Goal: Task Accomplishment & Management: Complete application form

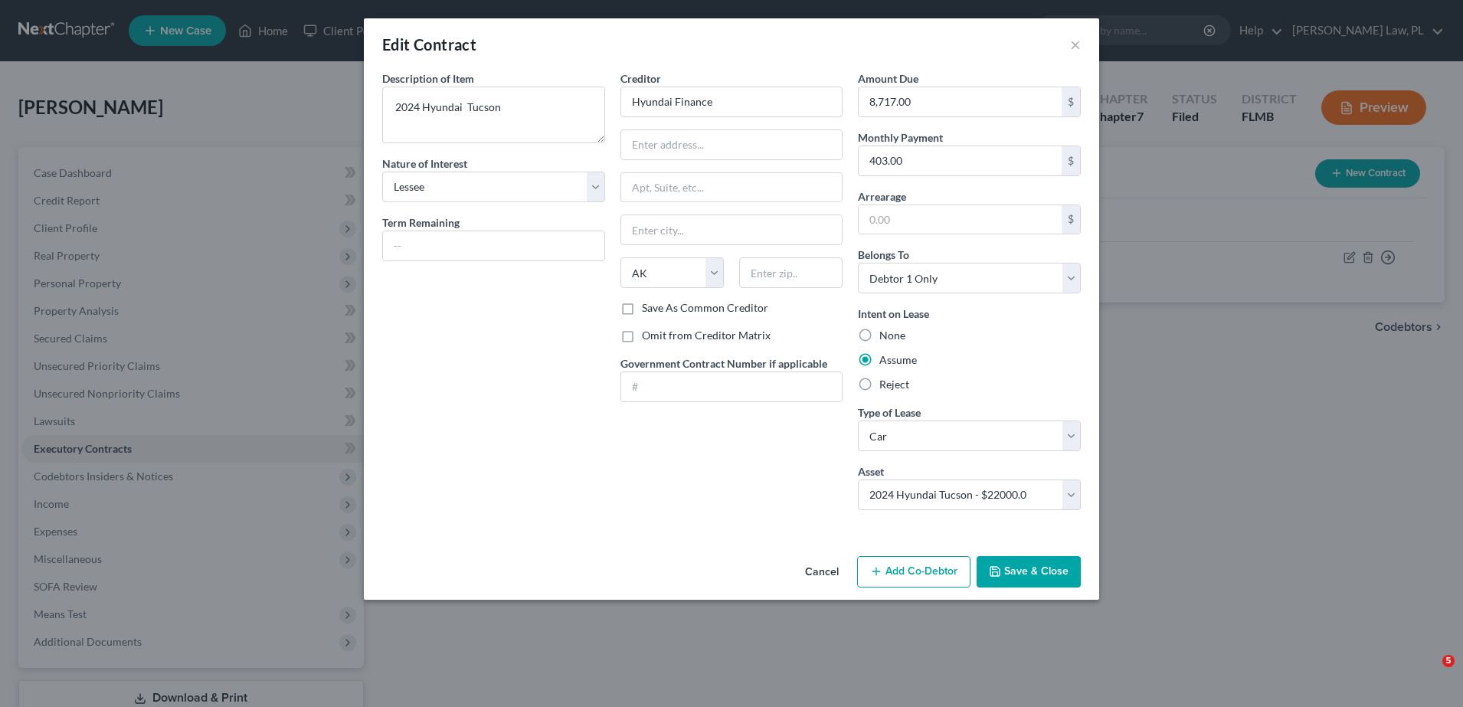
select select "3"
select select "1"
select select "0"
select select "1"
select select "0"
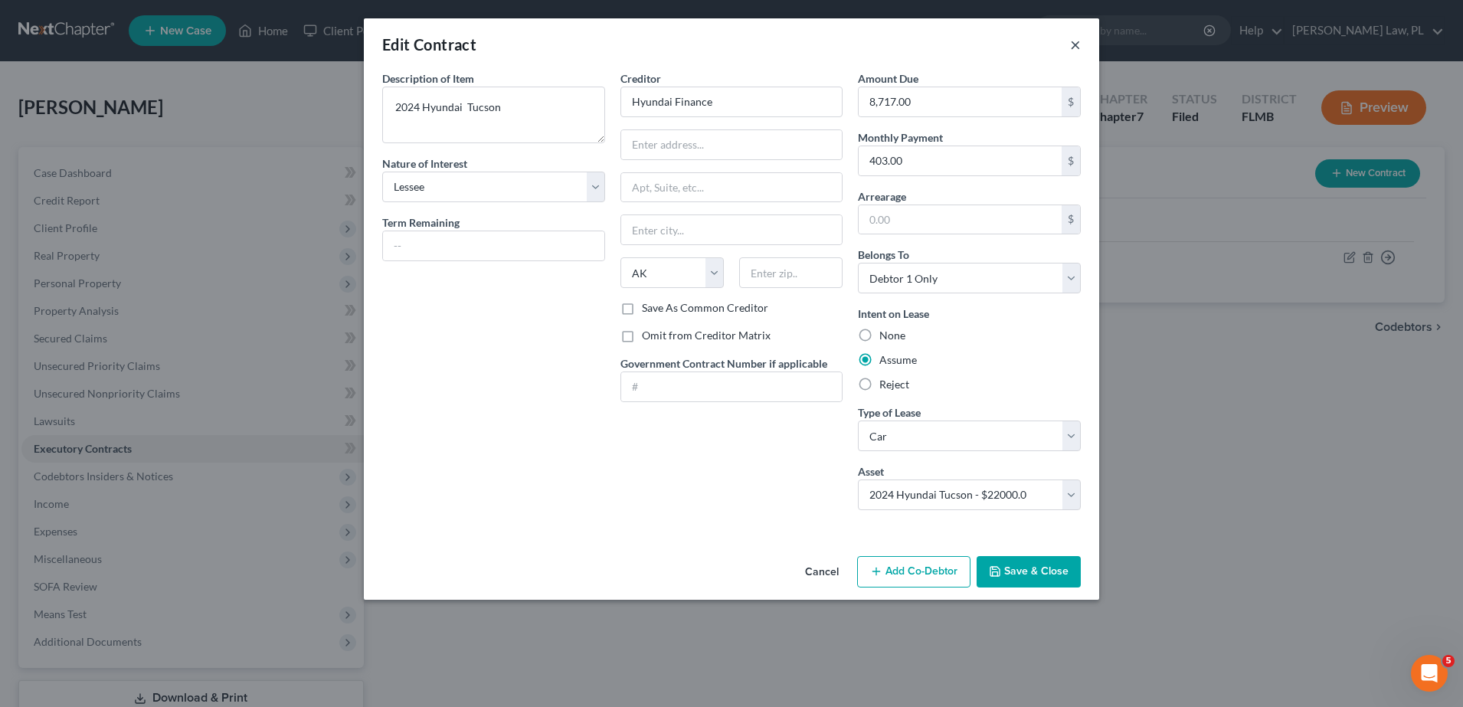
click at [1079, 37] on button "×" at bounding box center [1075, 44] width 11 height 18
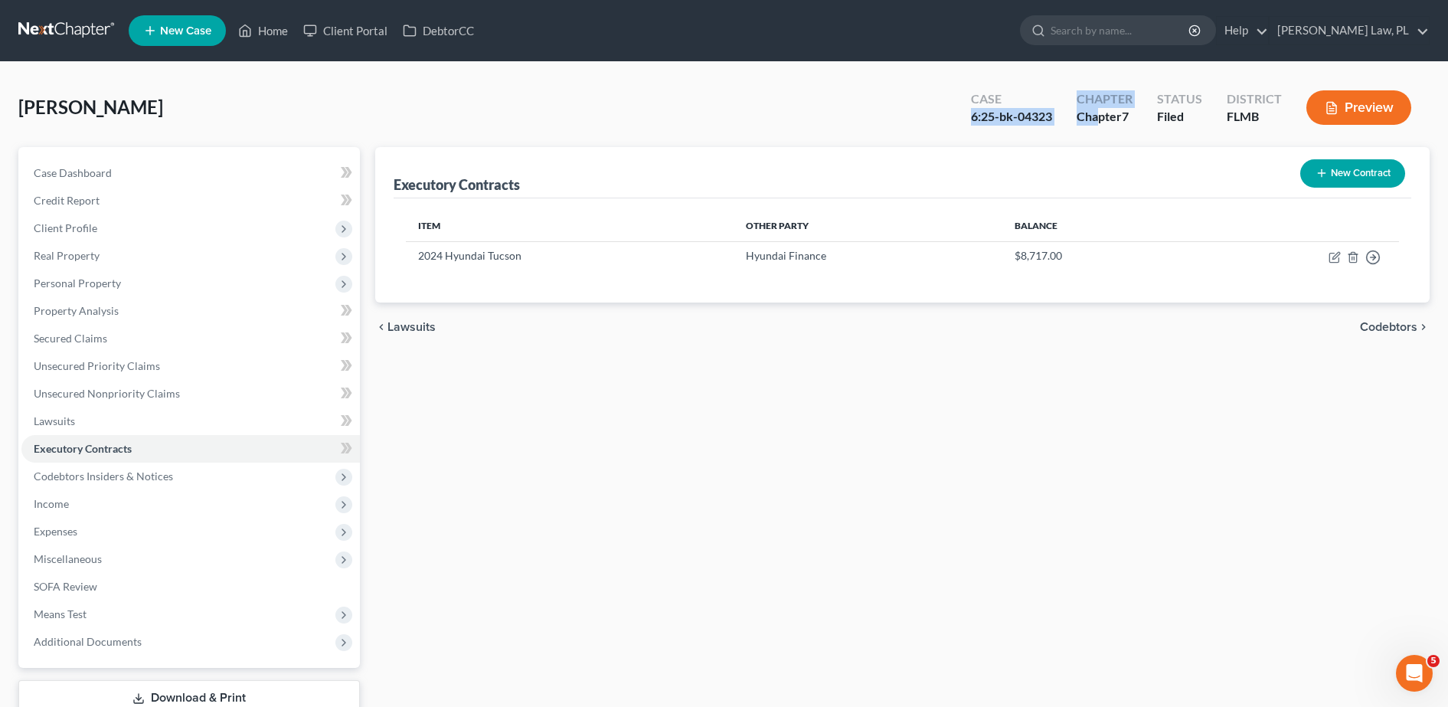
drag, startPoint x: 966, startPoint y: 109, endPoint x: 1101, endPoint y: 113, distance: 134.8
click at [1101, 113] on div "Case 6:25-bk-04323 Chapter Chapter 7 Status Filed District FLMB Preview" at bounding box center [1194, 109] width 471 height 45
drag, startPoint x: 1101, startPoint y: 113, endPoint x: 1046, endPoint y: 123, distance: 56.2
click at [1046, 123] on div "6:25-bk-04323" at bounding box center [1011, 117] width 81 height 18
click at [963, 129] on div "Case 6:25-bk-04323" at bounding box center [1012, 109] width 106 height 45
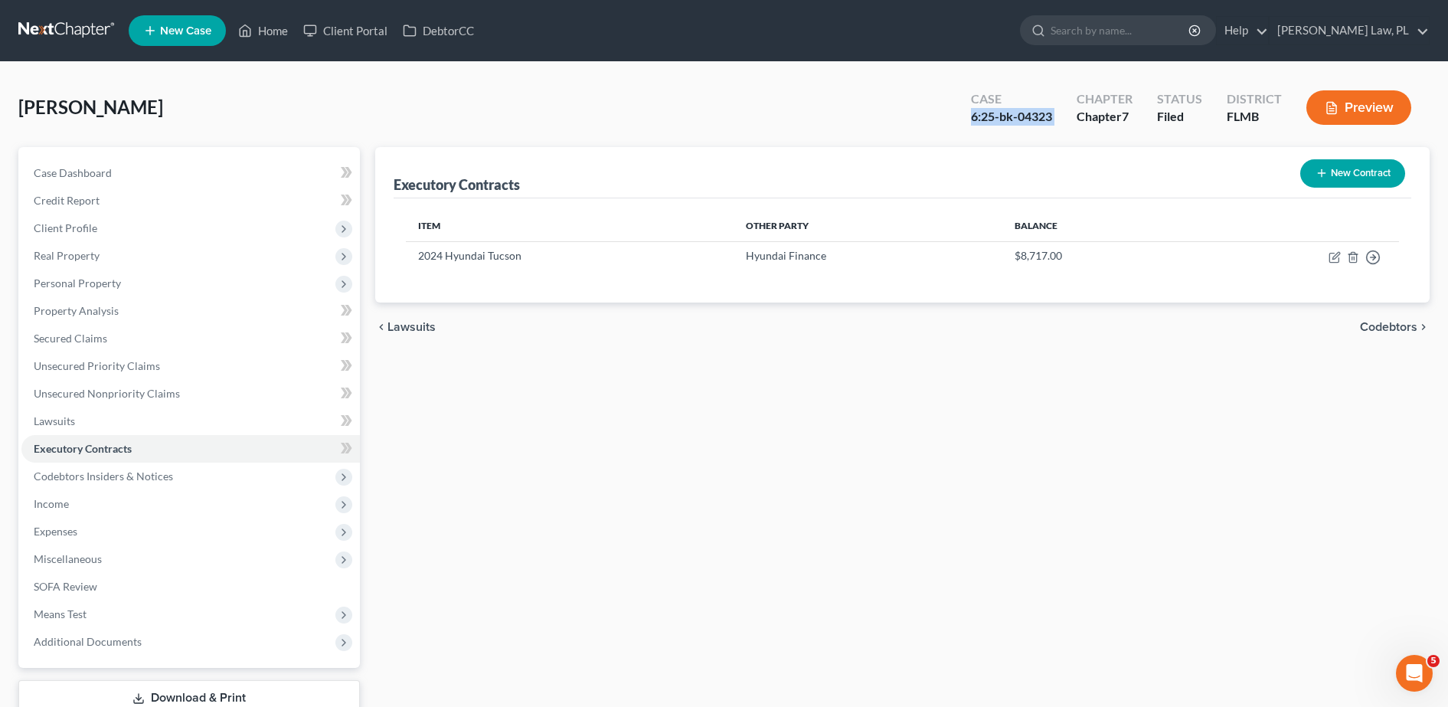
drag, startPoint x: 963, startPoint y: 128, endPoint x: 1056, endPoint y: 118, distance: 94.0
click at [1056, 118] on div "Case 6:25-bk-04323" at bounding box center [1012, 109] width 106 height 45
click at [257, 33] on link "Home" at bounding box center [263, 31] width 65 height 28
click at [270, 34] on link "Home" at bounding box center [263, 31] width 65 height 28
click at [268, 31] on link "Home" at bounding box center [263, 31] width 65 height 28
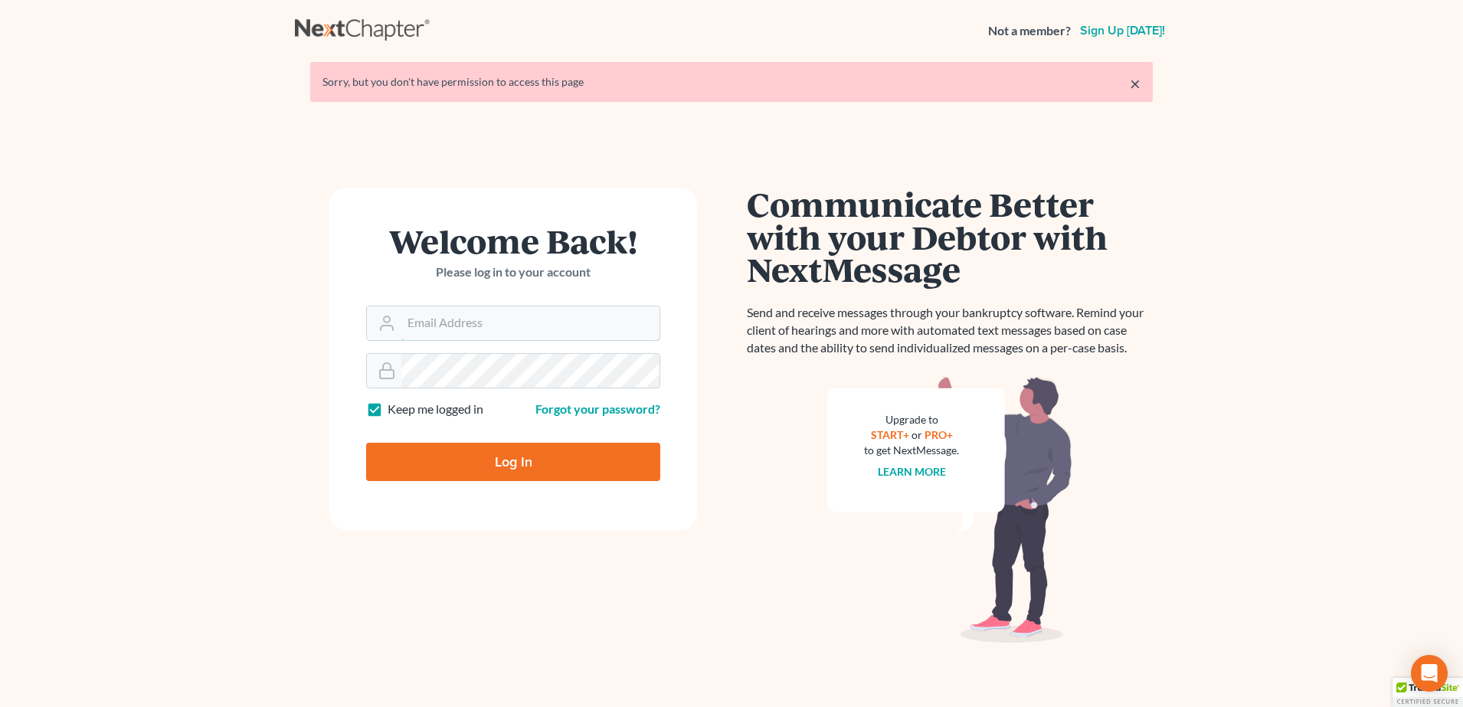
type input "[PERSON_NAME][EMAIL_ADDRESS][PERSON_NAME][DOMAIN_NAME]"
click at [440, 454] on input "Log In" at bounding box center [513, 462] width 294 height 38
type input "Thinking..."
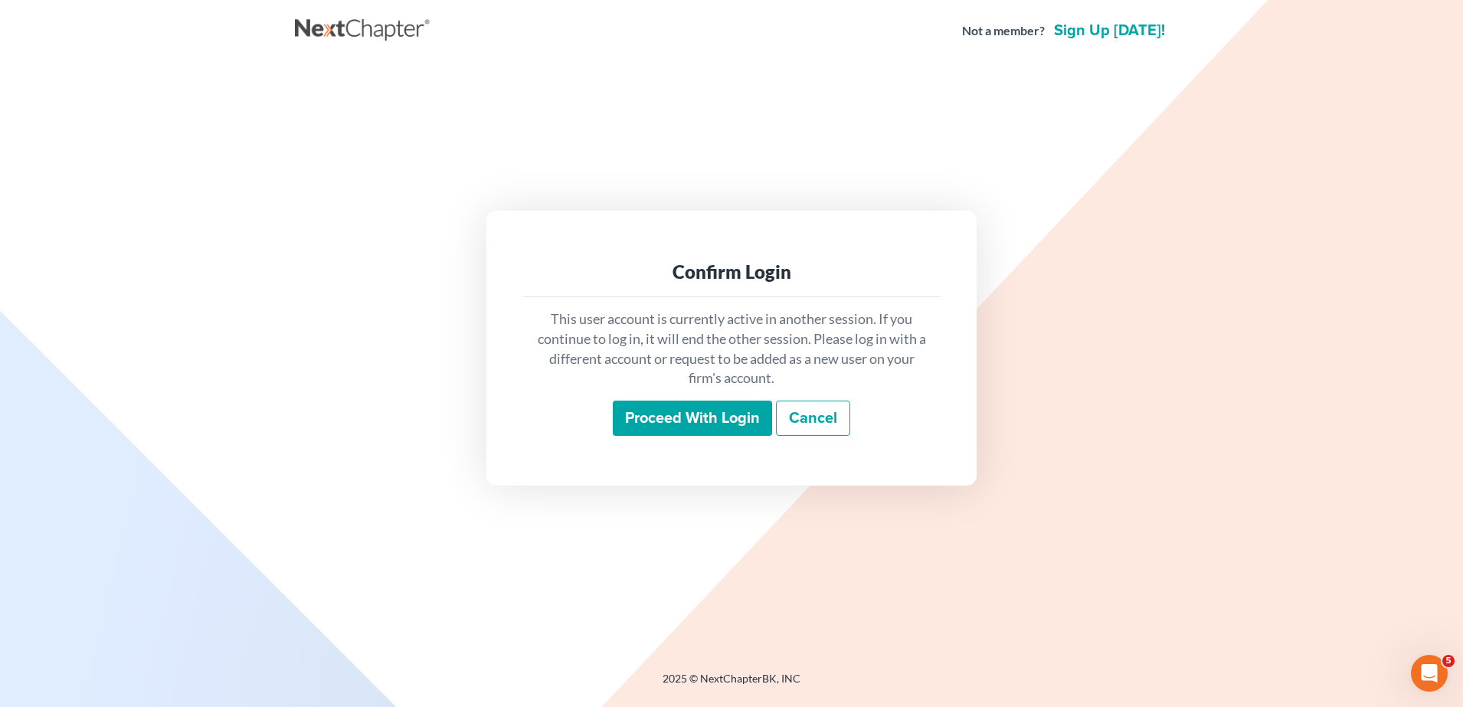
click at [725, 420] on input "Proceed with login" at bounding box center [692, 418] width 159 height 35
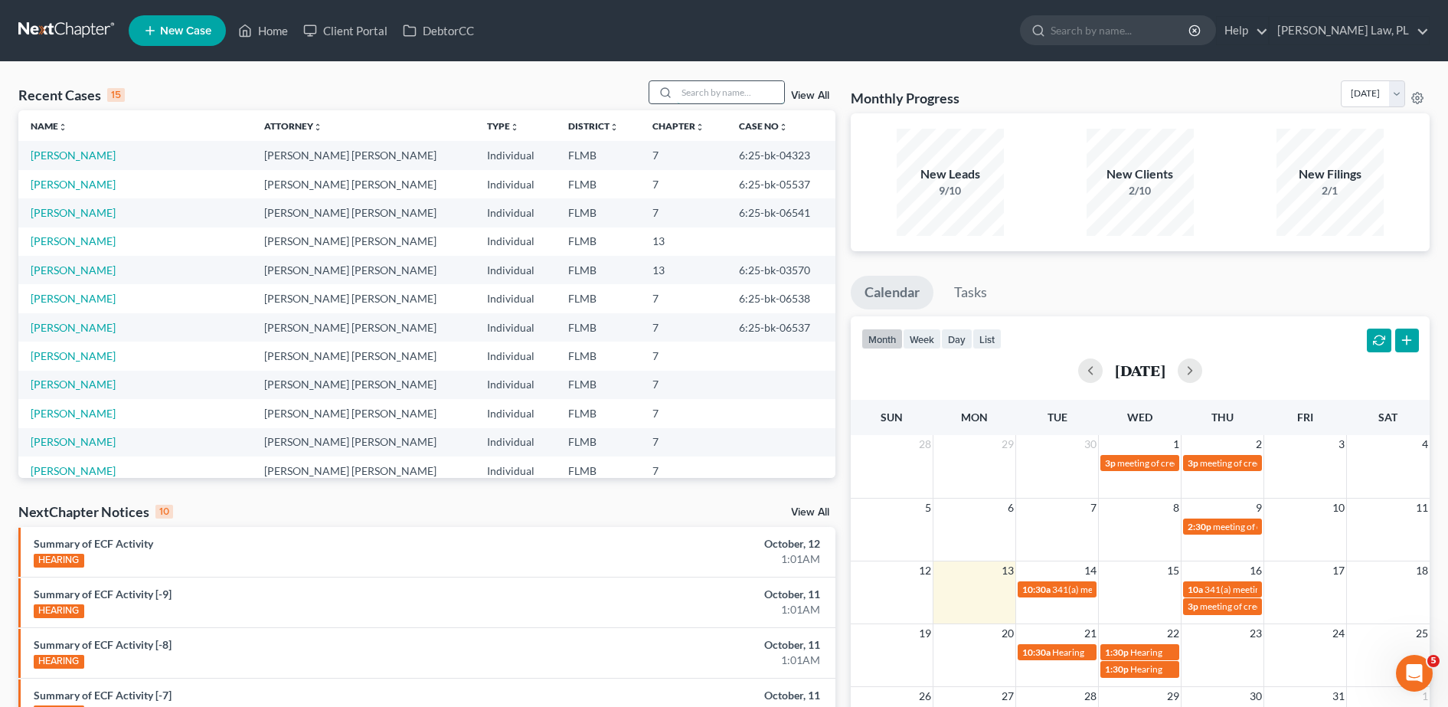
click at [714, 90] on input "search" at bounding box center [730, 92] width 107 height 22
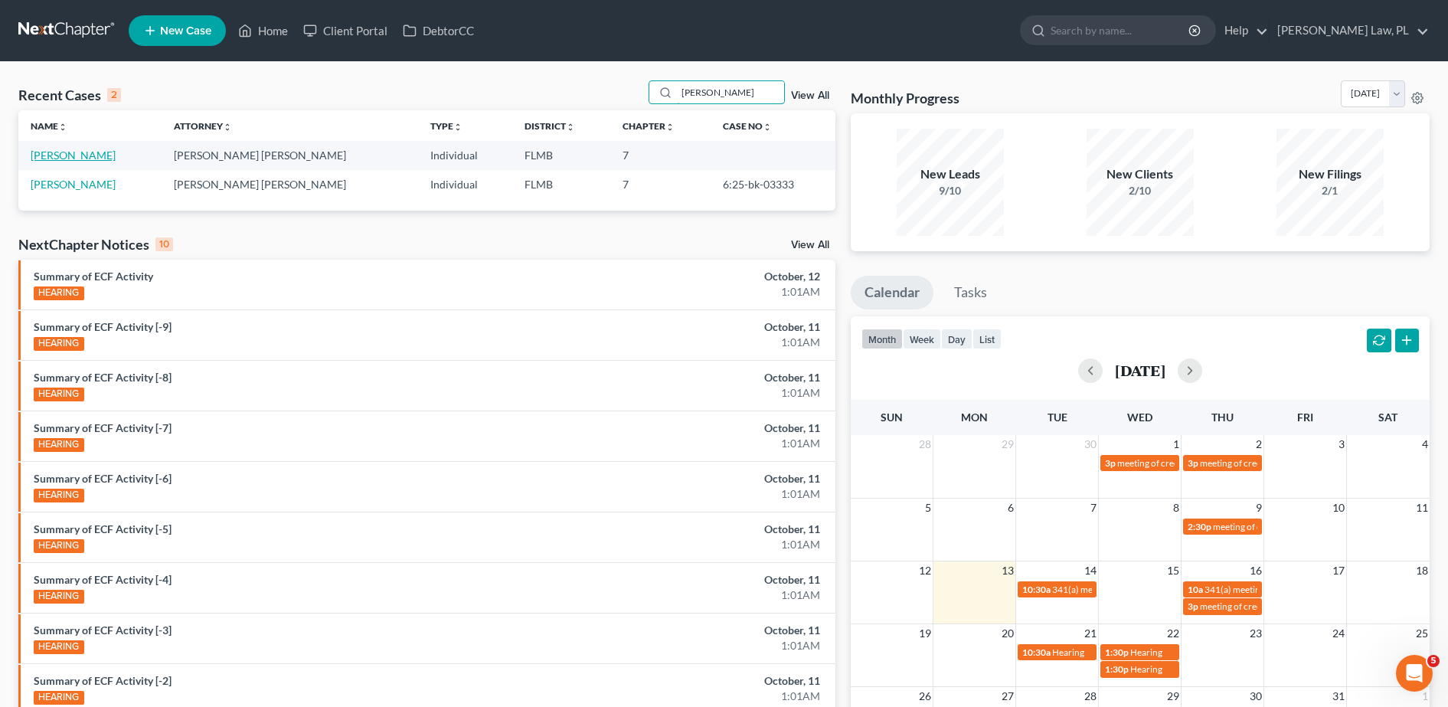
type input "carole"
click at [71, 152] on link "[PERSON_NAME]" at bounding box center [73, 155] width 85 height 13
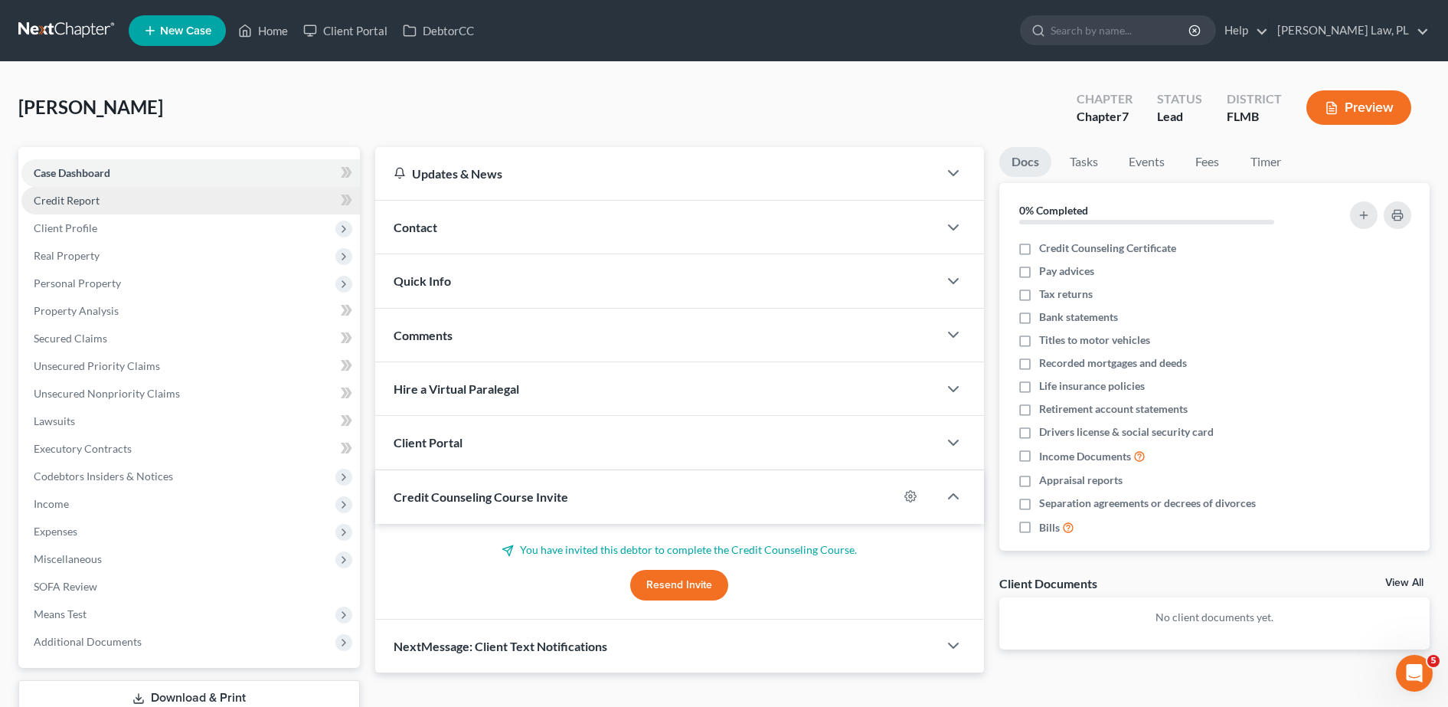
click at [180, 209] on link "Credit Report" at bounding box center [190, 201] width 338 height 28
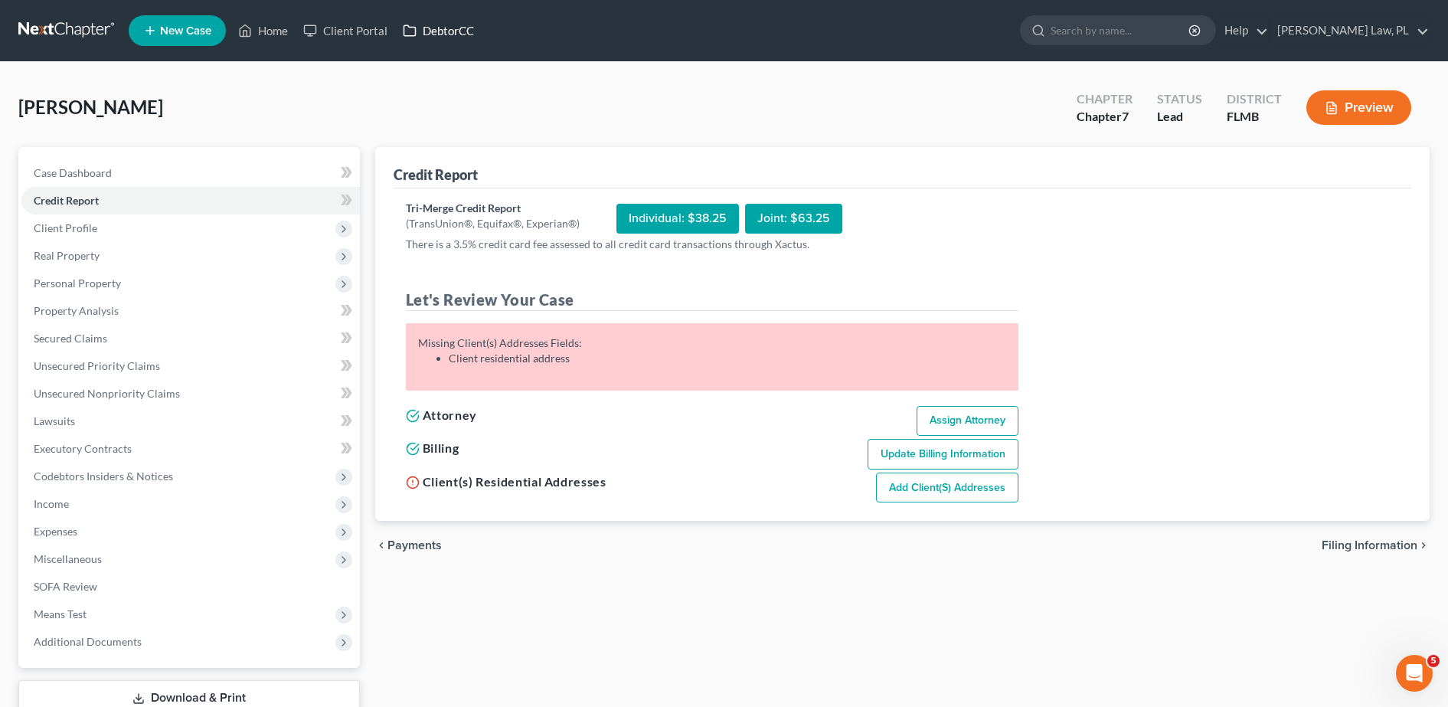
click at [427, 34] on link "DebtorCC" at bounding box center [438, 31] width 87 height 28
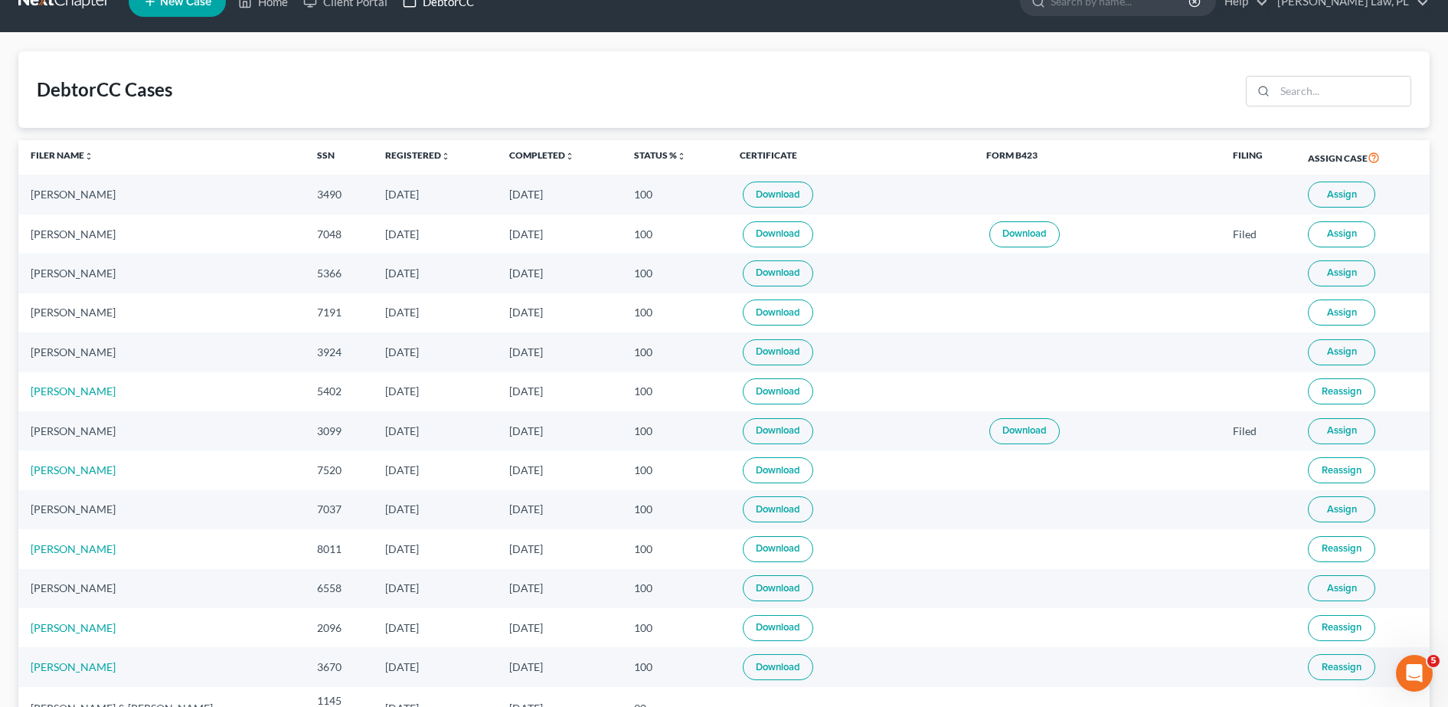
scroll to position [28, 0]
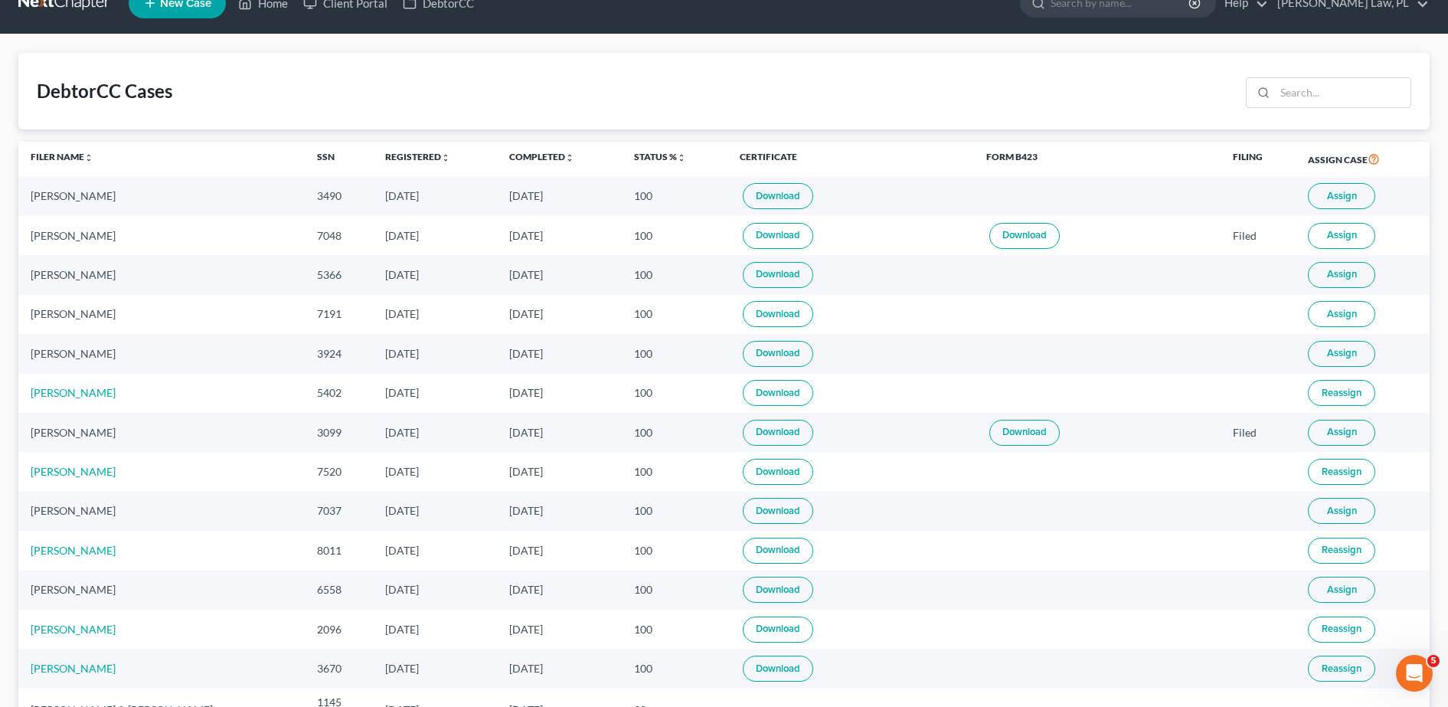
click at [203, 260] on td "Yadira Meza Juarez" at bounding box center [161, 274] width 286 height 39
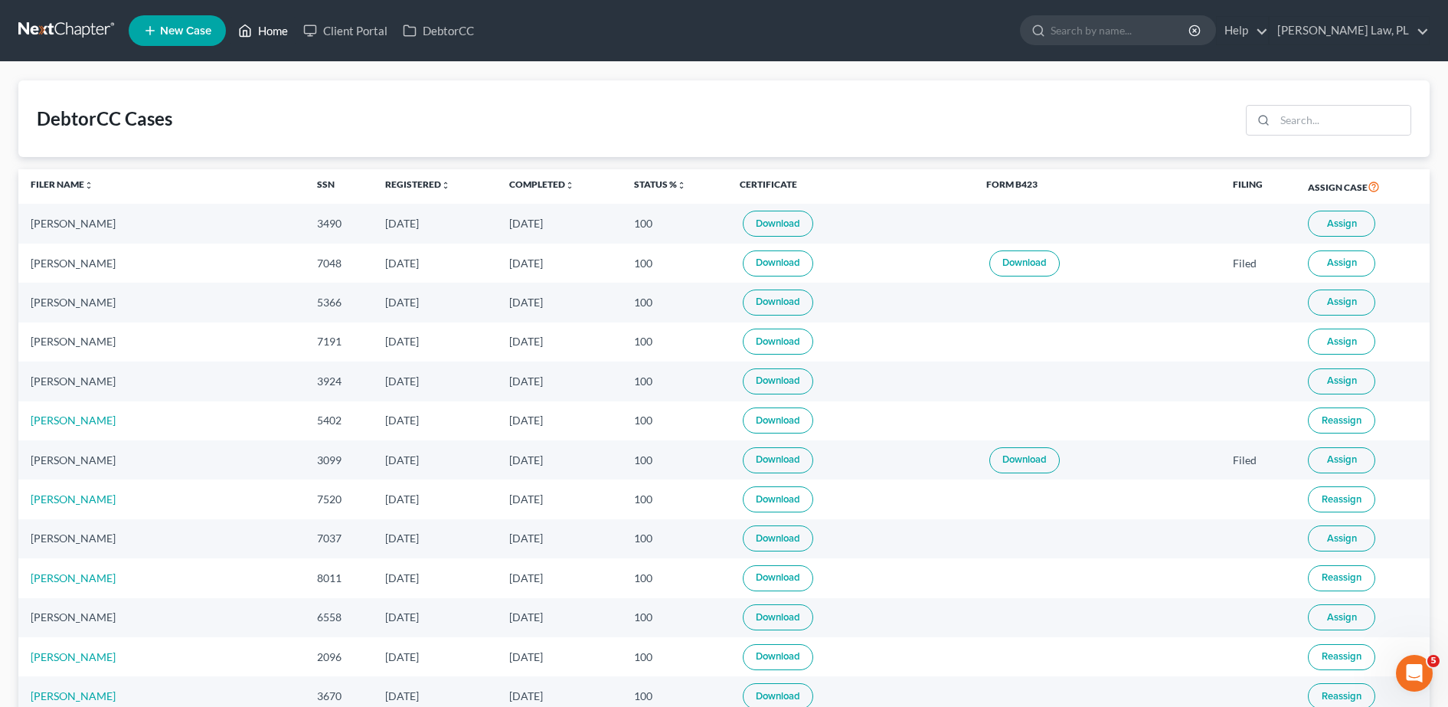
click at [277, 24] on link "Home" at bounding box center [263, 31] width 65 height 28
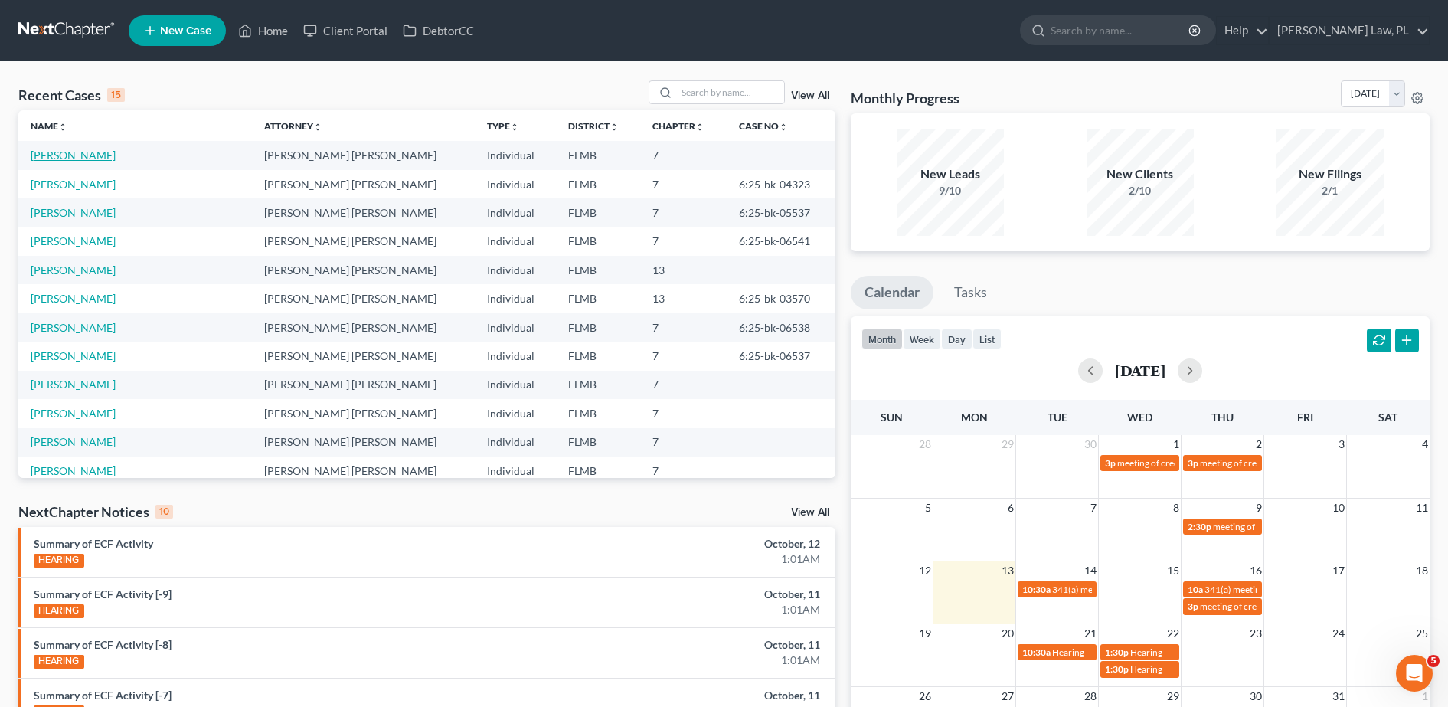
click at [80, 160] on link "[PERSON_NAME]" at bounding box center [73, 155] width 85 height 13
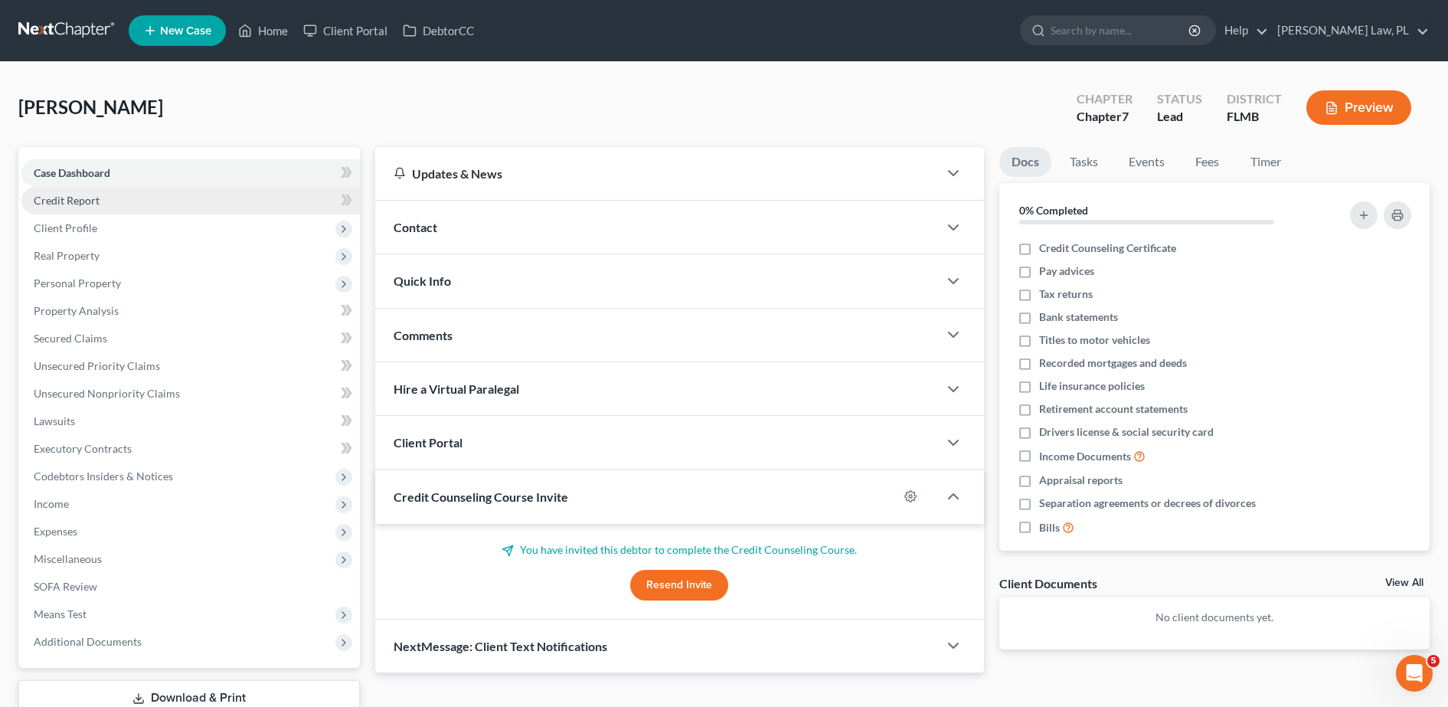
click at [129, 192] on link "Credit Report" at bounding box center [190, 201] width 338 height 28
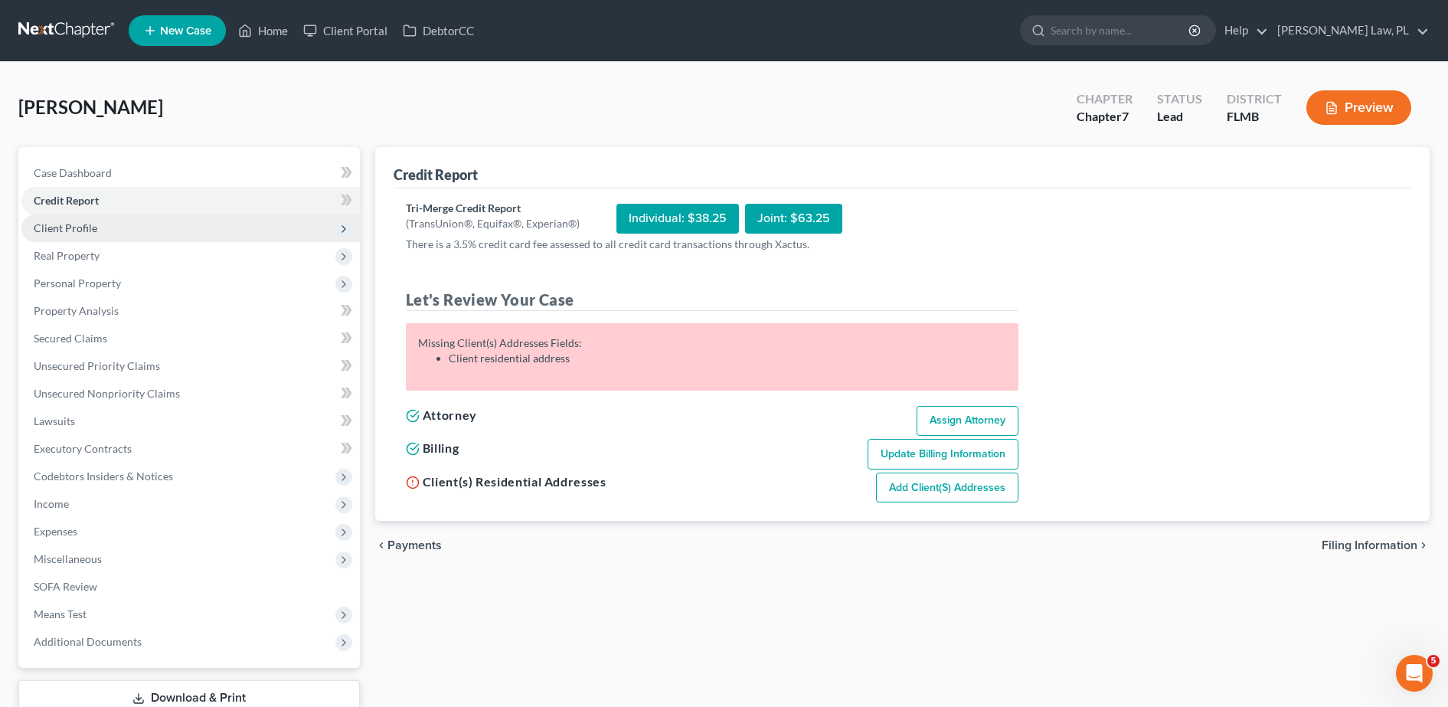
click at [208, 231] on span "Client Profile" at bounding box center [190, 228] width 338 height 28
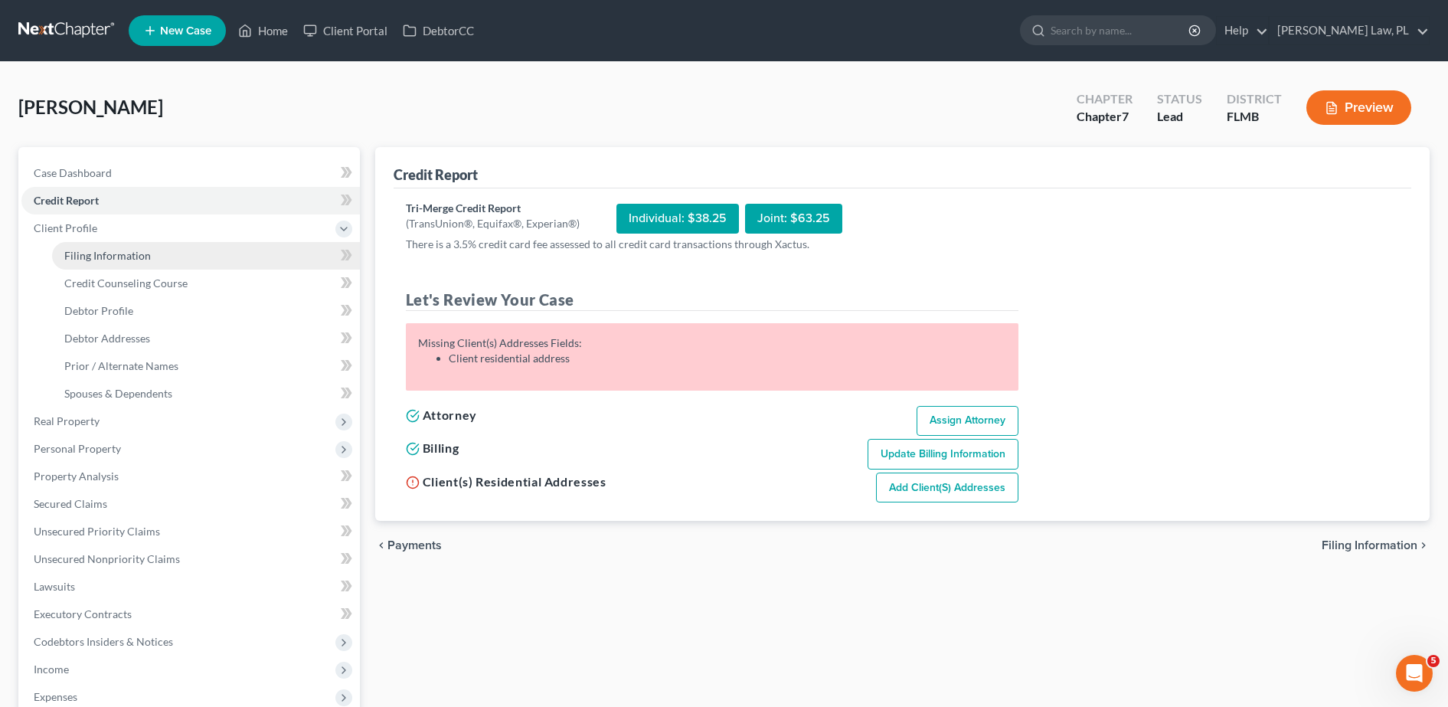
click at [144, 266] on link "Filing Information" at bounding box center [206, 256] width 308 height 28
select select "1"
select select "0"
select select "9"
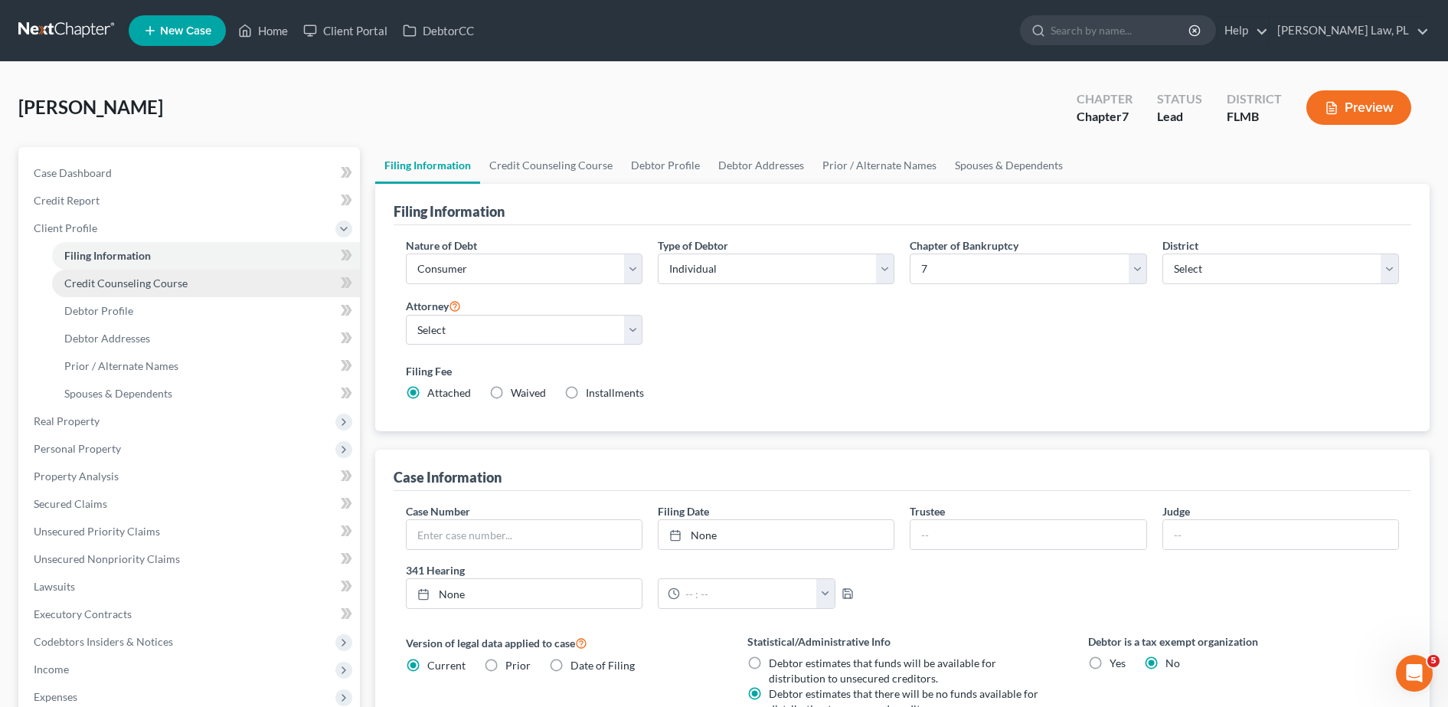
click at [153, 288] on span "Credit Counseling Course" at bounding box center [125, 282] width 123 height 13
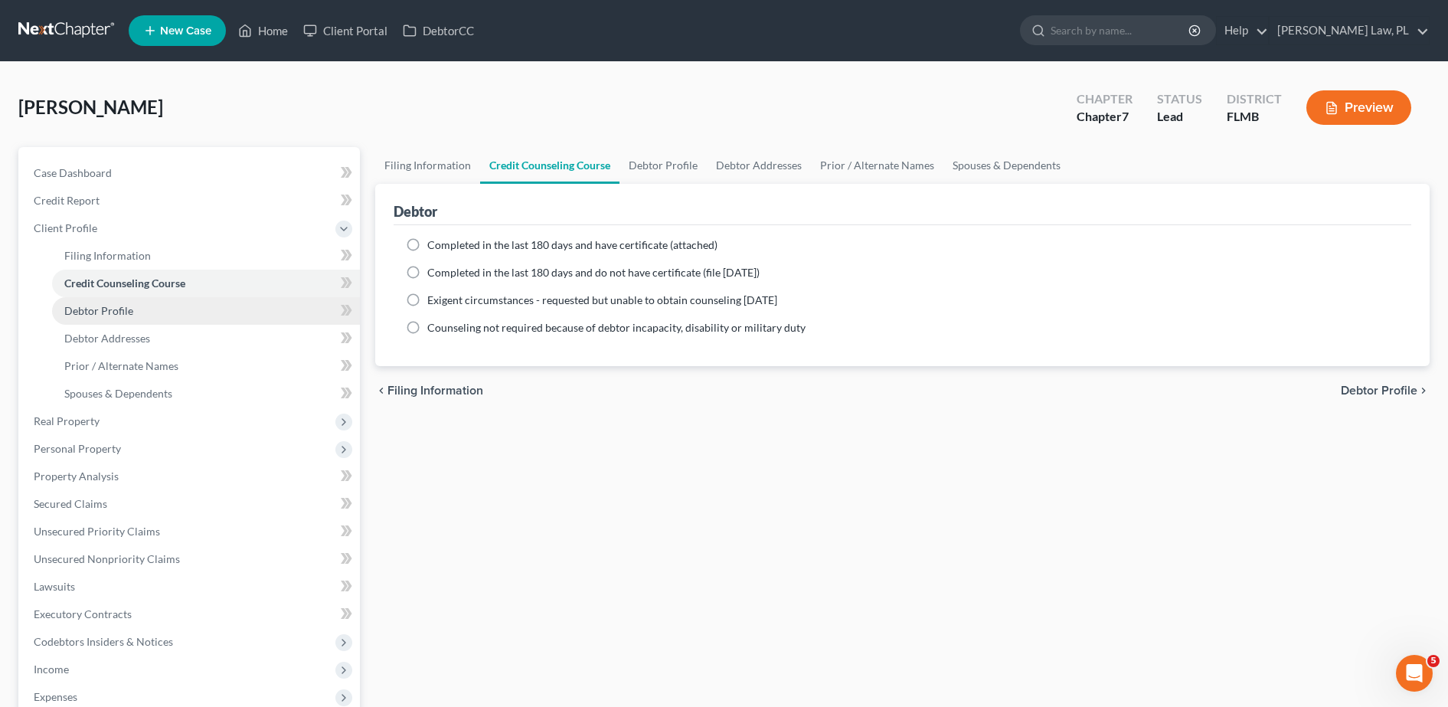
click at [197, 309] on link "Debtor Profile" at bounding box center [206, 311] width 308 height 28
select select "0"
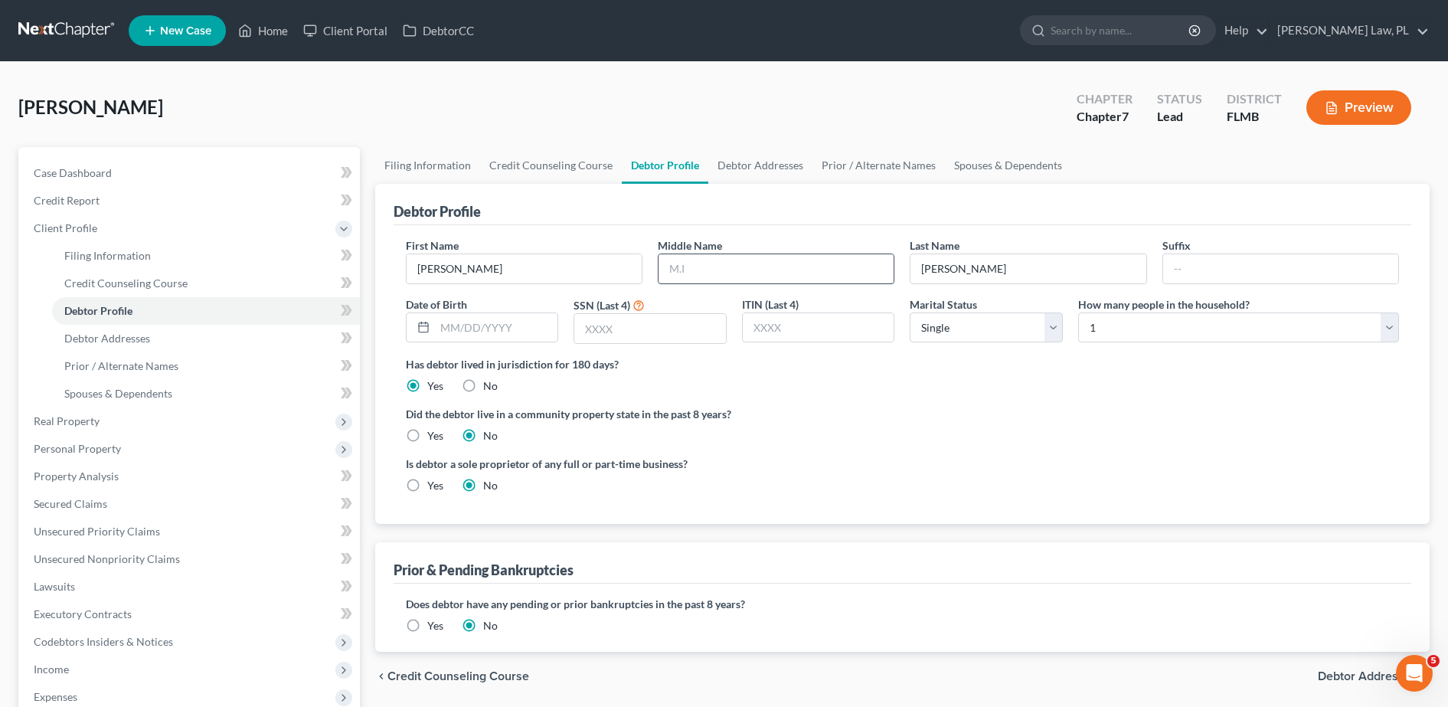
click at [728, 280] on input "text" at bounding box center [776, 268] width 235 height 29
click at [687, 221] on div "Debtor Profile" at bounding box center [903, 204] width 1018 height 41
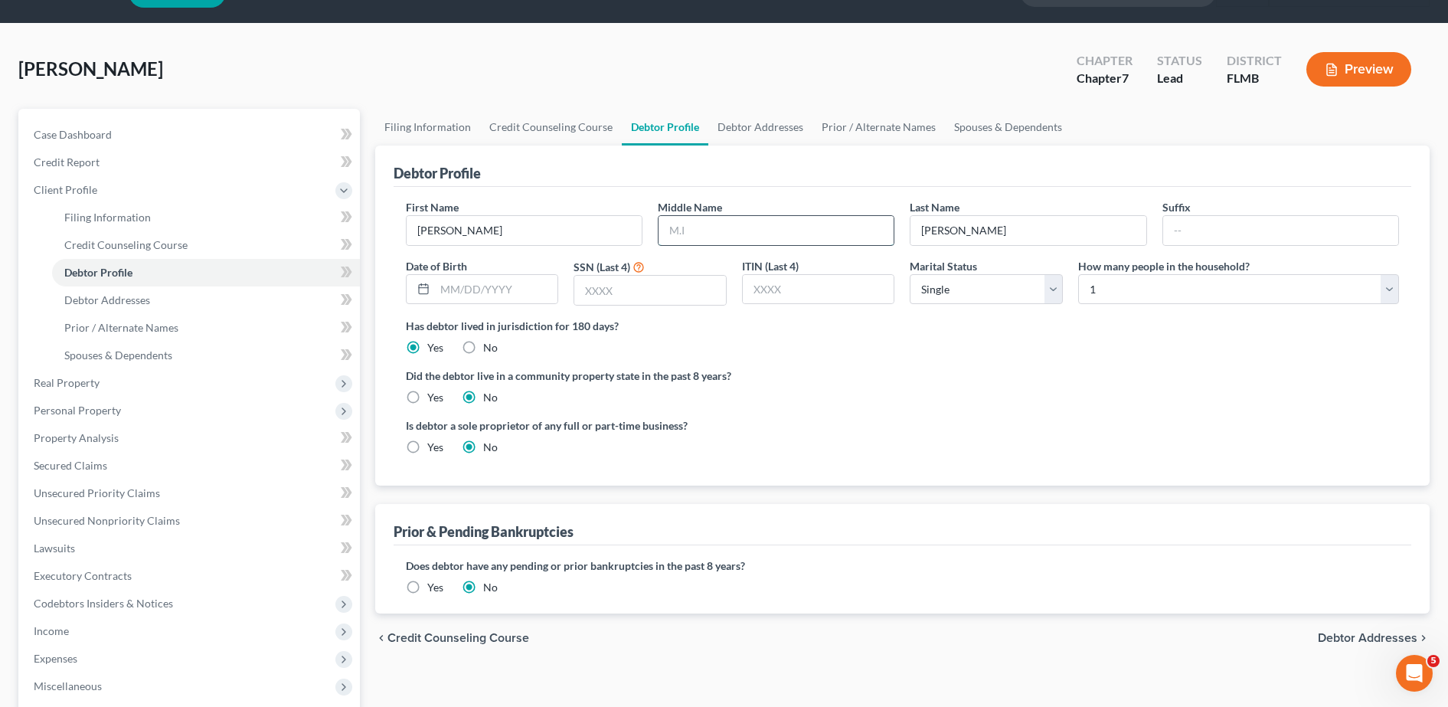
click at [709, 229] on input "text" at bounding box center [776, 230] width 235 height 29
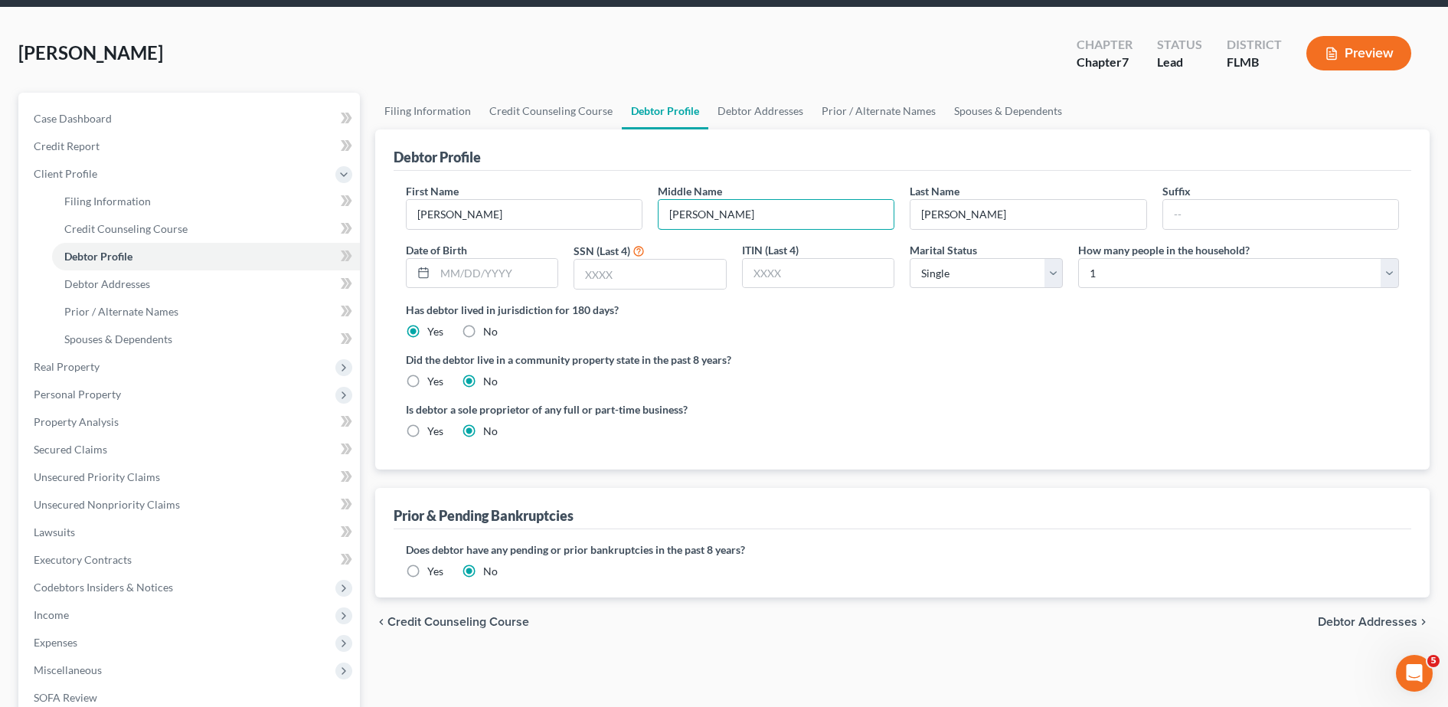
scroll to position [56, 0]
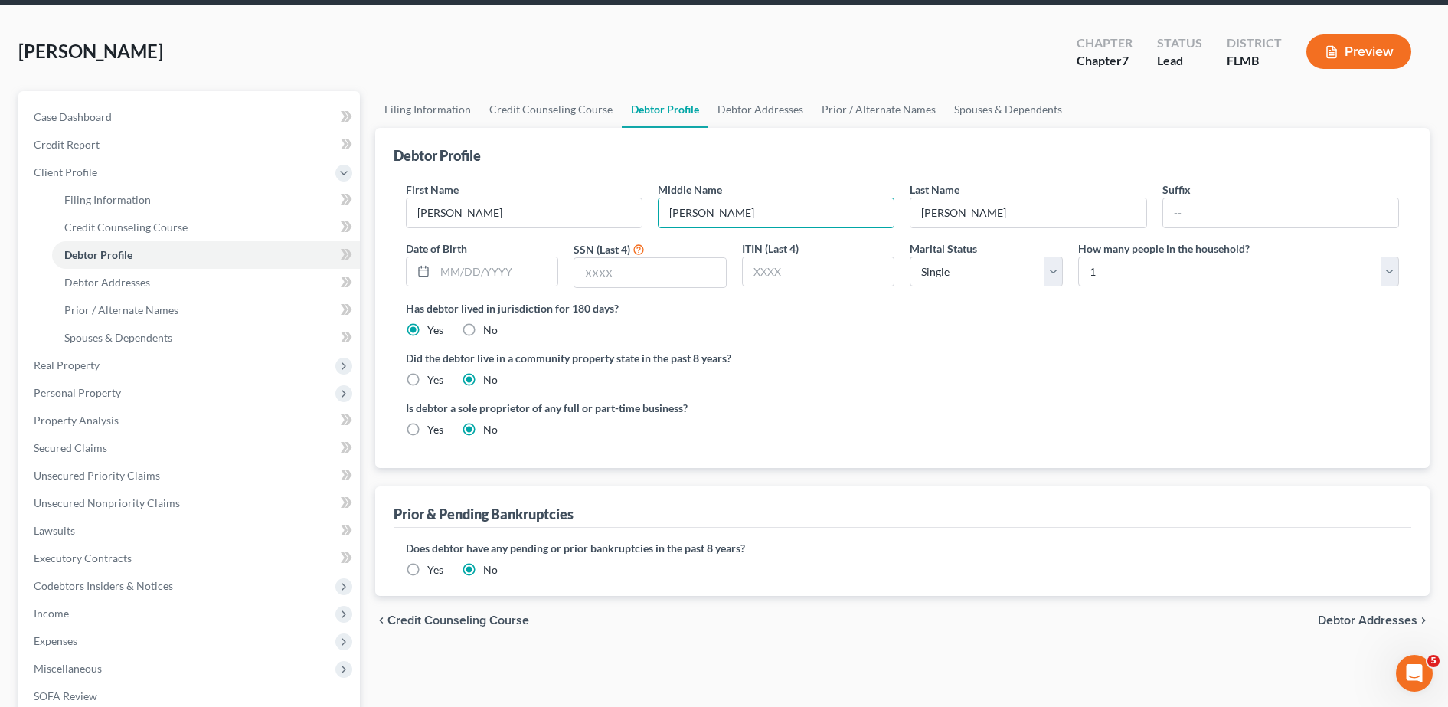
type input "Ann"
click at [489, 289] on div "First Name Carole Middle Name Ann Last Name Renick Suffix Date of Birth SSN (La…" at bounding box center [902, 240] width 1009 height 119
click at [474, 279] on input "text" at bounding box center [496, 271] width 123 height 29
type input "0"
type input "10/07/1942"
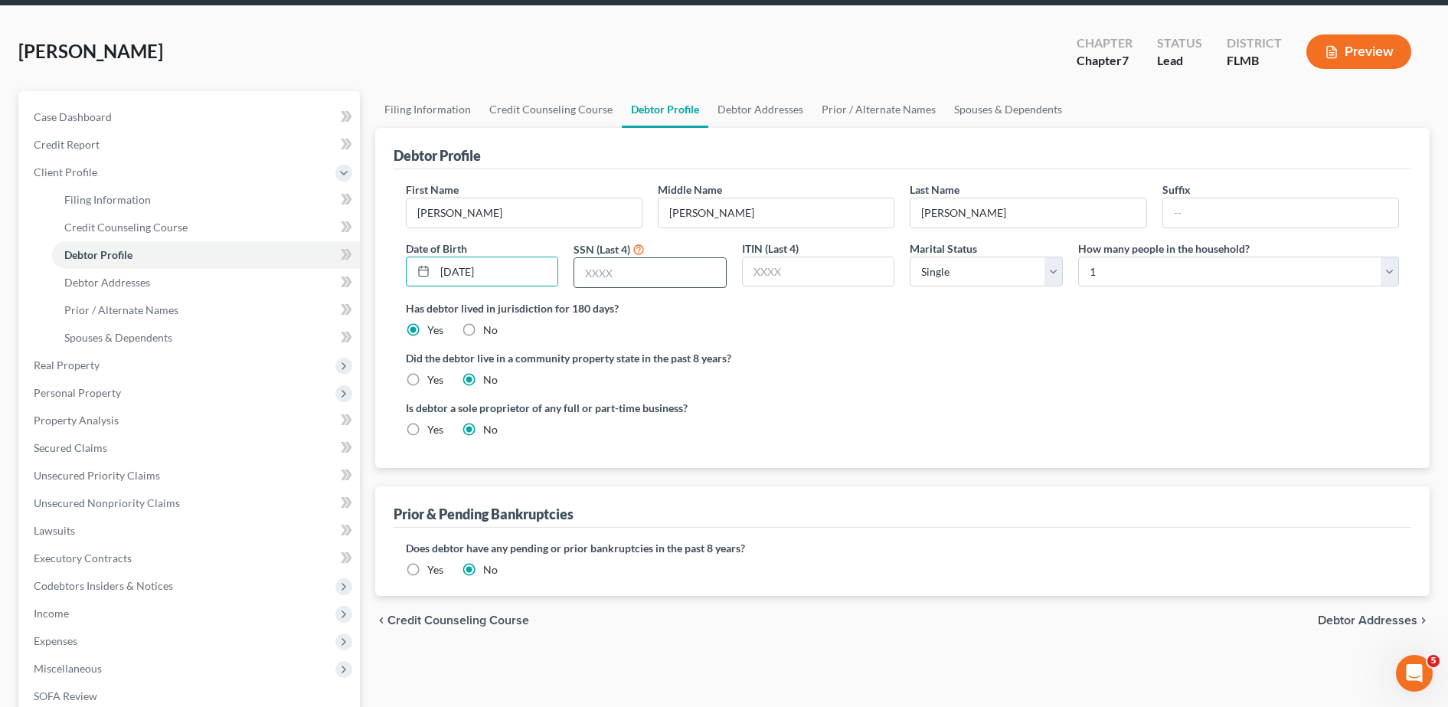
click at [595, 277] on input "text" at bounding box center [650, 272] width 152 height 29
click at [1251, 210] on input "text" at bounding box center [1280, 212] width 235 height 29
type input "332362708"
click at [929, 273] on select "Select Single Married Separated Divorced Widowed" at bounding box center [986, 272] width 153 height 31
click at [910, 257] on select "Select Single Married Separated Divorced Widowed" at bounding box center [986, 272] width 153 height 31
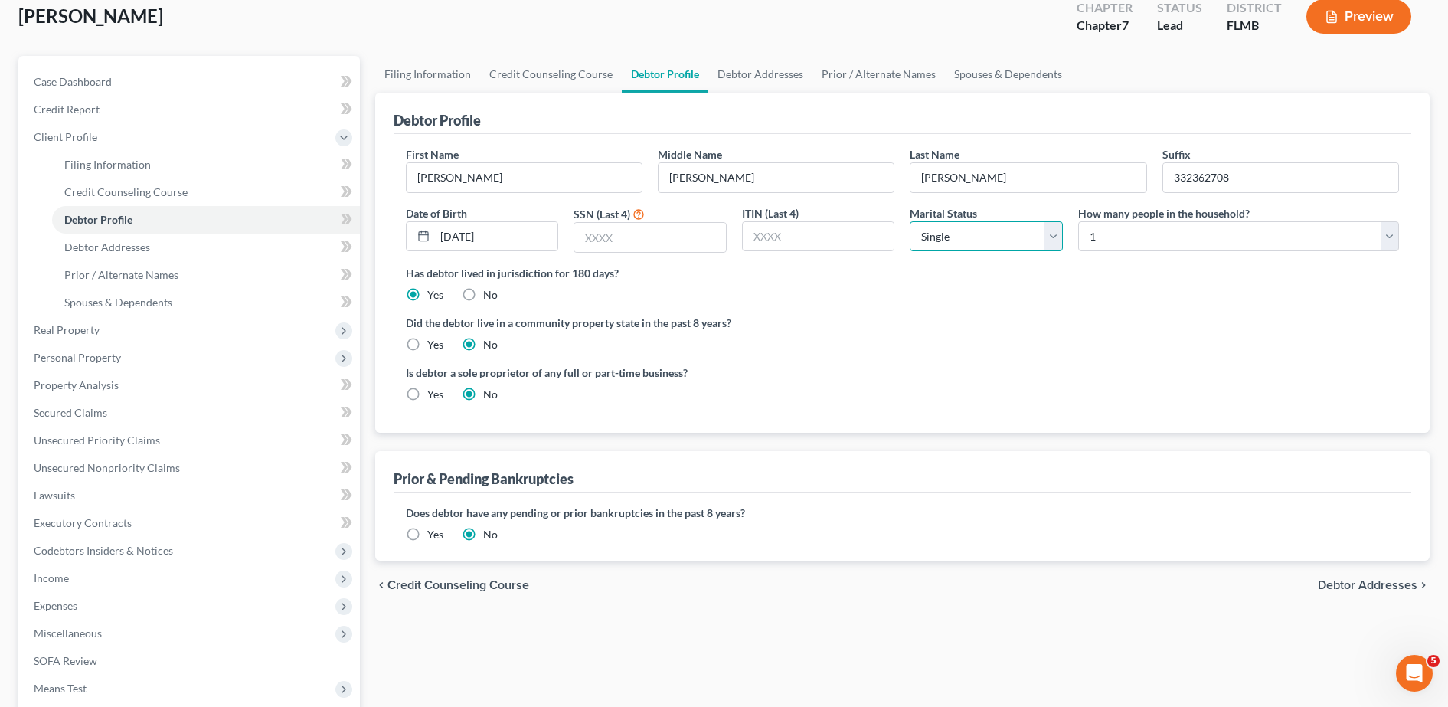
scroll to position [93, 0]
click at [228, 247] on link "Debtor Addresses" at bounding box center [206, 246] width 308 height 28
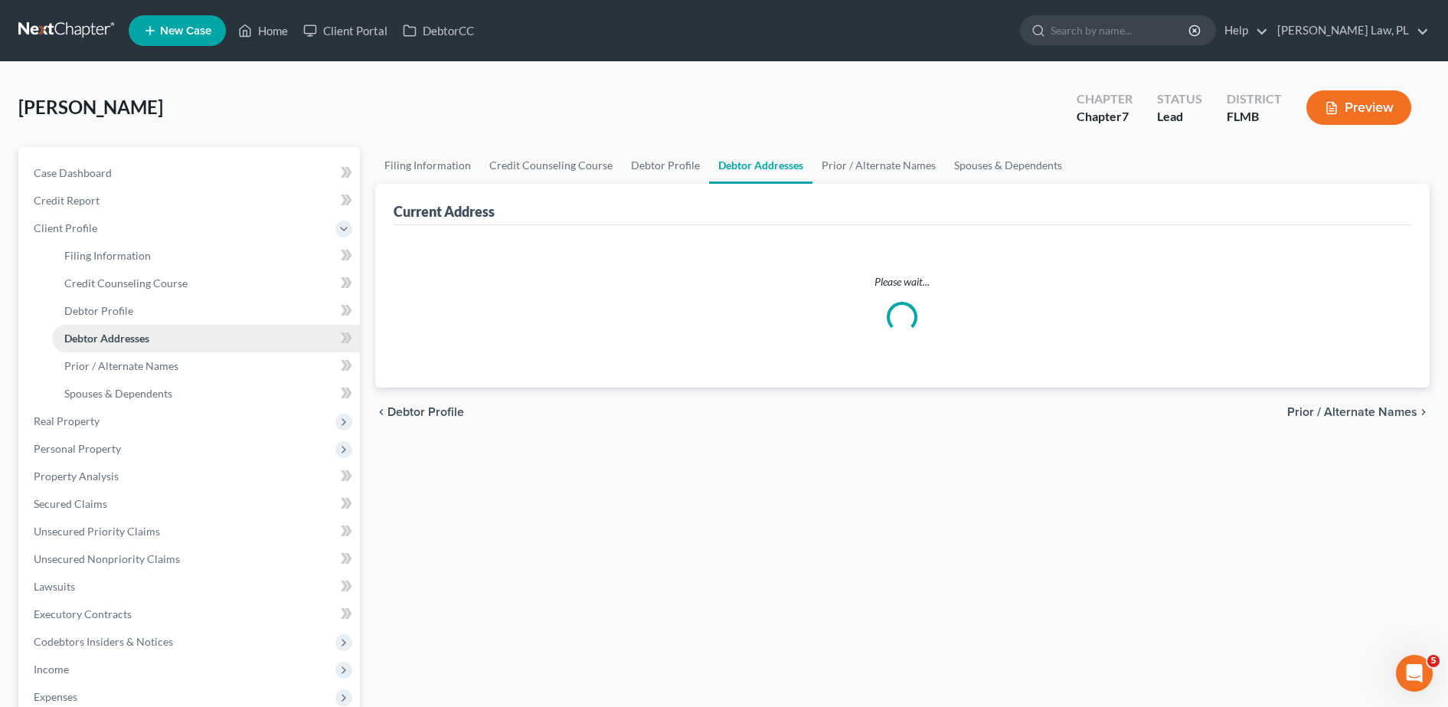
select select "0"
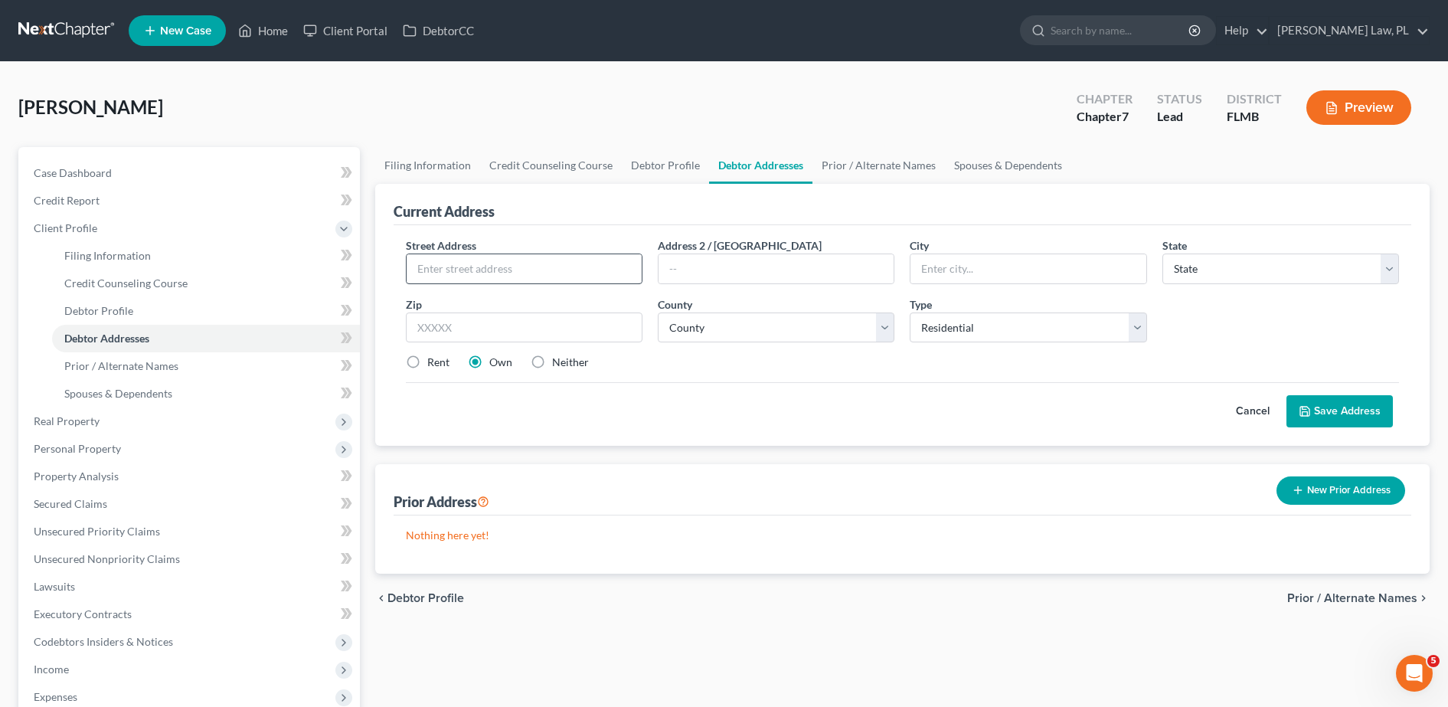
scroll to position [46, 0]
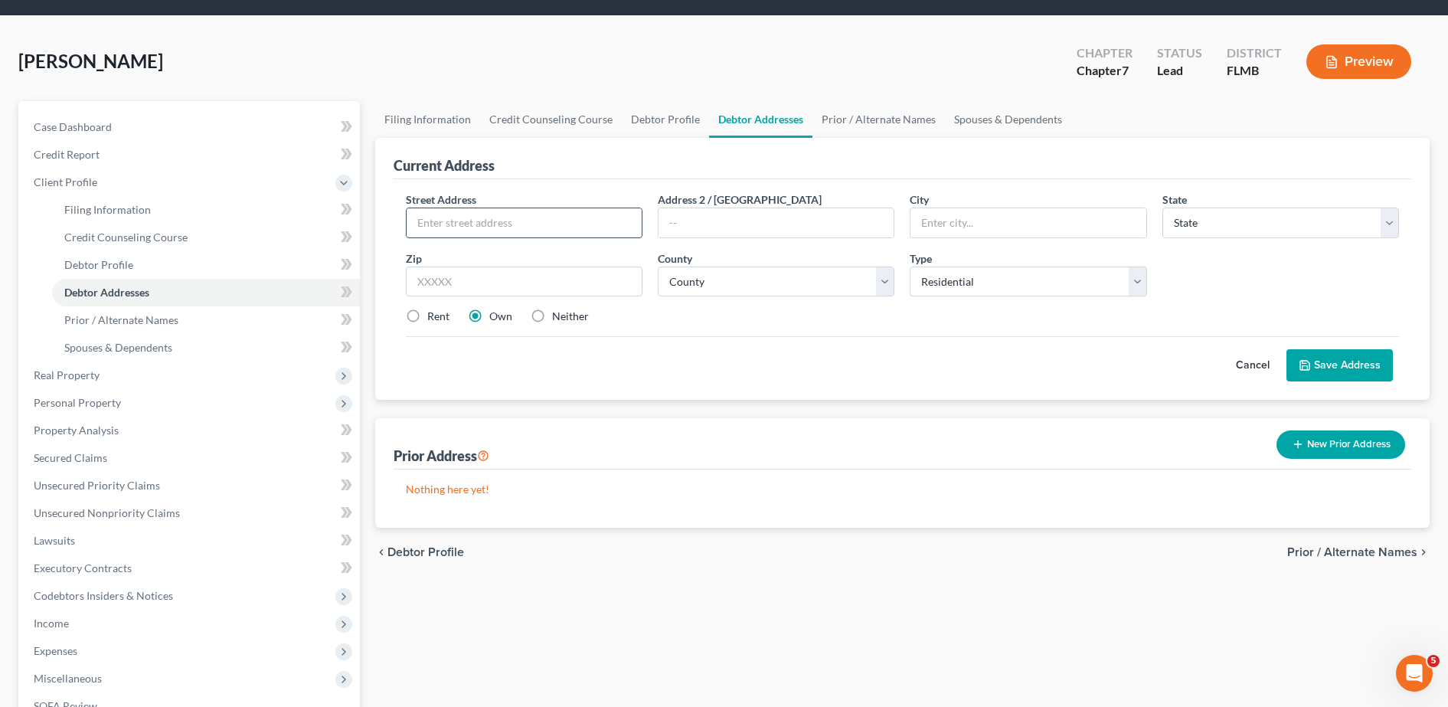
click at [427, 224] on input "text" at bounding box center [524, 222] width 235 height 29
type input "2770 Anneleigh Circle"
click at [458, 276] on input "text" at bounding box center [524, 281] width 237 height 31
click at [696, 230] on input "text" at bounding box center [776, 222] width 235 height 29
type input "Unit 101"
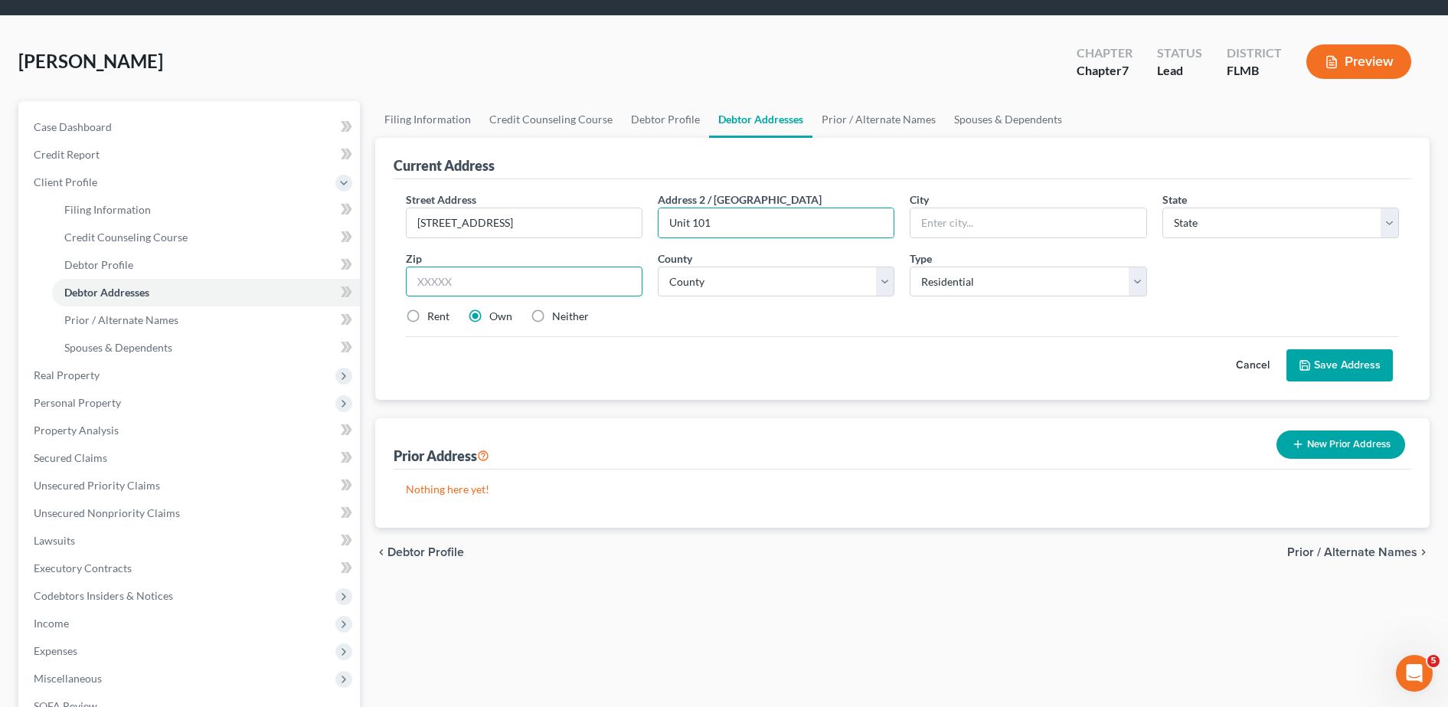
click at [554, 276] on input "text" at bounding box center [524, 281] width 237 height 31
type input "32940"
click at [902, 345] on div "Cancel Save Address" at bounding box center [902, 358] width 993 height 45
type input "Melbourne"
select select "9"
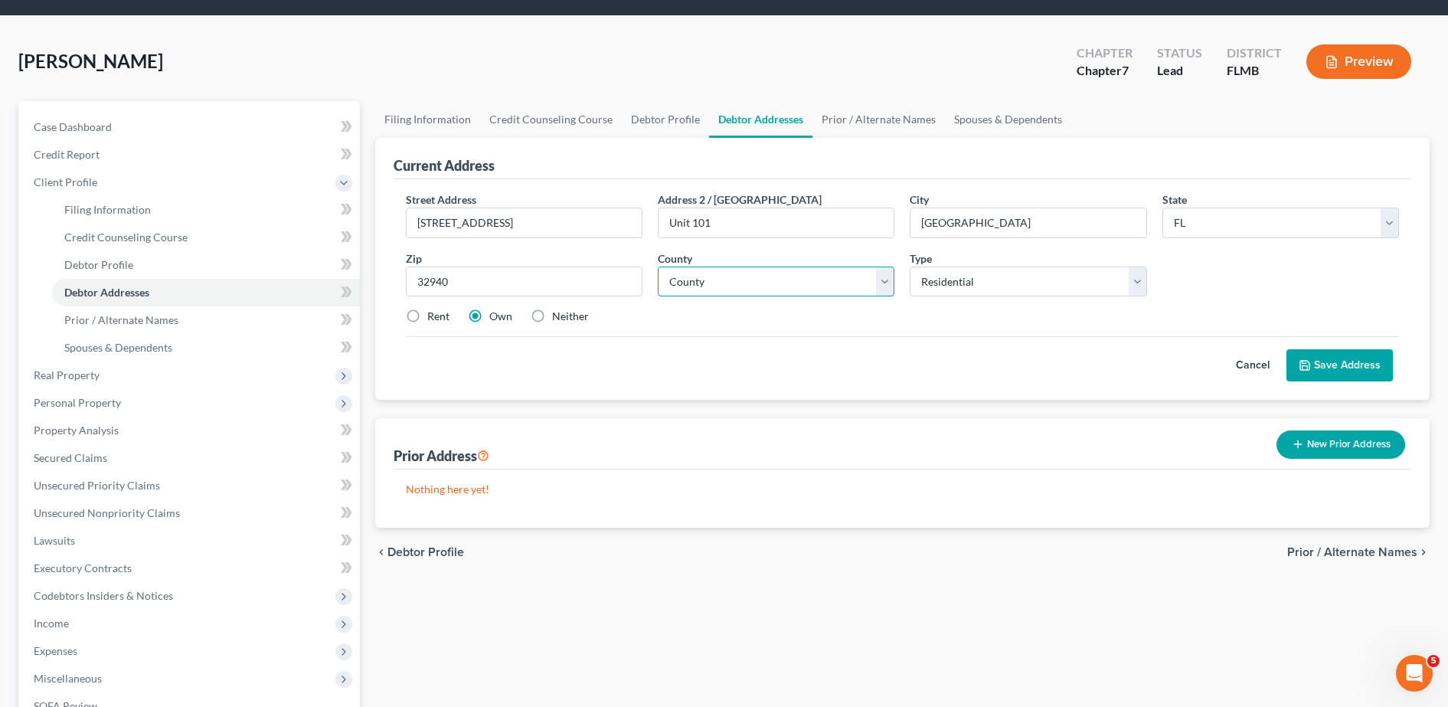
click at [788, 282] on select "County" at bounding box center [776, 281] width 237 height 31
select select "4"
click at [658, 266] on select "County Alachua County Baker County Bay County Bradford County Brevard County Br…" at bounding box center [776, 281] width 237 height 31
click at [427, 318] on label "Rent" at bounding box center [438, 316] width 22 height 15
click at [433, 318] on input "Rent" at bounding box center [438, 314] width 10 height 10
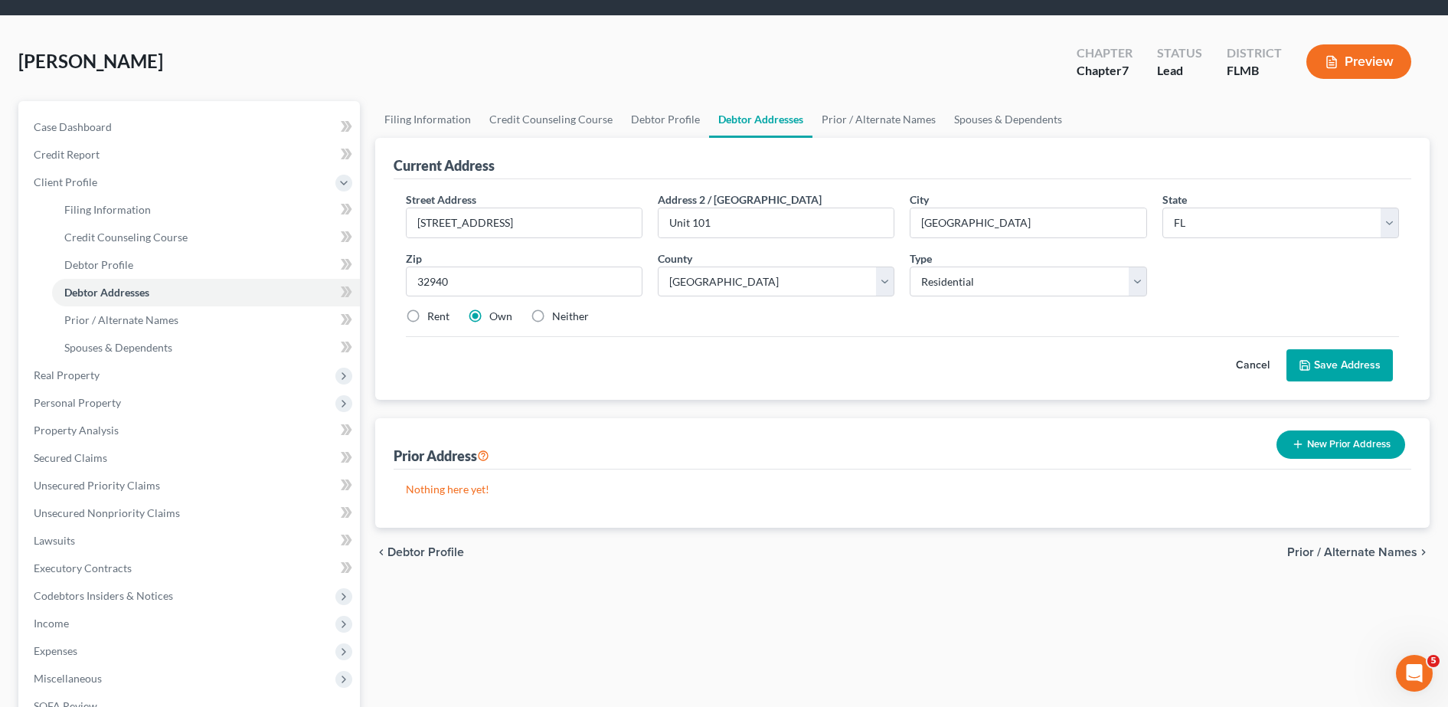
radio input "true"
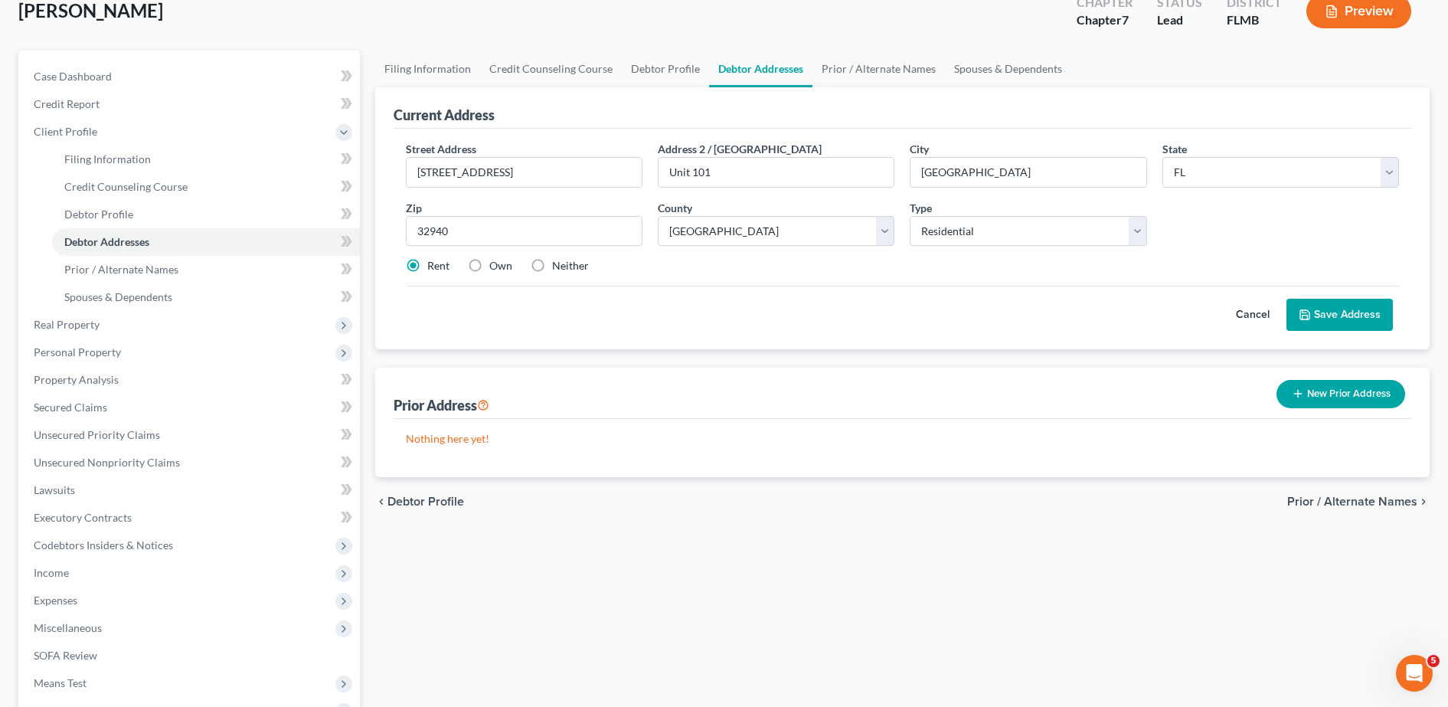
click at [1345, 301] on button "Save Address" at bounding box center [1340, 315] width 106 height 32
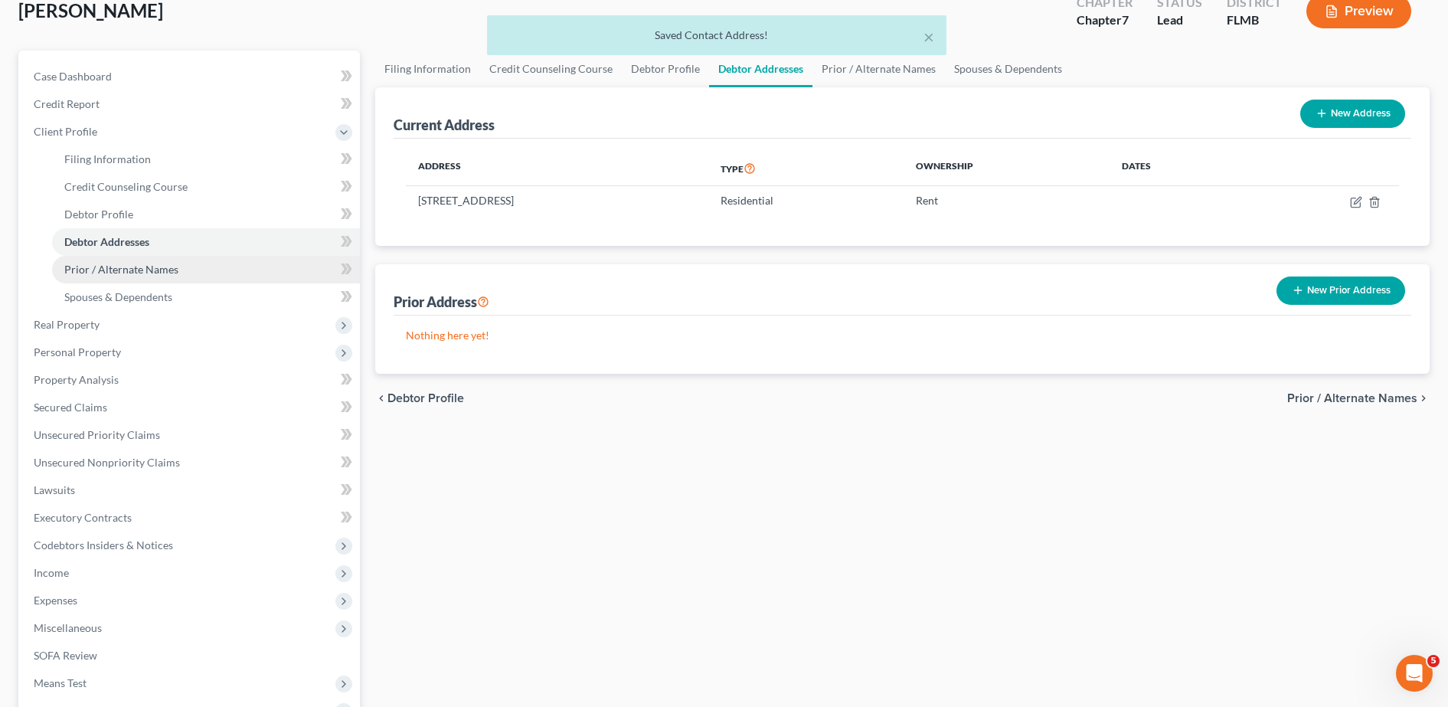
click at [212, 276] on link "Prior / Alternate Names" at bounding box center [206, 270] width 308 height 28
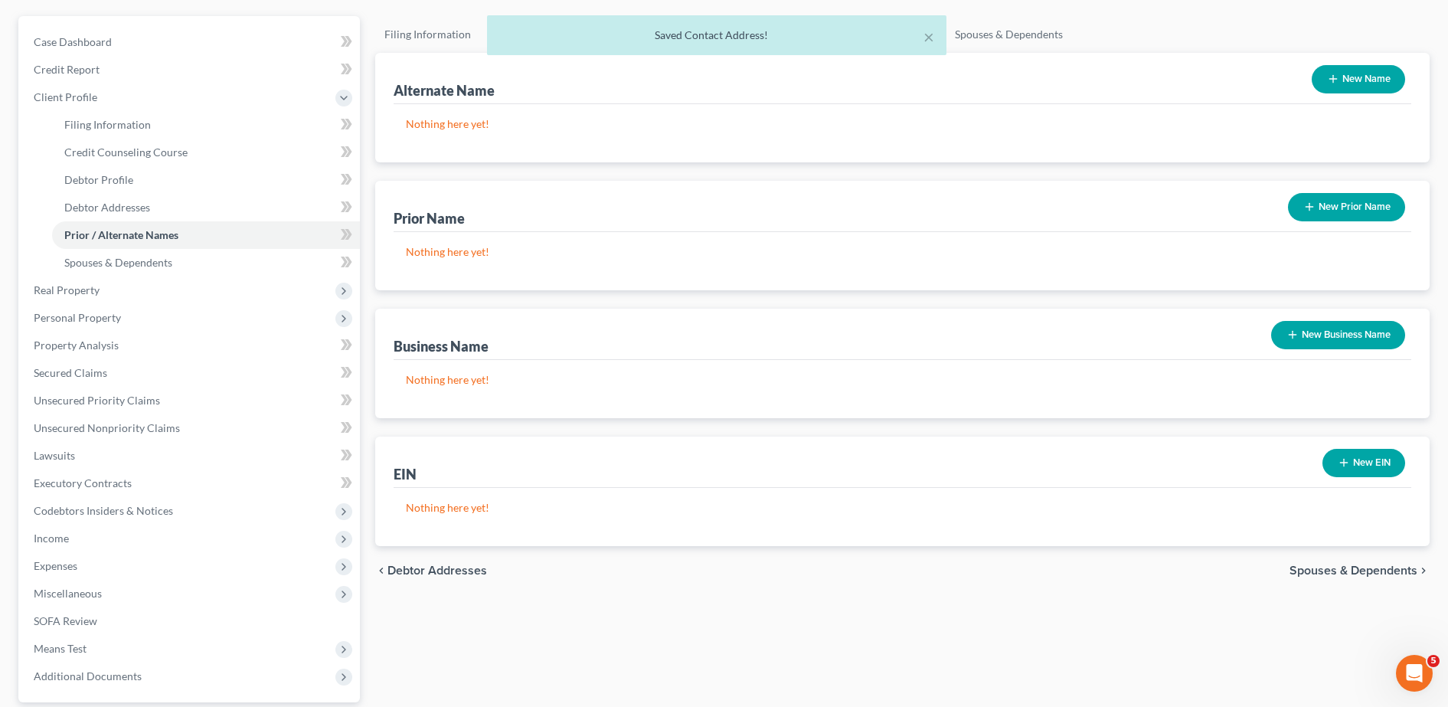
scroll to position [132, 0]
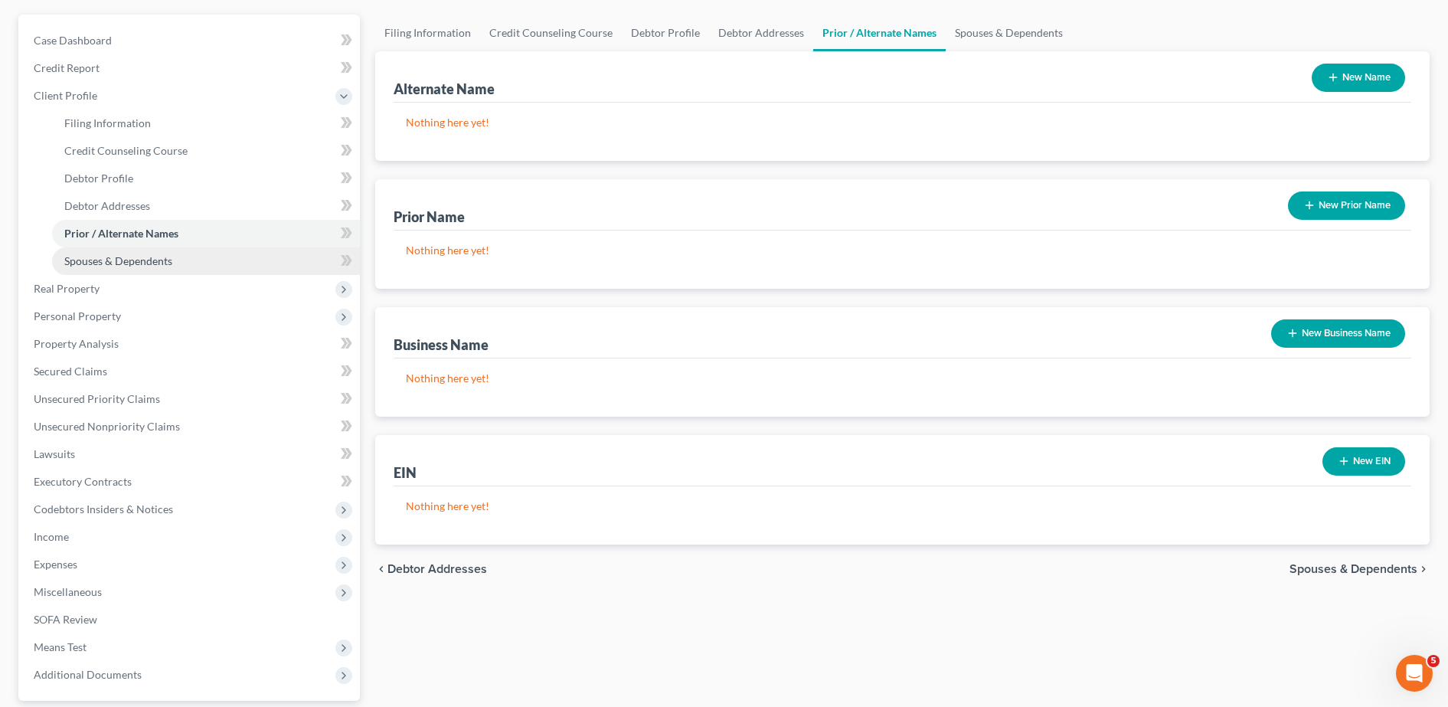
click at [119, 260] on span "Spouses & Dependents" at bounding box center [118, 260] width 108 height 13
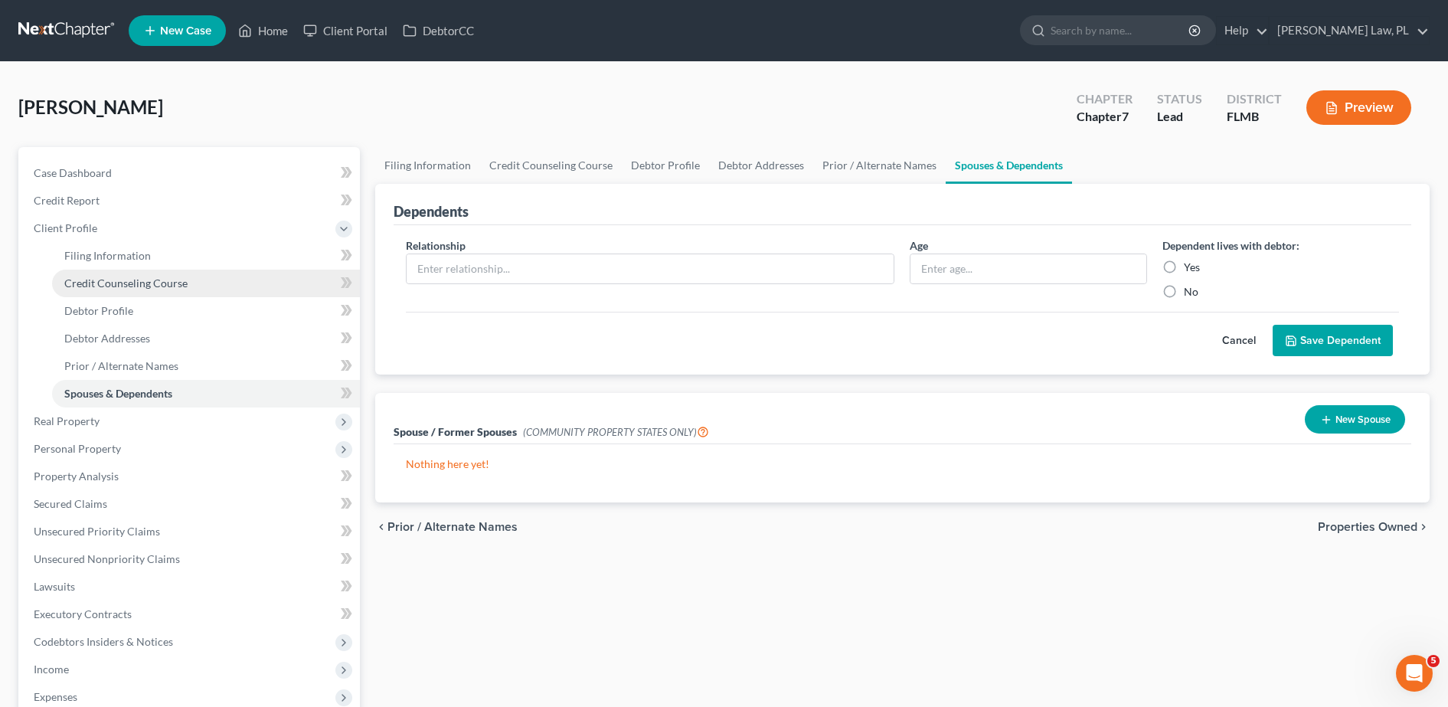
scroll to position [46, 0]
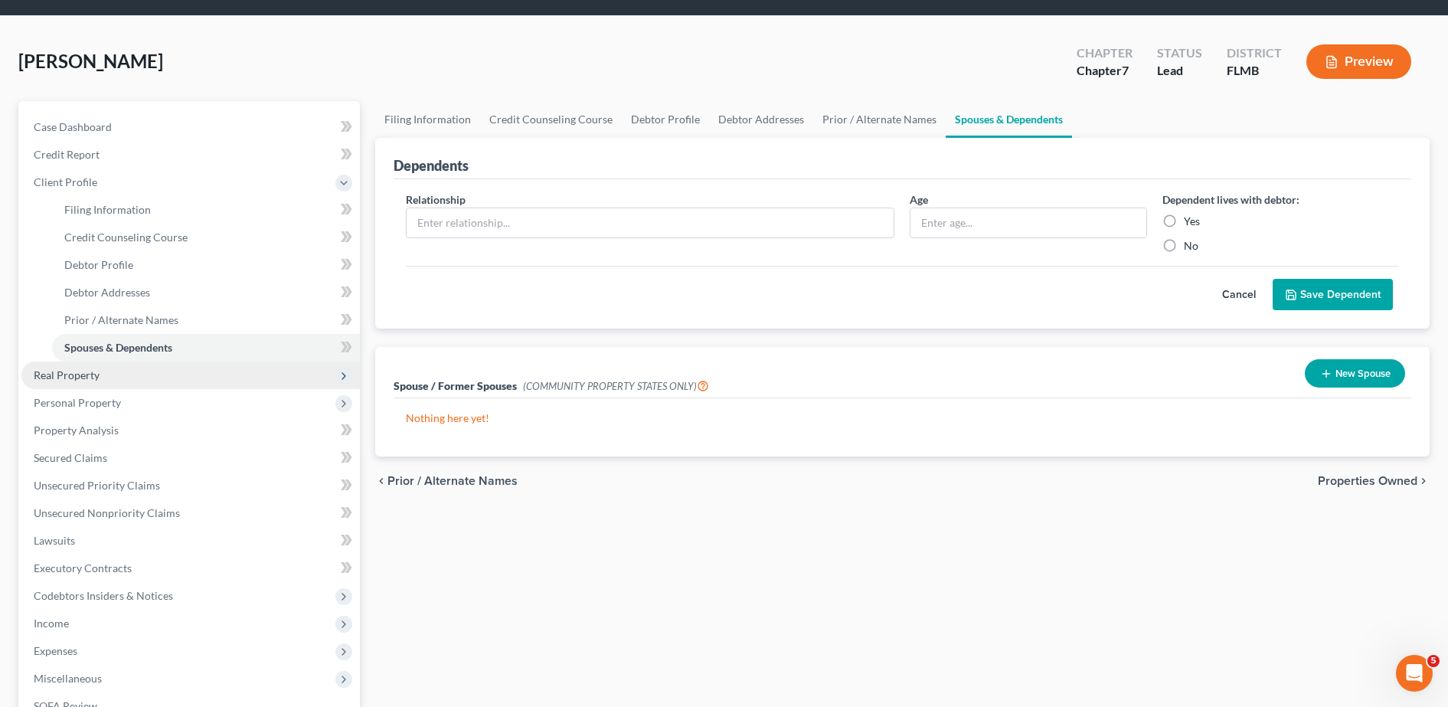
click at [118, 378] on span "Real Property" at bounding box center [190, 375] width 338 height 28
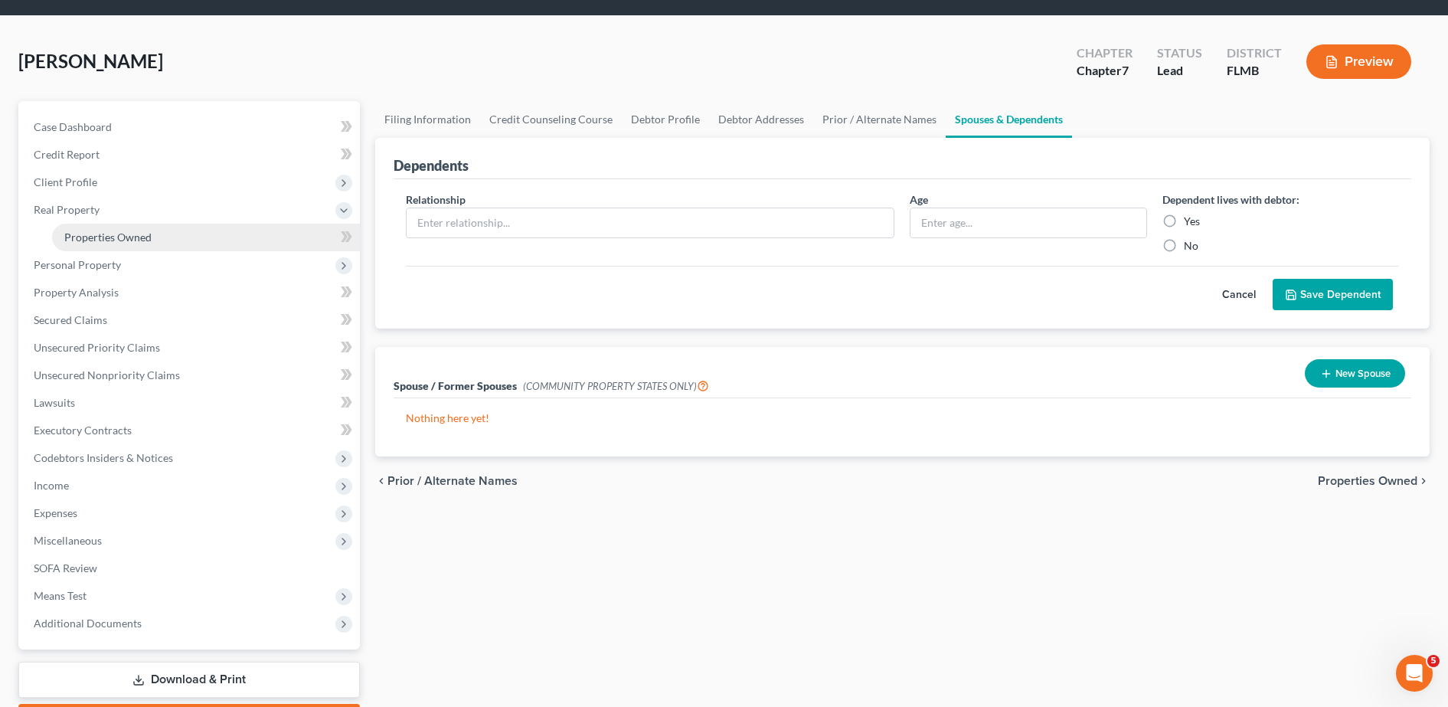
click at [132, 234] on span "Properties Owned" at bounding box center [107, 237] width 87 height 13
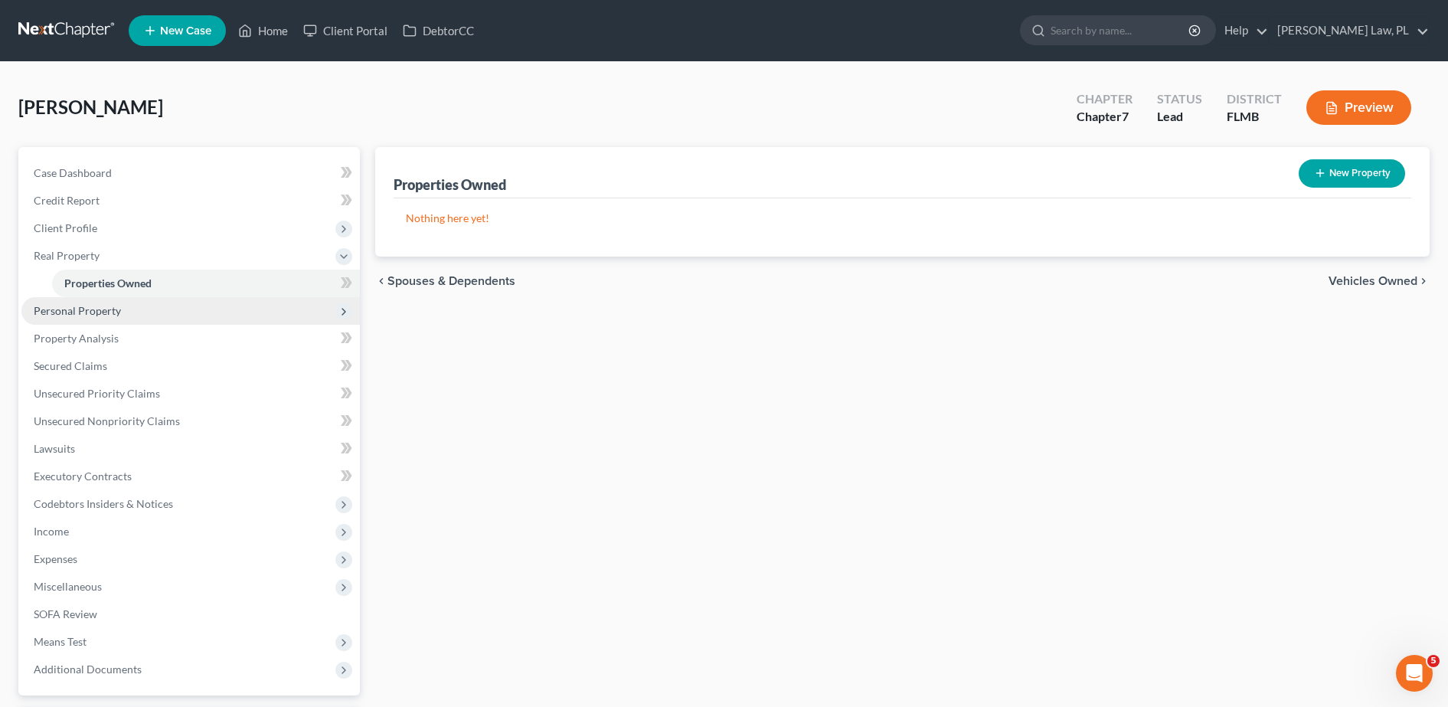
click at [215, 313] on span "Personal Property" at bounding box center [190, 311] width 338 height 28
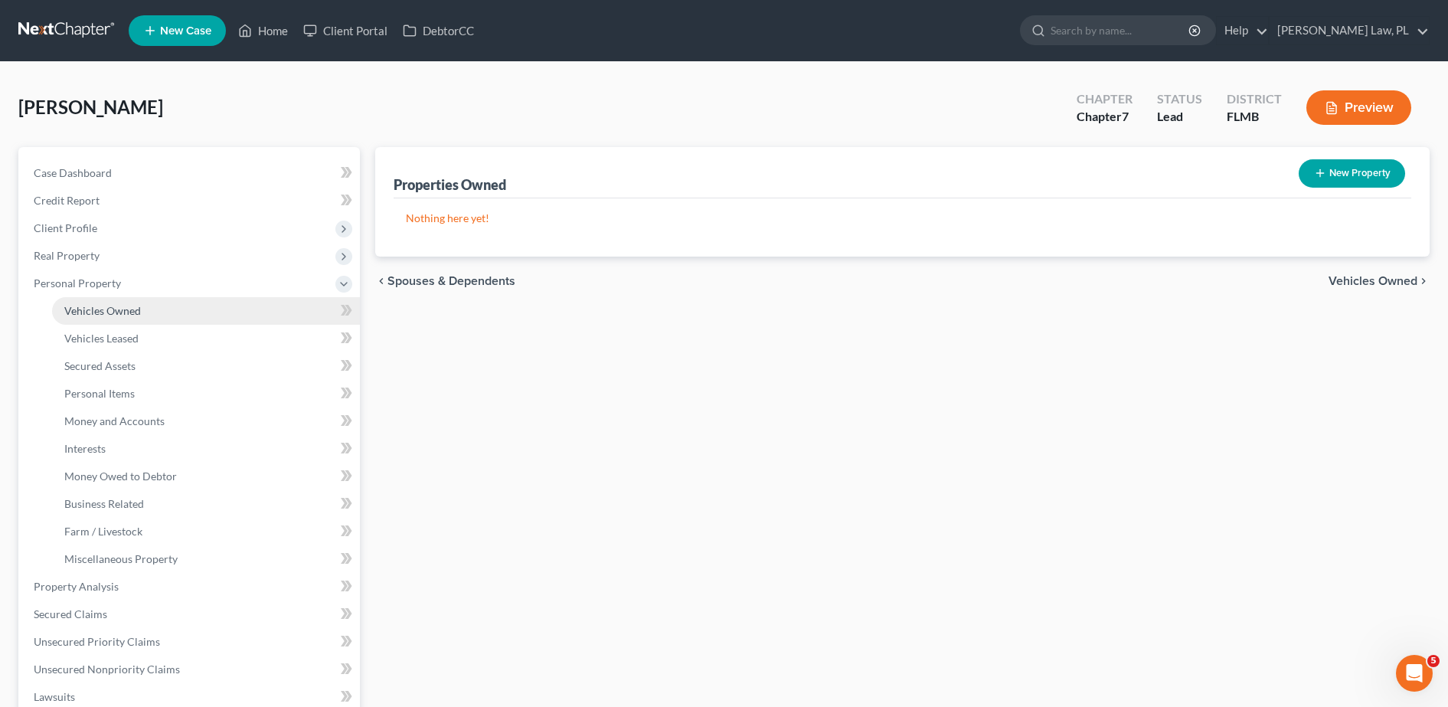
click at [130, 310] on span "Vehicles Owned" at bounding box center [102, 310] width 77 height 13
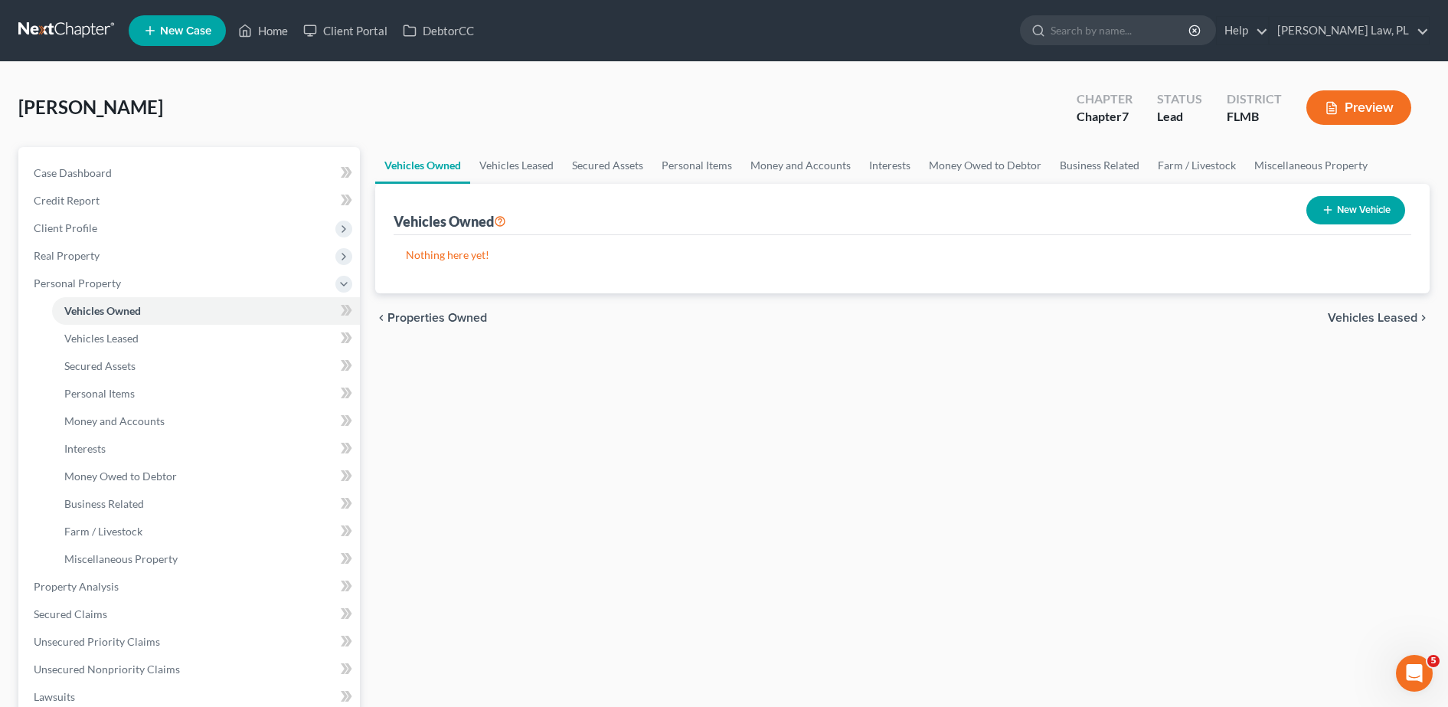
click at [1357, 217] on button "New Vehicle" at bounding box center [1355, 210] width 99 height 28
select select "0"
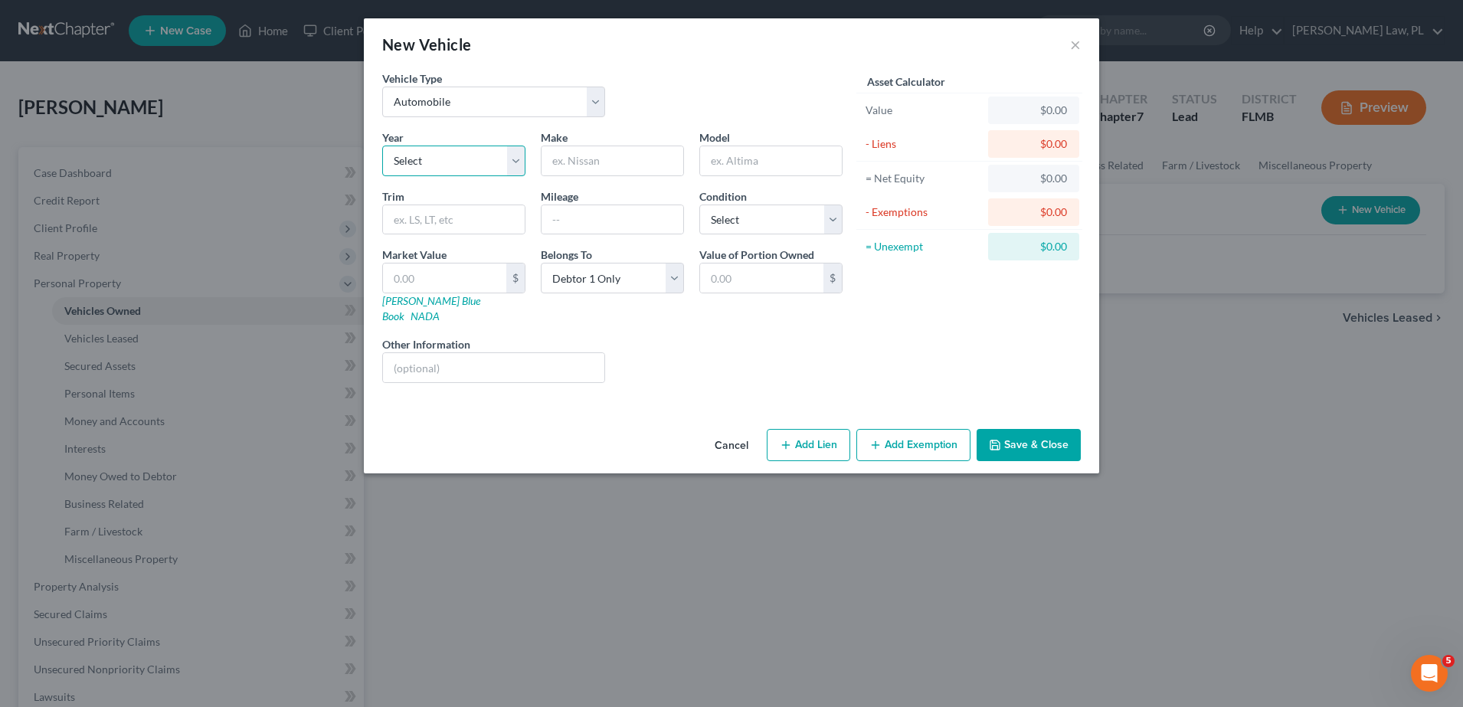
click at [476, 150] on select "Select 2026 2025 2024 2023 2022 2021 2020 2019 2018 2017 2016 2015 2014 2013 20…" at bounding box center [453, 161] width 143 height 31
click at [616, 169] on input "text" at bounding box center [612, 160] width 142 height 29
click at [451, 146] on select "Select 2026 2025 2024 2023 2022 2021 2020 2019 2018 2017 2016 2015 2014 2013 20…" at bounding box center [453, 161] width 143 height 31
select select "11"
click at [382, 146] on select "Select 2026 2025 2024 2023 2022 2021 2020 2019 2018 2017 2016 2015 2014 2013 20…" at bounding box center [453, 161] width 143 height 31
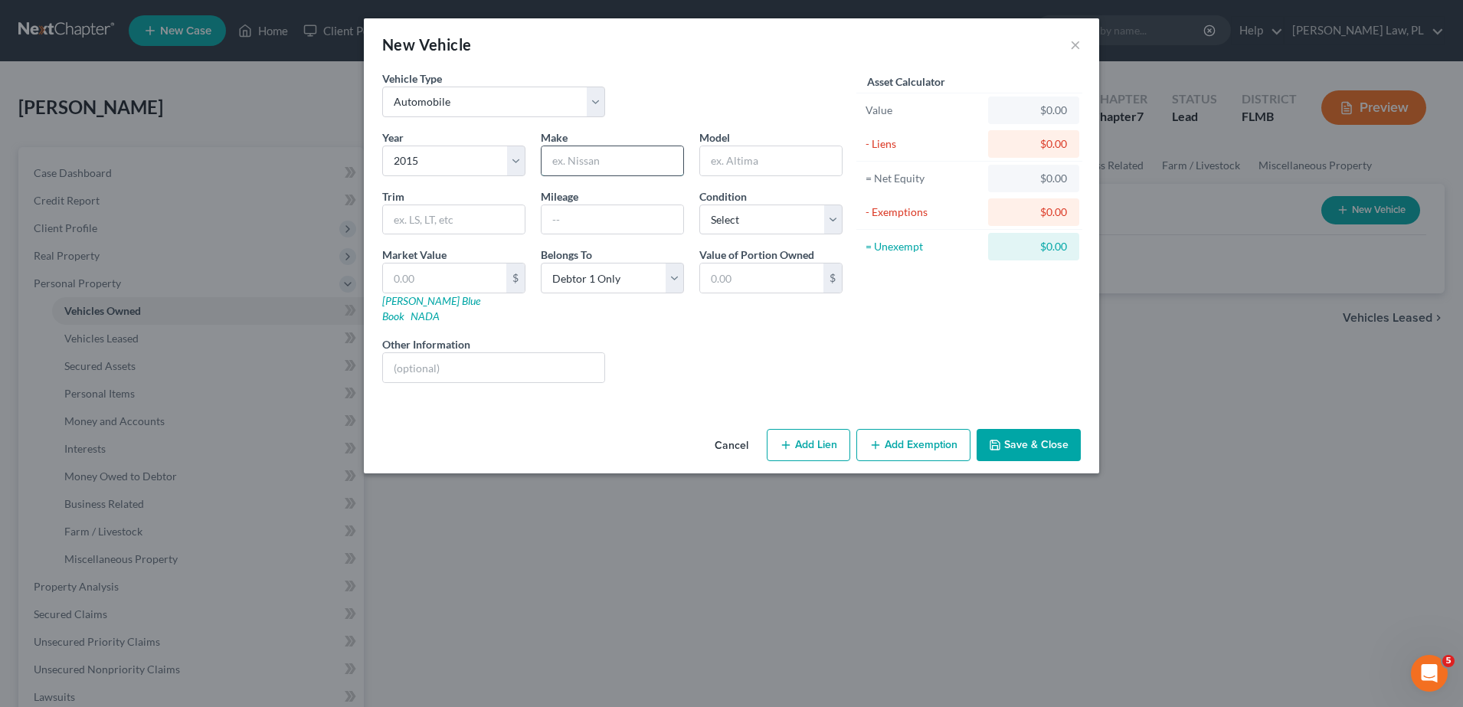
click at [597, 165] on input "text" at bounding box center [612, 160] width 142 height 29
type input "Suuaru"
click at [773, 165] on input "Croosteack" at bounding box center [771, 160] width 142 height 29
type input "Cro"
click at [636, 212] on input "text" at bounding box center [612, 219] width 142 height 29
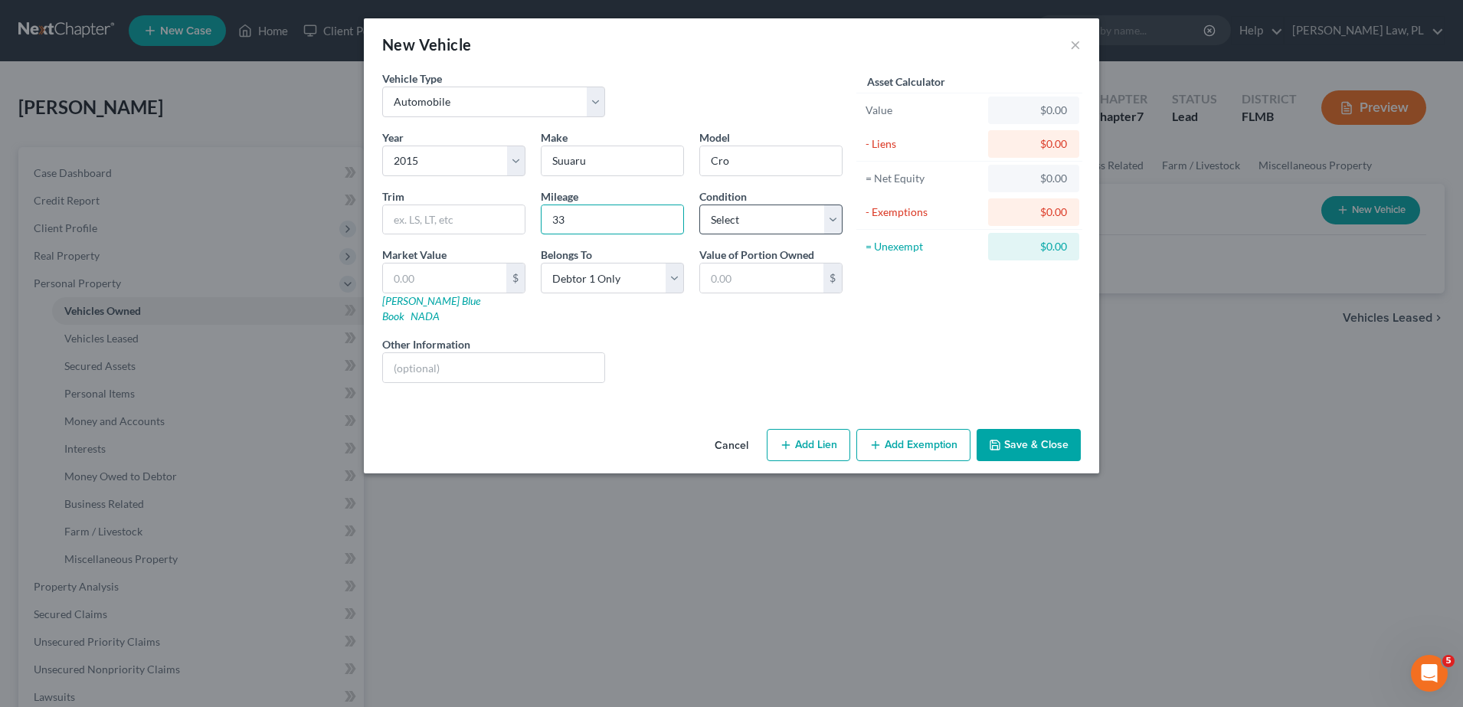
type input "33"
click at [756, 217] on select "Select Excellent Very Good Good Fair Poor" at bounding box center [770, 219] width 143 height 31
select select "0"
click at [699, 204] on select "Select Excellent Very Good Good Fair Poor" at bounding box center [770, 219] width 143 height 31
click at [1031, 435] on button "Save & Close" at bounding box center [1028, 445] width 104 height 32
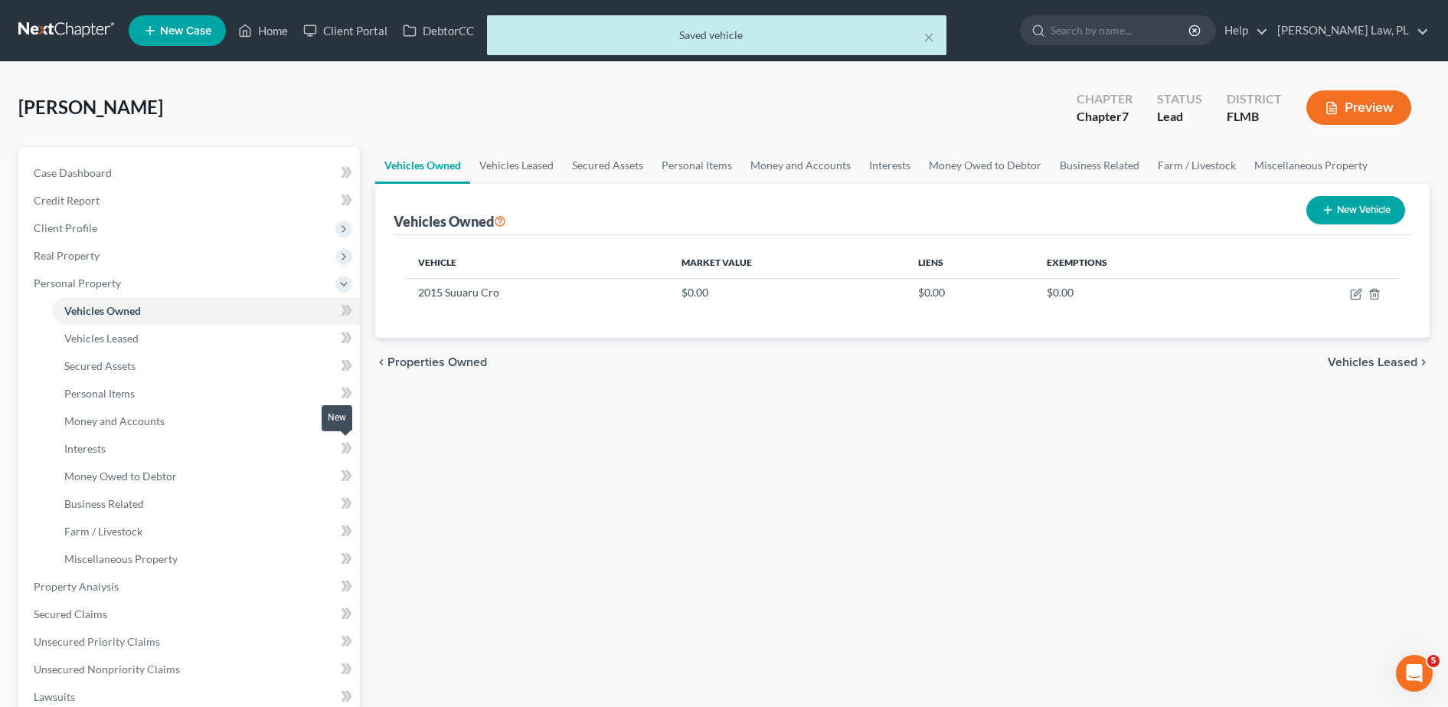
scroll to position [38, 0]
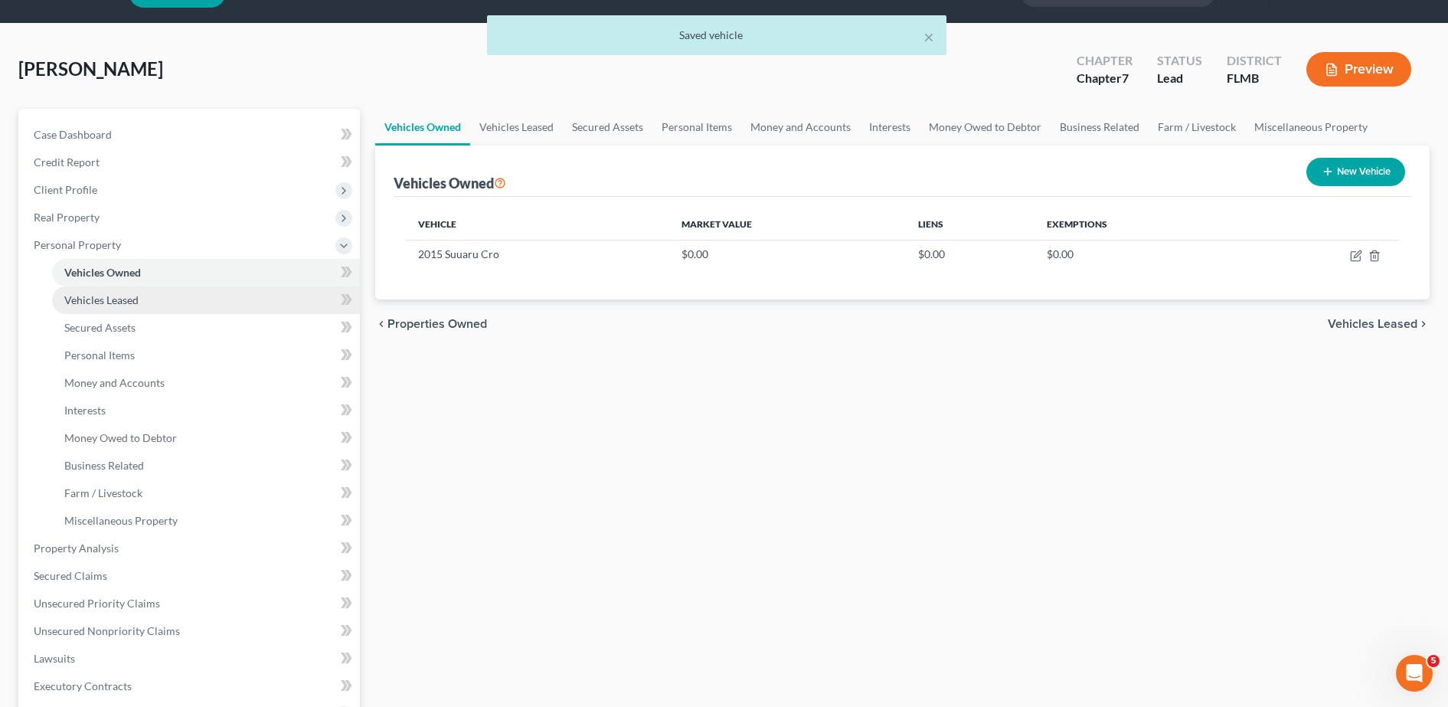
click at [166, 312] on link "Vehicles Leased" at bounding box center [206, 300] width 308 height 28
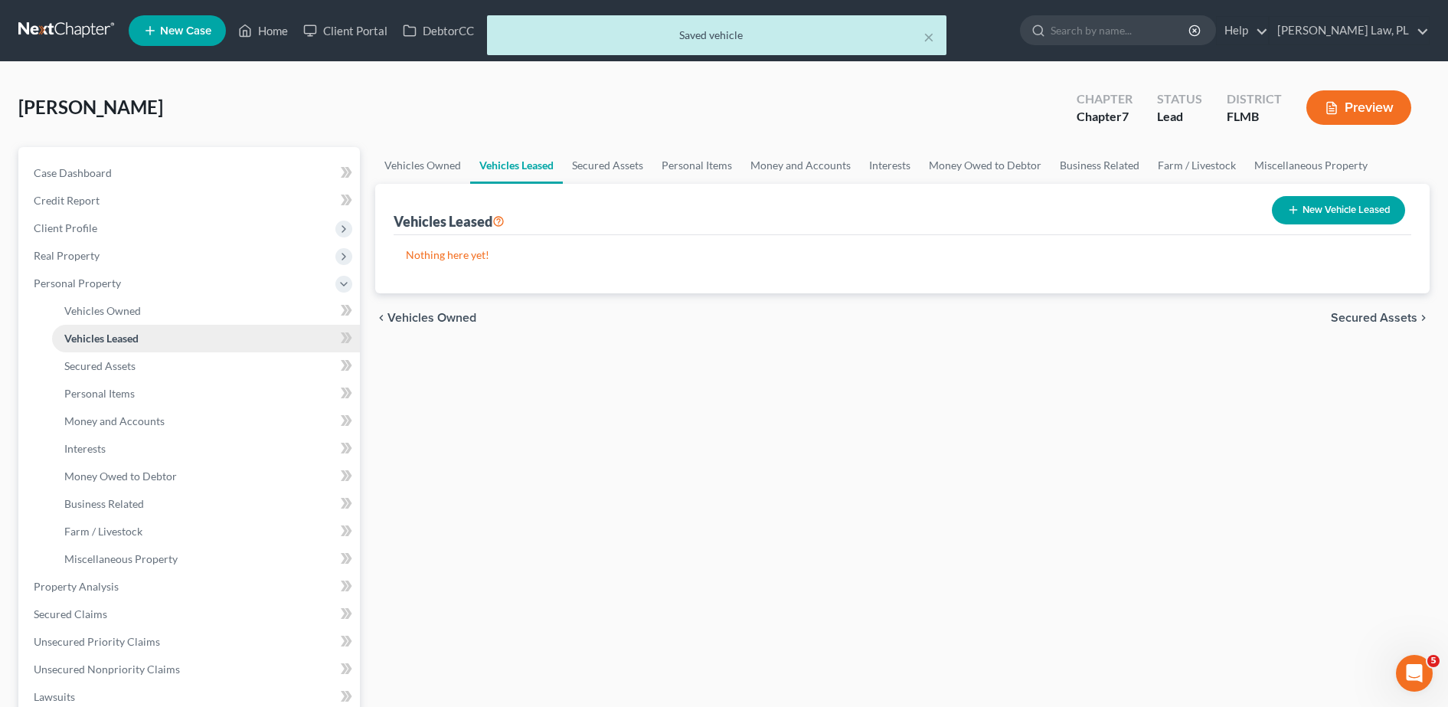
scroll to position [58, 0]
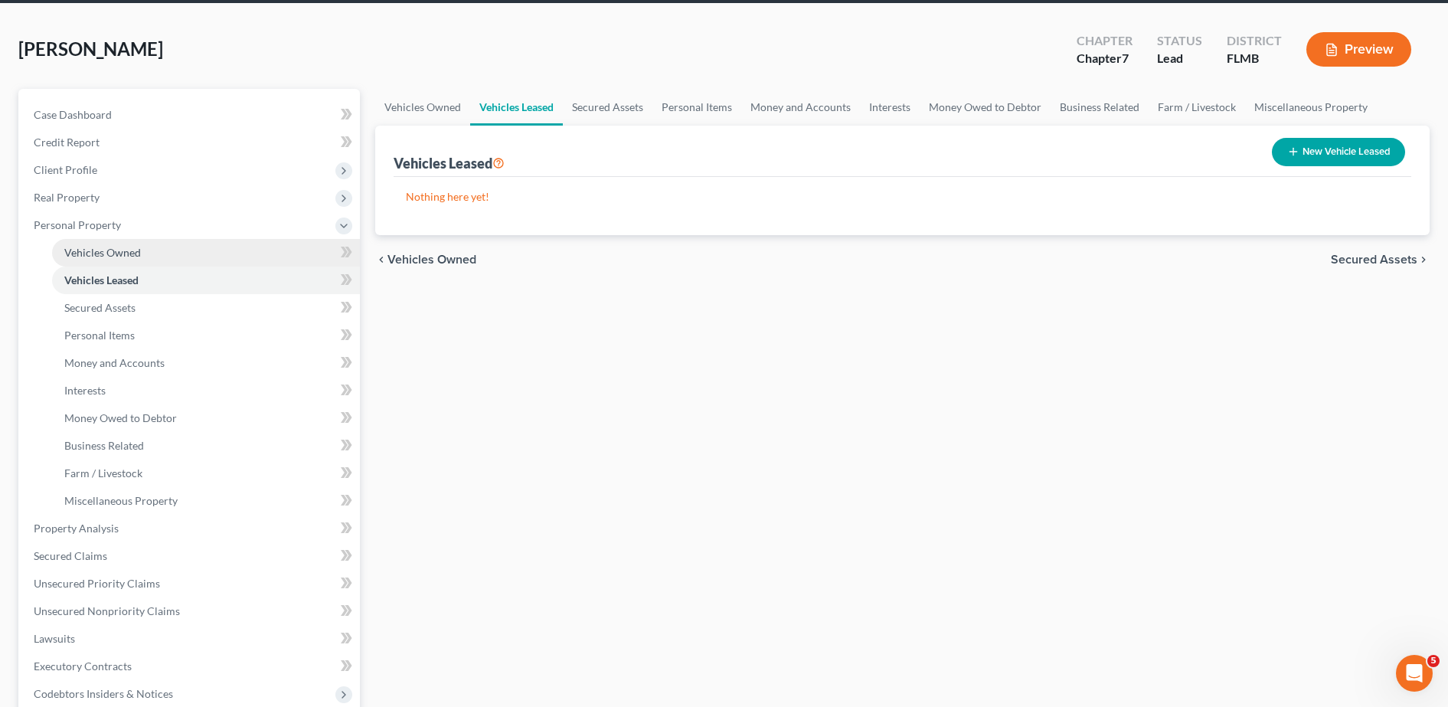
click at [100, 262] on link "Vehicles Owned" at bounding box center [206, 253] width 308 height 28
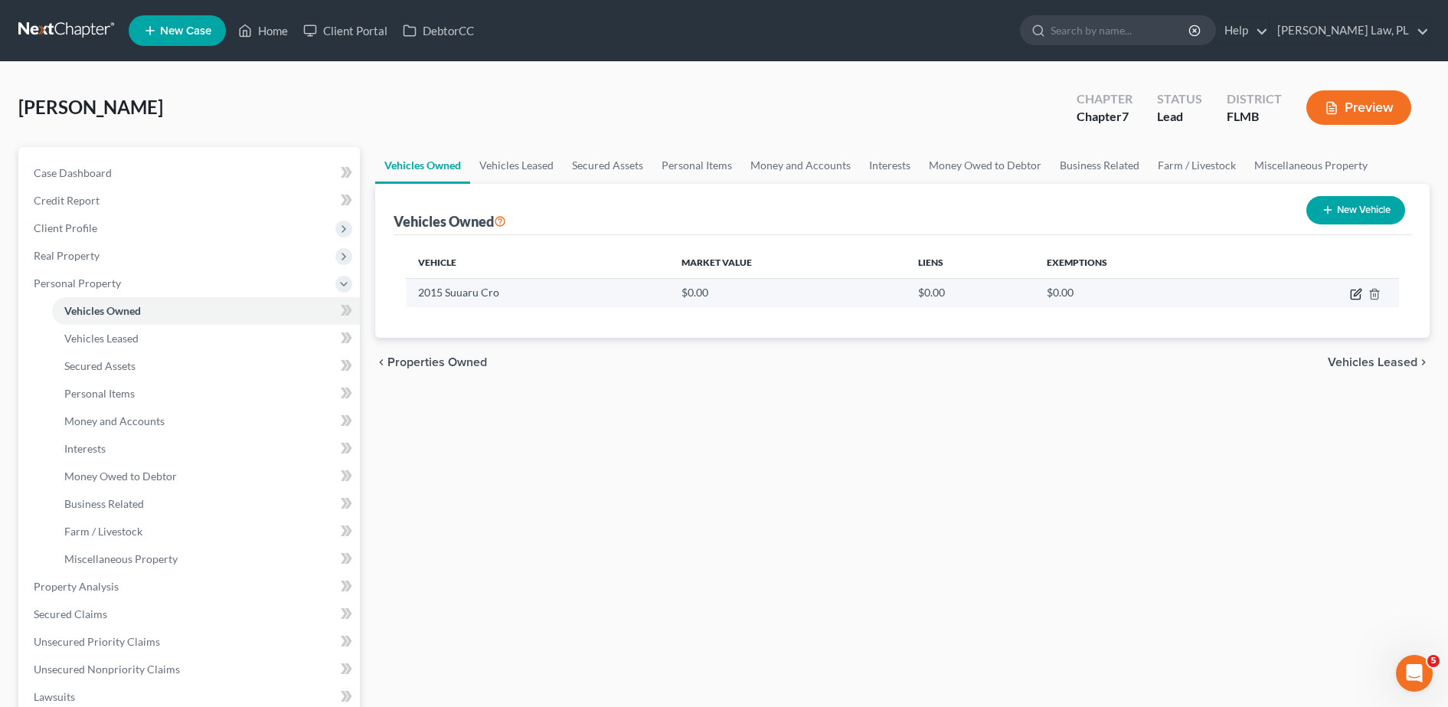
click at [1359, 296] on icon "button" at bounding box center [1356, 294] width 12 height 12
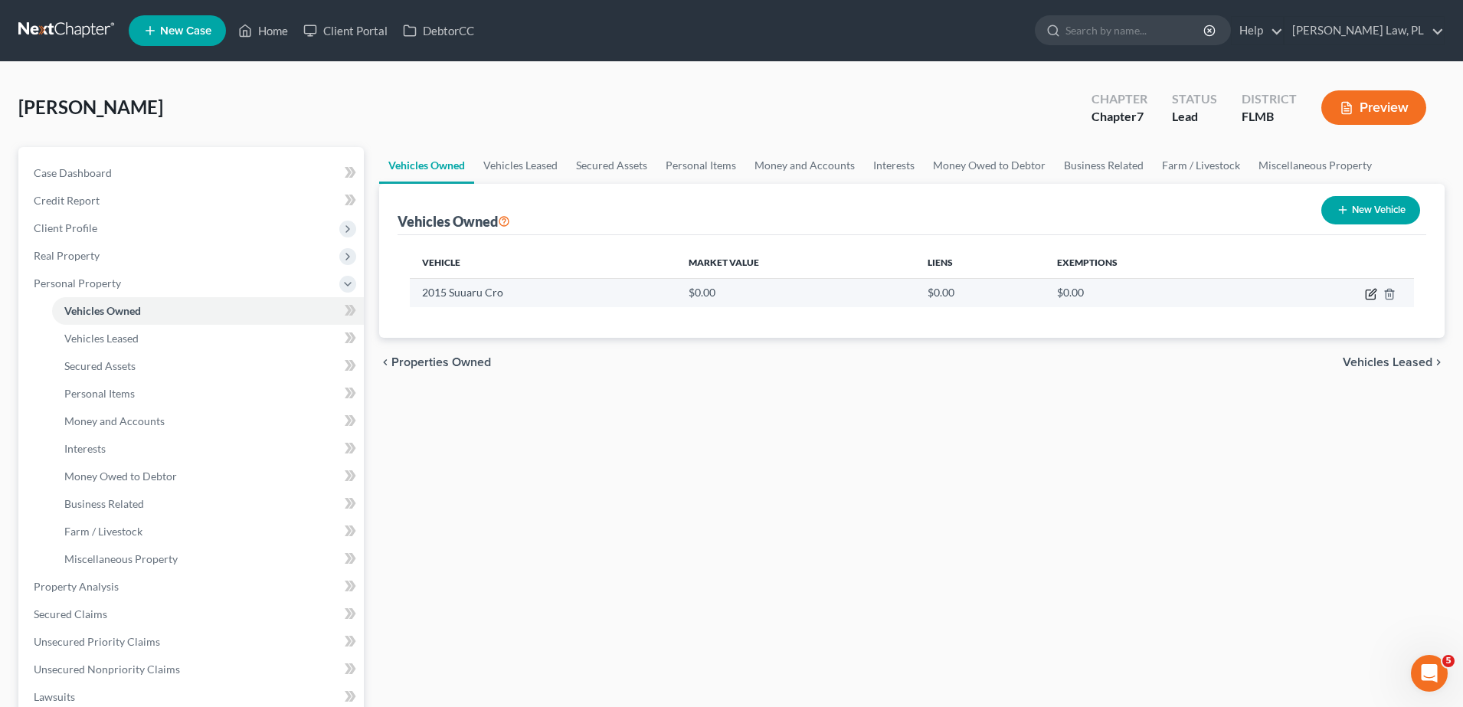
select select "0"
select select "11"
select select "0"
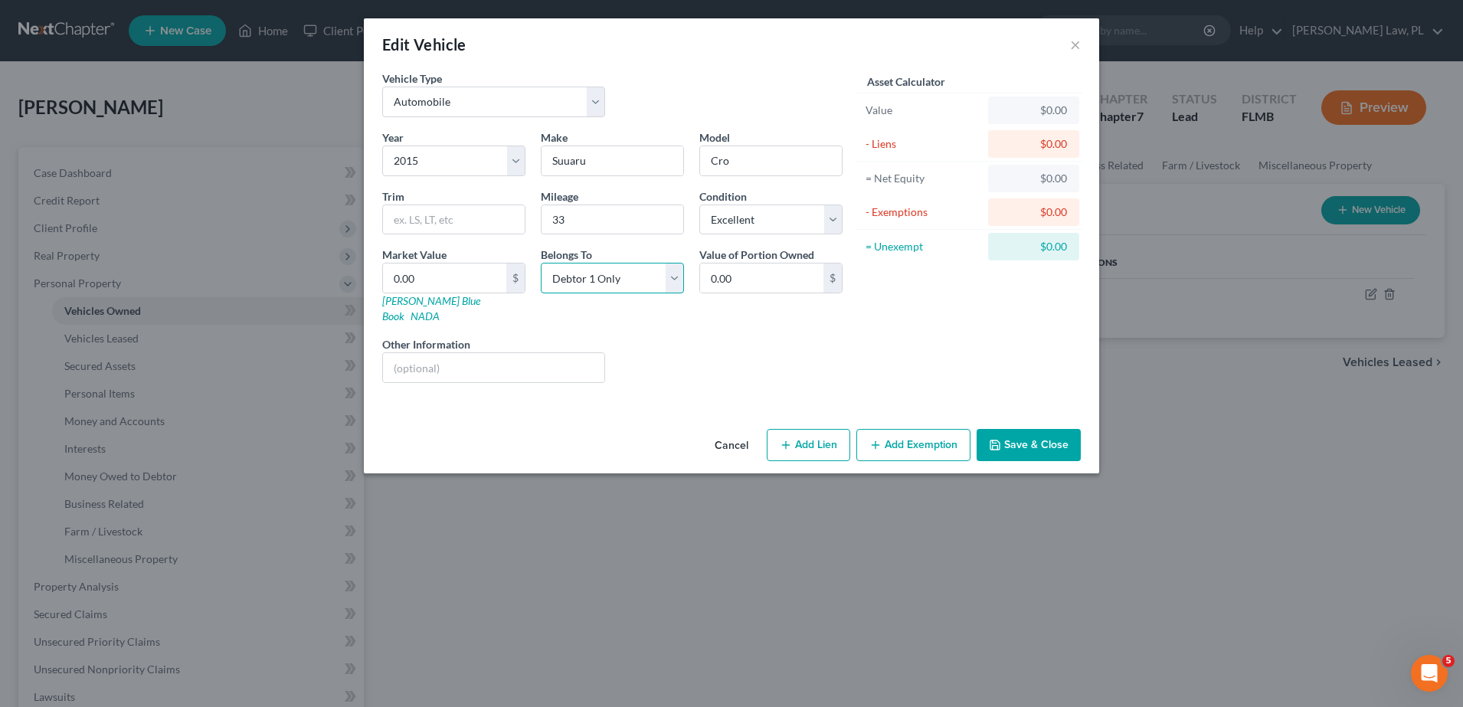
click at [613, 268] on select "Select Debtor 1 Only Debtor 2 Only Debtor 1 And Debtor 2 Only At Least One Of T…" at bounding box center [612, 278] width 143 height 31
click at [541, 263] on select "Select Debtor 1 Only Debtor 2 Only Debtor 1 And Debtor 2 Only At Least One Of T…" at bounding box center [612, 278] width 143 height 31
click at [792, 210] on select "Select Excellent Very Good Good Fair Poor" at bounding box center [770, 219] width 143 height 31
select select "1"
click at [699, 204] on select "Select Excellent Very Good Good Fair Poor" at bounding box center [770, 219] width 143 height 31
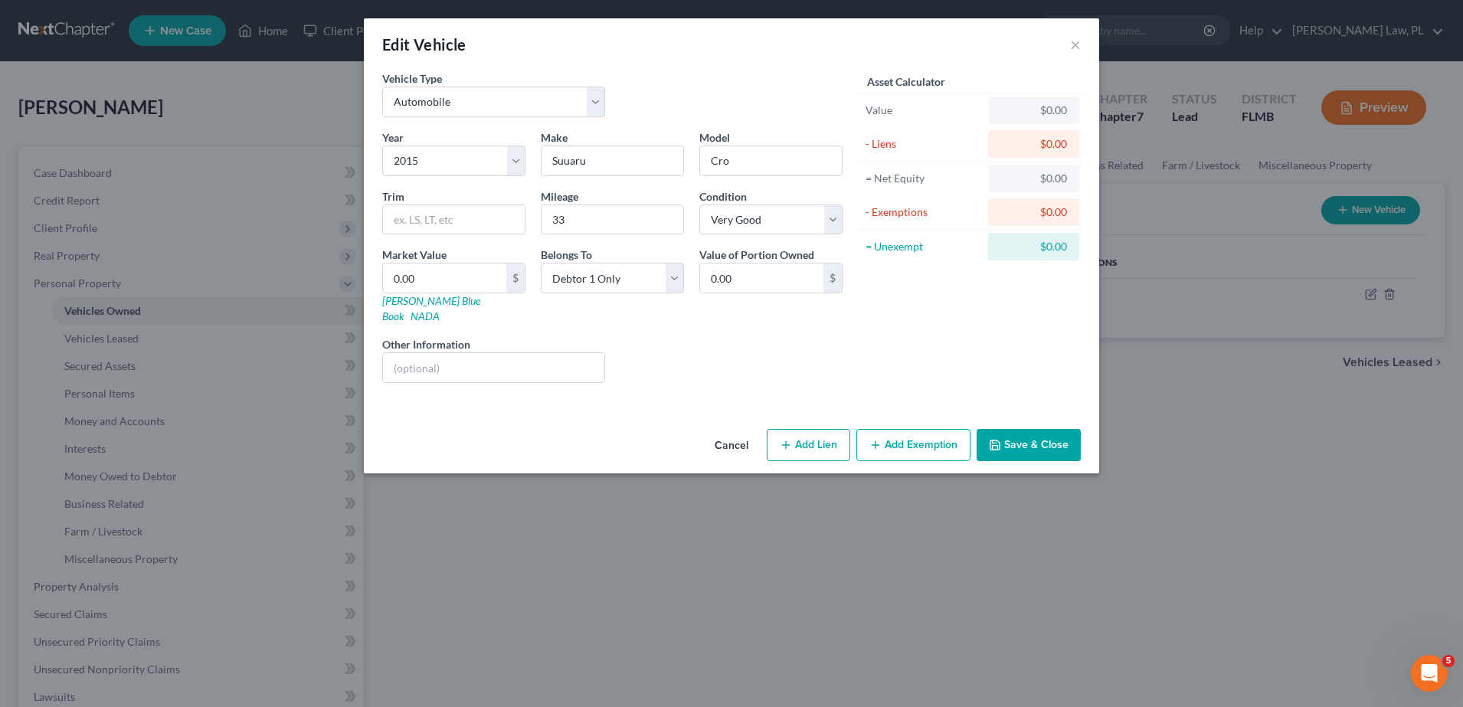
click at [1035, 430] on button "Save & Close" at bounding box center [1028, 445] width 104 height 32
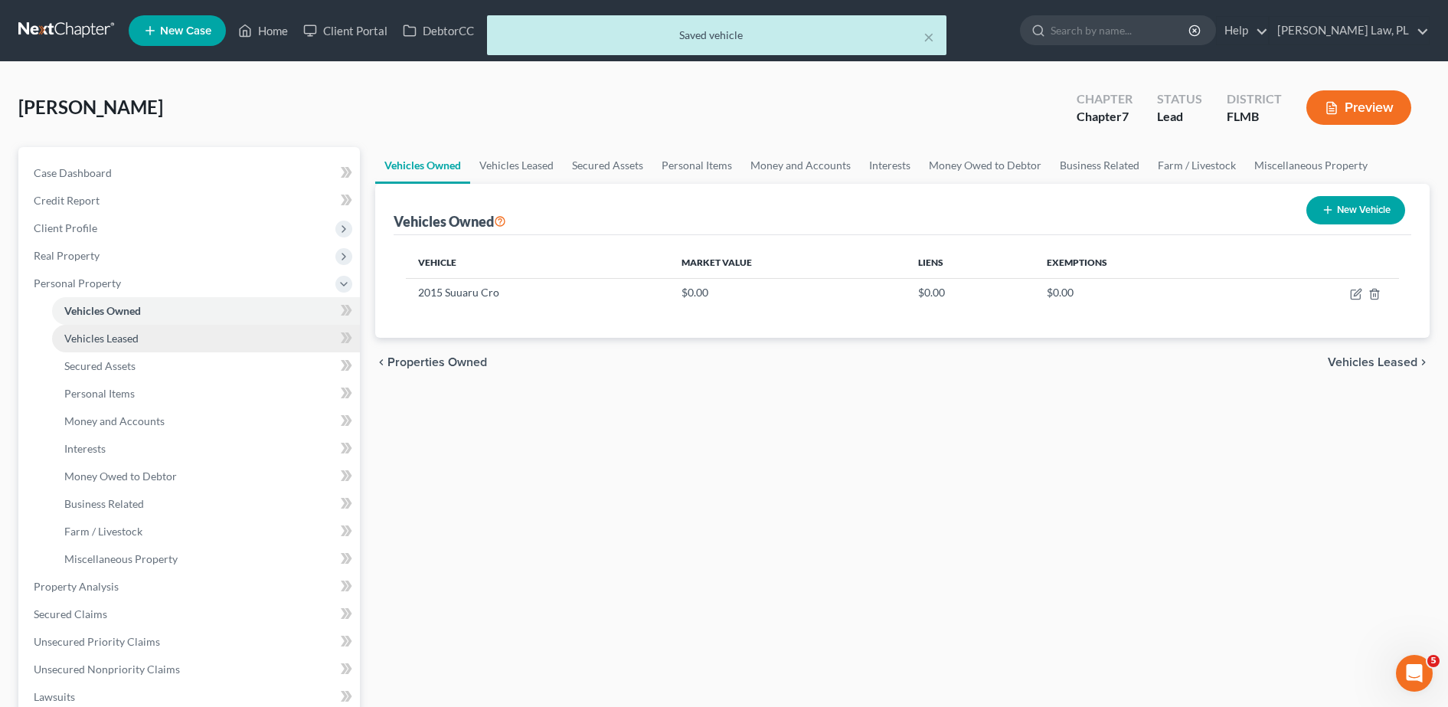
click at [192, 348] on link "Vehicles Leased" at bounding box center [206, 339] width 308 height 28
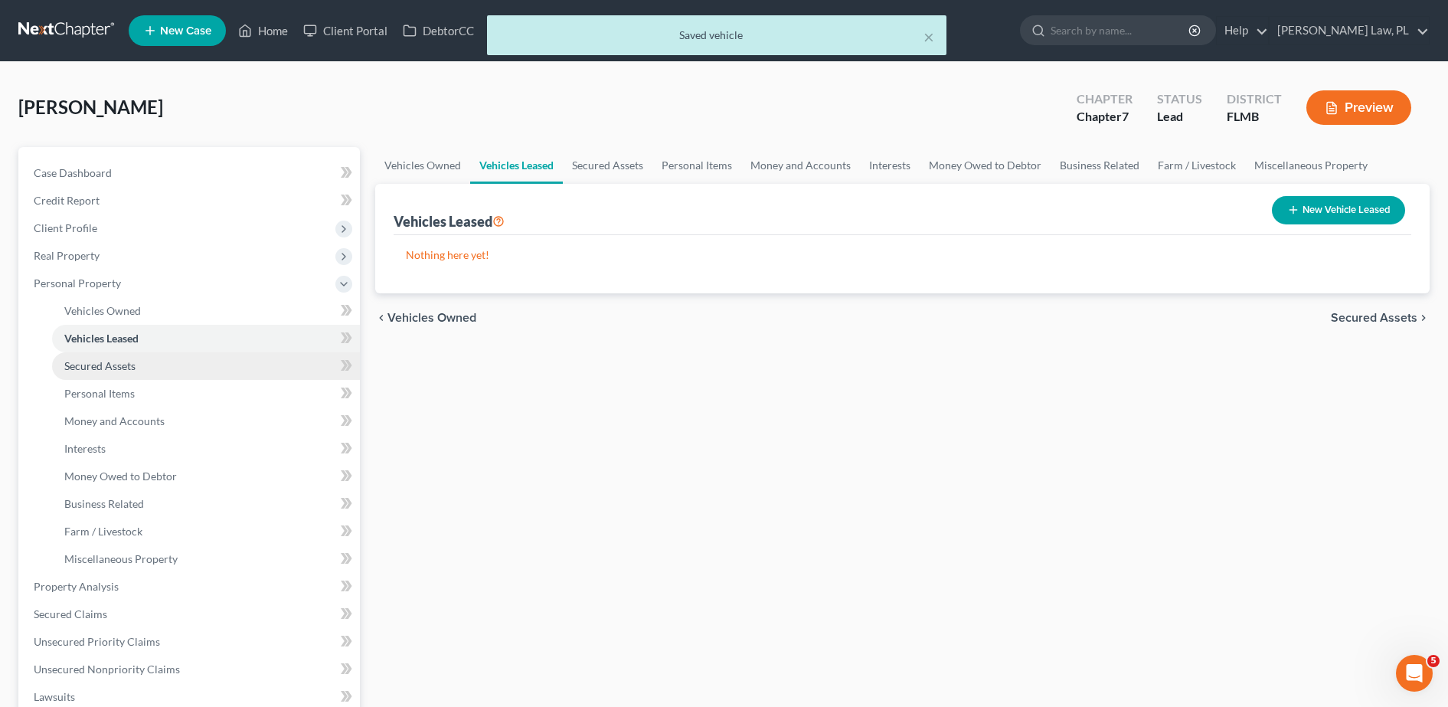
click at [158, 358] on link "Secured Assets" at bounding box center [206, 366] width 308 height 28
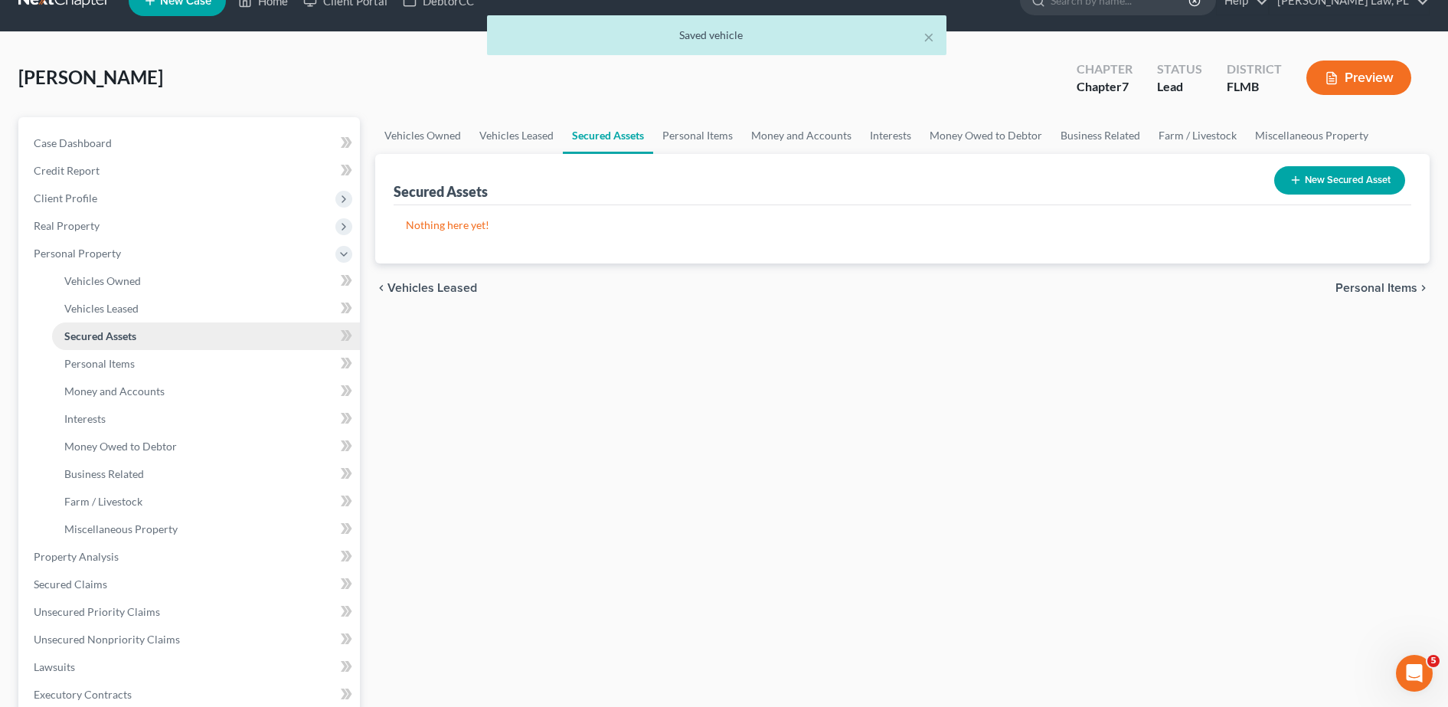
scroll to position [31, 0]
click at [135, 359] on link "Personal Items" at bounding box center [206, 363] width 308 height 28
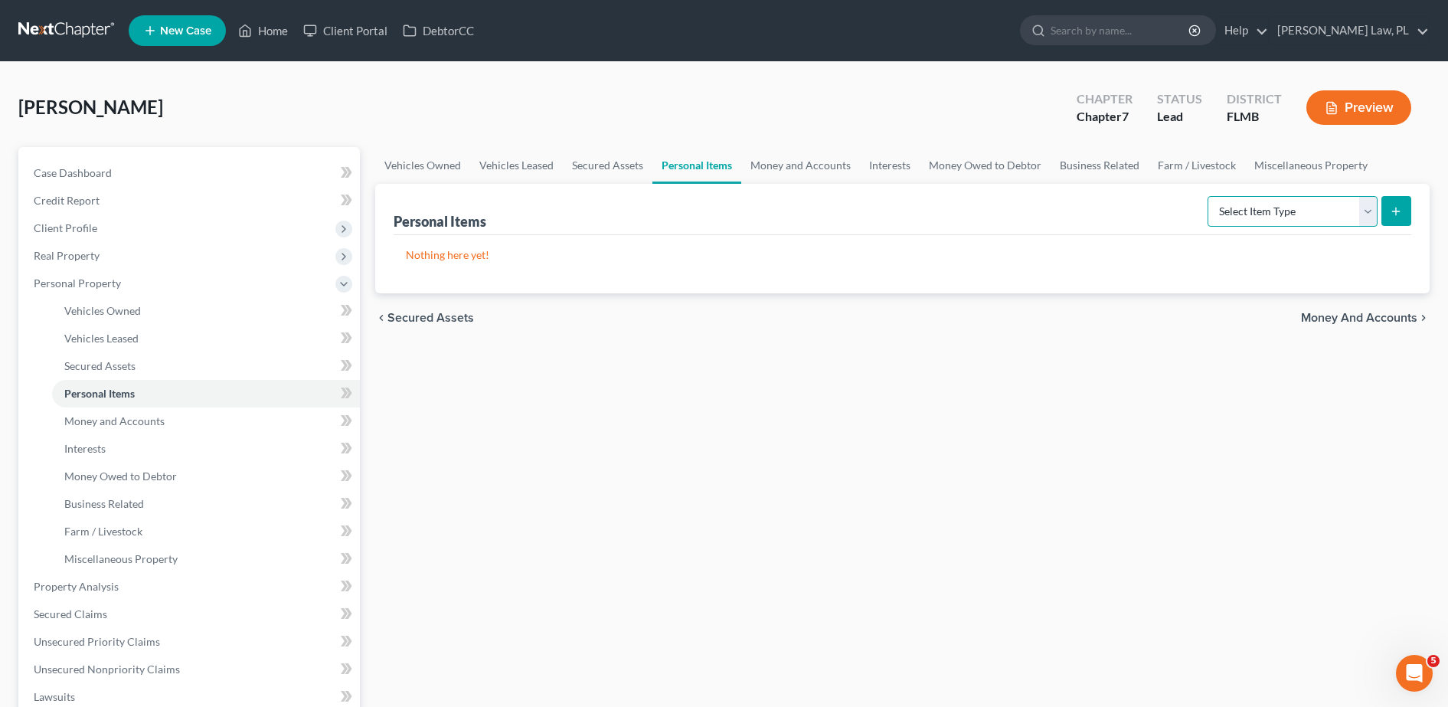
click at [1245, 211] on select "Select Item Type Clothing Collectibles Of Value Electronics Firearms Household …" at bounding box center [1293, 211] width 170 height 31
select select "clothing"
click at [1209, 196] on select "Select Item Type Clothing Collectibles Of Value Electronics Firearms Household …" at bounding box center [1293, 211] width 170 height 31
click at [1404, 216] on button "submit" at bounding box center [1397, 211] width 30 height 30
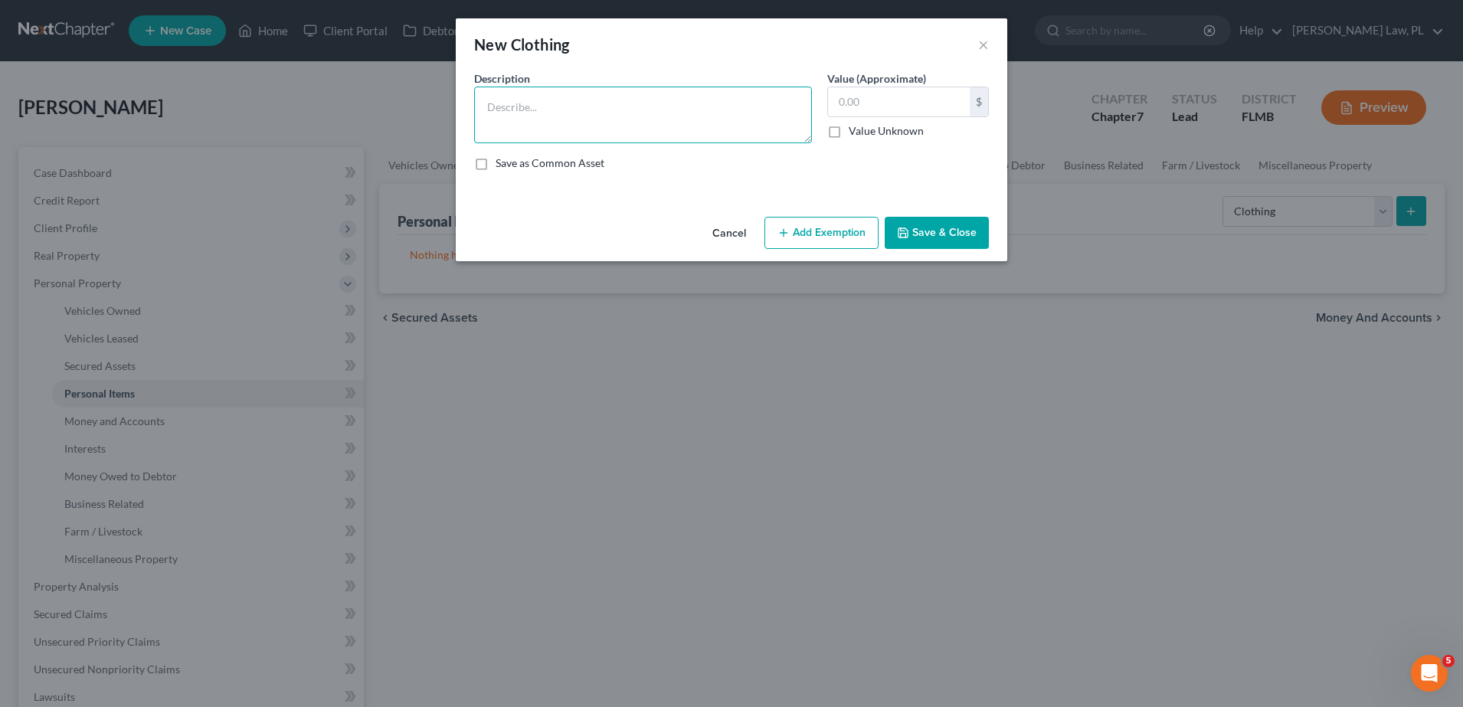
click at [647, 93] on textarea at bounding box center [643, 115] width 338 height 57
type textarea "Womens wardorbe"
click at [960, 246] on button "Save & Close" at bounding box center [936, 233] width 104 height 32
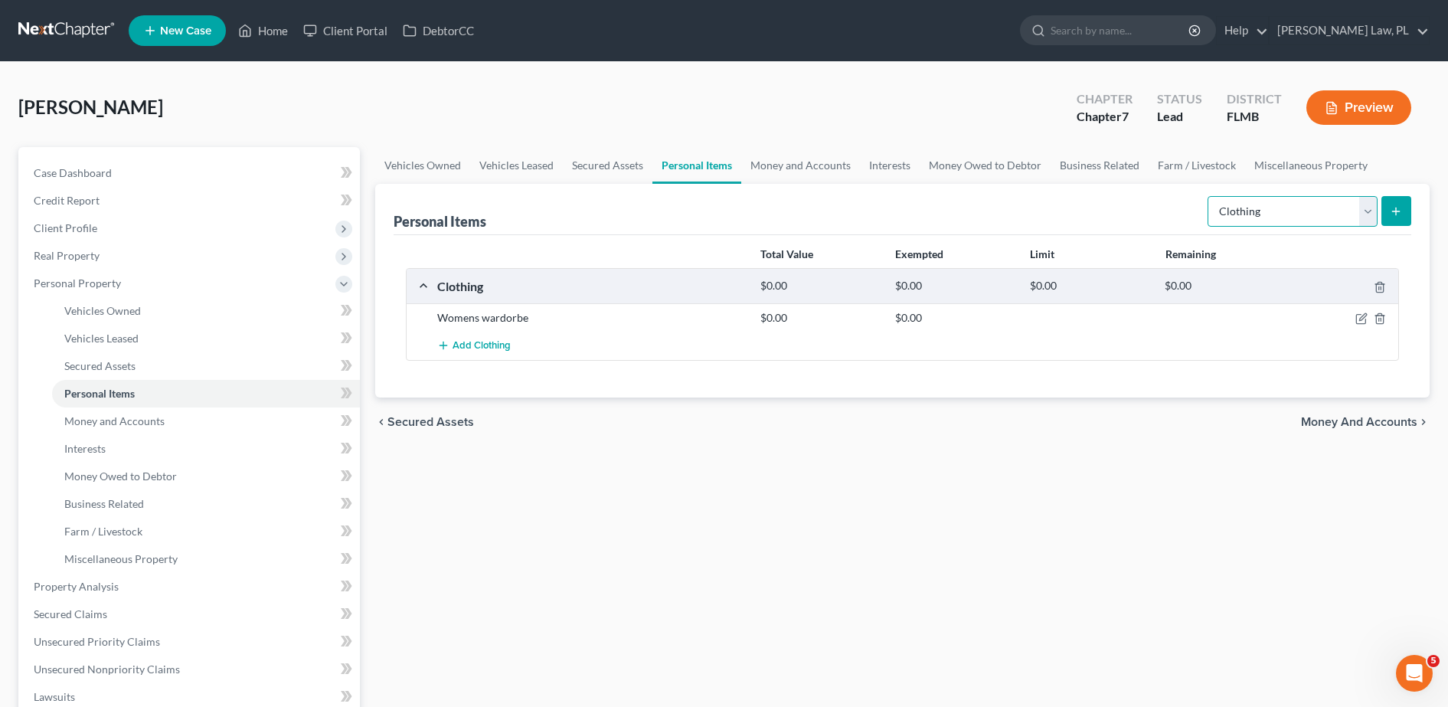
click at [1280, 221] on select "Select Item Type Clothing Collectibles Of Value Electronics Firearms Household …" at bounding box center [1293, 211] width 170 height 31
select select "electronics"
click at [1209, 196] on select "Select Item Type Clothing Collectibles Of Value Electronics Firearms Household …" at bounding box center [1293, 211] width 170 height 31
click at [1395, 224] on button "submit" at bounding box center [1397, 211] width 30 height 30
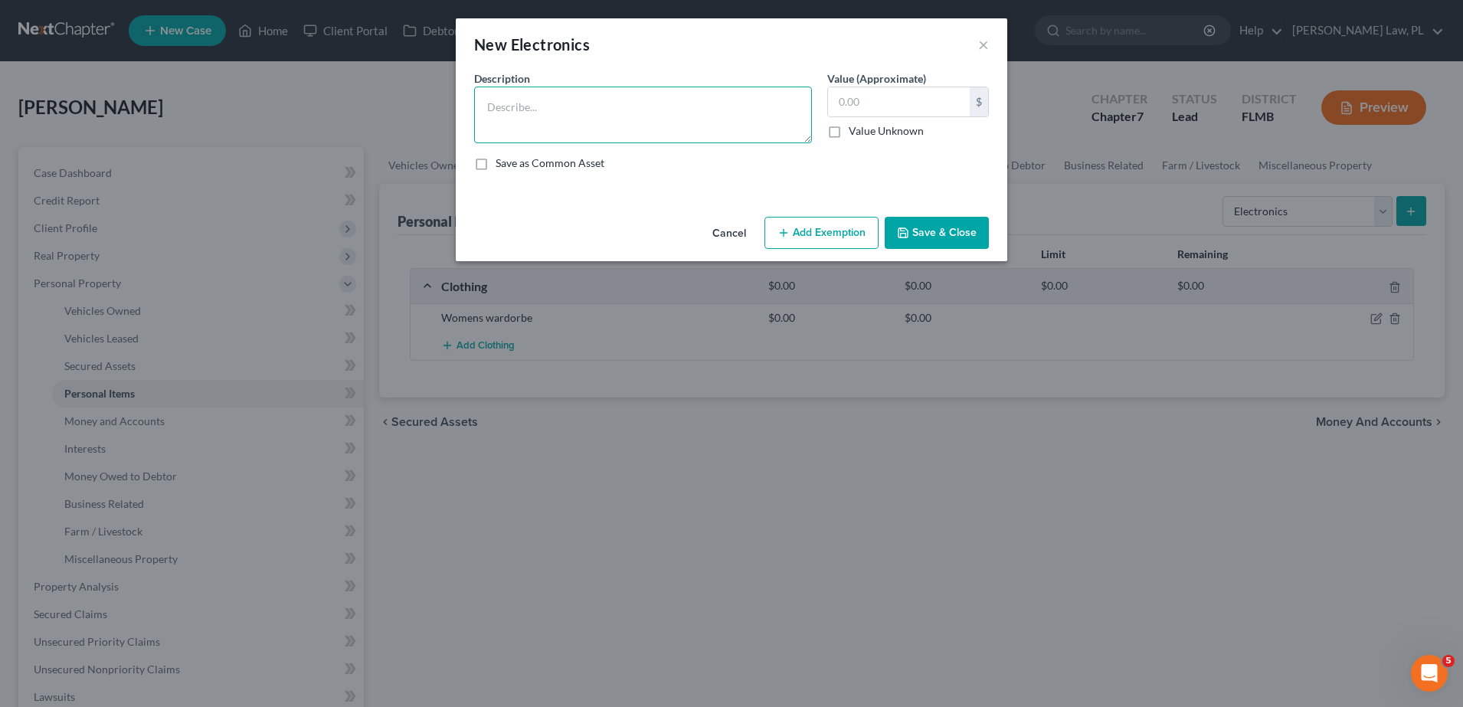
click at [712, 110] on textarea at bounding box center [643, 115] width 338 height 57
type textarea "3"
click at [620, 110] on textarea "40' TV, Cell phone, notebook, printer cannon, boombox" at bounding box center [643, 115] width 338 height 57
type textarea "40' TV, Cell phone, notebook laptop, printer cannon, boombox"
click at [943, 233] on button "Save & Close" at bounding box center [936, 233] width 104 height 32
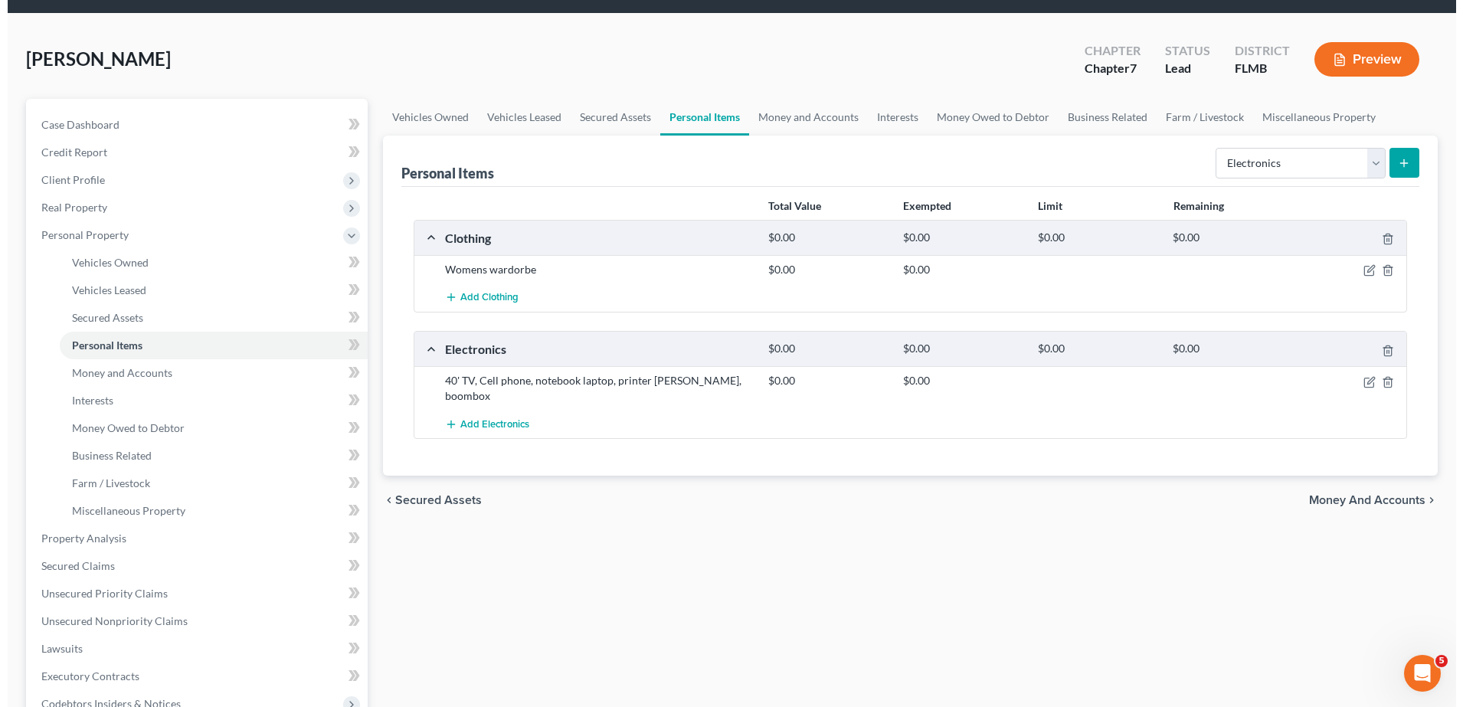
scroll to position [49, 0]
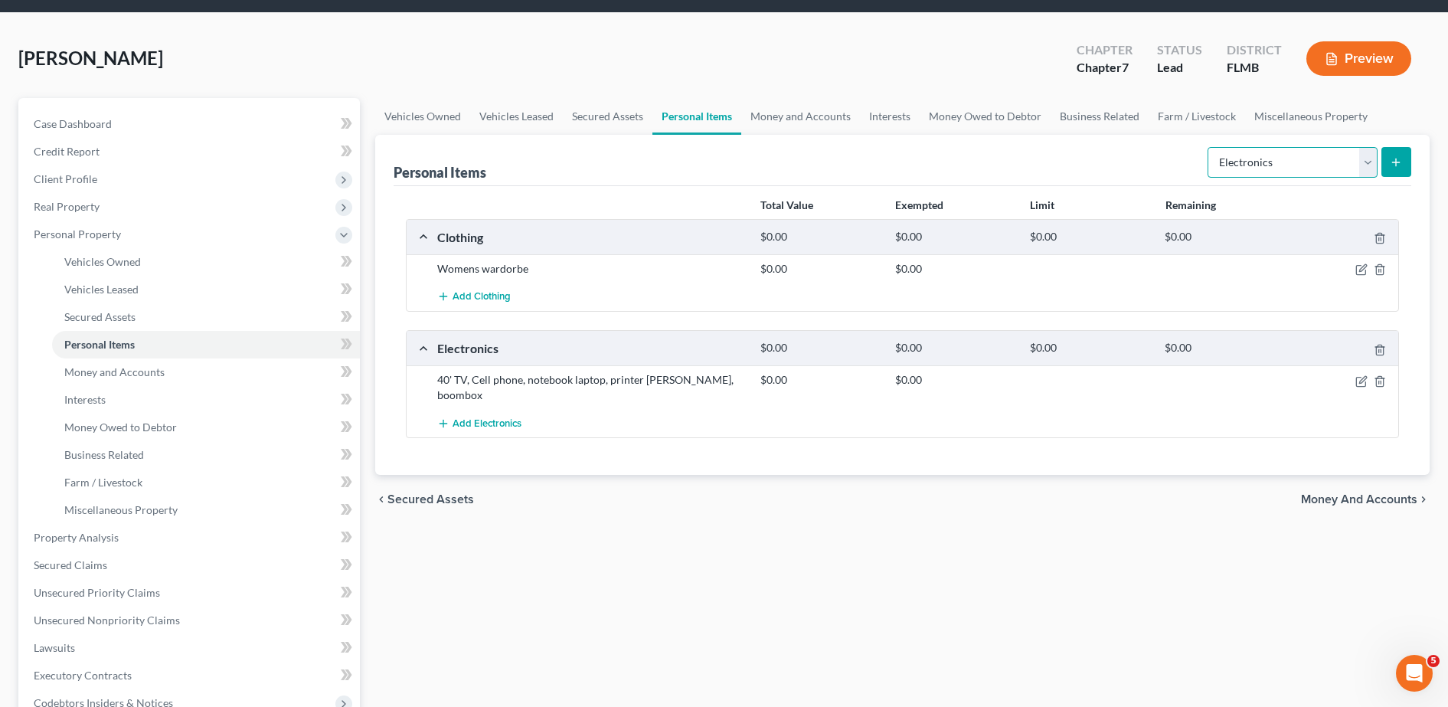
click at [1240, 165] on select "Select Item Type Clothing Collectibles Of Value Electronics Firearms Household …" at bounding box center [1293, 162] width 170 height 31
select select "household_goods"
click at [1209, 147] on select "Select Item Type Clothing Collectibles Of Value Electronics Firearms Household …" at bounding box center [1293, 162] width 170 height 31
click at [1396, 166] on icon "submit" at bounding box center [1396, 162] width 12 height 12
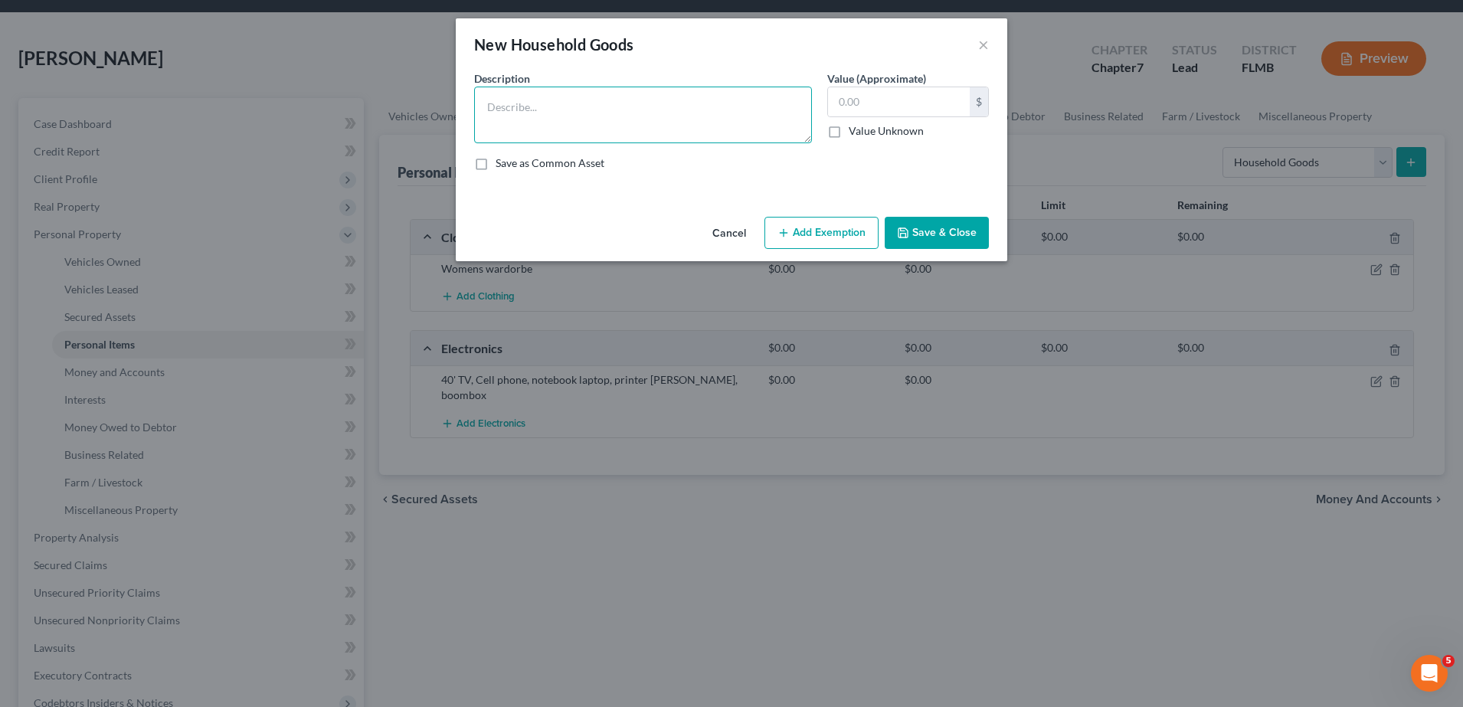
click at [679, 123] on textarea at bounding box center [643, 115] width 338 height 57
click at [792, 134] on textarea "Full bed and mattress, dresser, mirror, consul table, nightstand, 2 lamps, sofa…" at bounding box center [643, 115] width 338 height 57
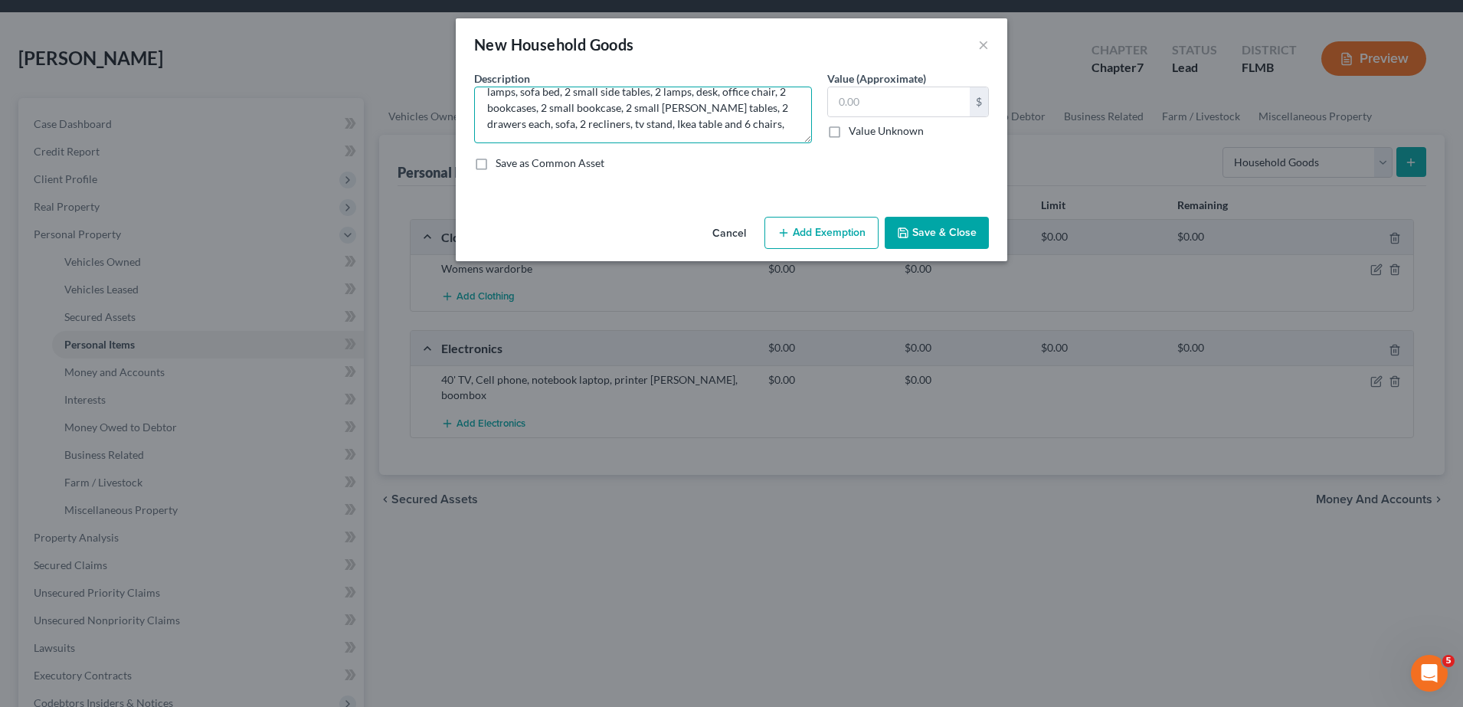
click at [783, 122] on textarea "Full bed and mattress, dresser, mirror, consul table, nightstand, 2 lamps, sofa…" at bounding box center [643, 115] width 338 height 57
click at [662, 144] on div "Description * Full bed and mattress, dresser, mirror, consul table, nightstand,…" at bounding box center [731, 126] width 530 height 113
click at [716, 129] on textarea "Full bed and mattress, dresser, mirror, consul table, nightstand, 2 lamps, sofa…" at bounding box center [643, 115] width 338 height 57
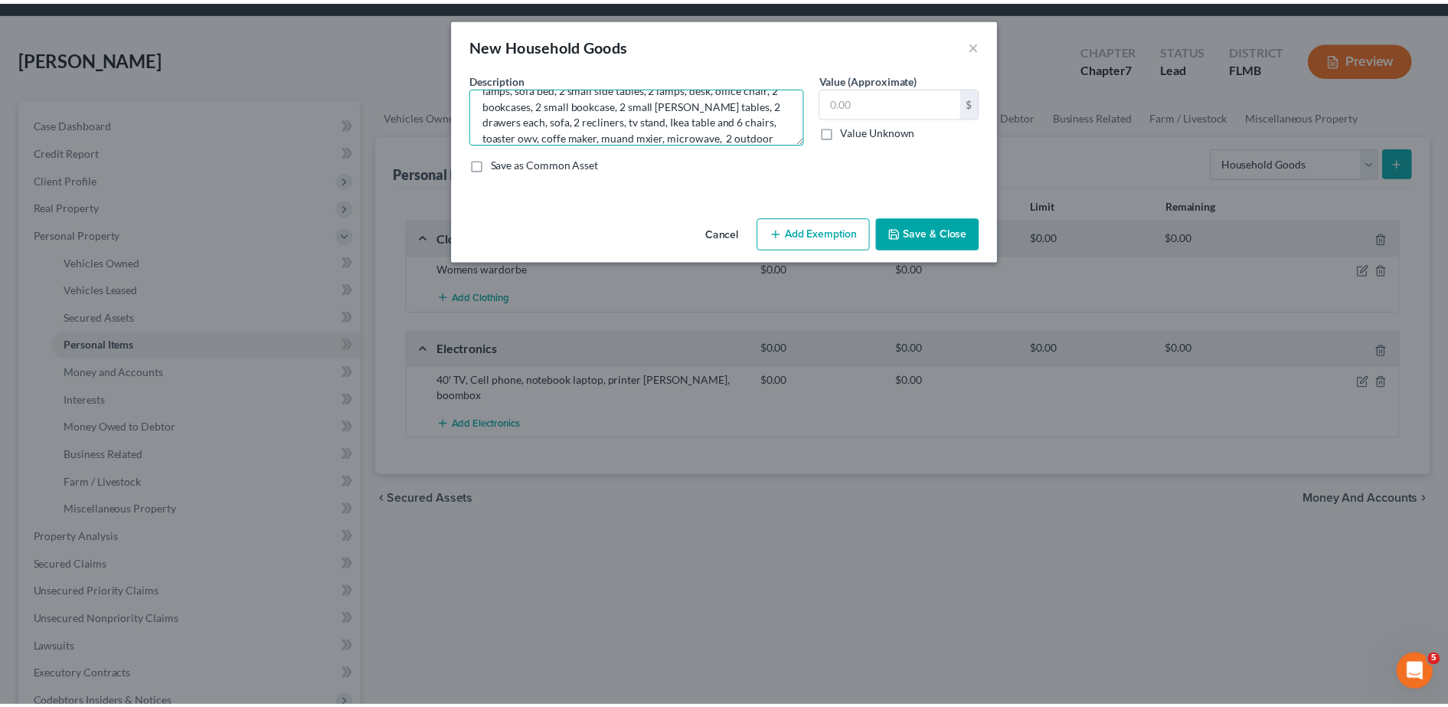
scroll to position [48, 0]
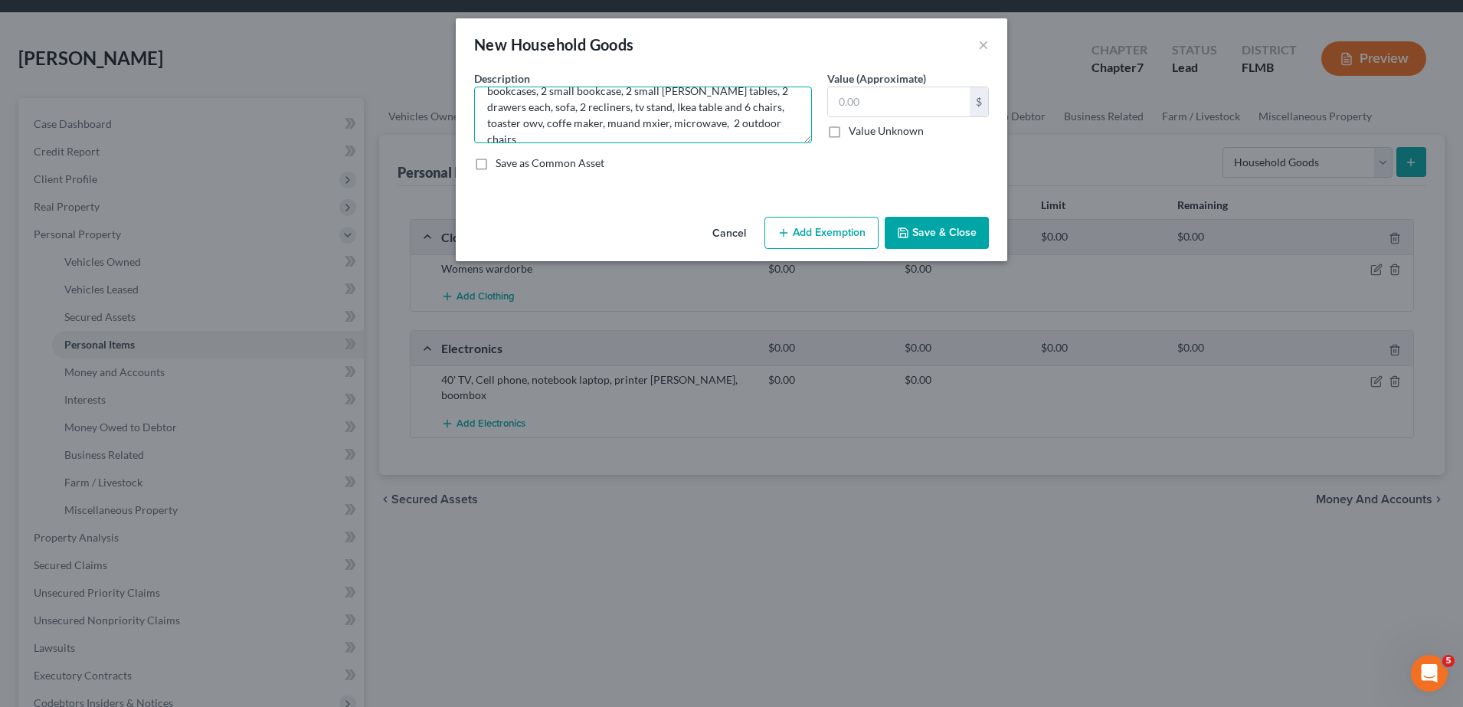
type textarea "Full bed and mattress, dresser, mirror, consul table, nightstand, 2 lamps, sofa…"
click at [909, 224] on button "Save & Close" at bounding box center [936, 233] width 104 height 32
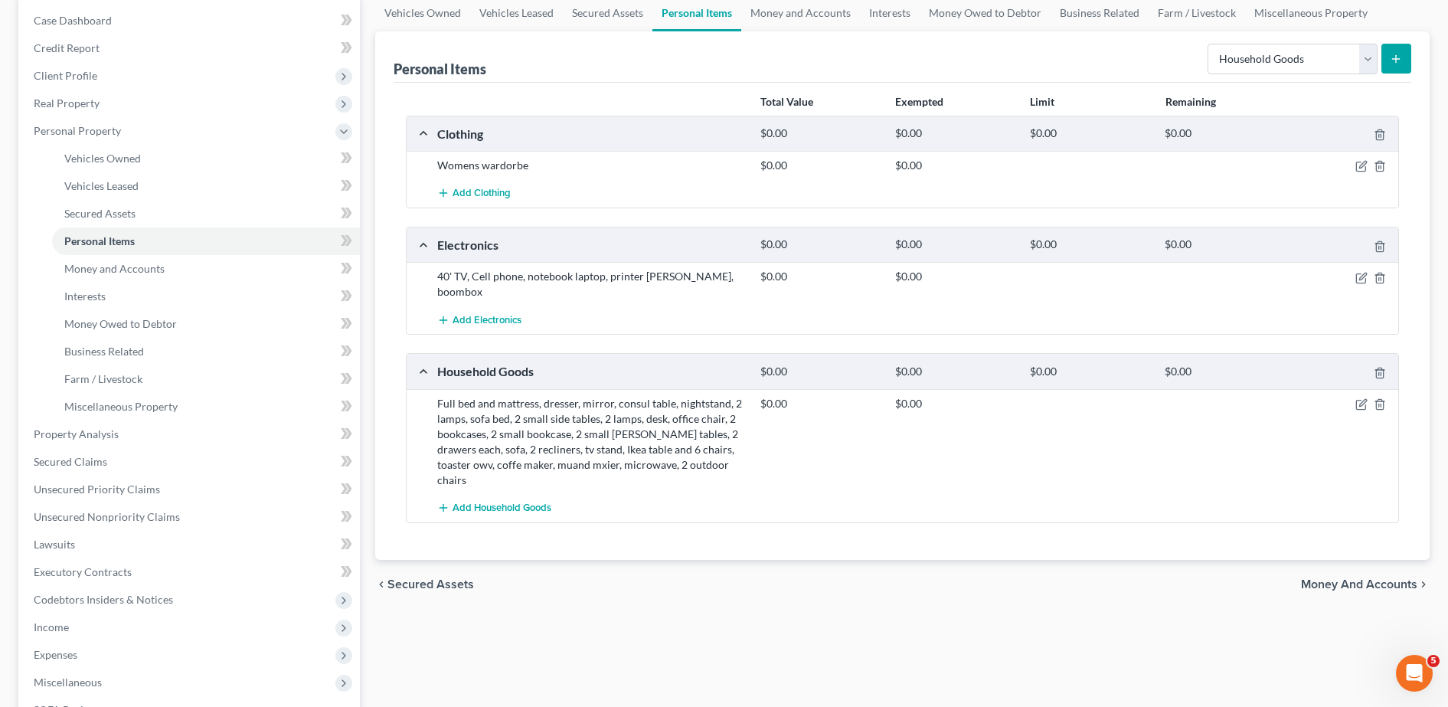
scroll to position [106, 0]
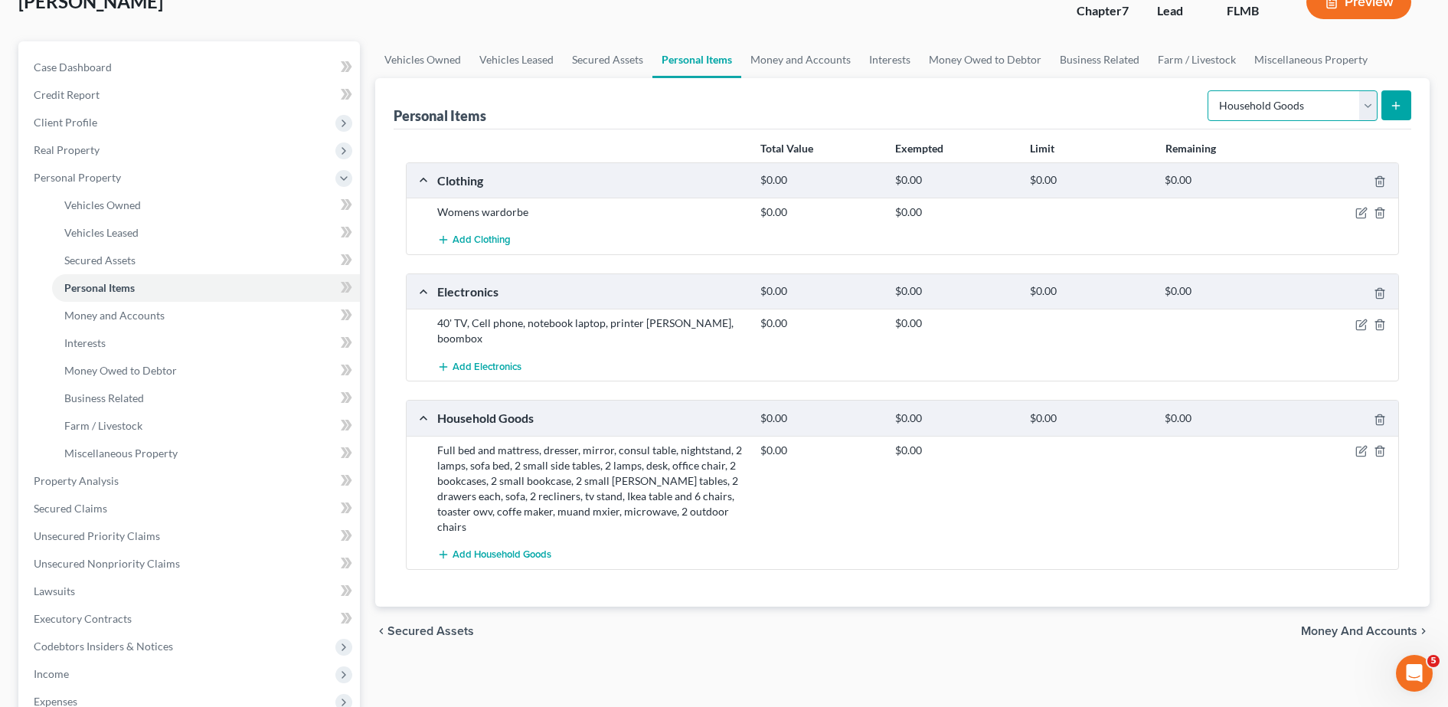
click at [1266, 106] on select "Select Item Type Clothing Collectibles Of Value Electronics Firearms Household …" at bounding box center [1293, 105] width 170 height 31
select select "jewelry"
click at [1209, 90] on select "Select Item Type Clothing Collectibles Of Value Electronics Firearms Household …" at bounding box center [1293, 105] width 170 height 31
click at [1391, 105] on icon "submit" at bounding box center [1396, 106] width 12 height 12
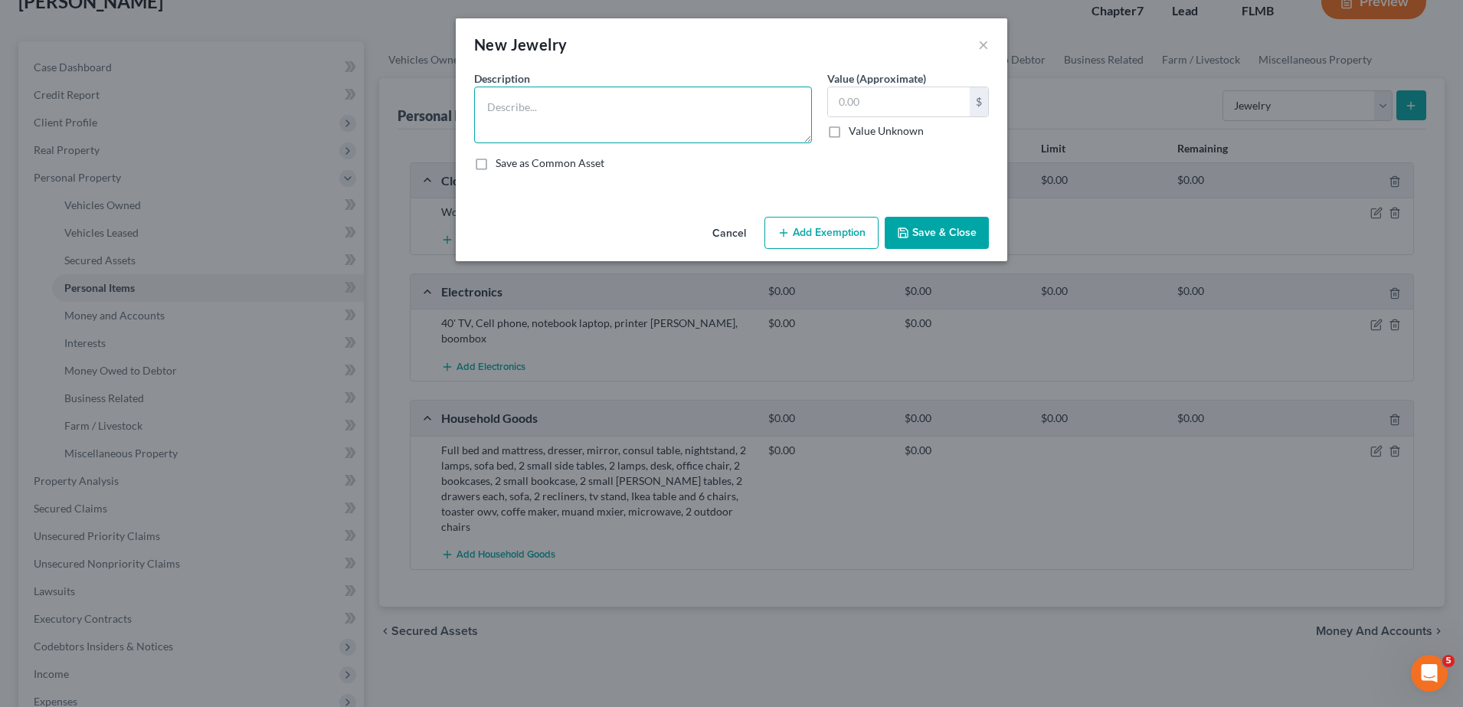
click at [565, 104] on textarea at bounding box center [643, 115] width 338 height 57
type textarea "Costume jewerly, small diamond enagenment ring"
click at [941, 244] on button "Save & Close" at bounding box center [936, 233] width 104 height 32
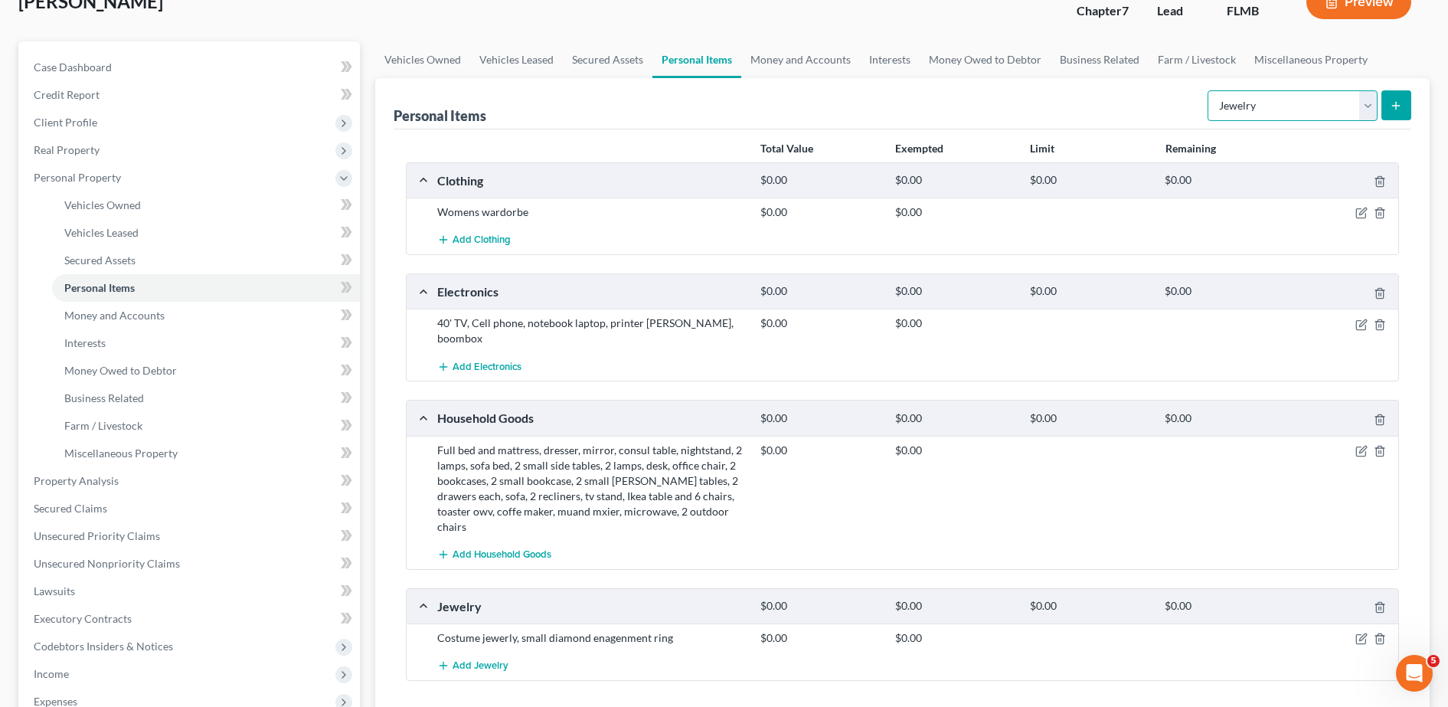
click at [1269, 110] on select "Select Item Type Clothing Collectibles Of Value Electronics Firearms Household …" at bounding box center [1293, 105] width 170 height 31
select select "sports_and_hobby_equipment"
click at [1209, 90] on select "Select Item Type Clothing Collectibles Of Value Electronics Firearms Household …" at bounding box center [1293, 105] width 170 height 31
click at [1389, 96] on button "submit" at bounding box center [1397, 105] width 30 height 30
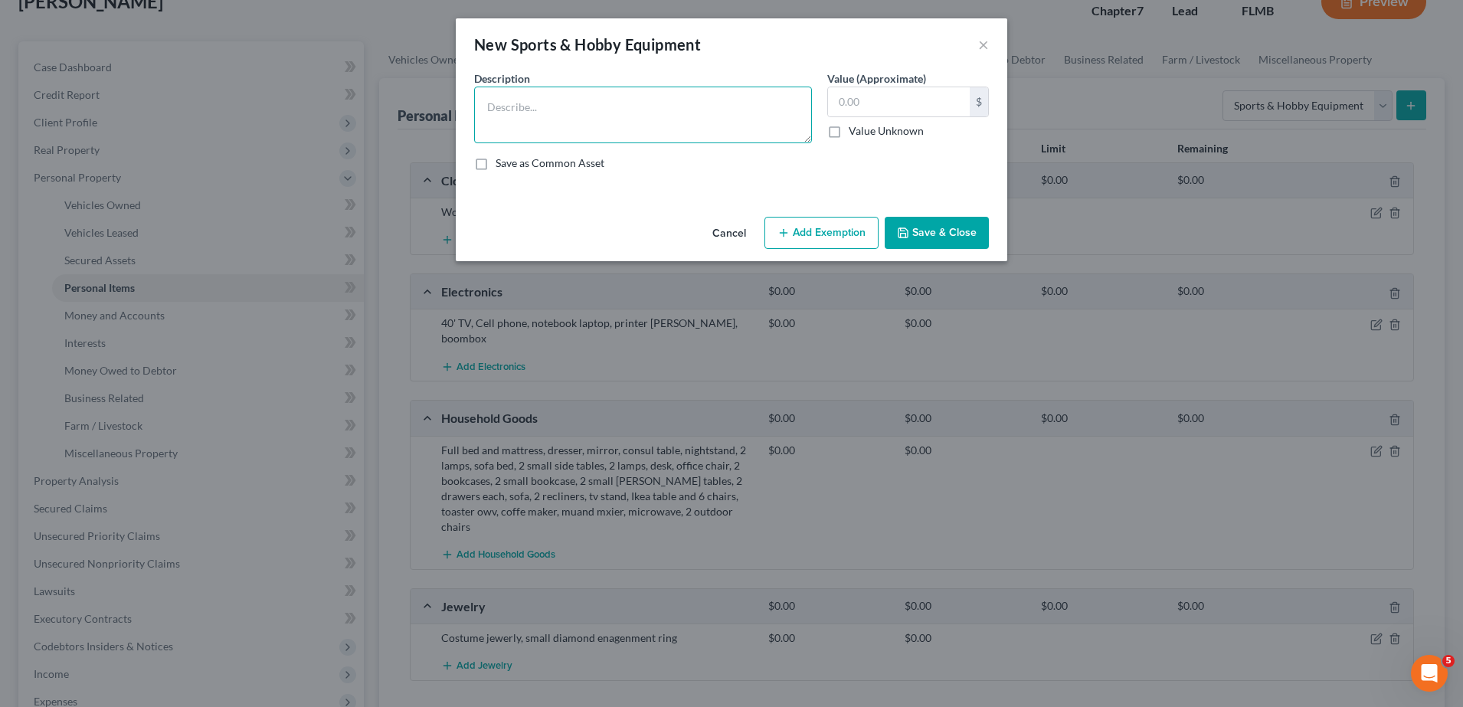
click at [577, 126] on textarea at bounding box center [643, 115] width 338 height 57
type textarea "Paiting supplies"
click at [917, 227] on button "Save & Close" at bounding box center [936, 233] width 104 height 32
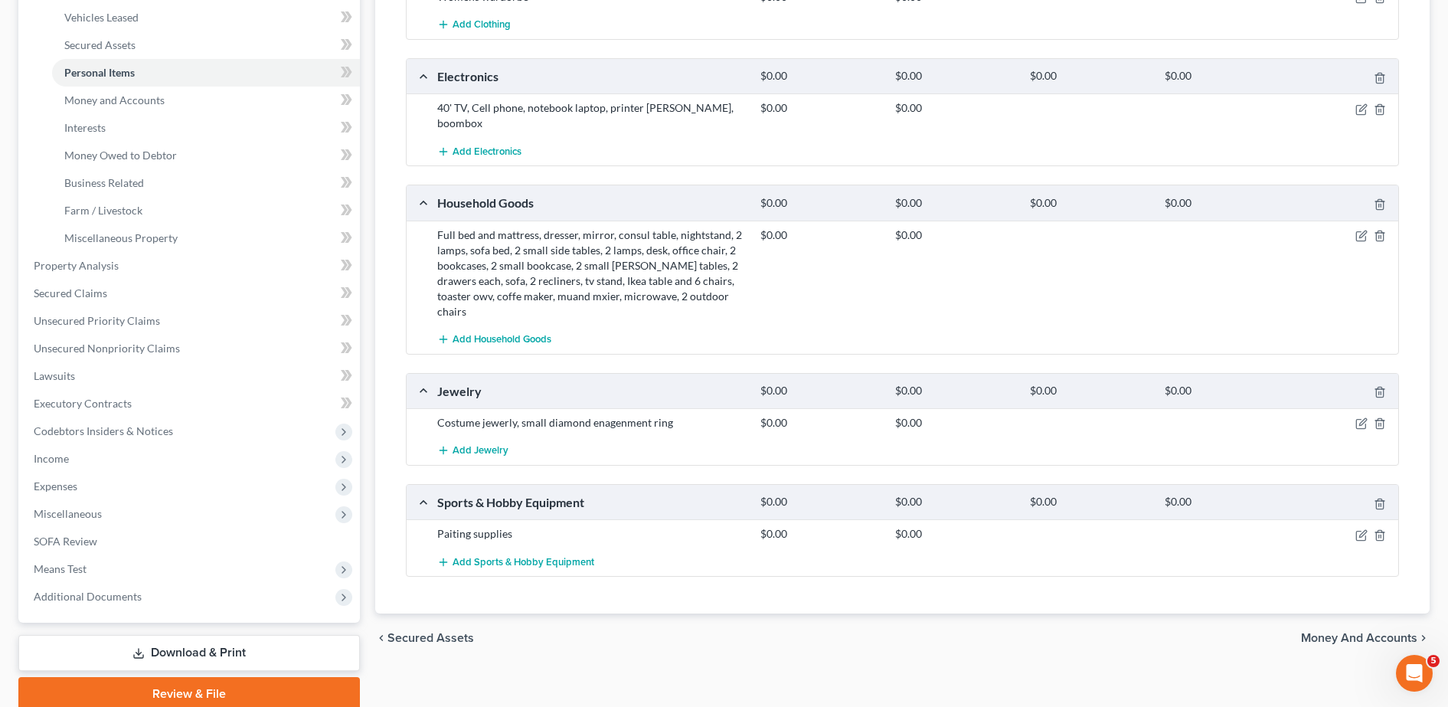
scroll to position [334, 0]
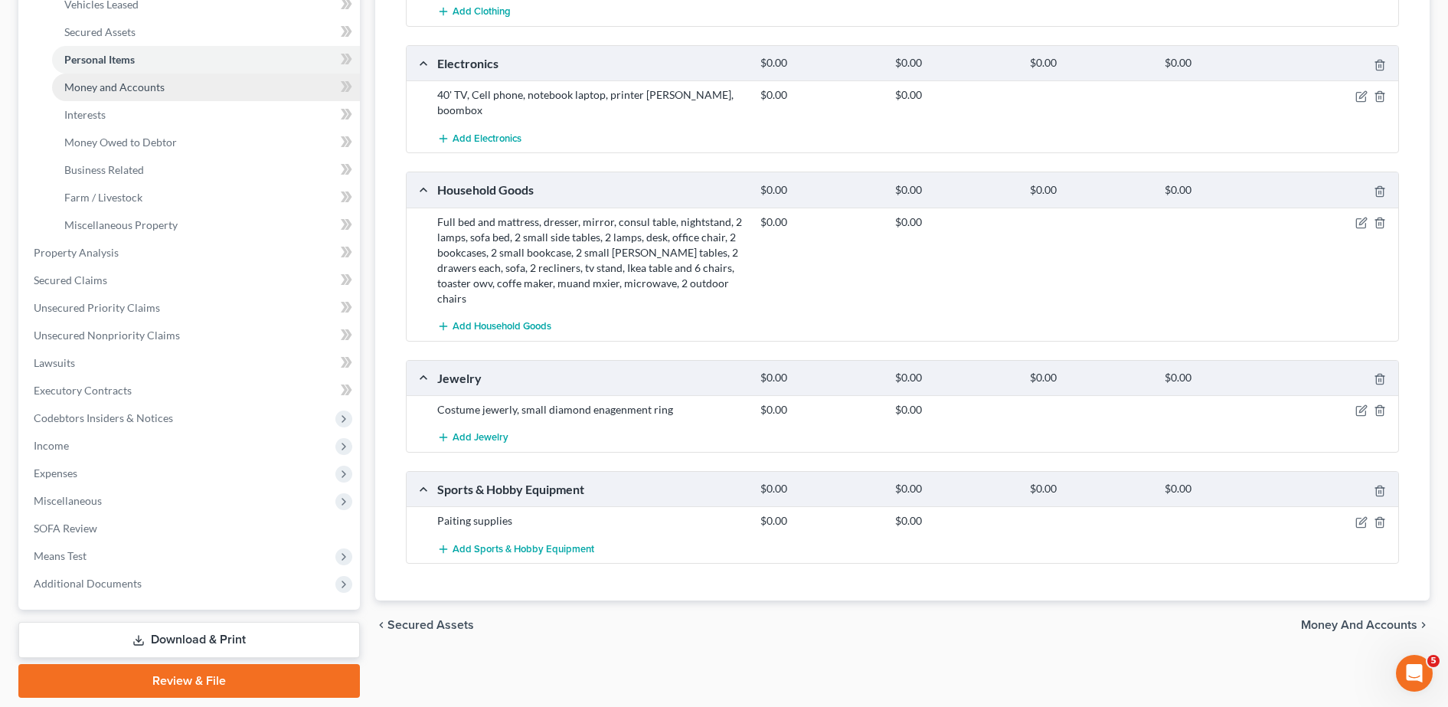
click at [191, 94] on link "Money and Accounts" at bounding box center [206, 88] width 308 height 28
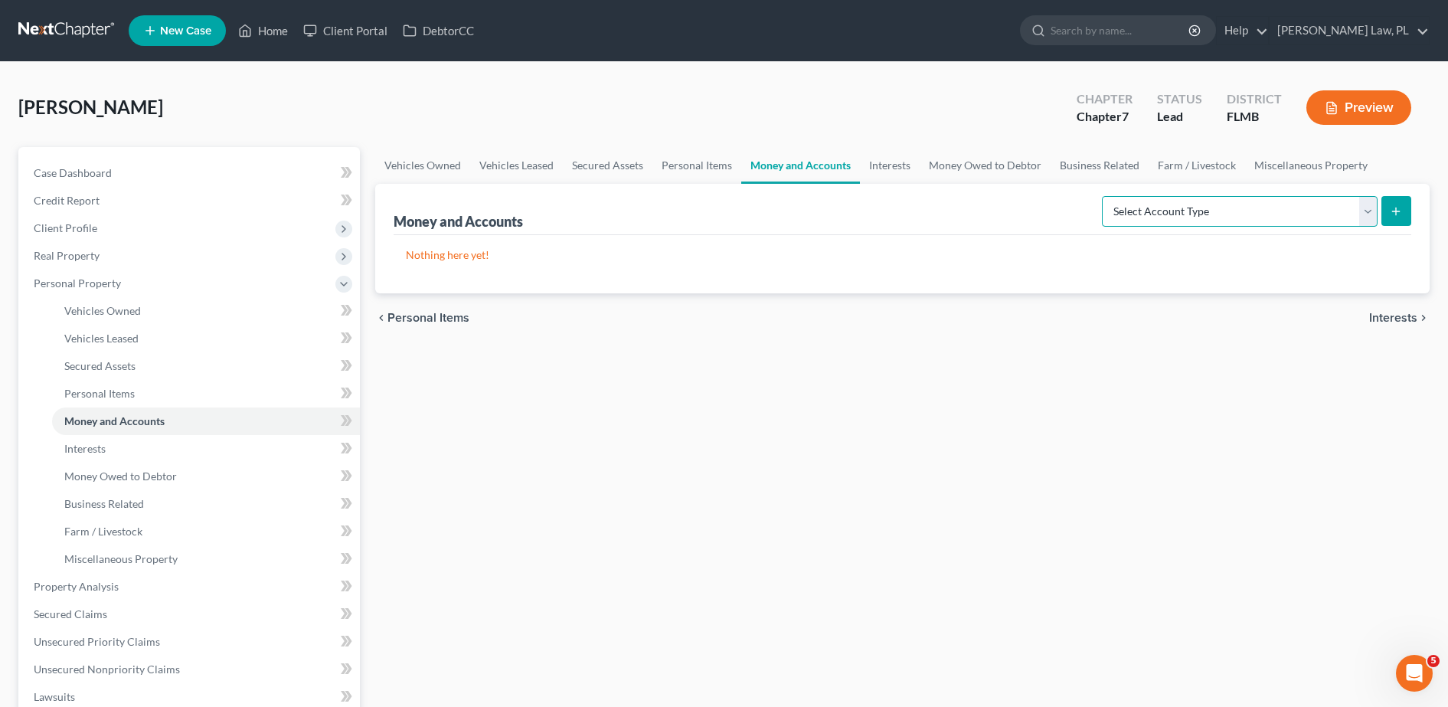
click at [1160, 216] on select "Select Account Type Brokerage Cash on Hand Certificates of Deposit Checking Acc…" at bounding box center [1240, 211] width 276 height 31
select select "checking"
click at [1105, 196] on select "Select Account Type Brokerage Cash on Hand Certificates of Deposit Checking Acc…" at bounding box center [1240, 211] width 276 height 31
click at [1390, 199] on button "submit" at bounding box center [1397, 211] width 30 height 30
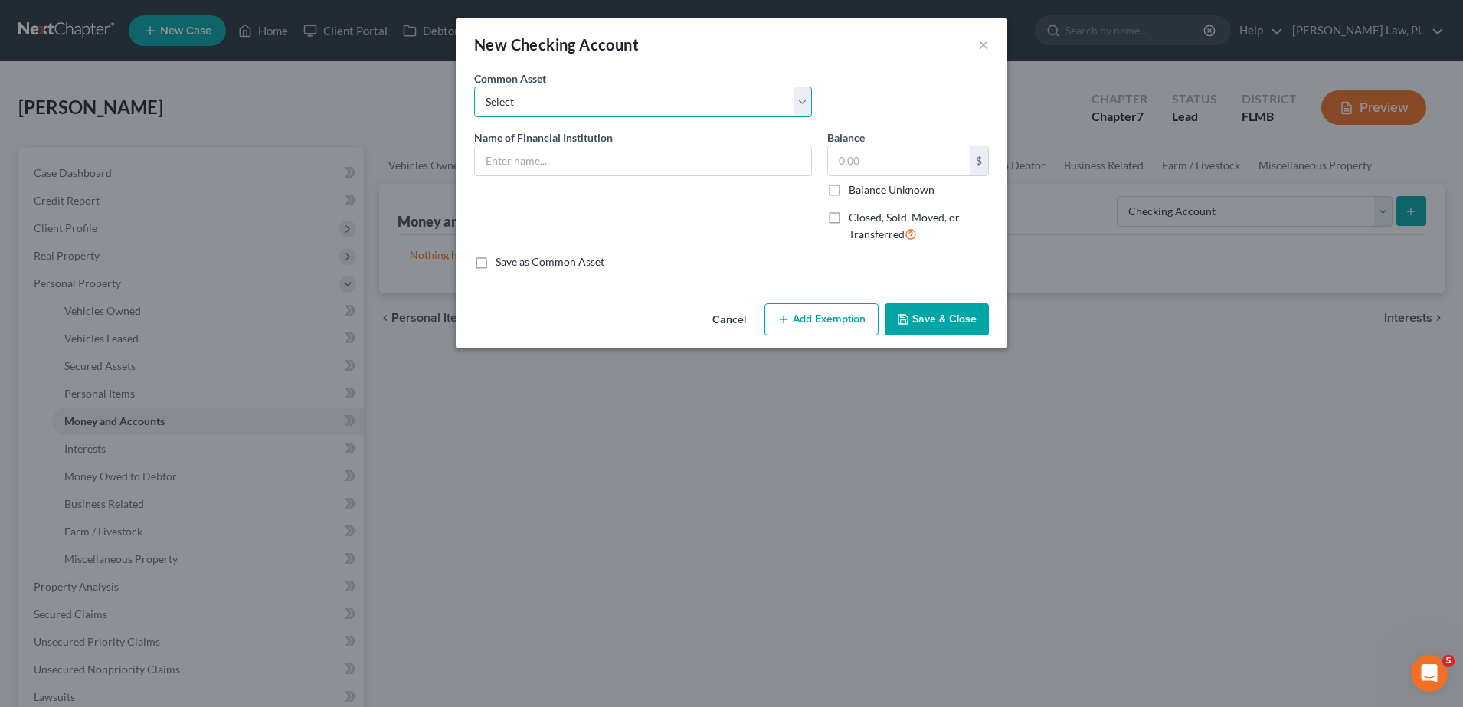
click at [649, 106] on select "Select Chime Financial Chime Financial USAA TD Bank Space Coast Credit Union Ba…" at bounding box center [643, 102] width 338 height 31
click at [611, 82] on div "Common Asset Select Chime Financial Chime Financial USAA TD Bank Space Coast Cr…" at bounding box center [642, 93] width 353 height 47
click at [540, 154] on input "text" at bounding box center [643, 160] width 336 height 29
type input "Capitol One"
click at [891, 161] on input "text" at bounding box center [899, 160] width 142 height 29
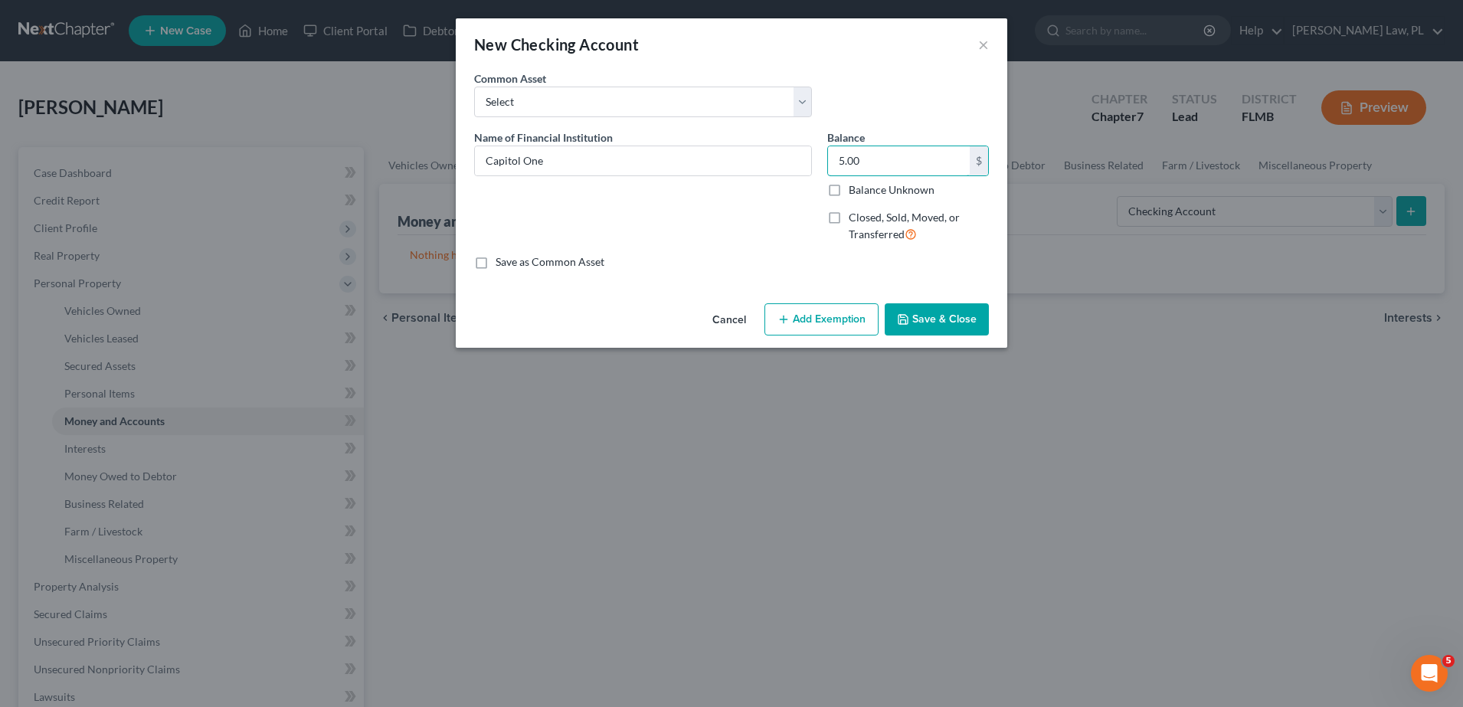
type input "5.00"
click at [931, 316] on button "Save & Close" at bounding box center [936, 319] width 104 height 32
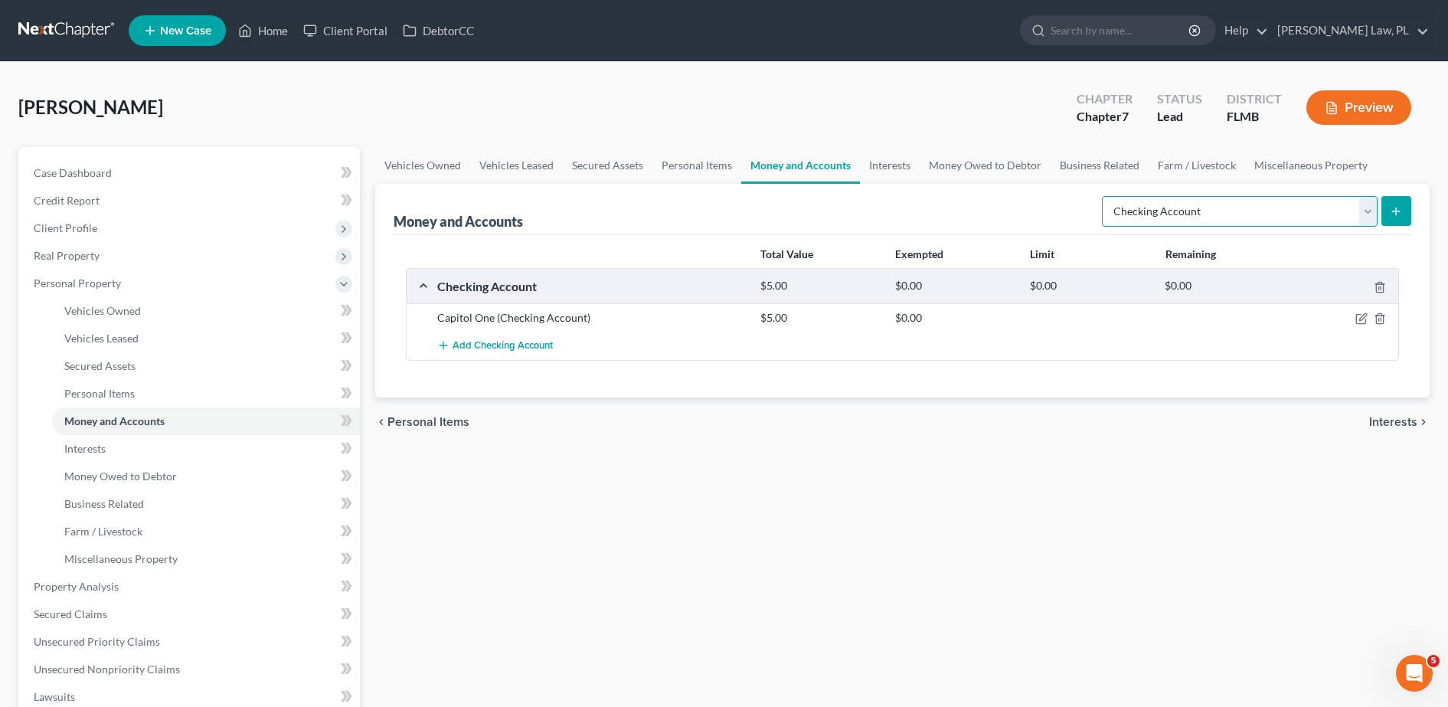
click at [1138, 220] on select "Select Account Type Brokerage Cash on Hand Certificates of Deposit Checking Acc…" at bounding box center [1240, 211] width 276 height 31
click at [1105, 196] on select "Select Account Type Brokerage Cash on Hand Certificates of Deposit Checking Acc…" at bounding box center [1240, 211] width 276 height 31
click at [1392, 210] on icon "submit" at bounding box center [1396, 211] width 12 height 12
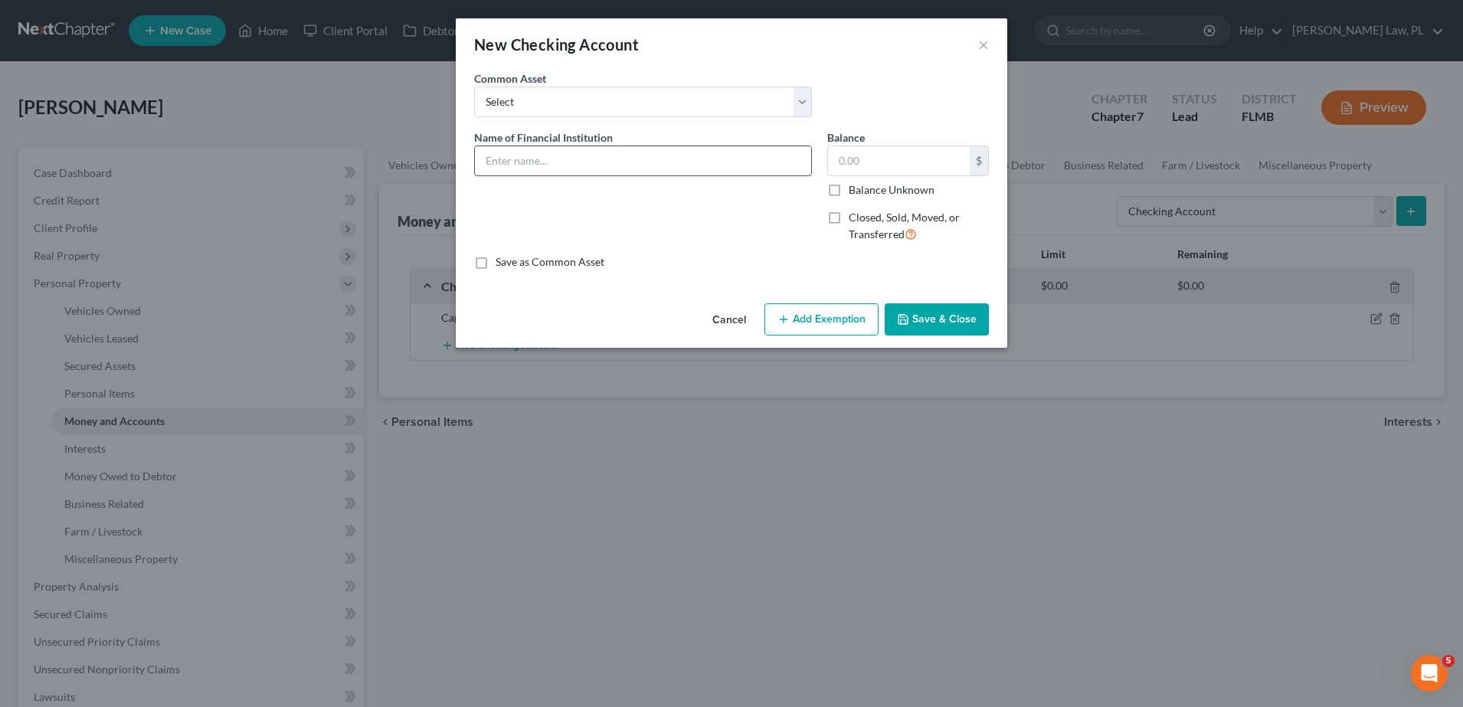
click at [597, 159] on input "text" at bounding box center [643, 160] width 336 height 29
type input "Sofi"
click at [862, 168] on input "text" at bounding box center [899, 160] width 142 height 29
type input "0.00"
click at [926, 323] on button "Save & Close" at bounding box center [936, 319] width 104 height 32
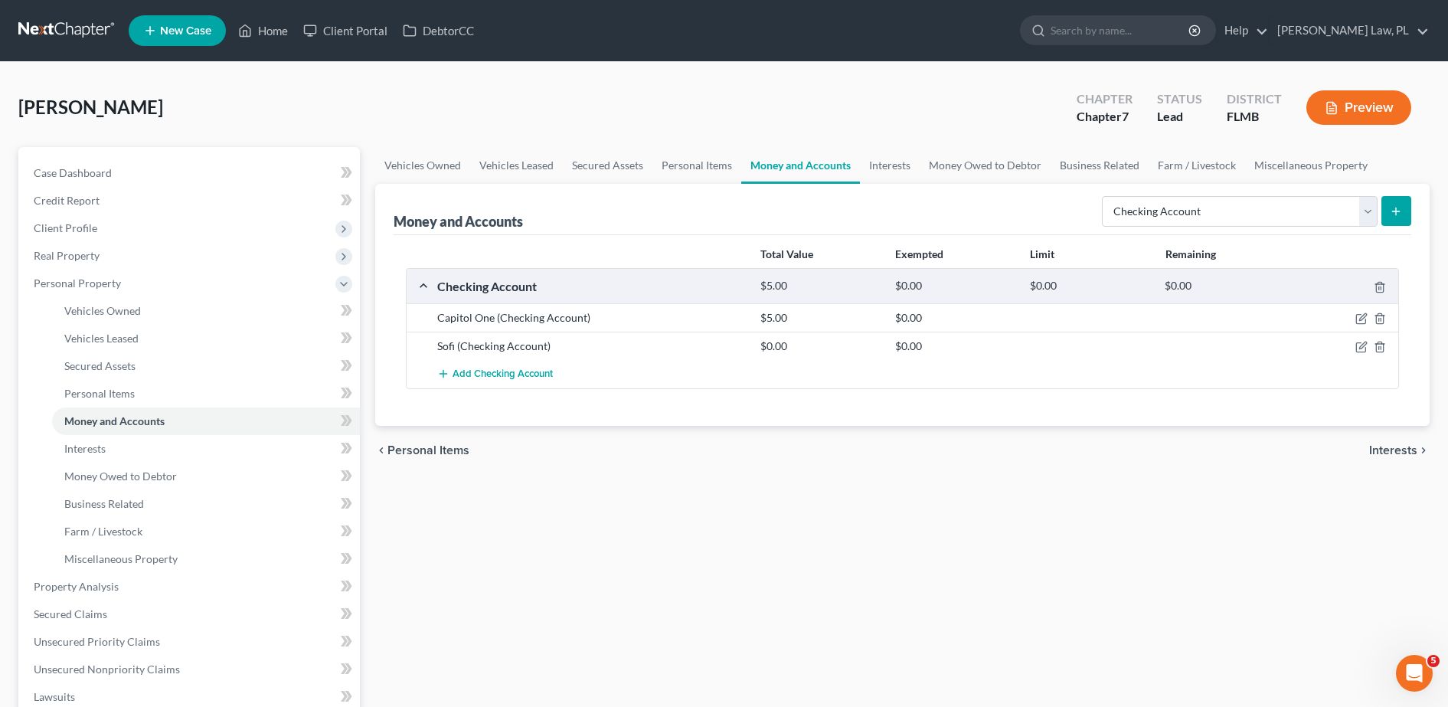
scroll to position [57, 0]
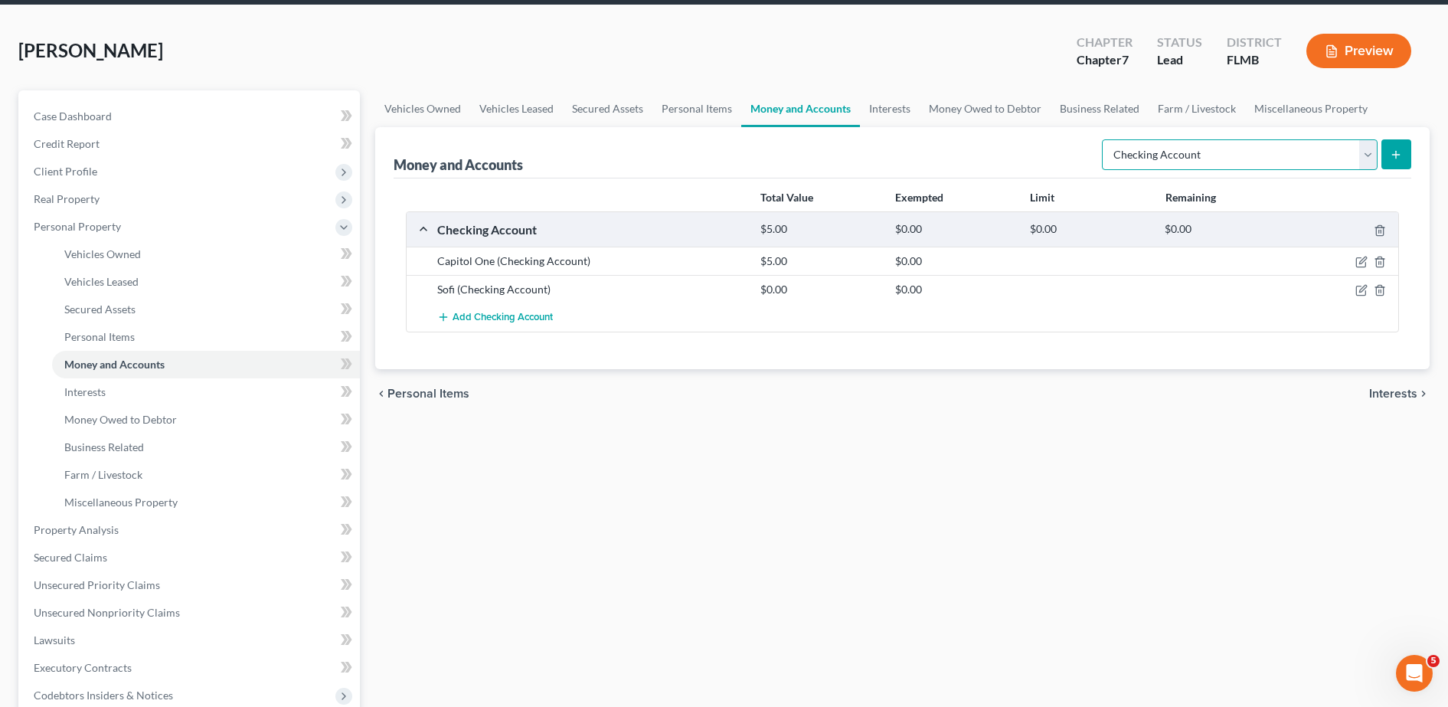
click at [1179, 159] on select "Select Account Type Brokerage Cash on Hand Certificates of Deposit Checking Acc…" at bounding box center [1240, 154] width 276 height 31
select select "savings"
click at [1105, 139] on select "Select Account Type Brokerage Cash on Hand Certificates of Deposit Checking Acc…" at bounding box center [1240, 154] width 276 height 31
click at [1395, 152] on icon "submit" at bounding box center [1396, 155] width 12 height 12
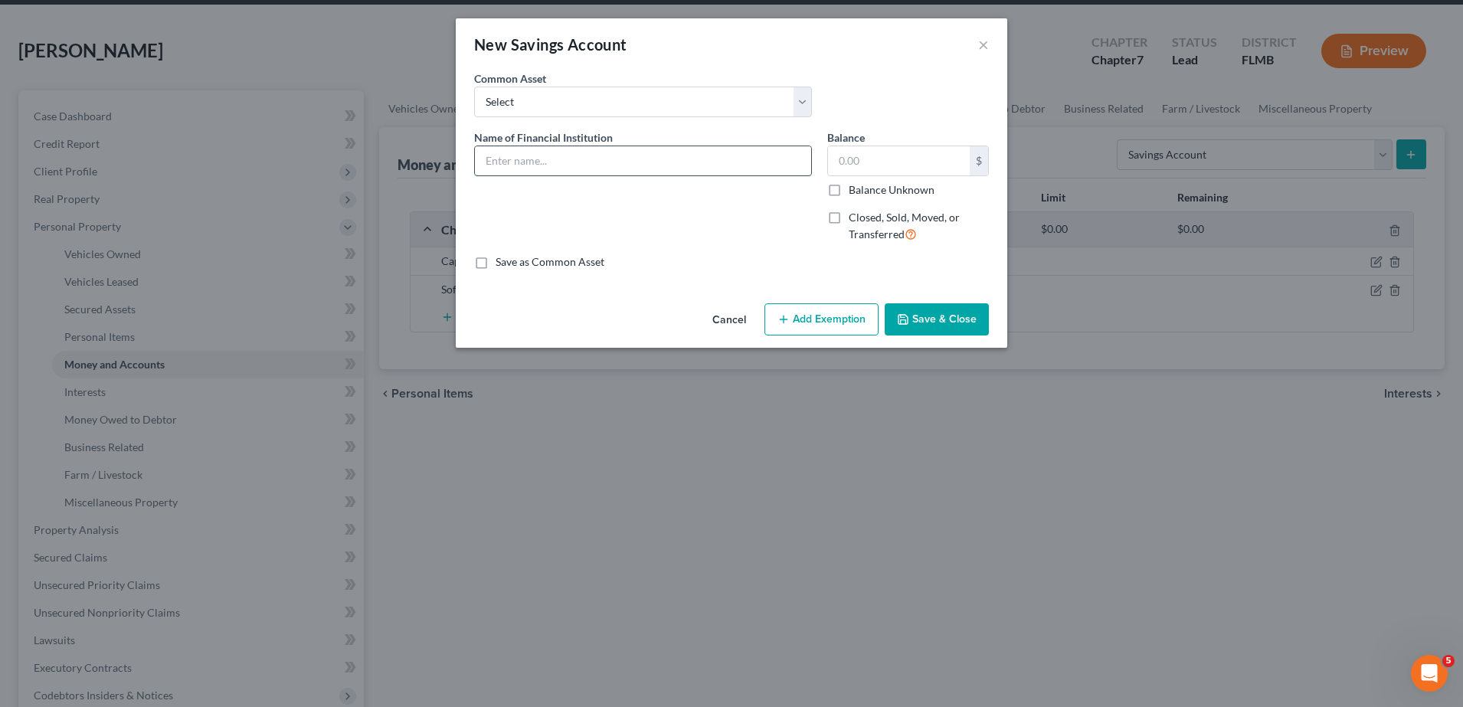
click at [590, 162] on input "text" at bounding box center [643, 160] width 336 height 29
type input "Capitol One"
click at [894, 171] on input "text" at bounding box center [899, 160] width 142 height 29
type input "25.00"
click at [935, 321] on button "Save & Close" at bounding box center [936, 319] width 104 height 32
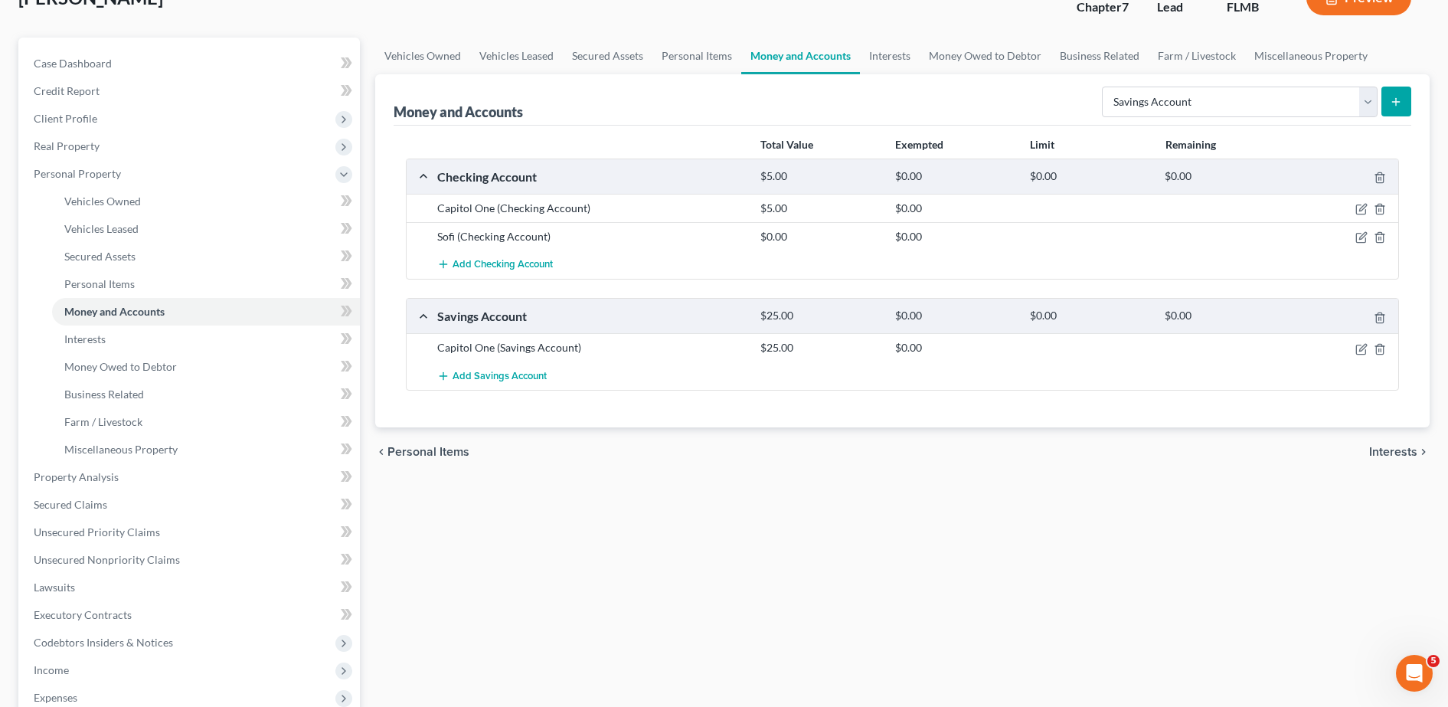
scroll to position [111, 0]
click at [1241, 86] on select "Select Account Type Brokerage Cash on Hand Certificates of Deposit Checking Acc…" at bounding box center [1240, 100] width 276 height 31
click at [687, 234] on div "Sofi (Checking Account)" at bounding box center [591, 234] width 323 height 15
click at [1361, 348] on icon "button" at bounding box center [1362, 345] width 7 height 7
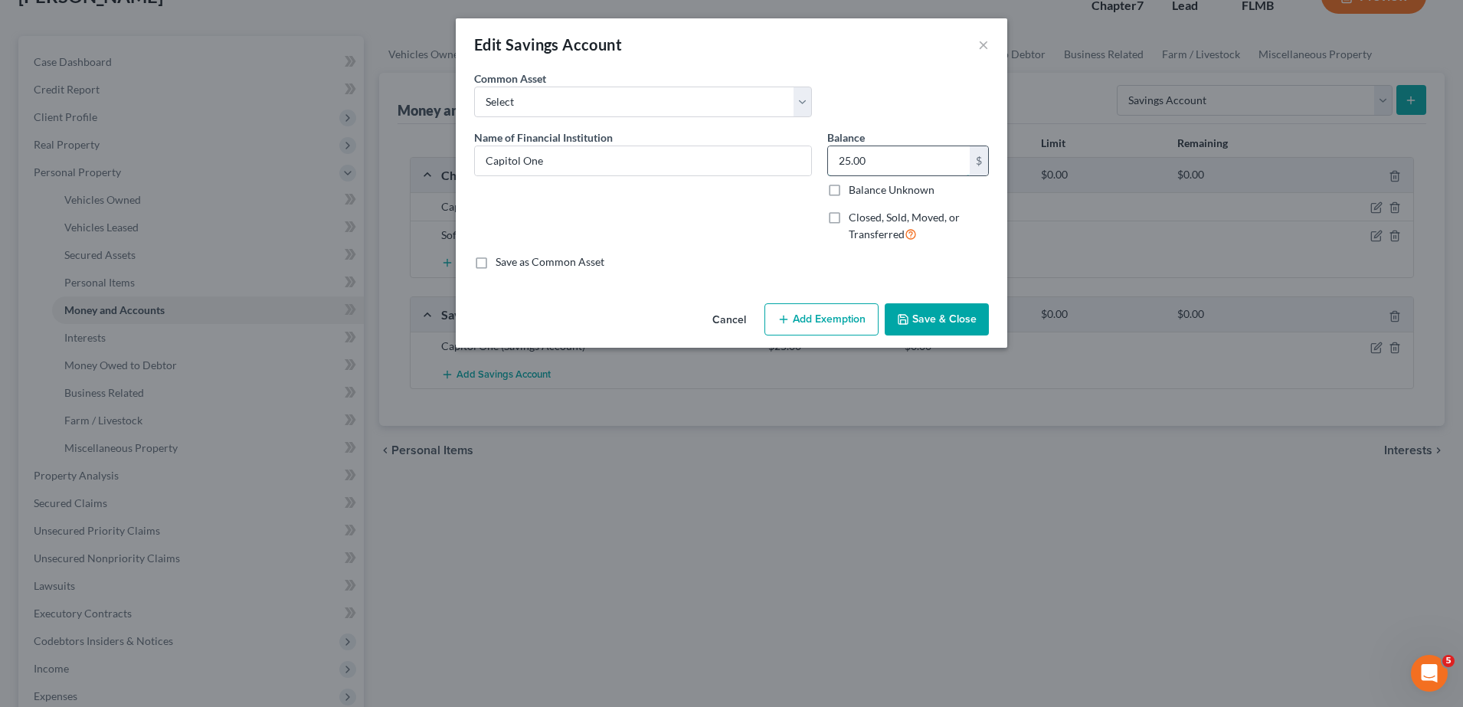
click at [900, 169] on input "25.00" at bounding box center [899, 160] width 142 height 29
type input "5.20"
click at [943, 315] on button "Save & Close" at bounding box center [936, 319] width 104 height 32
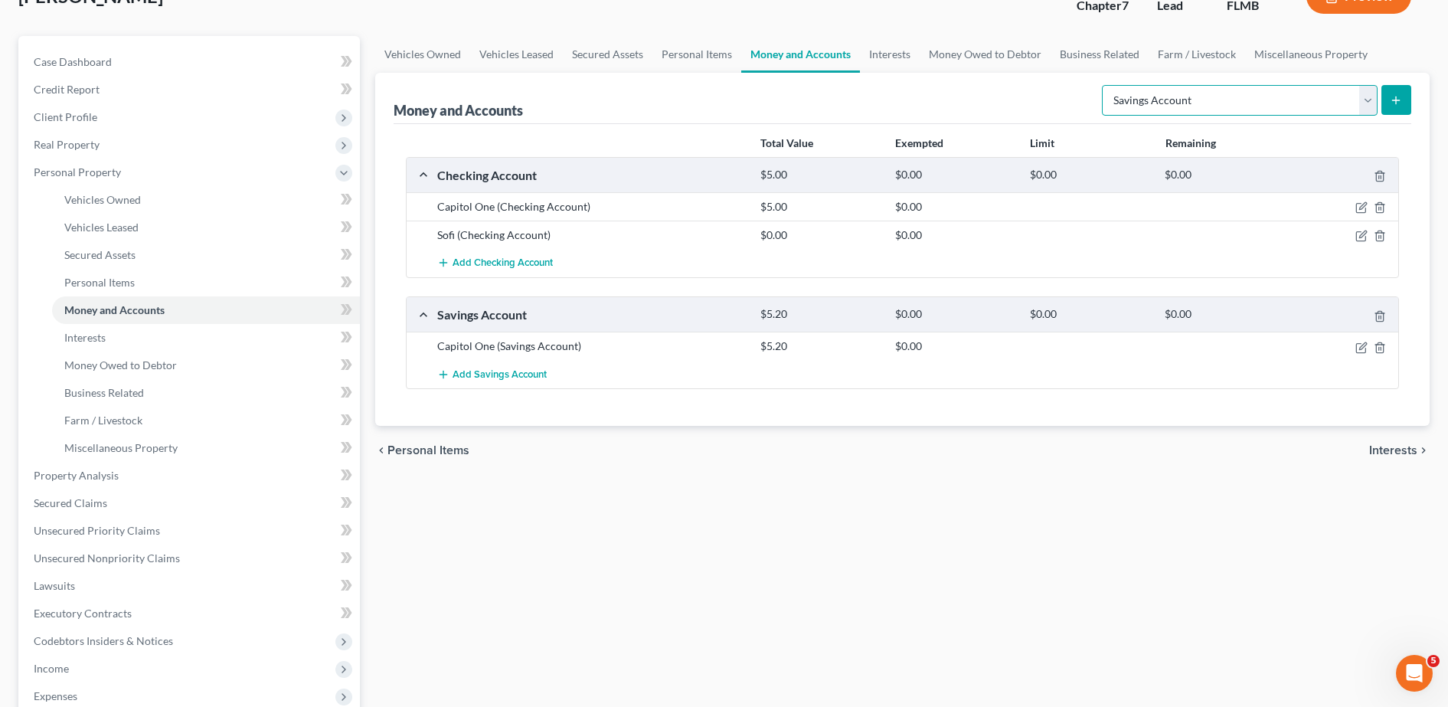
click at [1240, 90] on select "Select Account Type Brokerage Cash on Hand Certificates of Deposit Checking Acc…" at bounding box center [1240, 100] width 276 height 31
click at [181, 330] on link "Interests" at bounding box center [206, 338] width 308 height 28
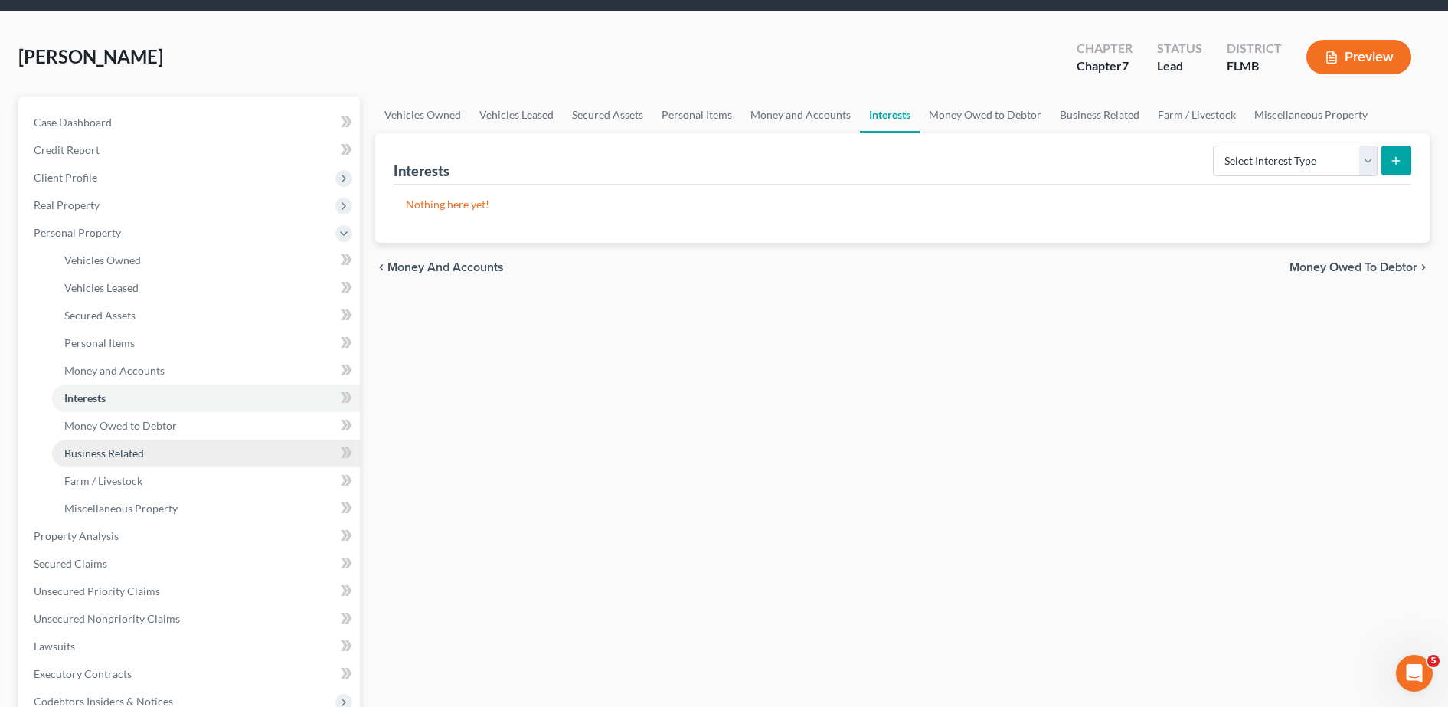
click at [135, 450] on span "Business Related" at bounding box center [104, 452] width 80 height 13
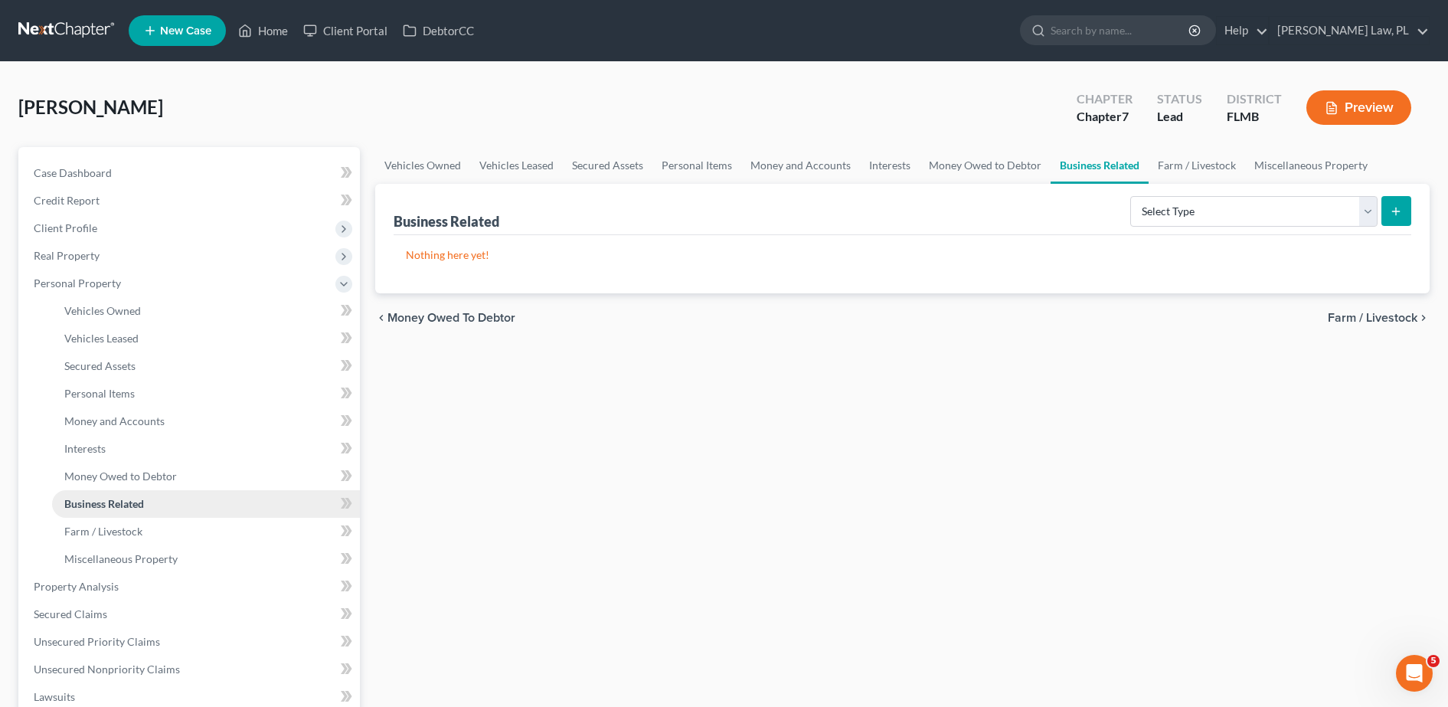
scroll to position [112, 0]
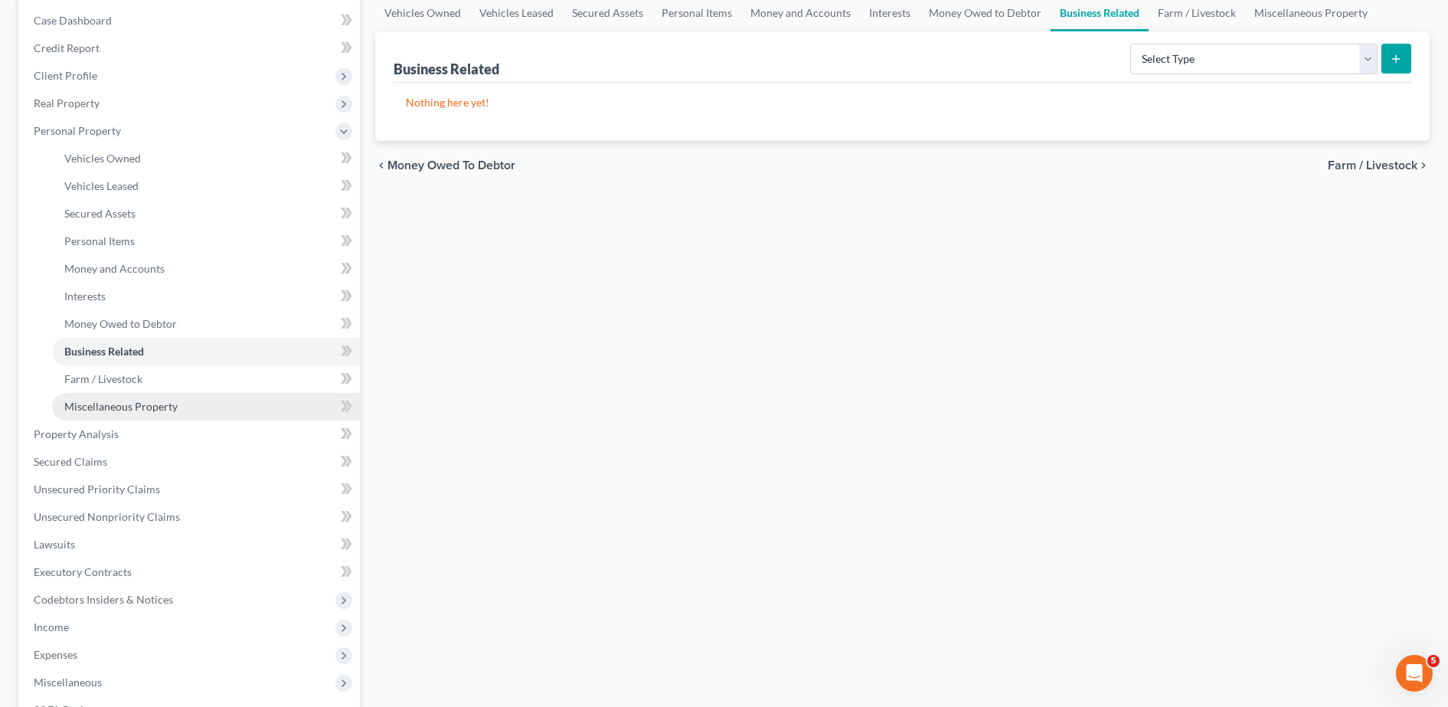
click at [125, 396] on link "Miscellaneous Property" at bounding box center [206, 407] width 308 height 28
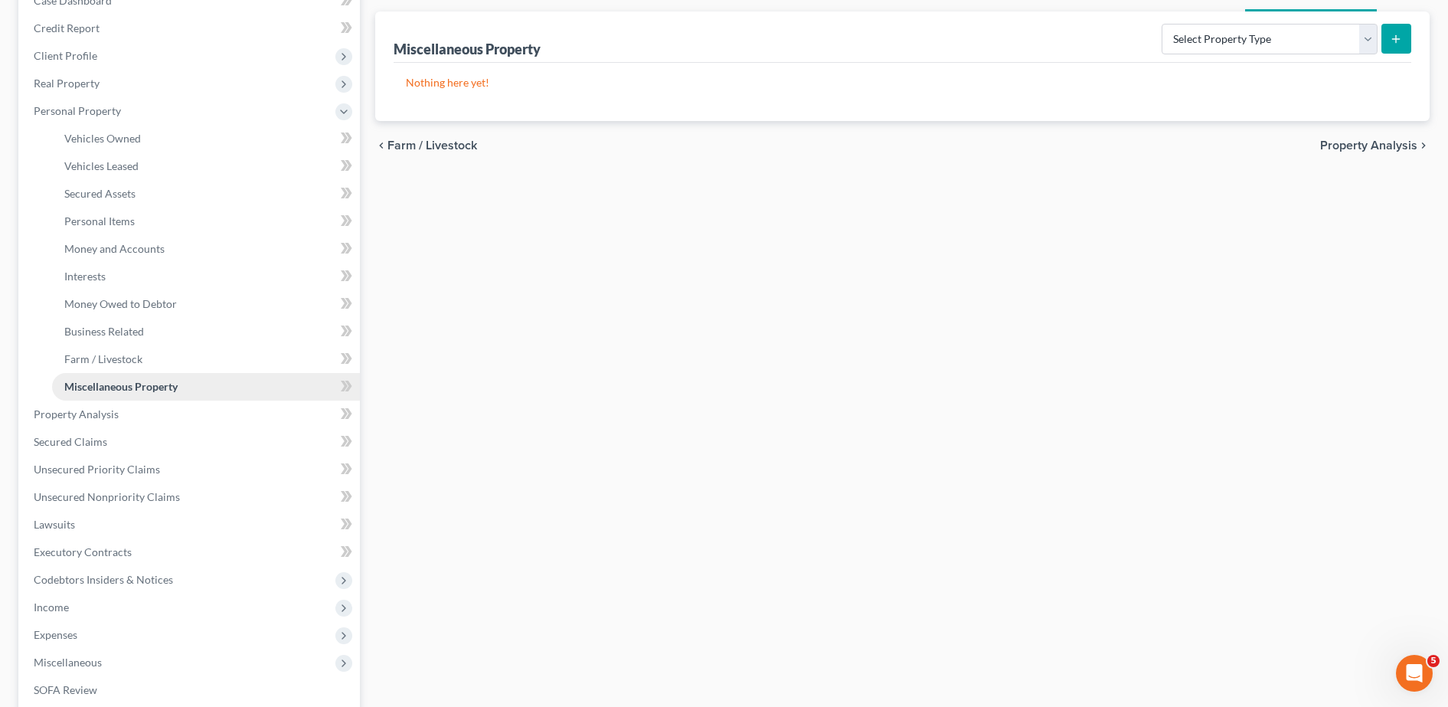
scroll to position [175, 0]
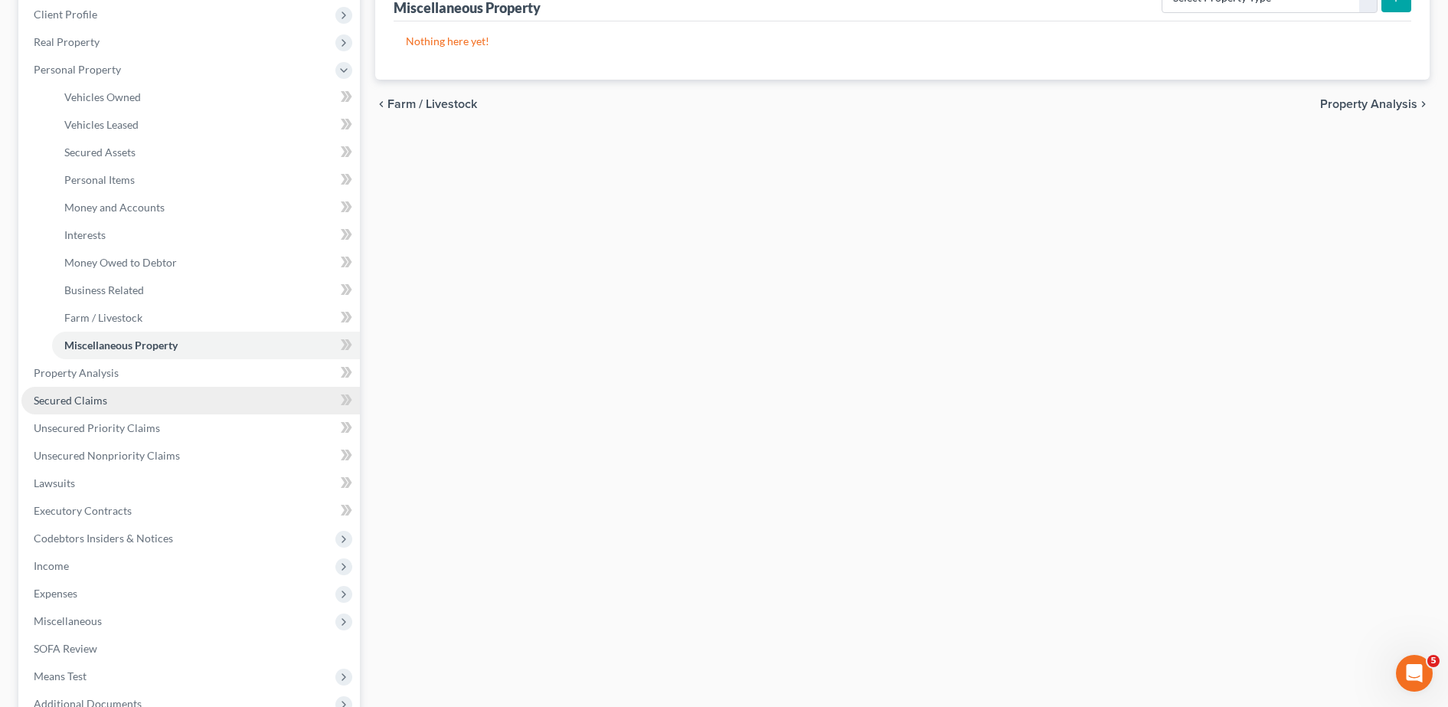
click at [96, 404] on span "Secured Claims" at bounding box center [71, 400] width 74 height 13
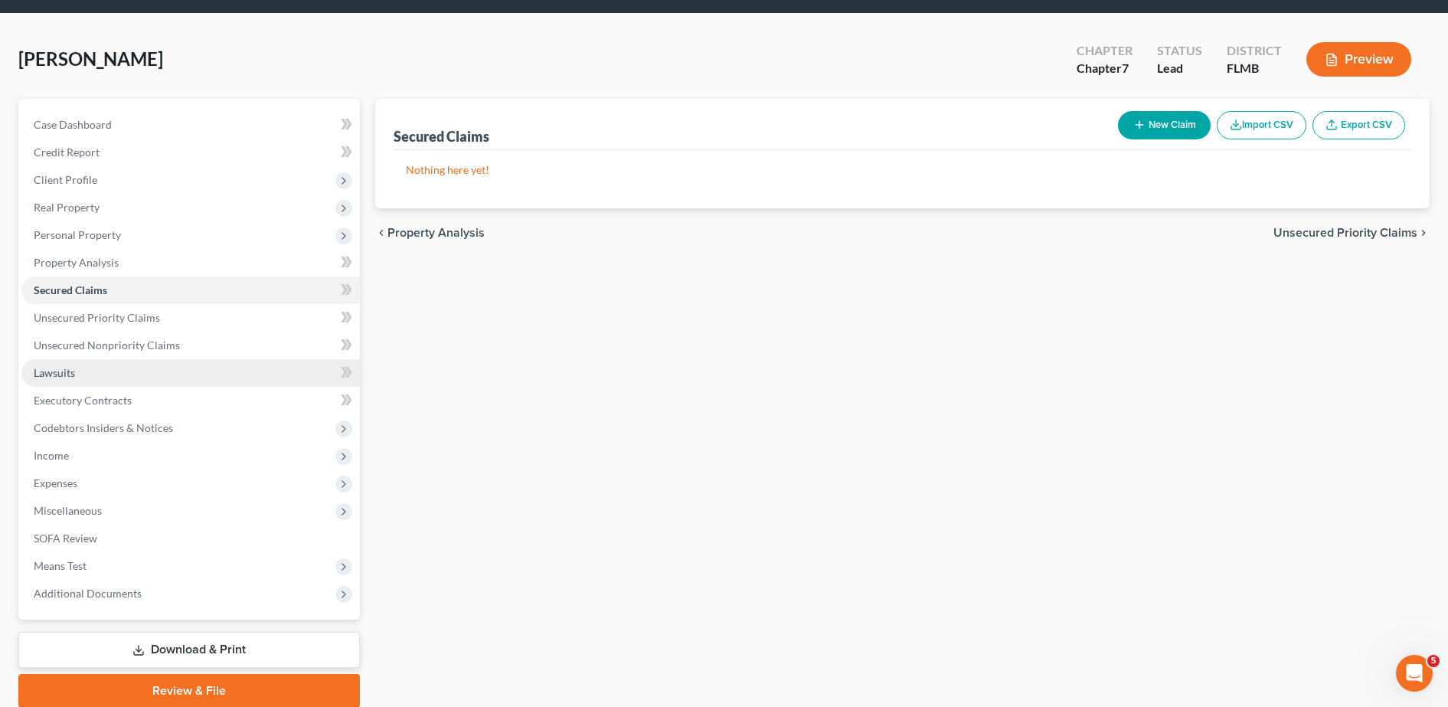
click at [93, 375] on link "Lawsuits" at bounding box center [190, 373] width 338 height 28
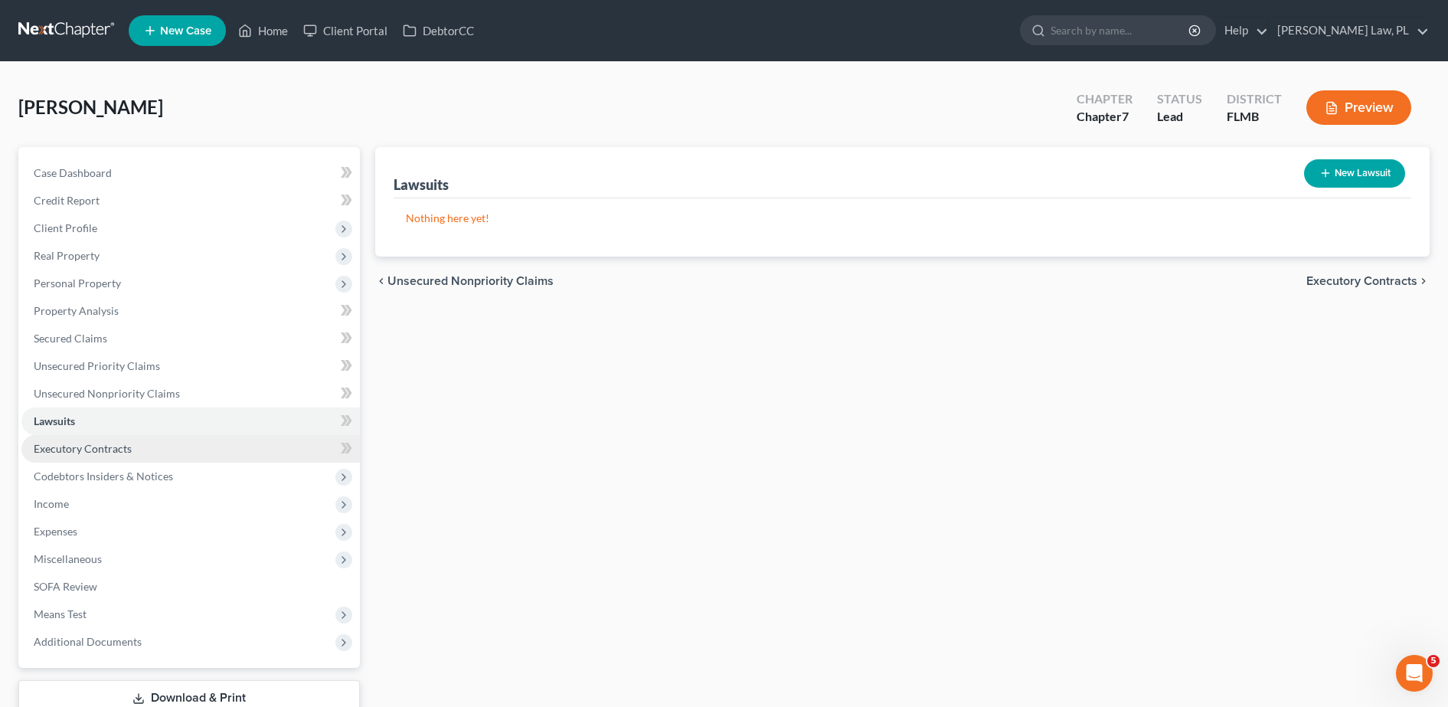
click at [146, 459] on link "Executory Contracts" at bounding box center [190, 449] width 338 height 28
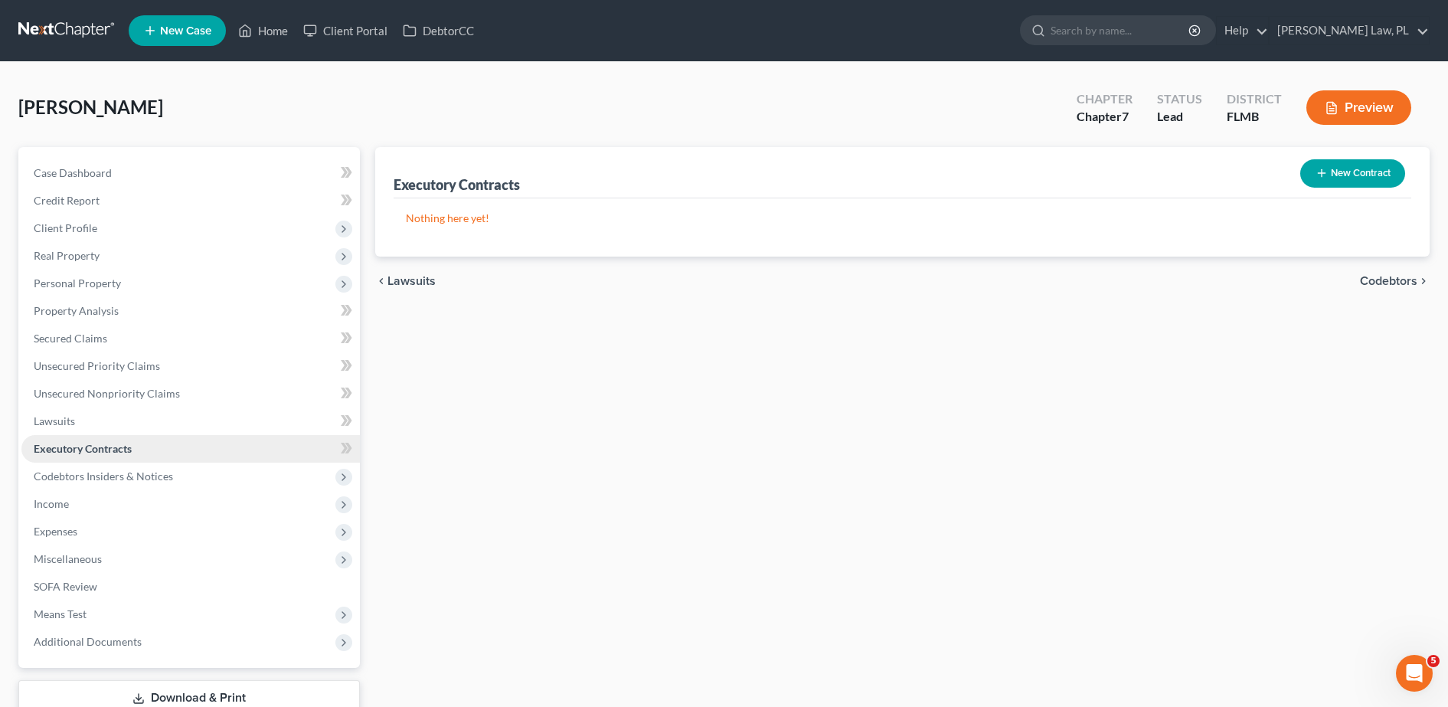
scroll to position [61, 0]
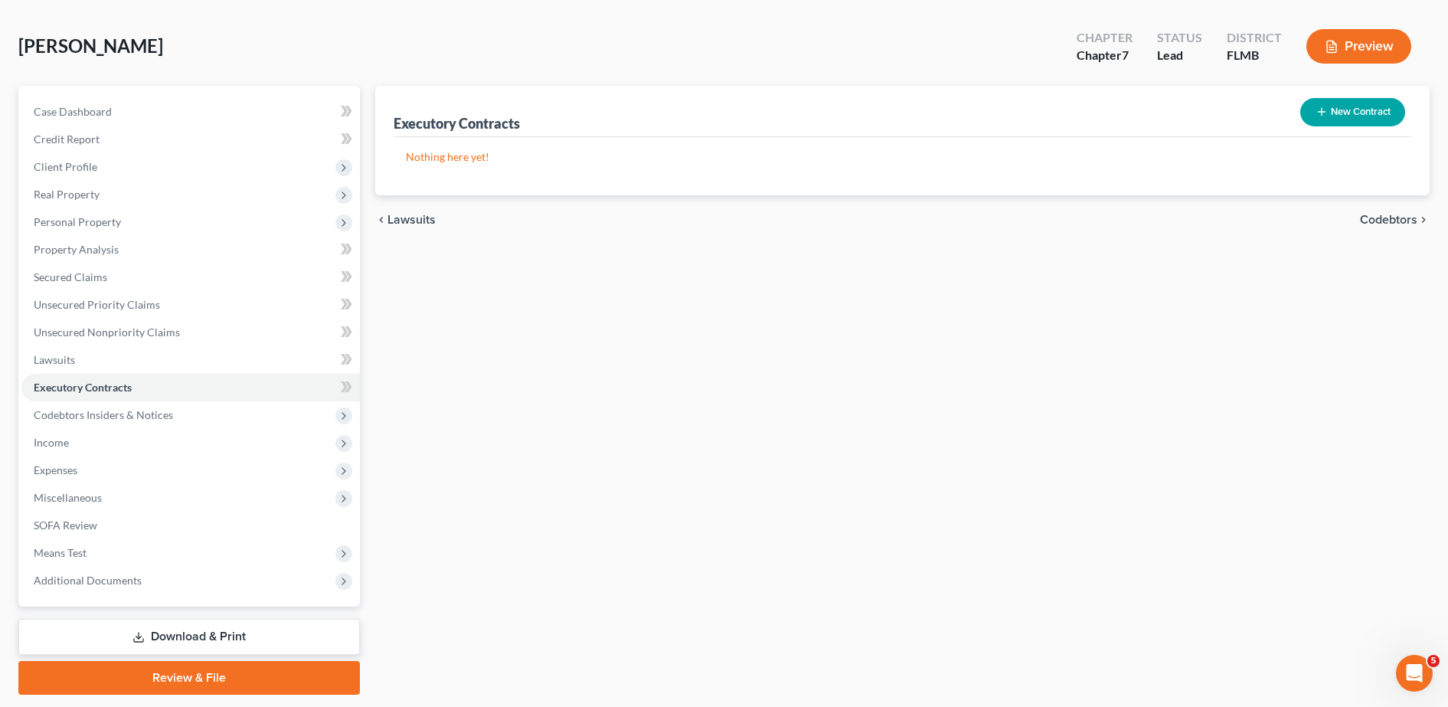
click at [1357, 119] on button "New Contract" at bounding box center [1352, 112] width 105 height 28
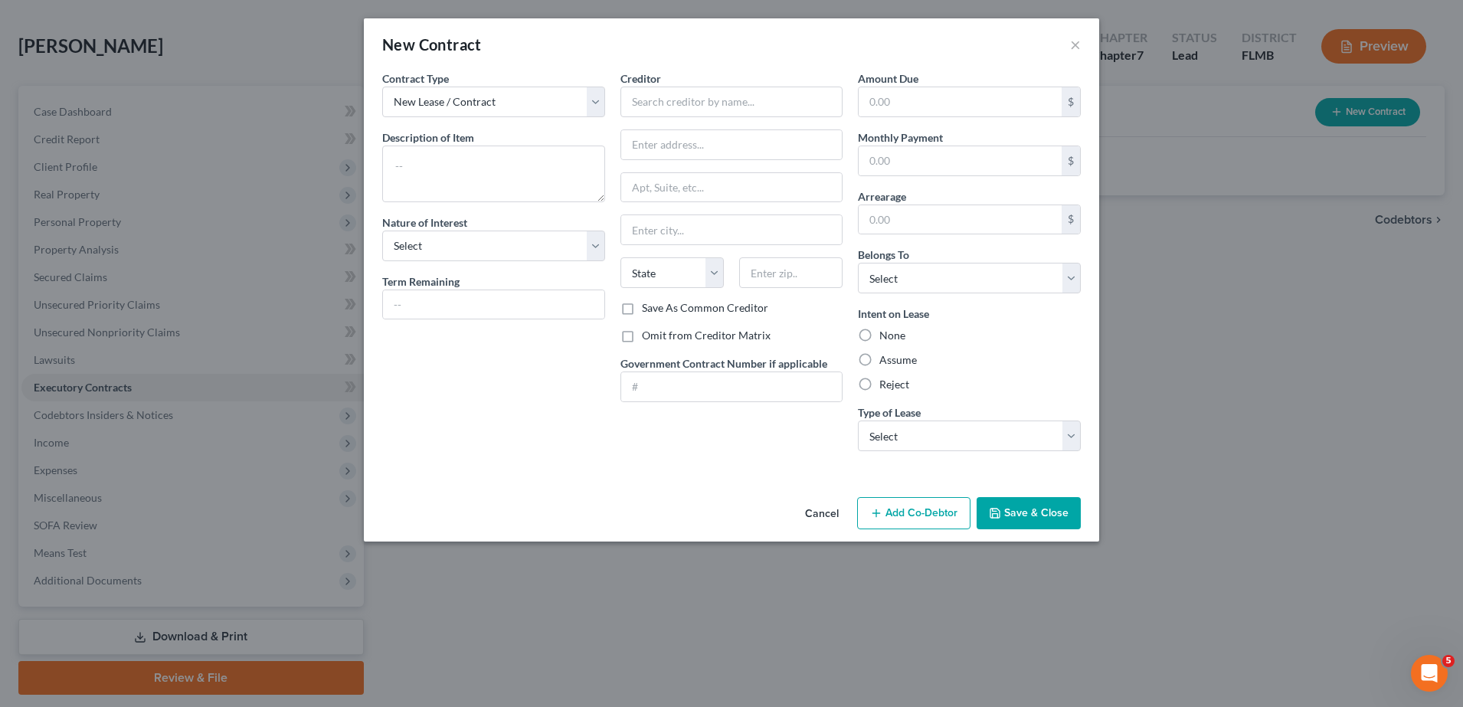
click at [703, 121] on div "Creditor * State AL AK AR AZ CA CO CT DE DC FL GA GU HI ID IL IN IA KS KY LA ME…" at bounding box center [731, 185] width 223 height 230
click at [691, 98] on input "text" at bounding box center [731, 102] width 223 height 31
type input "Concord Rents"
click at [891, 357] on label "Assume" at bounding box center [898, 359] width 38 height 15
click at [891, 357] on input "Assume" at bounding box center [890, 357] width 10 height 10
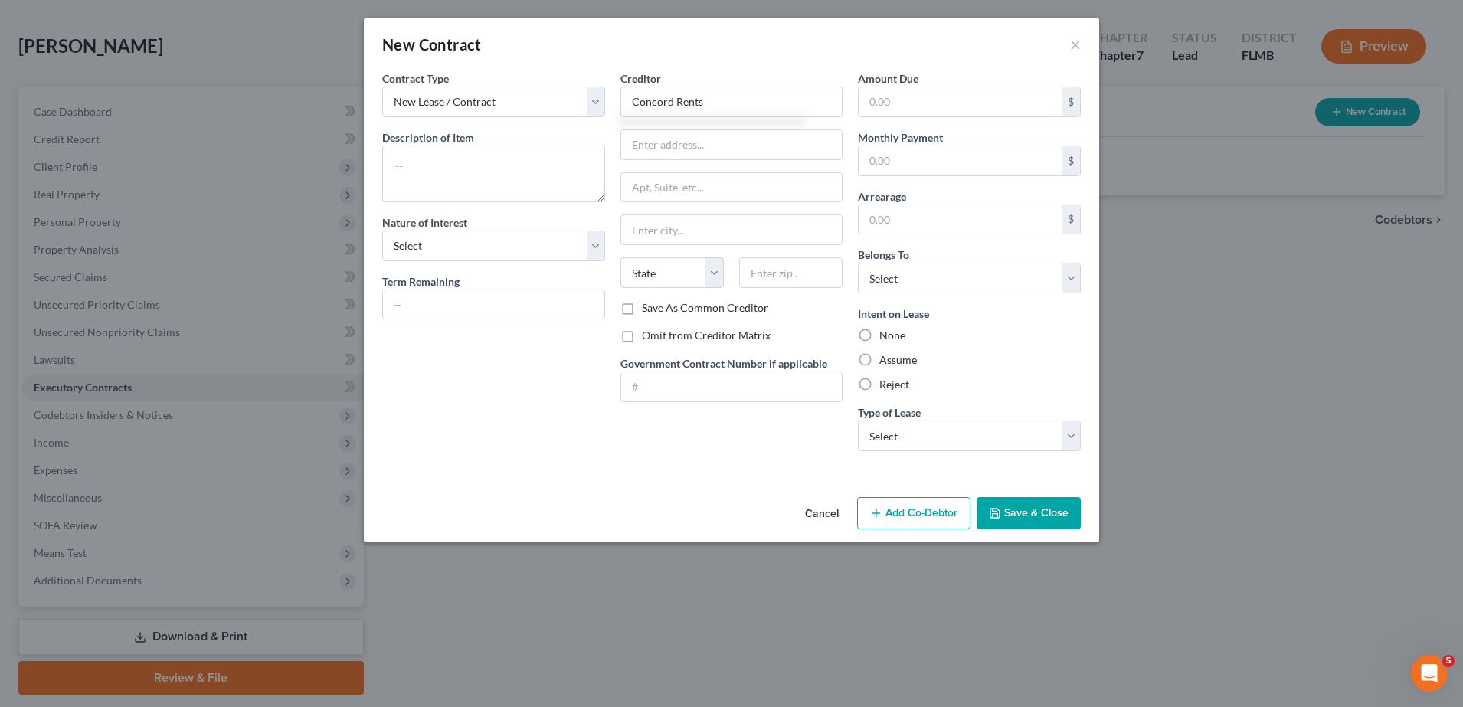
radio input "true"
type input "Concord Rents"
click at [1022, 518] on button "Save & Close" at bounding box center [1028, 513] width 104 height 32
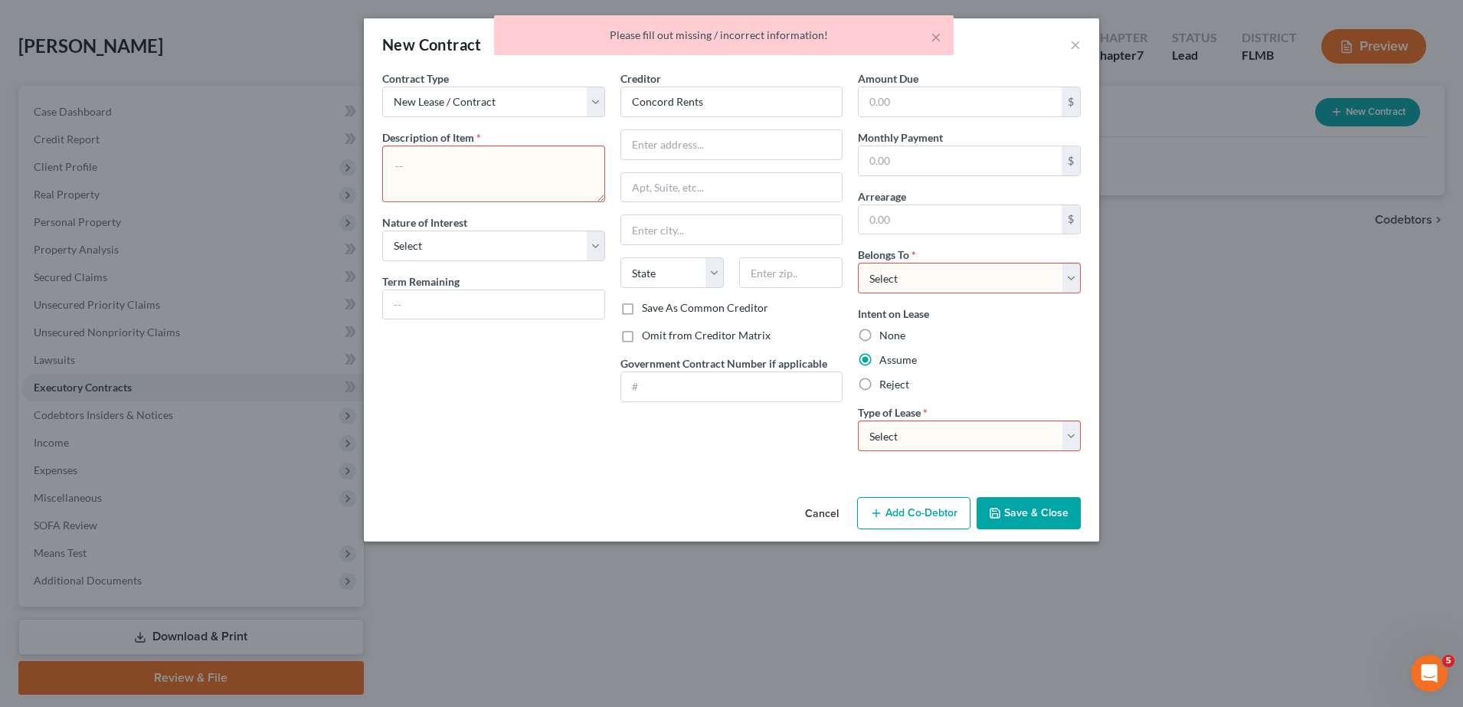
click at [922, 280] on select "Select Debtor 1 Only Debtor 2 Only Debtor 1 And Debtor 2 Only At Least One Of T…" at bounding box center [969, 278] width 223 height 31
select select "0"
click at [858, 263] on select "Select Debtor 1 Only Debtor 2 Only Debtor 1 And Debtor 2 Only At Least One Of T…" at bounding box center [969, 278] width 223 height 31
click at [465, 175] on textarea at bounding box center [493, 174] width 223 height 57
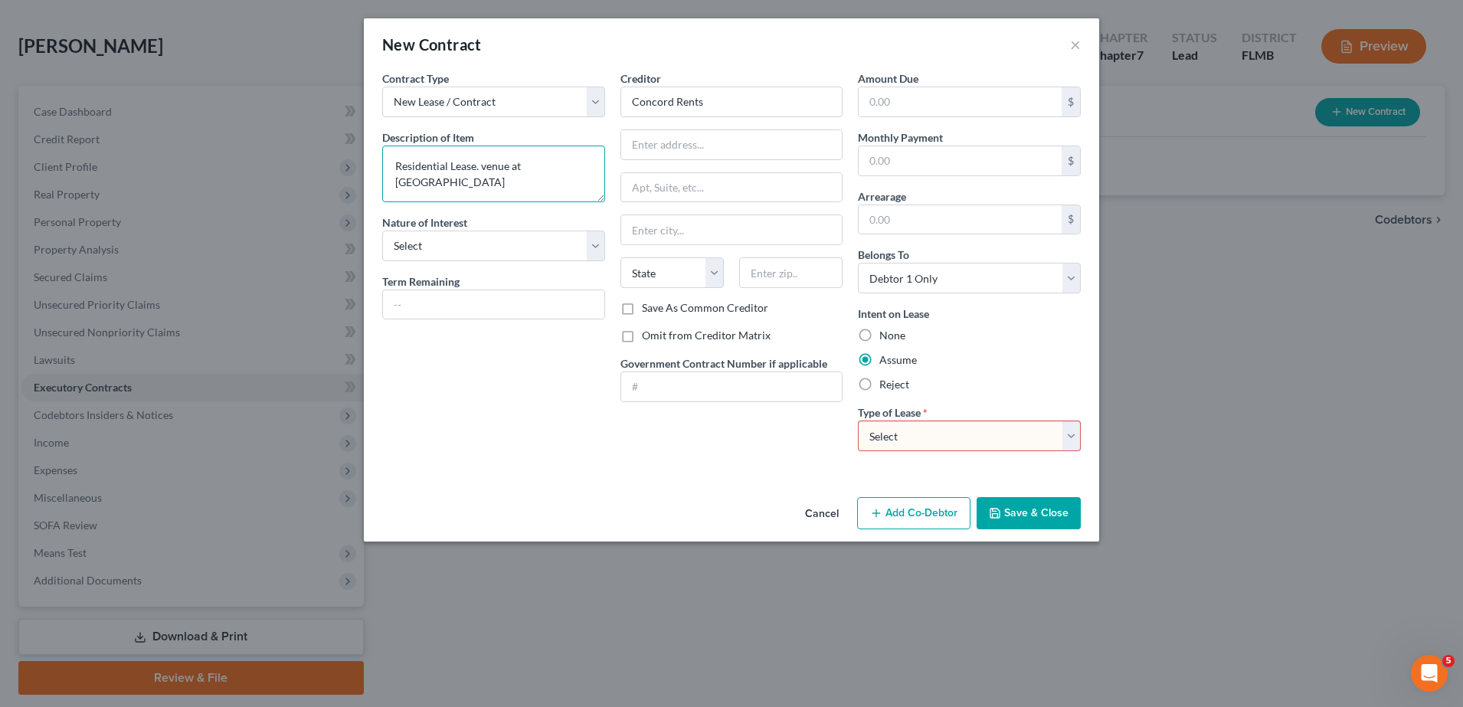
type textarea "Residential Lease. venue at viera"
click at [902, 437] on select "Select Real Estate Car Other" at bounding box center [969, 435] width 223 height 31
select select "0"
click at [858, 420] on select "Select Real Estate Car Other" at bounding box center [969, 435] width 223 height 31
click at [1040, 533] on div "Cancel Add Co-Debtor Save & Close" at bounding box center [731, 516] width 735 height 51
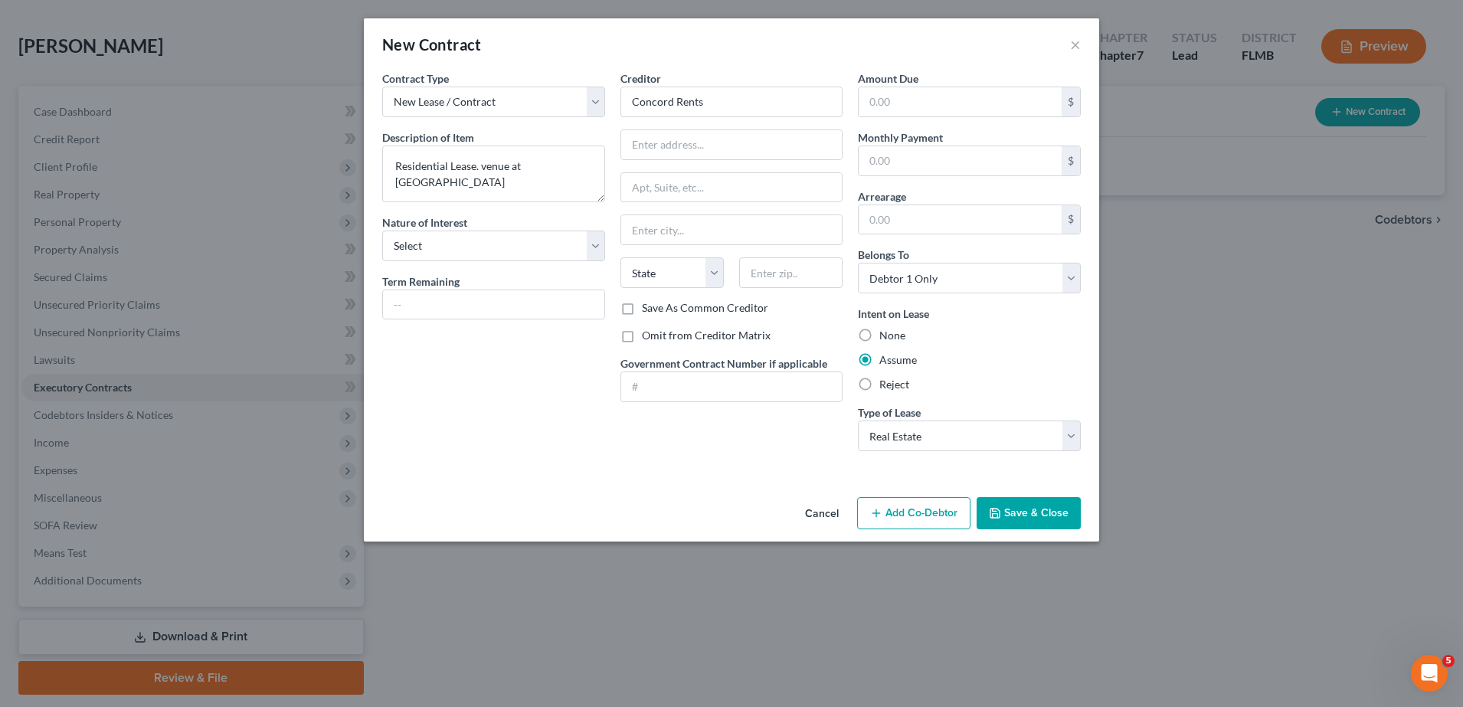
click at [1028, 525] on button "Save & Close" at bounding box center [1028, 513] width 104 height 32
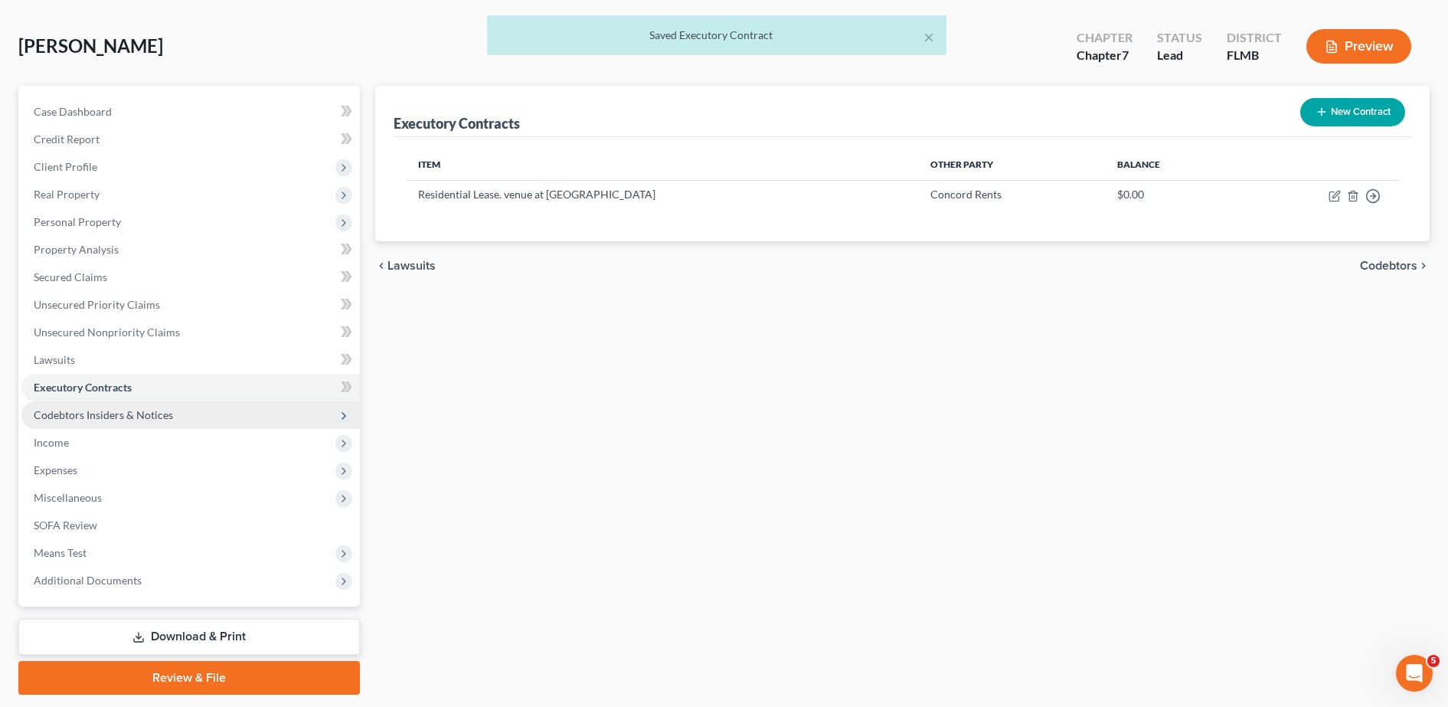
click at [223, 403] on span "Codebtors Insiders & Notices" at bounding box center [190, 415] width 338 height 28
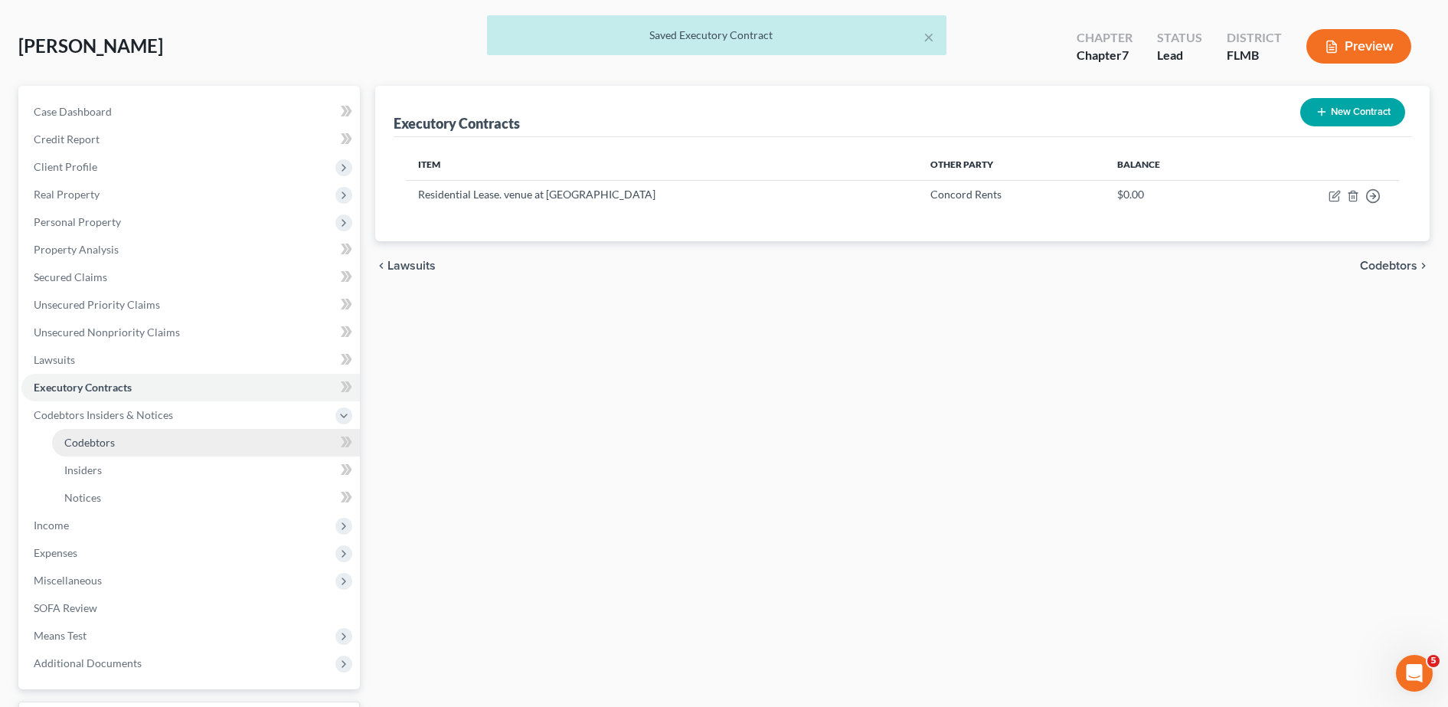
click at [119, 440] on link "Codebtors" at bounding box center [206, 443] width 308 height 28
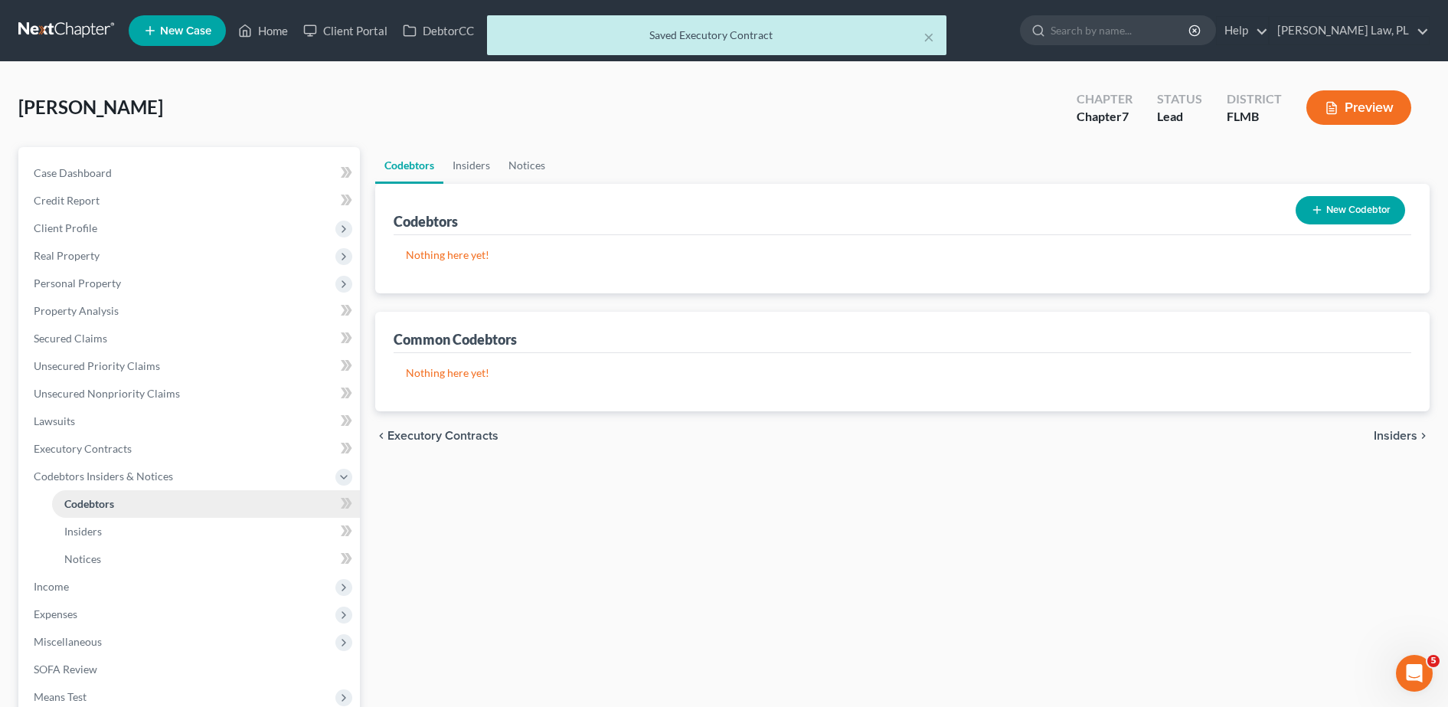
scroll to position [57, 0]
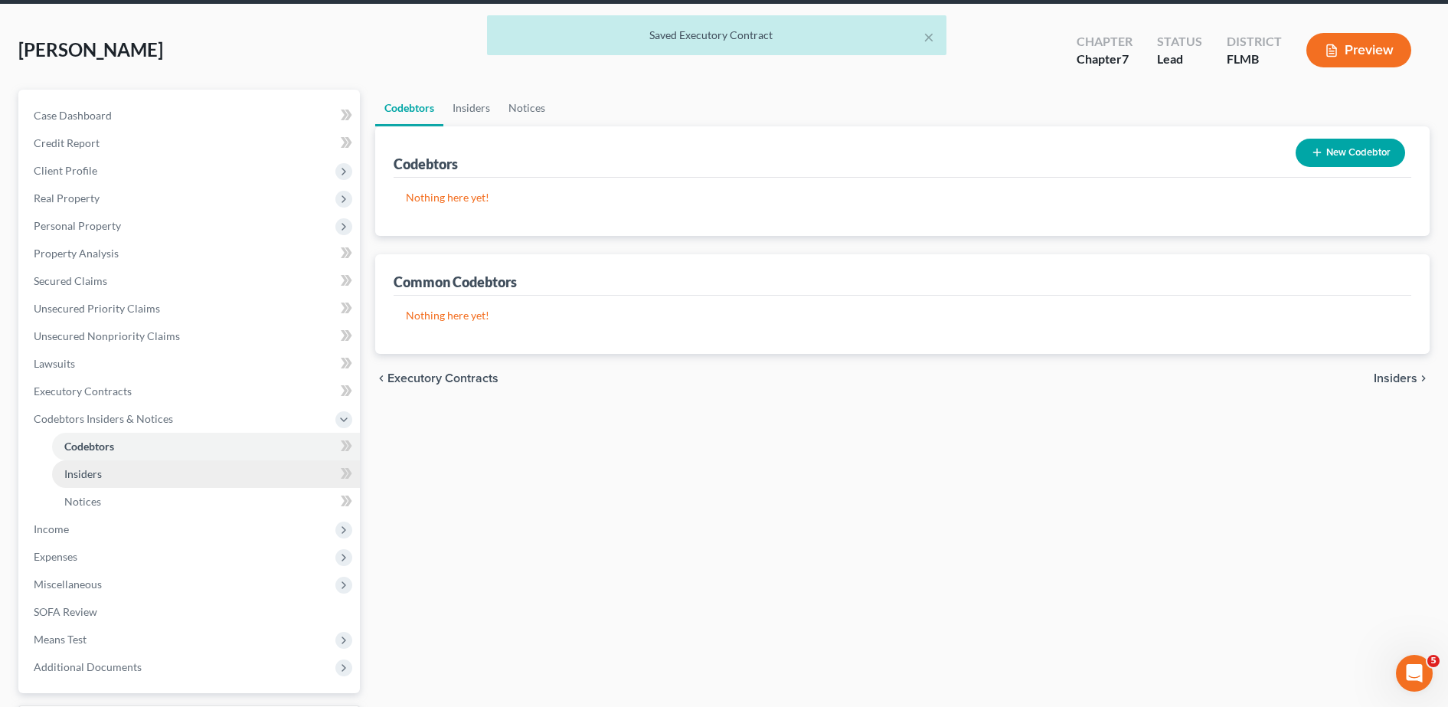
click at [86, 478] on span "Insiders" at bounding box center [83, 473] width 38 height 13
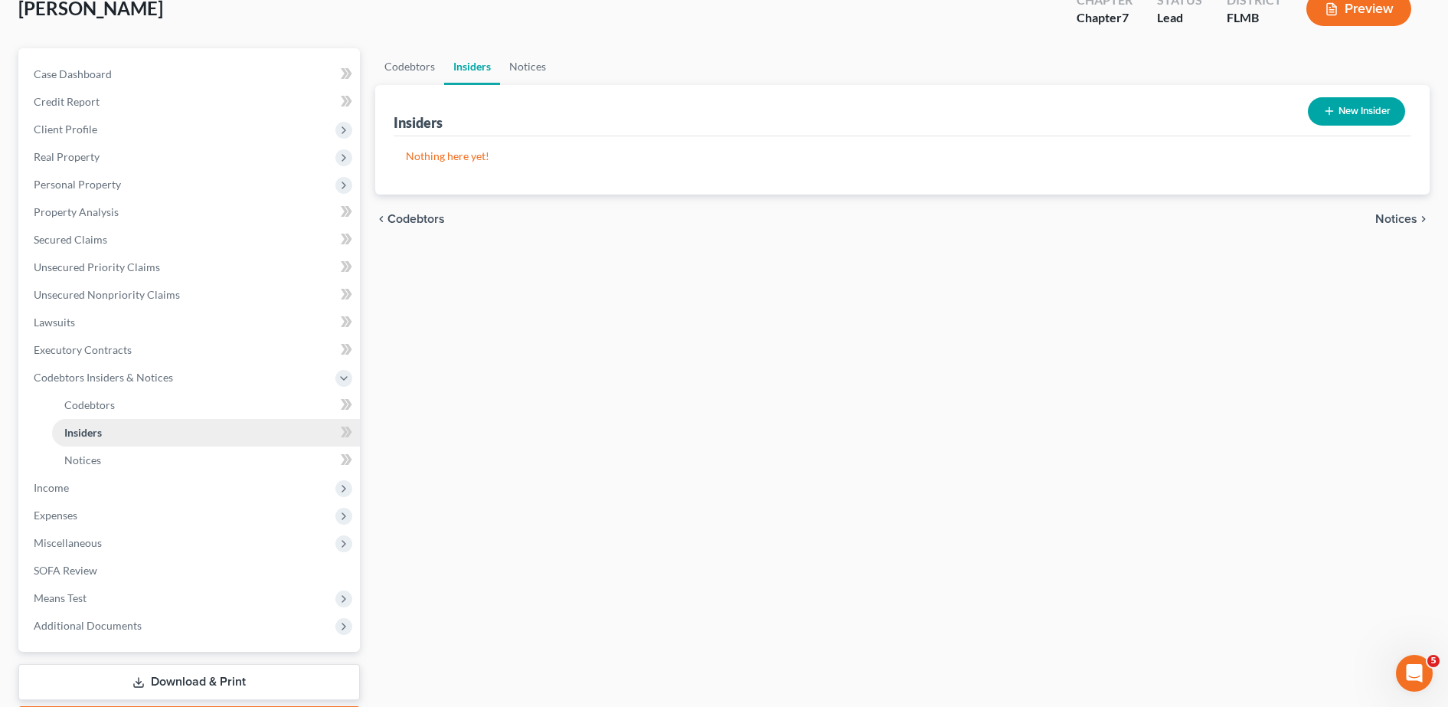
scroll to position [111, 0]
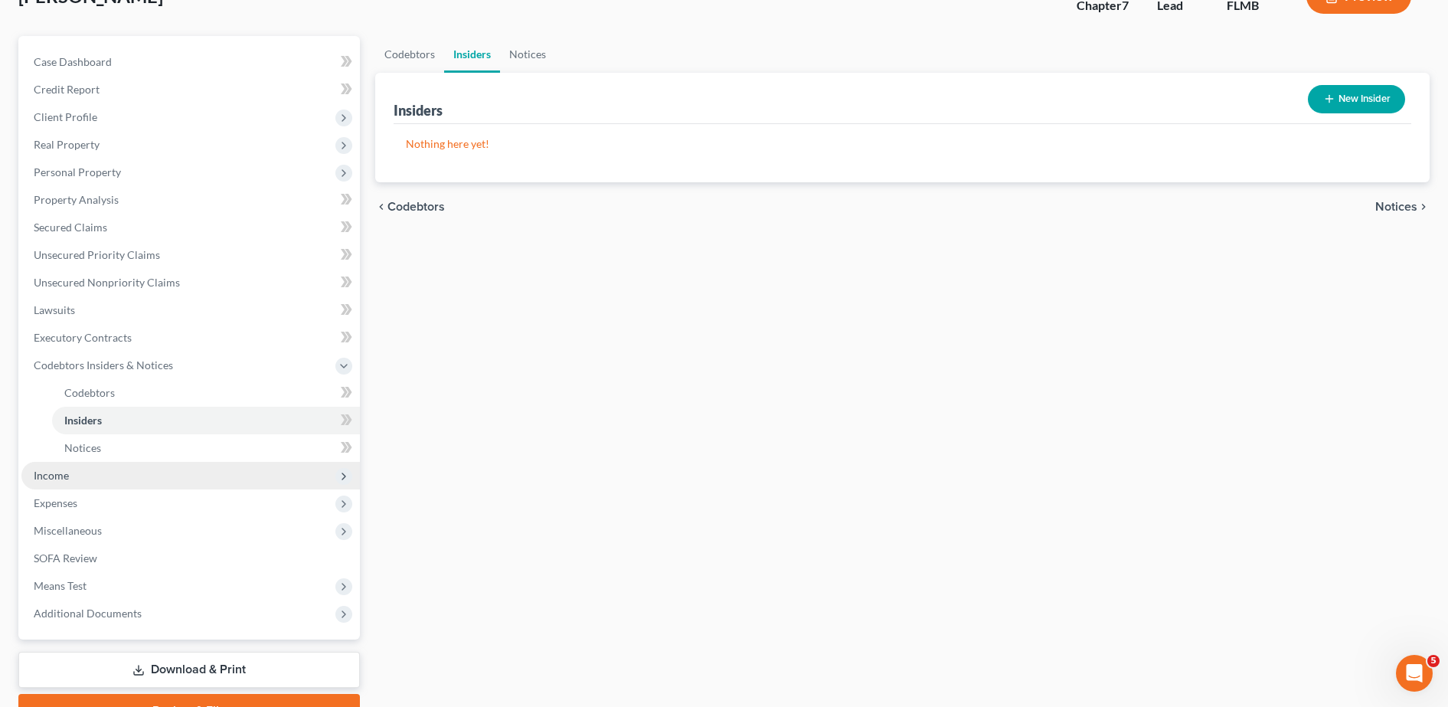
click at [74, 486] on span "Income" at bounding box center [190, 476] width 338 height 28
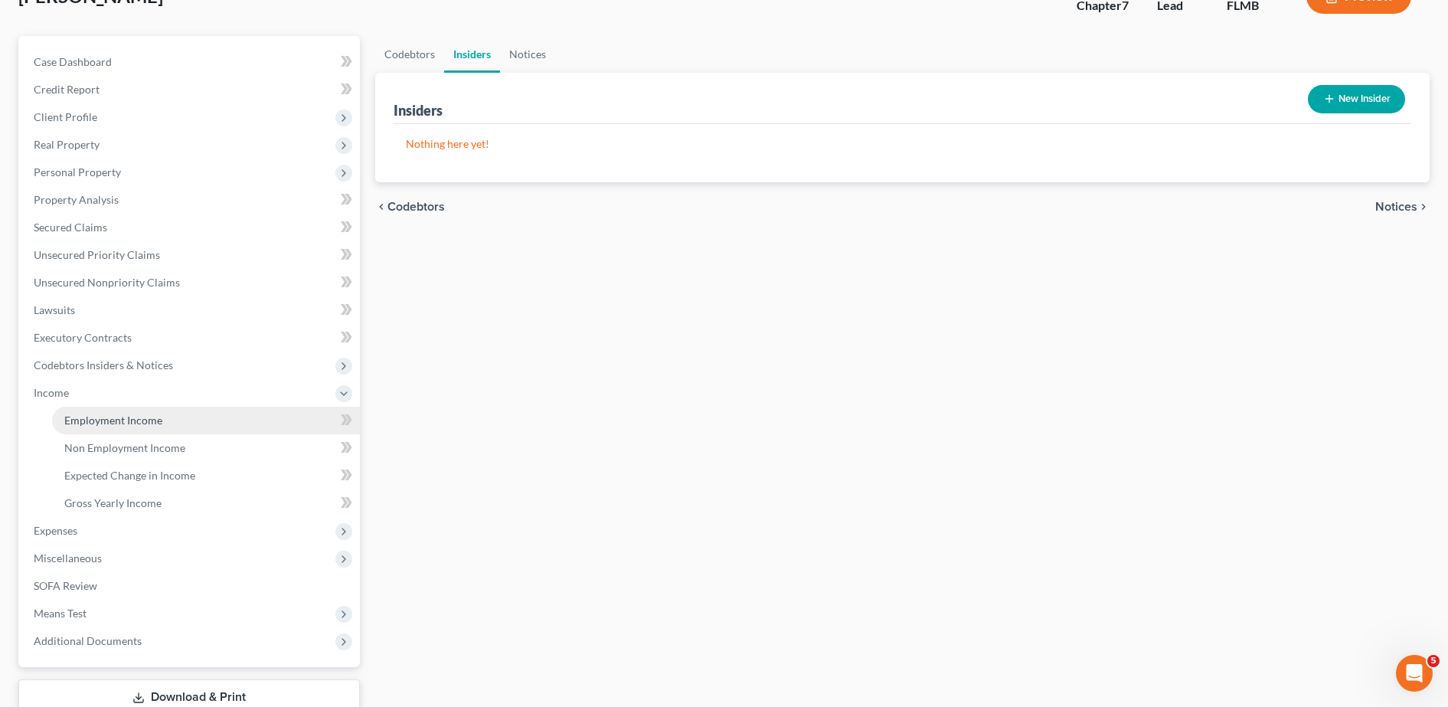
click at [130, 423] on span "Employment Income" at bounding box center [113, 420] width 98 height 13
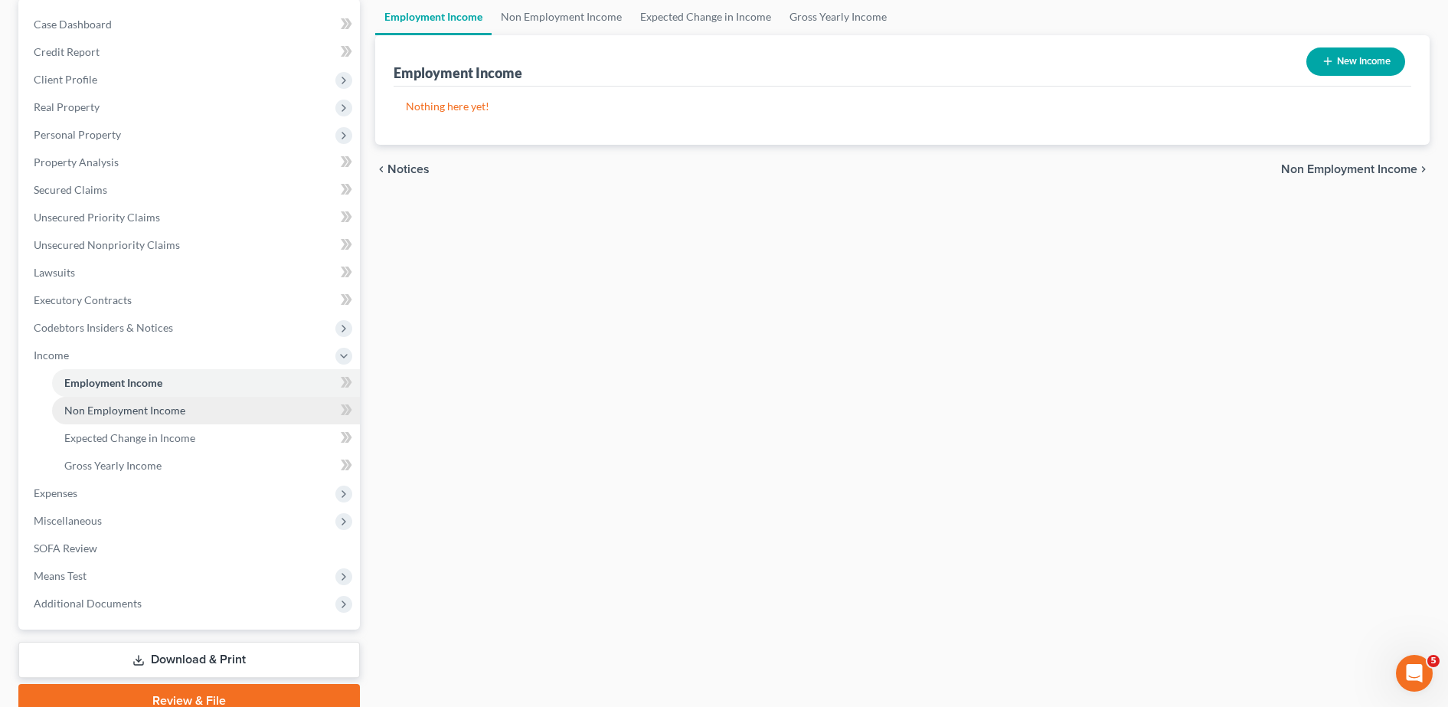
click at [238, 409] on link "Non Employment Income" at bounding box center [206, 411] width 308 height 28
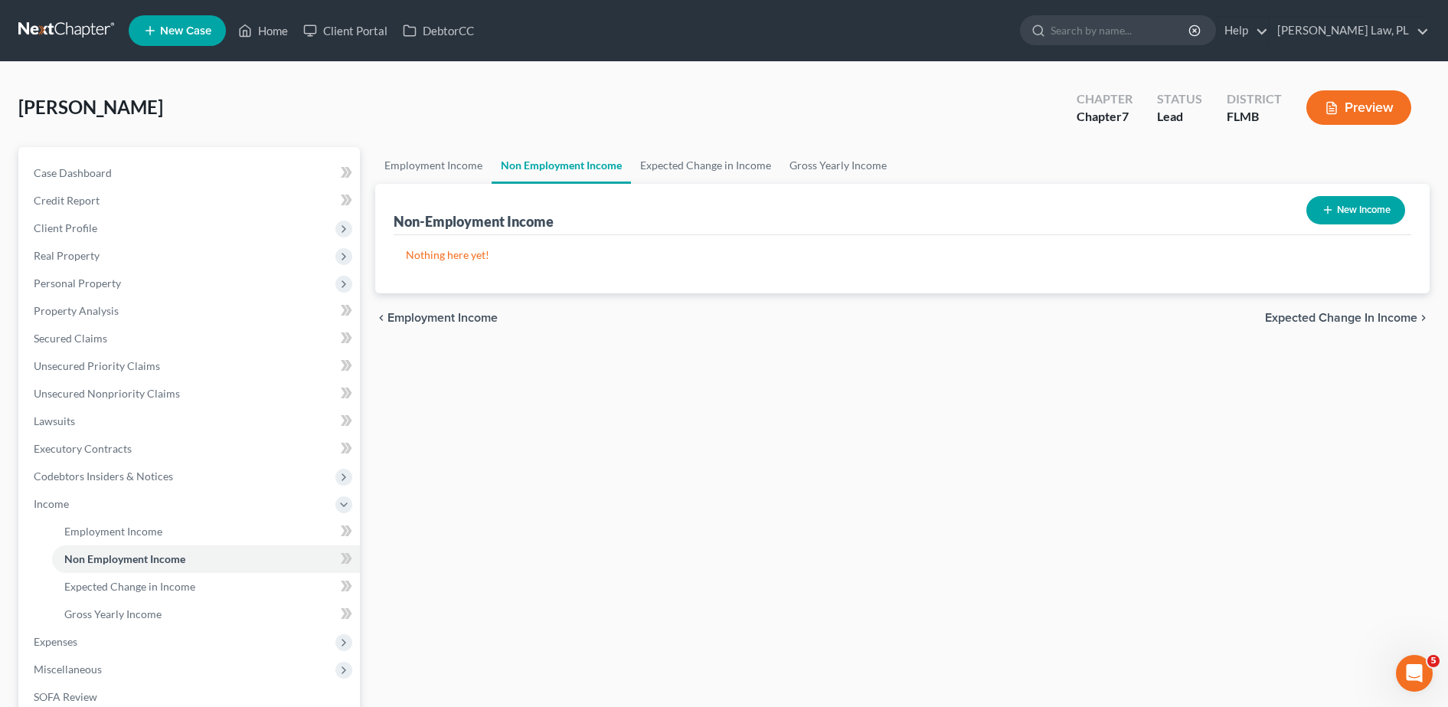
click at [1339, 219] on button "New Income" at bounding box center [1355, 210] width 99 height 28
select select "0"
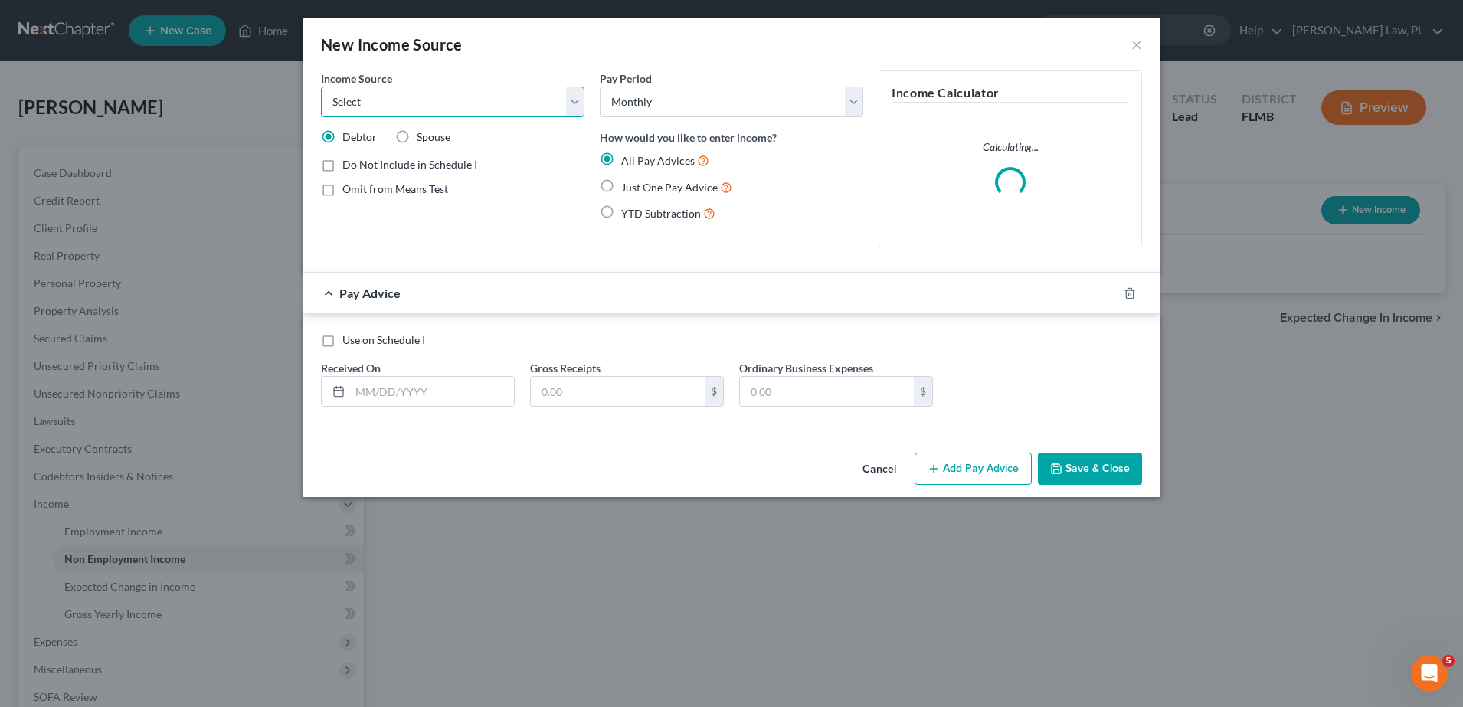
click at [440, 103] on select "Select Unemployment Disability (from employer) Pension Retirement Social Securi…" at bounding box center [452, 102] width 263 height 31
select select "4"
click at [321, 87] on select "Select Unemployment Disability (from employer) Pension Retirement Social Securi…" at bounding box center [452, 102] width 263 height 31
click at [676, 102] on select "Select Monthly Twice Monthly Every Other Week Weekly" at bounding box center [731, 102] width 263 height 31
click at [600, 87] on select "Select Monthly Twice Monthly Every Other Week Weekly" at bounding box center [731, 102] width 263 height 31
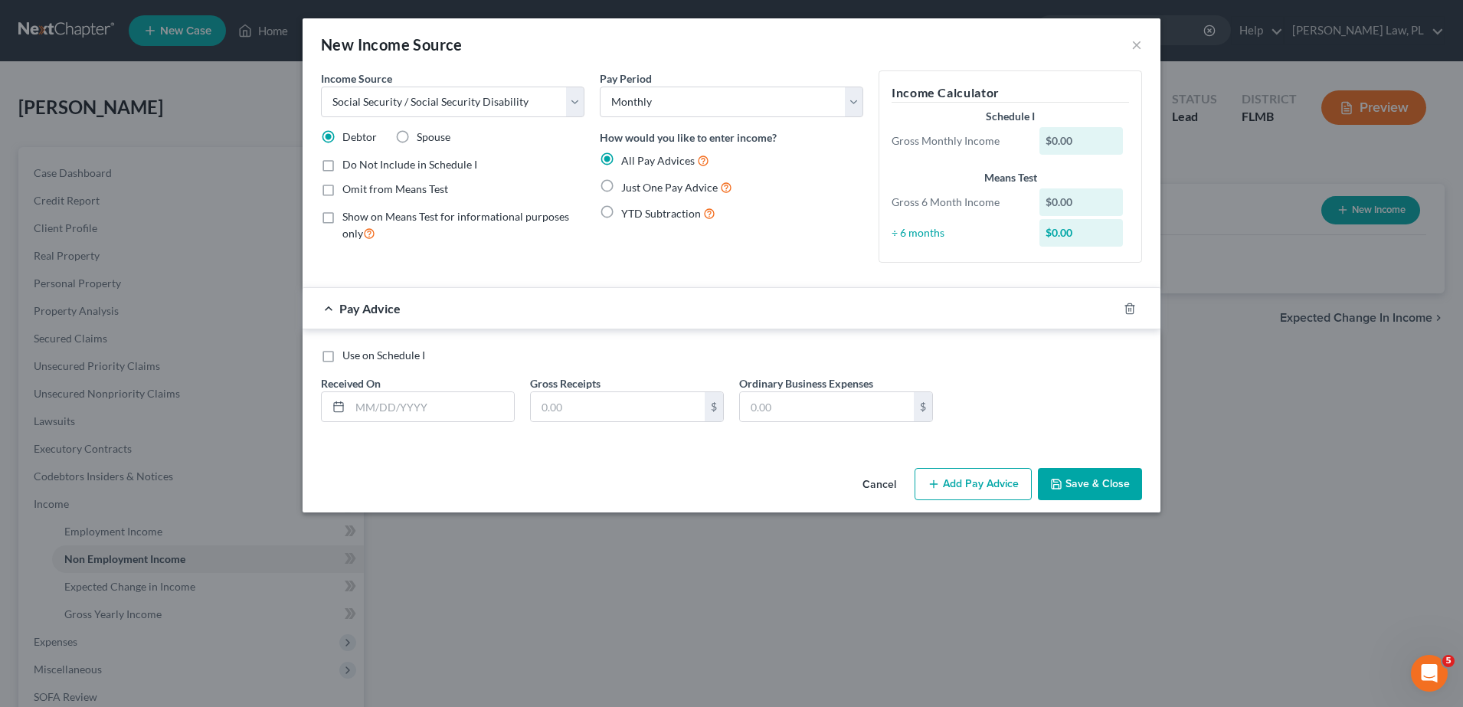
click at [643, 192] on span "Just One Pay Advice" at bounding box center [669, 187] width 96 height 13
click at [637, 188] on input "Just One Pay Advice" at bounding box center [632, 183] width 10 height 10
radio input "true"
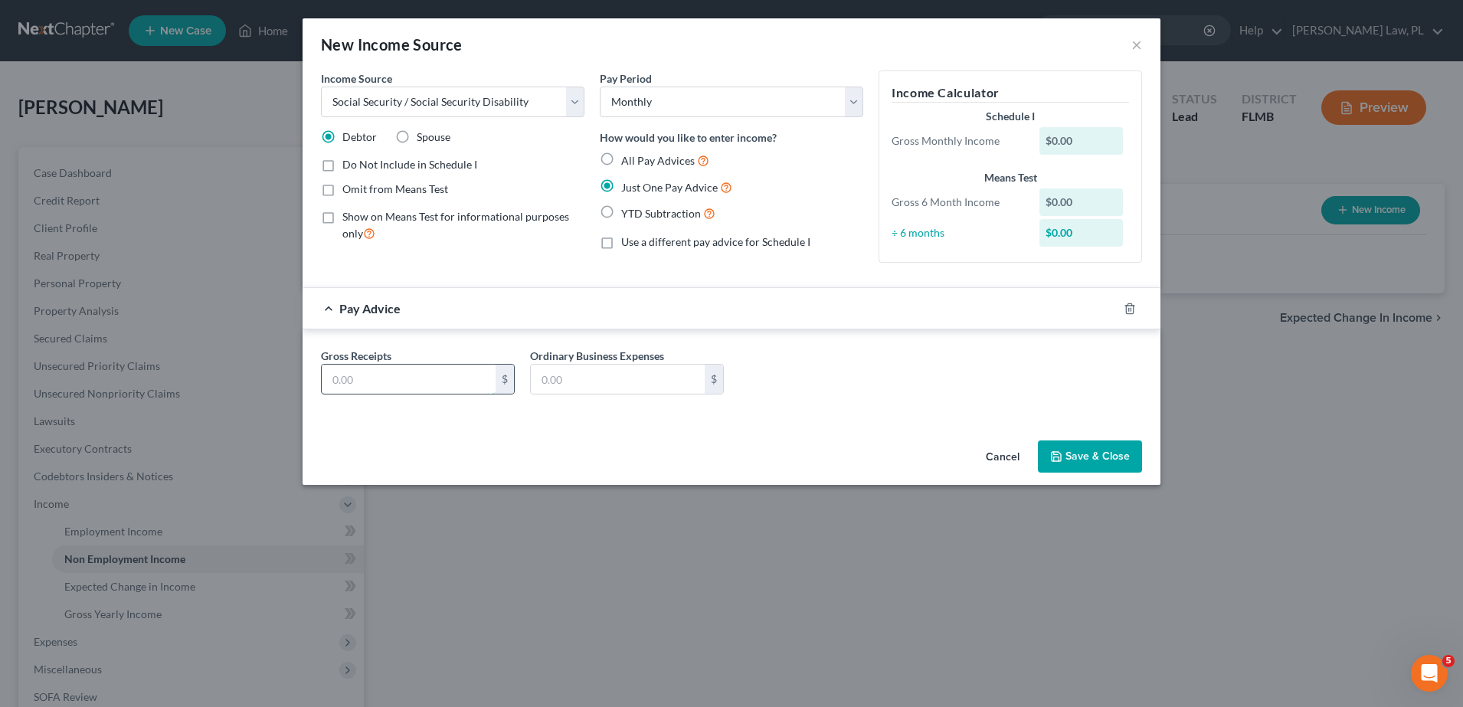
click at [447, 370] on input "text" at bounding box center [409, 379] width 174 height 29
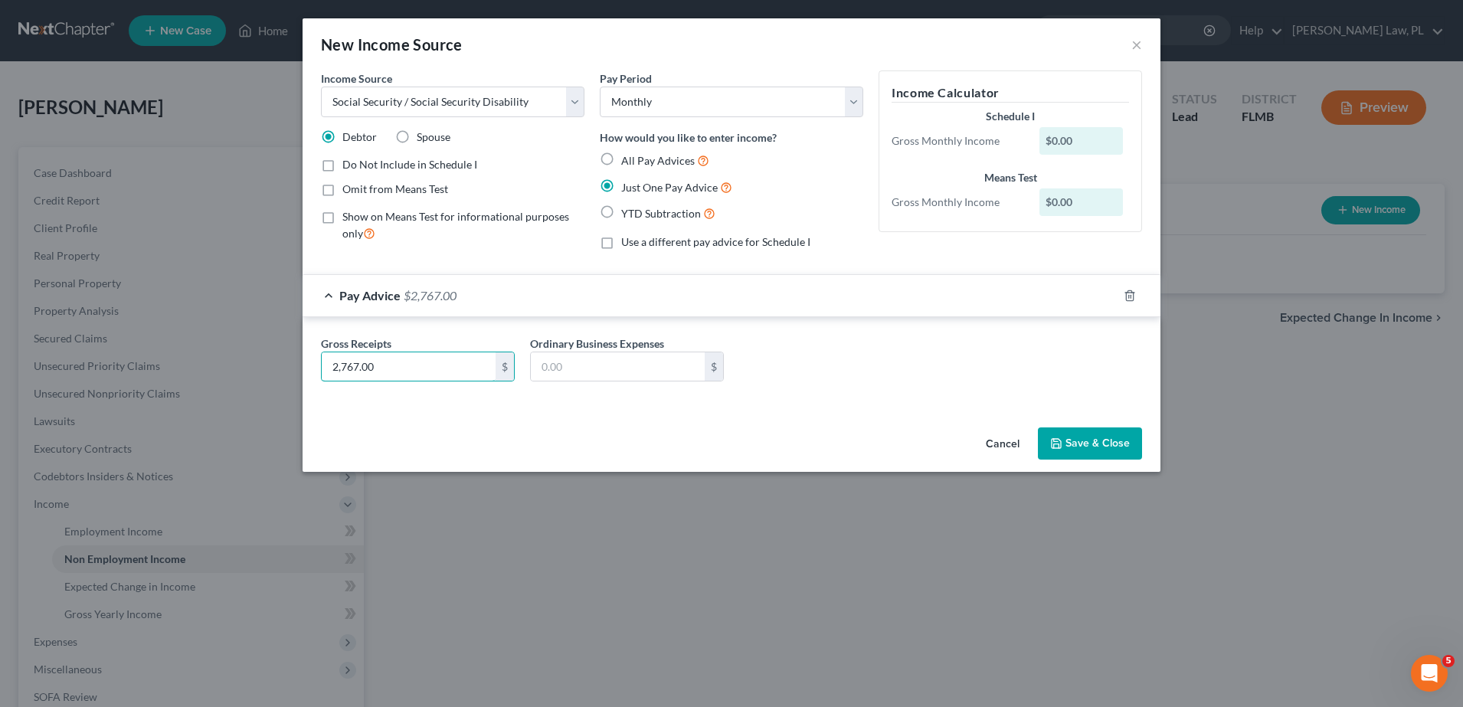
type input "2,767.00"
click at [743, 390] on div "Gross Receipts 2,767.00 $ Ordinary Business Expenses $" at bounding box center [731, 364] width 836 height 59
click at [1117, 440] on button "Save & Close" at bounding box center [1090, 443] width 104 height 32
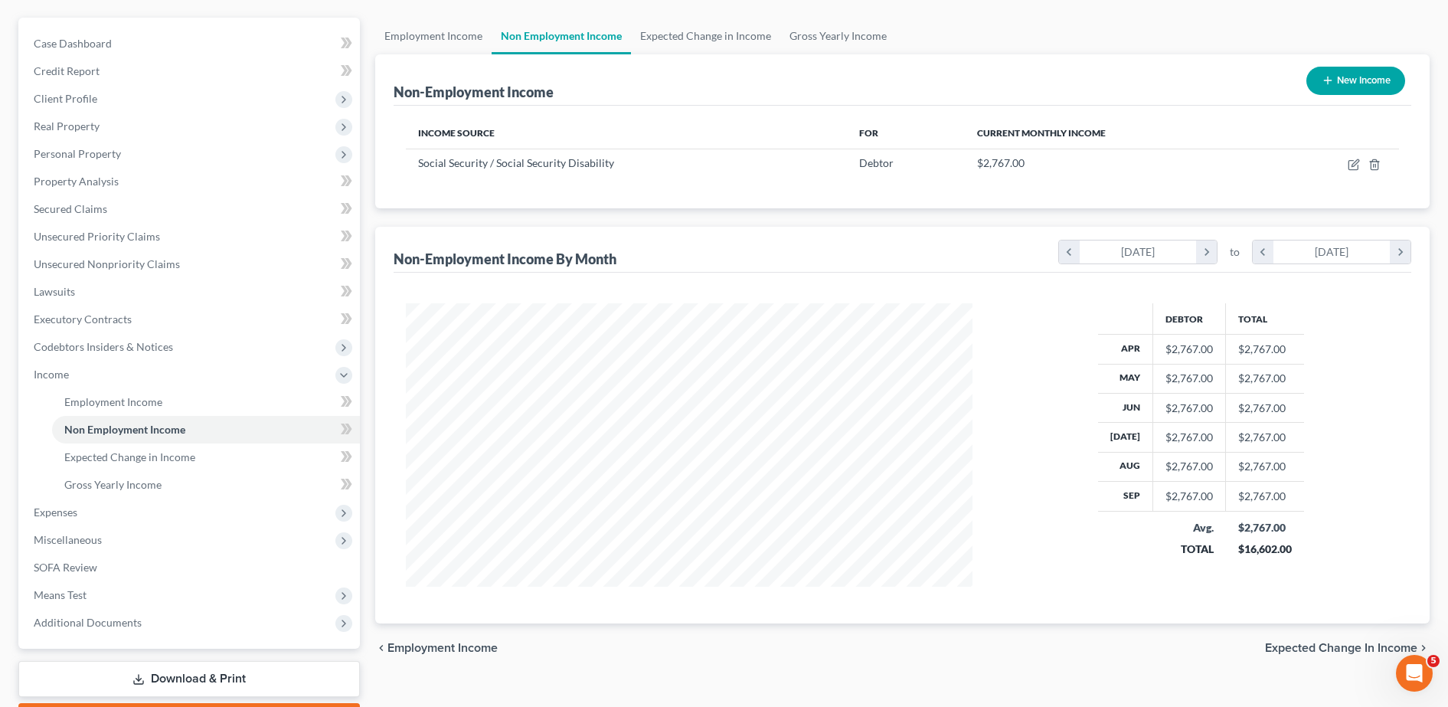
scroll to position [133, 0]
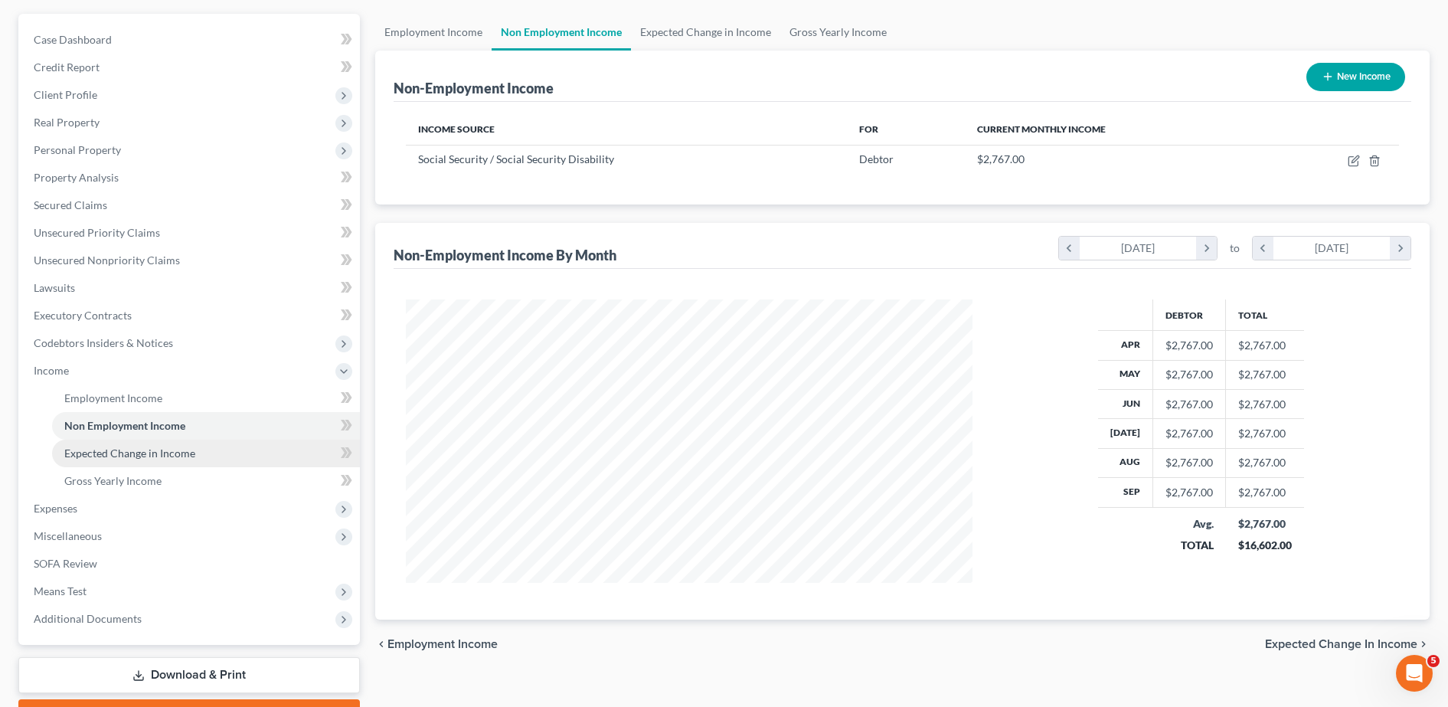
click at [183, 460] on link "Expected Change in Income" at bounding box center [206, 454] width 308 height 28
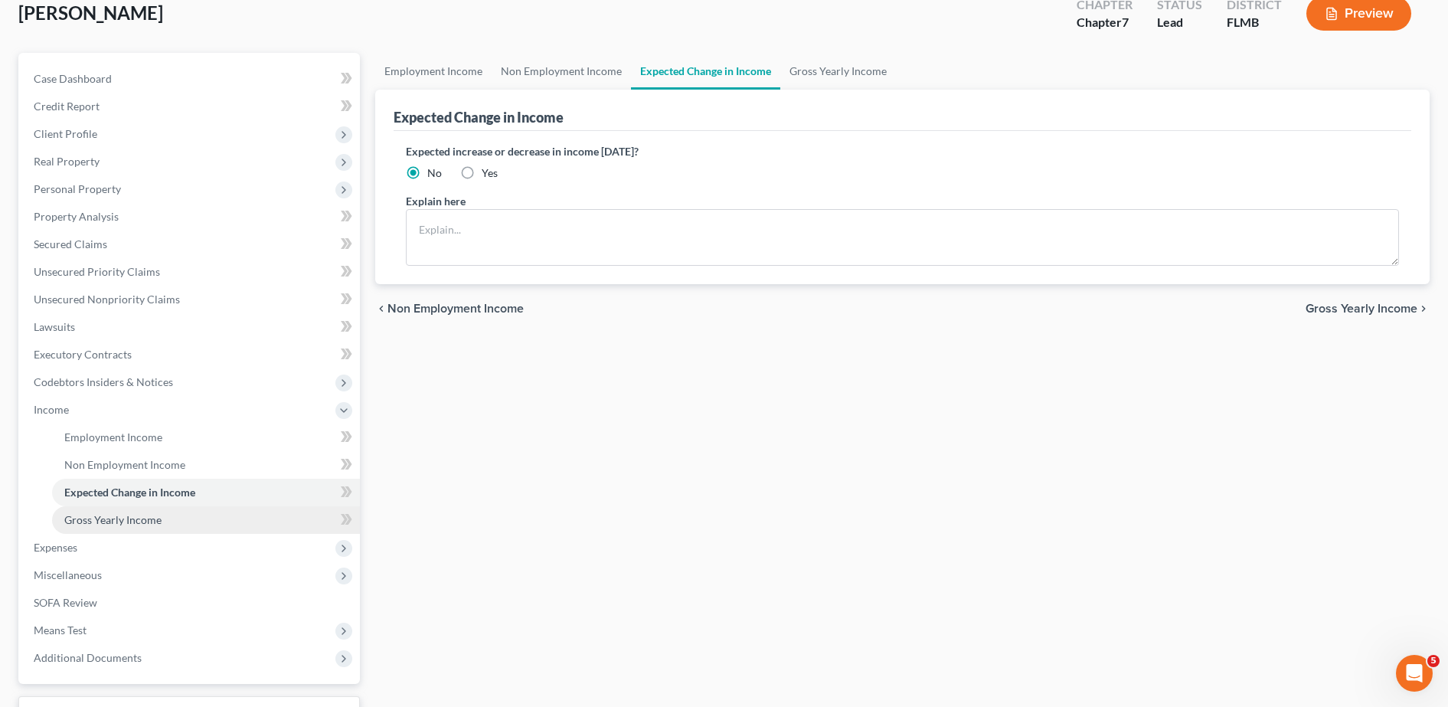
click at [88, 521] on span "Gross Yearly Income" at bounding box center [112, 519] width 97 height 13
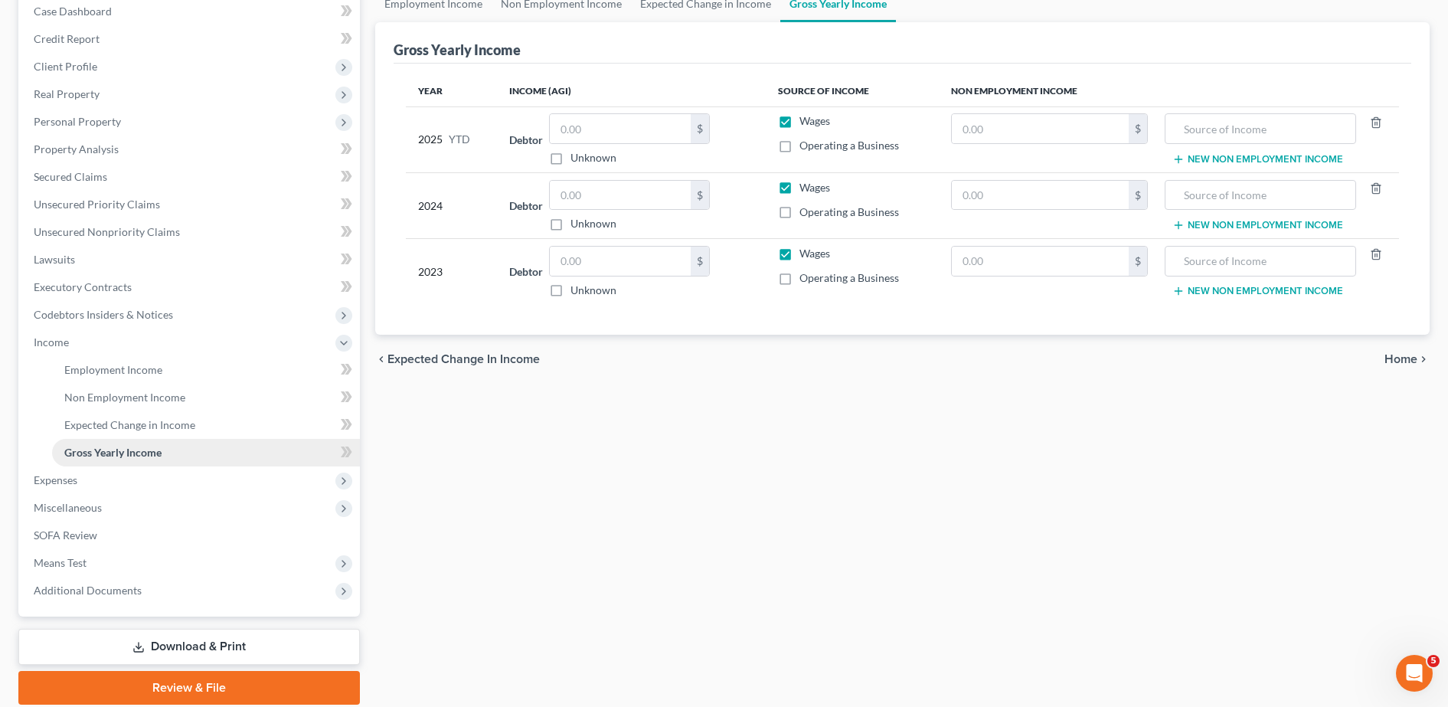
scroll to position [177, 0]
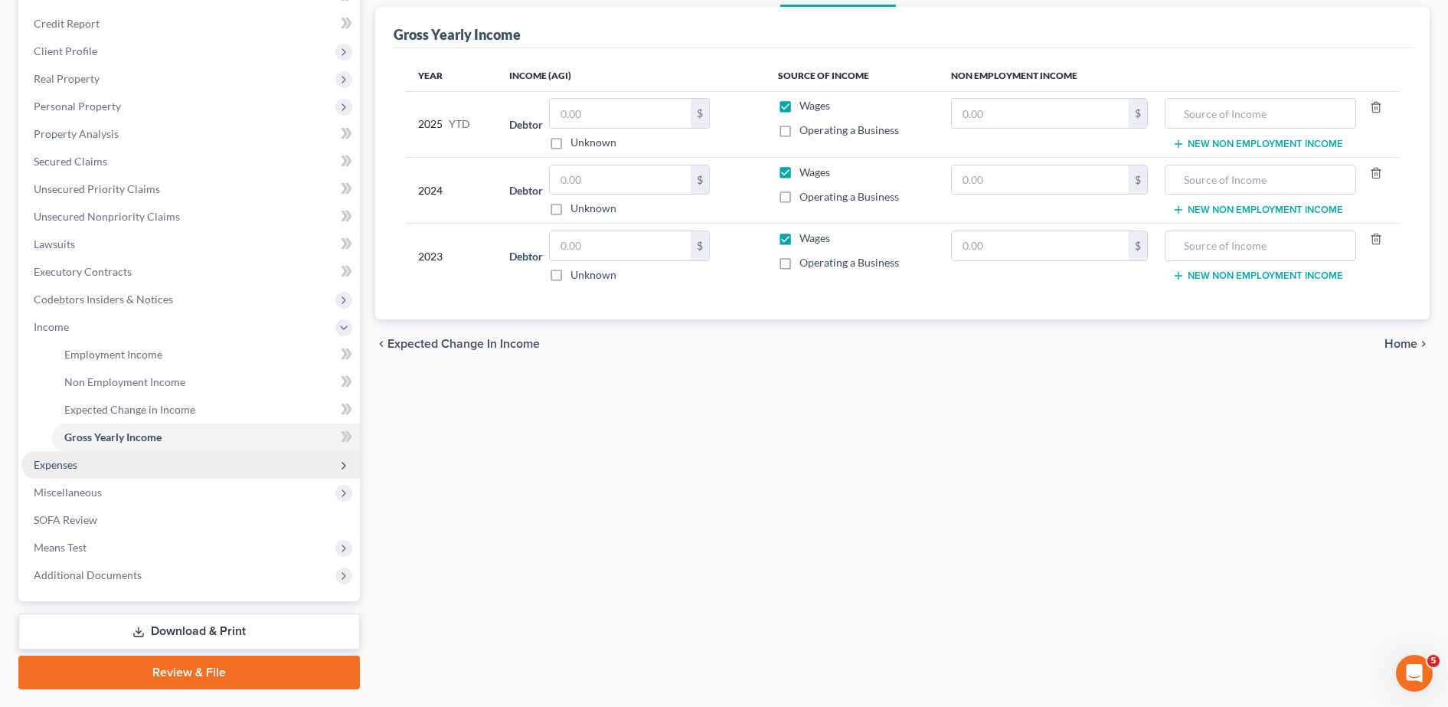
click at [77, 469] on span "Expenses" at bounding box center [56, 464] width 44 height 13
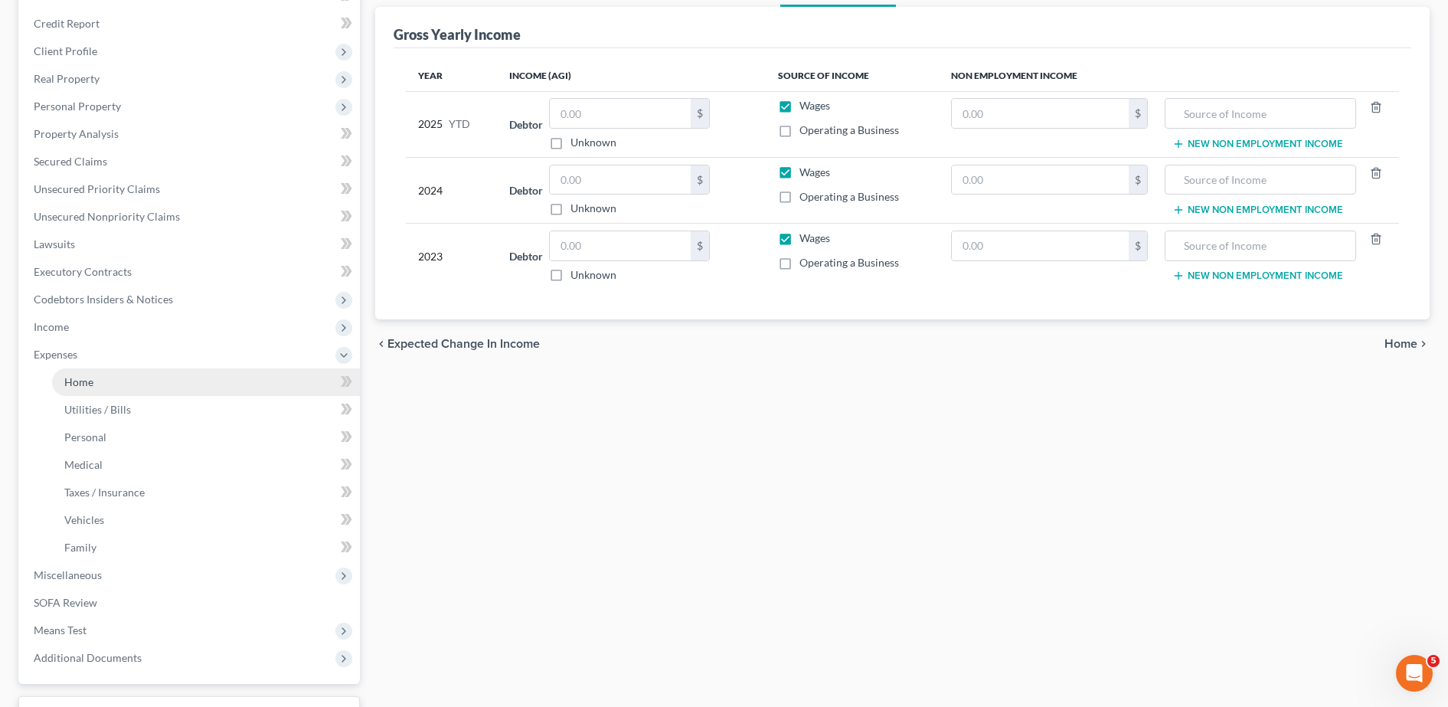
click at [120, 383] on link "Home" at bounding box center [206, 382] width 308 height 28
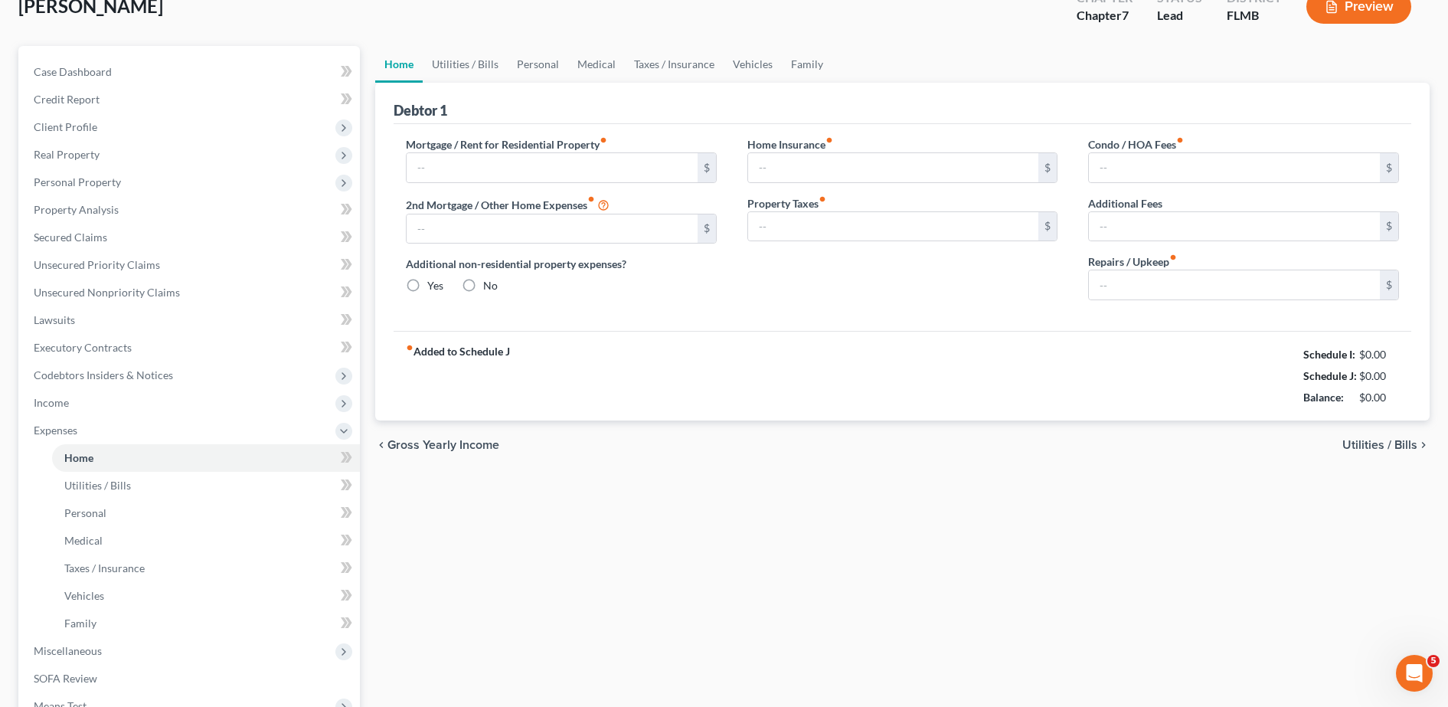
scroll to position [2, 0]
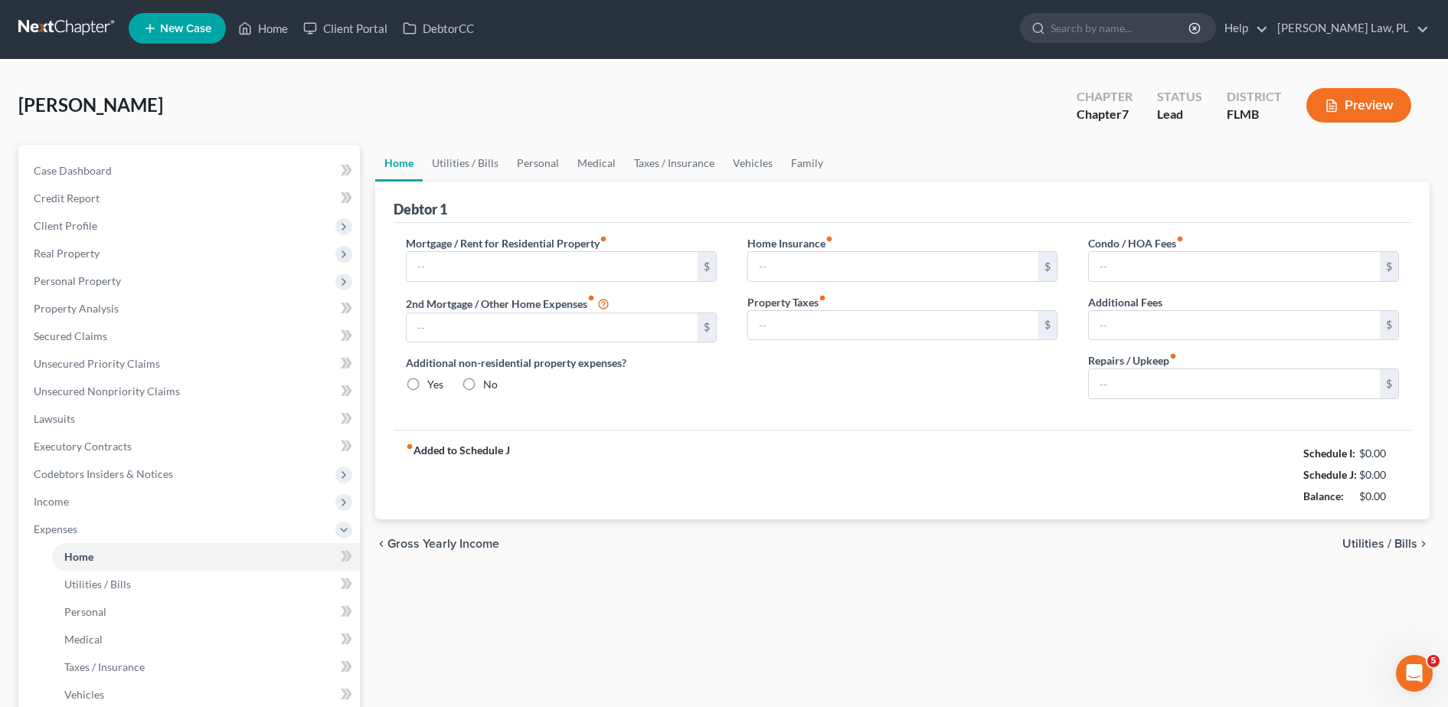
type input "0.00"
radio input "true"
type input "0.00"
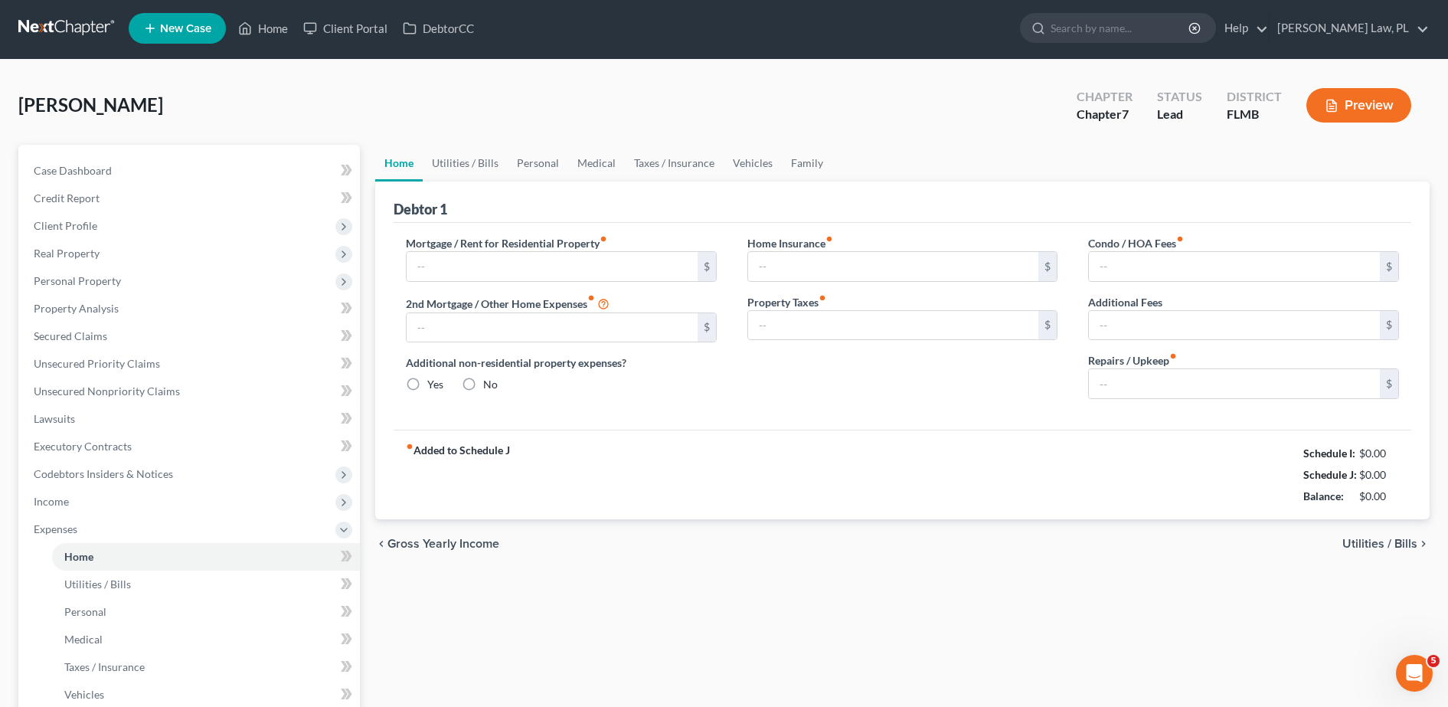
type input "0.00"
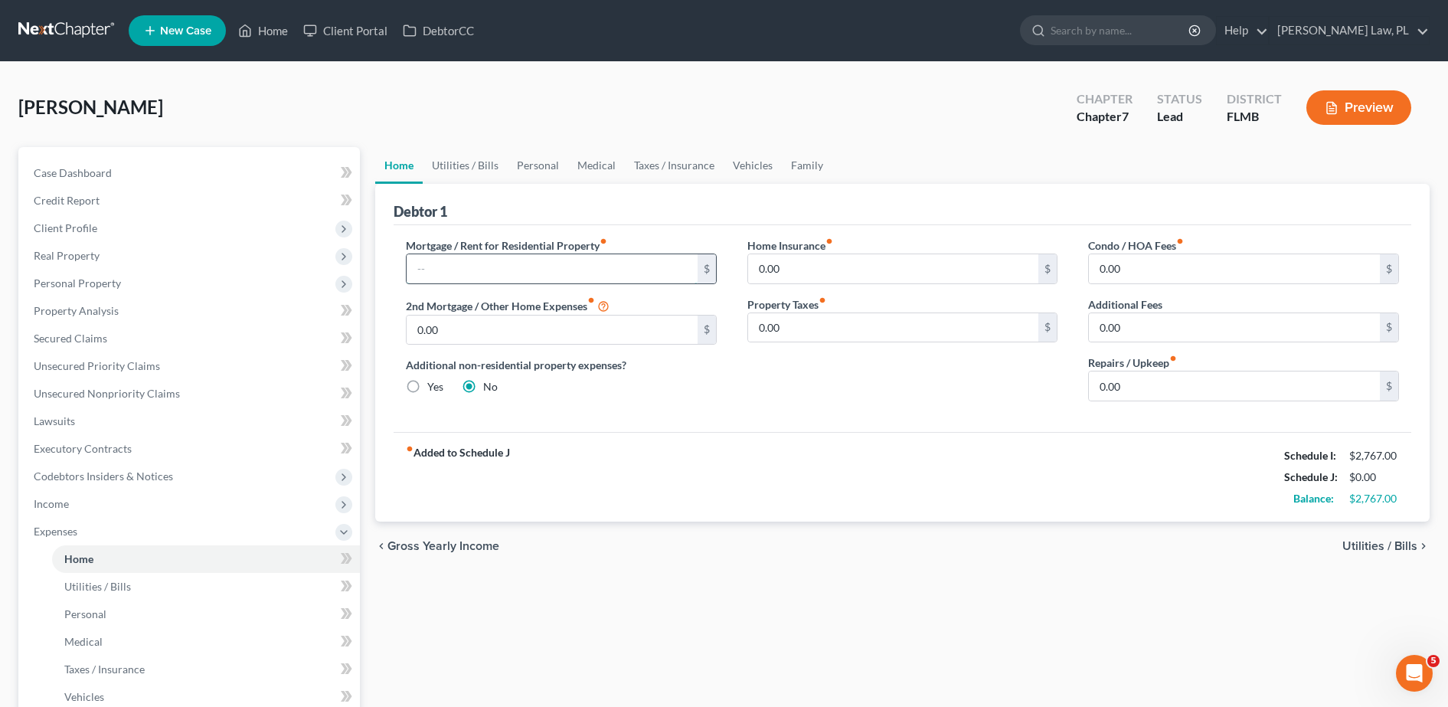
click at [506, 260] on input "text" at bounding box center [552, 268] width 291 height 29
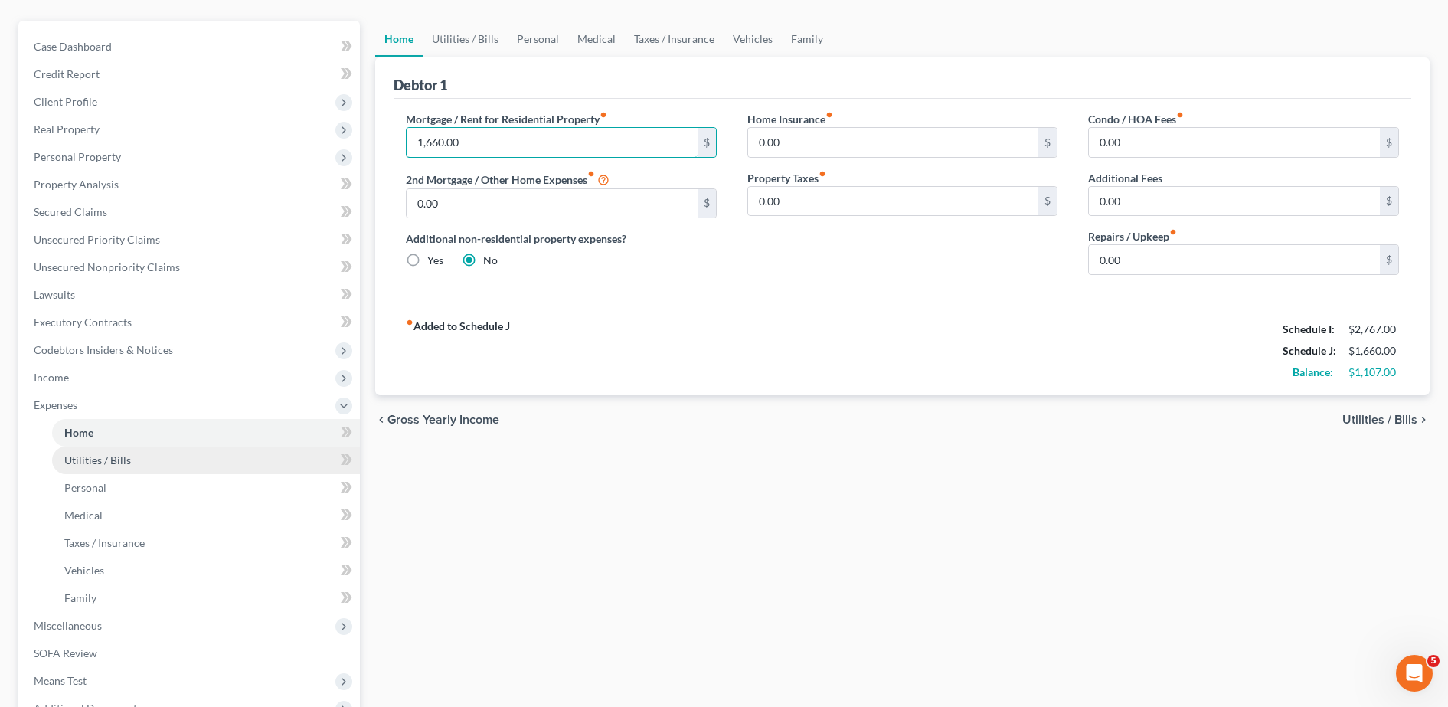
type input "1,660.00"
click at [155, 456] on link "Utilities / Bills" at bounding box center [206, 460] width 308 height 28
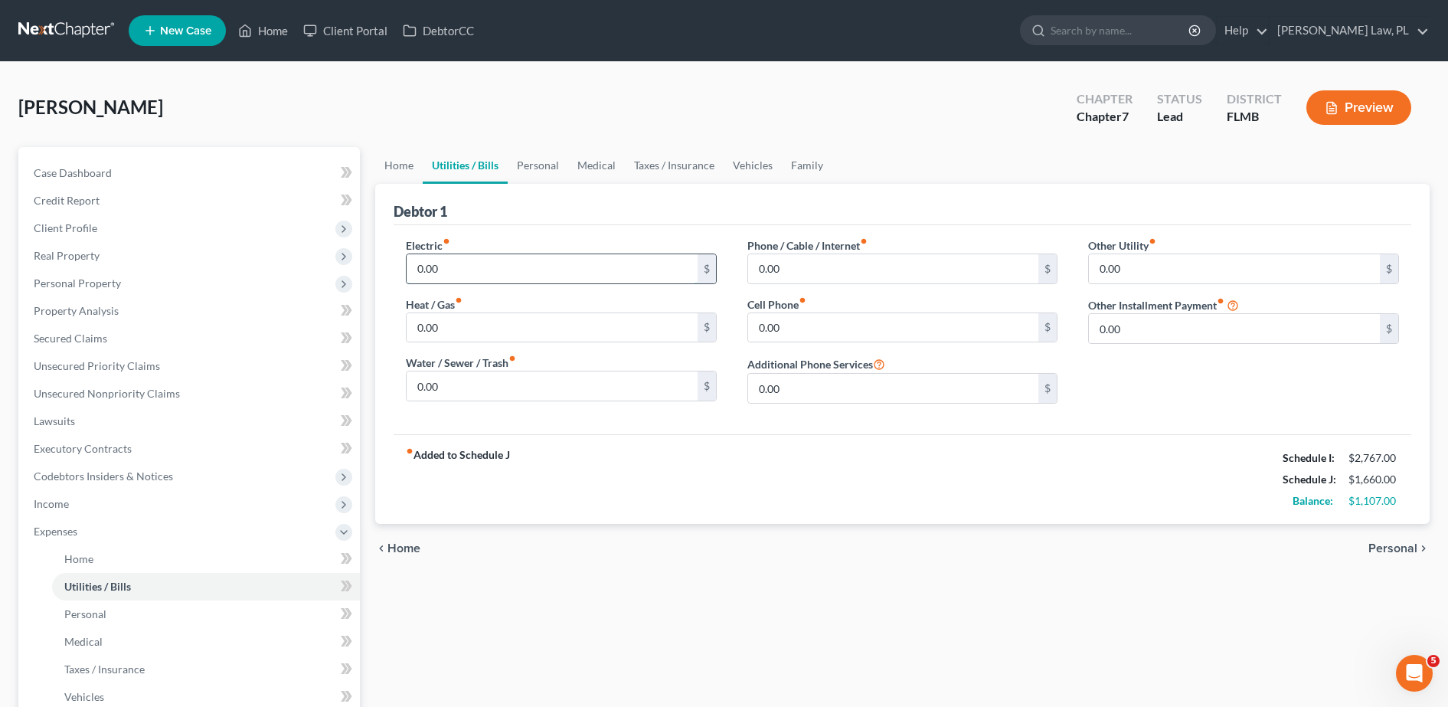
click at [491, 255] on input "0.00" at bounding box center [552, 268] width 291 height 29
type input "70.00"
click at [106, 562] on link "Home" at bounding box center [206, 559] width 308 height 28
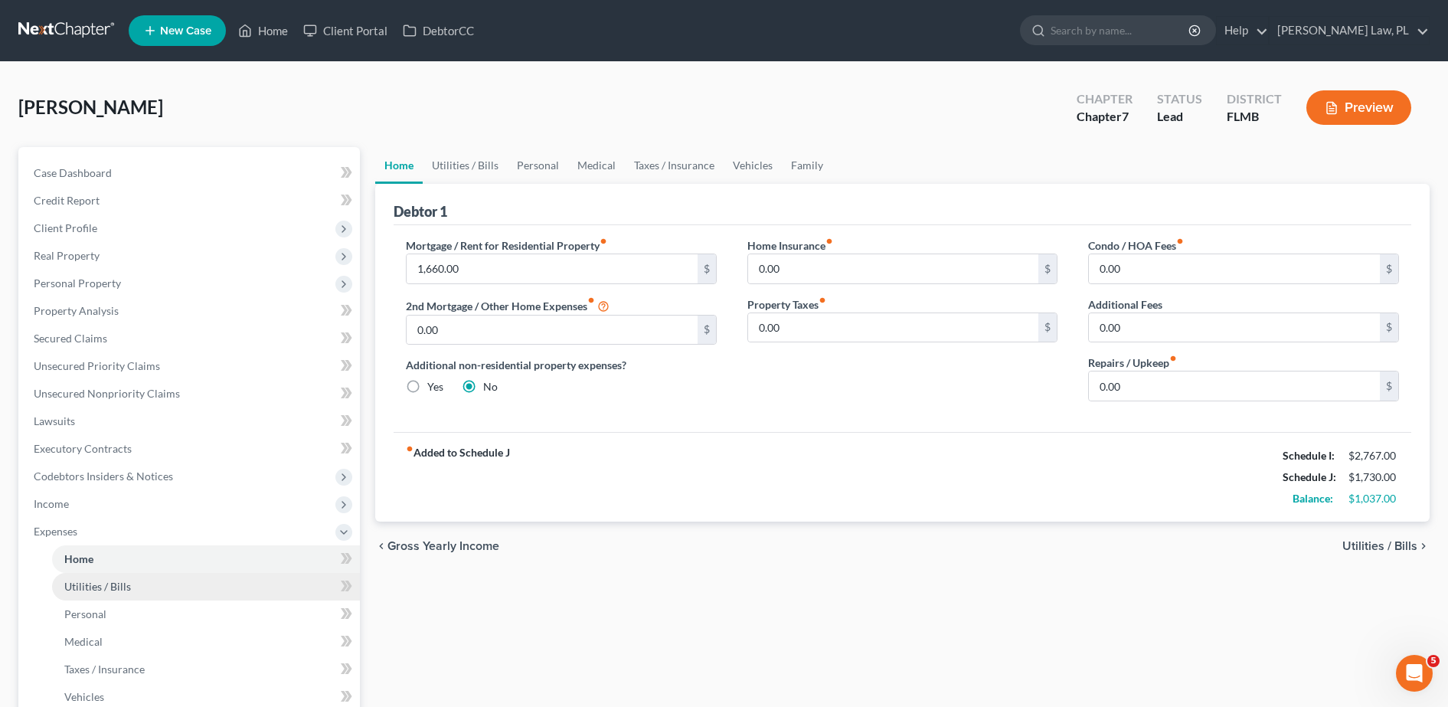
click at [178, 592] on link "Utilities / Bills" at bounding box center [206, 587] width 308 height 28
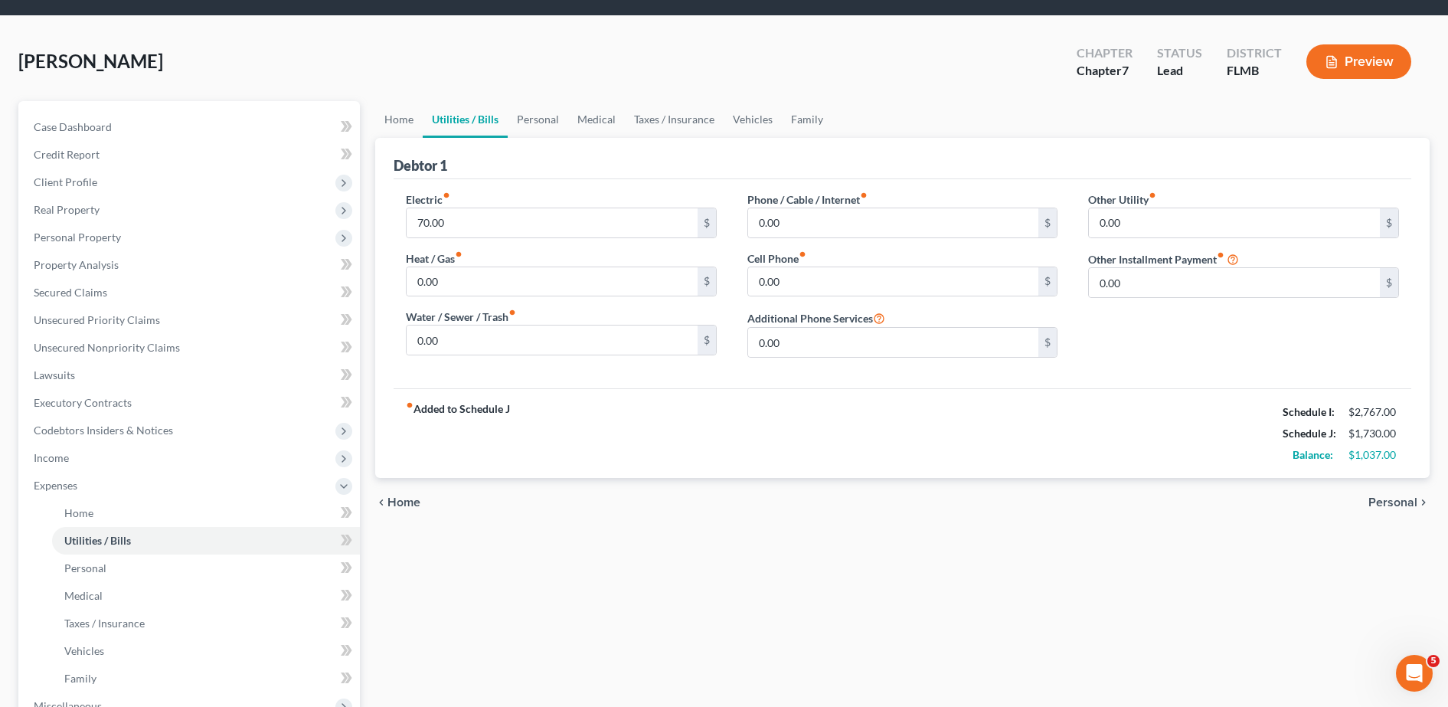
scroll to position [61, 0]
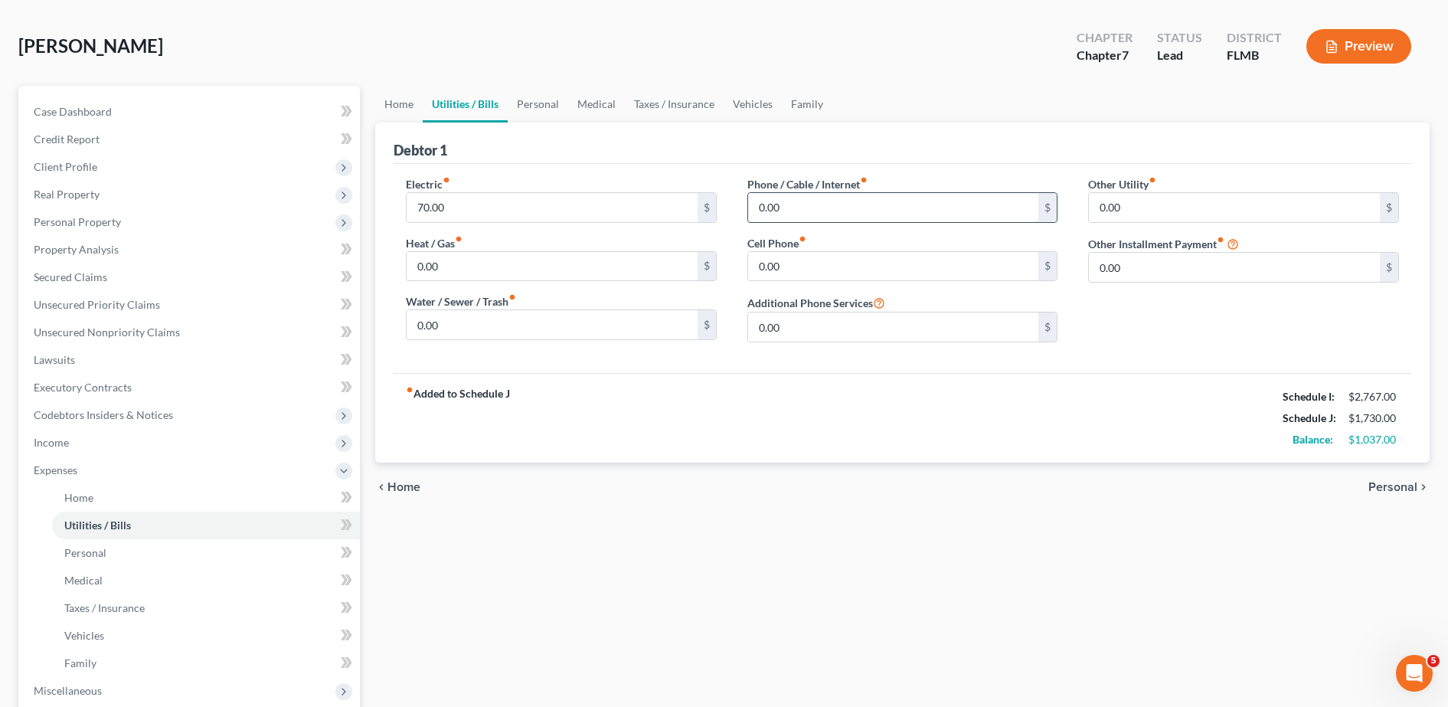
click at [855, 207] on input "0.00" at bounding box center [893, 207] width 291 height 29
click at [832, 283] on div "Phone / Cable / Internet fiber_manual_record $ Cell Phone fiber_manual_record 0…" at bounding box center [903, 265] width 342 height 178
click at [814, 271] on input "0.00" at bounding box center [893, 266] width 291 height 29
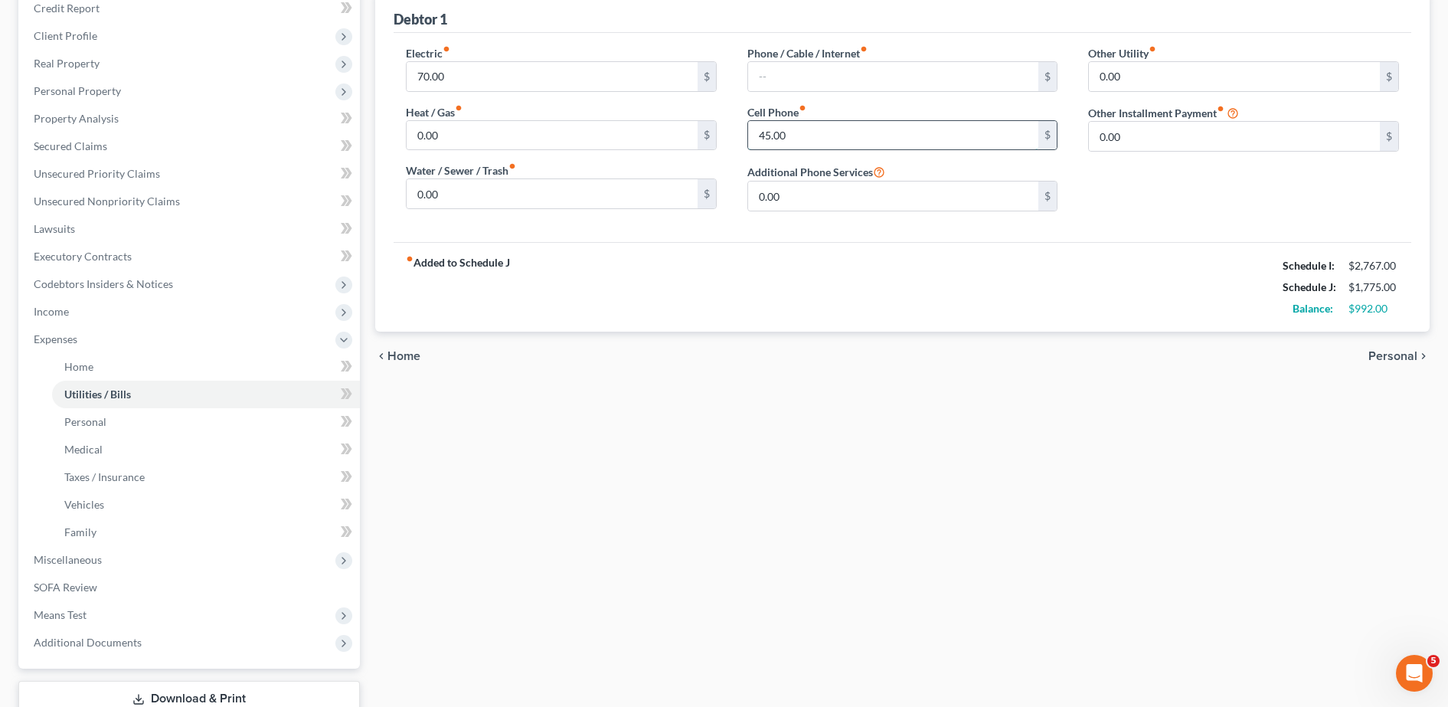
scroll to position [195, 0]
type input "45.00"
click at [172, 420] on link "Personal" at bounding box center [206, 420] width 308 height 28
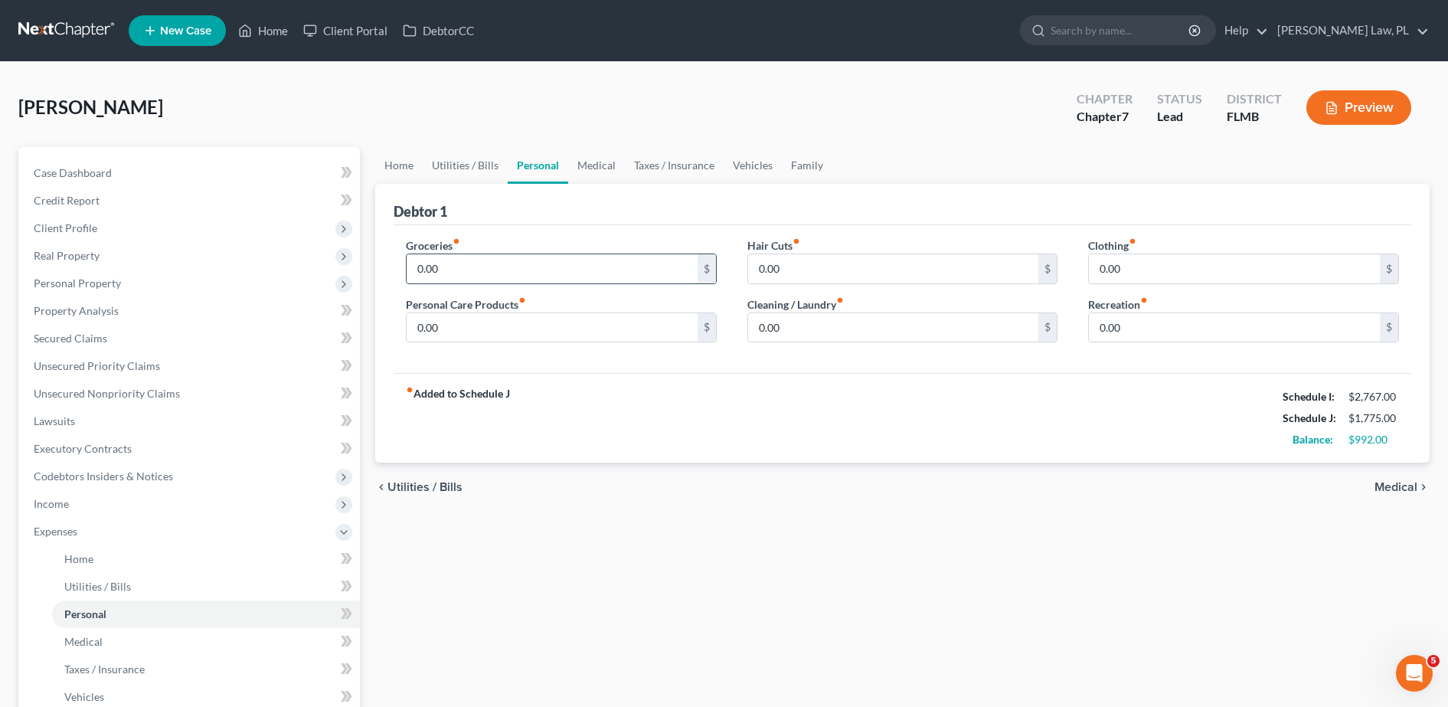
click at [489, 270] on input "0.00" at bounding box center [552, 268] width 291 height 29
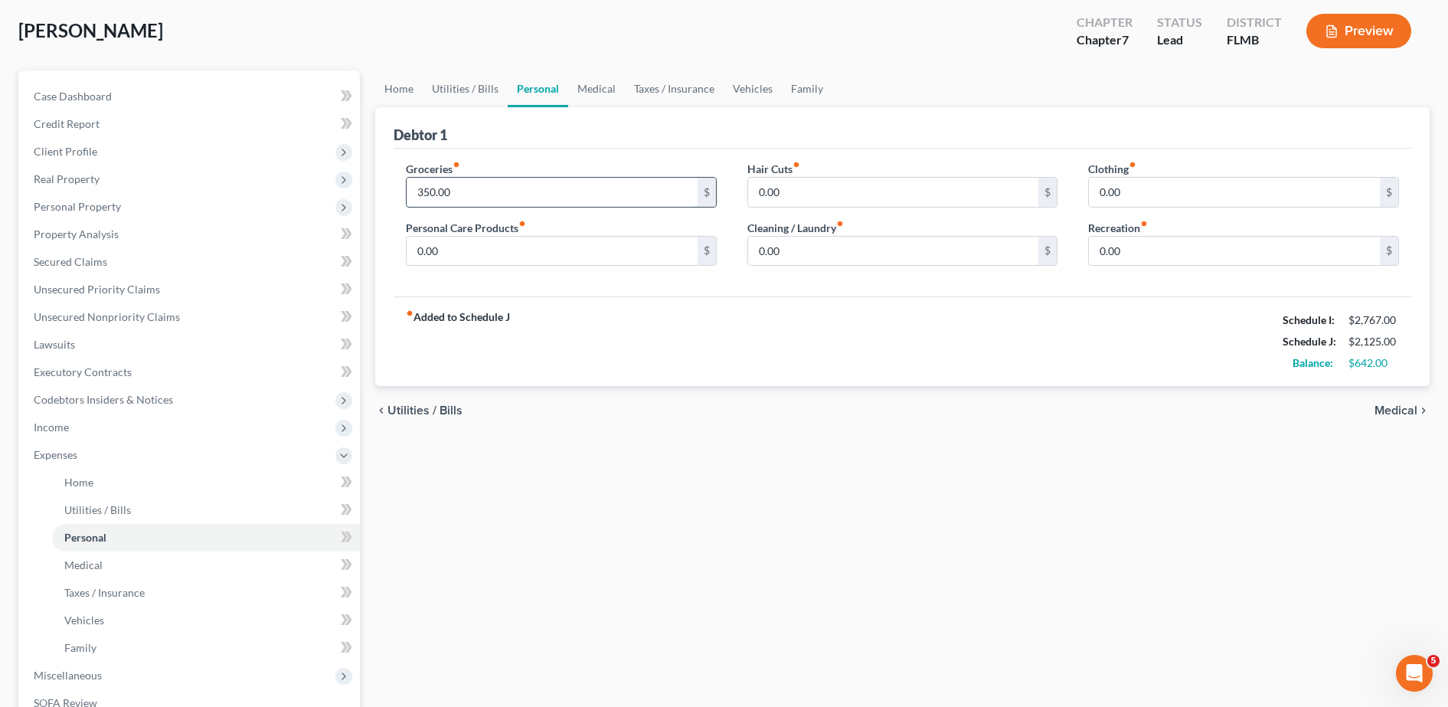
scroll to position [81, 0]
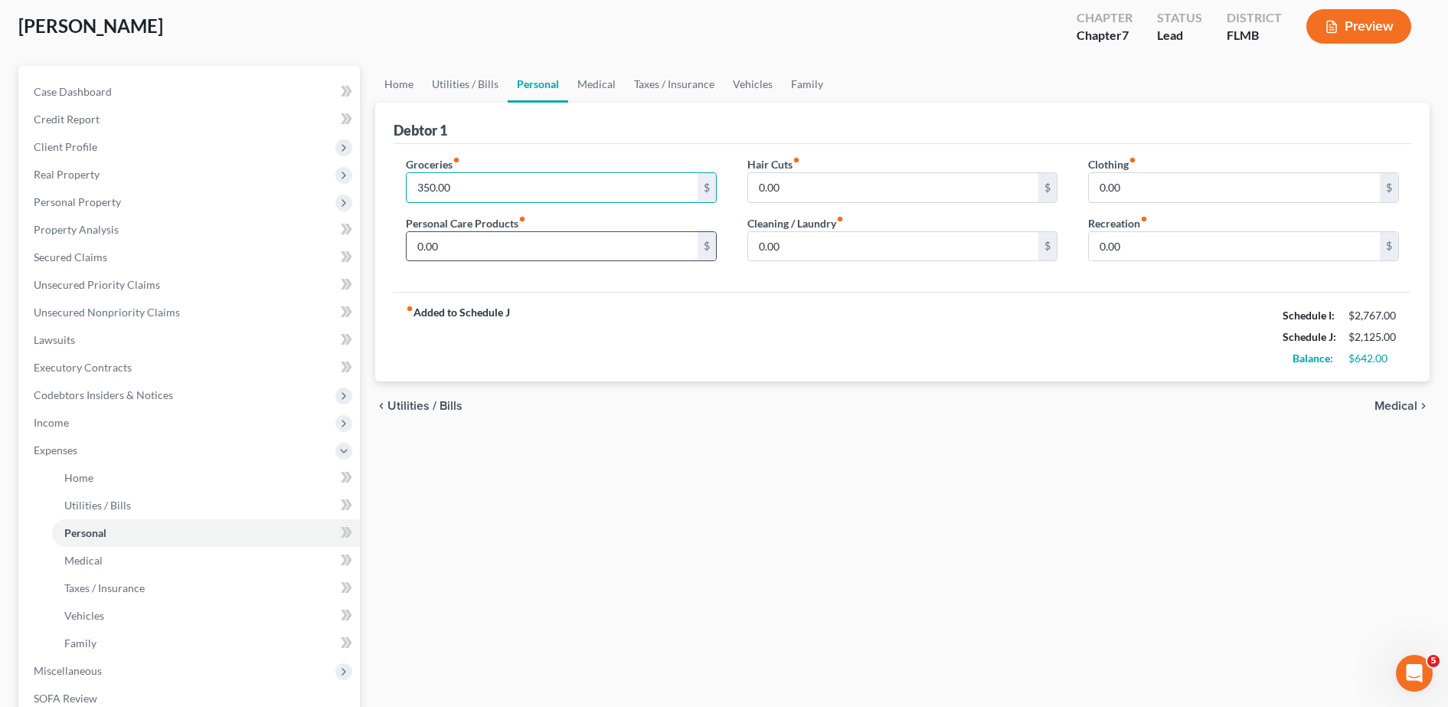
type input "350.00"
click at [448, 247] on input "0.00" at bounding box center [552, 246] width 291 height 29
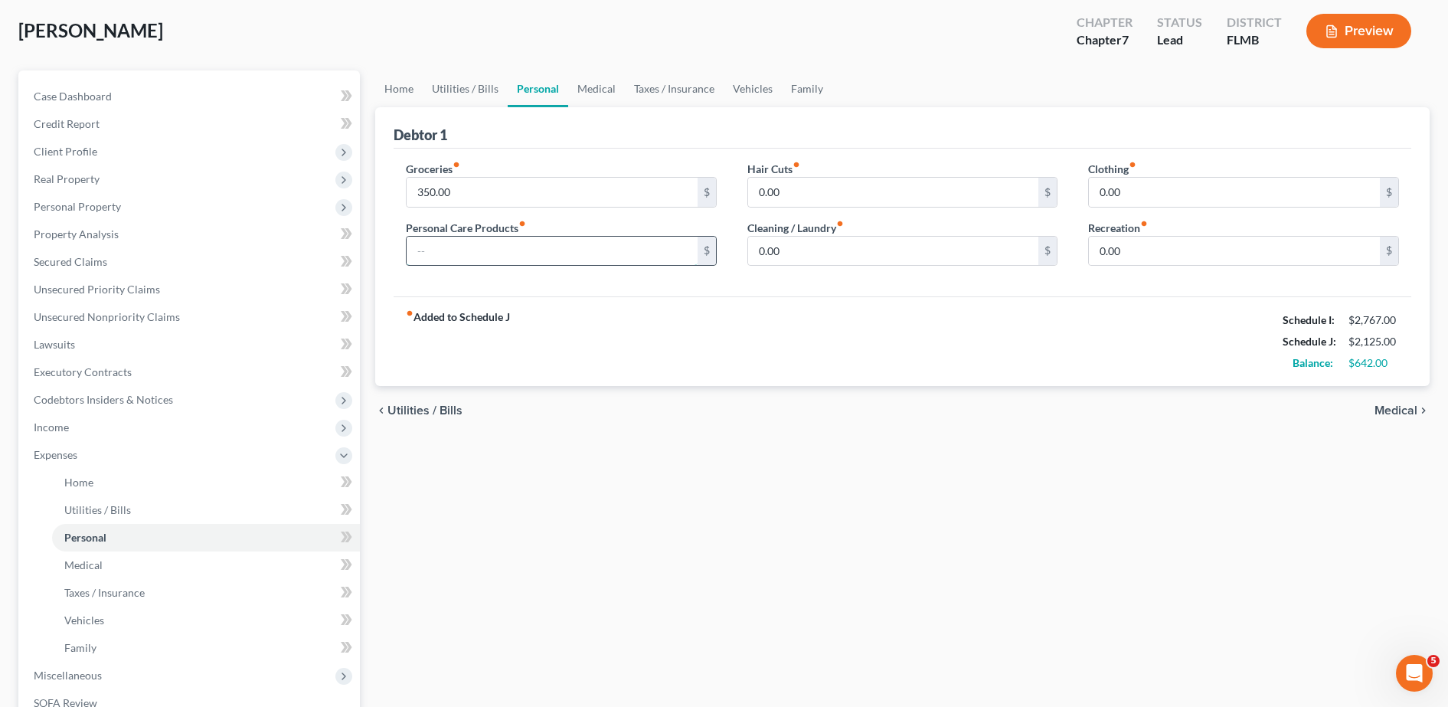
scroll to position [76, 0]
click at [488, 202] on input "350.00" at bounding box center [552, 192] width 291 height 29
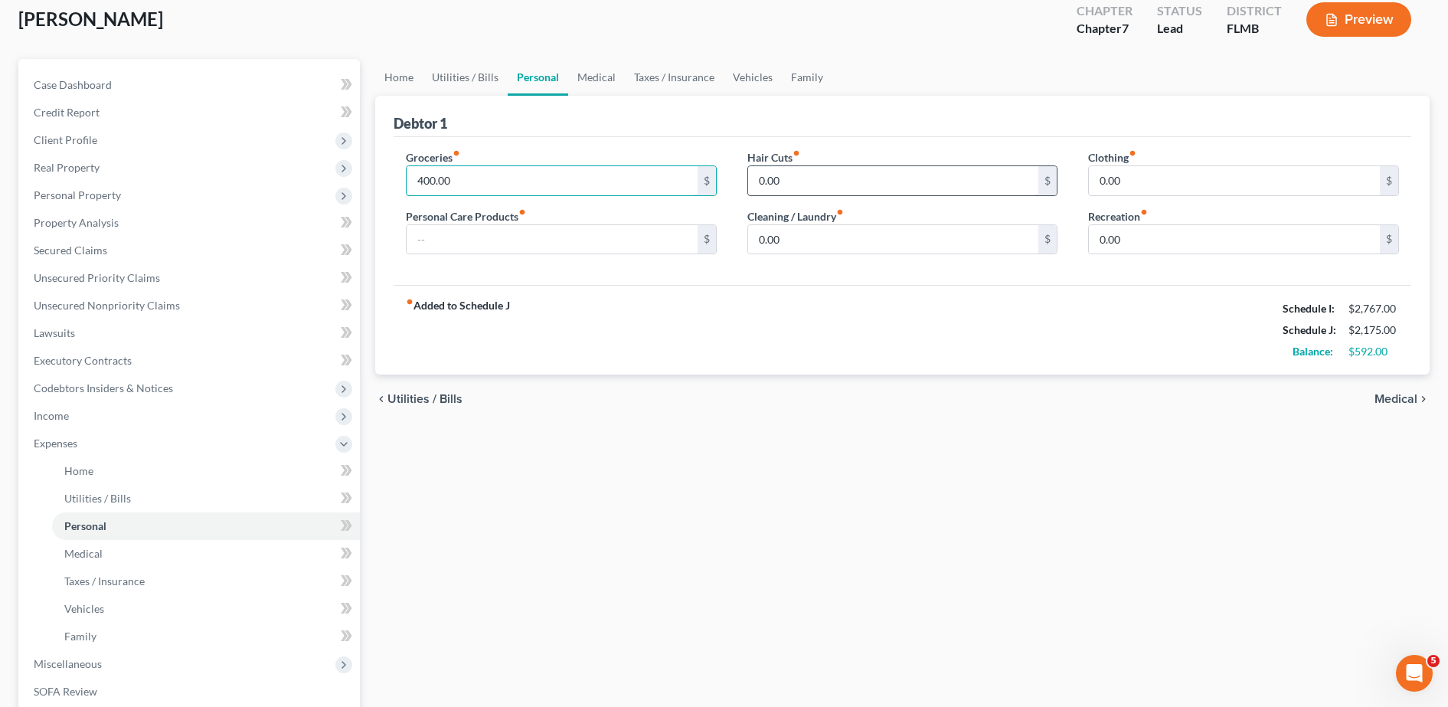
type input "400.00"
click at [816, 182] on input "0.00" at bounding box center [893, 180] width 291 height 29
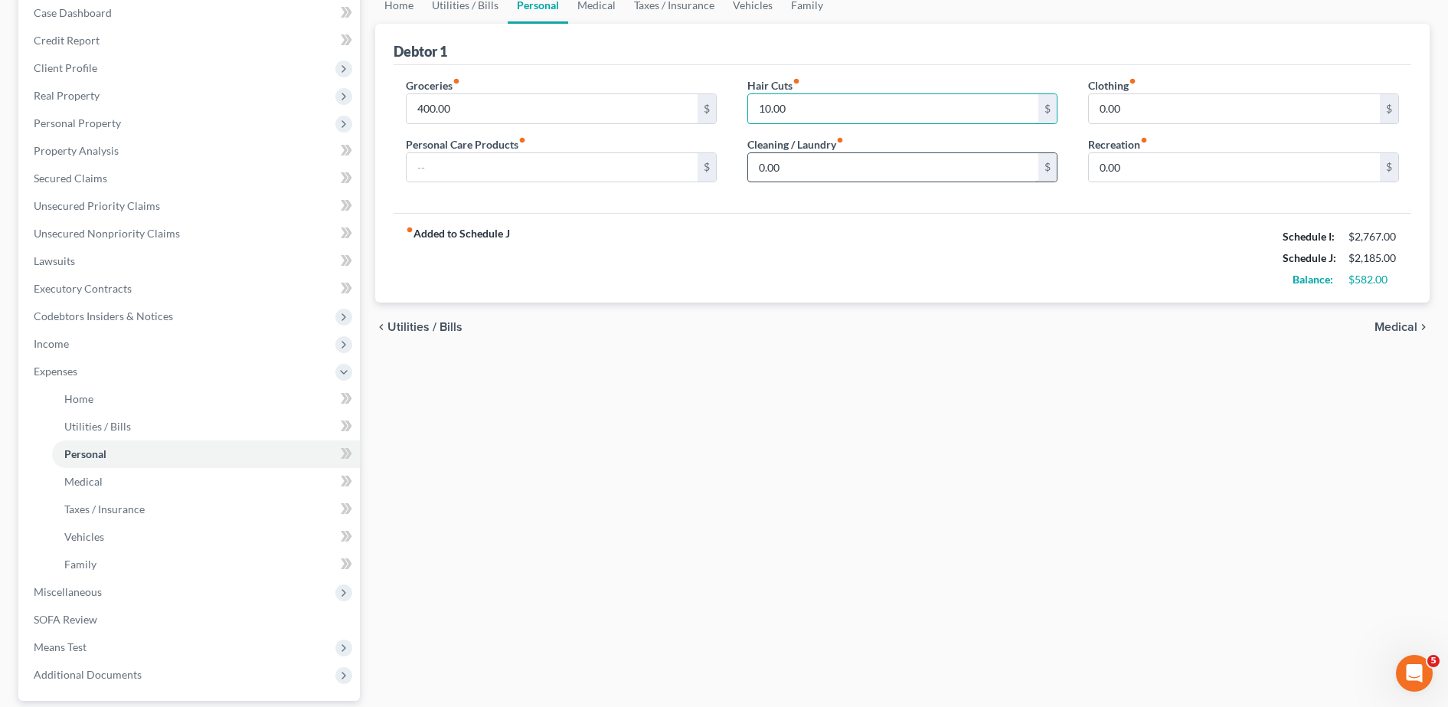
type input "10.00"
click at [797, 157] on input "0.00" at bounding box center [893, 167] width 291 height 29
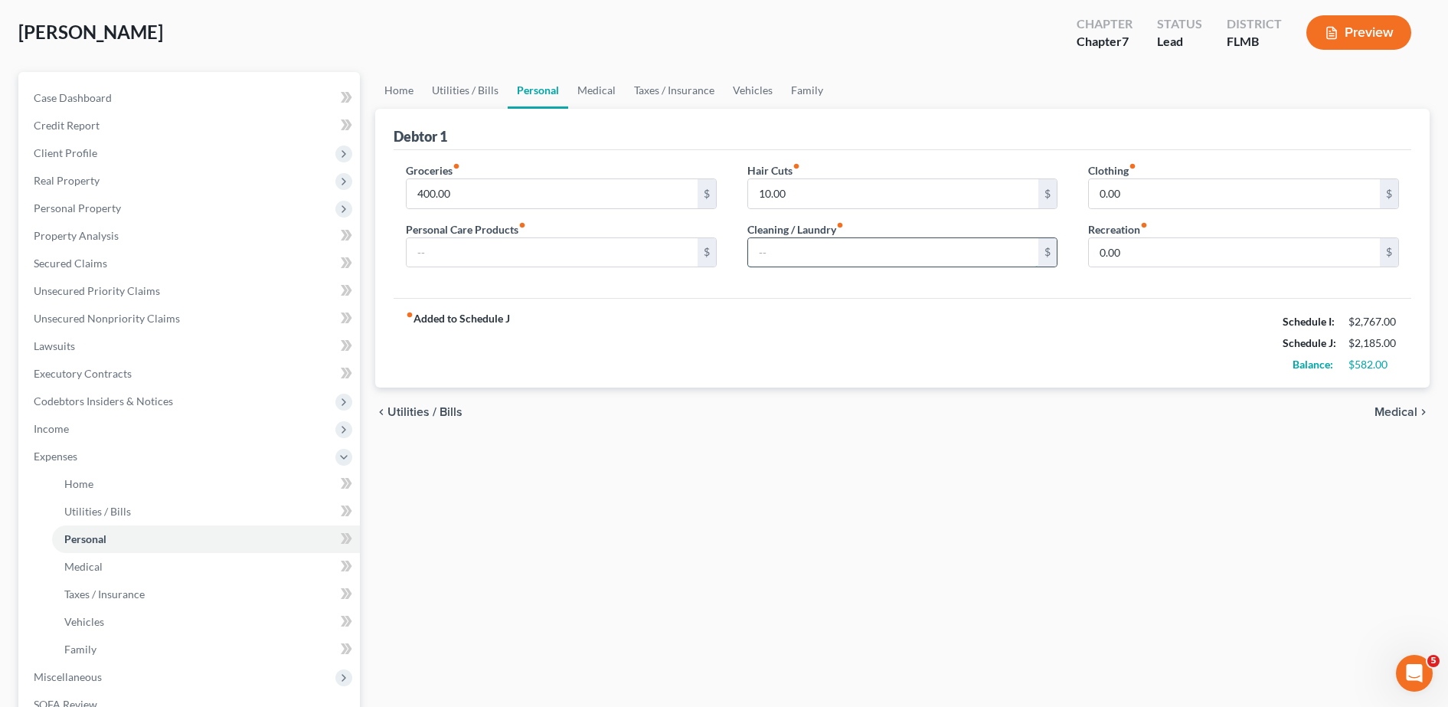
scroll to position [61, 0]
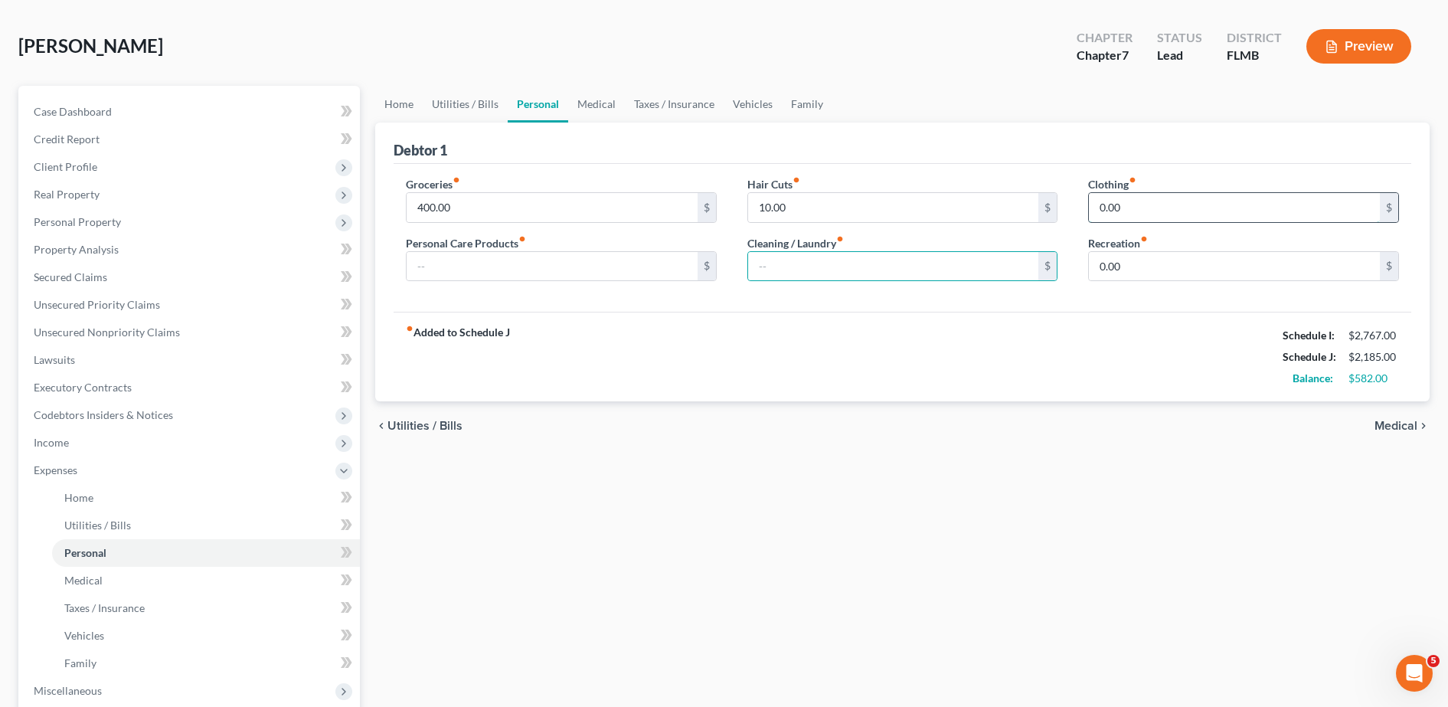
click at [1157, 215] on input "0.00" at bounding box center [1234, 207] width 291 height 29
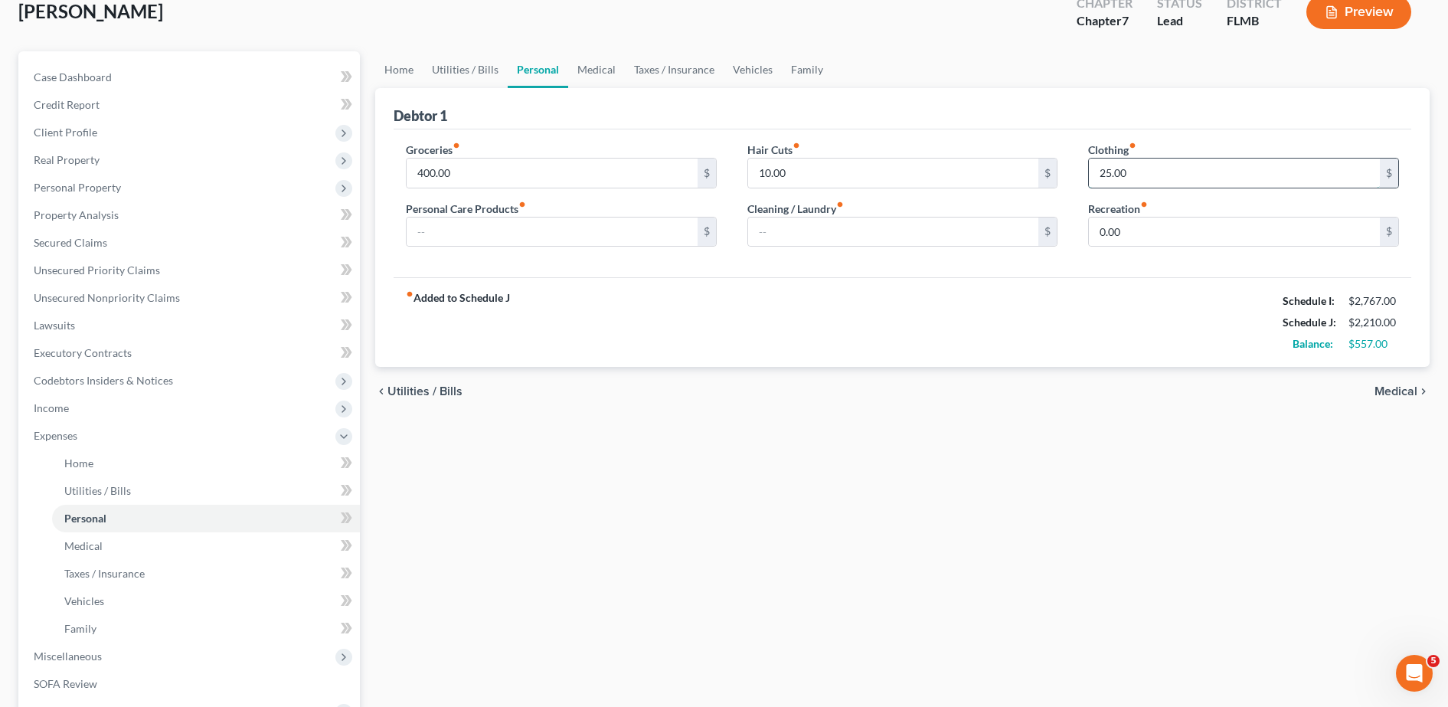
scroll to position [100, 0]
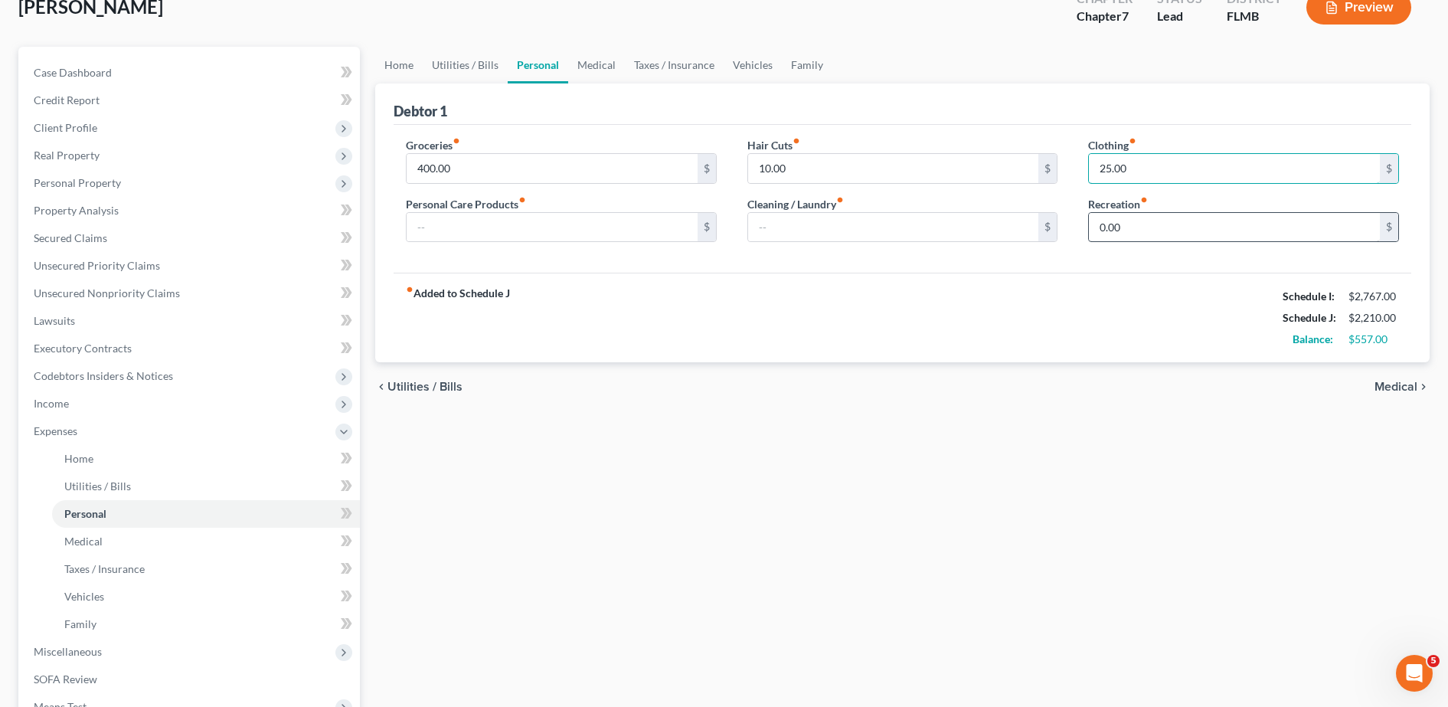
type input "25.00"
click at [1130, 225] on input "0.00" at bounding box center [1234, 227] width 291 height 29
type input "30.00"
click at [492, 612] on div "Home Utilities / Bills Personal Medical Taxes / Insurance Vehicles Family Debto…" at bounding box center [903, 448] width 1070 height 802
click at [146, 537] on link "Medical" at bounding box center [206, 542] width 308 height 28
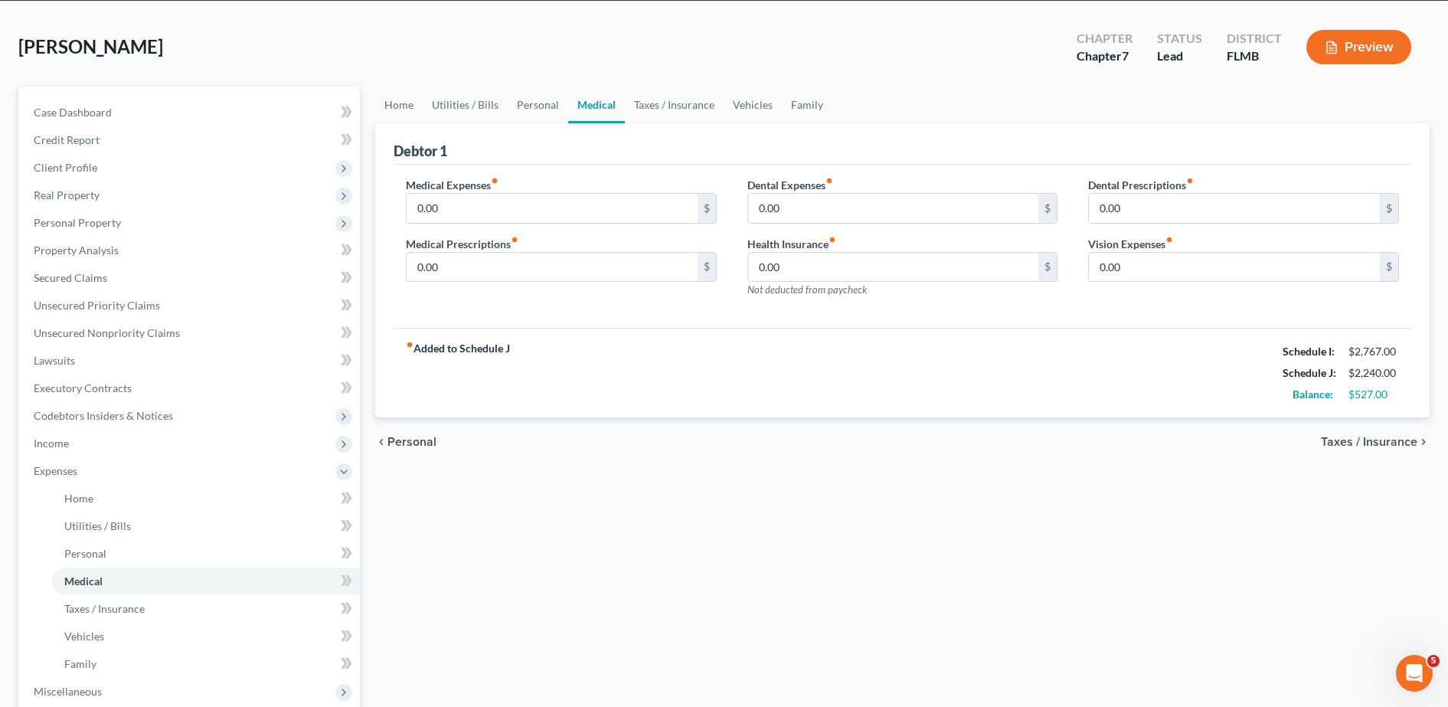
scroll to position [67, 0]
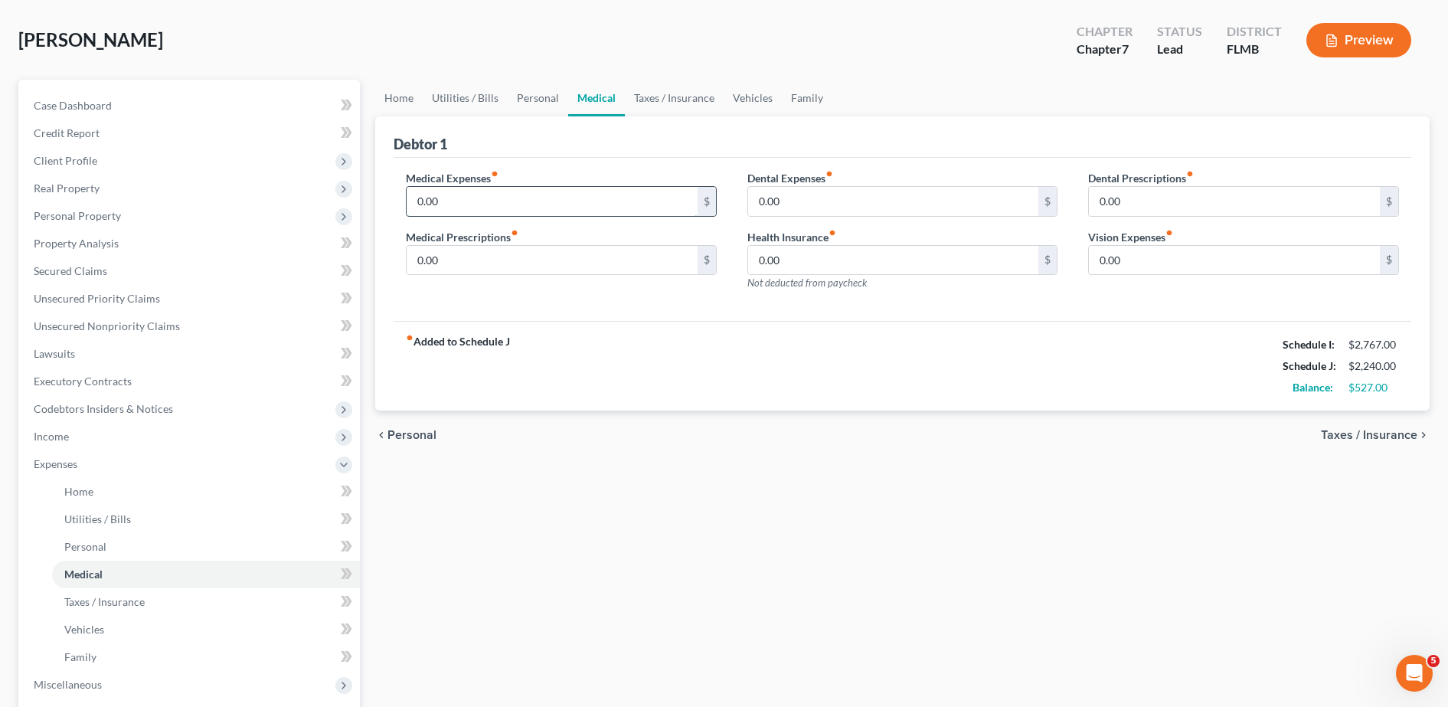
click at [464, 193] on input "0.00" at bounding box center [552, 201] width 291 height 29
click at [482, 255] on input "0.00" at bounding box center [552, 260] width 291 height 29
type input "30.00"
click at [591, 350] on div "fiber_manual_record Added to Schedule J Schedule I: $2,767.00 Schedule J: $2,27…" at bounding box center [903, 366] width 1018 height 90
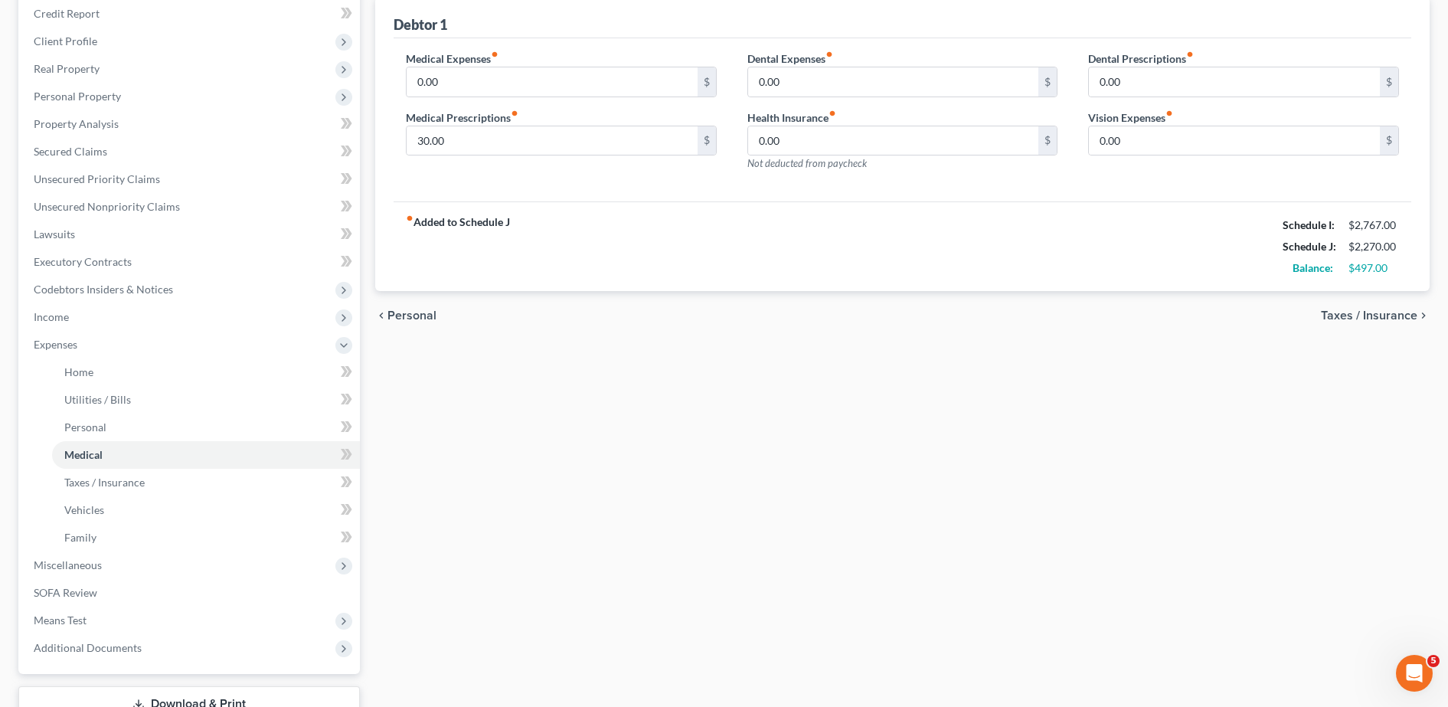
scroll to position [188, 0]
click at [117, 488] on link "Taxes / Insurance" at bounding box center [206, 481] width 308 height 28
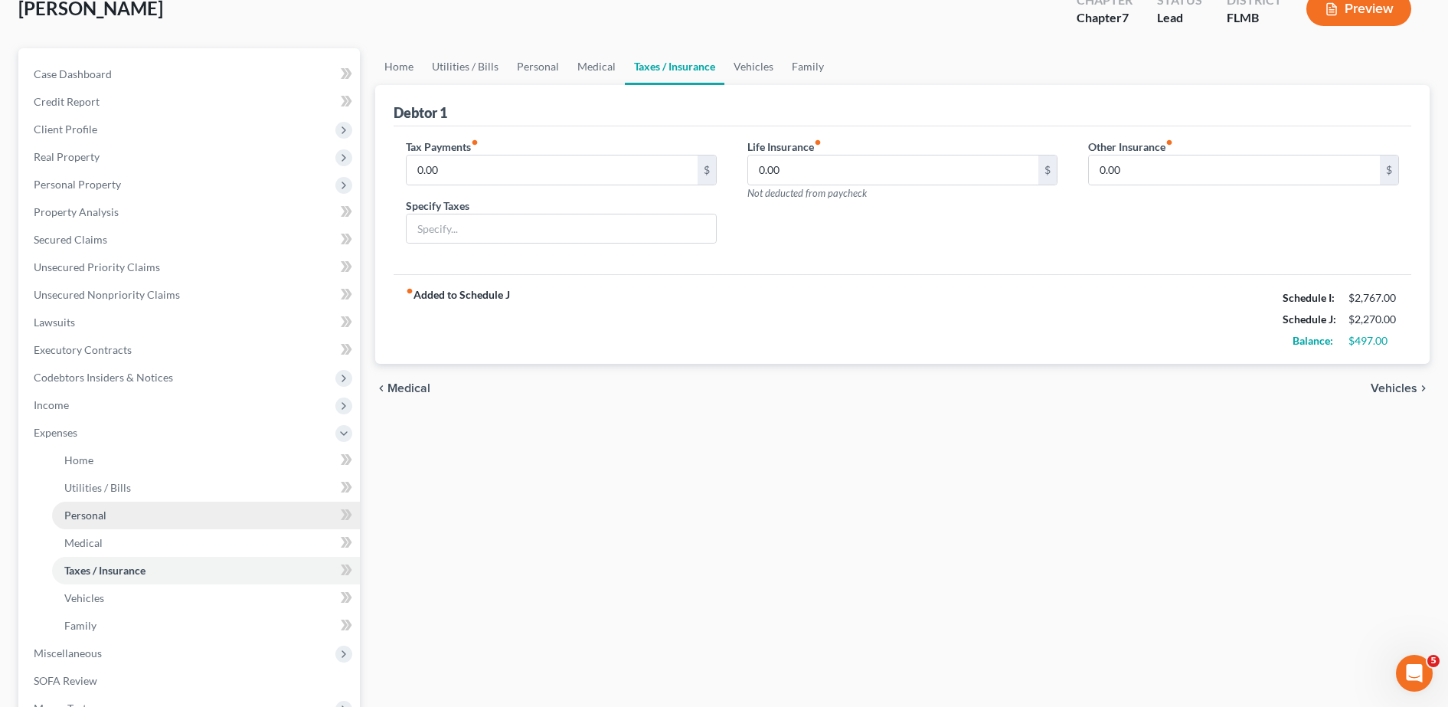
scroll to position [100, 0]
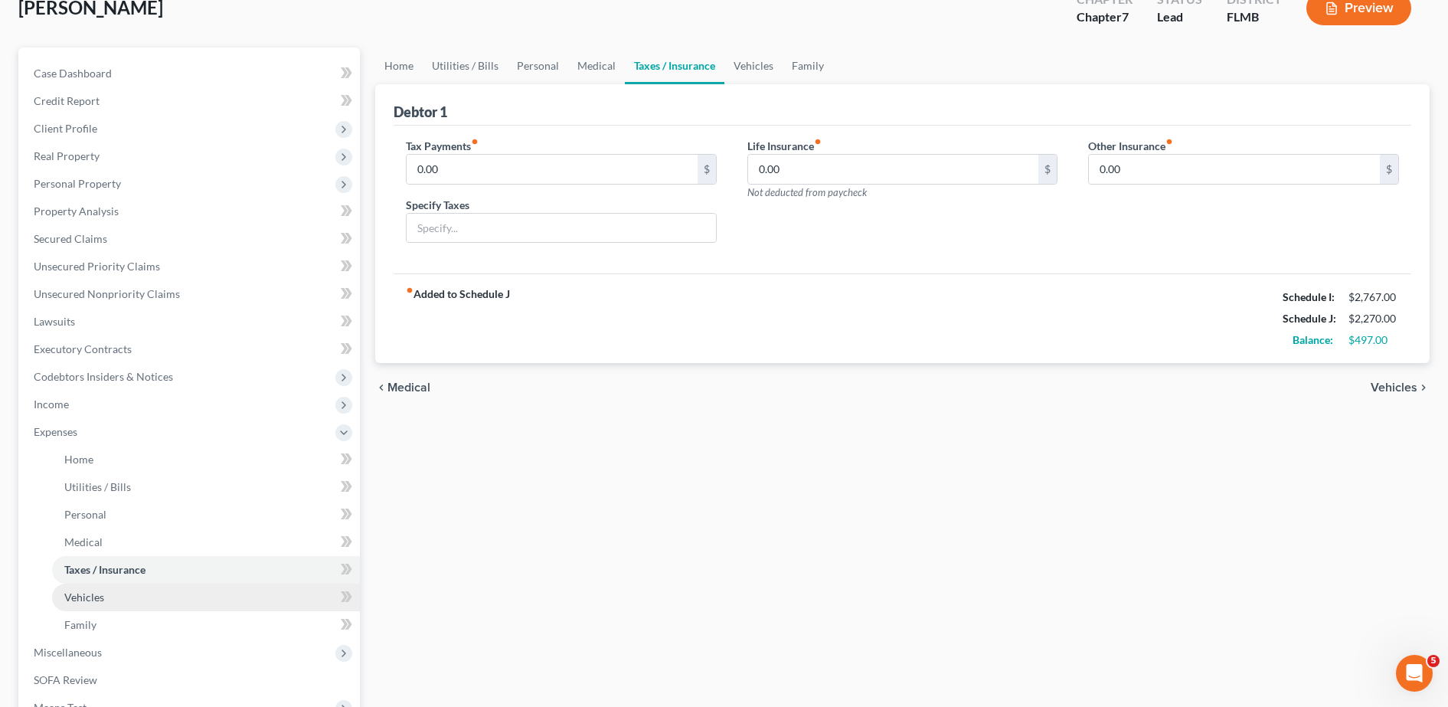
click at [134, 600] on link "Vehicles" at bounding box center [206, 598] width 308 height 28
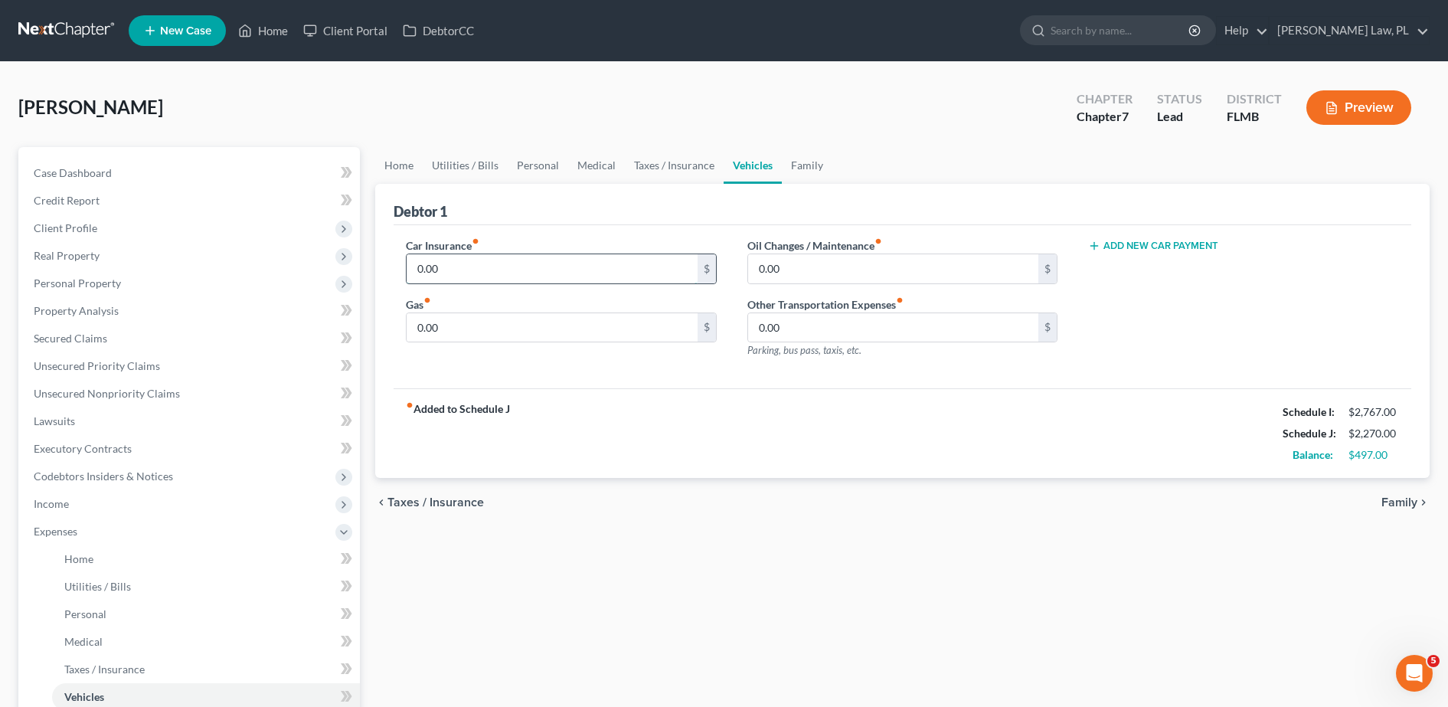
click at [522, 264] on input "0.00" at bounding box center [552, 268] width 291 height 29
type input "100.00"
click at [491, 335] on input "0.00" at bounding box center [552, 327] width 291 height 29
type input "30.00"
click at [833, 275] on input "0.00" at bounding box center [893, 268] width 291 height 29
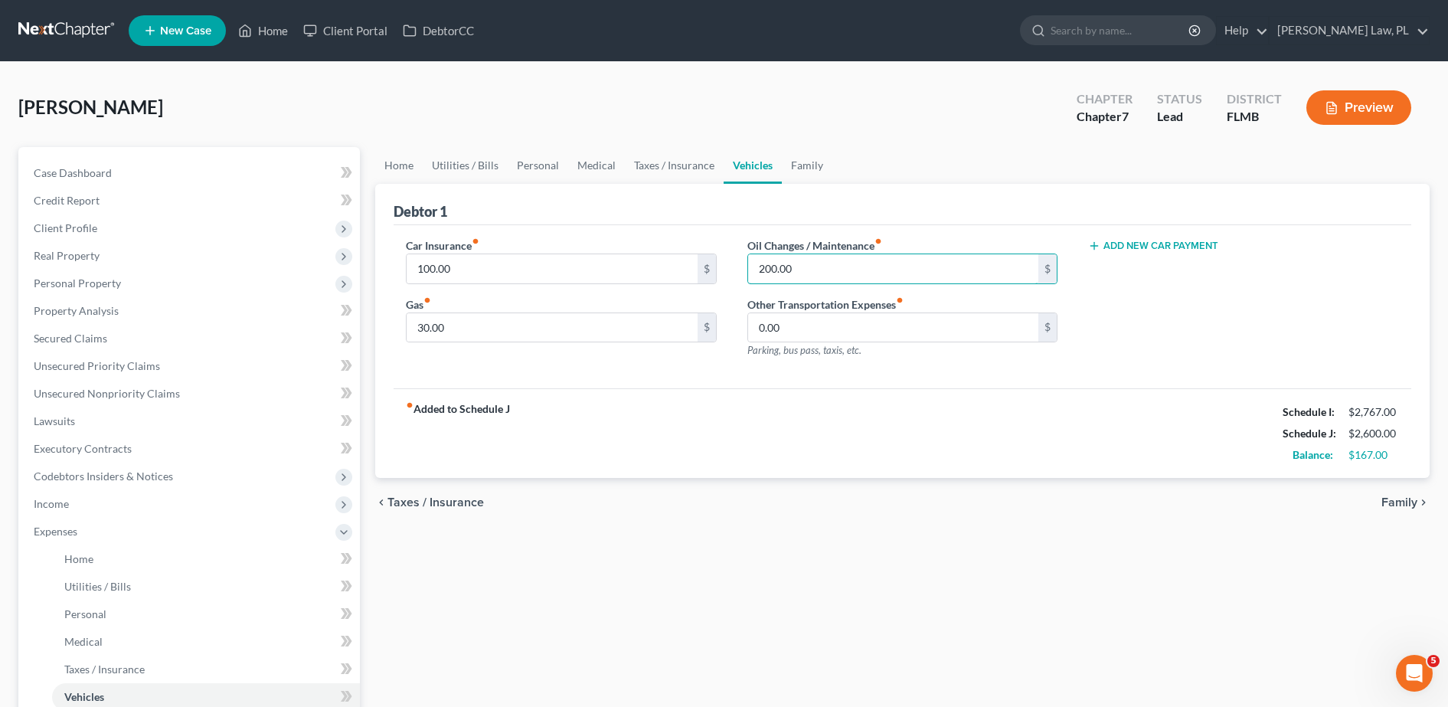
scroll to position [57, 0]
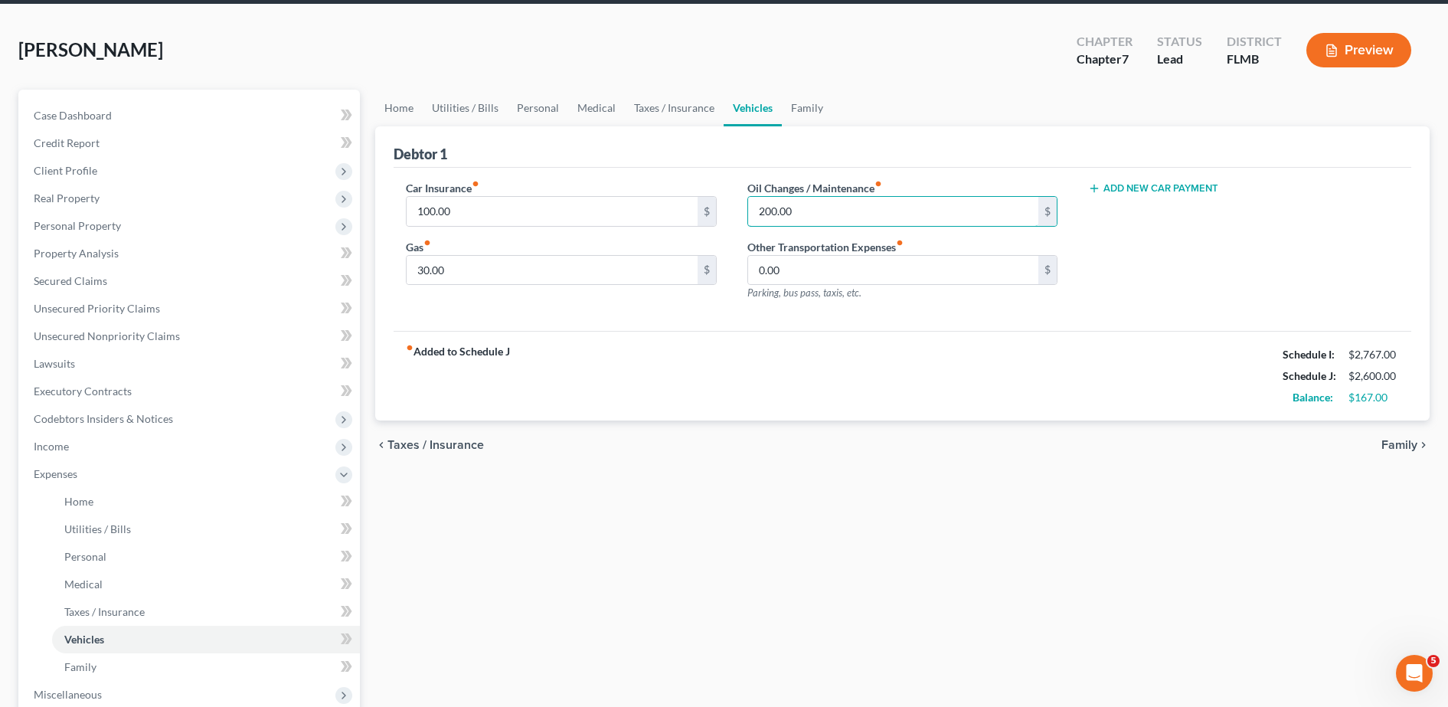
type input "200.00"
click at [711, 169] on div "Car Insurance fiber_manual_record 100.00 $ Gas fiber_manual_record 30.00 $ Oil …" at bounding box center [903, 250] width 1018 height 164
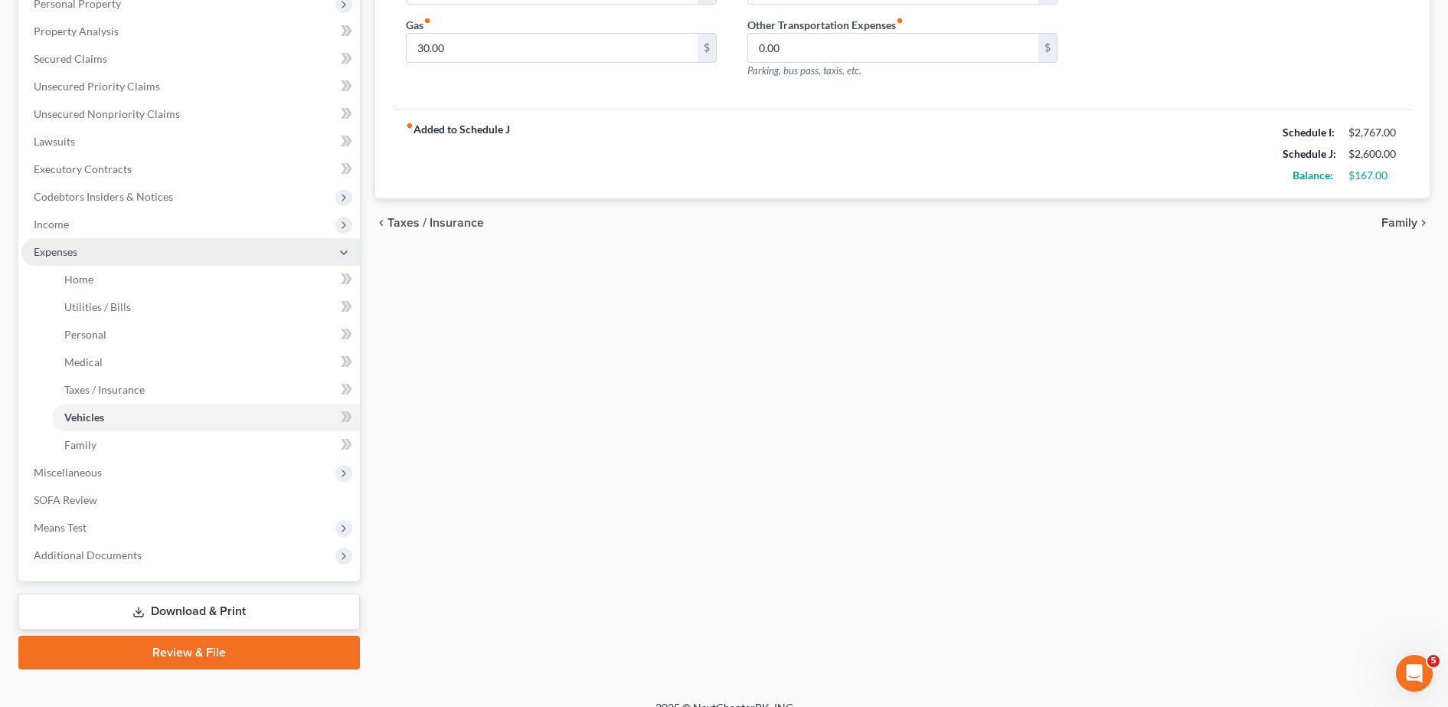
scroll to position [280, 0]
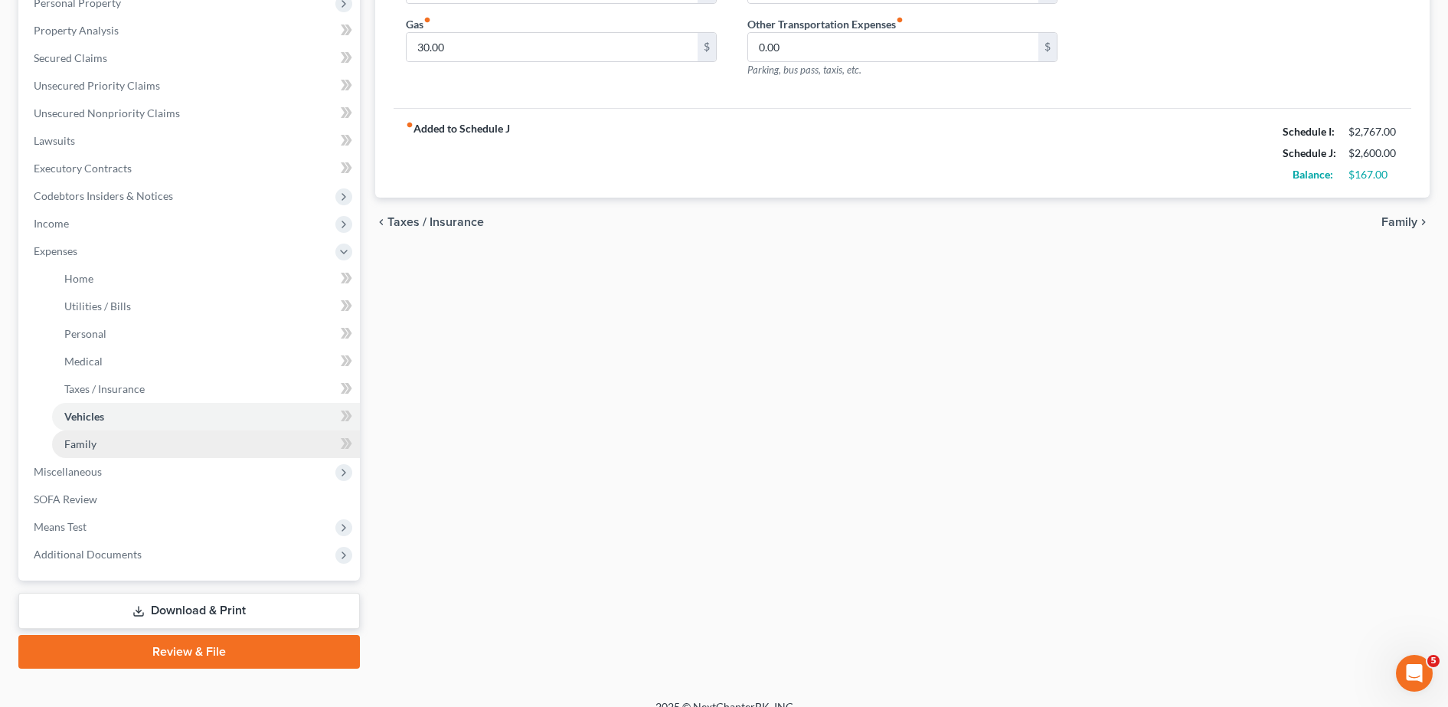
click at [103, 444] on link "Family" at bounding box center [206, 444] width 308 height 28
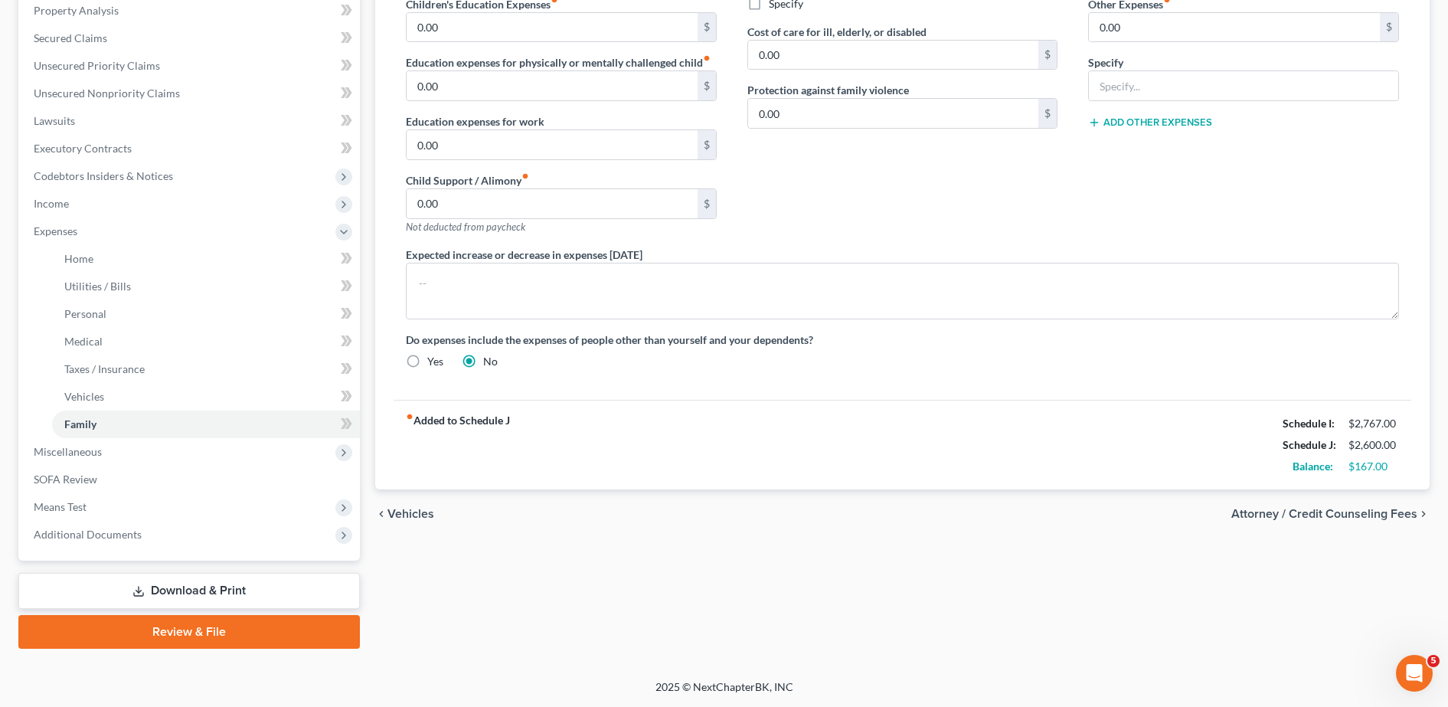
scroll to position [288, 0]
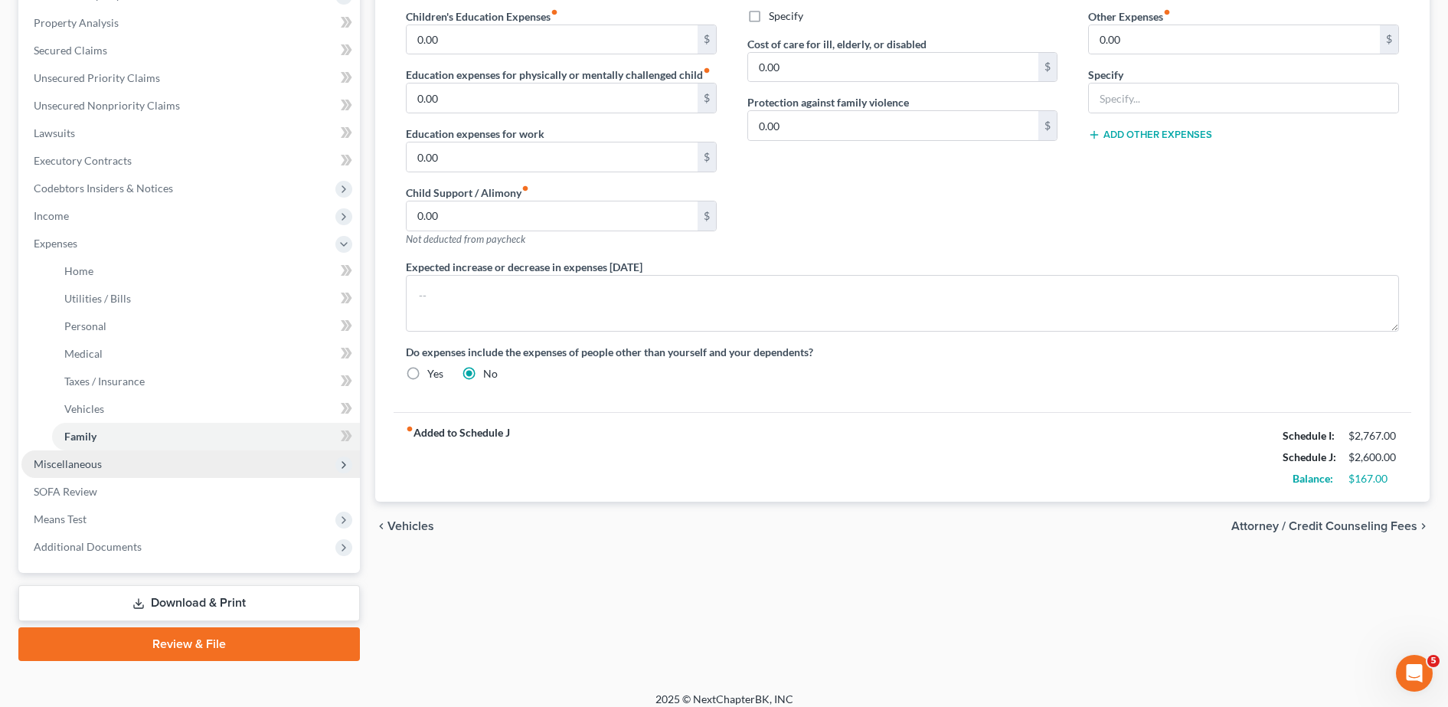
click at [185, 464] on span "Miscellaneous" at bounding box center [190, 464] width 338 height 28
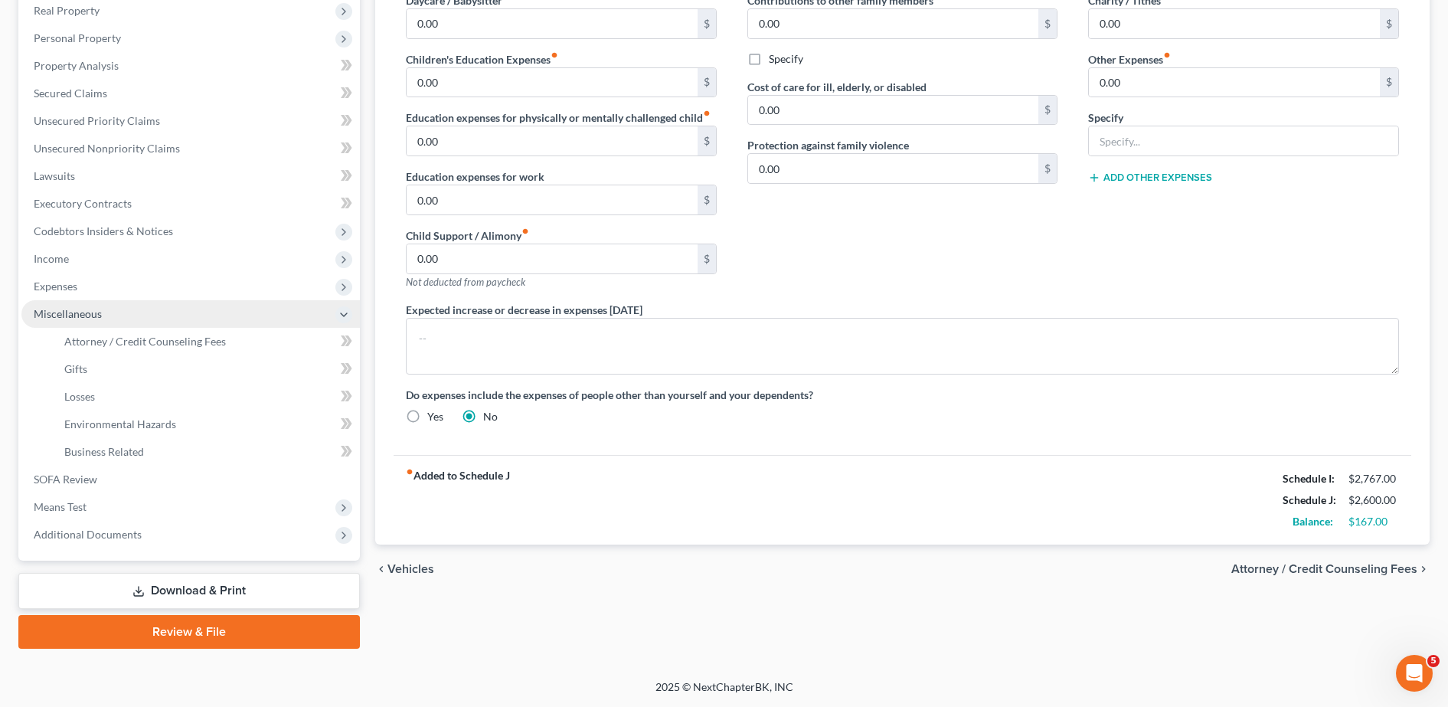
scroll to position [245, 0]
click at [104, 344] on span "Attorney / Credit Counseling Fees" at bounding box center [145, 341] width 162 height 13
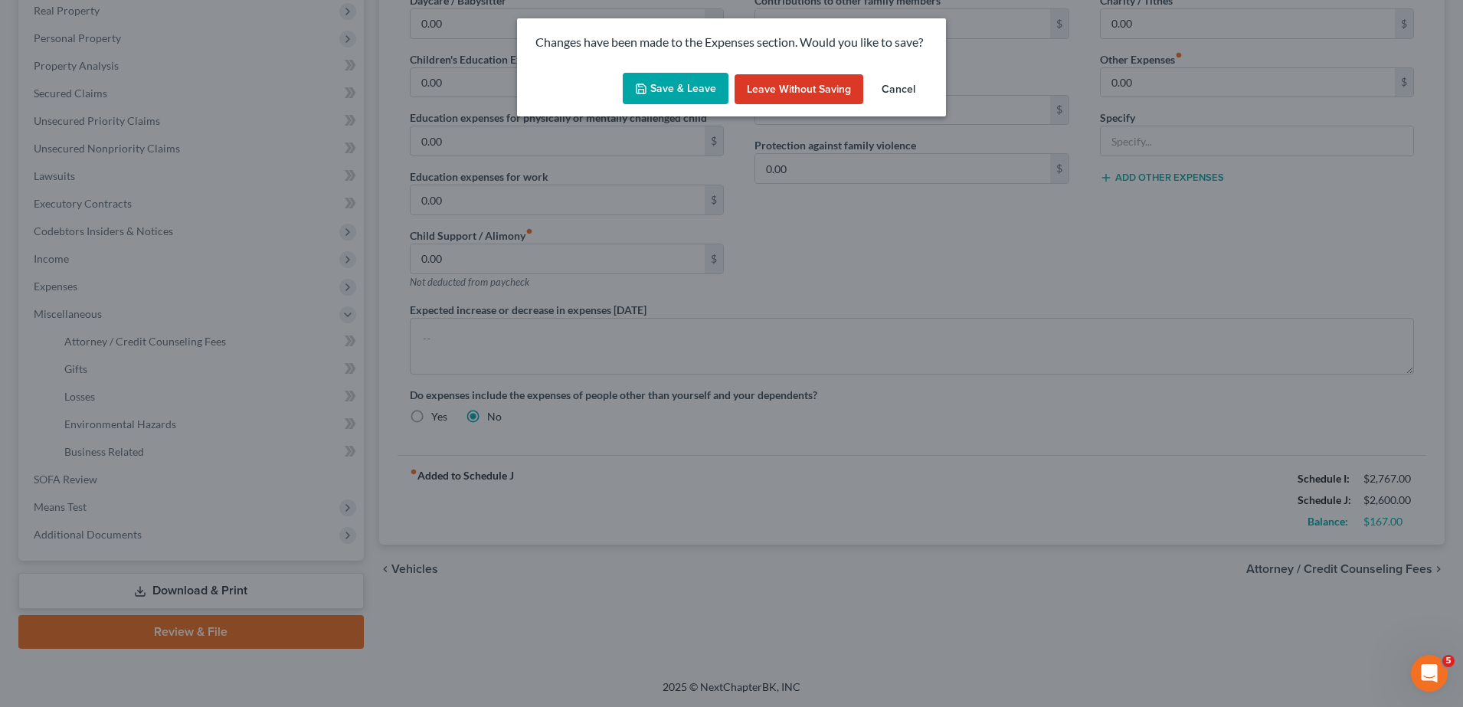
click at [683, 92] on button "Save & Leave" at bounding box center [676, 89] width 106 height 32
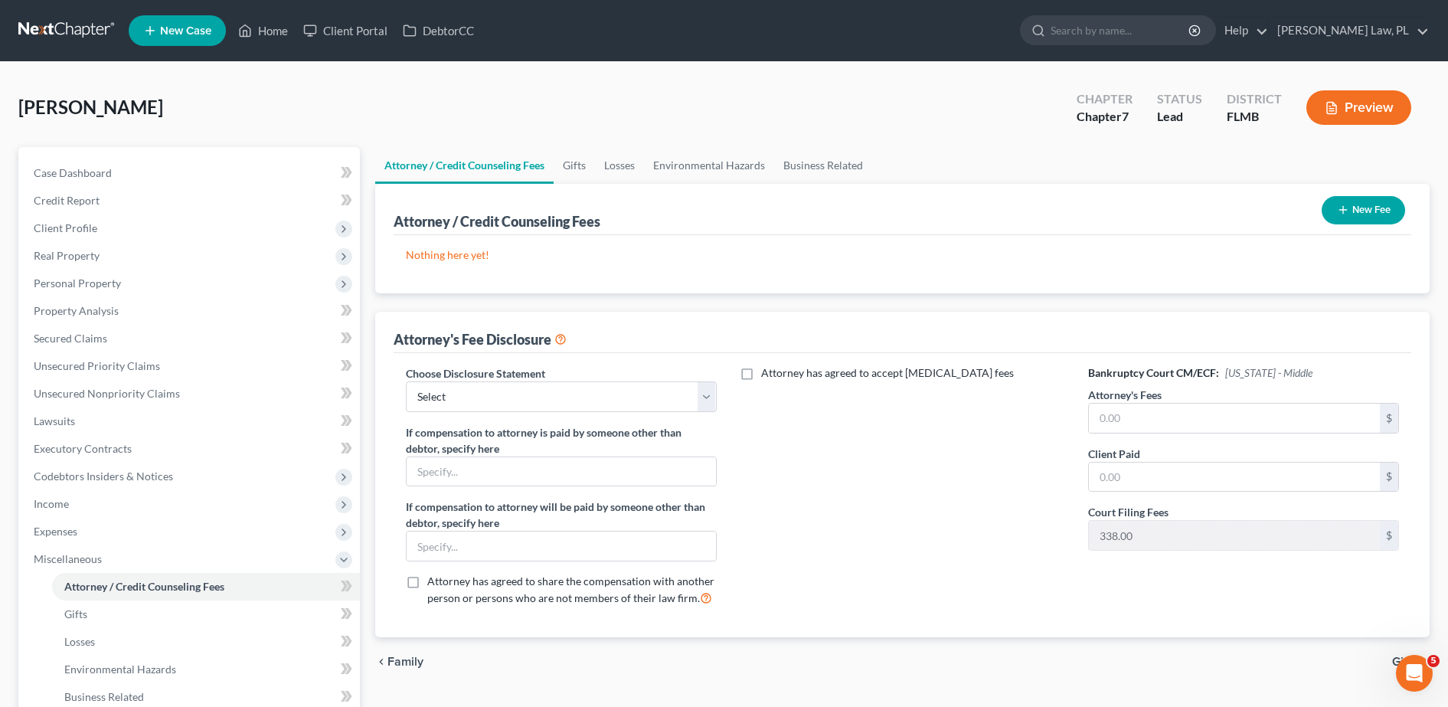
click at [191, 28] on span "New Case" at bounding box center [185, 30] width 51 height 11
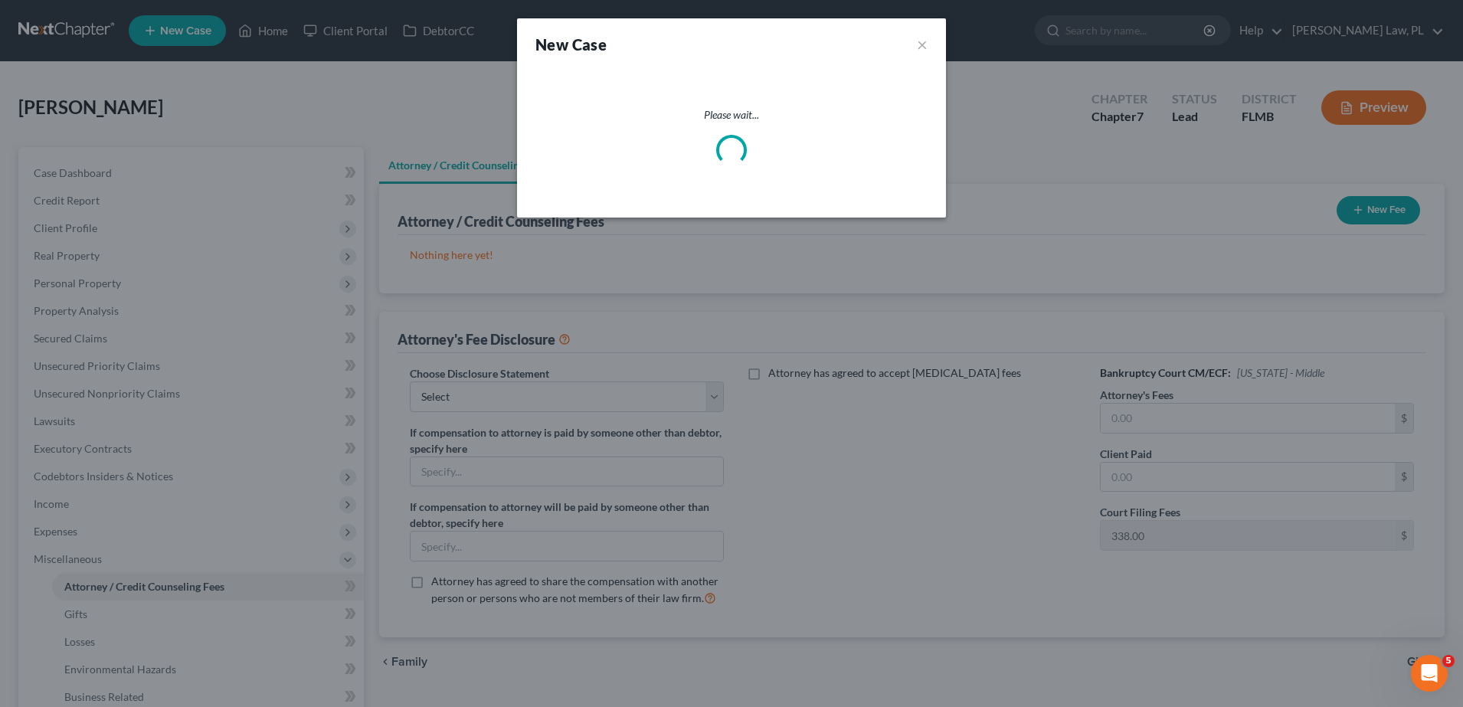
select select "15"
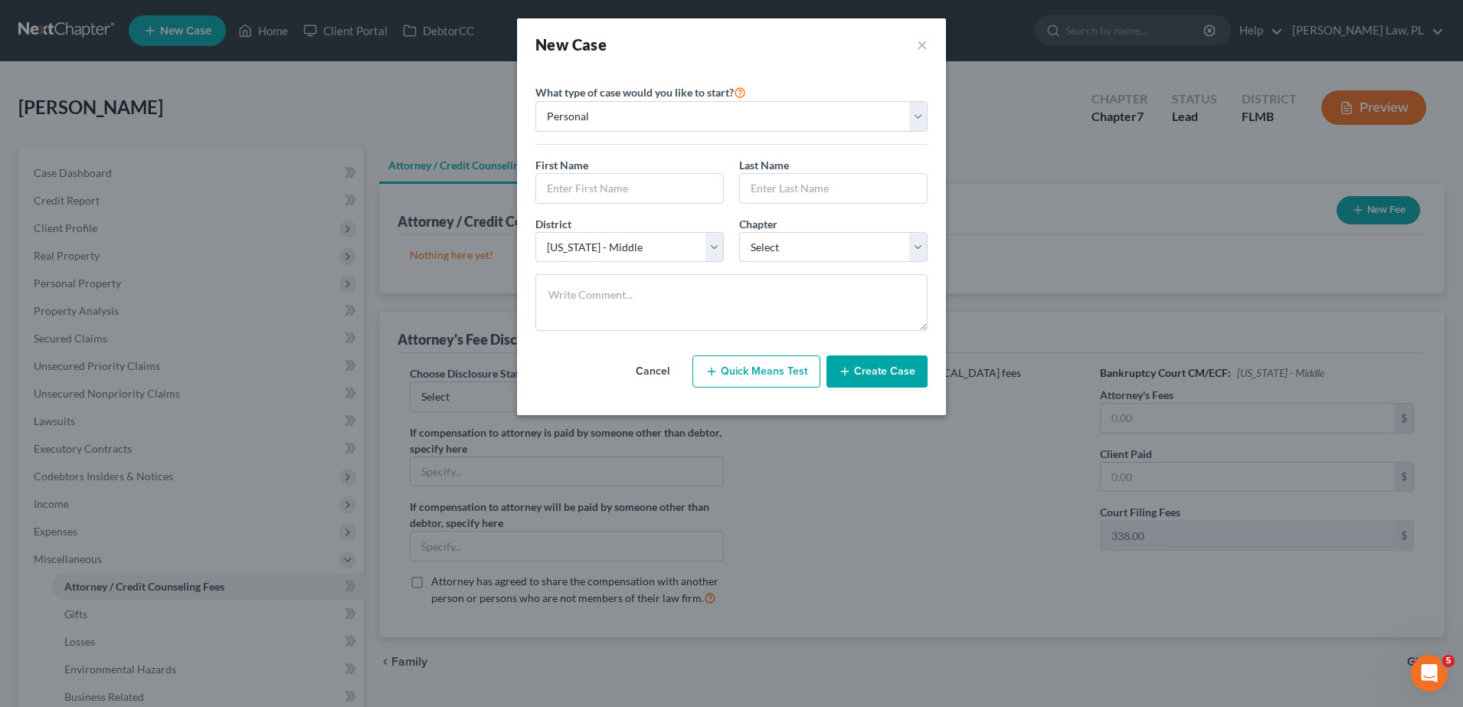
click at [600, 208] on div "First Name * Last Name *" at bounding box center [731, 186] width 407 height 59
click at [573, 193] on input "text" at bounding box center [629, 188] width 187 height 29
type input "Cam"
type input "Robertson"
click at [775, 248] on select "Select 7 11 12 13" at bounding box center [833, 247] width 188 height 31
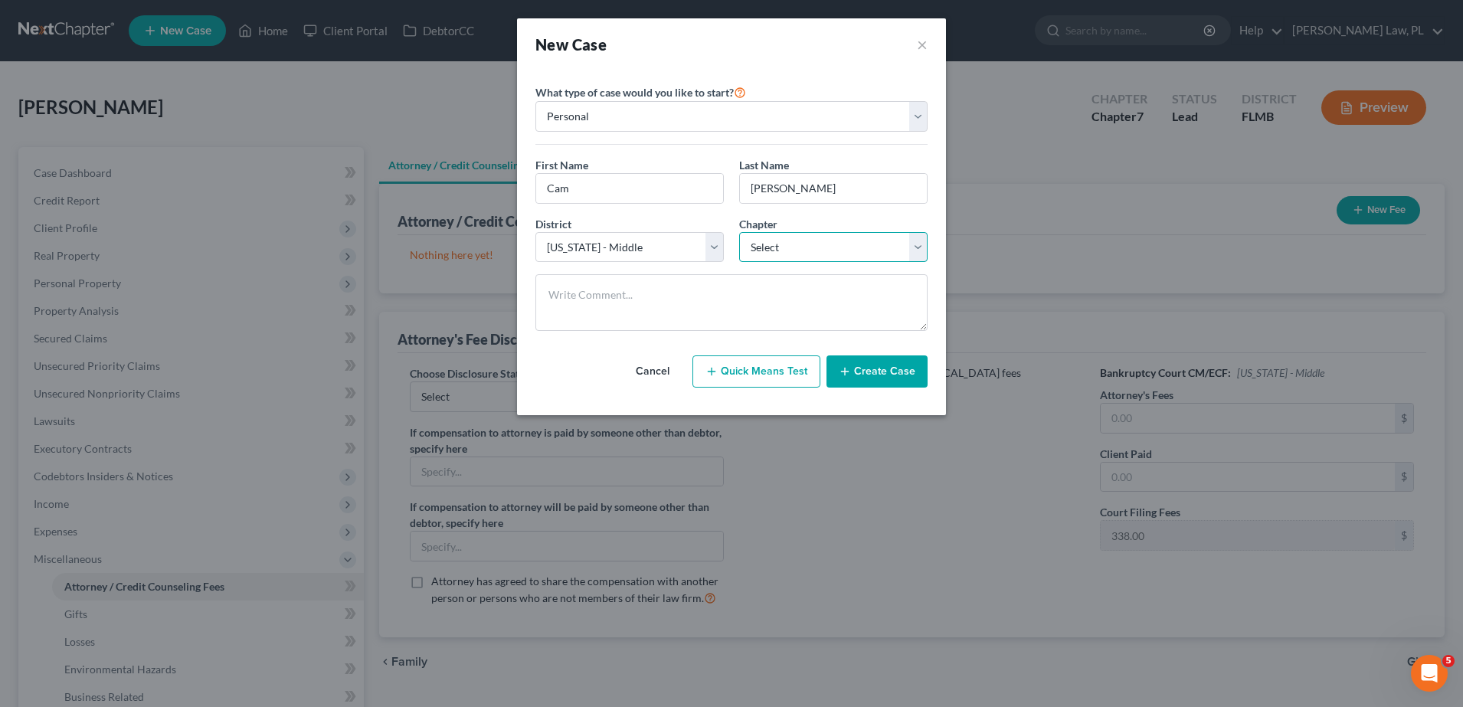
select select "0"
click at [739, 232] on select "Select 7 11 12 13" at bounding box center [833, 247] width 188 height 31
click at [639, 191] on input "Cam" at bounding box center [629, 188] width 187 height 29
type input "Cameron"
click at [859, 387] on button "Create Case" at bounding box center [876, 371] width 101 height 32
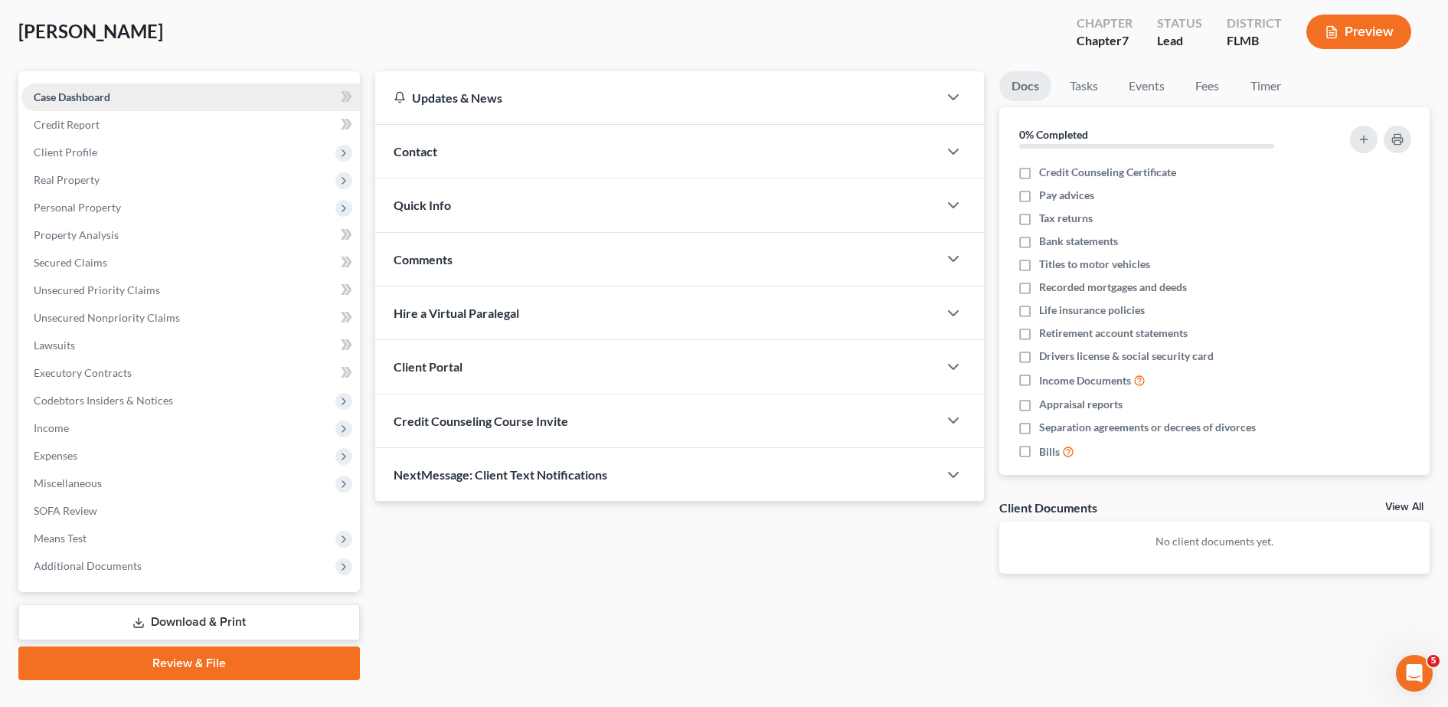
scroll to position [79, 0]
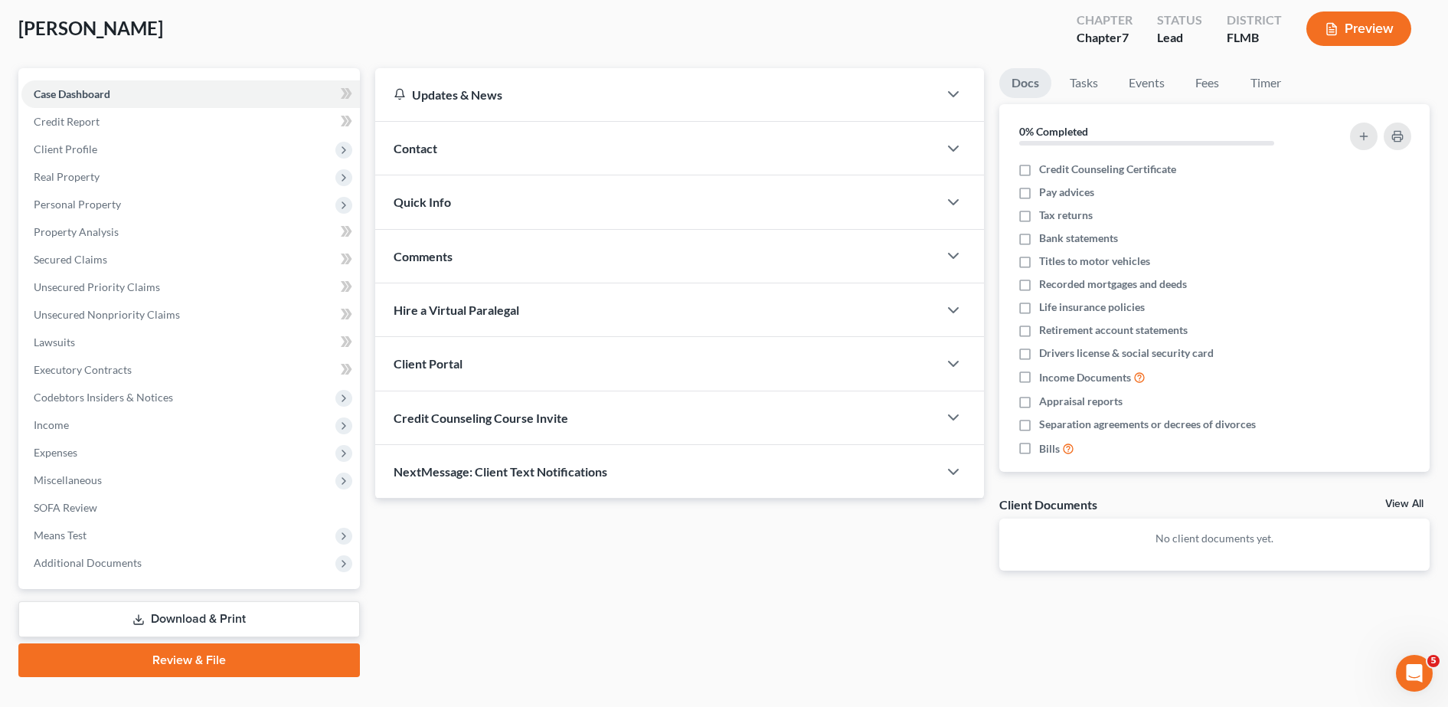
click at [481, 355] on div "Client Portal" at bounding box center [656, 363] width 563 height 53
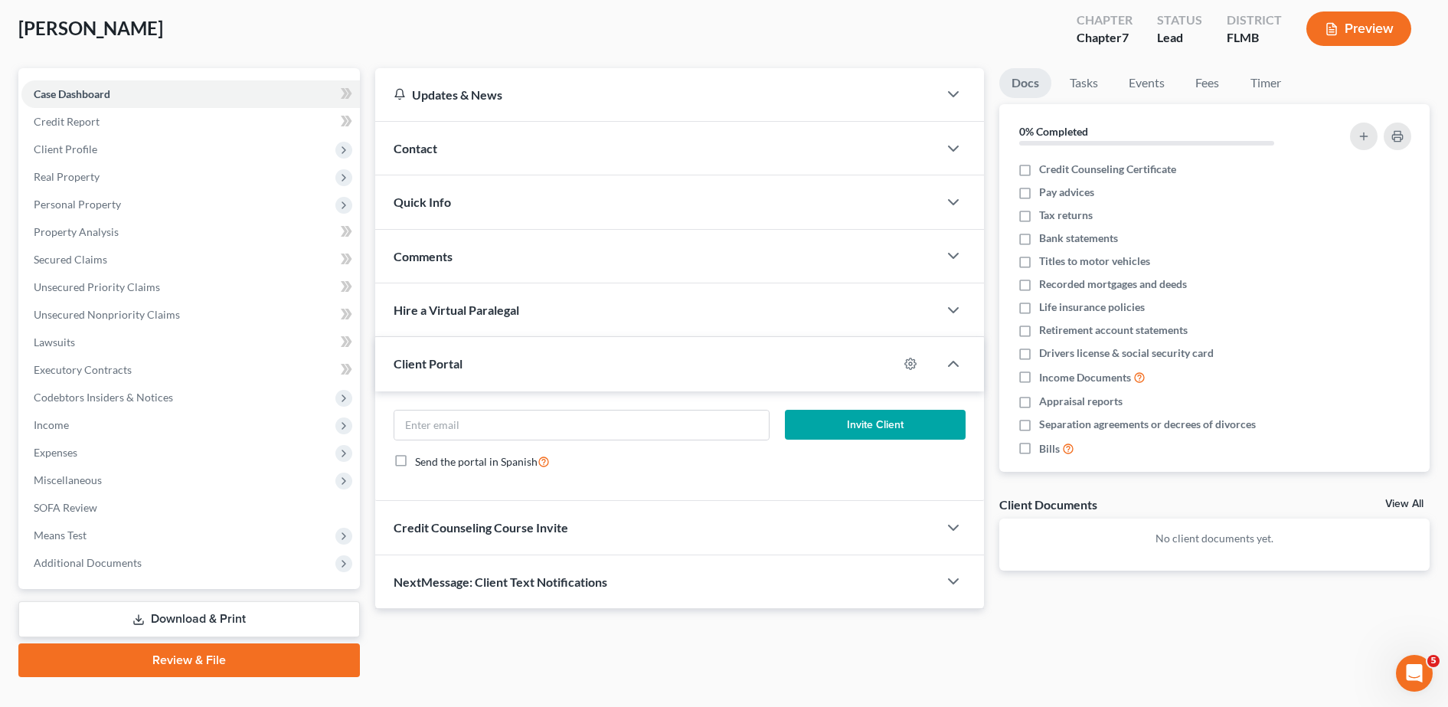
click at [458, 168] on div "Contact" at bounding box center [656, 148] width 563 height 53
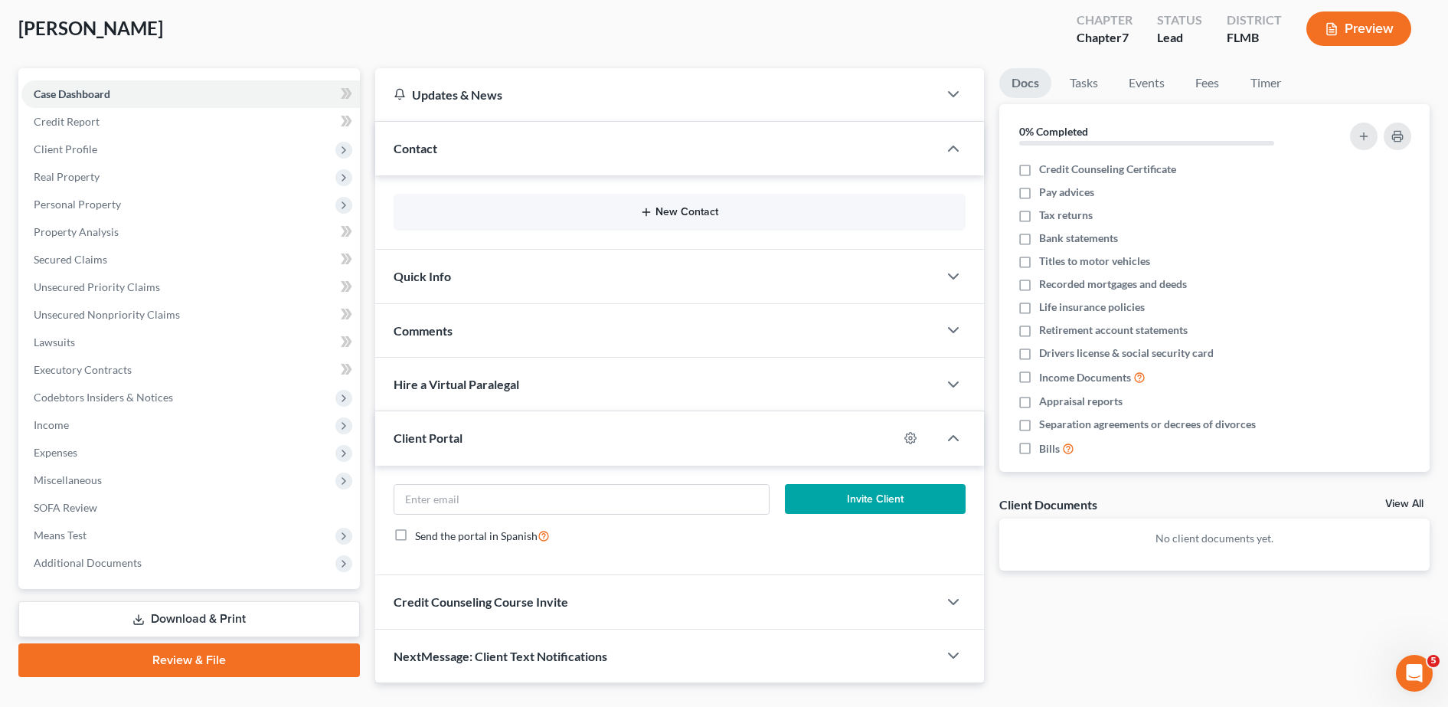
click at [481, 217] on button "New Contact" at bounding box center [680, 212] width 548 height 12
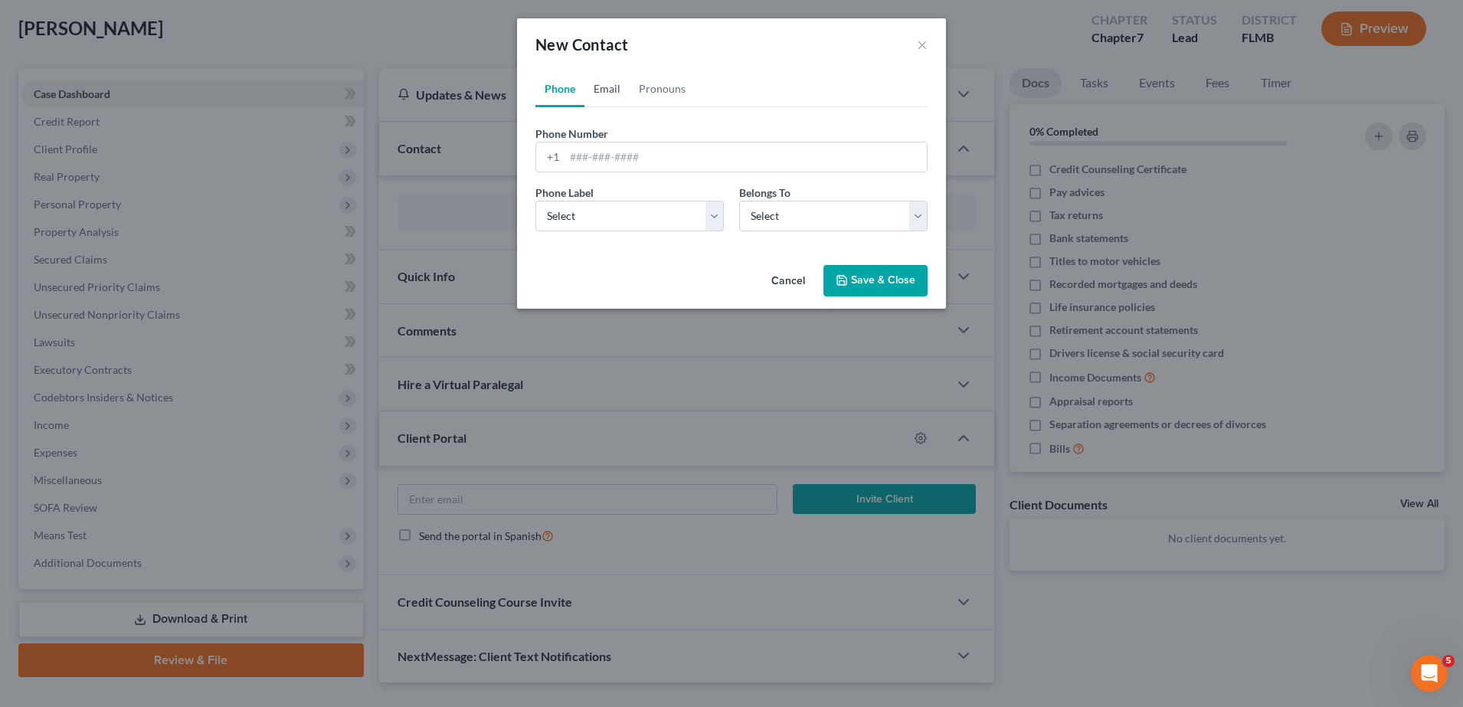
click at [603, 76] on link "Email" at bounding box center [606, 88] width 45 height 37
click at [609, 150] on input "email" at bounding box center [745, 156] width 362 height 29
type input "camrobertson26@gmail.com"
drag, startPoint x: 815, startPoint y: 212, endPoint x: 803, endPoint y: 229, distance: 20.4
click at [815, 212] on select "Select Client Other" at bounding box center [833, 216] width 188 height 31
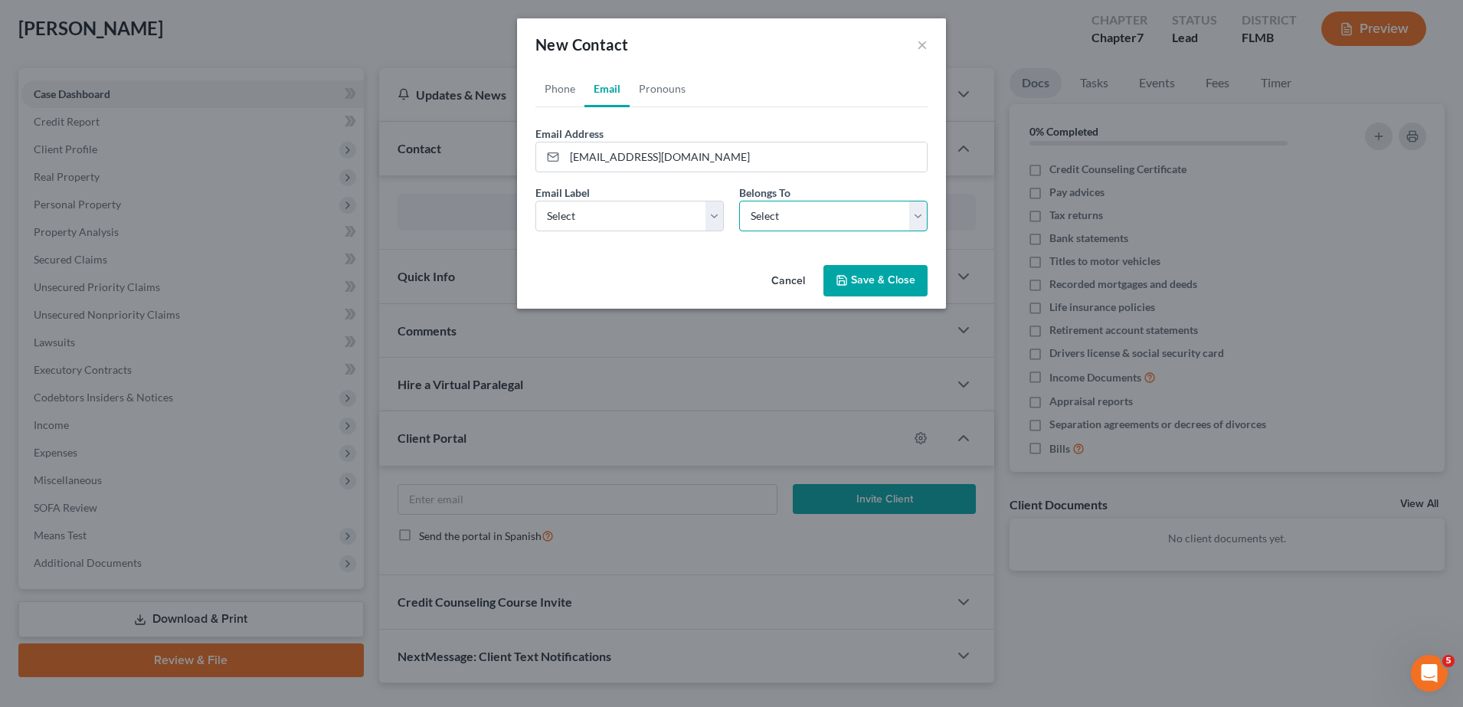
select select "0"
click at [739, 201] on select "Select Client Other" at bounding box center [833, 216] width 188 height 31
drag, startPoint x: 691, startPoint y: 205, endPoint x: 687, endPoint y: 212, distance: 7.9
click at [691, 205] on select "Select Home Work Other" at bounding box center [629, 216] width 188 height 31
select select "0"
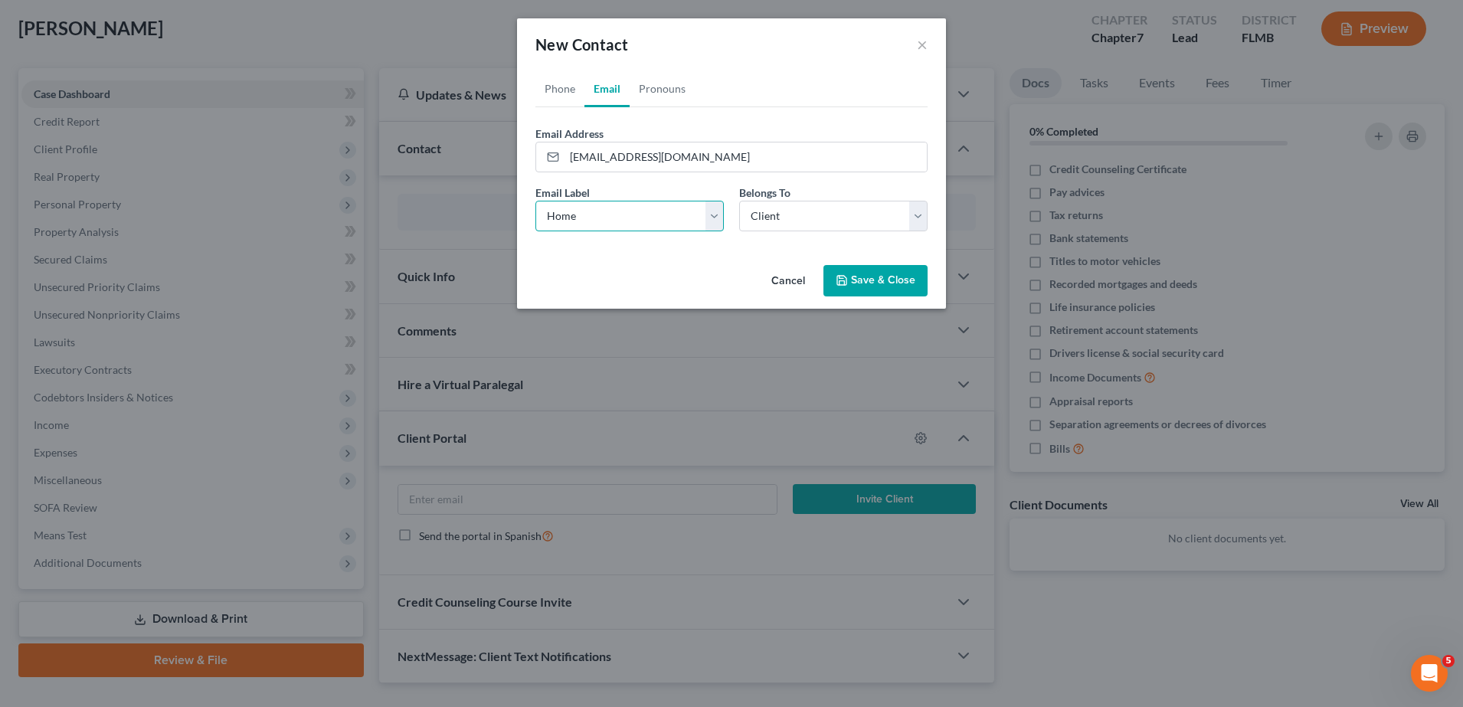
click at [535, 201] on select "Select Home Work Other" at bounding box center [629, 216] width 188 height 31
click at [603, 271] on div "Cancel Save & Close" at bounding box center [731, 284] width 429 height 51
click at [871, 272] on button "Save & Close" at bounding box center [875, 281] width 104 height 32
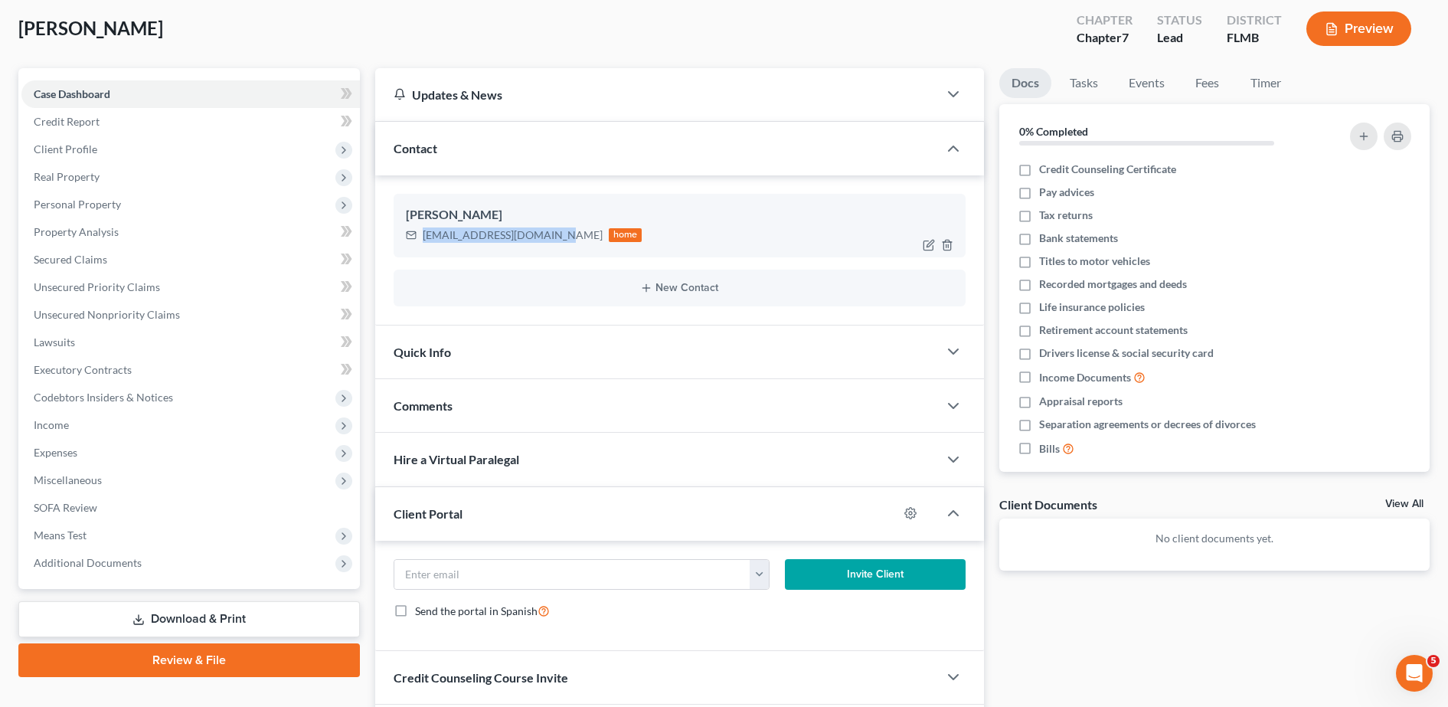
drag, startPoint x: 424, startPoint y: 239, endPoint x: 559, endPoint y: 238, distance: 134.8
click at [559, 238] on div "camrobertson26@gmail.com home" at bounding box center [524, 235] width 237 height 20
copy div "camrobertson26@gmail.com"
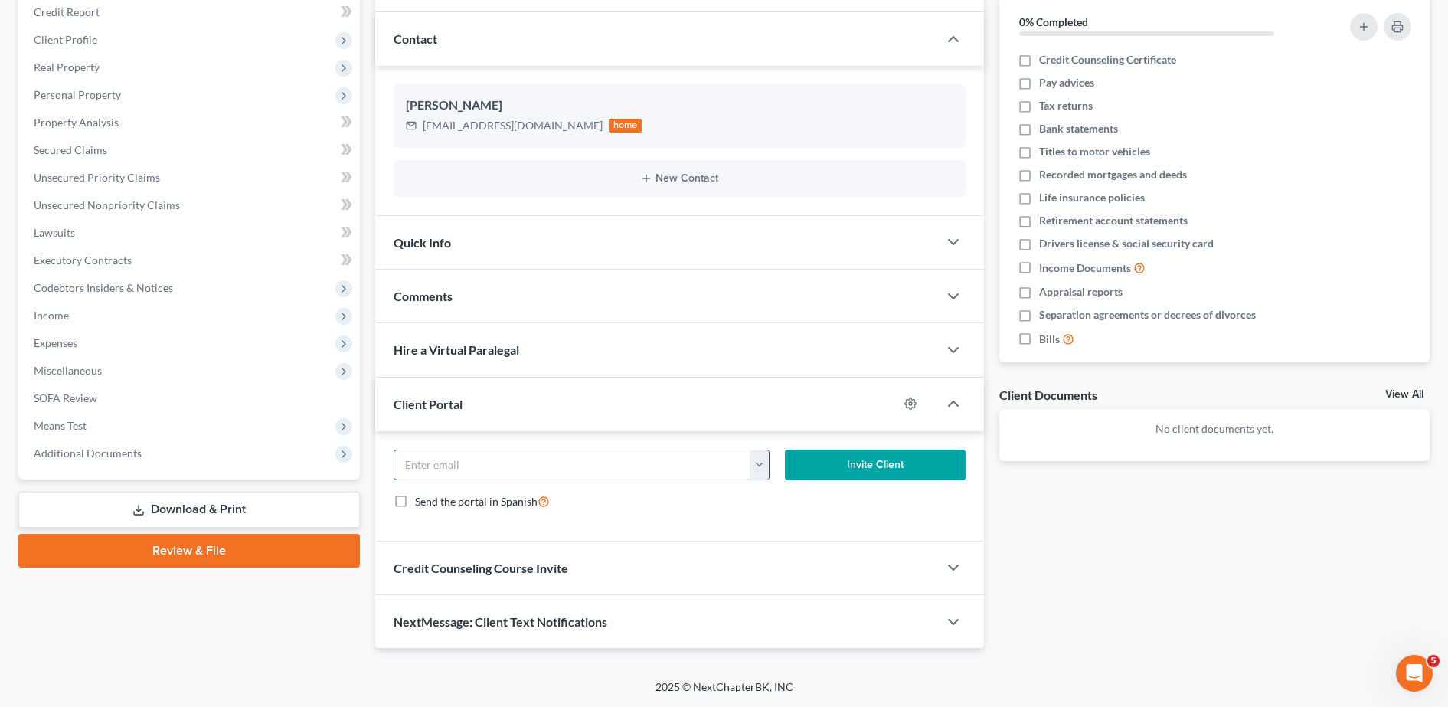
click at [516, 467] on input "email" at bounding box center [572, 464] width 357 height 29
paste input "camrobertson26@gmail.com"
type input "camrobertson26@gmail.com"
drag, startPoint x: 839, startPoint y: 471, endPoint x: 825, endPoint y: 464, distance: 15.4
click at [839, 471] on button "Invite Client" at bounding box center [875, 465] width 181 height 31
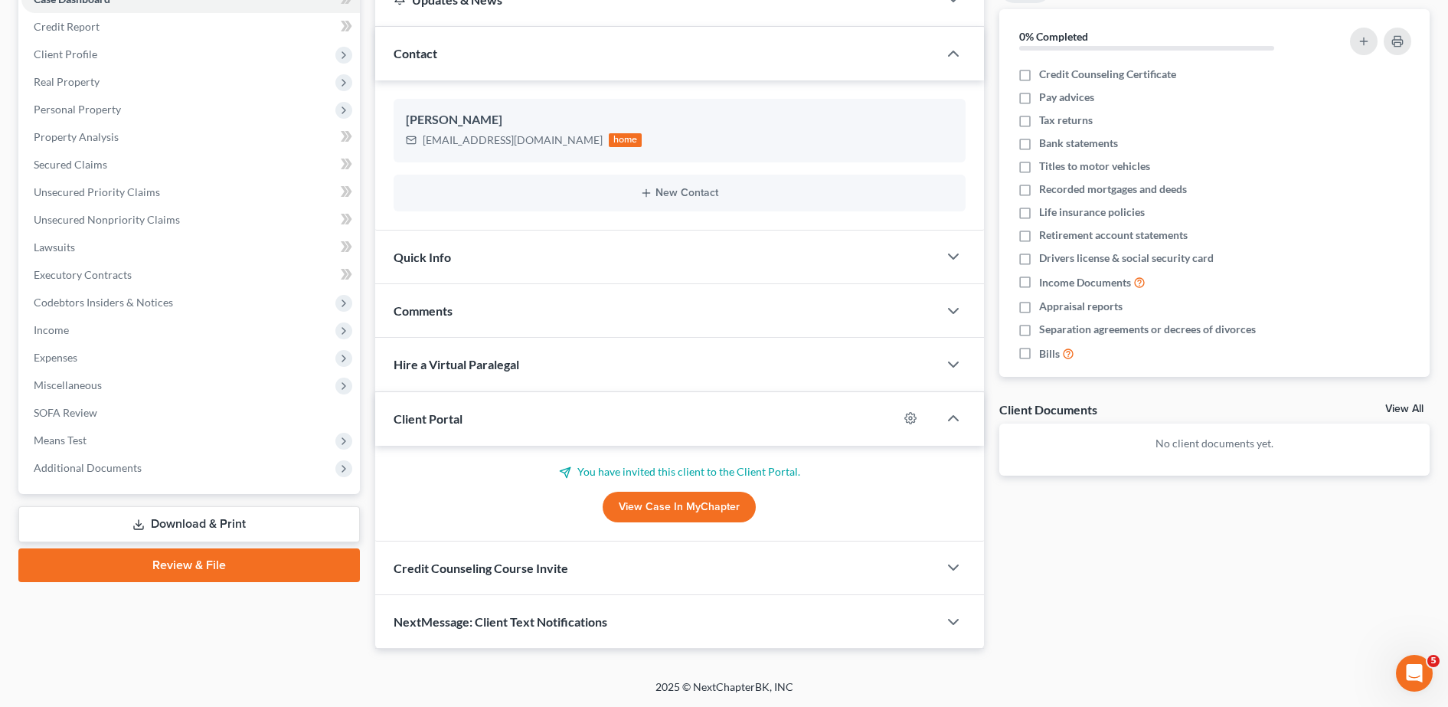
click at [546, 569] on span "Credit Counseling Course Invite" at bounding box center [481, 568] width 175 height 15
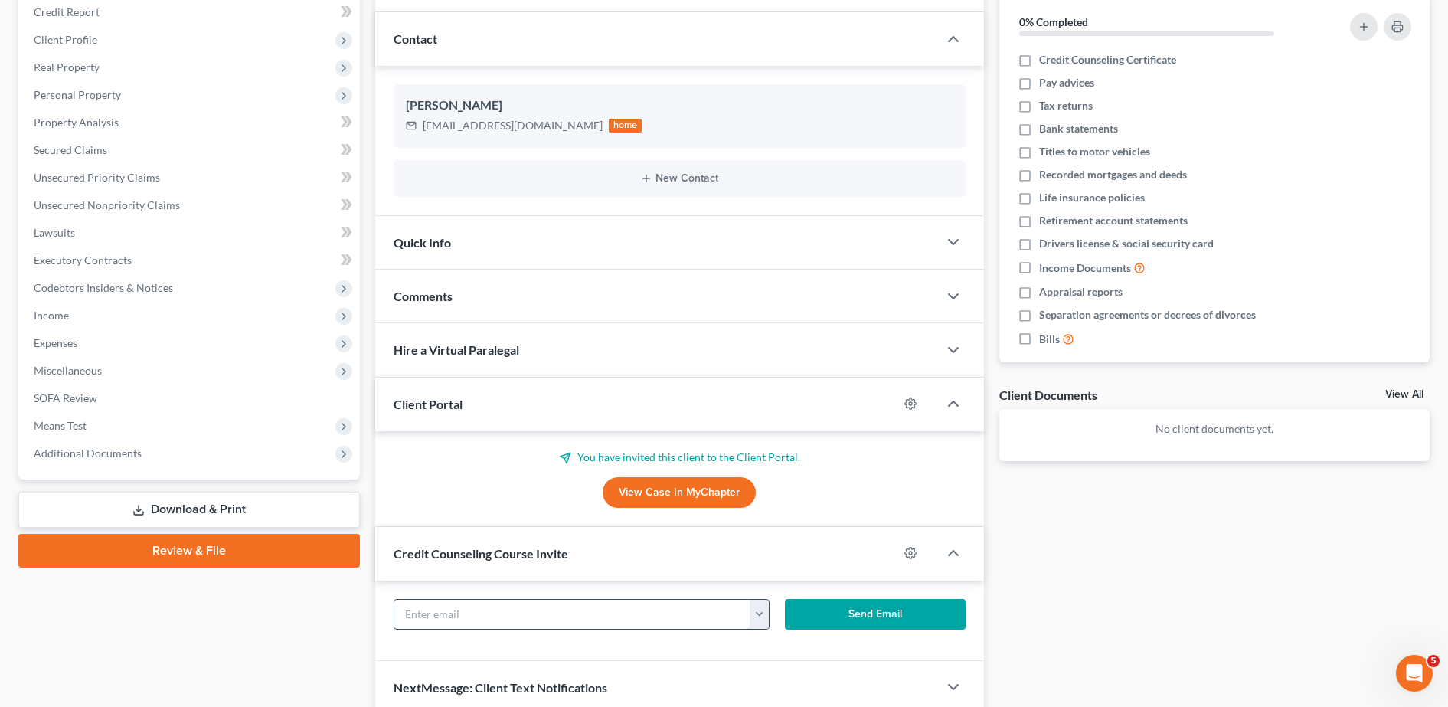
click at [479, 605] on input "text" at bounding box center [572, 614] width 357 height 29
paste input "camrobertson26@gmail.com"
type input "camrobertson26@gmail.com"
click at [891, 616] on button "Send Email" at bounding box center [875, 614] width 181 height 31
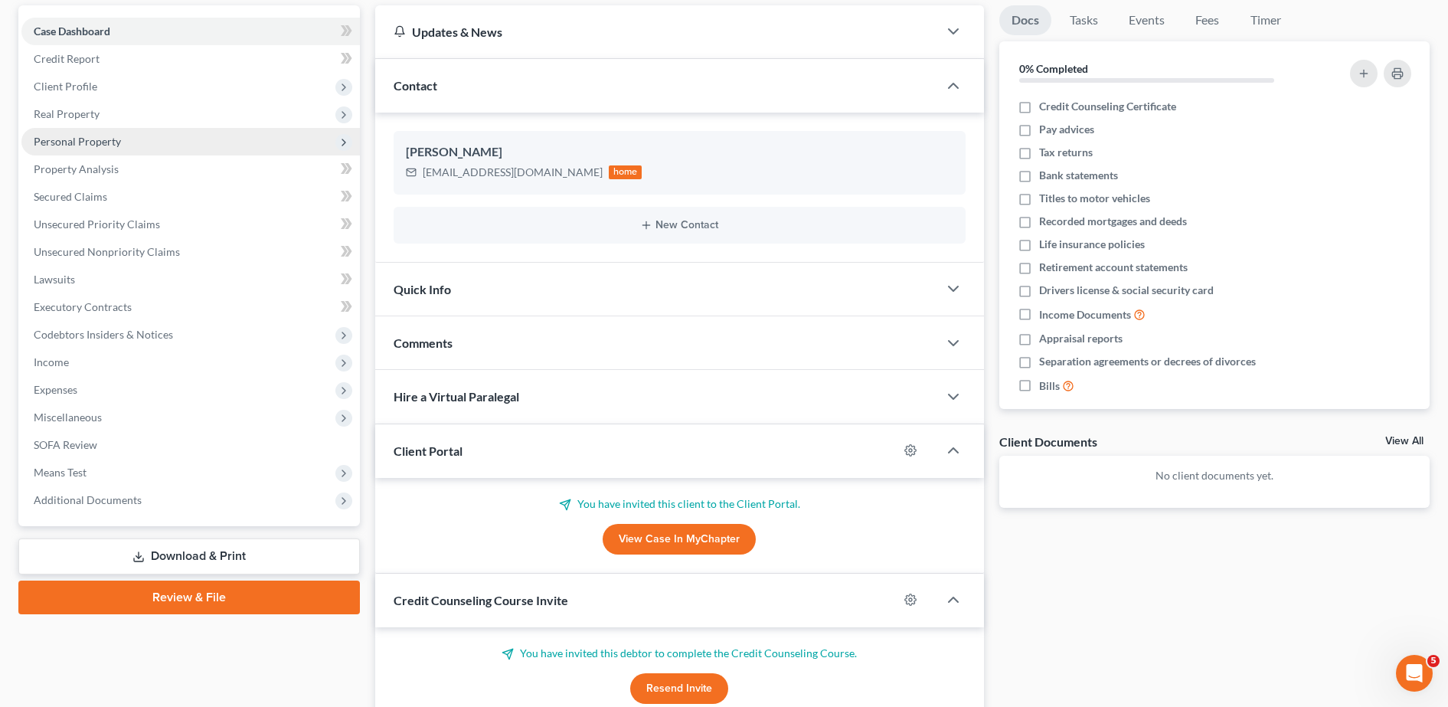
scroll to position [0, 0]
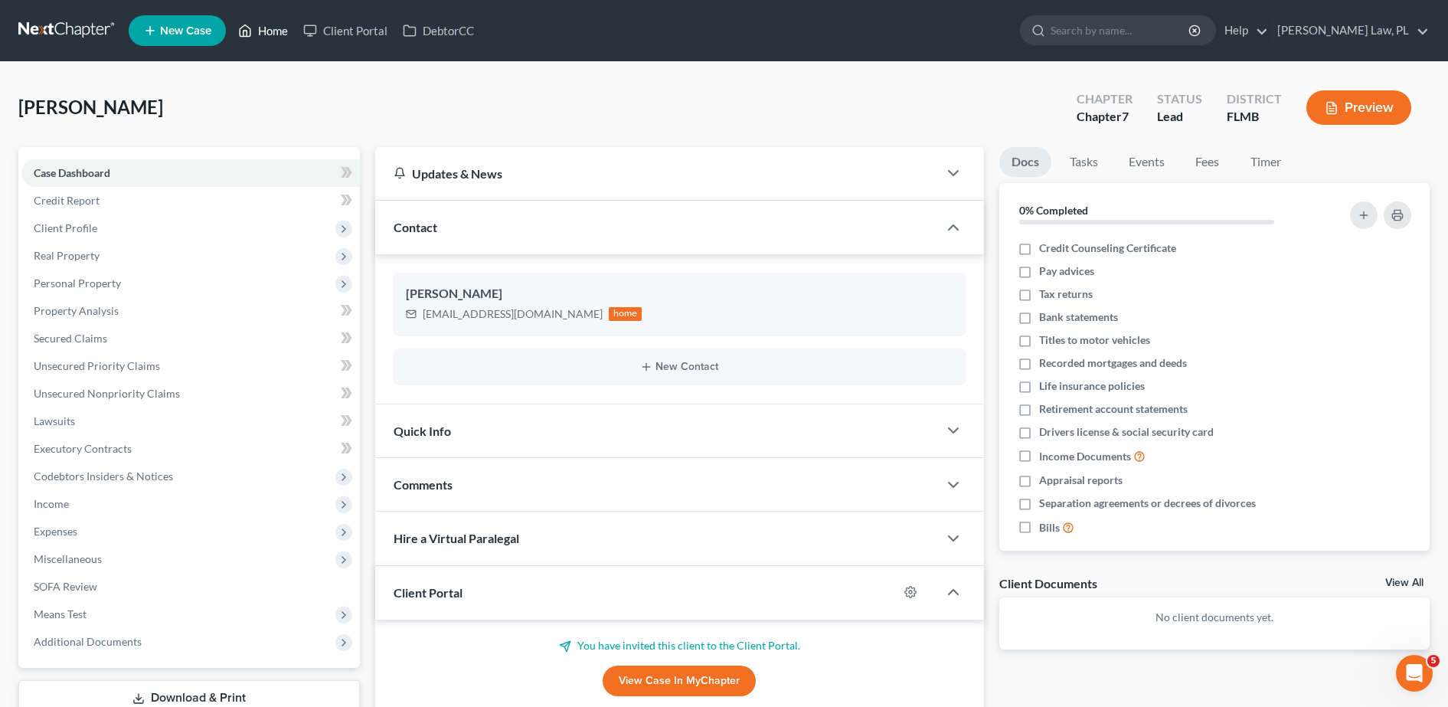
click at [269, 30] on link "Home" at bounding box center [263, 31] width 65 height 28
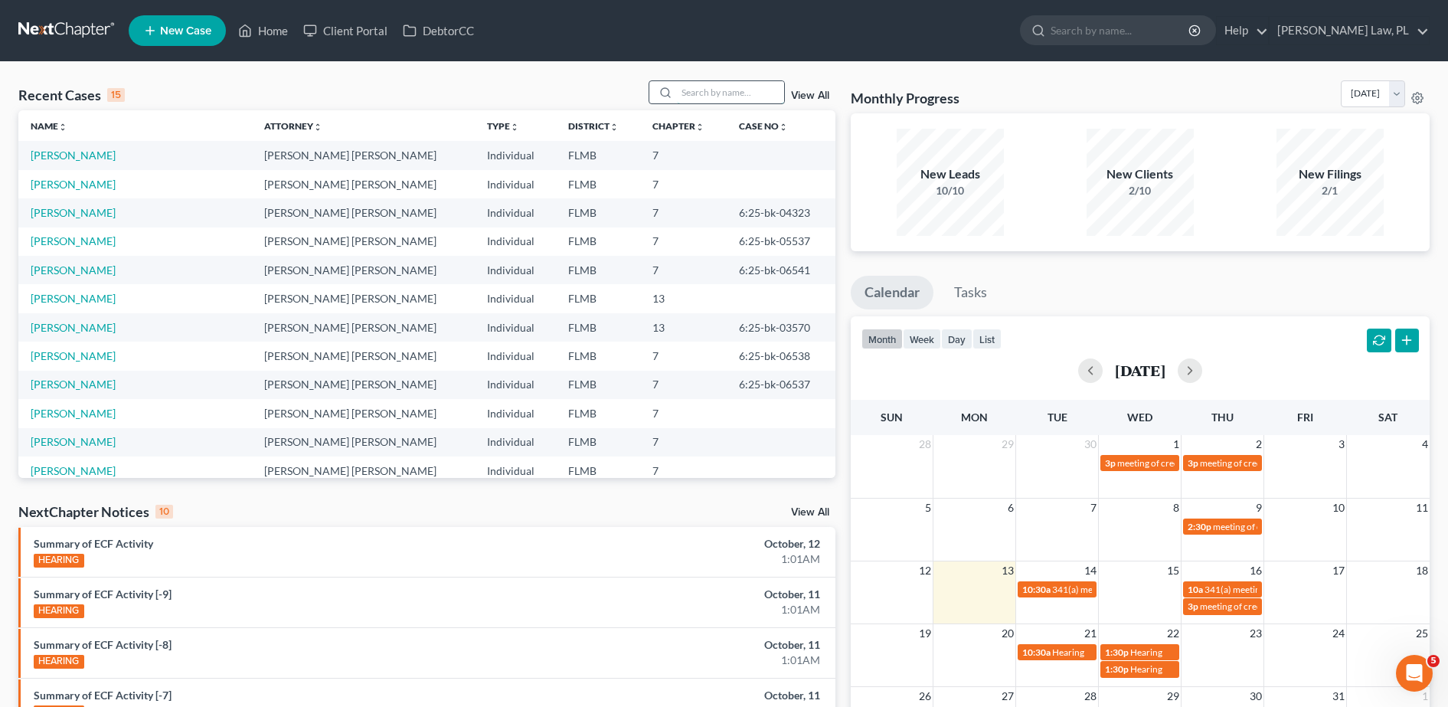
click at [728, 101] on input "search" at bounding box center [730, 92] width 107 height 22
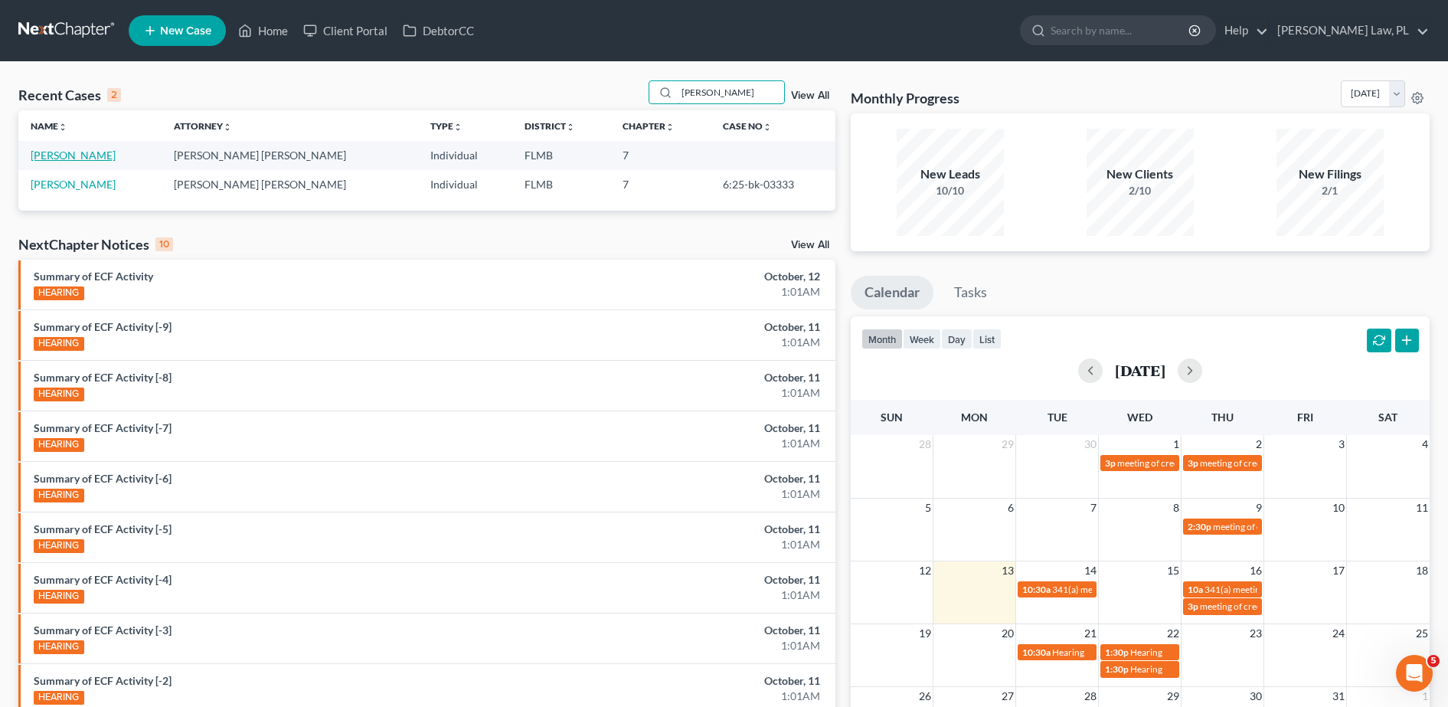
type input "carole"
click at [60, 155] on link "[PERSON_NAME]" at bounding box center [73, 155] width 85 height 13
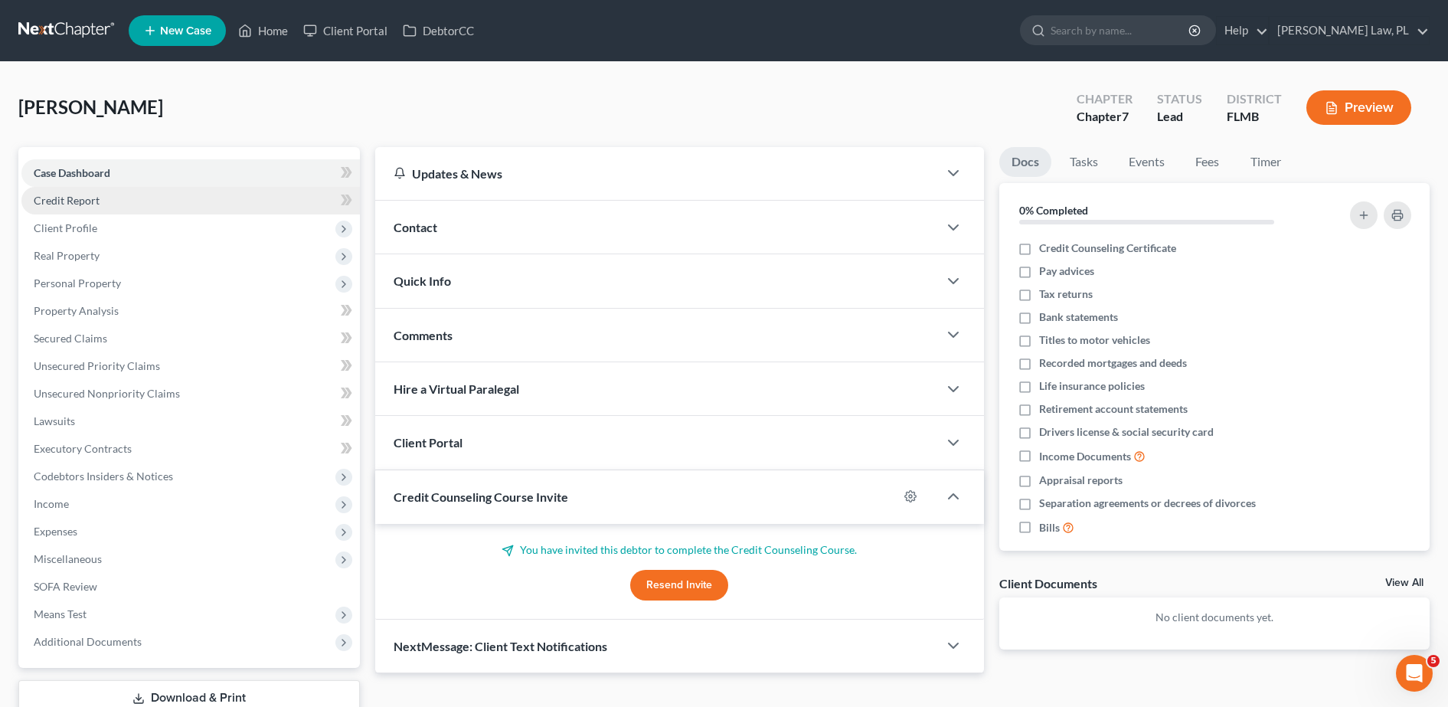
click at [137, 208] on link "Credit Report" at bounding box center [190, 201] width 338 height 28
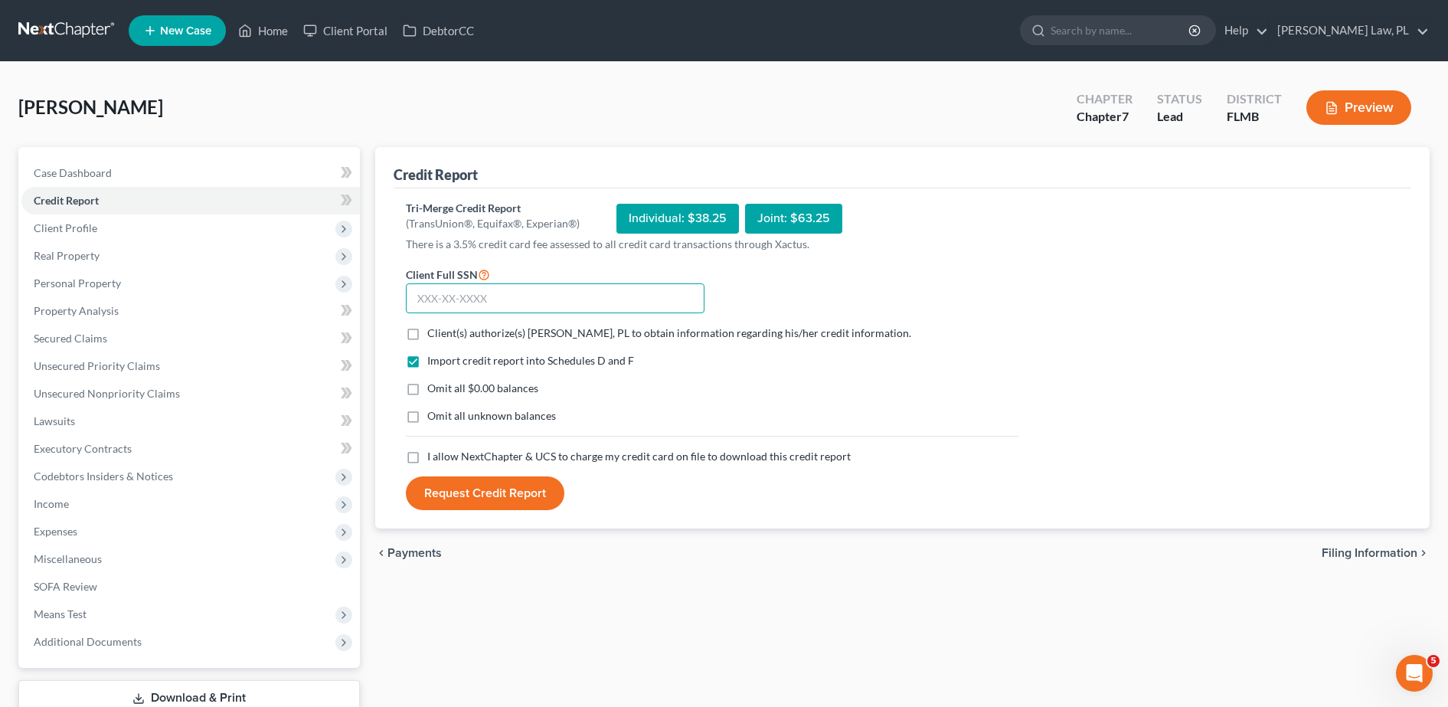
click at [445, 297] on input "text" at bounding box center [555, 298] width 299 height 31
type input "332-36-2708"
click at [427, 334] on label "Client(s) authorize(s) Mann Law, PL to obtain information regarding his/her cre…" at bounding box center [669, 332] width 484 height 15
click at [433, 334] on input "Client(s) authorize(s) Mann Law, PL to obtain information regarding his/her cre…" at bounding box center [438, 330] width 10 height 10
checkbox input "true"
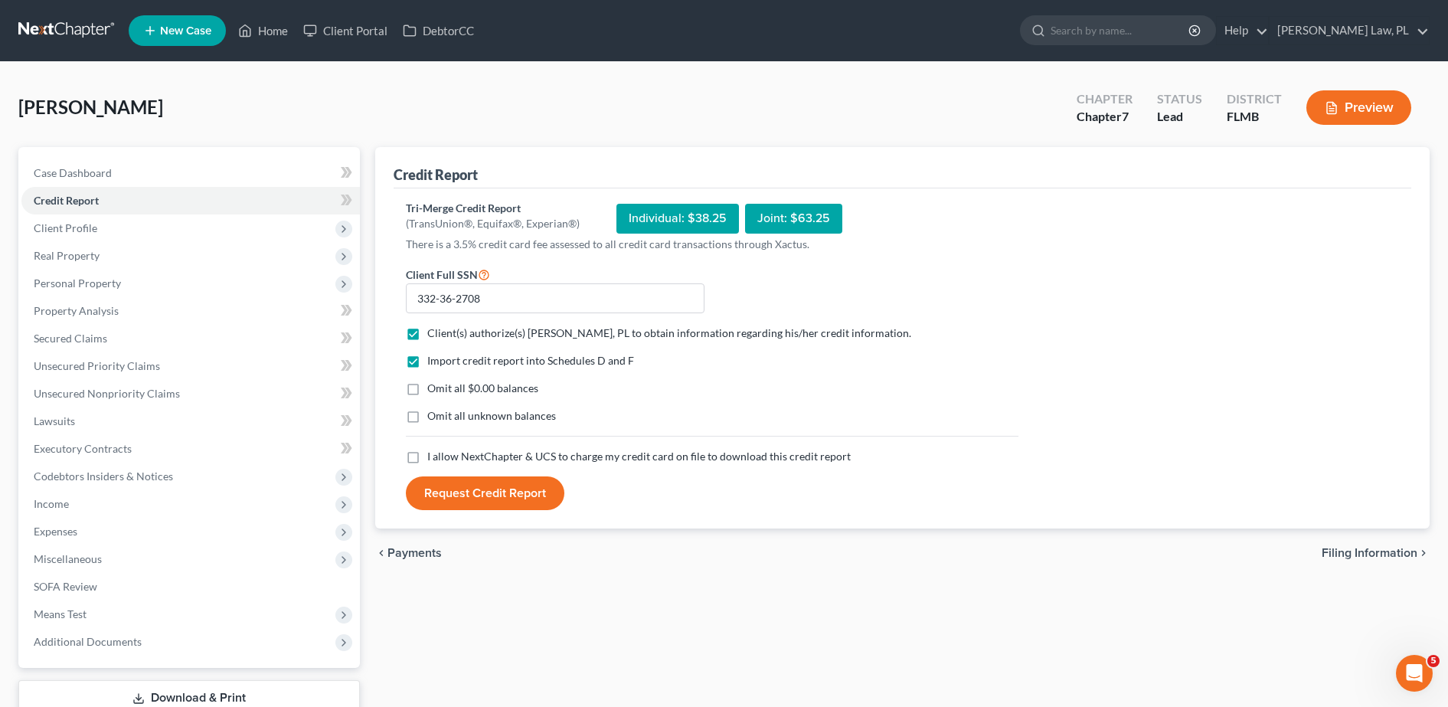
click at [427, 456] on label "I allow NextChapter & UCS to charge my credit card on file to download this cre…" at bounding box center [638, 456] width 423 height 15
click at [433, 456] on input "I allow NextChapter & UCS to charge my credit card on file to download this cre…" at bounding box center [438, 454] width 10 height 10
checkbox input "true"
click at [487, 498] on button "Request Credit Report" at bounding box center [485, 493] width 159 height 34
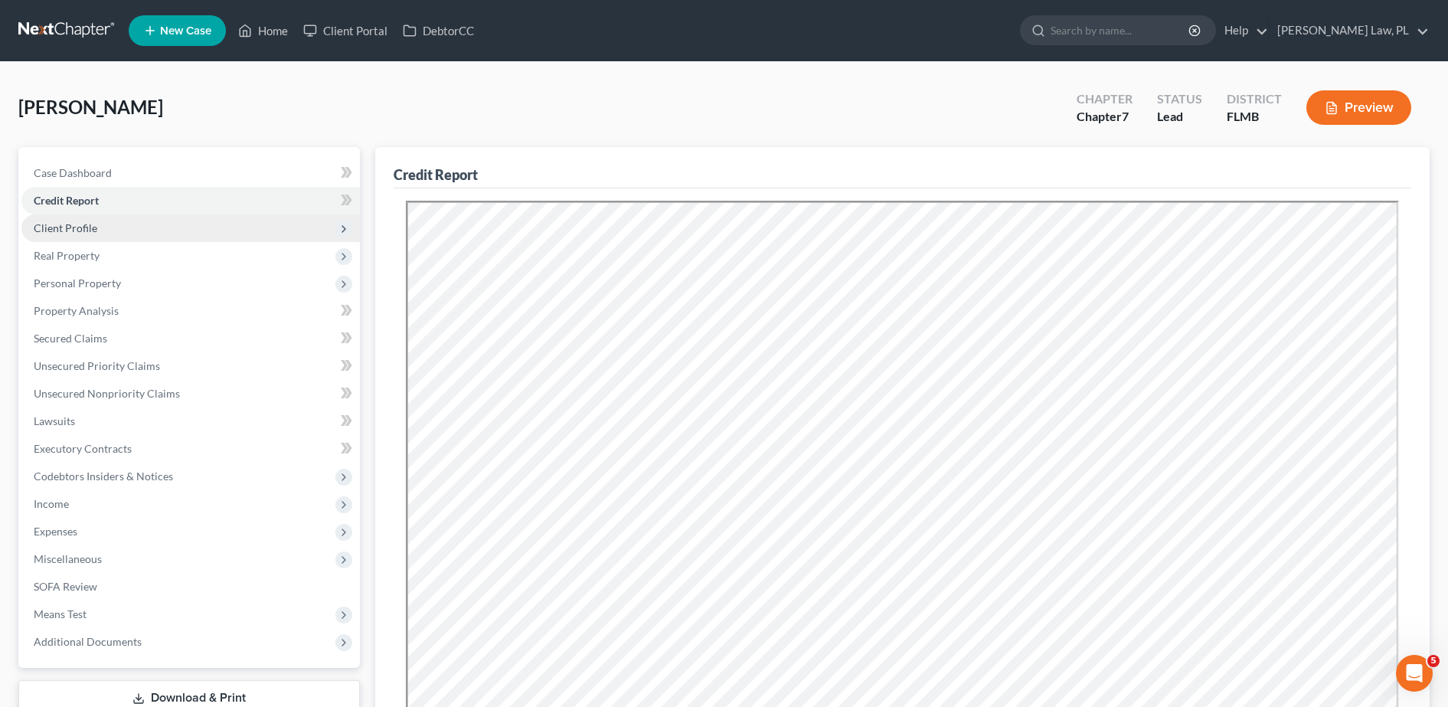
click at [179, 232] on span "Client Profile" at bounding box center [190, 228] width 338 height 28
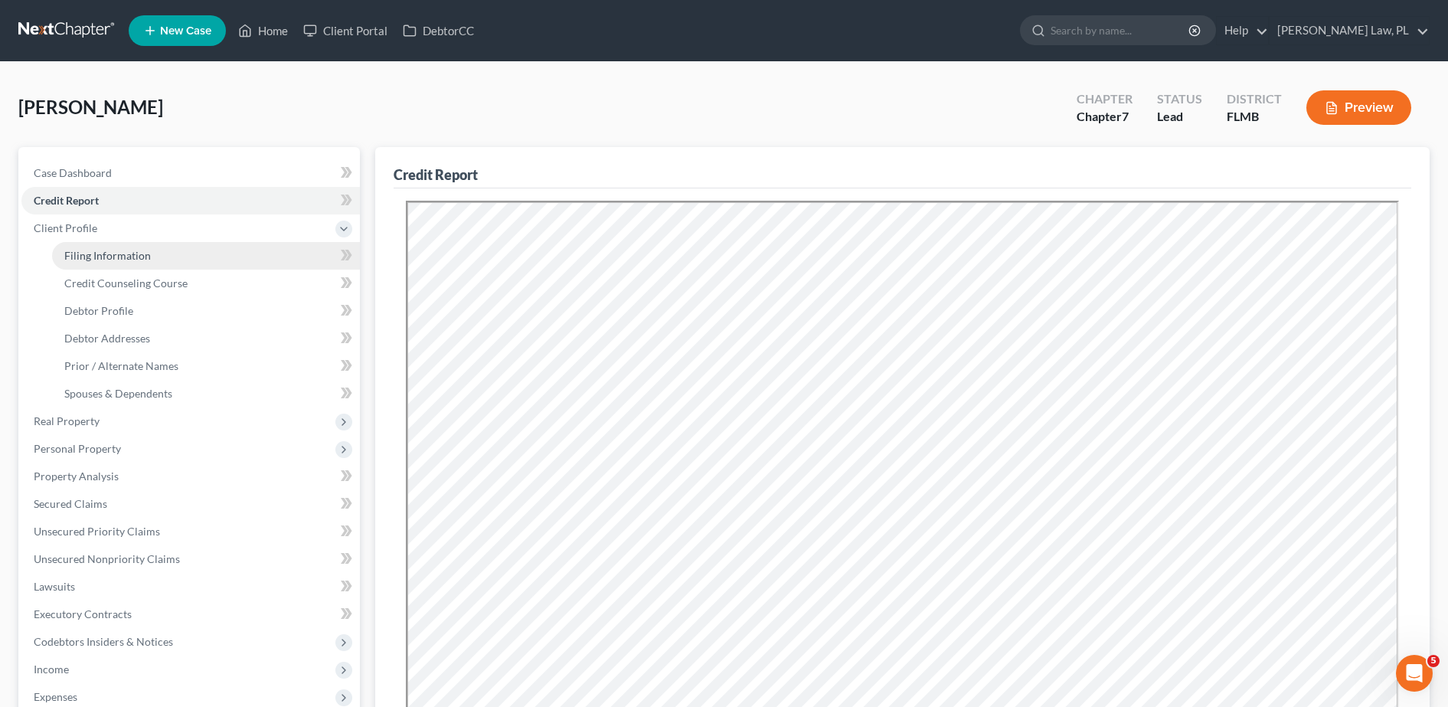
click at [136, 260] on span "Filing Information" at bounding box center [107, 255] width 87 height 13
select select "1"
select select "0"
select select "15"
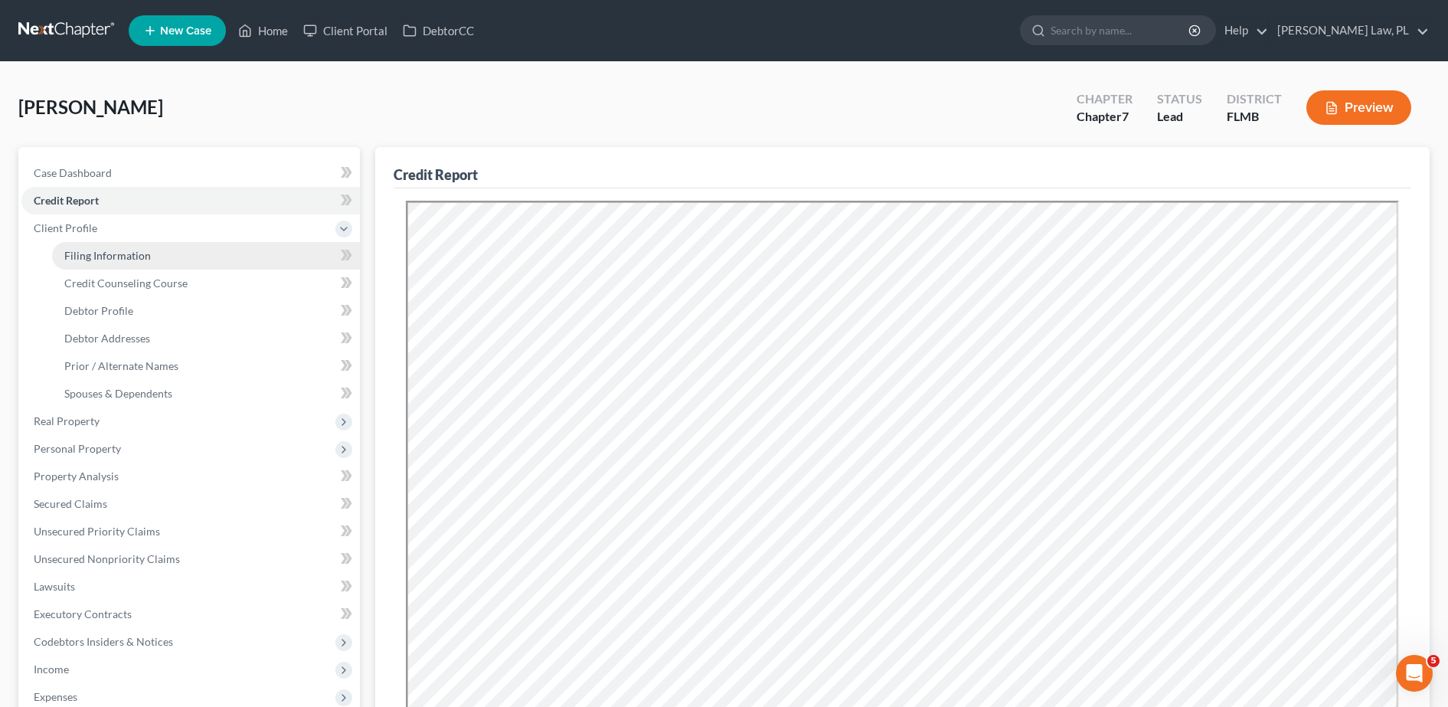
select select "0"
select select "9"
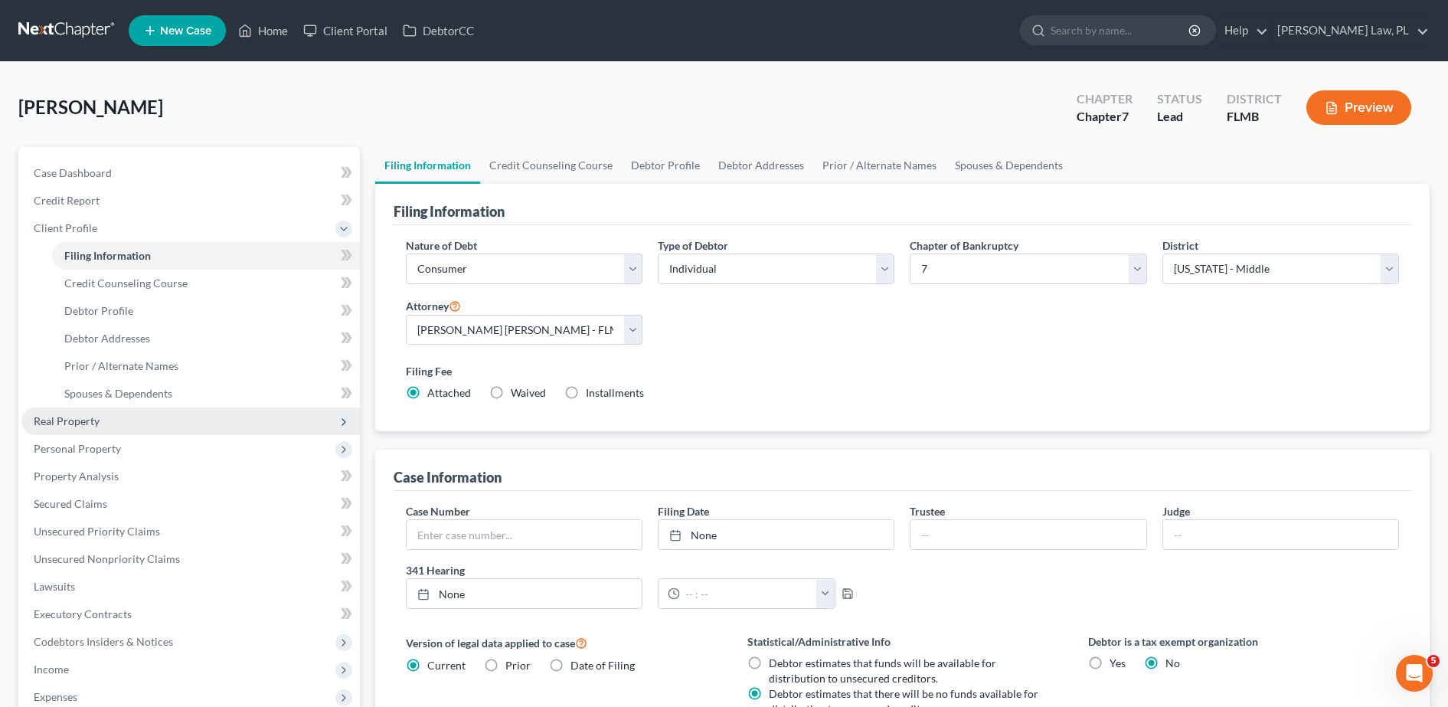
scroll to position [137, 0]
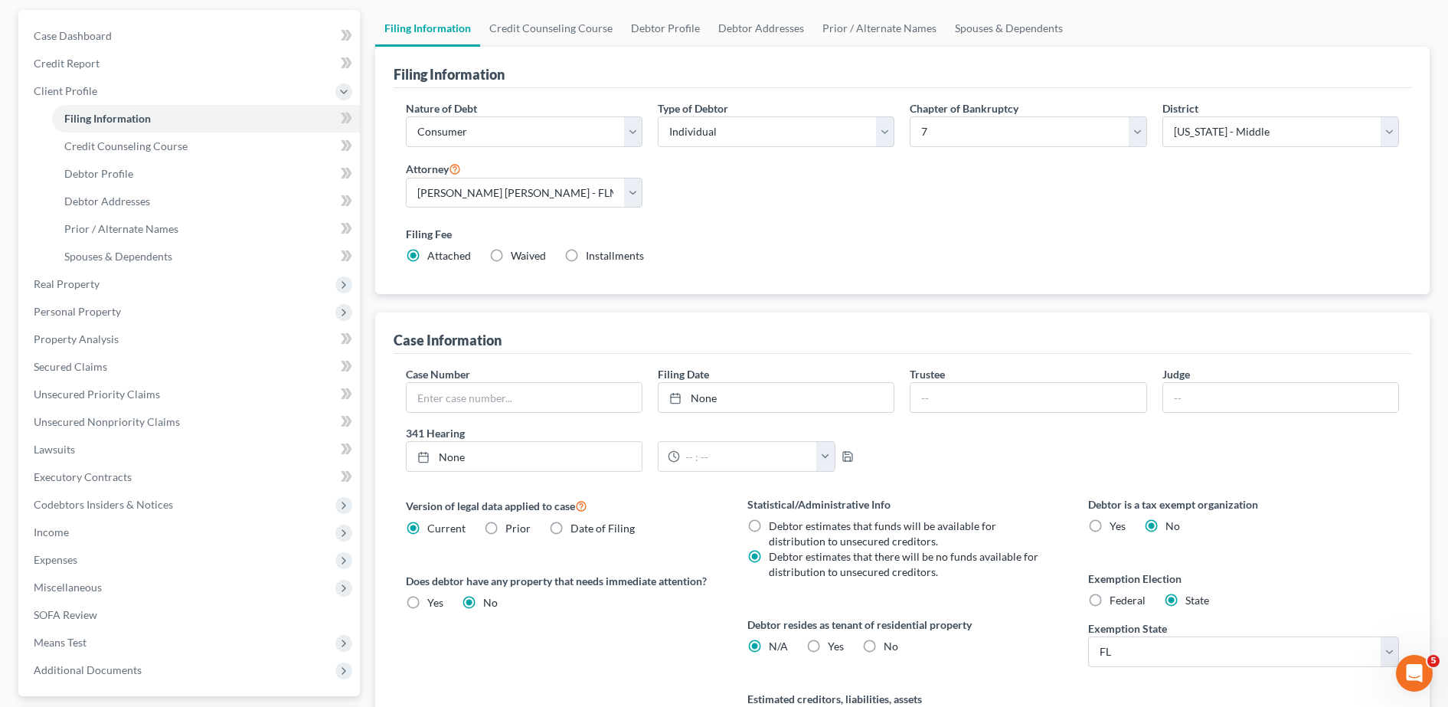
click at [828, 652] on label "Yes Yes" at bounding box center [836, 646] width 16 height 15
click at [834, 649] on input "Yes Yes" at bounding box center [839, 644] width 10 height 10
radio input "true"
radio input "false"
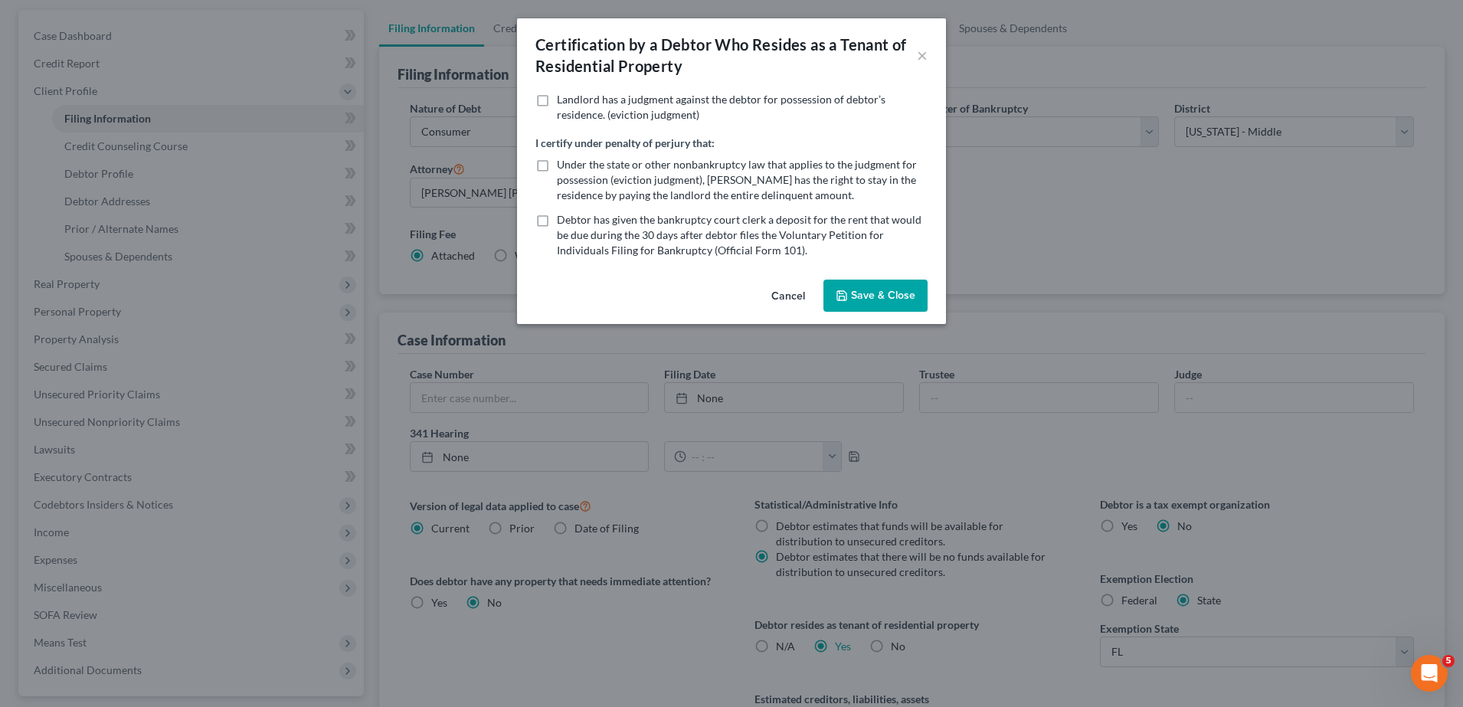
click at [863, 298] on button "Save & Close" at bounding box center [875, 296] width 104 height 32
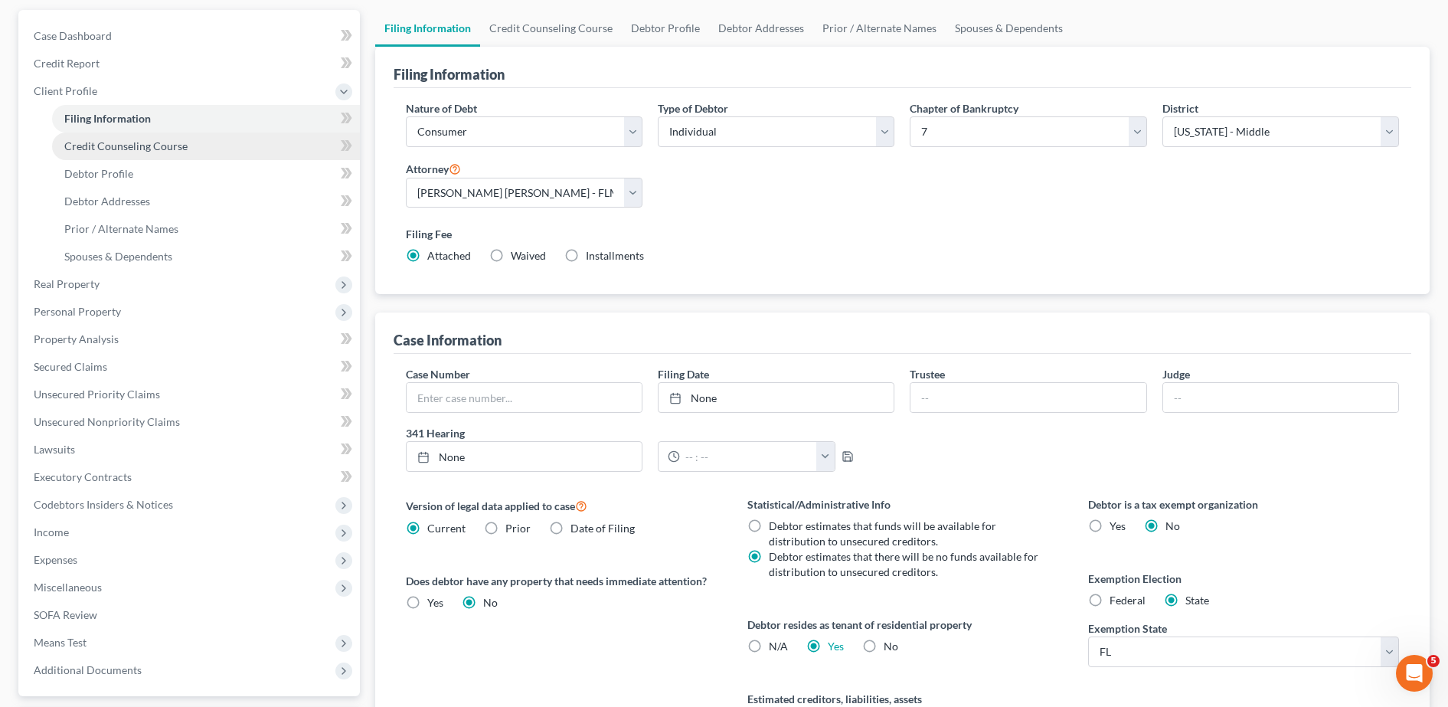
click at [181, 150] on span "Credit Counseling Course" at bounding box center [125, 145] width 123 height 13
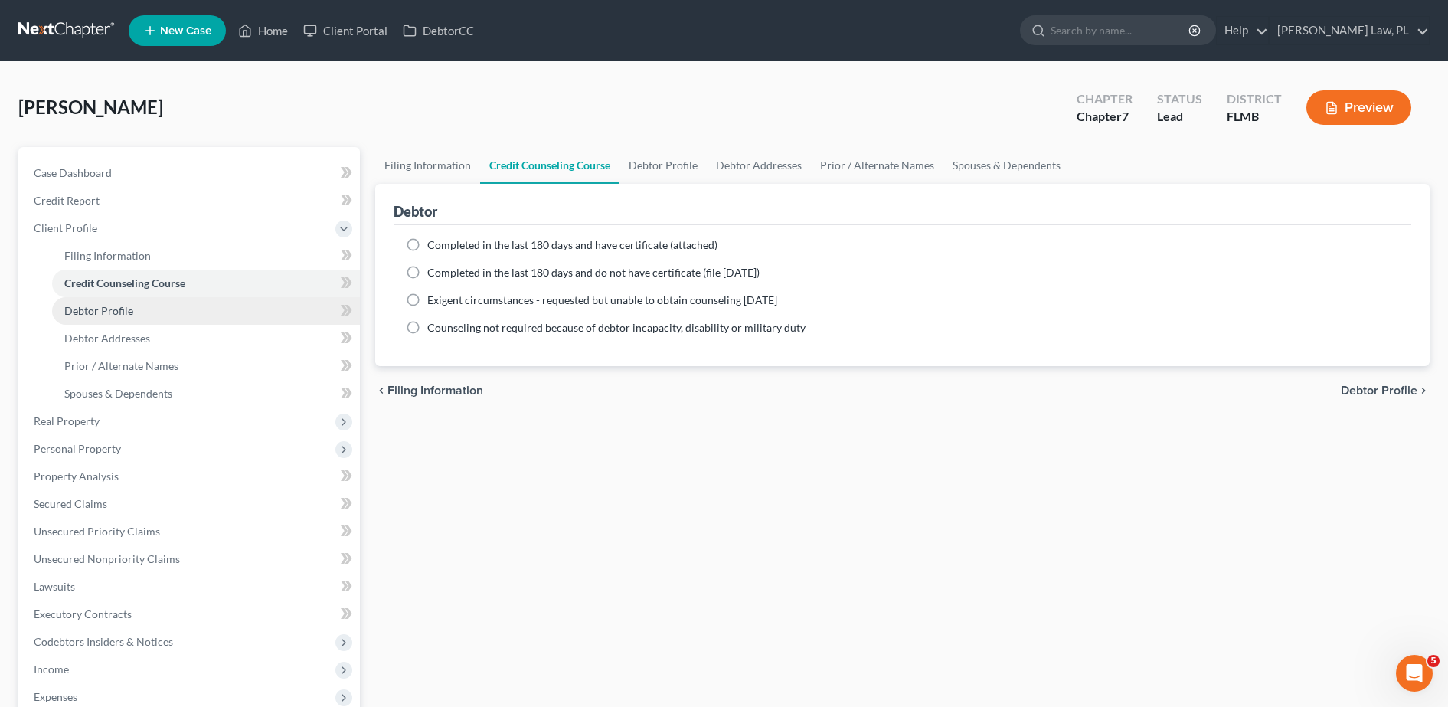
click at [182, 307] on link "Debtor Profile" at bounding box center [206, 311] width 308 height 28
select select "0"
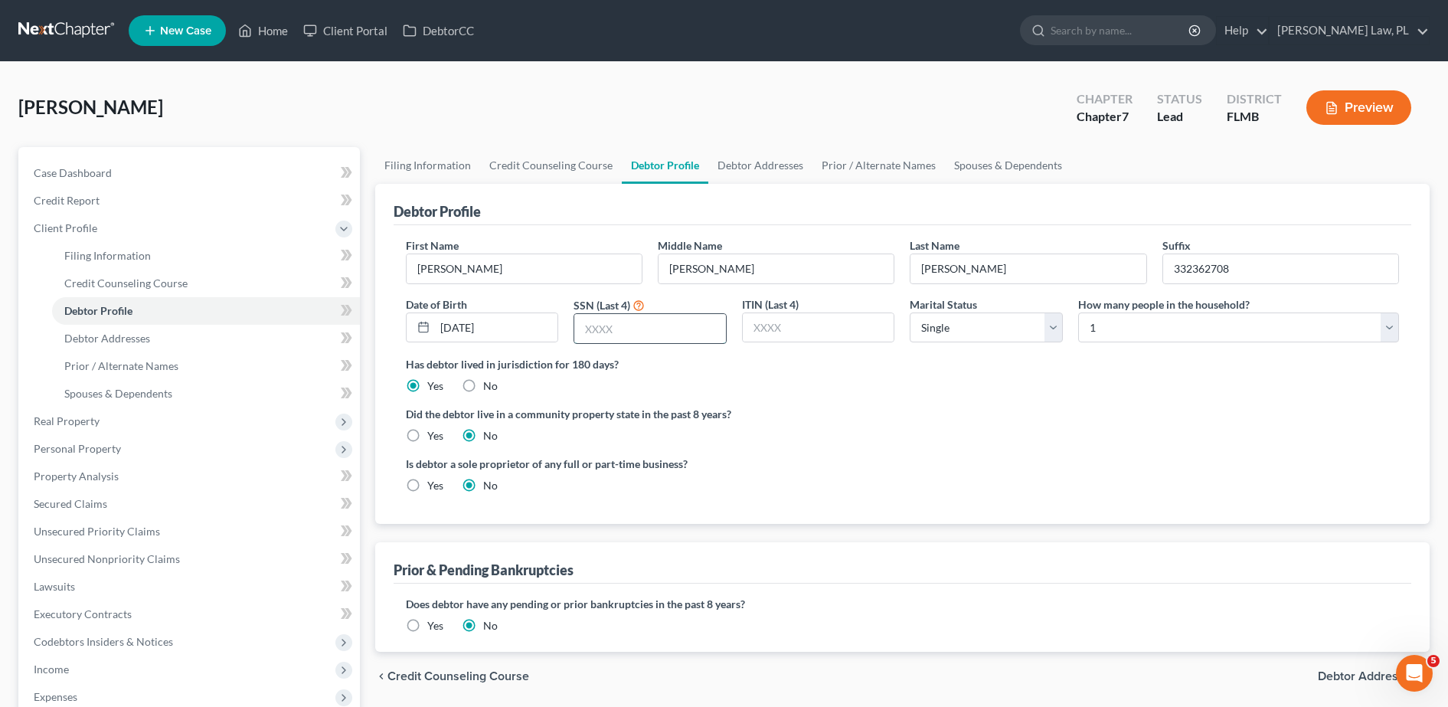
click at [634, 333] on input "text" at bounding box center [650, 328] width 152 height 29
type input "2708"
click at [1244, 270] on input "332362708" at bounding box center [1280, 268] width 235 height 29
type input "3"
click at [1196, 415] on label "Did the debtor live in a community property state in the past 8 years?" at bounding box center [902, 414] width 993 height 16
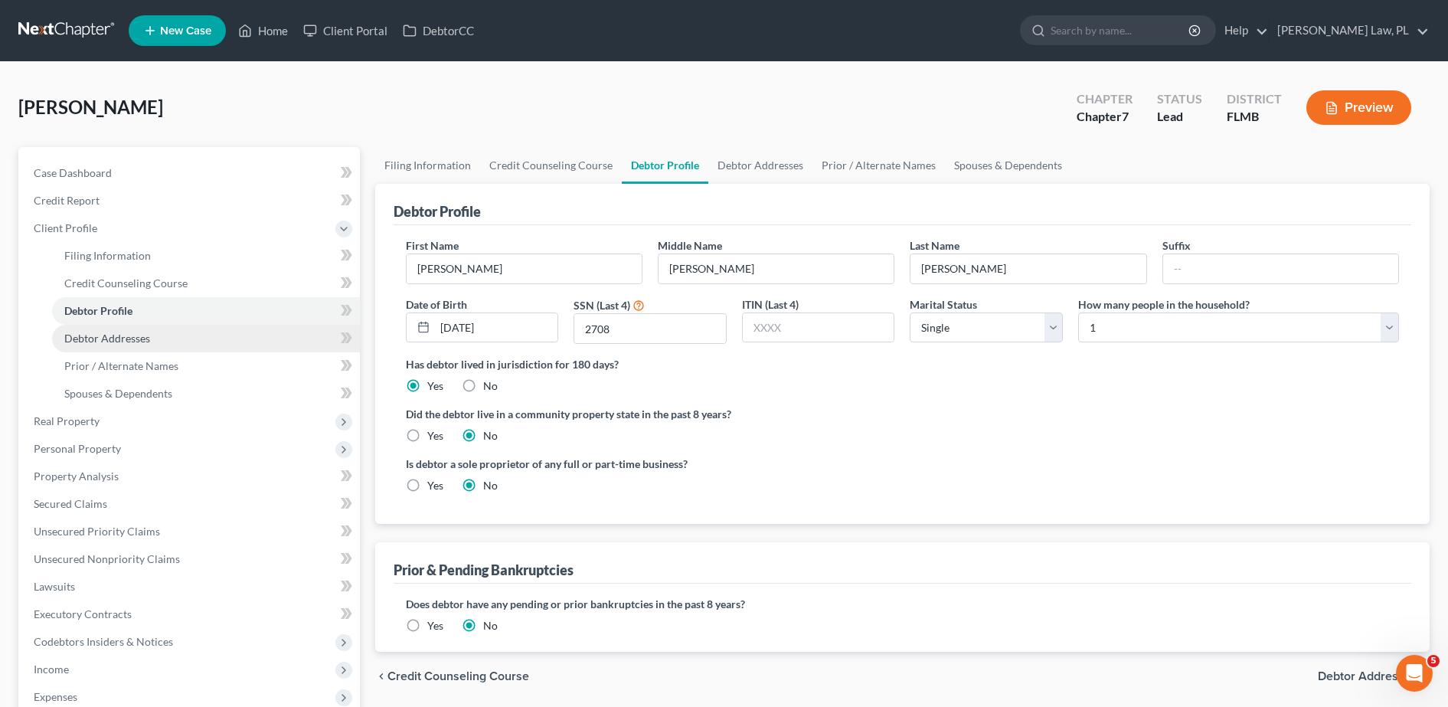
click at [164, 337] on link "Debtor Addresses" at bounding box center [206, 339] width 308 height 28
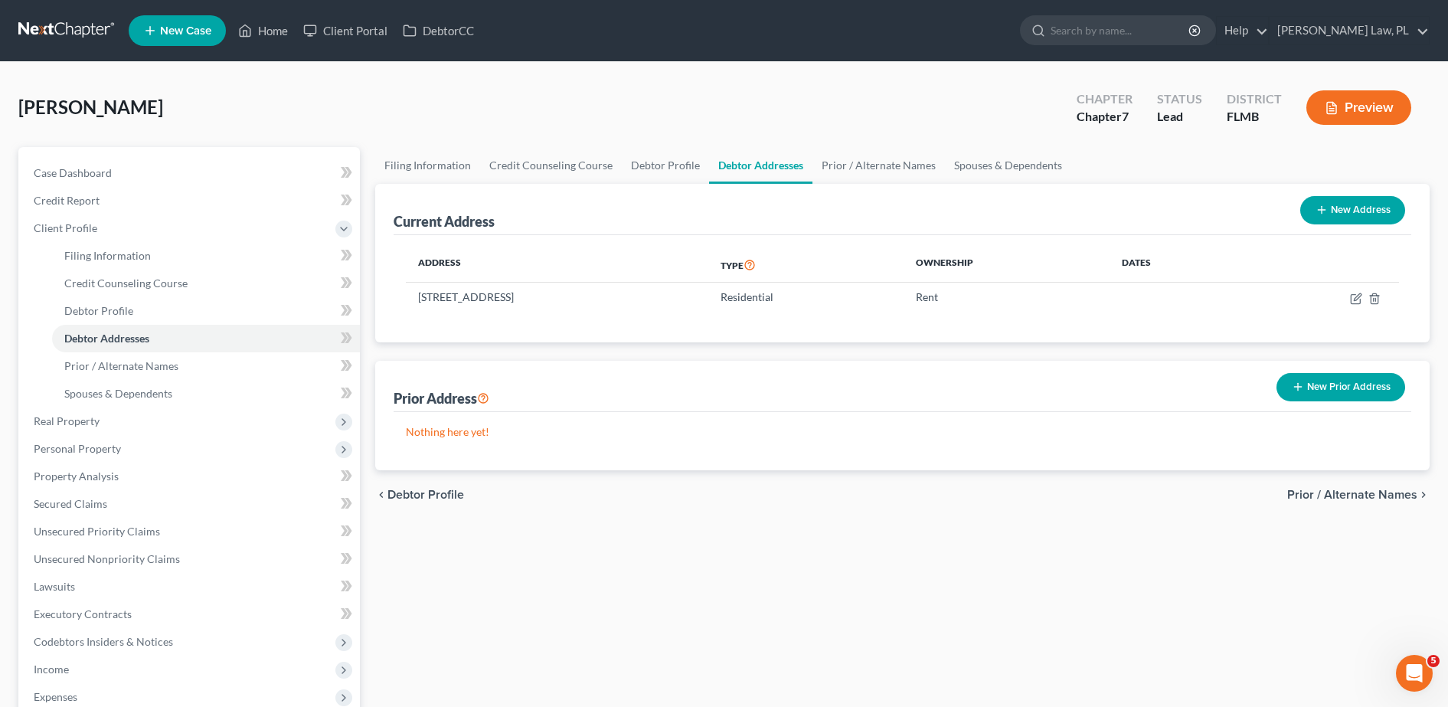
drag, startPoint x: 684, startPoint y: 294, endPoint x: 390, endPoint y: 293, distance: 294.1
click at [390, 293] on div "Current Address New Address Address Type Ownership Dates 2770 Anneleigh Circle,…" at bounding box center [902, 263] width 1055 height 159
drag, startPoint x: 390, startPoint y: 293, endPoint x: 714, endPoint y: 296, distance: 323.9
click at [708, 296] on td "2770 Anneleigh Circle, Unit 101, Melbourne, FL 32940" at bounding box center [557, 297] width 302 height 29
click at [689, 305] on td "2770 Anneleigh Circle, Unit 101, Melbourne, FL 32940" at bounding box center [557, 297] width 302 height 29
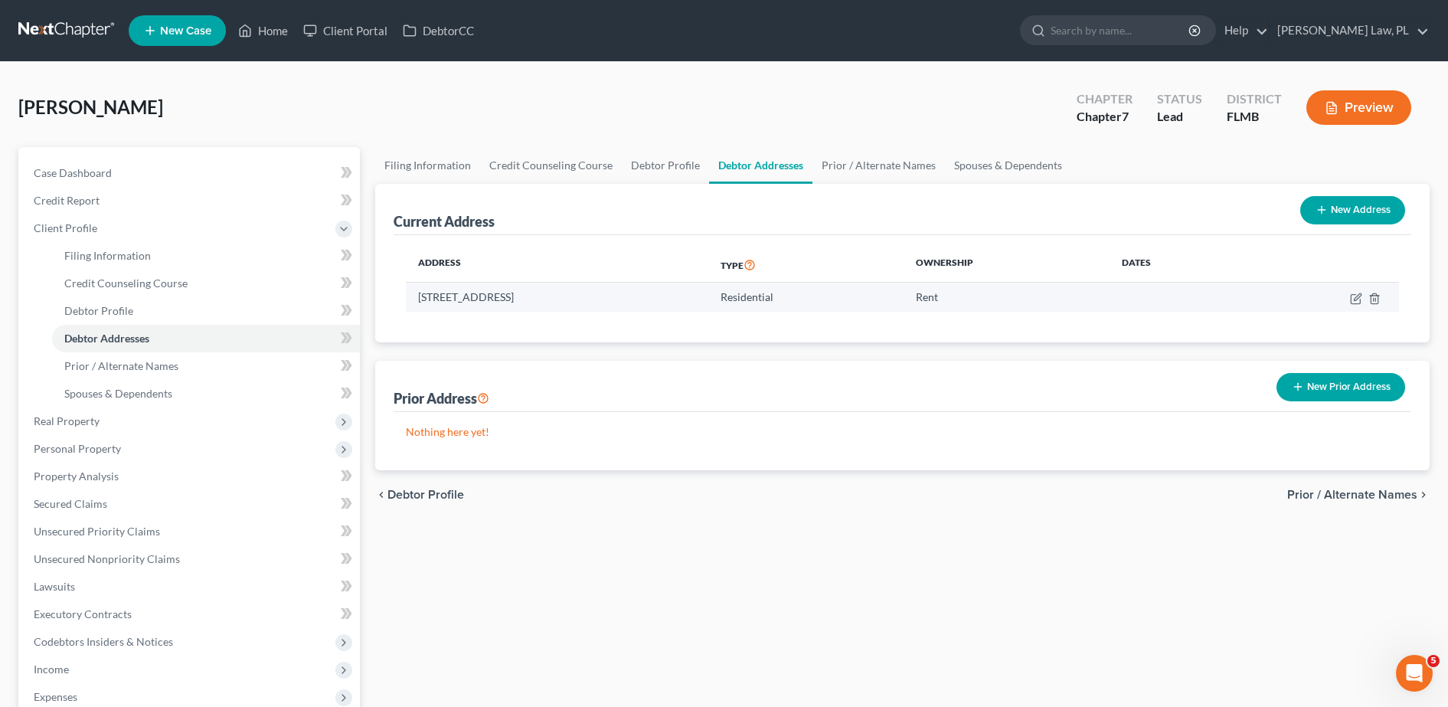
drag, startPoint x: 679, startPoint y: 300, endPoint x: 414, endPoint y: 302, distance: 265.0
click at [414, 302] on td "2770 Anneleigh Circle, Unit 101, Melbourne, FL 32940" at bounding box center [557, 297] width 302 height 29
copy td "2770 Anneleigh Circle, Unit 101, Melbourne, FL 32940"
click at [1355, 301] on icon "button" at bounding box center [1356, 299] width 12 height 12
select select "9"
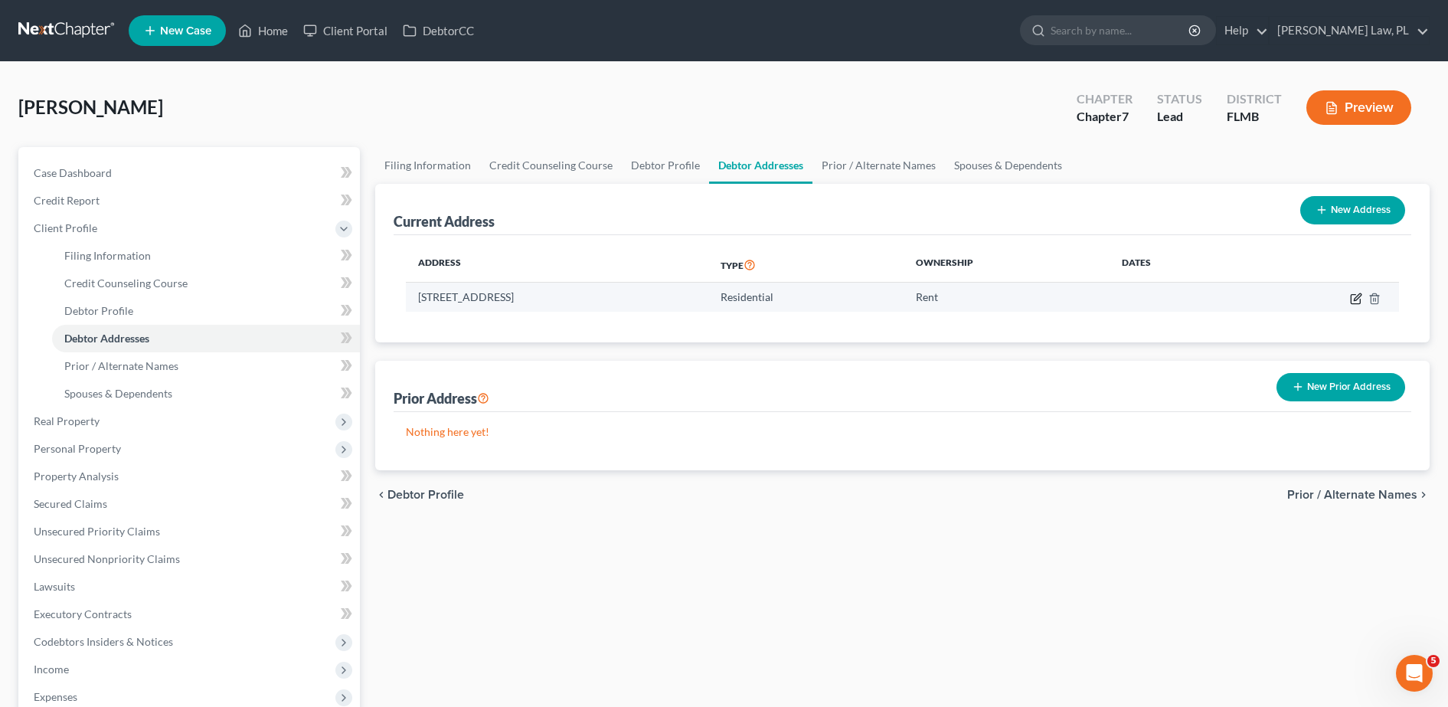
select select "4"
select select "0"
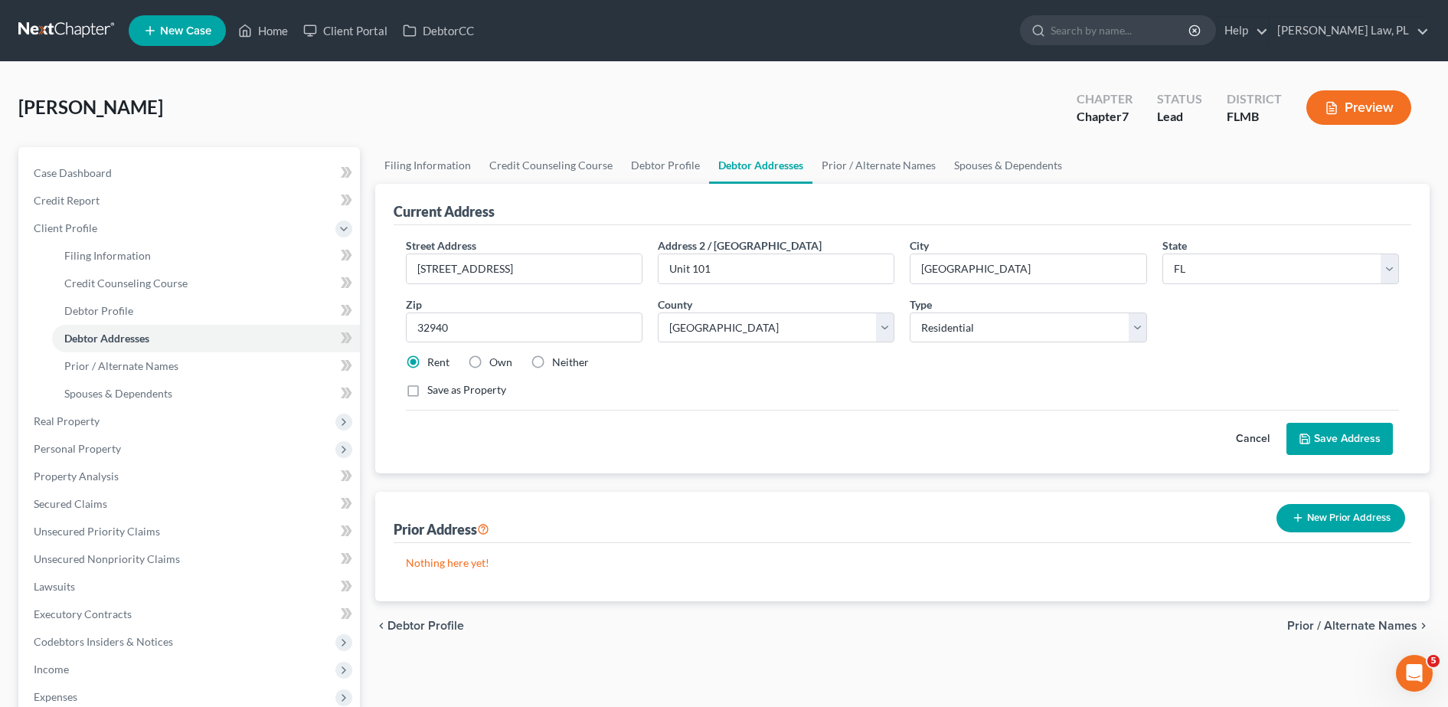
click at [1316, 425] on button "Save Address" at bounding box center [1340, 439] width 106 height 32
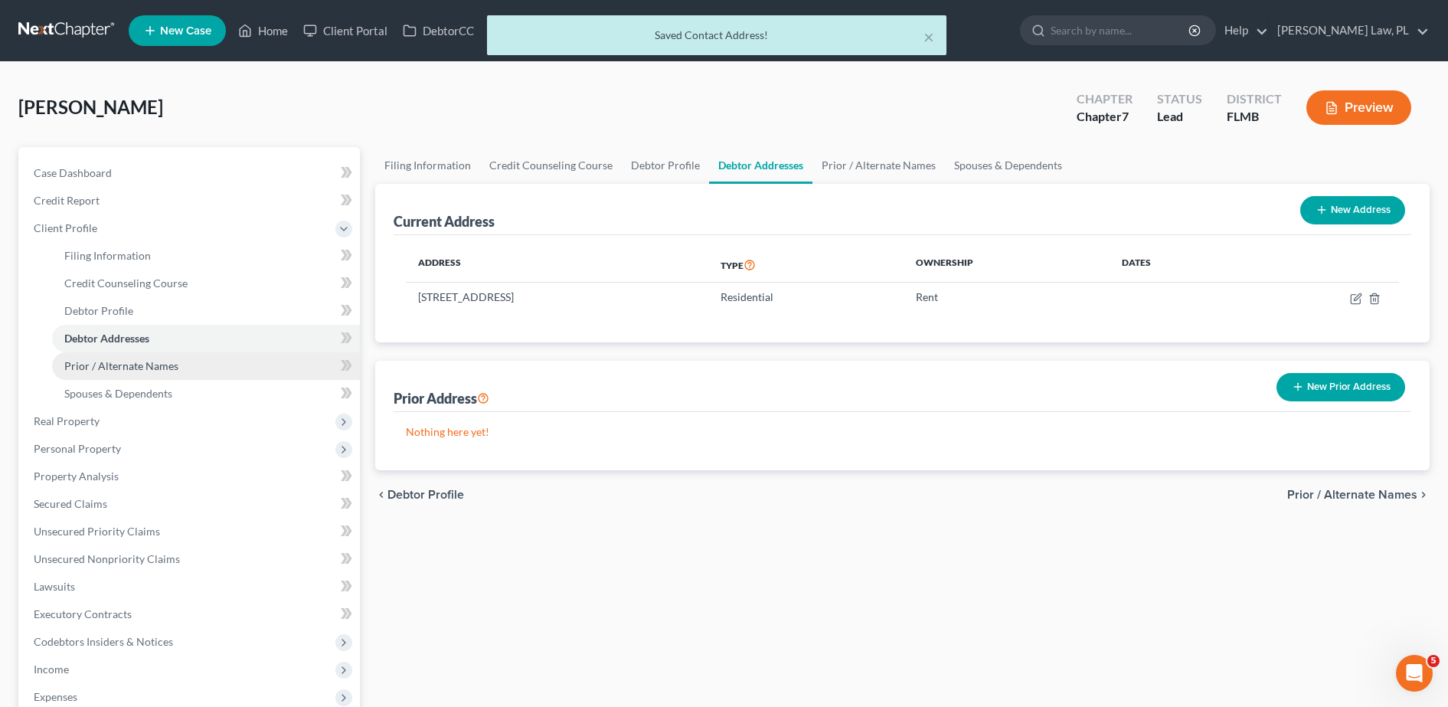
click at [142, 370] on span "Prior / Alternate Names" at bounding box center [121, 365] width 114 height 13
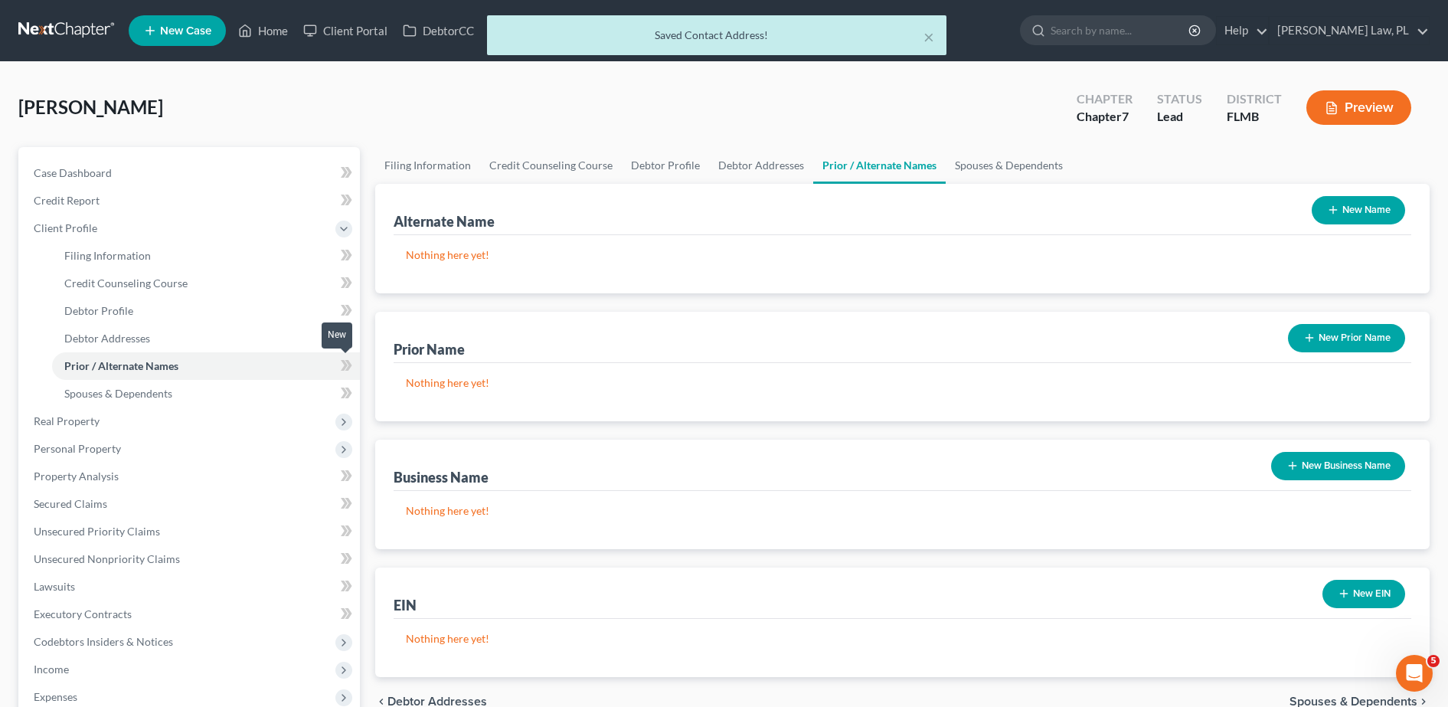
scroll to position [8, 0]
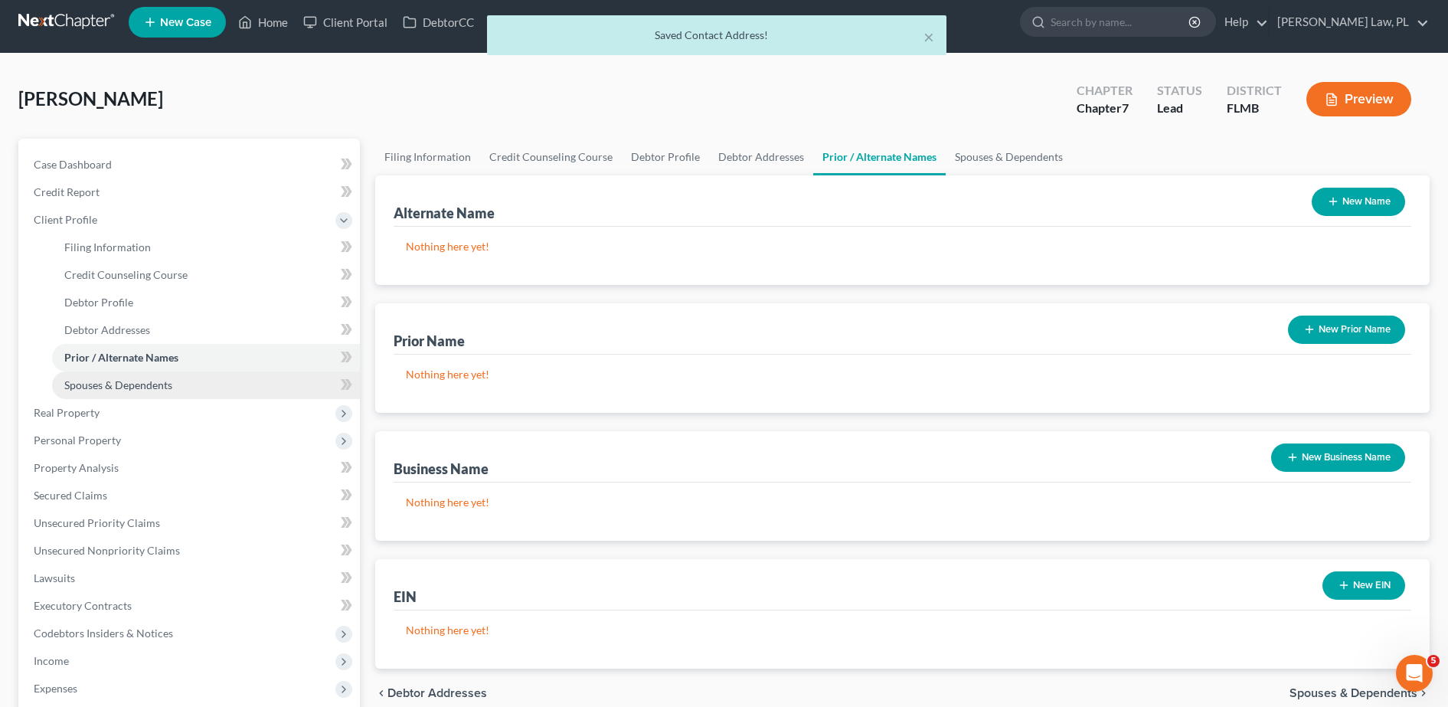
click at [223, 376] on link "Spouses & Dependents" at bounding box center [206, 385] width 308 height 28
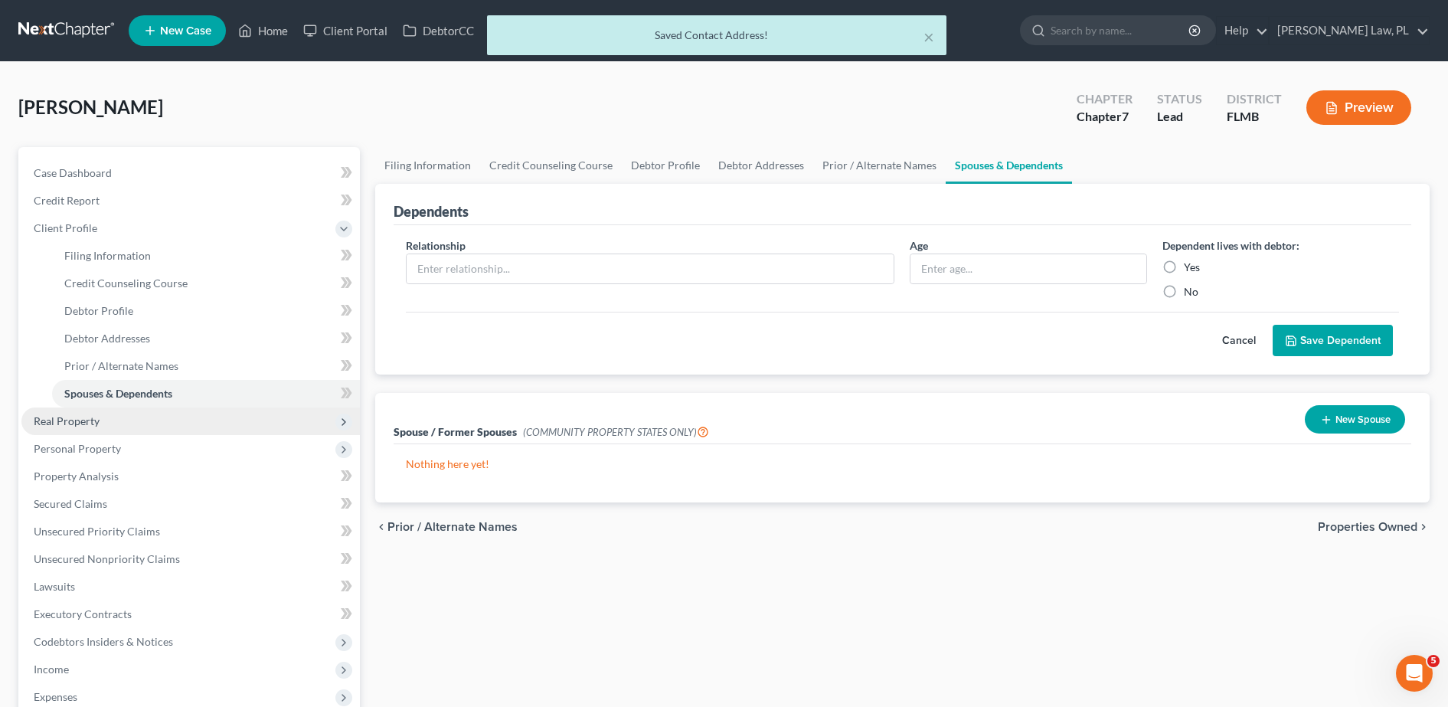
click at [129, 422] on span "Real Property" at bounding box center [190, 421] width 338 height 28
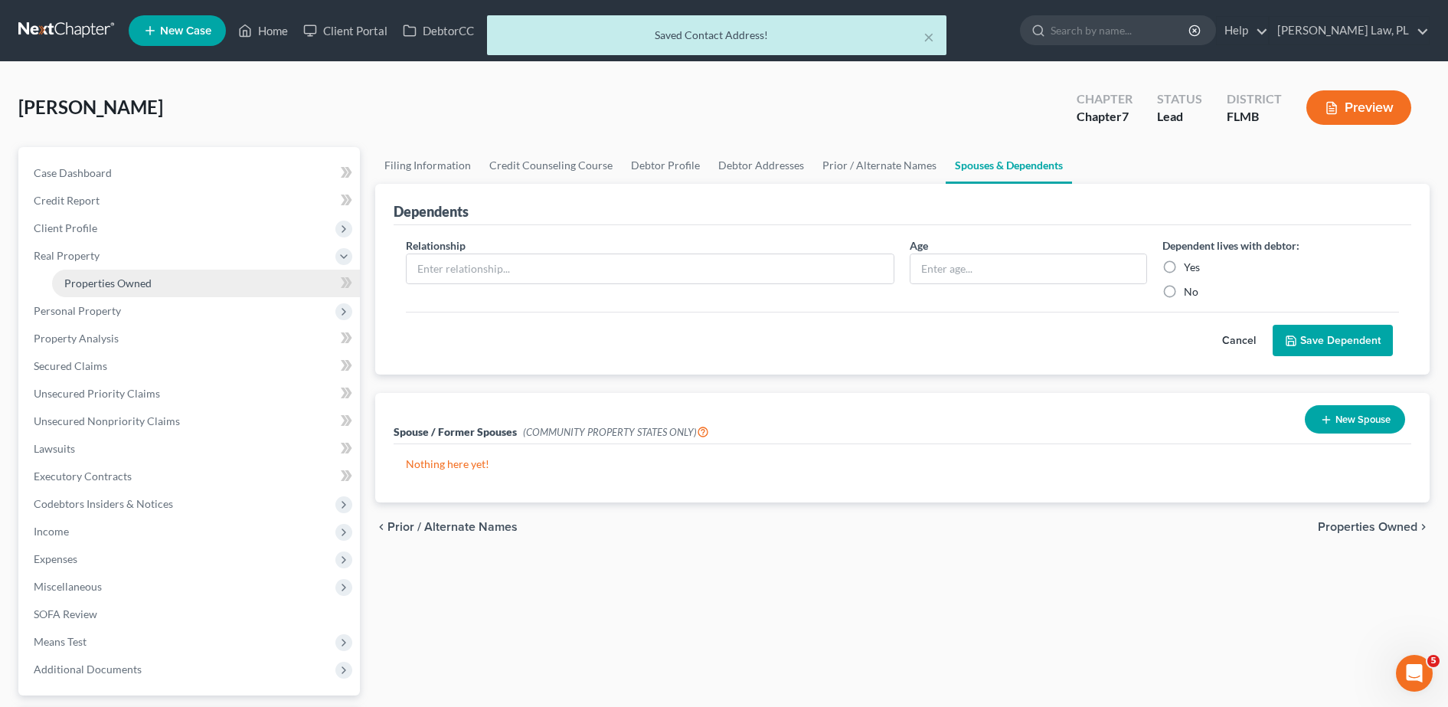
click at [119, 273] on link "Properties Owned" at bounding box center [206, 284] width 308 height 28
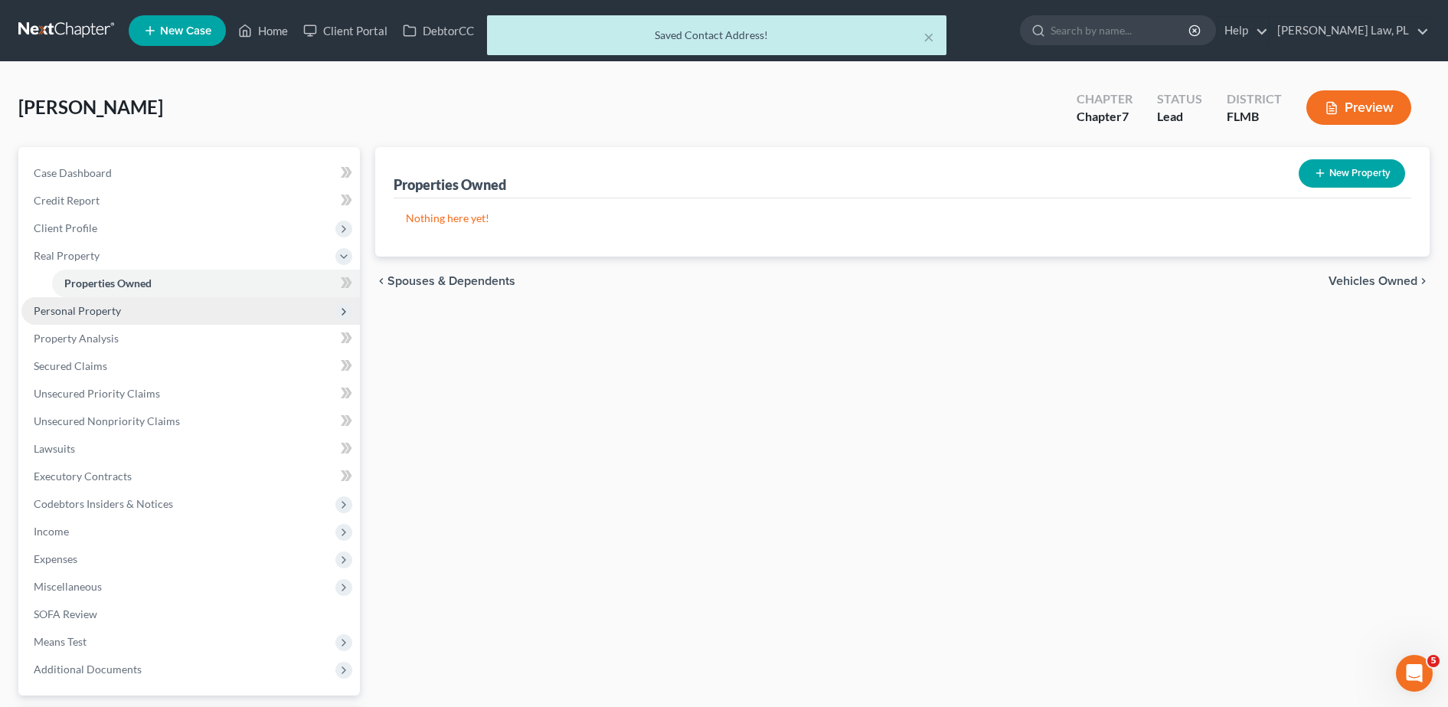
click at [100, 317] on span "Personal Property" at bounding box center [190, 311] width 338 height 28
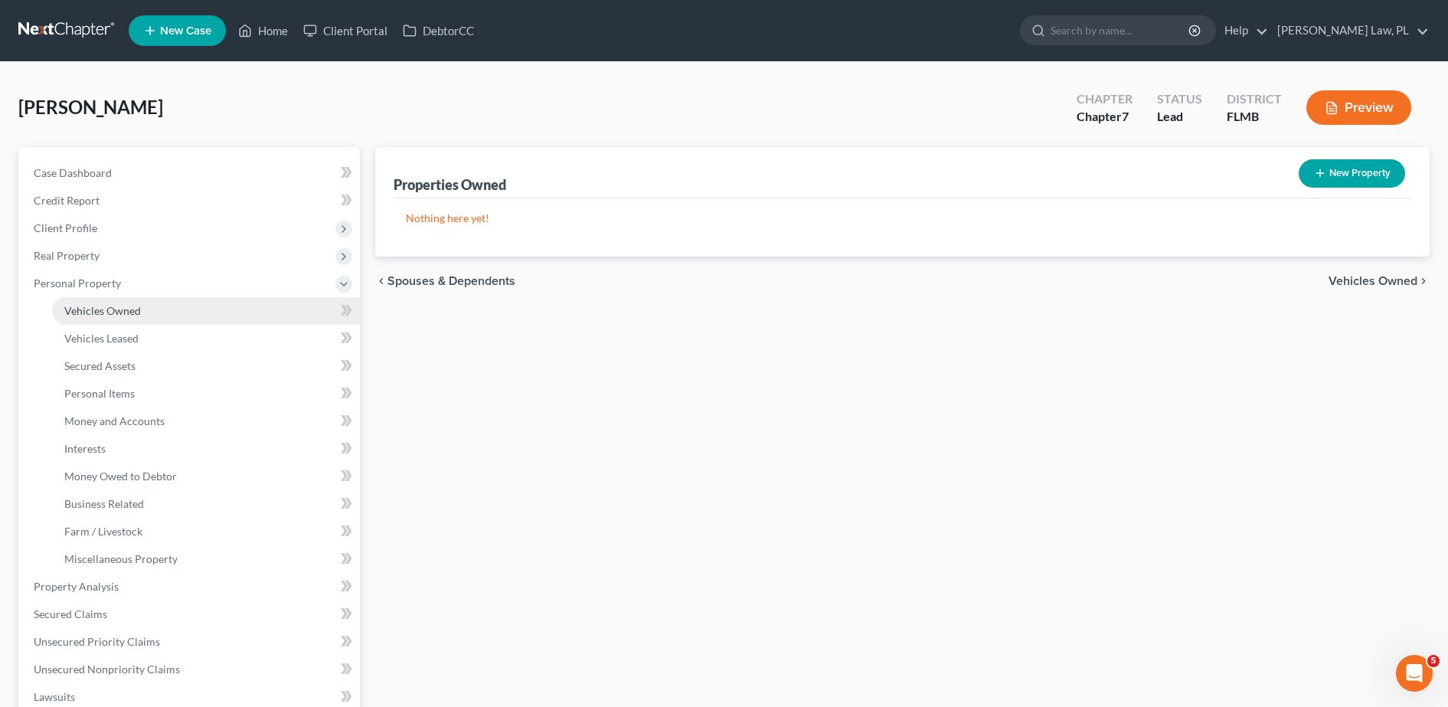
click at [135, 316] on span "Vehicles Owned" at bounding box center [102, 310] width 77 height 13
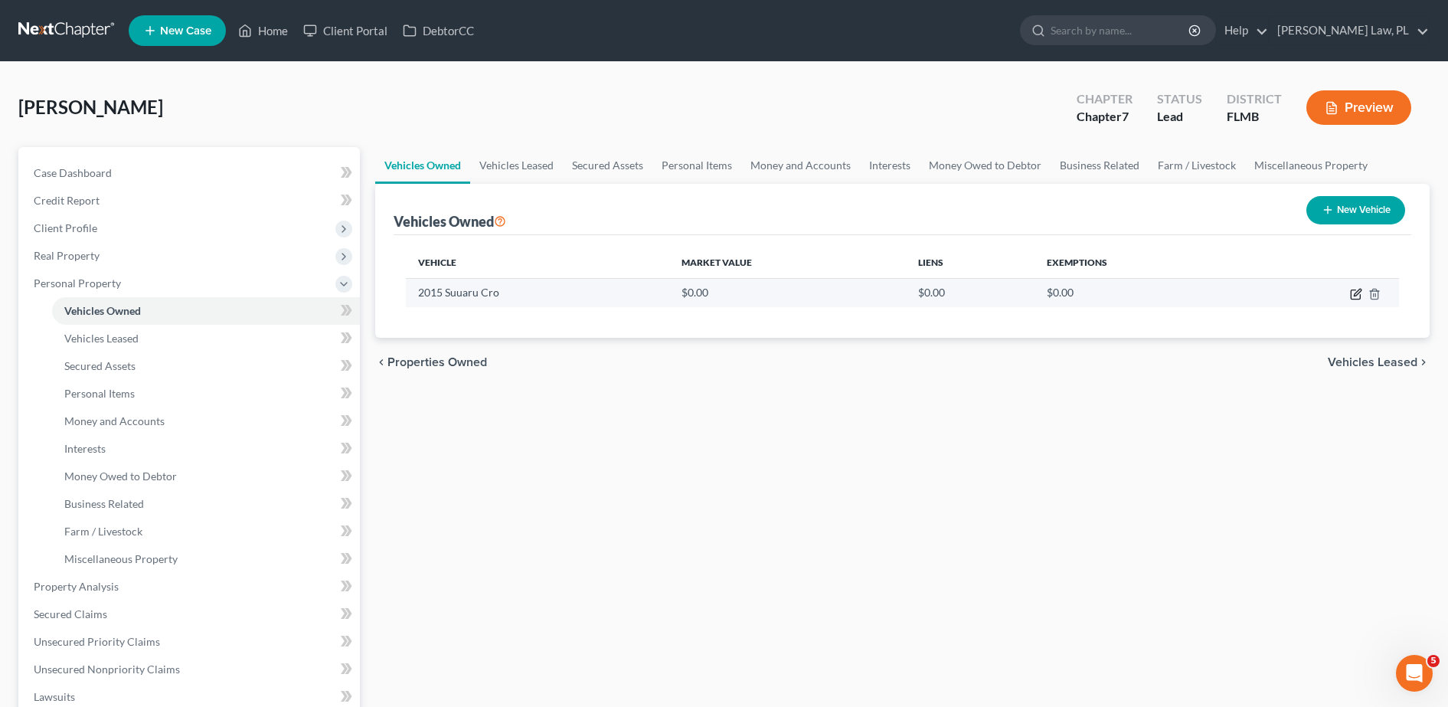
click at [1360, 296] on icon "button" at bounding box center [1355, 294] width 9 height 9
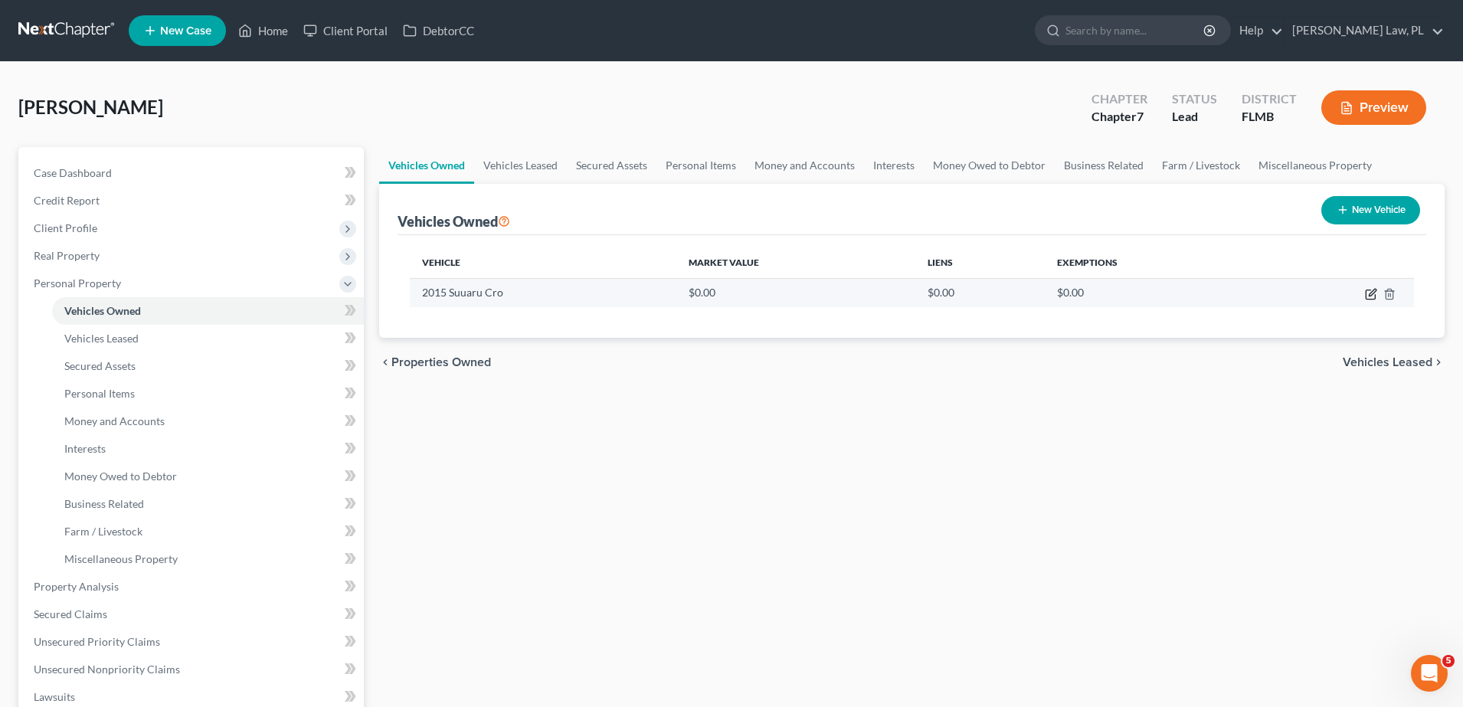
select select "0"
select select "11"
select select "1"
select select "0"
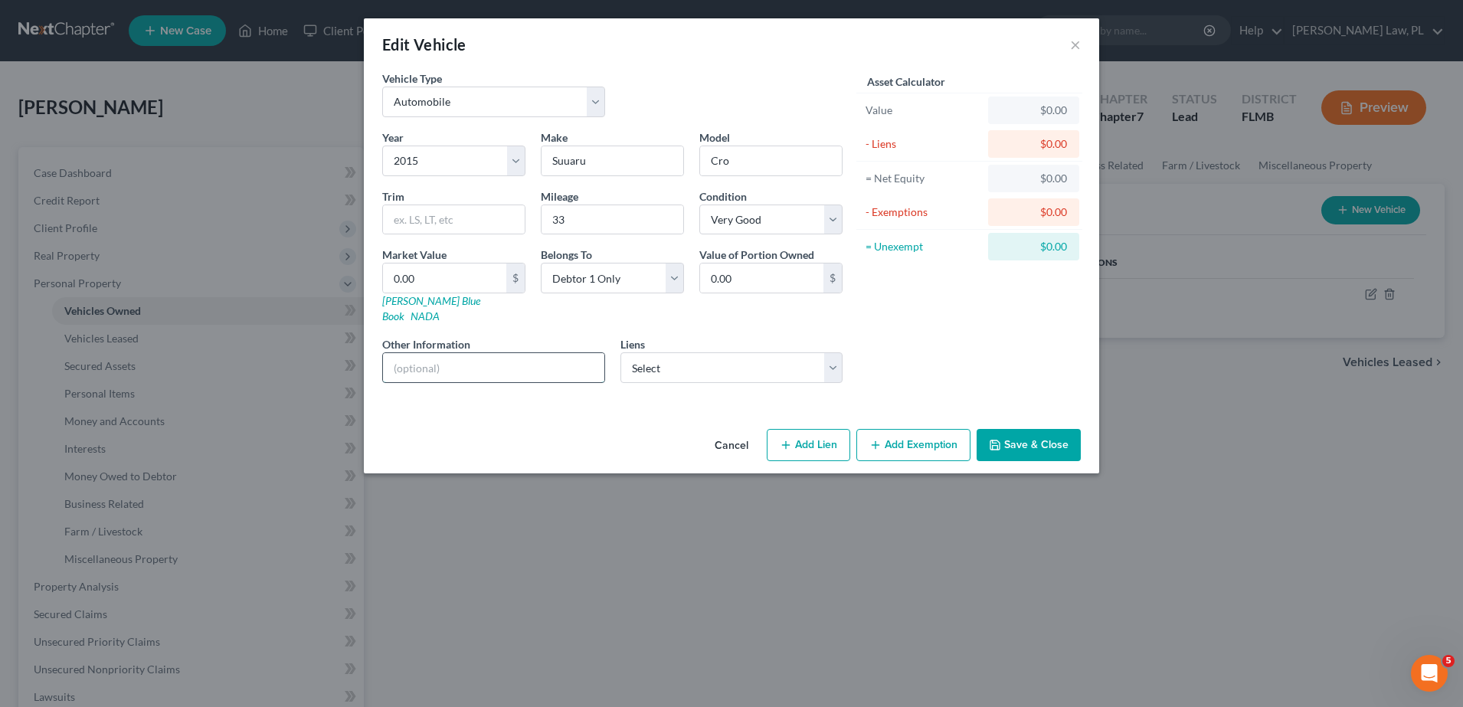
click at [506, 364] on input "text" at bounding box center [493, 367] width 221 height 29
paste input "VIN: JF2GPADC2F8291908"
type input "VIN: JF2GPADC2F8291908"
click at [603, 336] on div "Other Information VIN: JF2GPADC2F8291908" at bounding box center [493, 359] width 238 height 47
click at [607, 226] on input "33" at bounding box center [612, 219] width 142 height 29
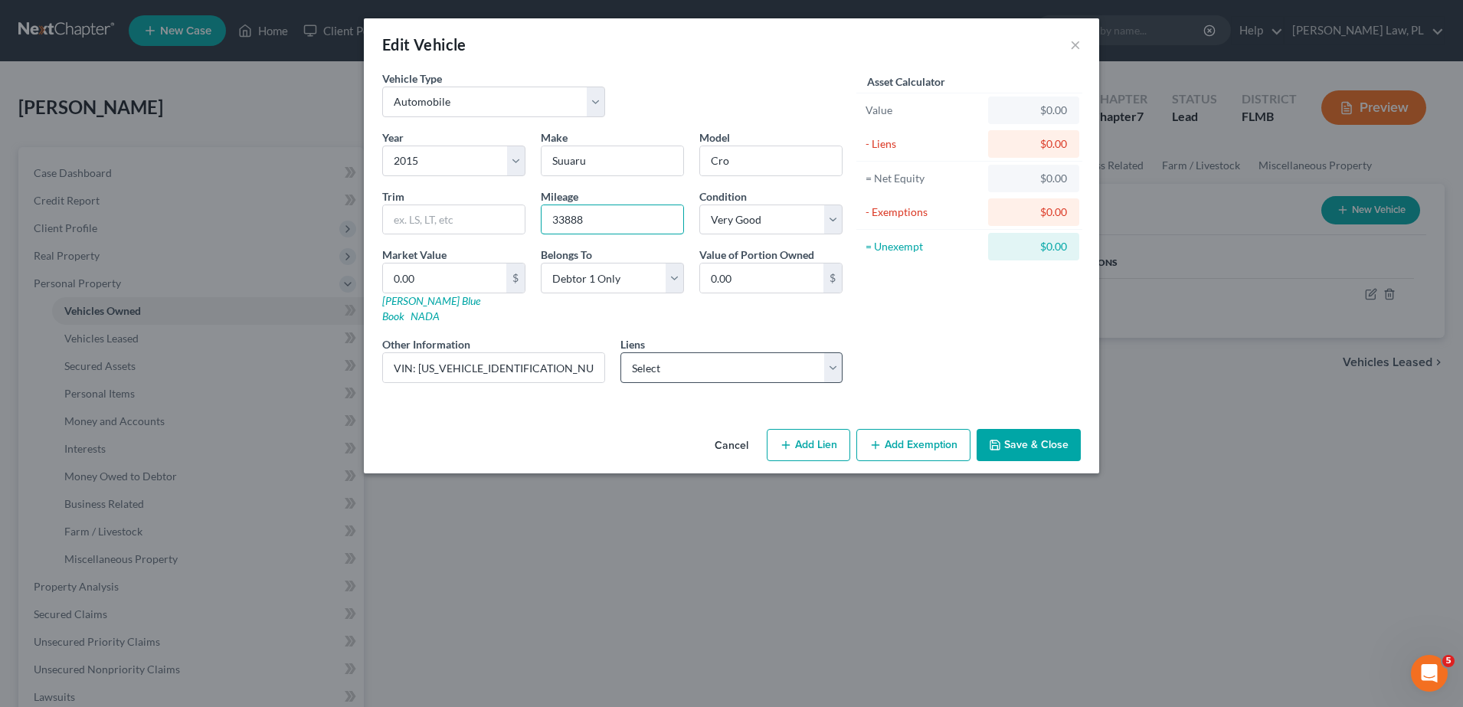
type input "33888"
click at [750, 352] on select "Select Cap One Auto - $0.00" at bounding box center [731, 367] width 223 height 31
click at [1005, 429] on button "Save & Close" at bounding box center [1028, 445] width 104 height 32
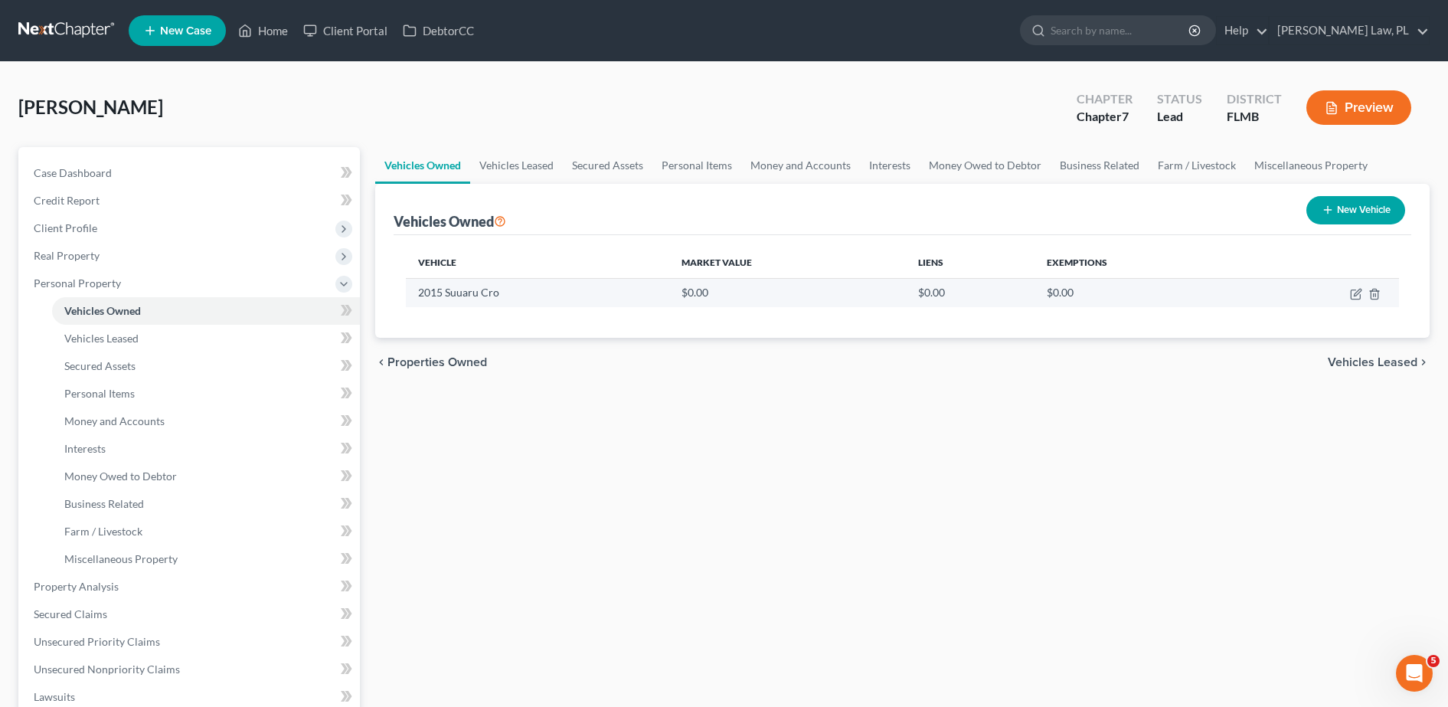
click at [1362, 295] on td at bounding box center [1322, 292] width 153 height 29
click at [1351, 299] on icon "button" at bounding box center [1355, 294] width 9 height 9
select select "0"
select select "11"
select select "1"
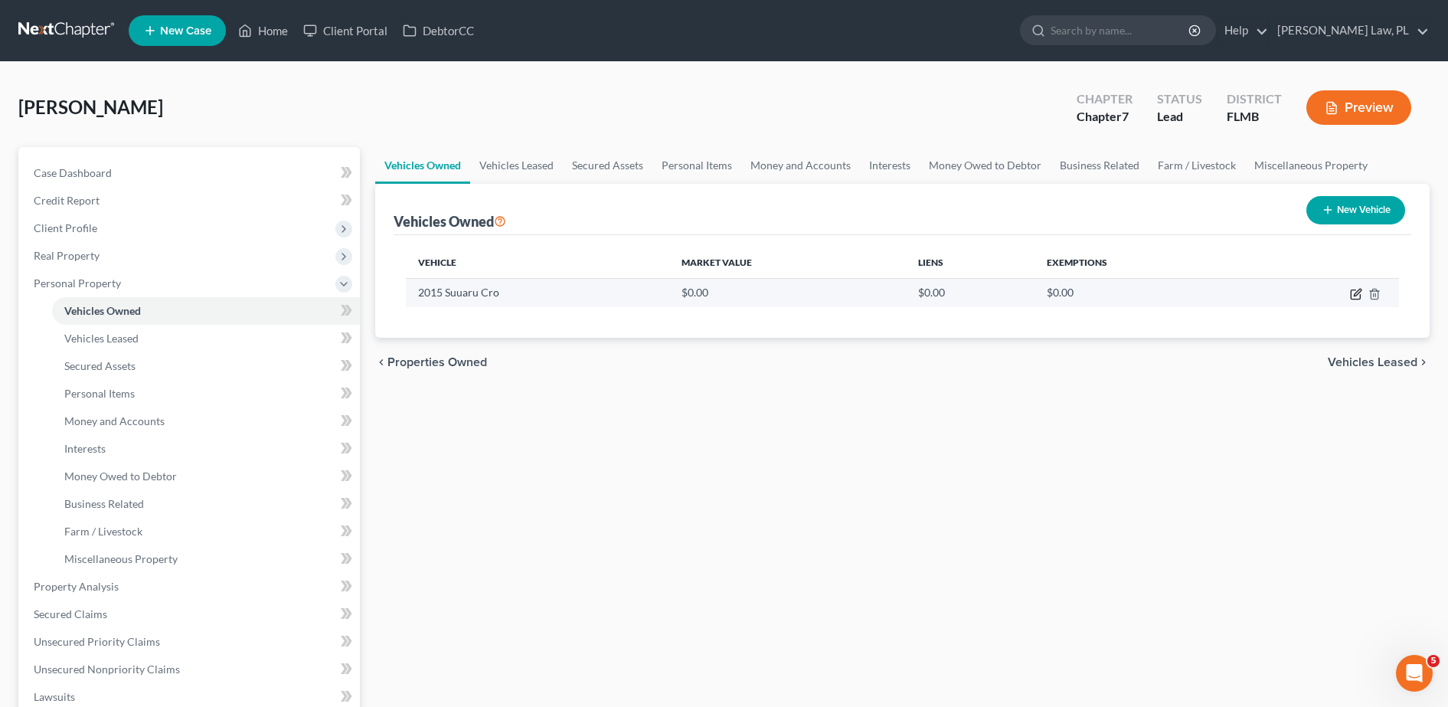
select select "0"
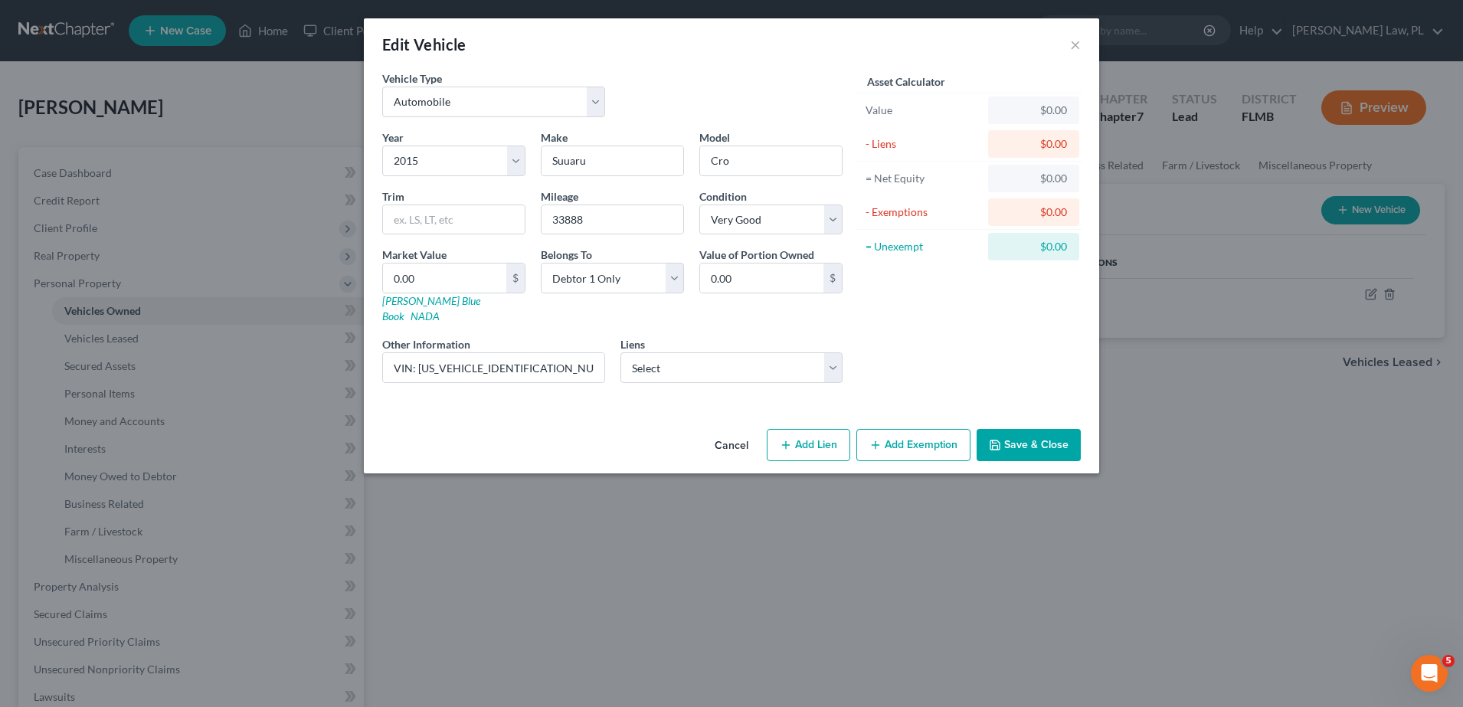
click at [610, 177] on div "Year Select 2026 2025 2024 2023 2022 2021 2020 2019 2018 2017 2016 2015 2014 20…" at bounding box center [612, 262] width 476 height 266
drag, startPoint x: 608, startPoint y: 167, endPoint x: 489, endPoint y: 153, distance: 120.3
click at [489, 153] on div "Year Select 2026 2025 2024 2023 2022 2021 2020 2019 2018 2017 2016 2015 2014 20…" at bounding box center [612, 262] width 476 height 266
paste input "Subaru XV Crosstrek"
drag, startPoint x: 590, startPoint y: 153, endPoint x: 675, endPoint y: 164, distance: 86.4
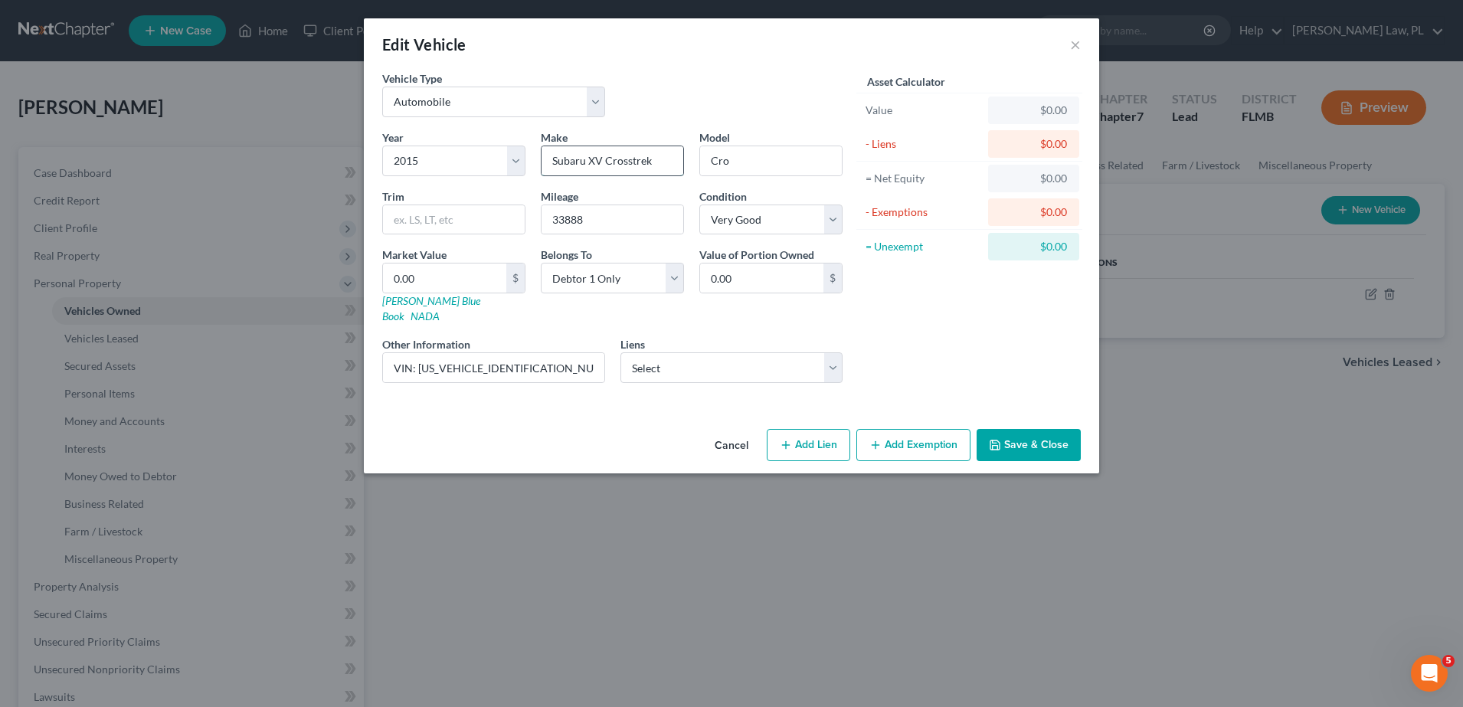
click at [675, 164] on input "Subaru XV Crosstrek" at bounding box center [612, 160] width 142 height 29
type input "Subaru"
drag, startPoint x: 796, startPoint y: 171, endPoint x: 685, endPoint y: 170, distance: 111.0
click at [685, 170] on div "Year Select 2026 2025 2024 2023 2022 2021 2020 2019 2018 2017 2016 2015 2014 20…" at bounding box center [612, 262] width 476 height 266
paste input "XV Crosstrek"
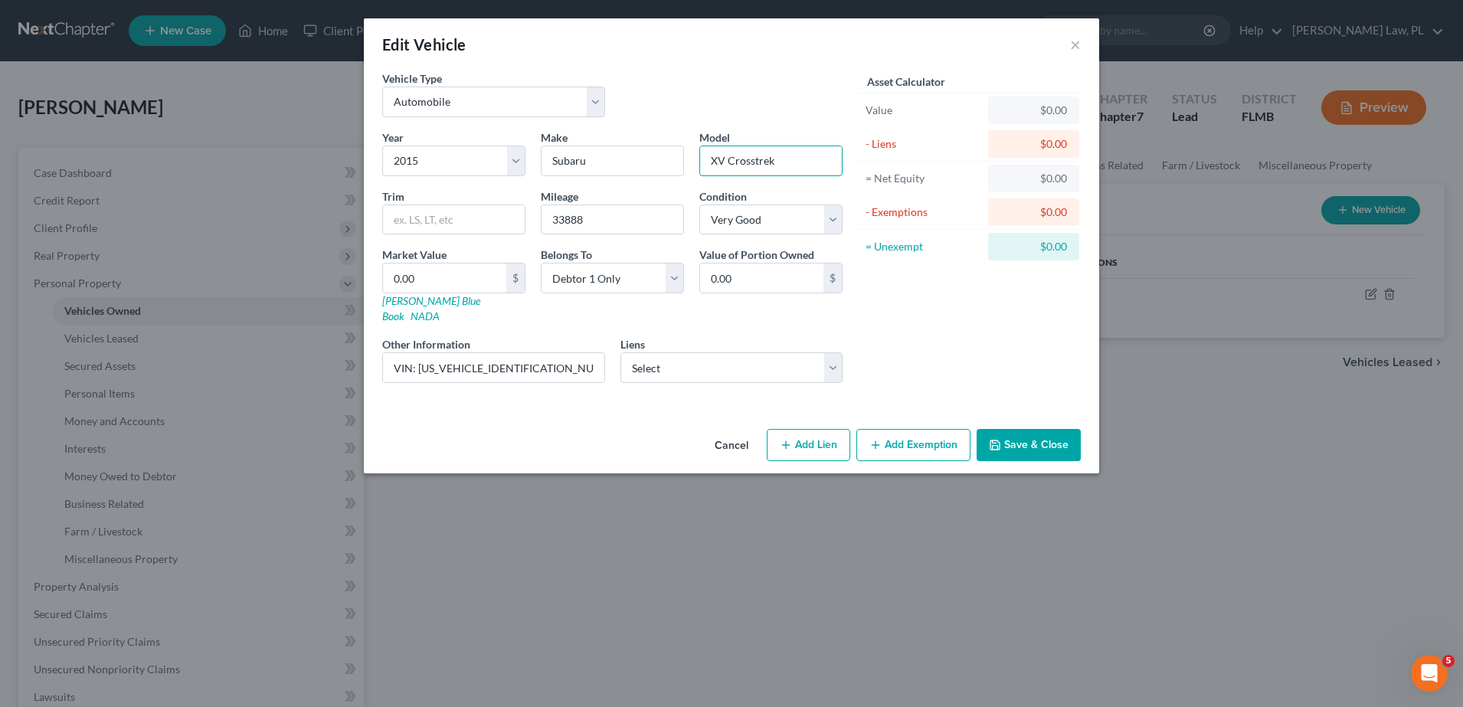
type input "XV Crosstrek"
click at [1041, 429] on button "Save & Close" at bounding box center [1028, 445] width 104 height 32
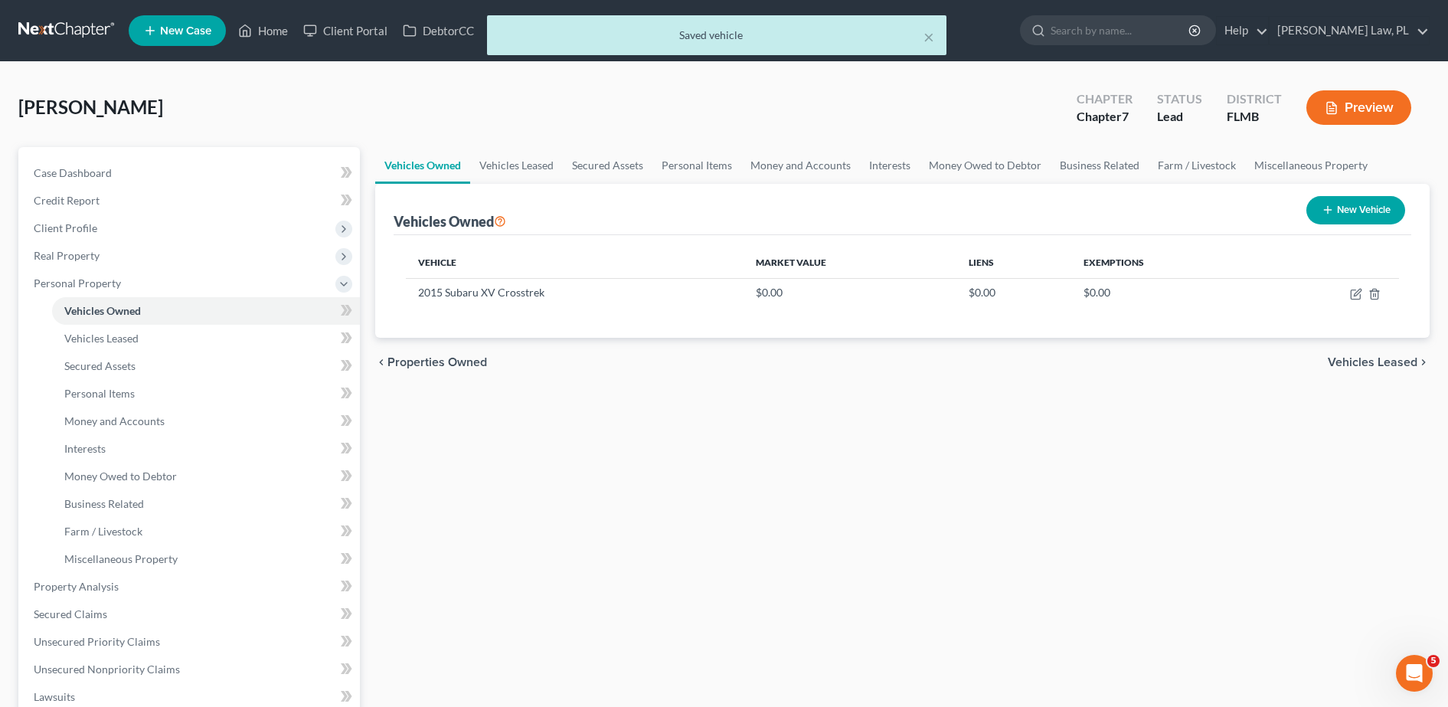
click at [273, 30] on div "× Saved vehicle" at bounding box center [716, 38] width 1448 height 47
click at [286, 29] on div "× Saved vehicle" at bounding box center [716, 38] width 1448 height 47
click at [267, 31] on div "× Saved vehicle" at bounding box center [716, 38] width 1448 height 47
drag, startPoint x: 205, startPoint y: 249, endPoint x: 211, endPoint y: 243, distance: 8.7
click at [205, 249] on span "Real Property" at bounding box center [190, 256] width 338 height 28
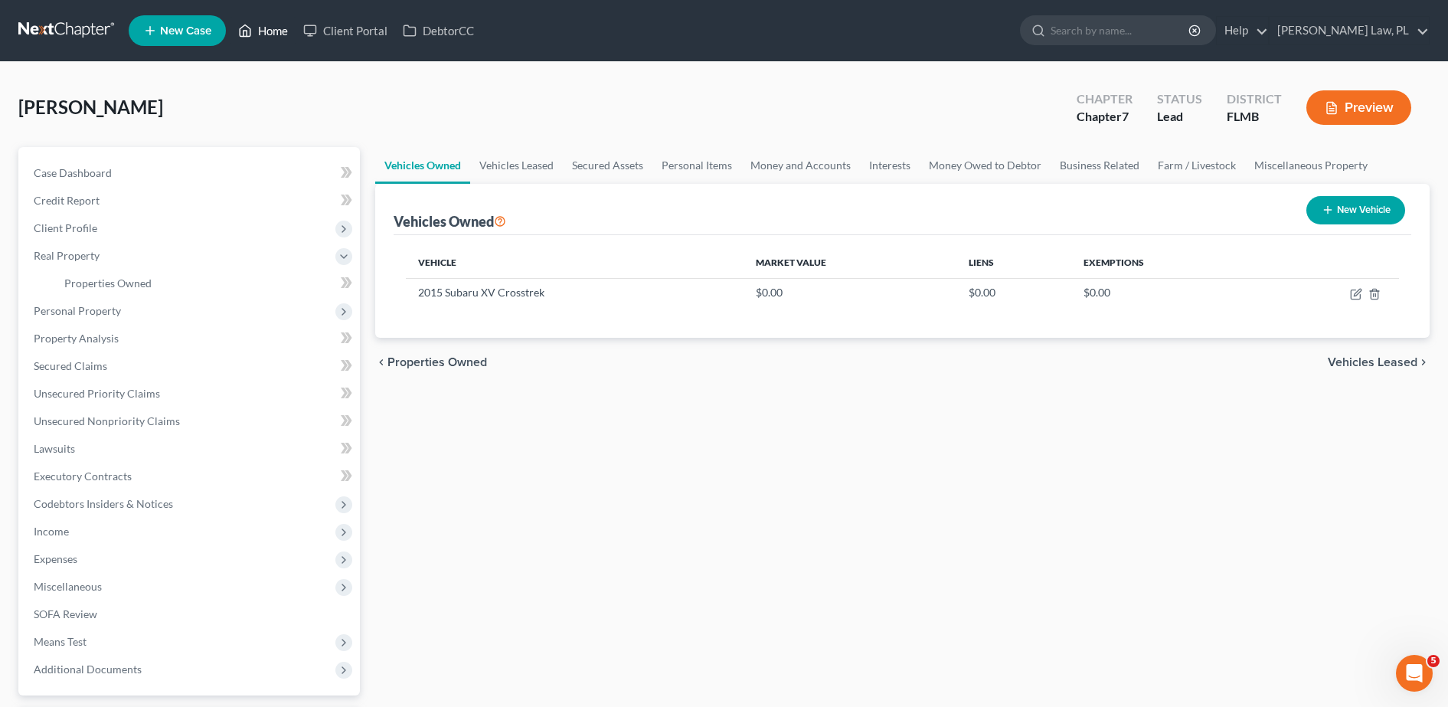
click at [273, 33] on link "Home" at bounding box center [263, 31] width 65 height 28
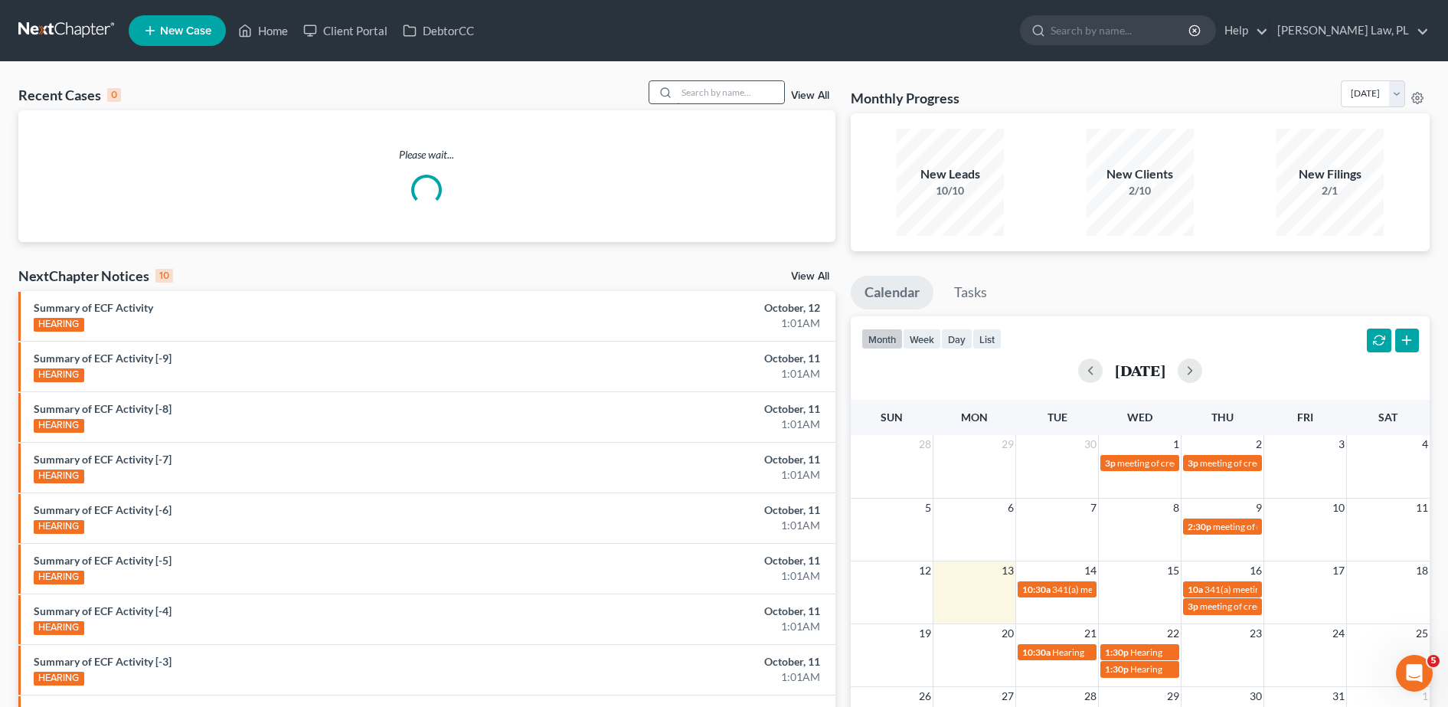
click at [724, 98] on input "search" at bounding box center [730, 92] width 107 height 22
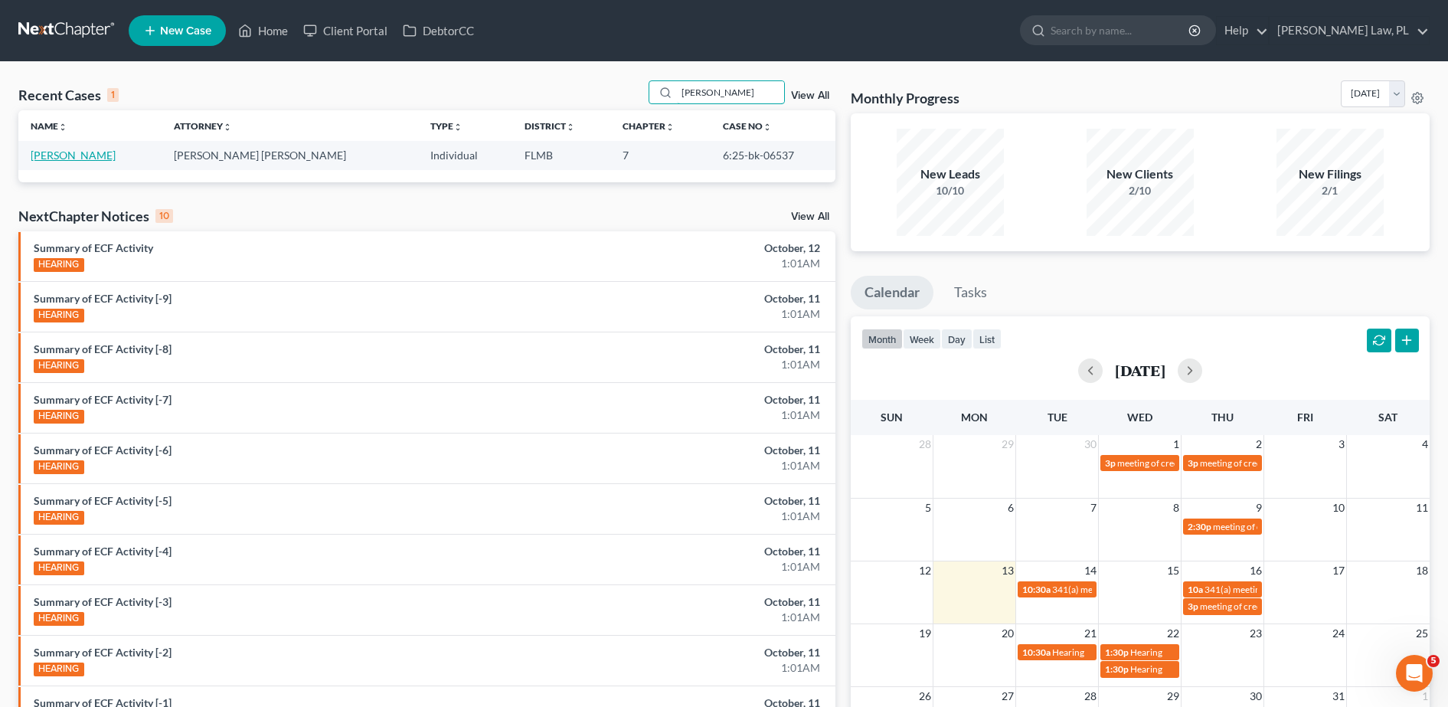
type input "LEMLEY"
click at [67, 155] on link "[PERSON_NAME]" at bounding box center [73, 155] width 85 height 13
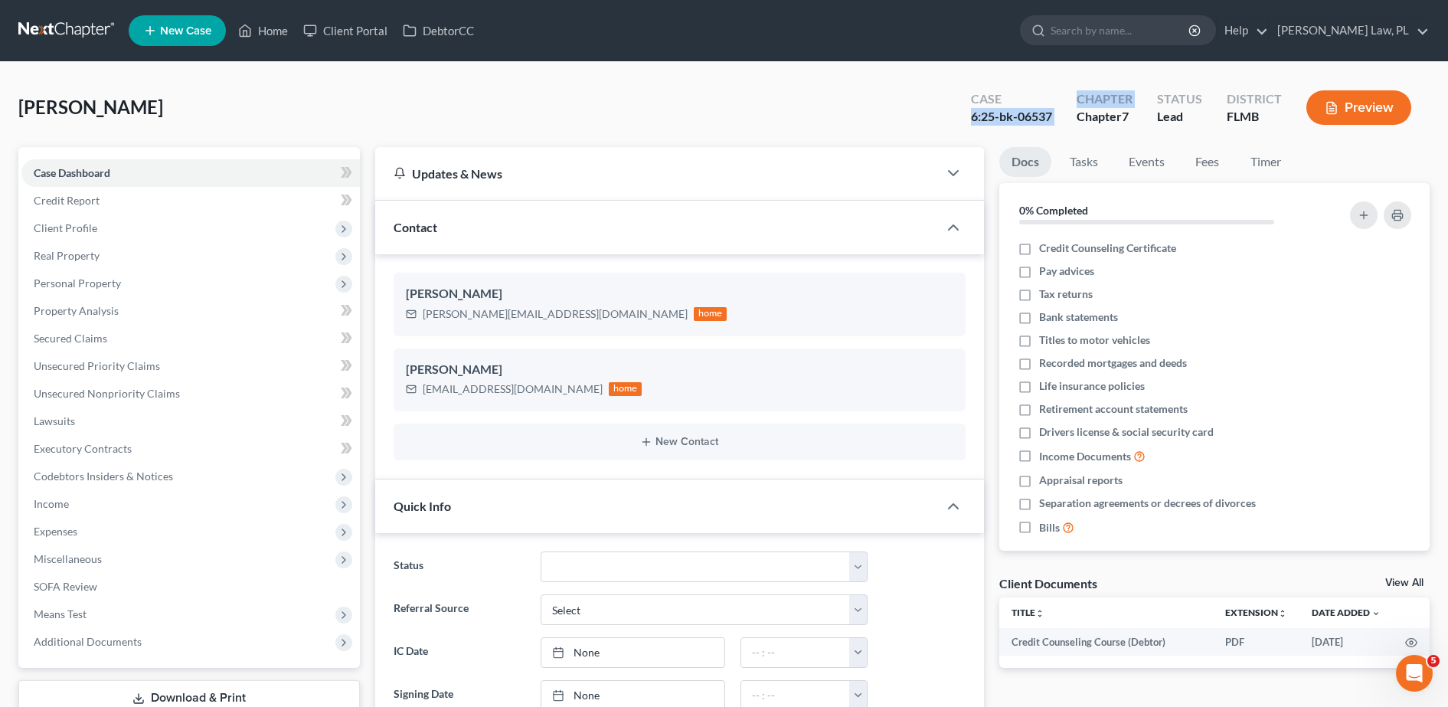
drag, startPoint x: 960, startPoint y: 120, endPoint x: 1068, endPoint y: 111, distance: 109.1
click at [1068, 111] on div "Case 6:25-bk-06537 Chapter Chapter 7 Status Lead District FLMB Preview" at bounding box center [1194, 109] width 471 height 45
drag, startPoint x: 1068, startPoint y: 111, endPoint x: 966, endPoint y: 115, distance: 102.7
click at [1016, 119] on div "6:25-bk-06537" at bounding box center [1011, 117] width 81 height 18
click at [964, 115] on div "Case 6:25-bk-06537" at bounding box center [1012, 109] width 106 height 45
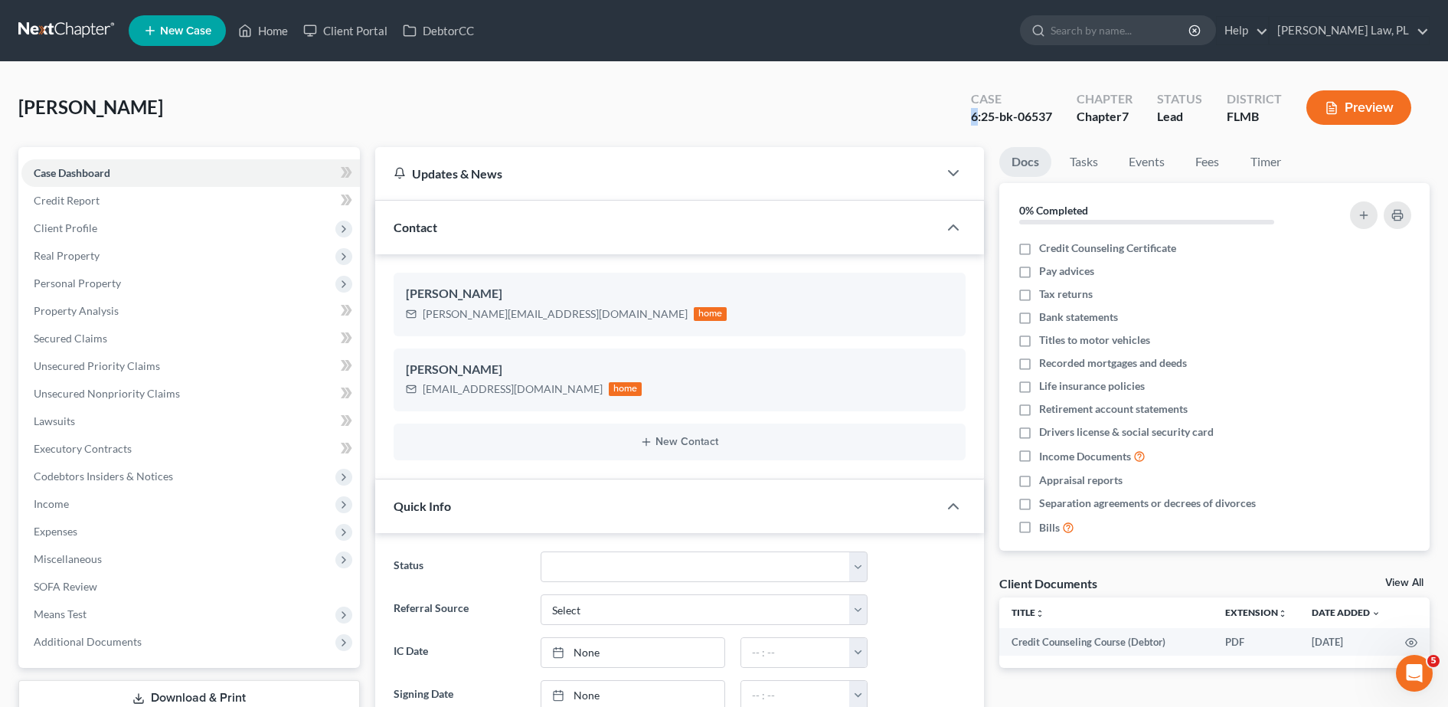
click at [964, 115] on div "Case 6:25-bk-06537" at bounding box center [1012, 109] width 106 height 45
drag, startPoint x: 964, startPoint y: 115, endPoint x: 937, endPoint y: 112, distance: 27.0
click at [937, 112] on div "Lemley-Larralde, Nicolas Upgraded Case 6:25-bk-06537 Chapter Chapter 7 Status L…" at bounding box center [723, 113] width 1411 height 67
click at [939, 101] on div "Lemley-Larralde, Nicolas Upgraded Case 6:25-bk-06537 Chapter Chapter 7 Status L…" at bounding box center [723, 113] width 1411 height 67
drag, startPoint x: 1059, startPoint y: 114, endPoint x: 975, endPoint y: 125, distance: 84.9
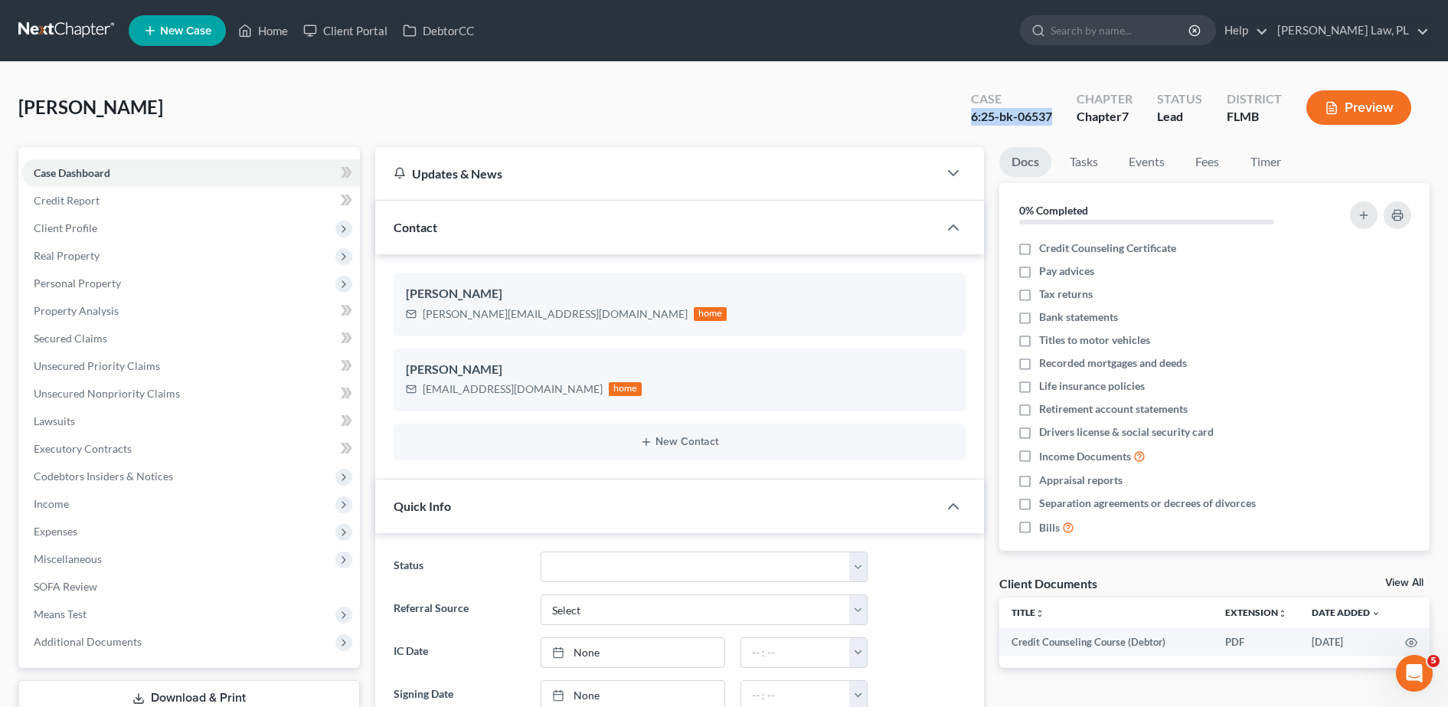
click at [975, 125] on div "Case 6:25-bk-06537" at bounding box center [1012, 109] width 106 height 45
copy div "6:25-bk-06537"
click at [269, 33] on link "Home" at bounding box center [263, 31] width 65 height 28
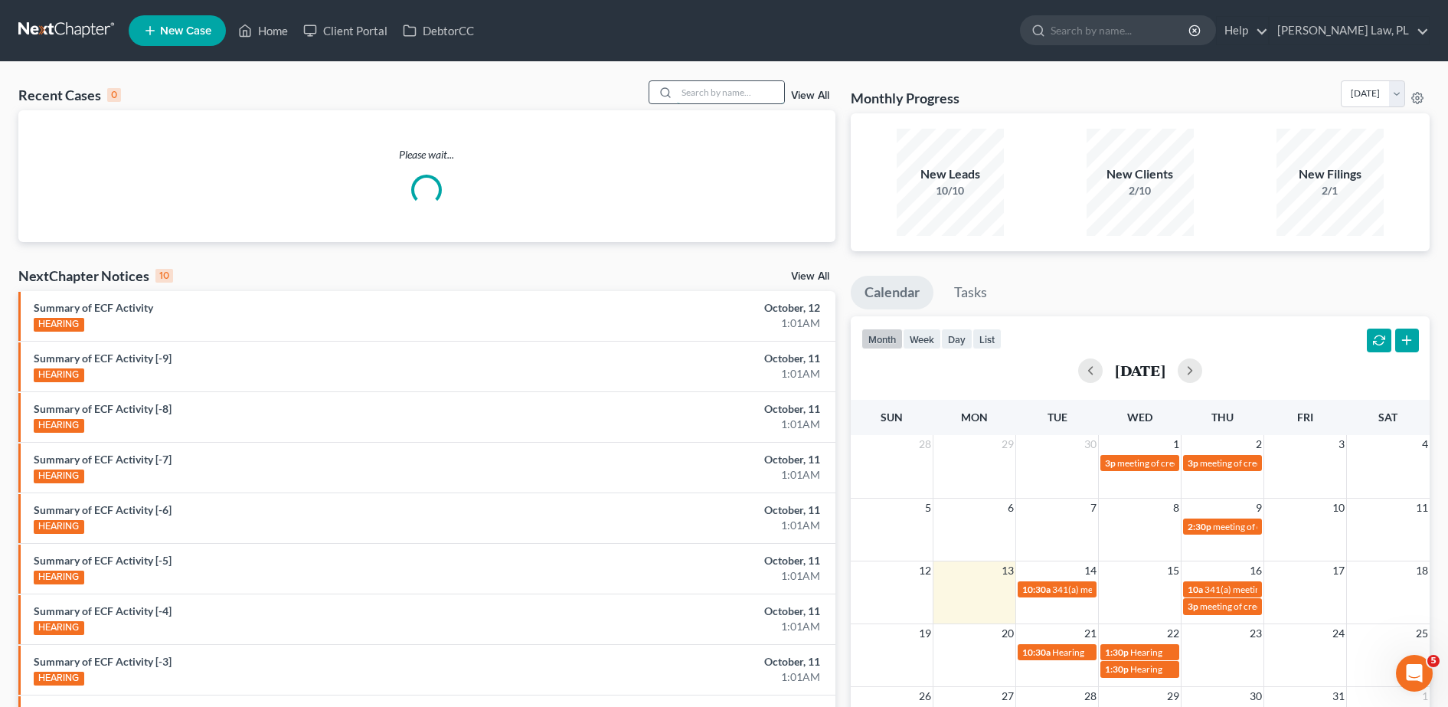
click at [708, 103] on input "search" at bounding box center [730, 92] width 107 height 22
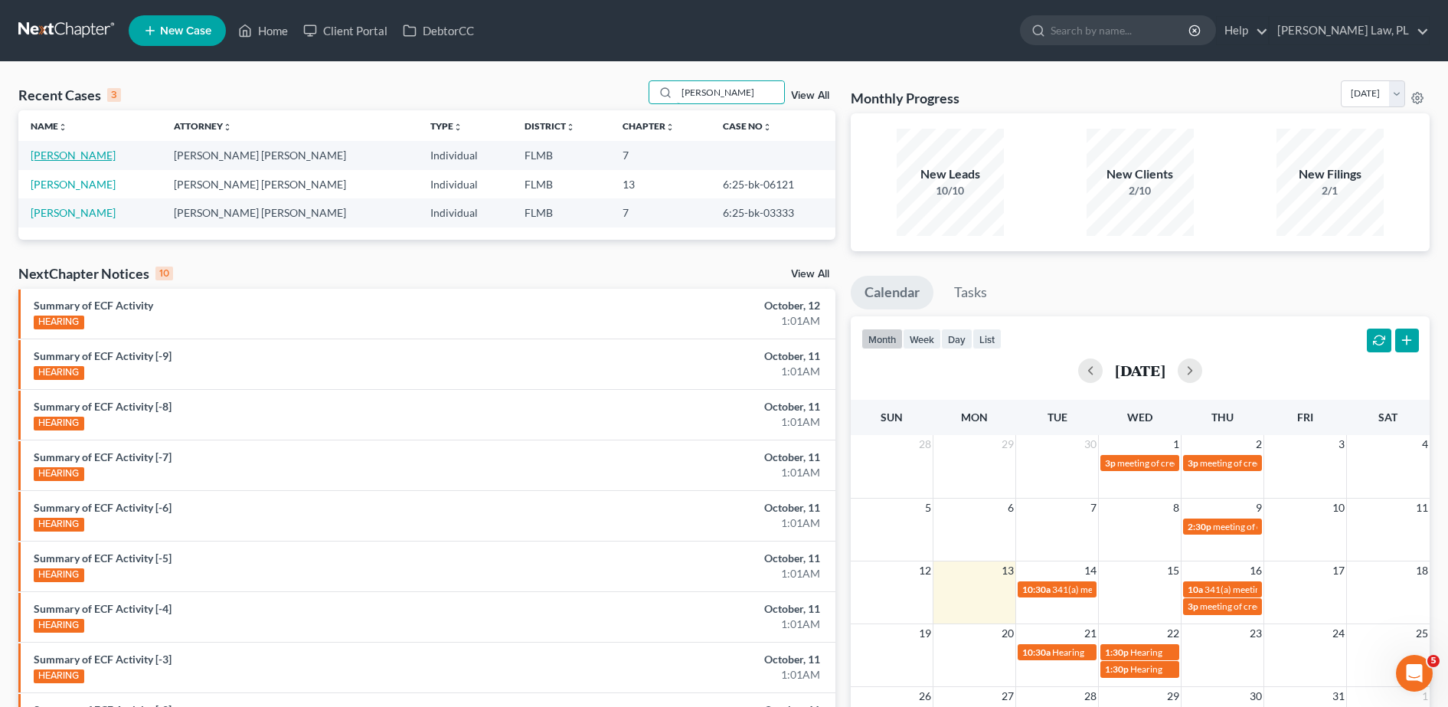
type input "CAROL"
click at [69, 159] on link "[PERSON_NAME]" at bounding box center [73, 155] width 85 height 13
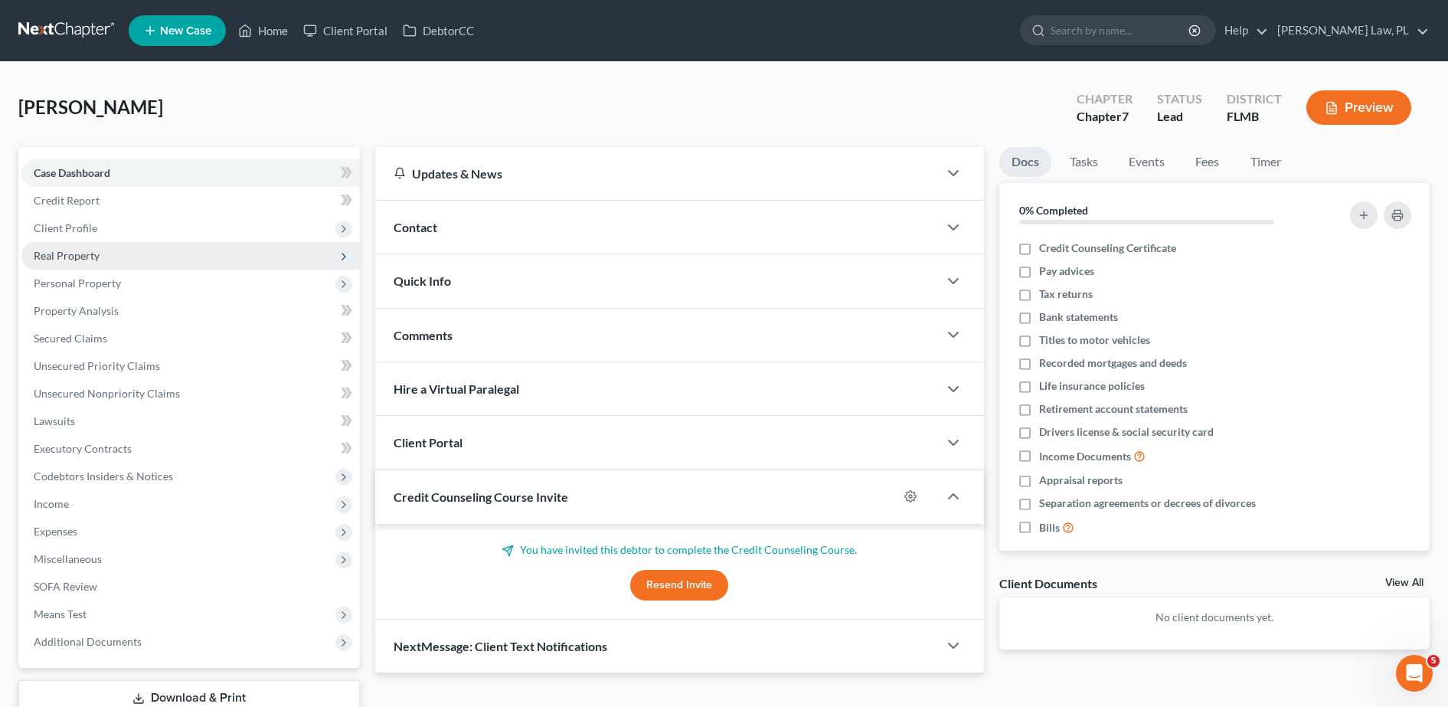
click at [99, 245] on span "Real Property" at bounding box center [190, 256] width 338 height 28
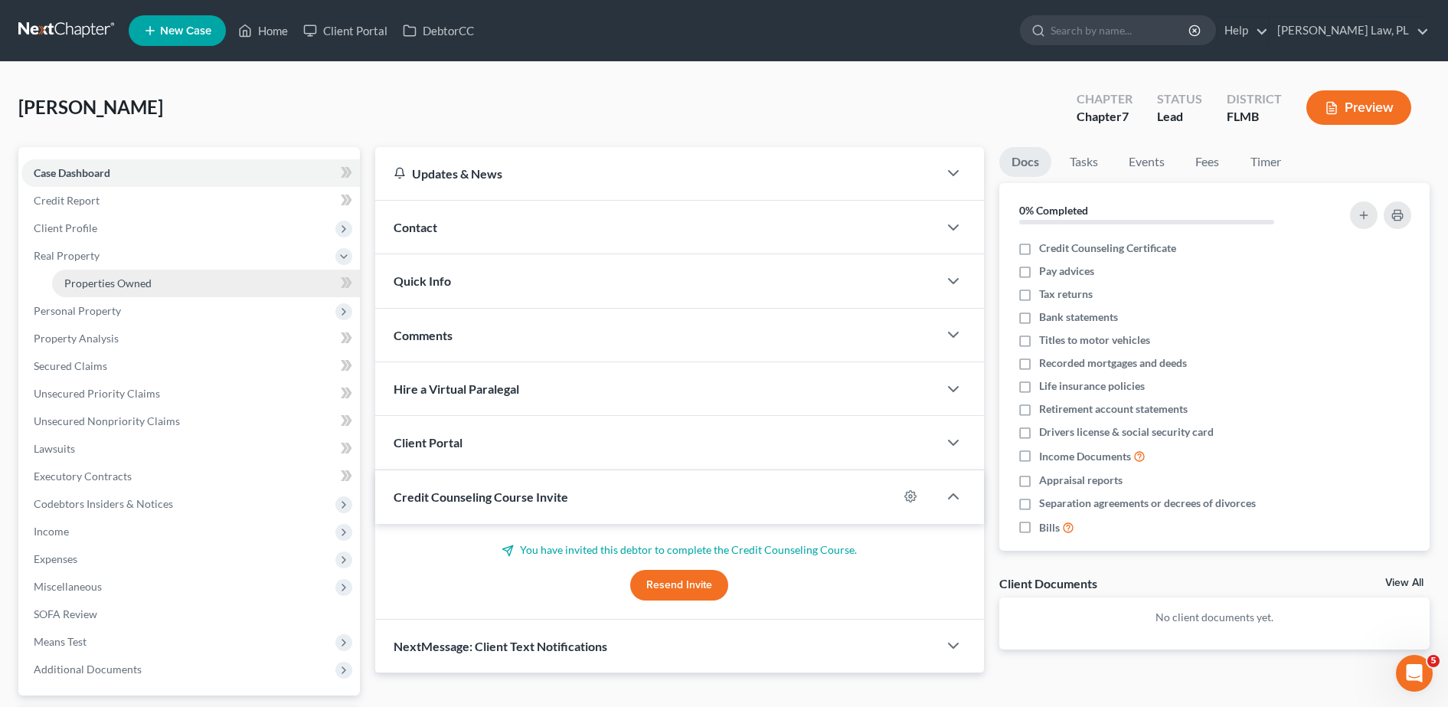
click at [106, 283] on span "Properties Owned" at bounding box center [107, 282] width 87 height 13
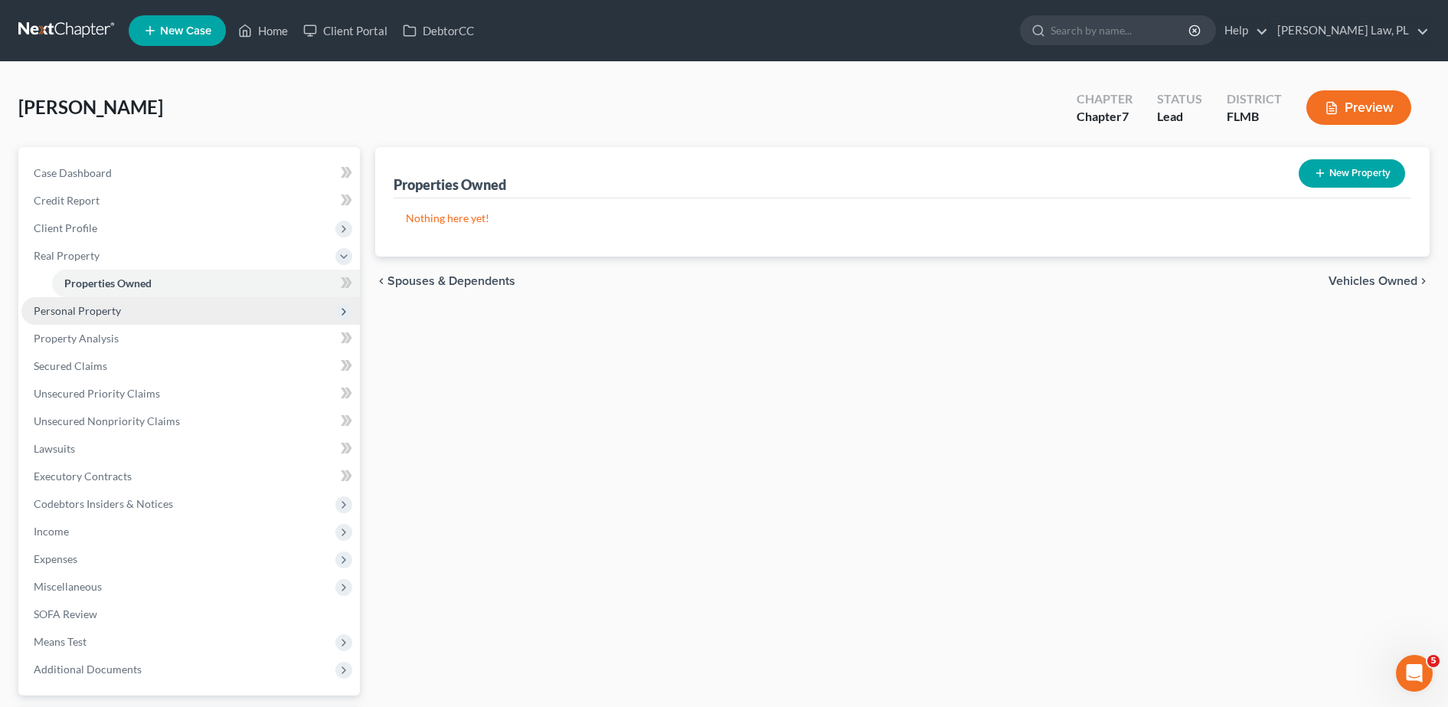
click at [117, 313] on span "Personal Property" at bounding box center [77, 310] width 87 height 13
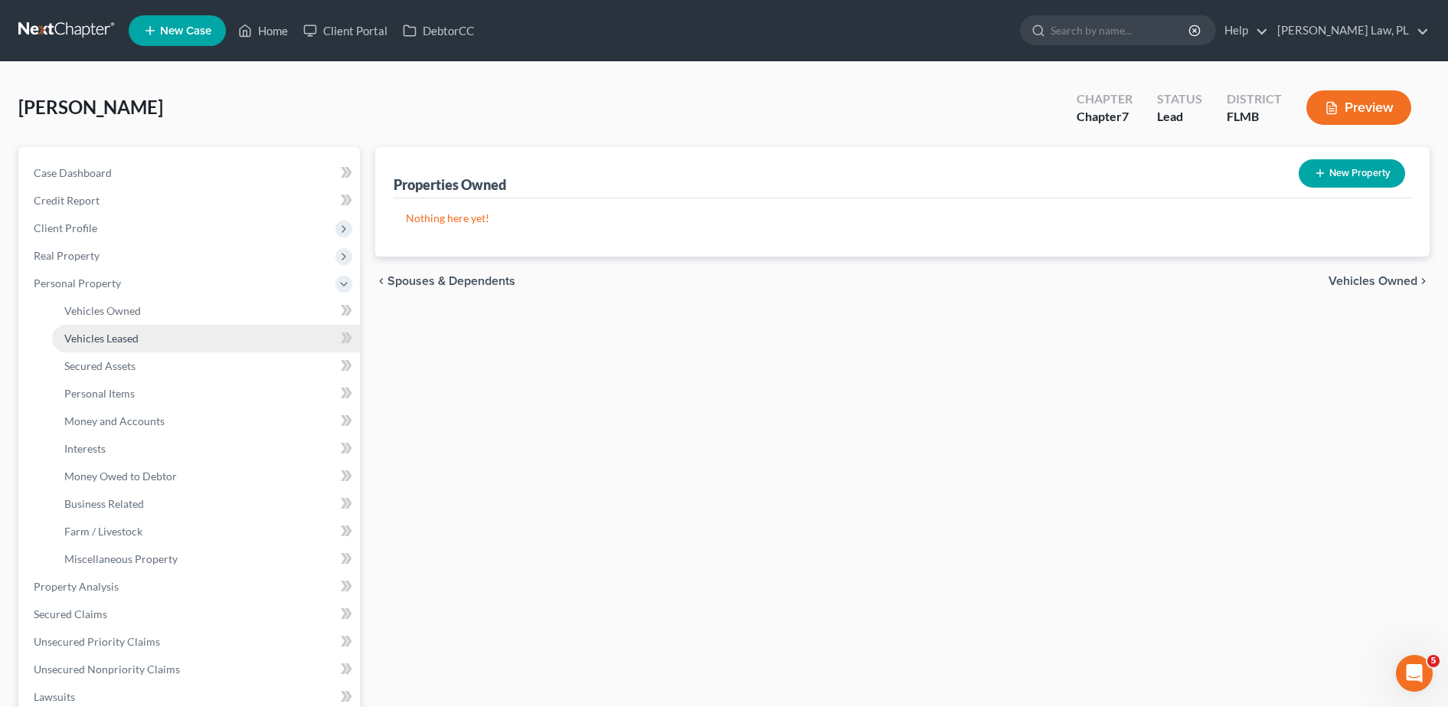
click at [103, 328] on link "Vehicles Leased" at bounding box center [206, 339] width 308 height 28
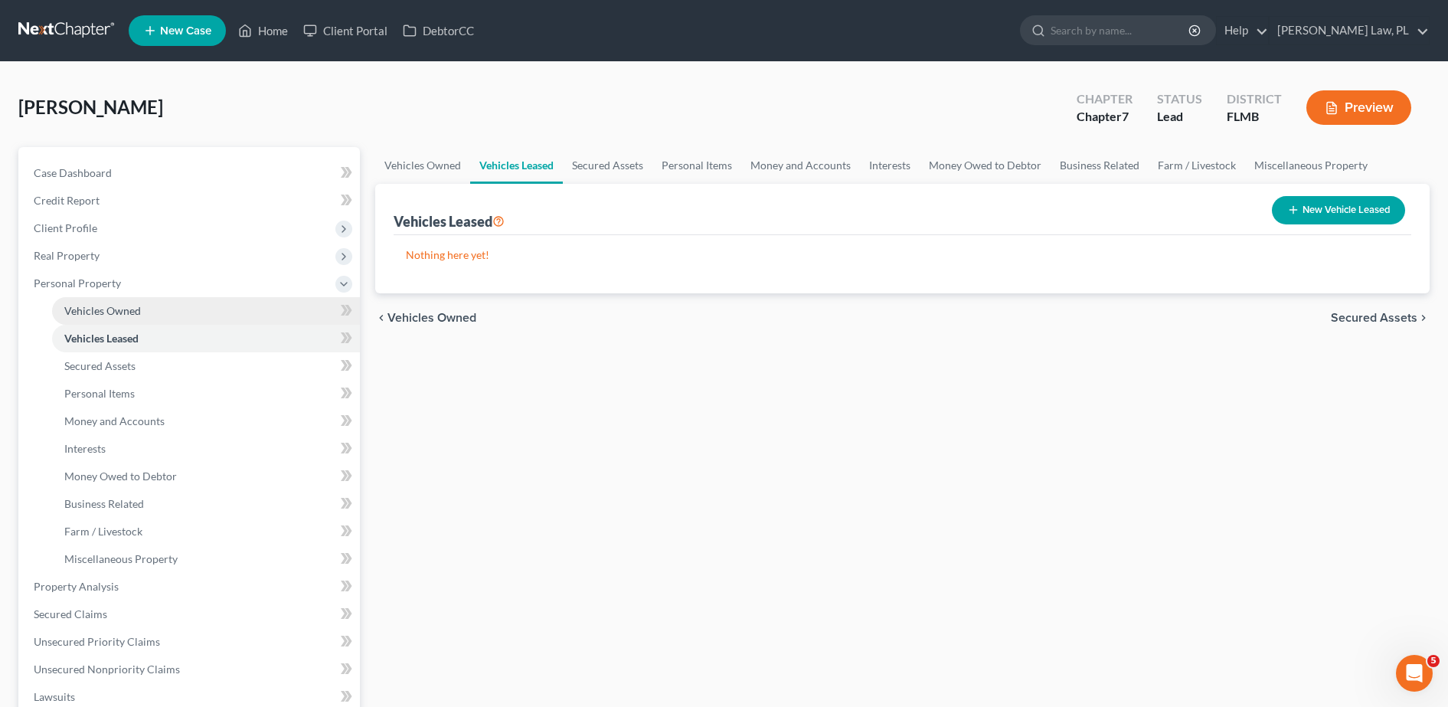
click at [87, 311] on span "Vehicles Owned" at bounding box center [102, 310] width 77 height 13
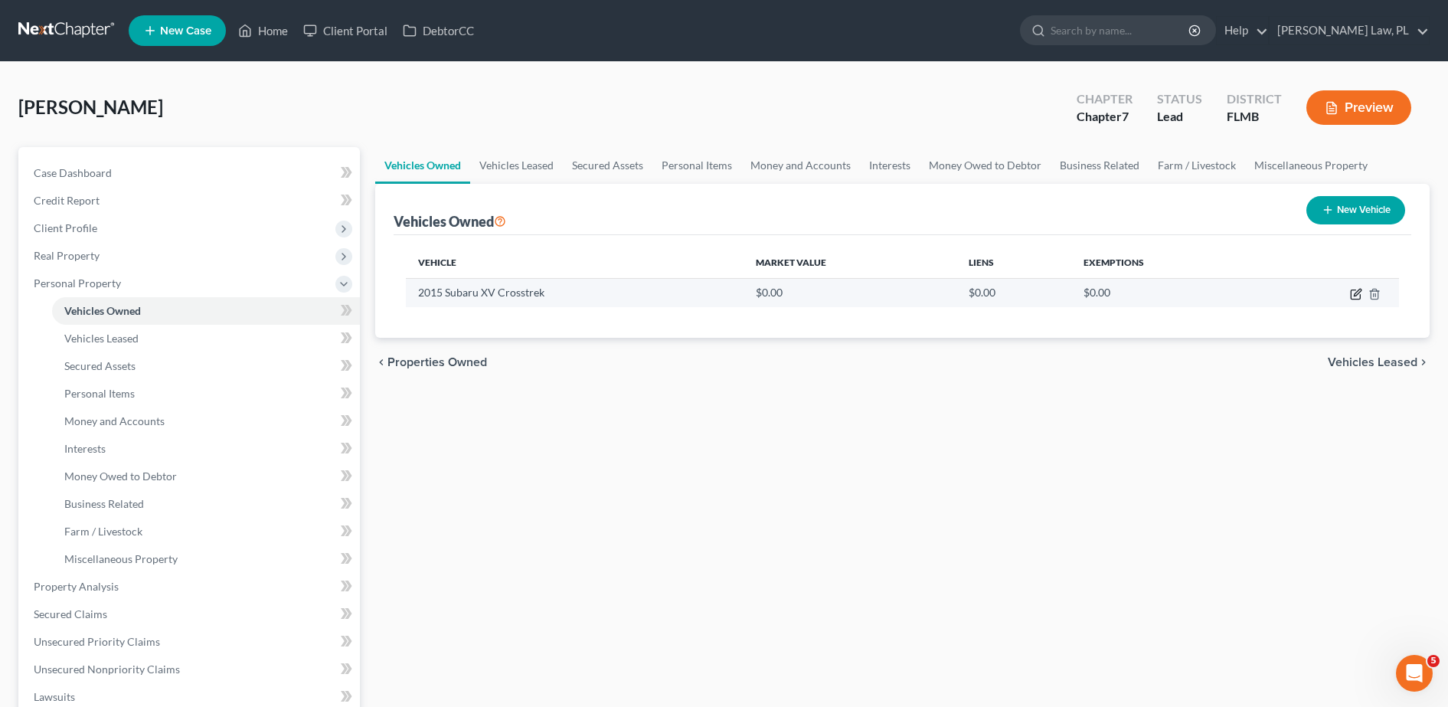
click at [1354, 292] on icon "button" at bounding box center [1356, 294] width 12 height 12
select select "0"
select select "11"
select select "1"
select select "0"
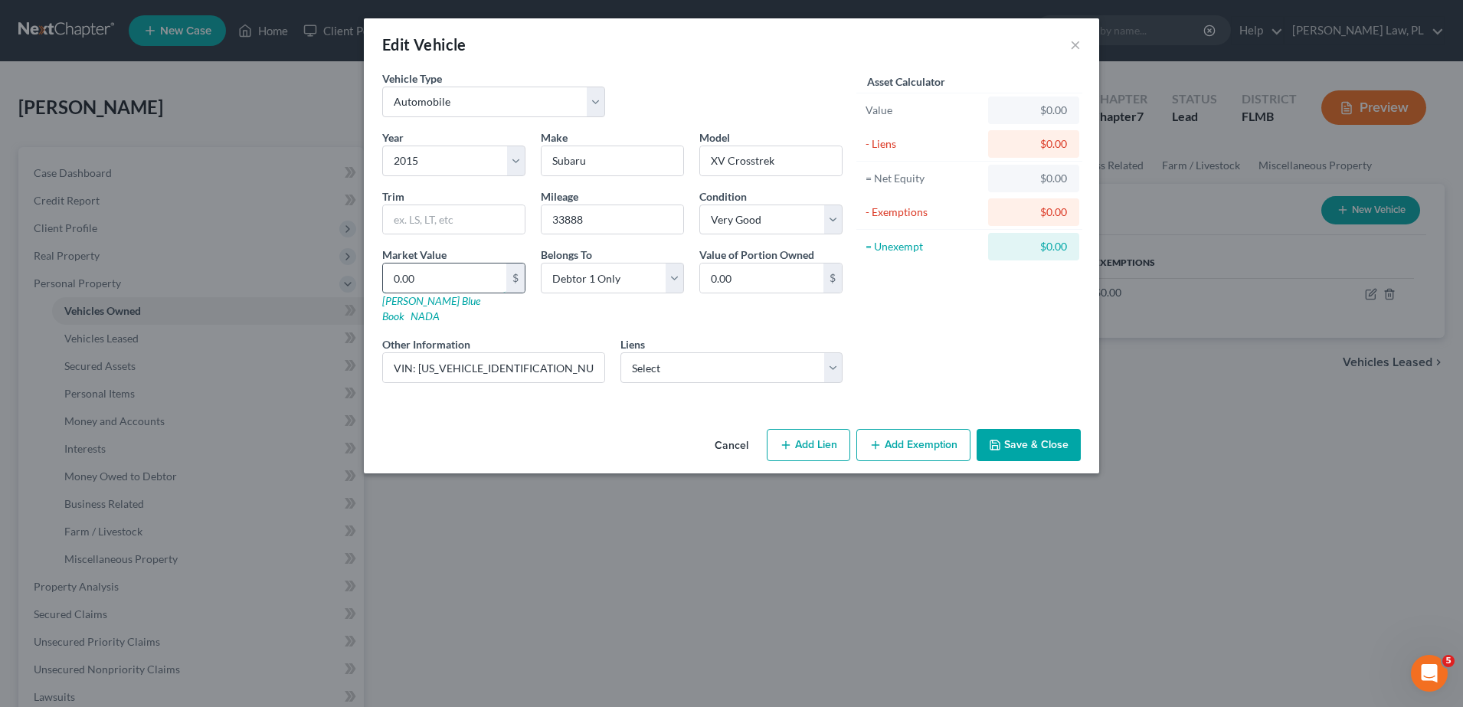
click at [454, 282] on input "0.00" at bounding box center [444, 277] width 123 height 29
type input "1"
type input "1.00"
type input "14"
type input "14.00"
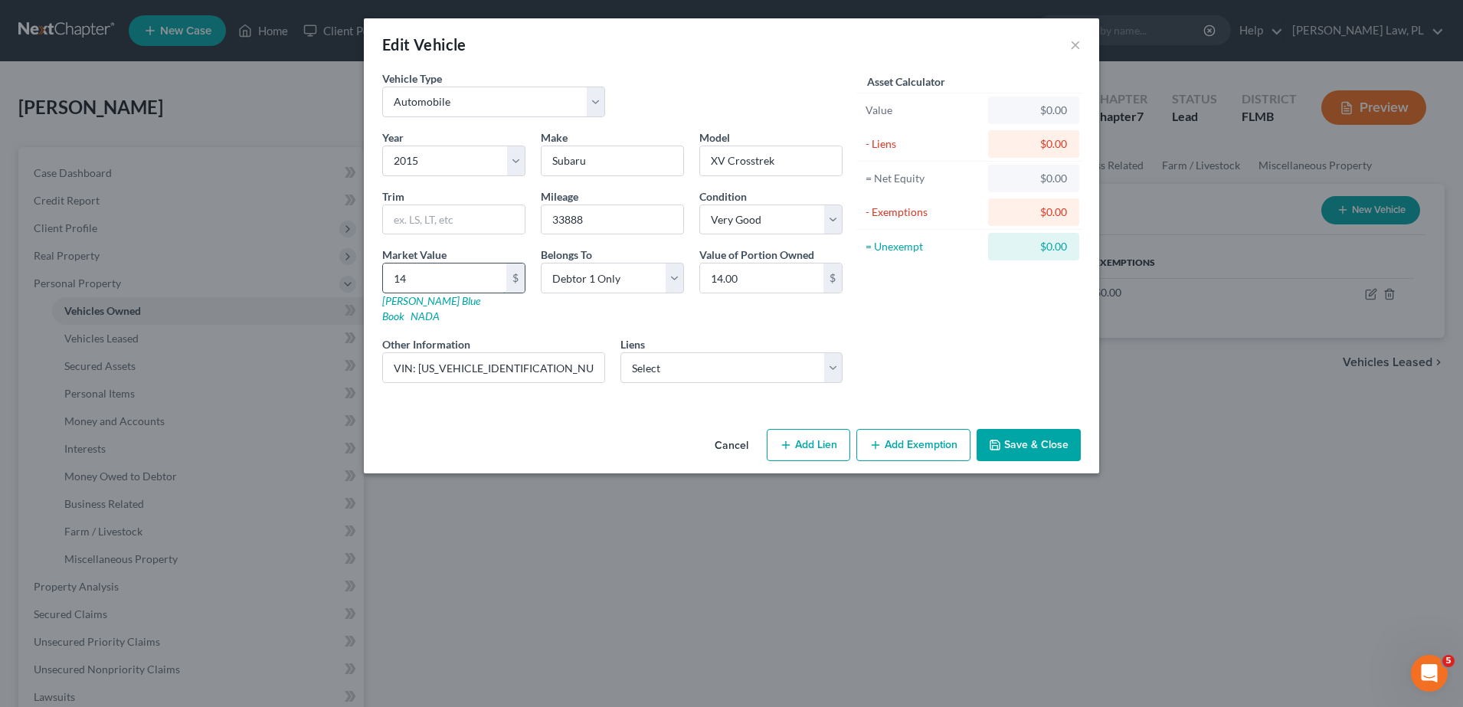
type input "140"
type input "140.00"
type input "1400"
type input "1,400.00"
type input "1,4000"
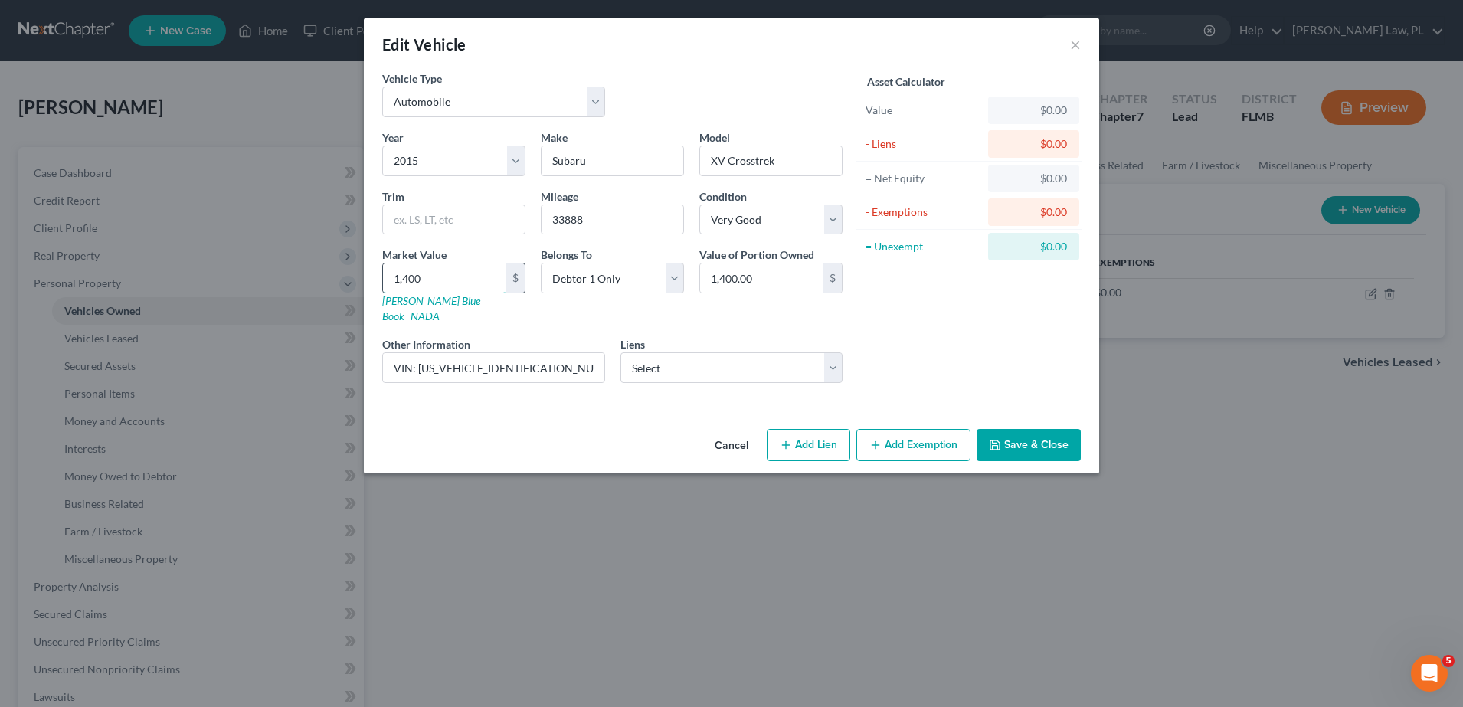
type input "14,000.00"
type input "14,000"
click at [880, 439] on icon "button" at bounding box center [875, 445] width 12 height 12
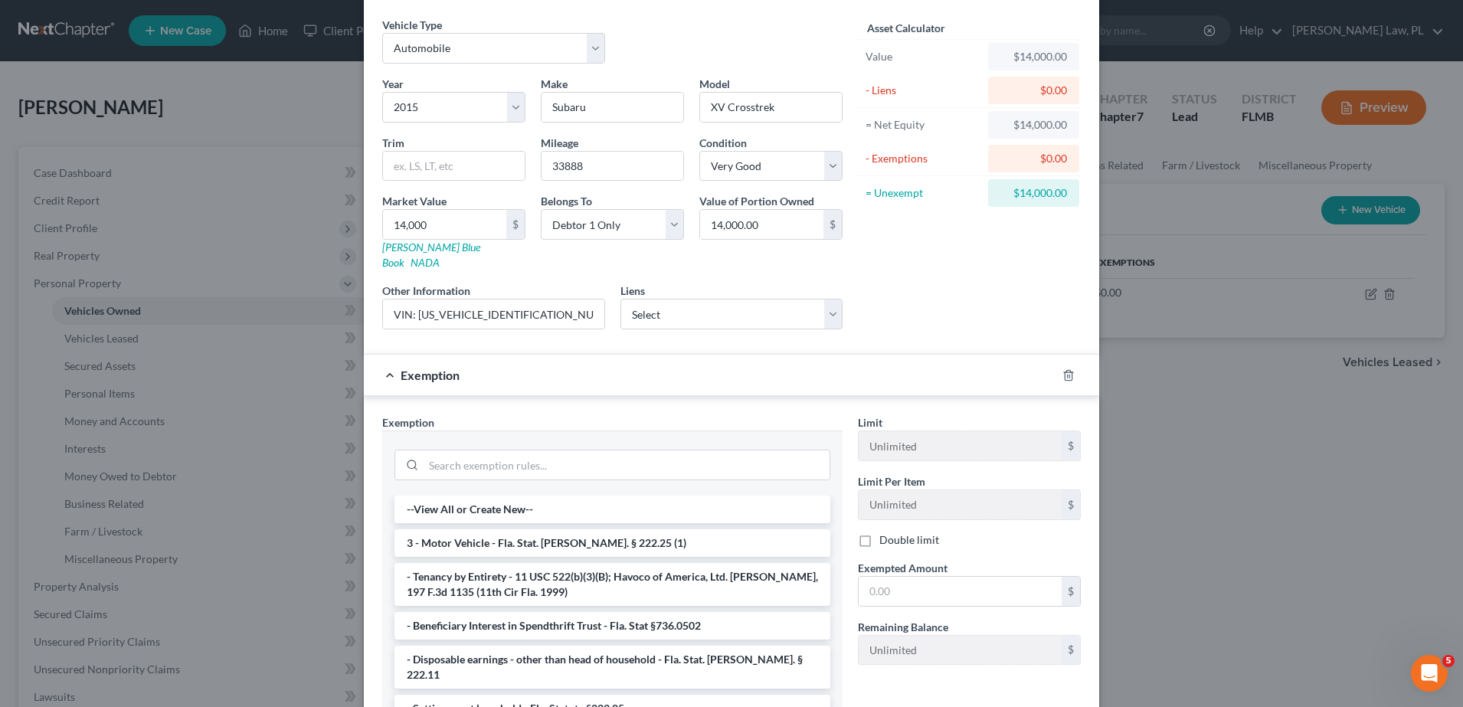
scroll to position [54, 0]
click at [593, 462] on input "search" at bounding box center [626, 464] width 406 height 29
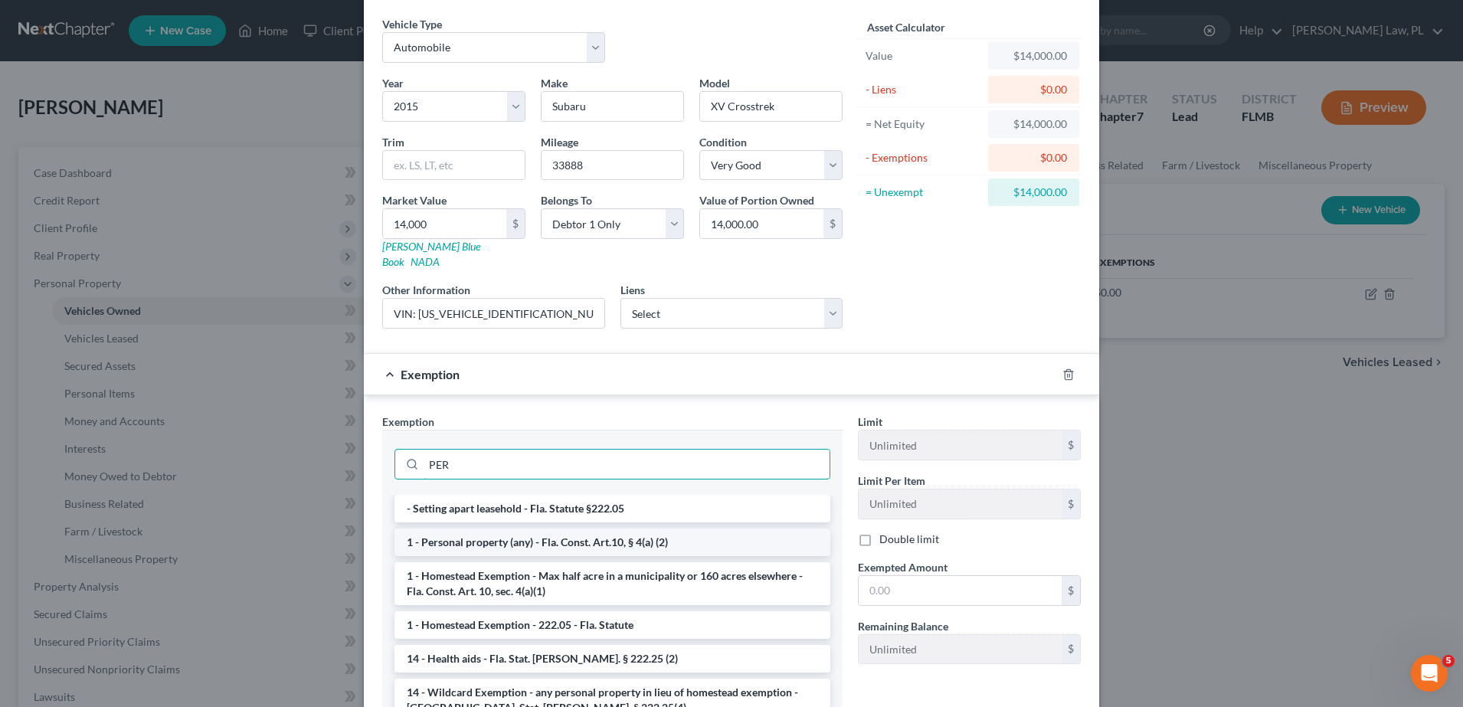
type input "PER"
click at [533, 528] on li "1 - Personal property (any) - Fla. Const. Art.10, § 4(a) (2)" at bounding box center [612, 542] width 436 height 28
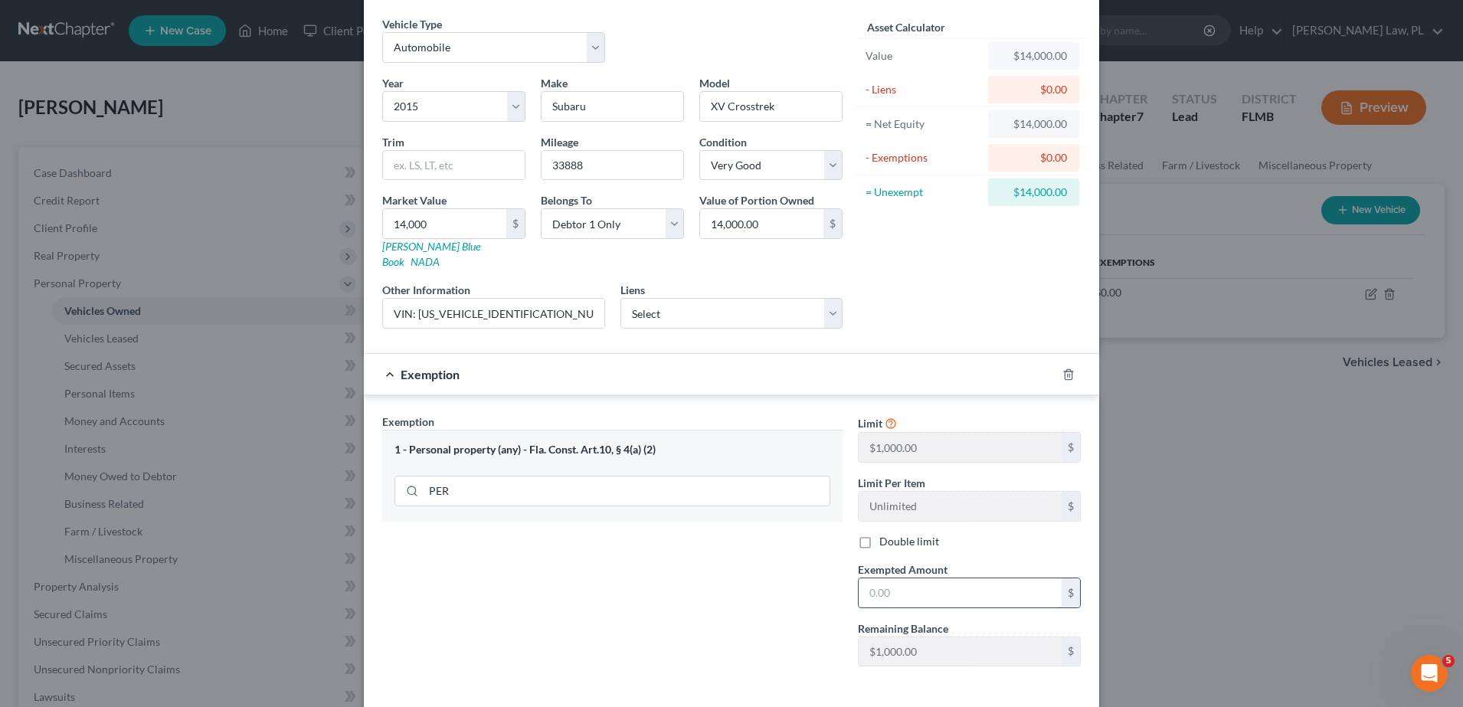
click at [905, 578] on input "text" at bounding box center [959, 592] width 203 height 29
type input "5"
click at [540, 476] on input "PER" at bounding box center [626, 490] width 406 height 29
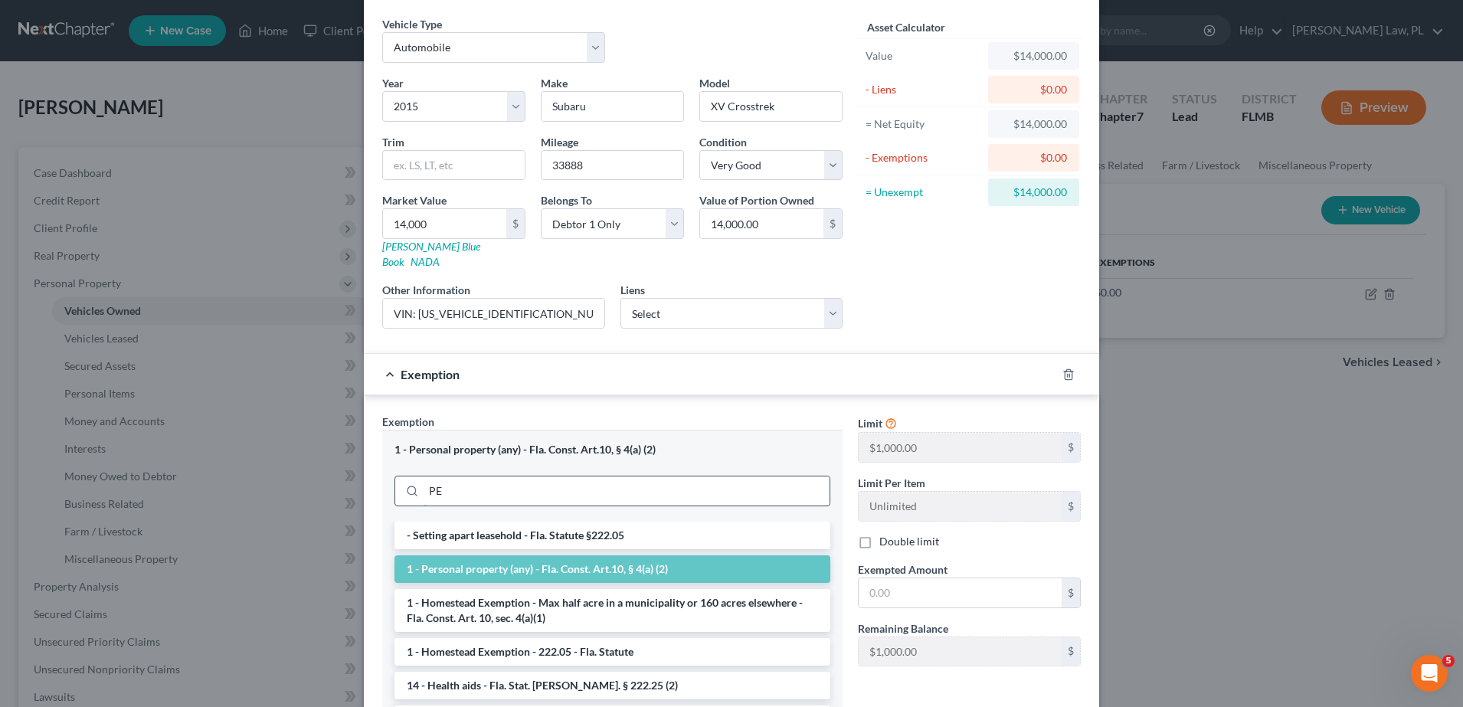
type input "P"
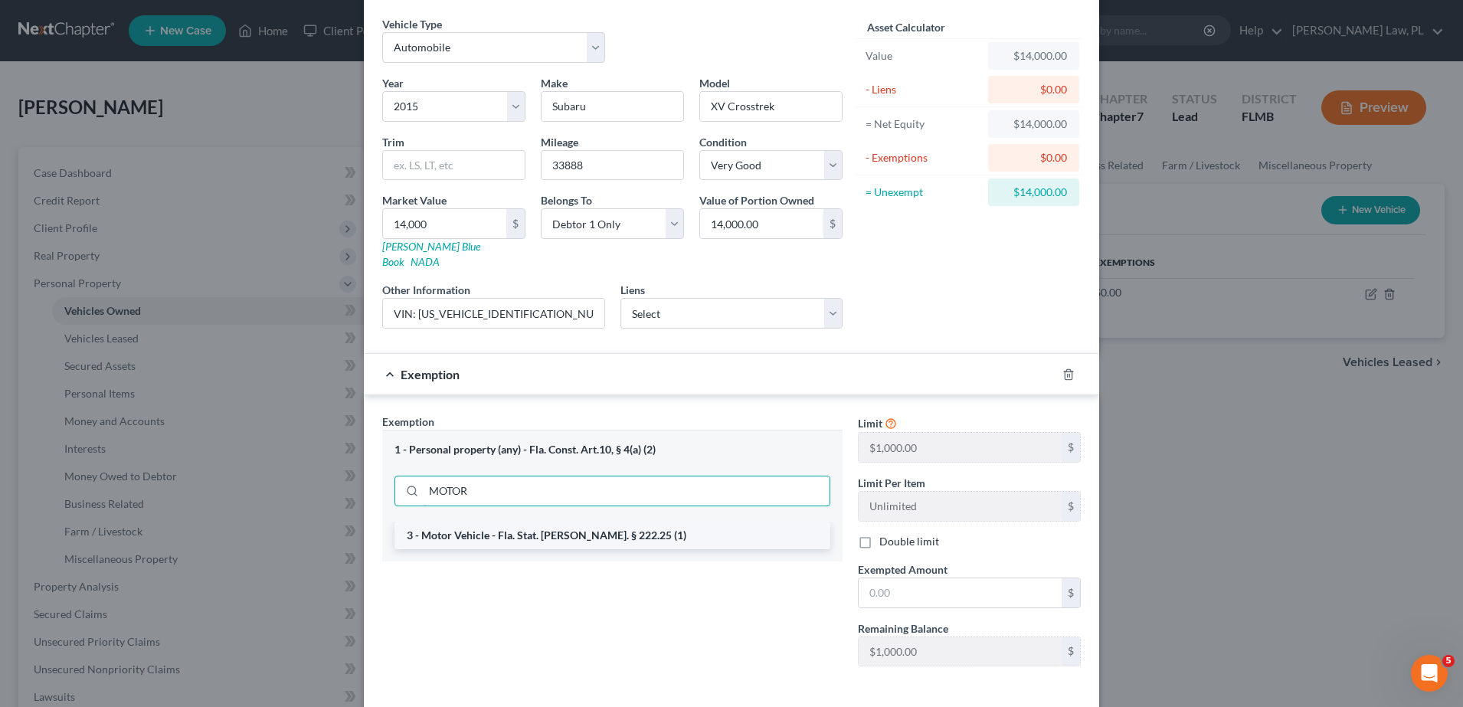
type input "MOTOR"
click at [522, 522] on li "3 - Motor Vehicle - Fla. Stat. Ann. § 222.25 (1)" at bounding box center [612, 536] width 436 height 28
click at [899, 584] on input "text" at bounding box center [959, 592] width 203 height 29
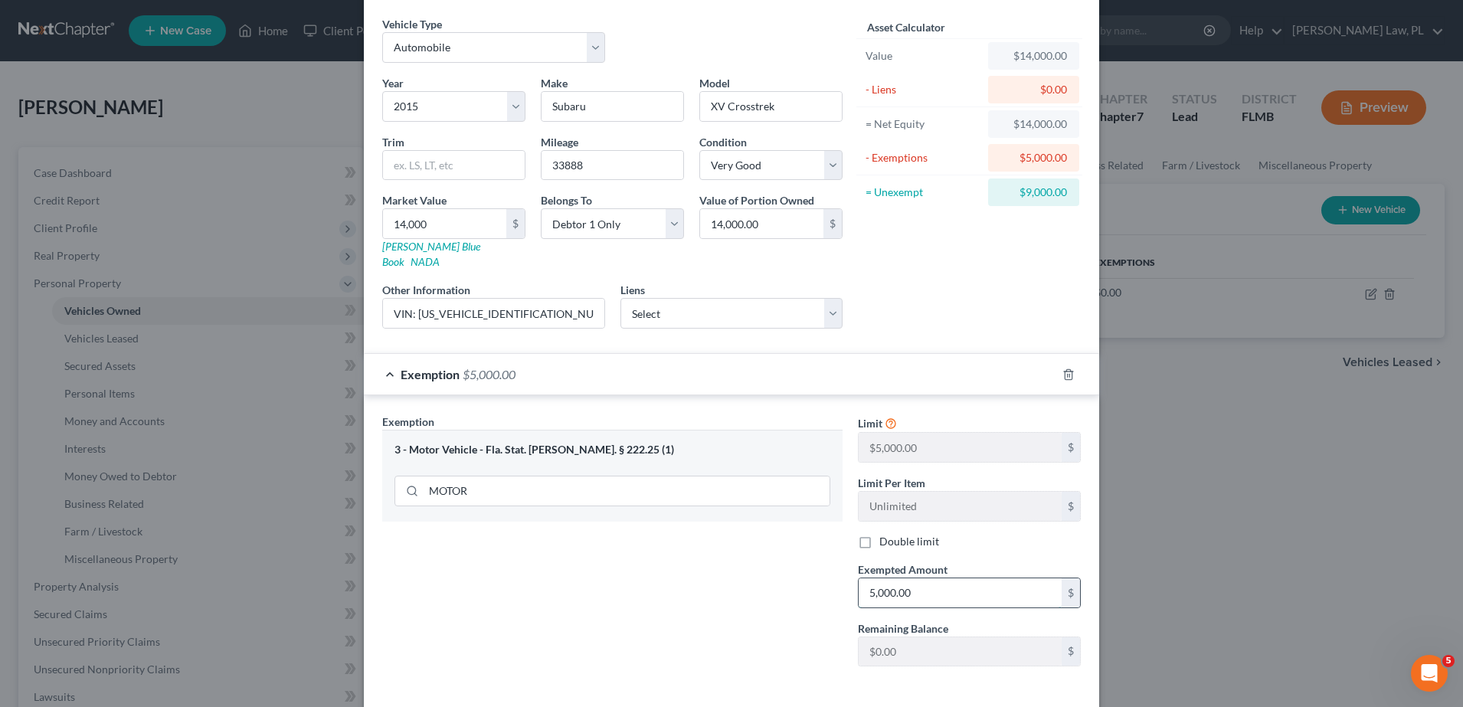
scroll to position [108, 0]
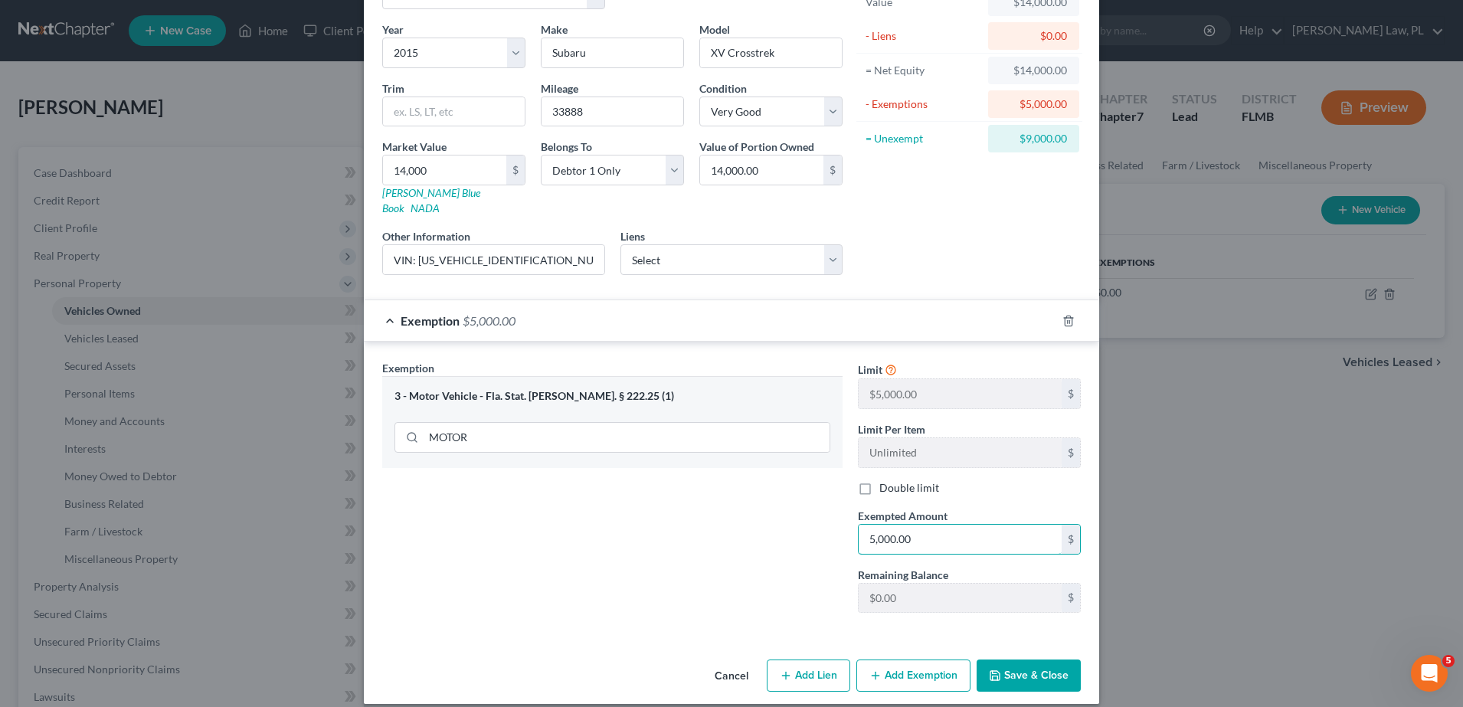
type input "5,000.00"
click at [1034, 659] on button "Save & Close" at bounding box center [1028, 675] width 104 height 32
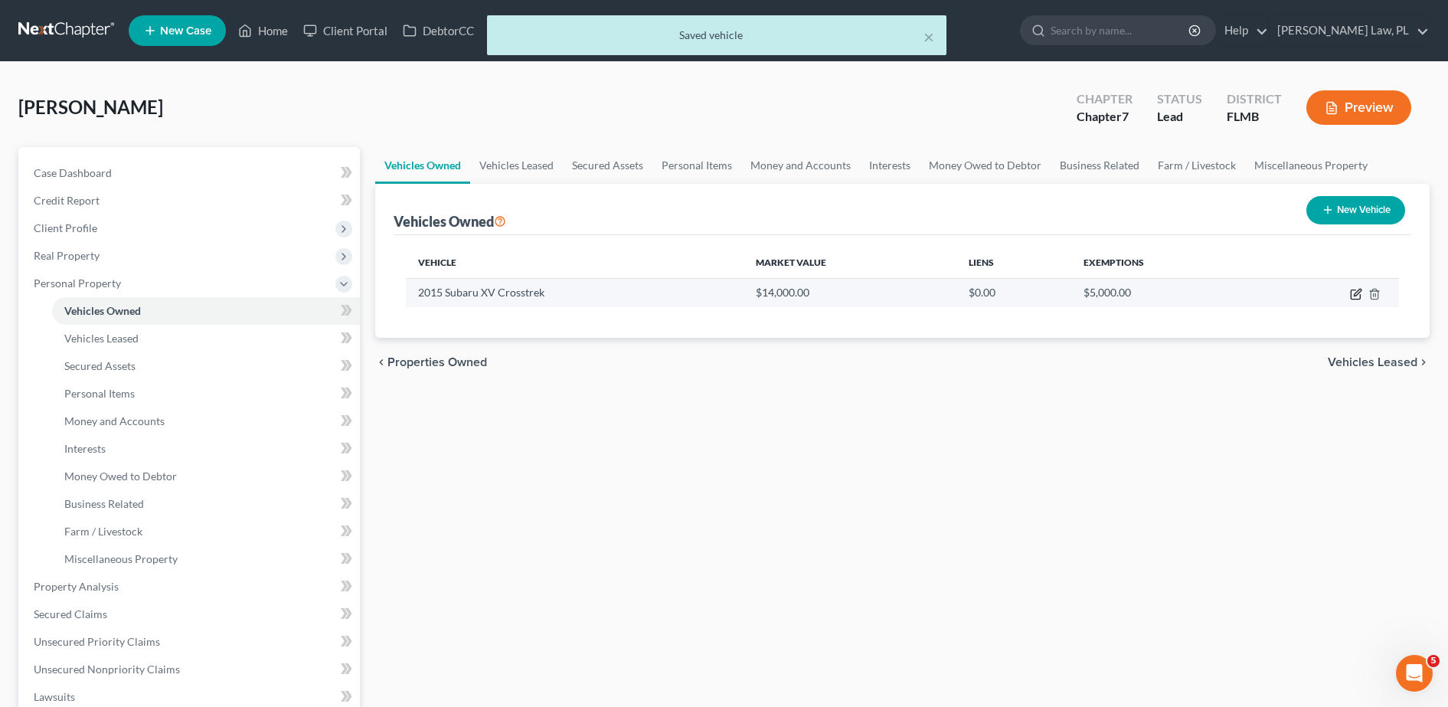
click at [1355, 294] on icon "button" at bounding box center [1357, 292] width 7 height 7
select select "0"
select select "11"
select select "1"
select select "0"
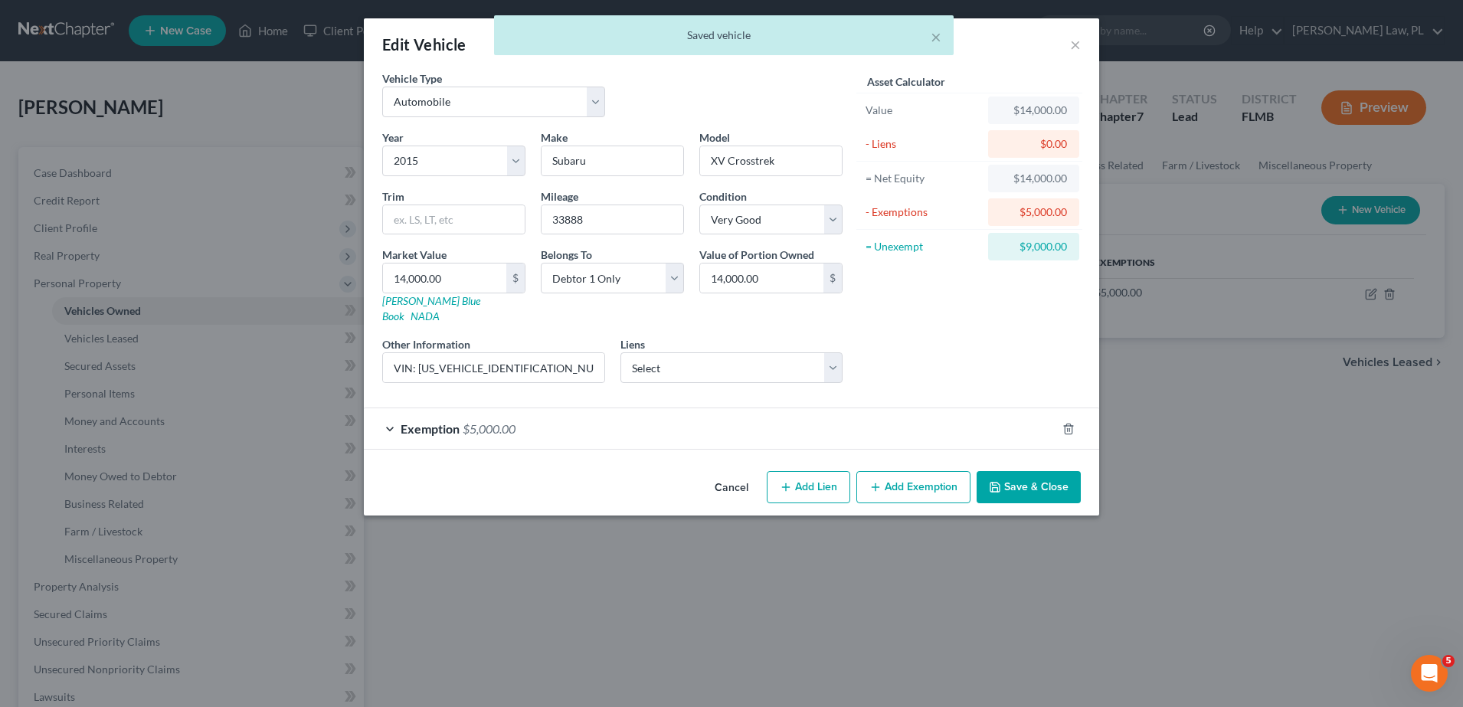
click at [926, 482] on button "Add Exemption" at bounding box center [913, 487] width 114 height 32
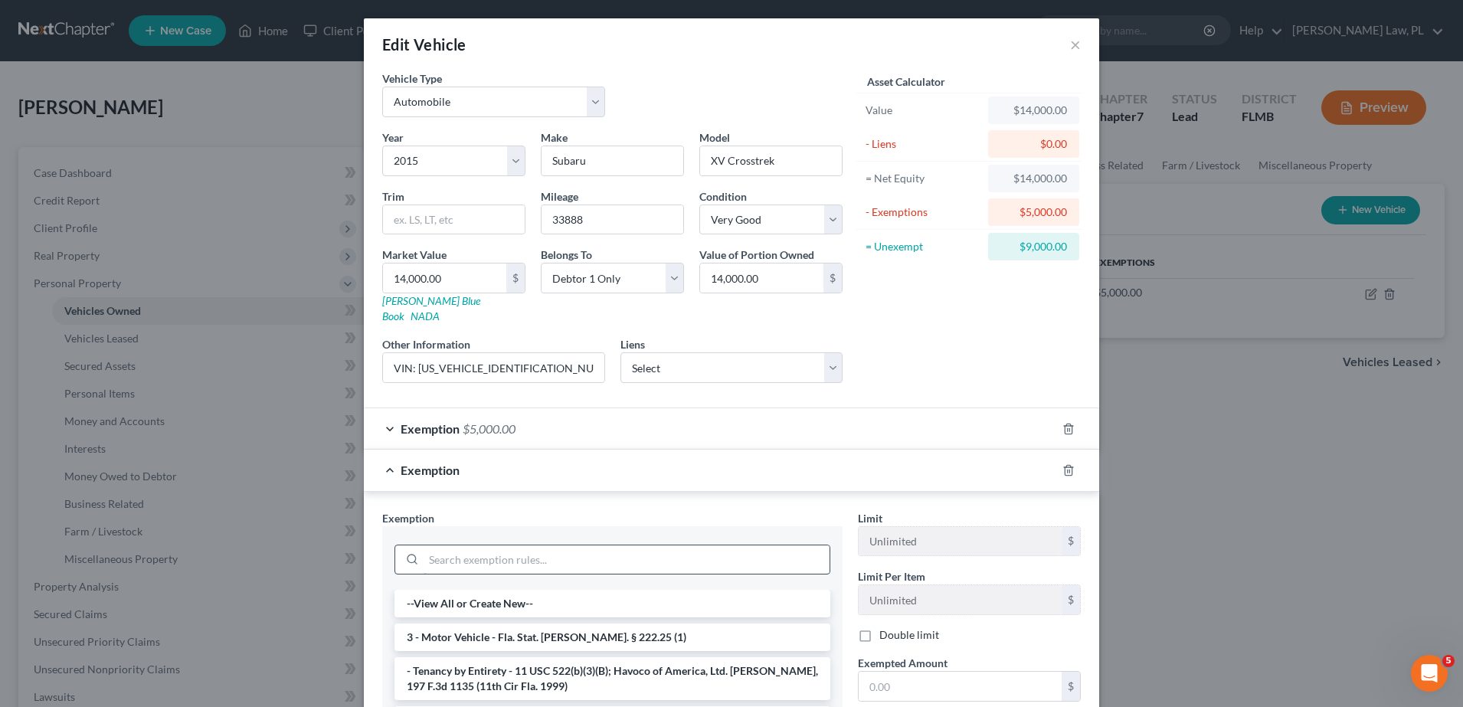
click at [572, 545] on input "search" at bounding box center [626, 559] width 406 height 29
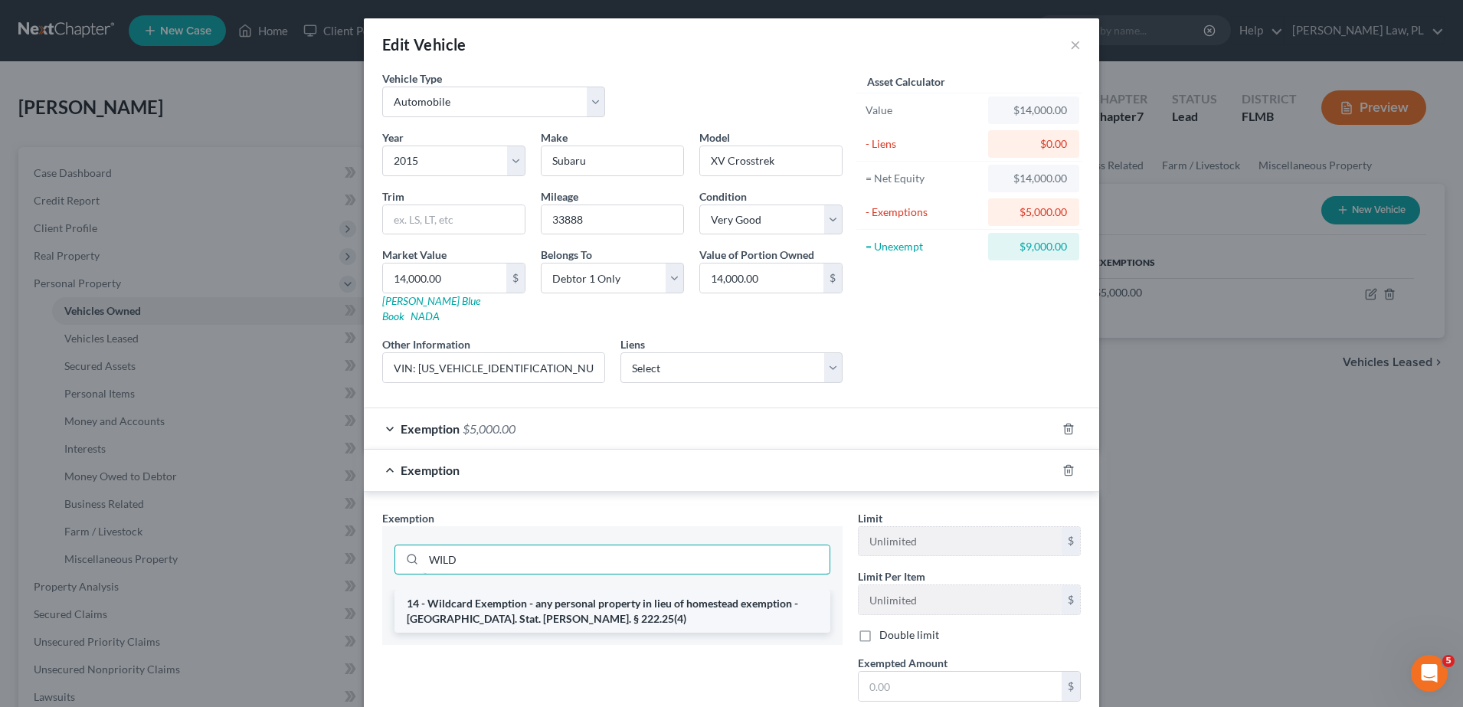
type input "WILD"
click at [573, 591] on li "14 - Wildcard Exemption - any personal property in lieu of homestead exemption …" at bounding box center [612, 611] width 436 height 43
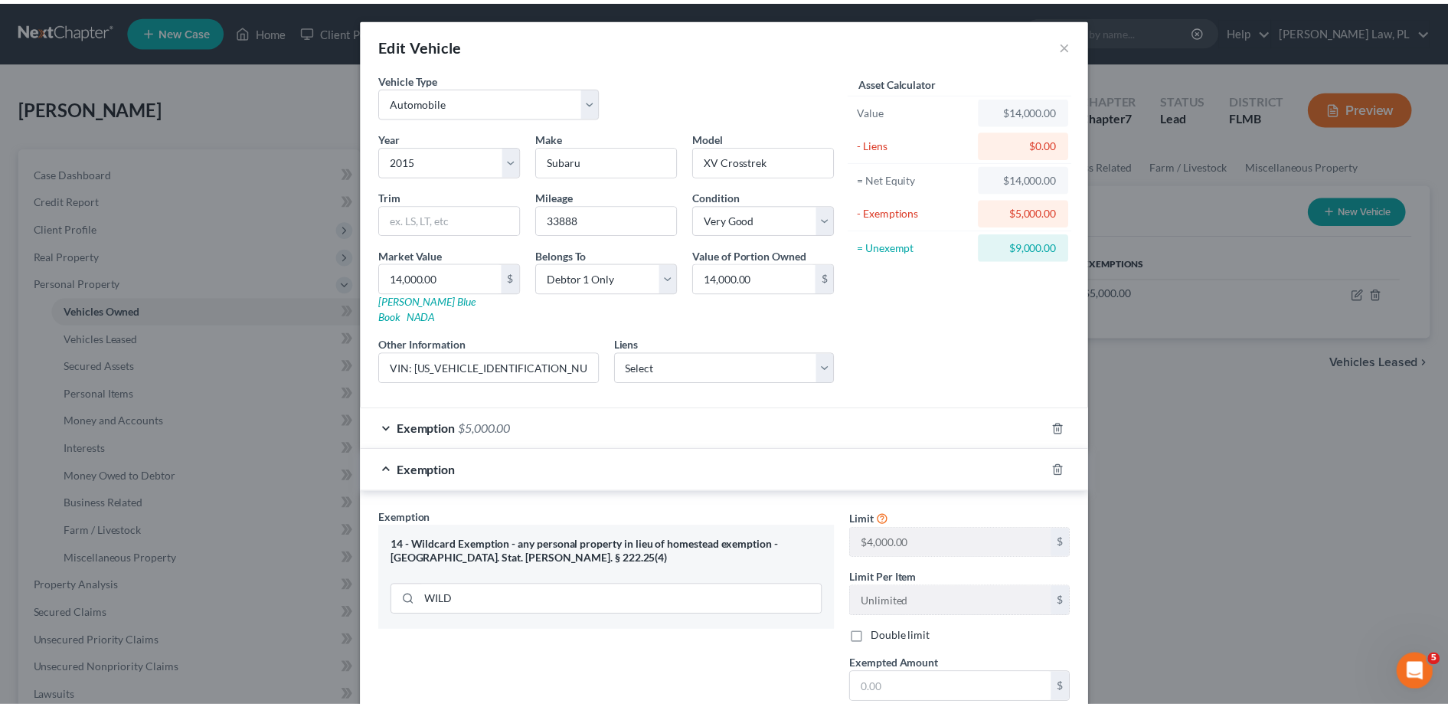
scroll to position [149, 0]
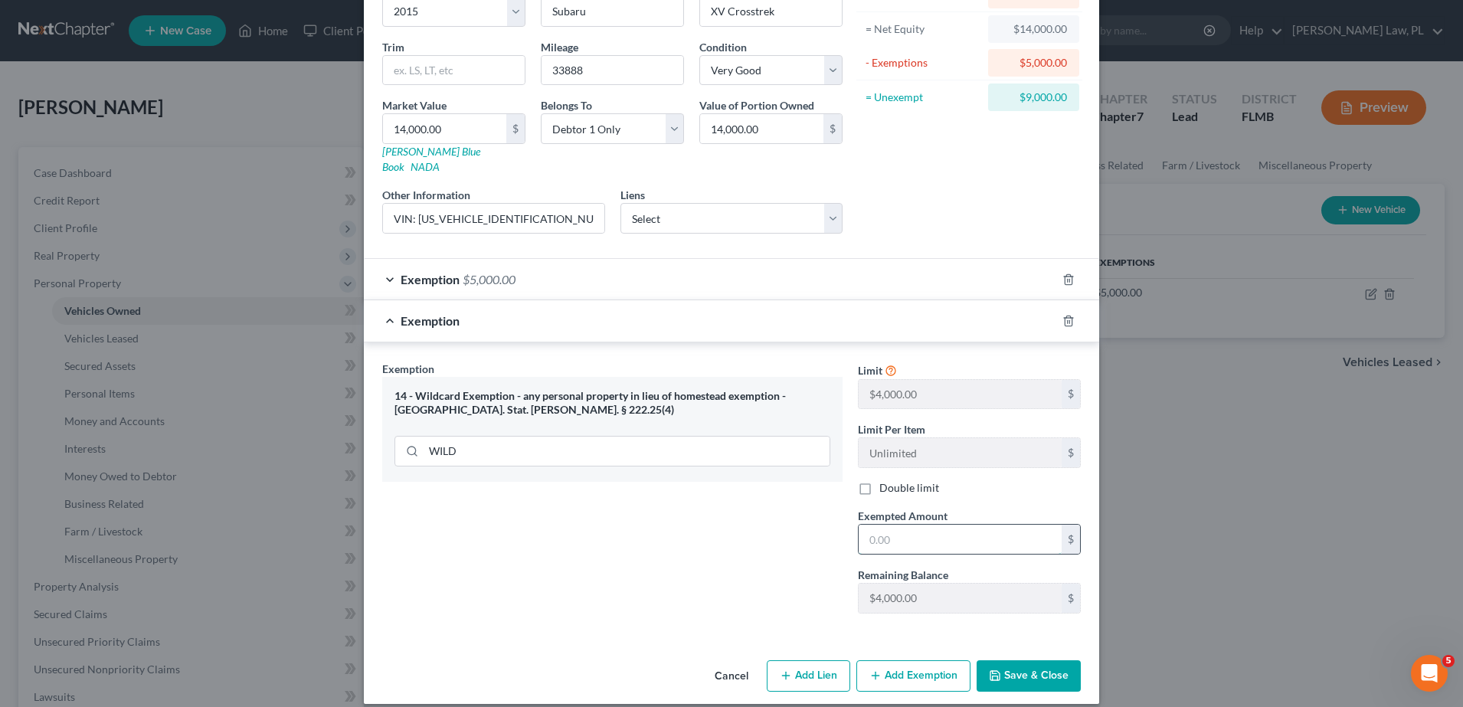
click at [894, 528] on input "text" at bounding box center [959, 539] width 203 height 29
type input "4,000.00"
click at [1012, 660] on button "Save & Close" at bounding box center [1028, 676] width 104 height 32
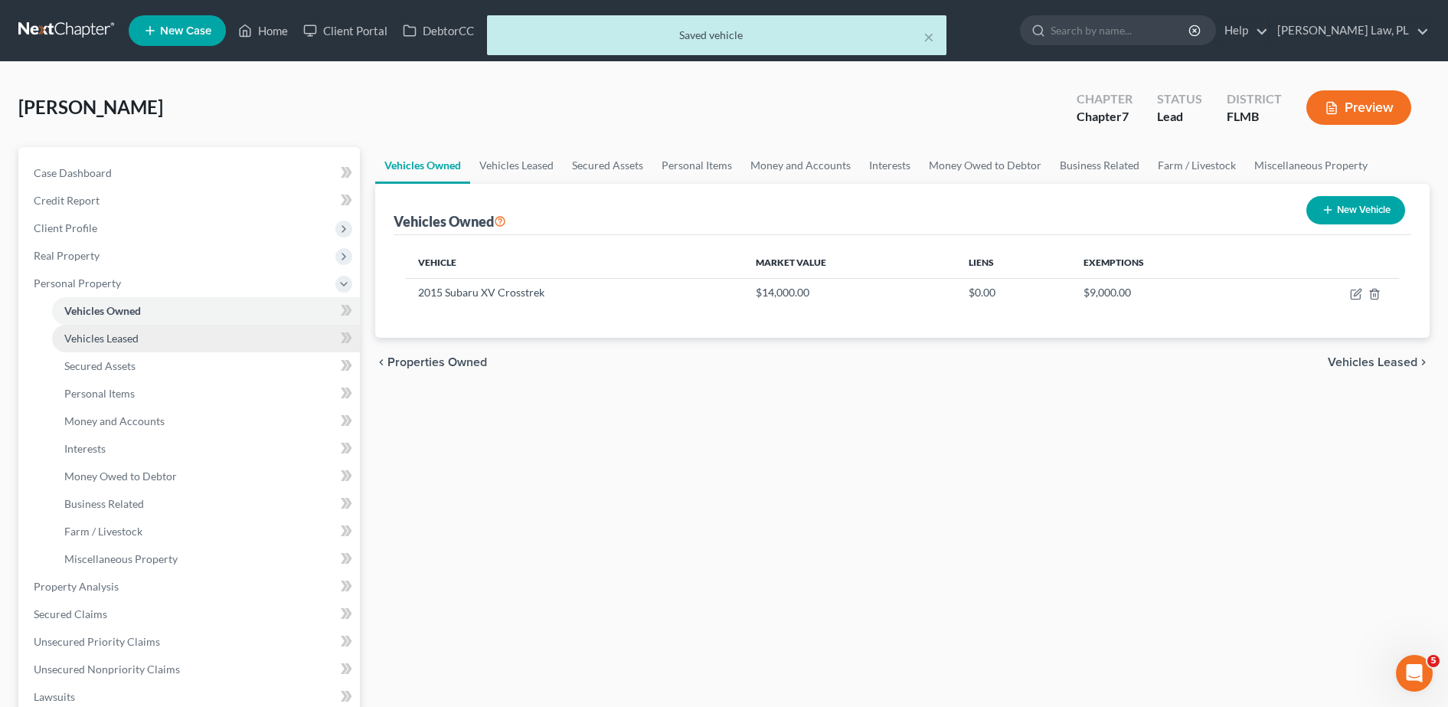
click at [208, 335] on link "Vehicles Leased" at bounding box center [206, 339] width 308 height 28
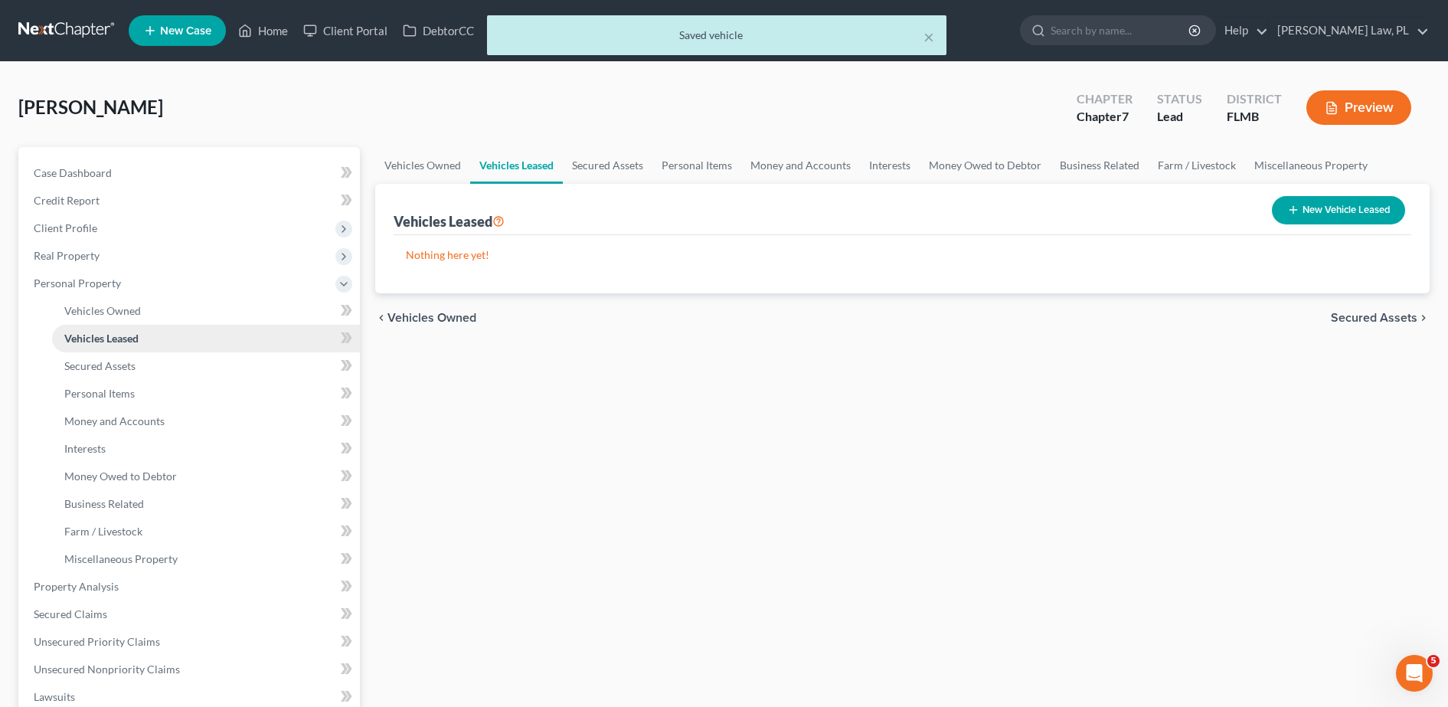
click at [165, 325] on link "Vehicles Leased" at bounding box center [206, 339] width 308 height 28
click at [145, 312] on link "Vehicles Owned" at bounding box center [206, 311] width 308 height 28
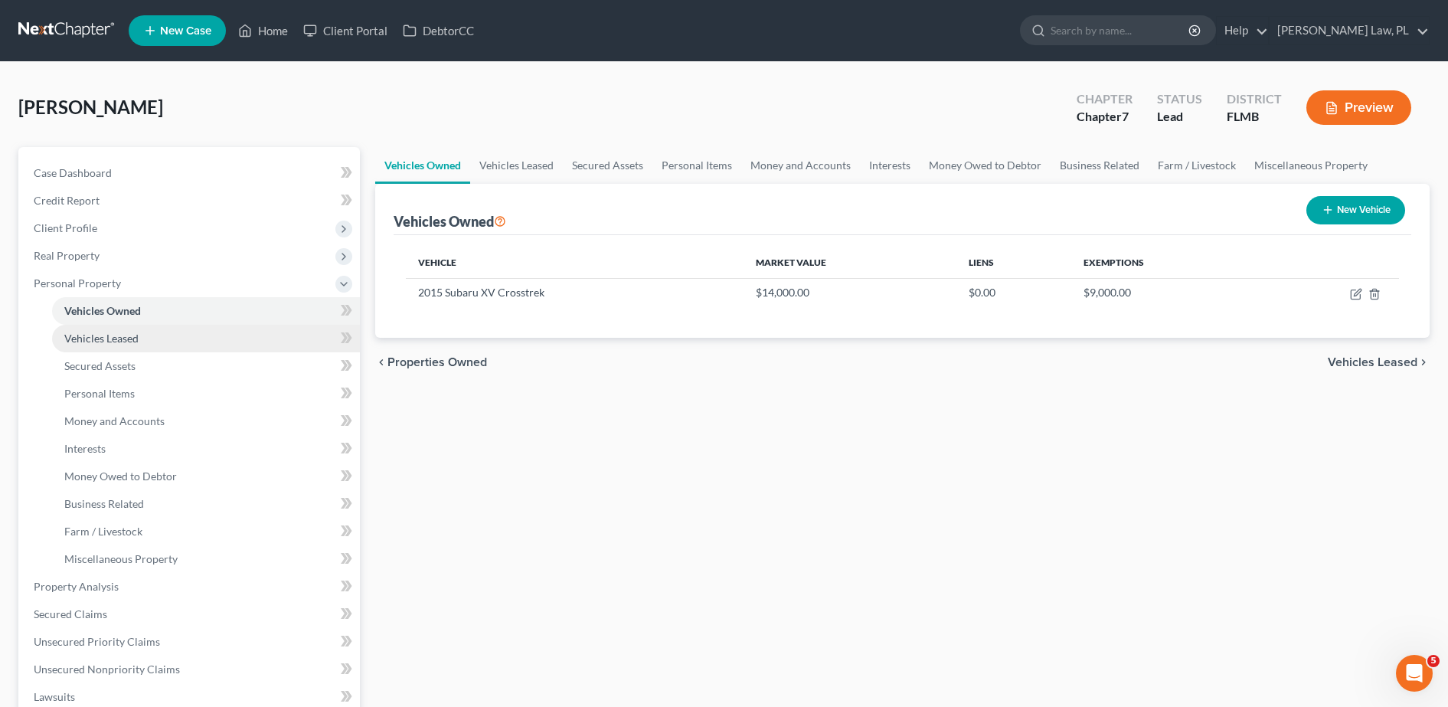
click at [179, 335] on link "Vehicles Leased" at bounding box center [206, 339] width 308 height 28
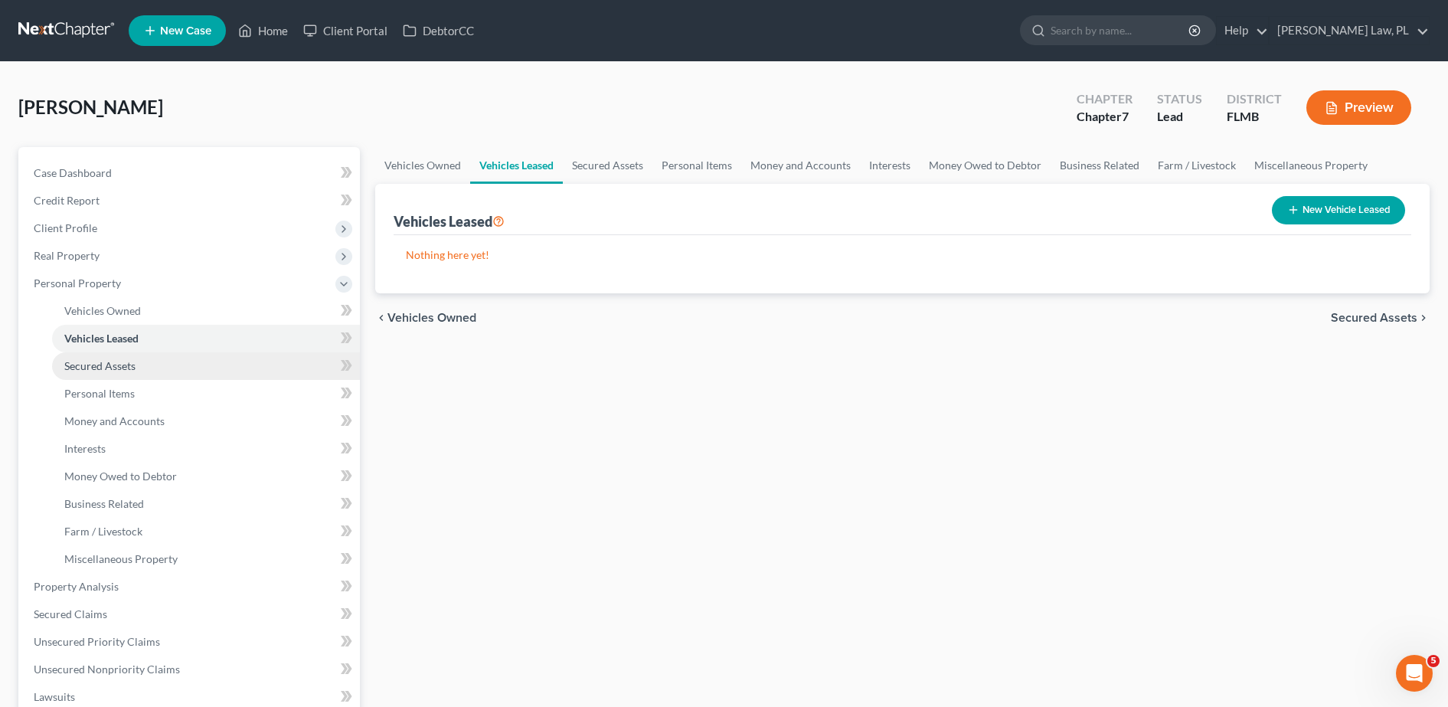
click at [136, 358] on link "Secured Assets" at bounding box center [206, 366] width 308 height 28
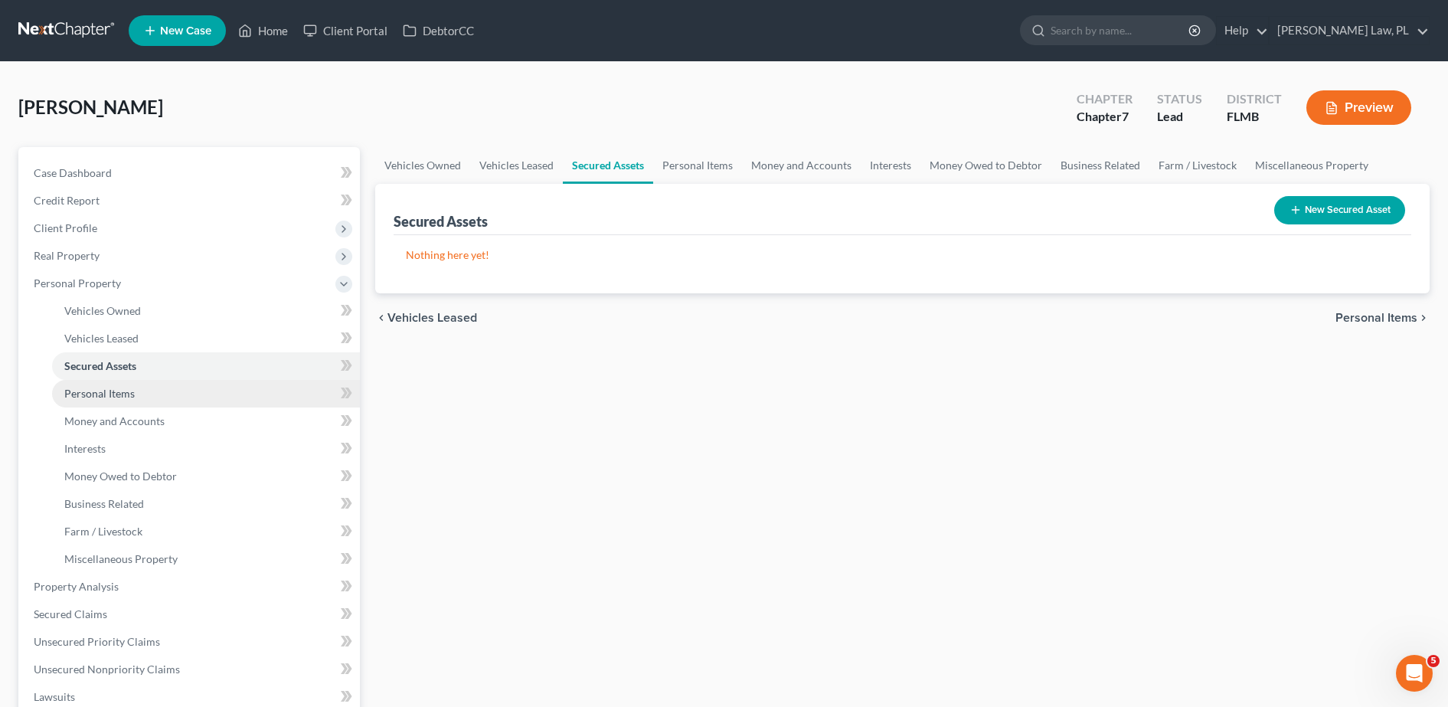
click at [114, 387] on span "Personal Items" at bounding box center [99, 393] width 70 height 13
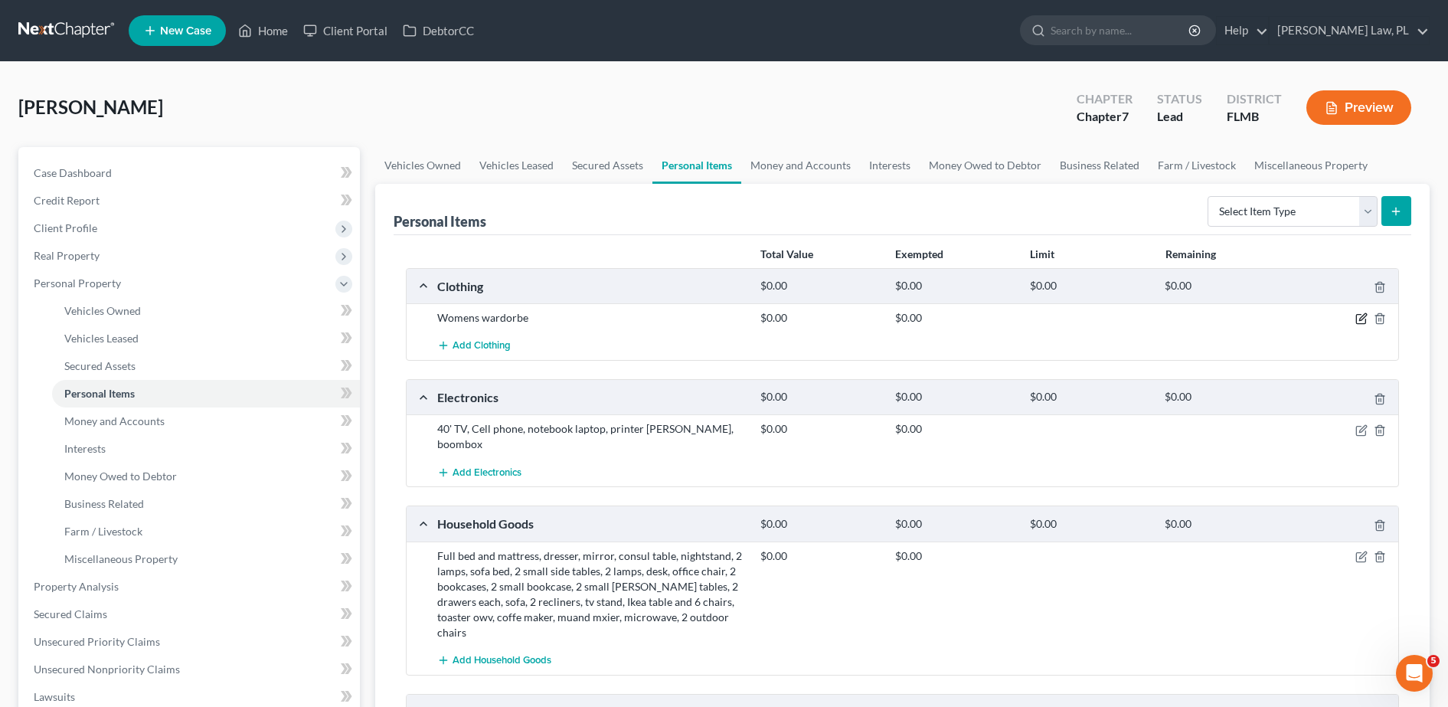
click at [1361, 315] on icon "button" at bounding box center [1360, 319] width 9 height 9
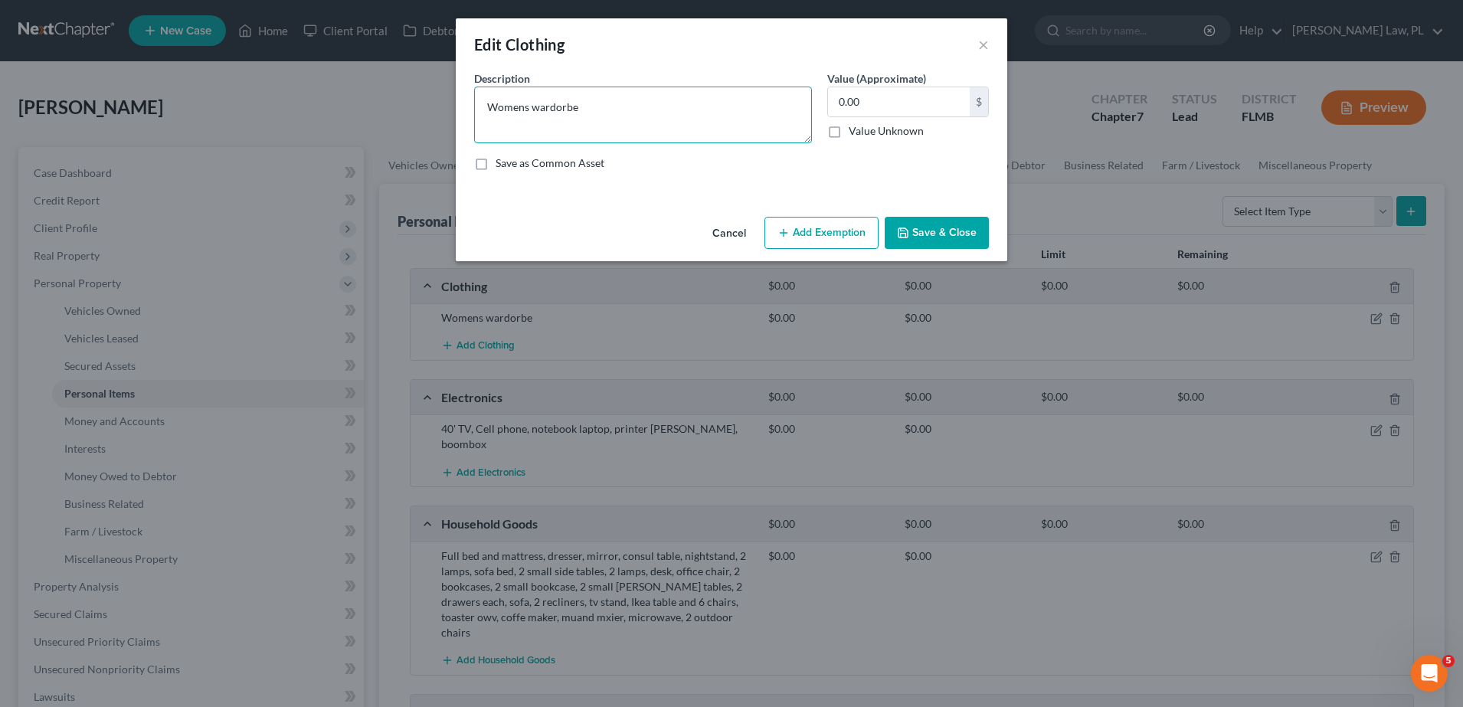
drag, startPoint x: 632, startPoint y: 119, endPoint x: 356, endPoint y: 97, distance: 276.6
click at [356, 97] on div "Edit Clothing × An exemption set must first be selected from the Filing Informa…" at bounding box center [731, 353] width 1463 height 707
type textarea "w"
type textarea "Women's Wardrobe"
click at [850, 98] on input "0.00" at bounding box center [899, 101] width 142 height 29
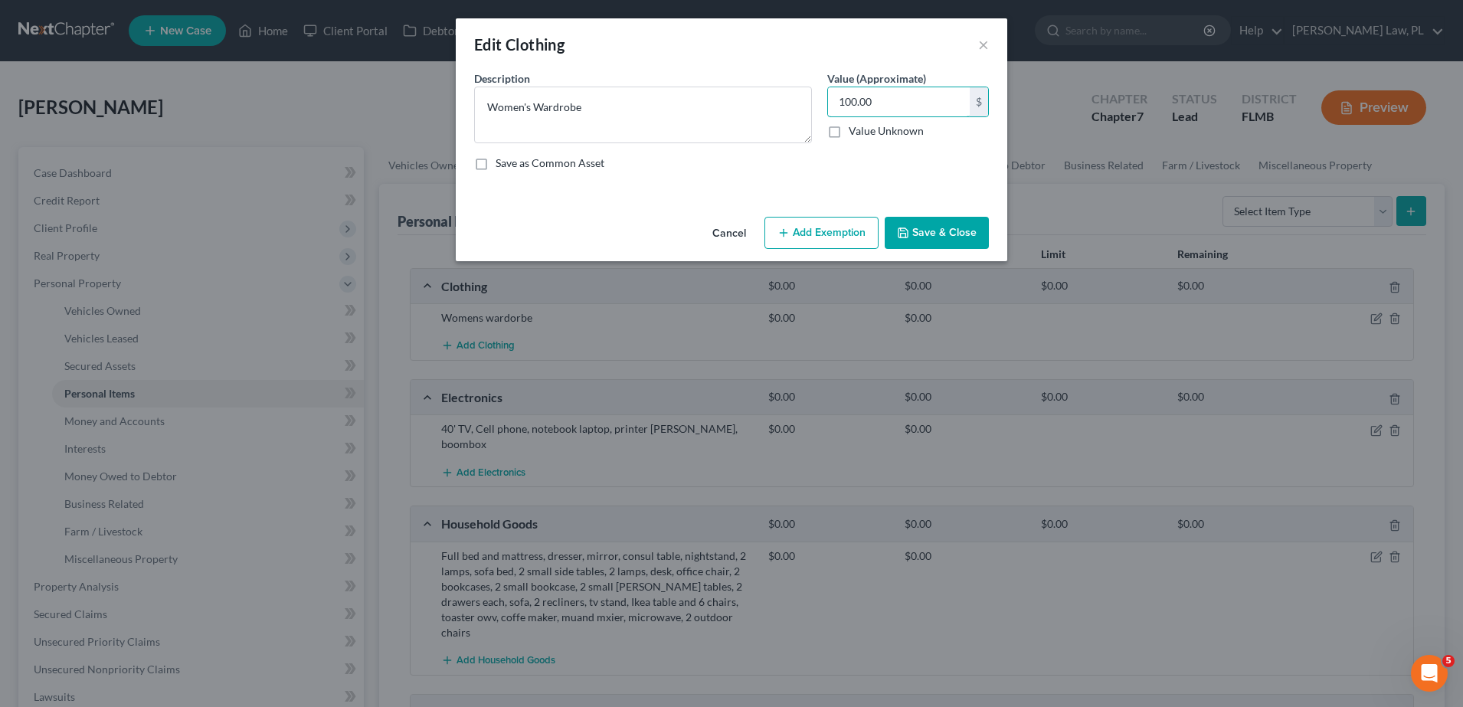
type input "100.00"
click at [863, 232] on button "Add Exemption" at bounding box center [821, 233] width 114 height 32
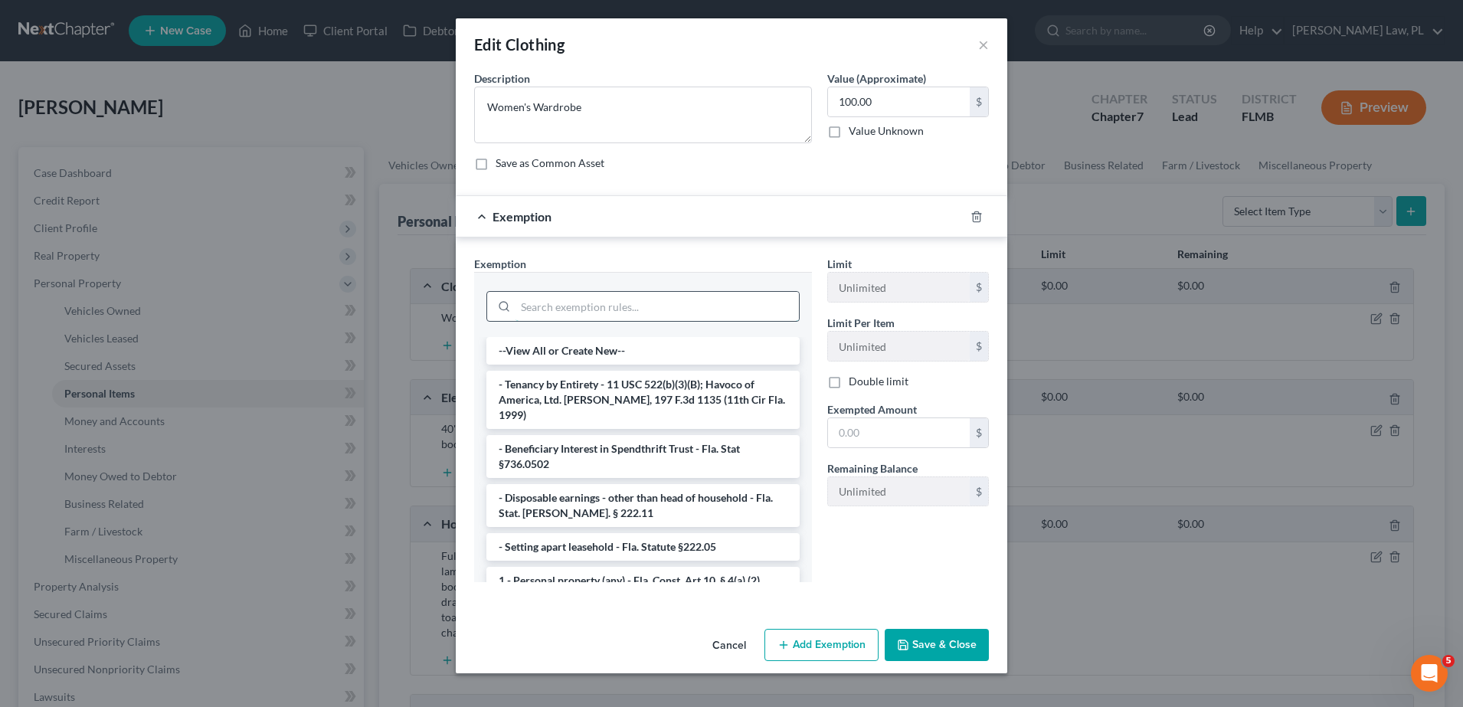
click at [672, 299] on input "search" at bounding box center [656, 306] width 283 height 29
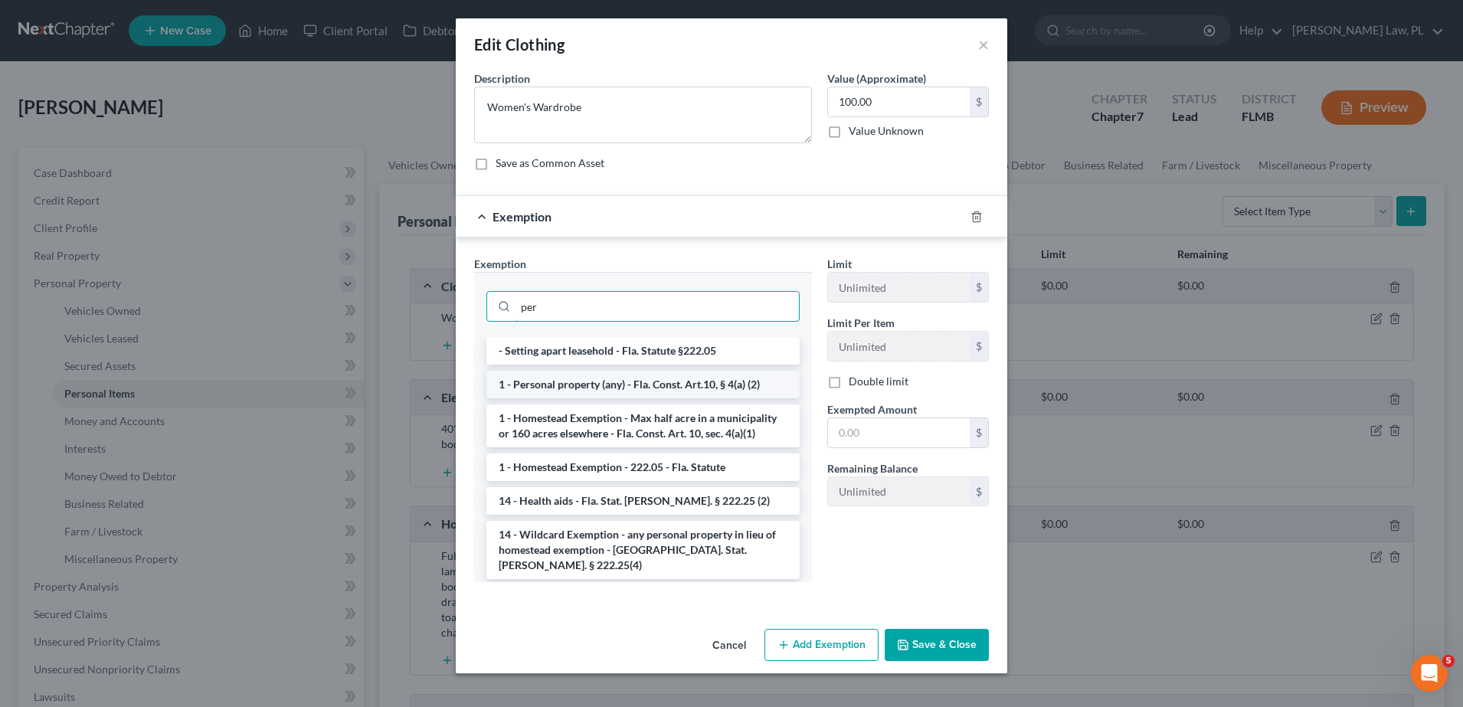
type input "per"
click at [644, 380] on li "1 - Personal property (any) - Fla. Const. Art.10, § 4(a) (2)" at bounding box center [642, 385] width 313 height 28
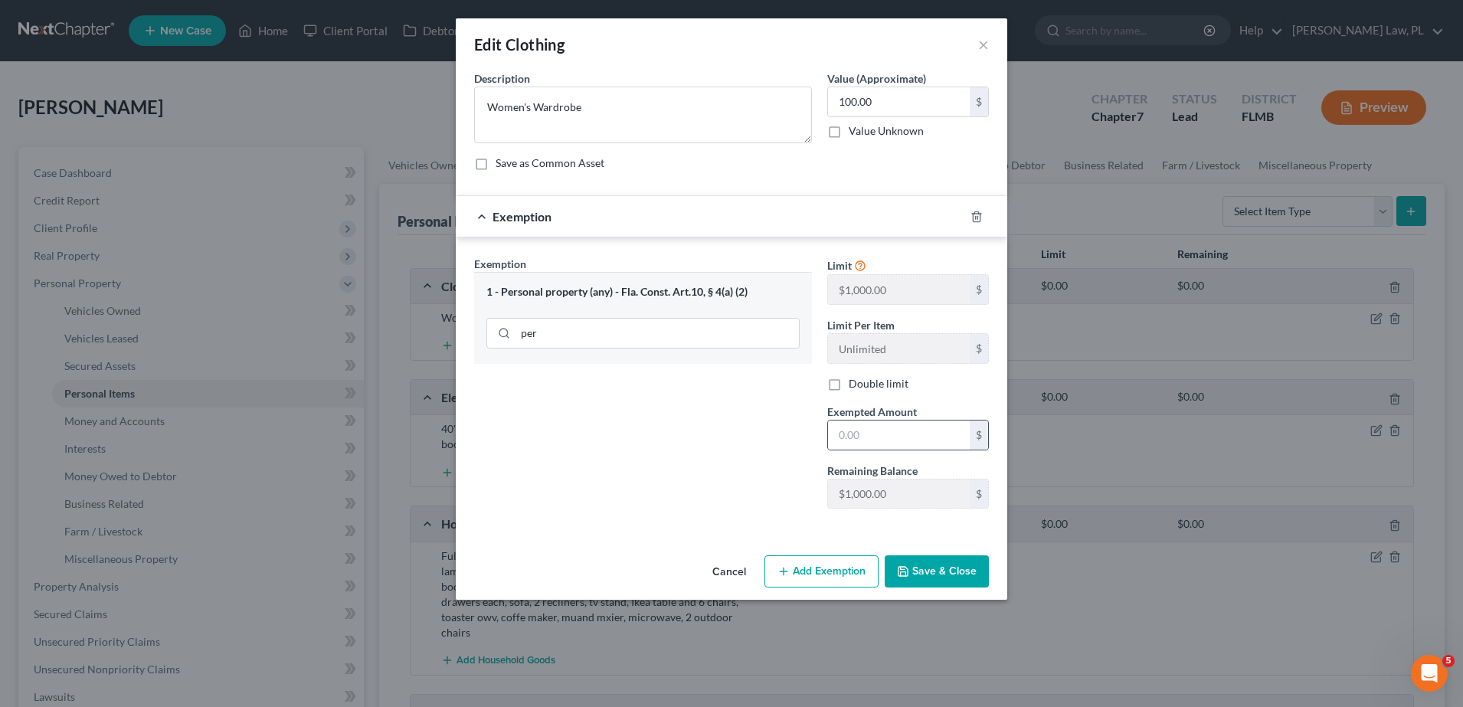
click at [860, 420] on div "$" at bounding box center [908, 435] width 162 height 31
click at [864, 430] on input "text" at bounding box center [899, 434] width 142 height 29
type input "100.00"
click at [920, 571] on button "Save & Close" at bounding box center [936, 571] width 104 height 32
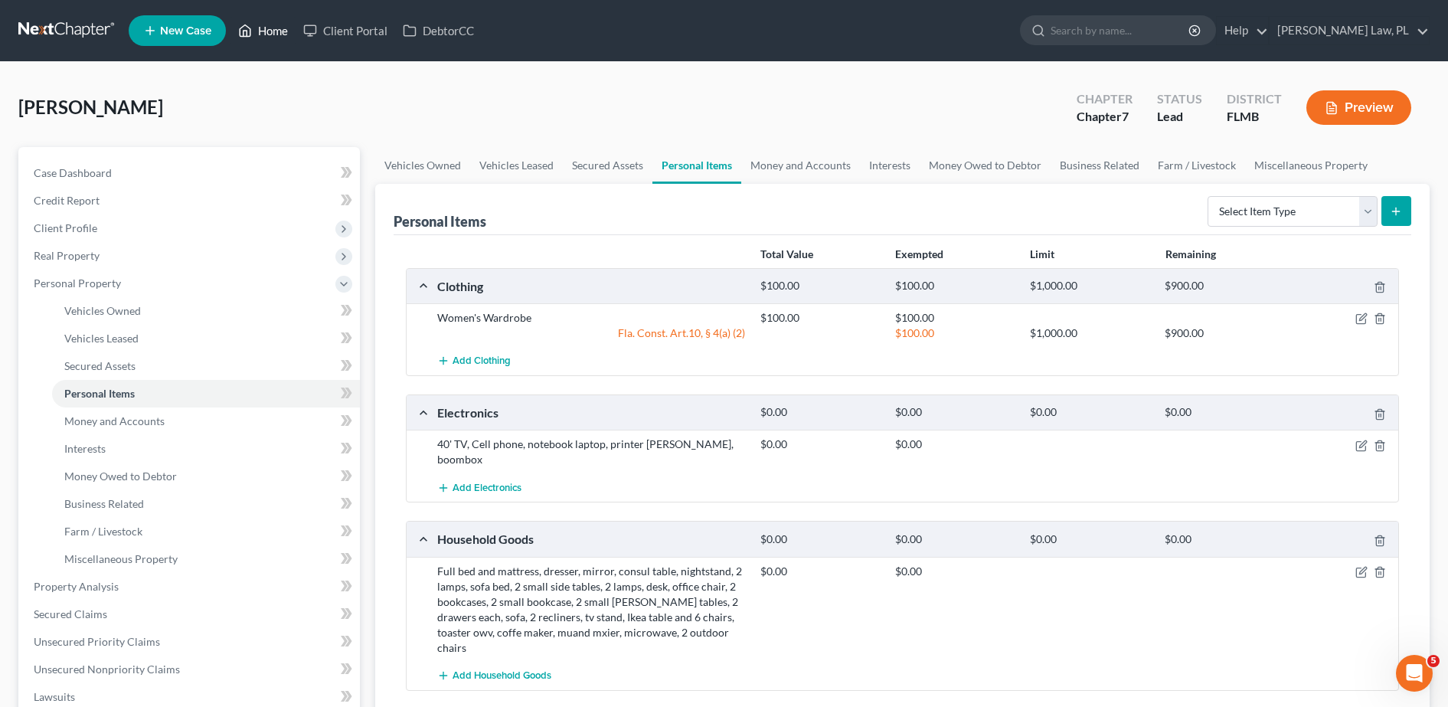
click at [278, 35] on link "Home" at bounding box center [263, 31] width 65 height 28
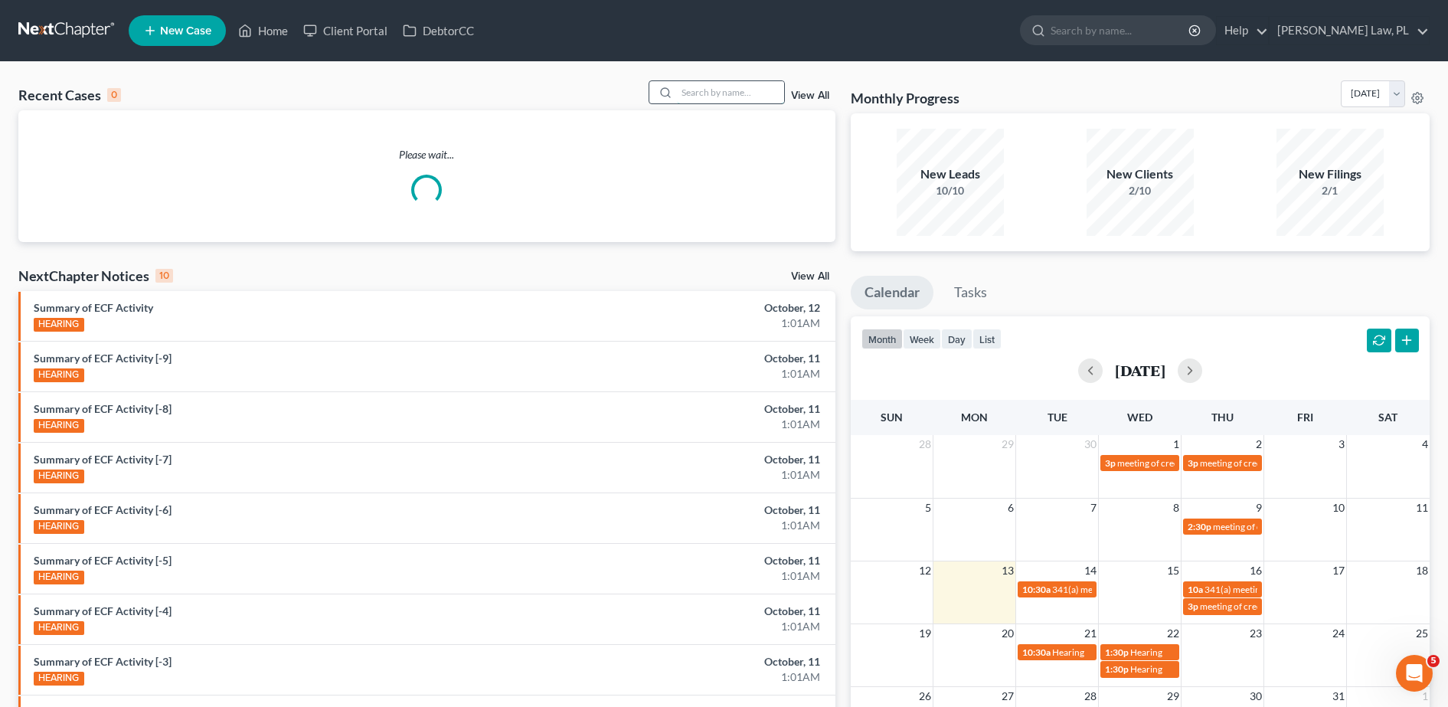
click at [705, 83] on input "search" at bounding box center [730, 92] width 107 height 22
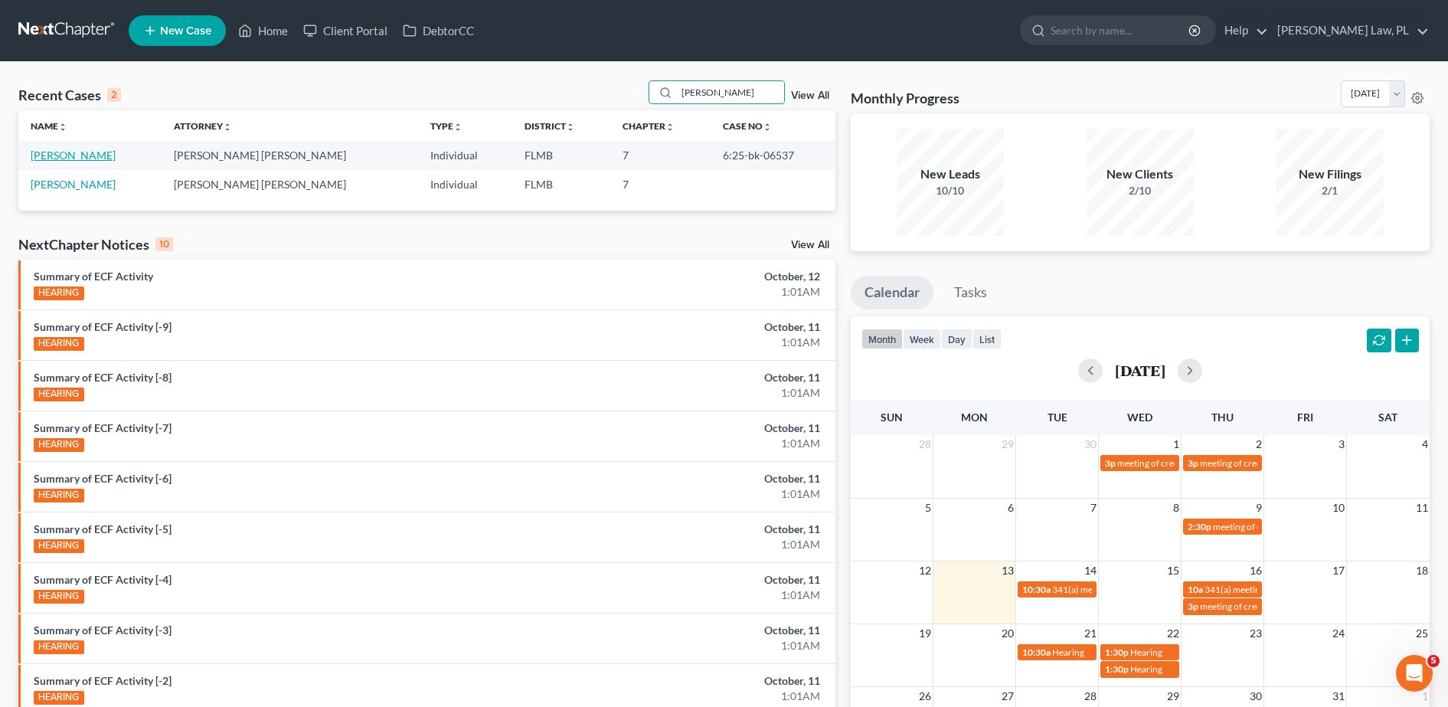
type input "nicolas"
click at [108, 149] on link "[PERSON_NAME]" at bounding box center [73, 155] width 85 height 13
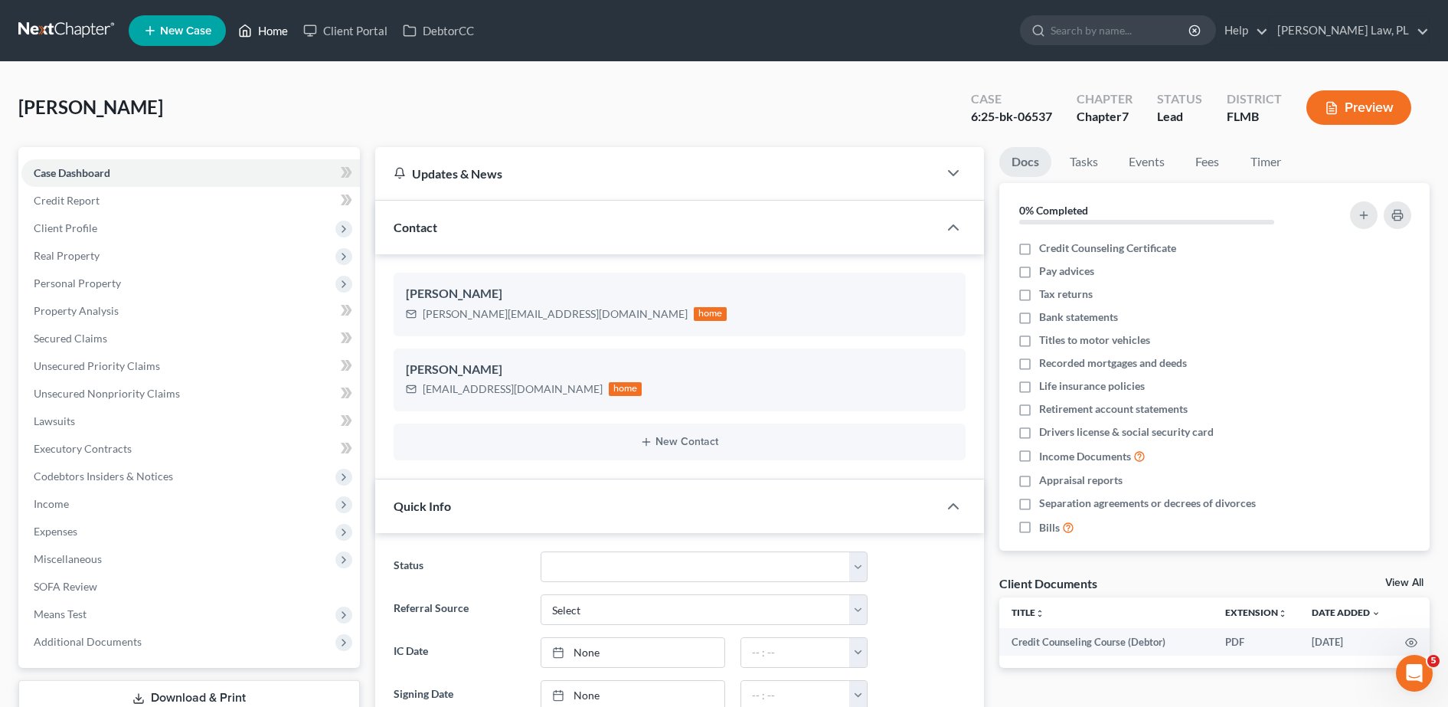
click at [264, 28] on link "Home" at bounding box center [263, 31] width 65 height 28
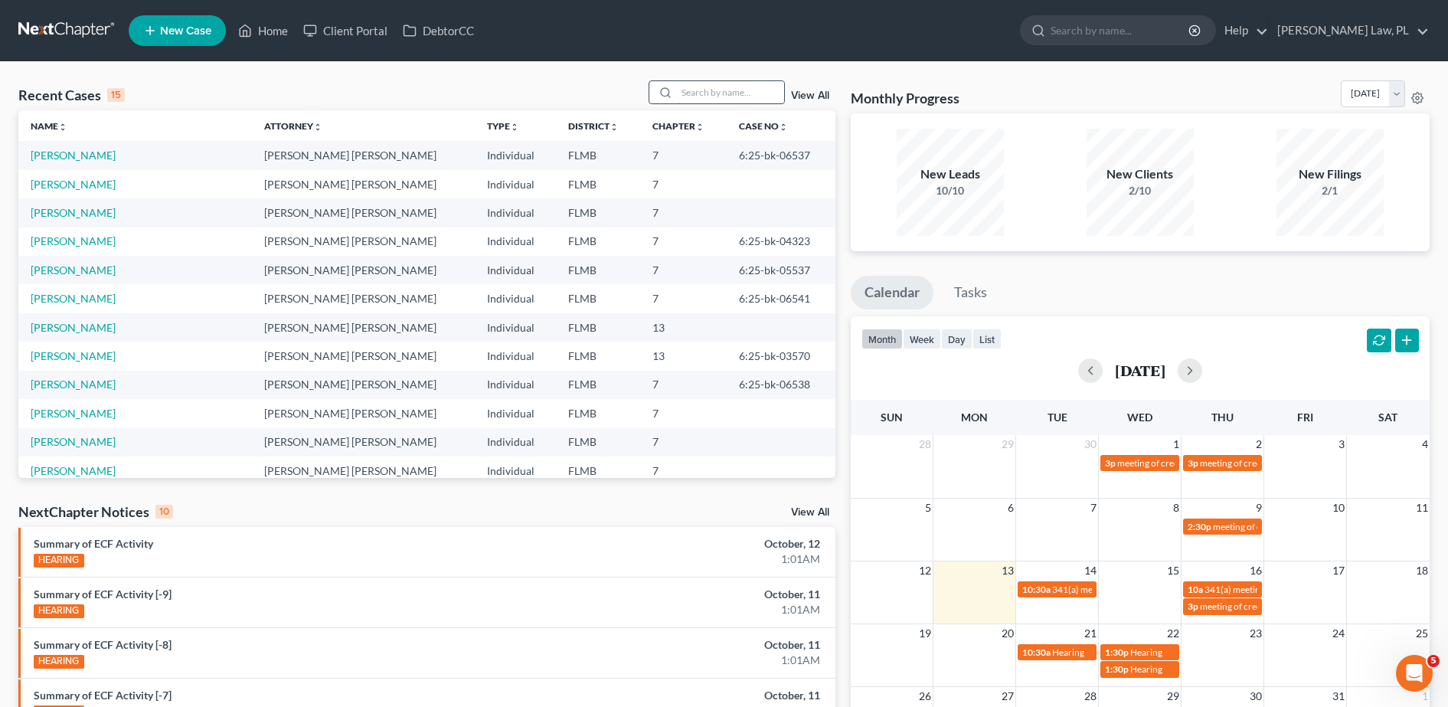
click at [692, 91] on input "search" at bounding box center [730, 92] width 107 height 22
type input "[PERSON_NAME]"
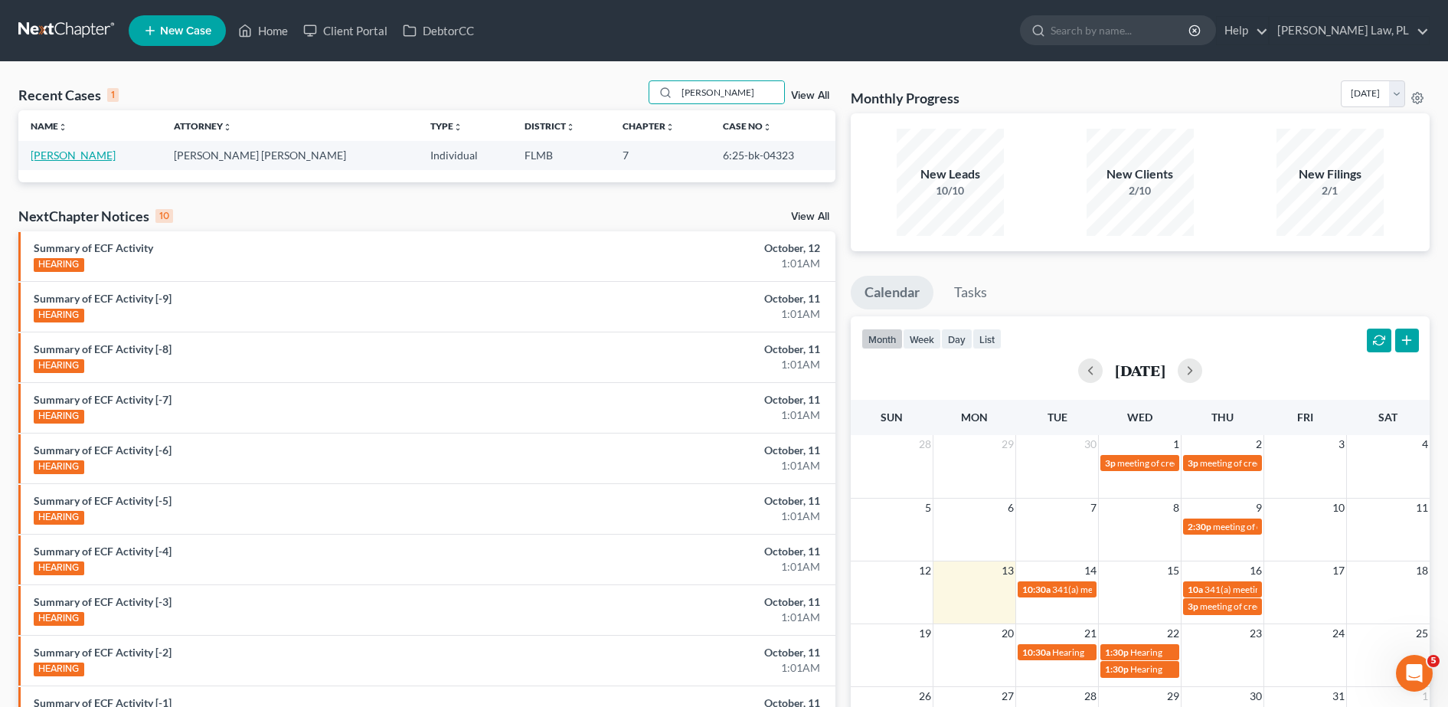
click at [54, 150] on link "[PERSON_NAME]" at bounding box center [73, 155] width 85 height 13
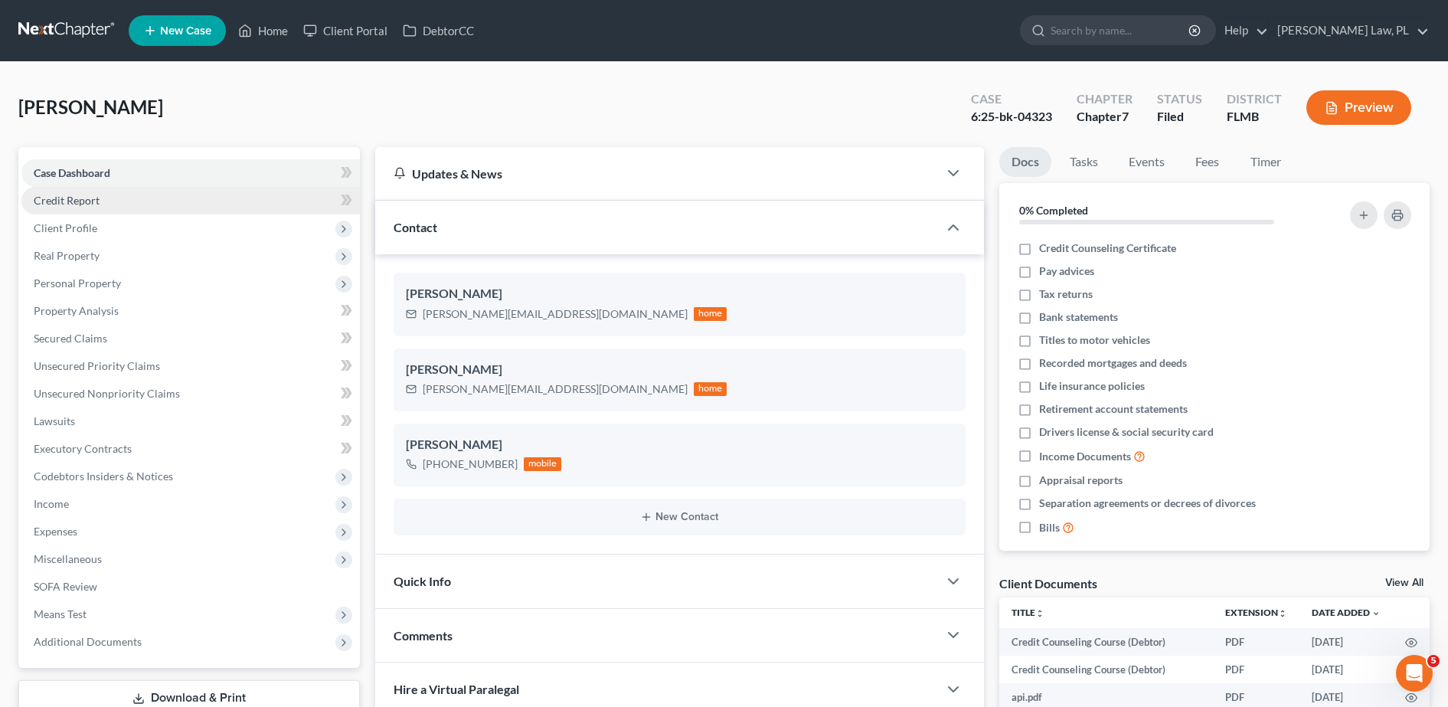
click at [121, 202] on link "Credit Report" at bounding box center [190, 201] width 338 height 28
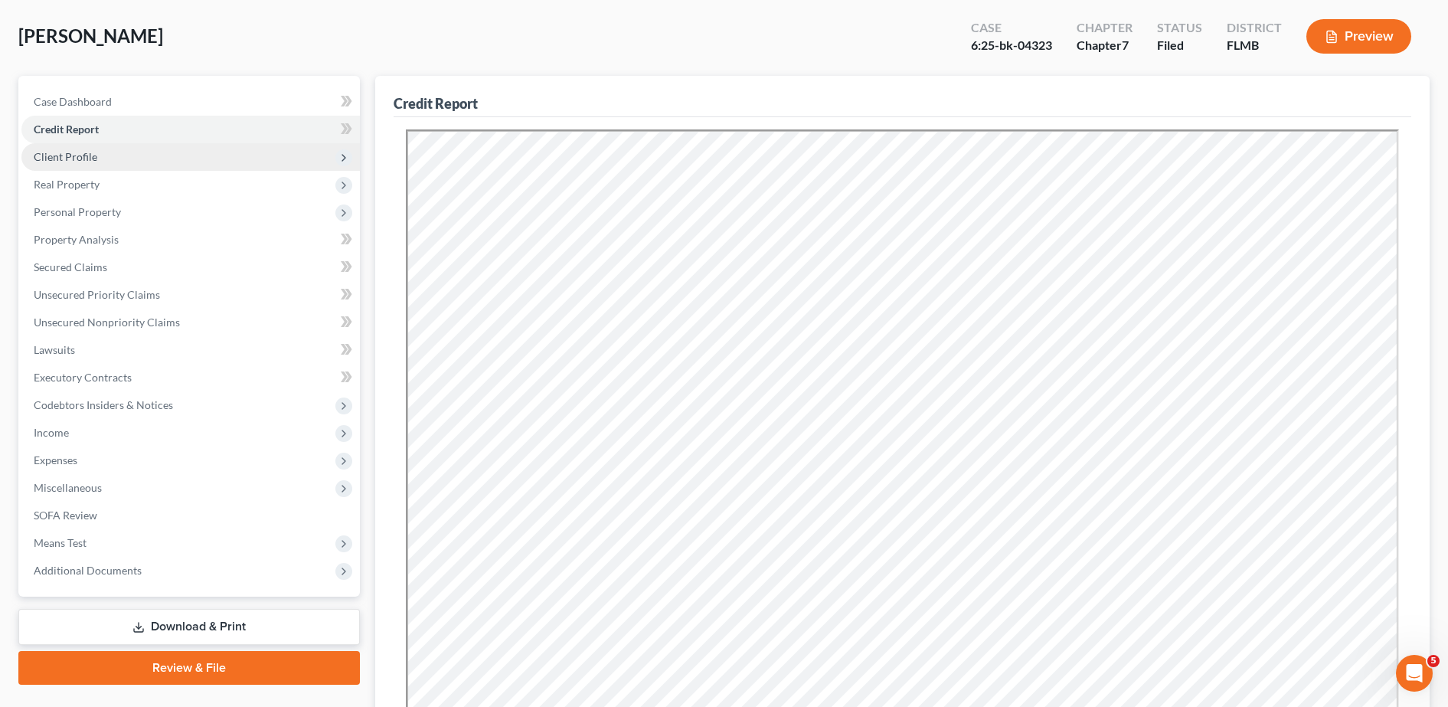
scroll to position [72, 0]
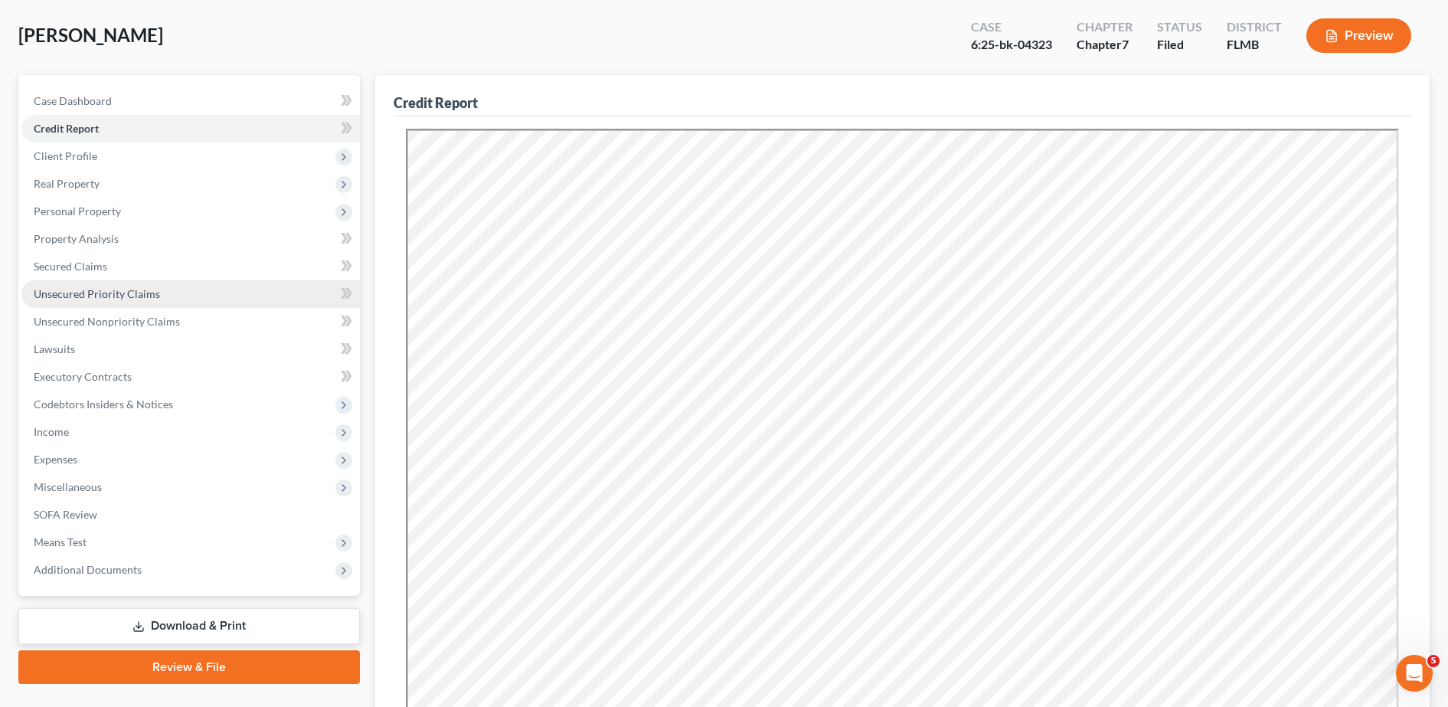
click at [116, 291] on span "Unsecured Priority Claims" at bounding box center [97, 293] width 126 height 13
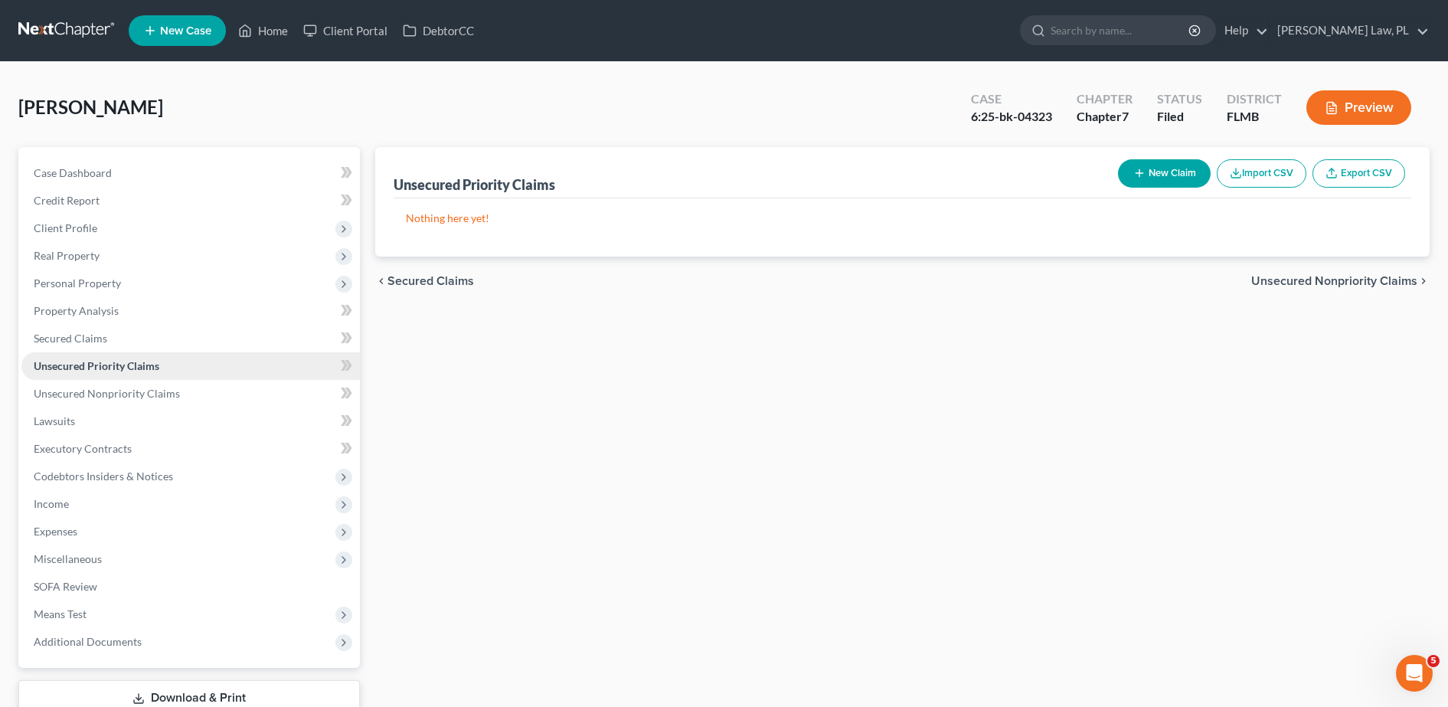
scroll to position [107, 0]
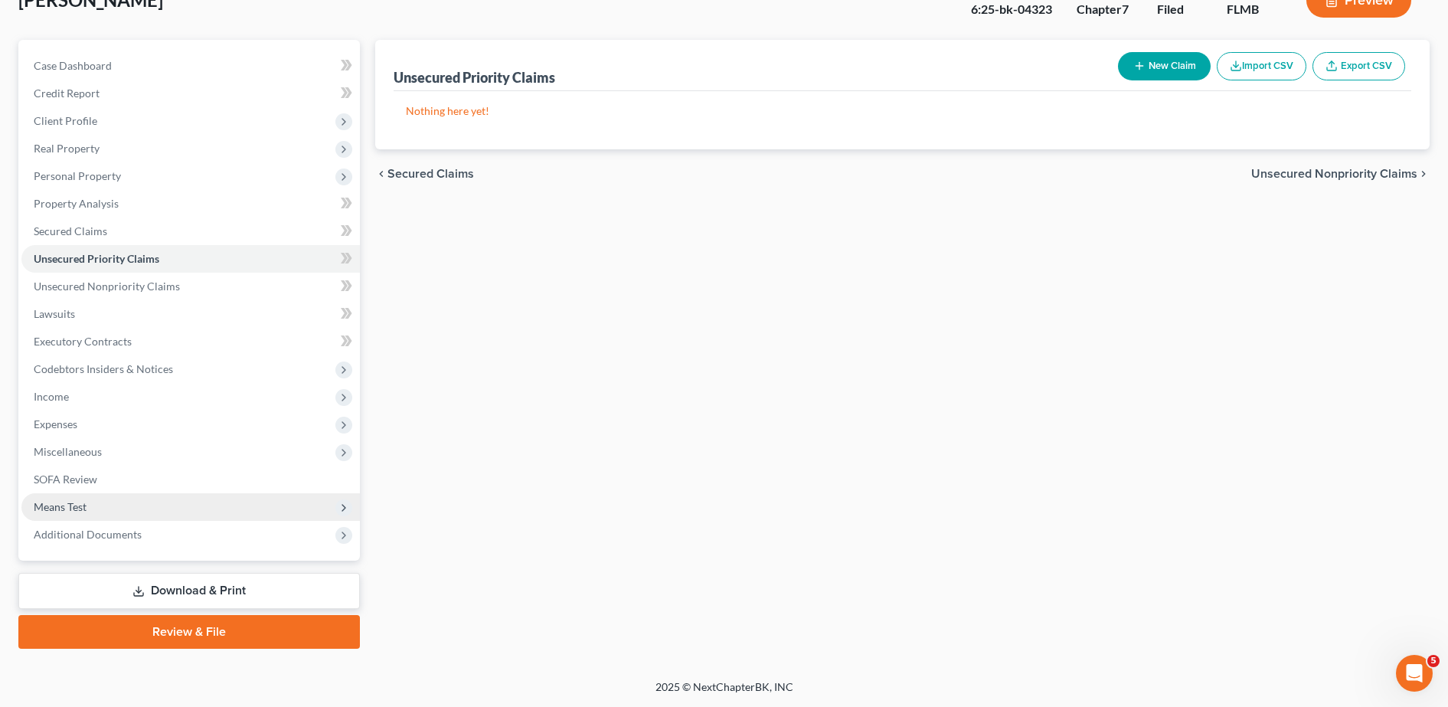
click at [129, 501] on span "Means Test" at bounding box center [190, 507] width 338 height 28
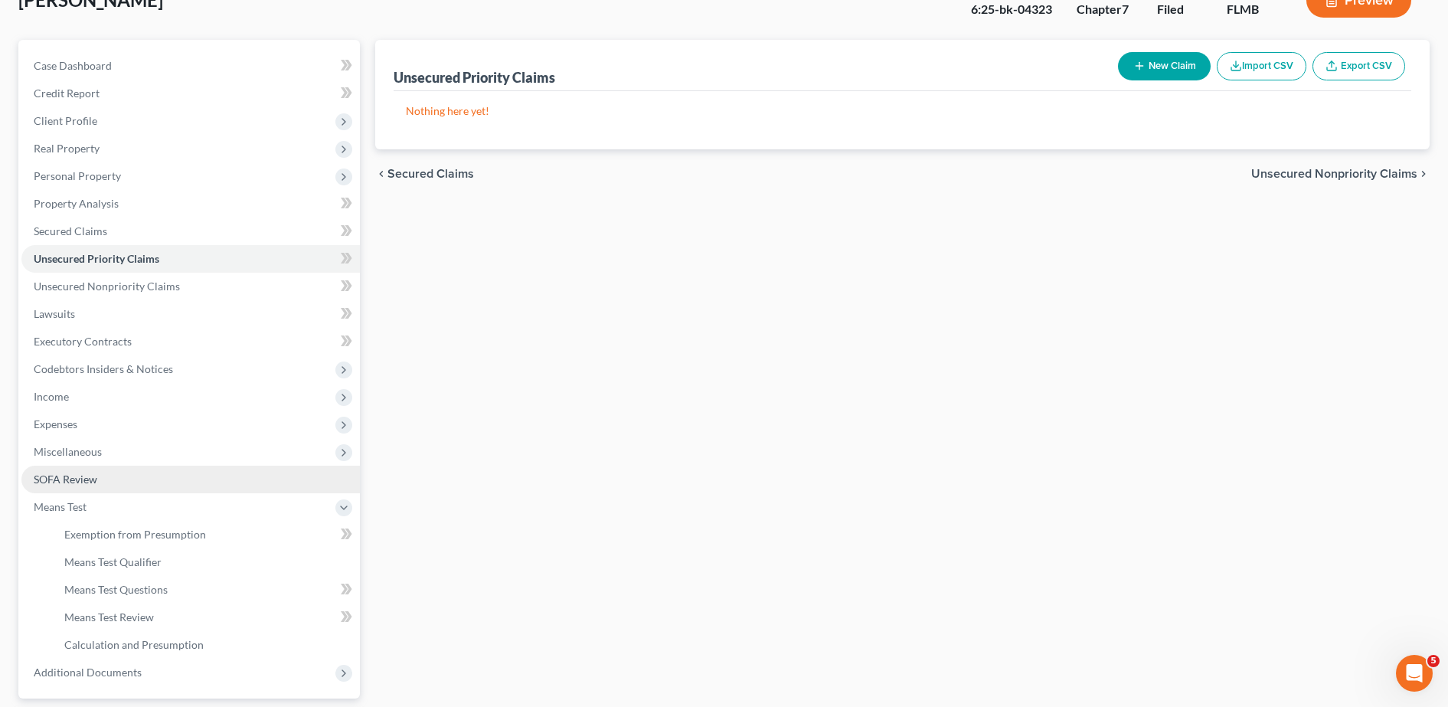
click at [118, 479] on link "SOFA Review" at bounding box center [190, 480] width 338 height 28
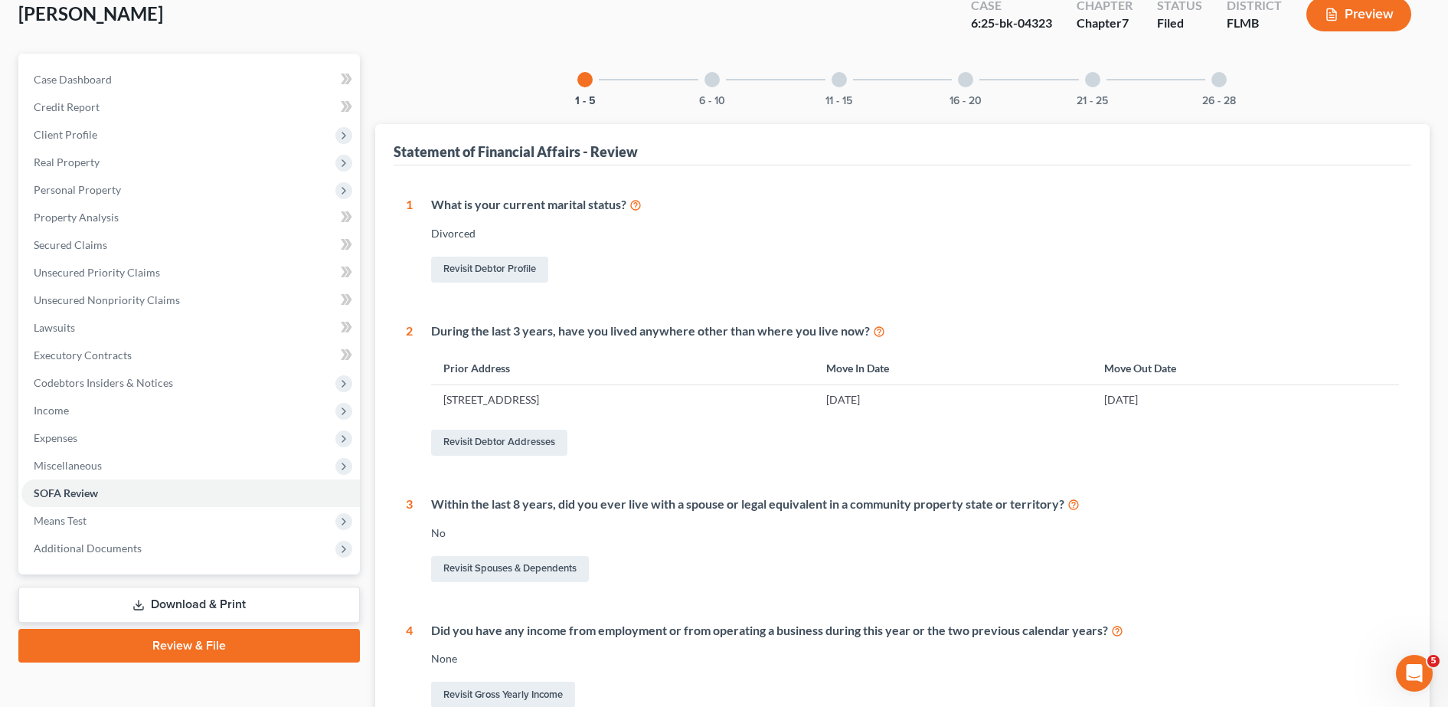
scroll to position [90, 0]
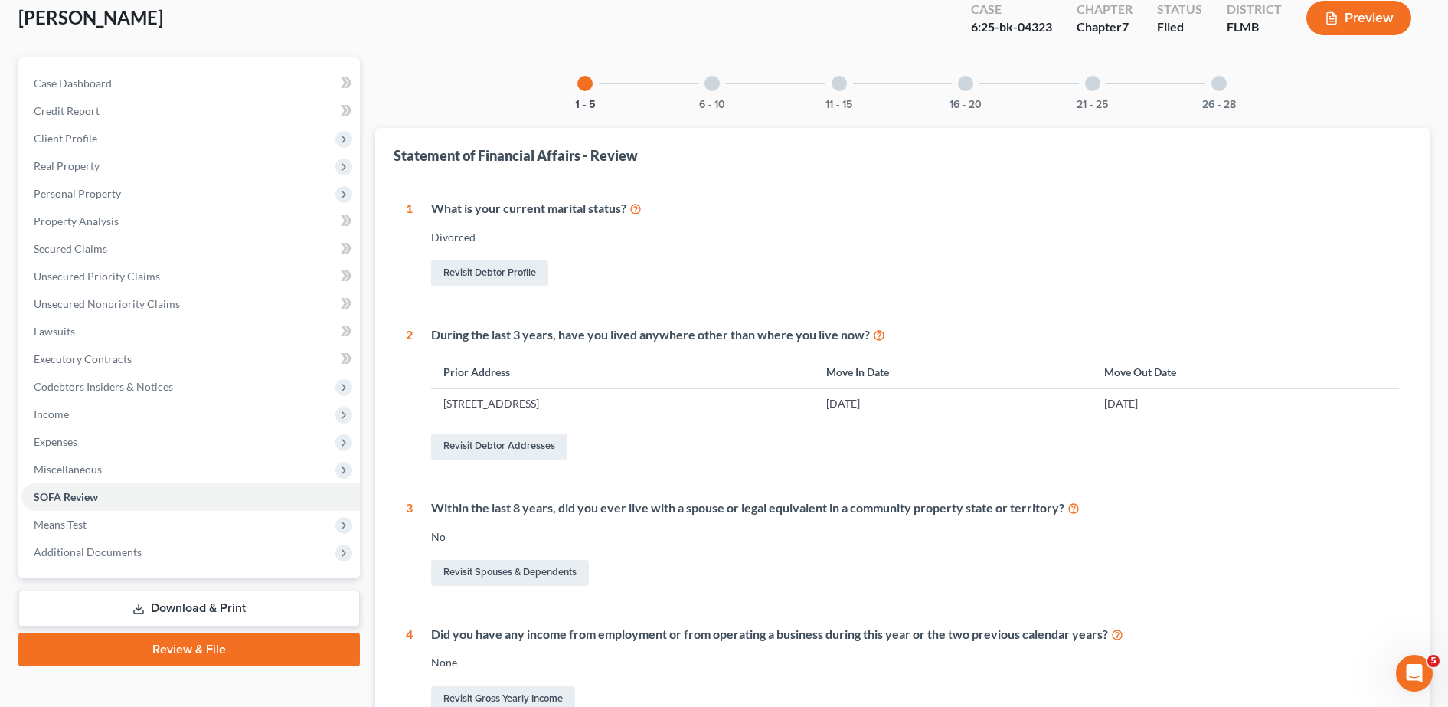
click at [720, 84] on div "6 - 10" at bounding box center [712, 83] width 52 height 52
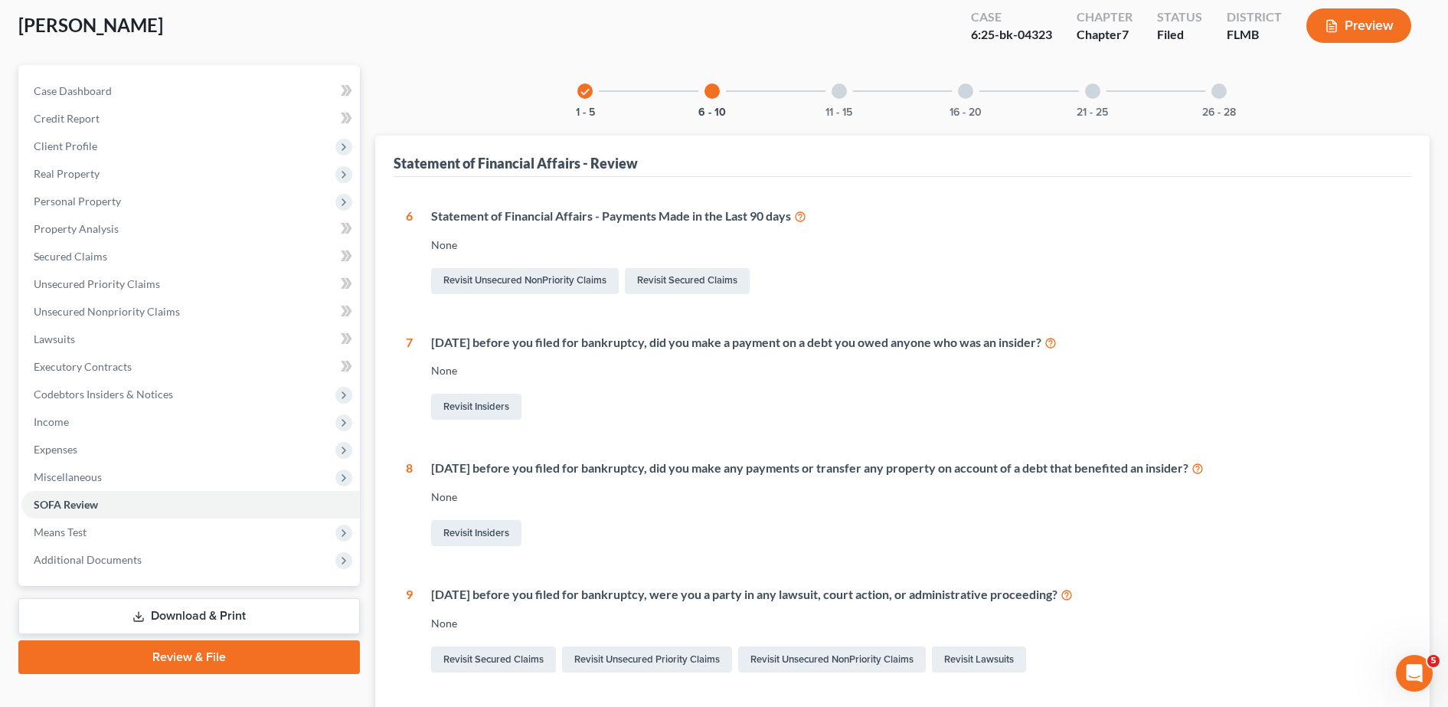
scroll to position [77, 0]
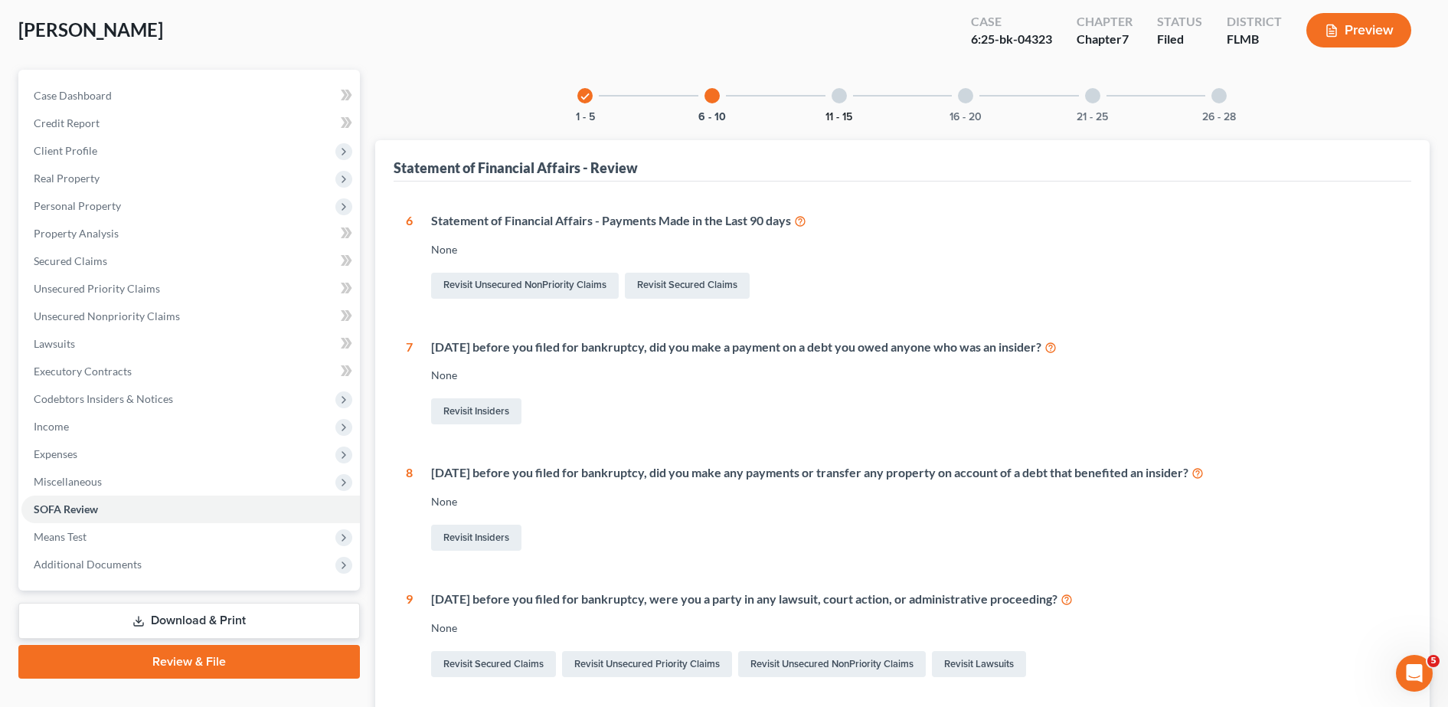
click at [842, 112] on button "11 - 15" at bounding box center [839, 117] width 27 height 11
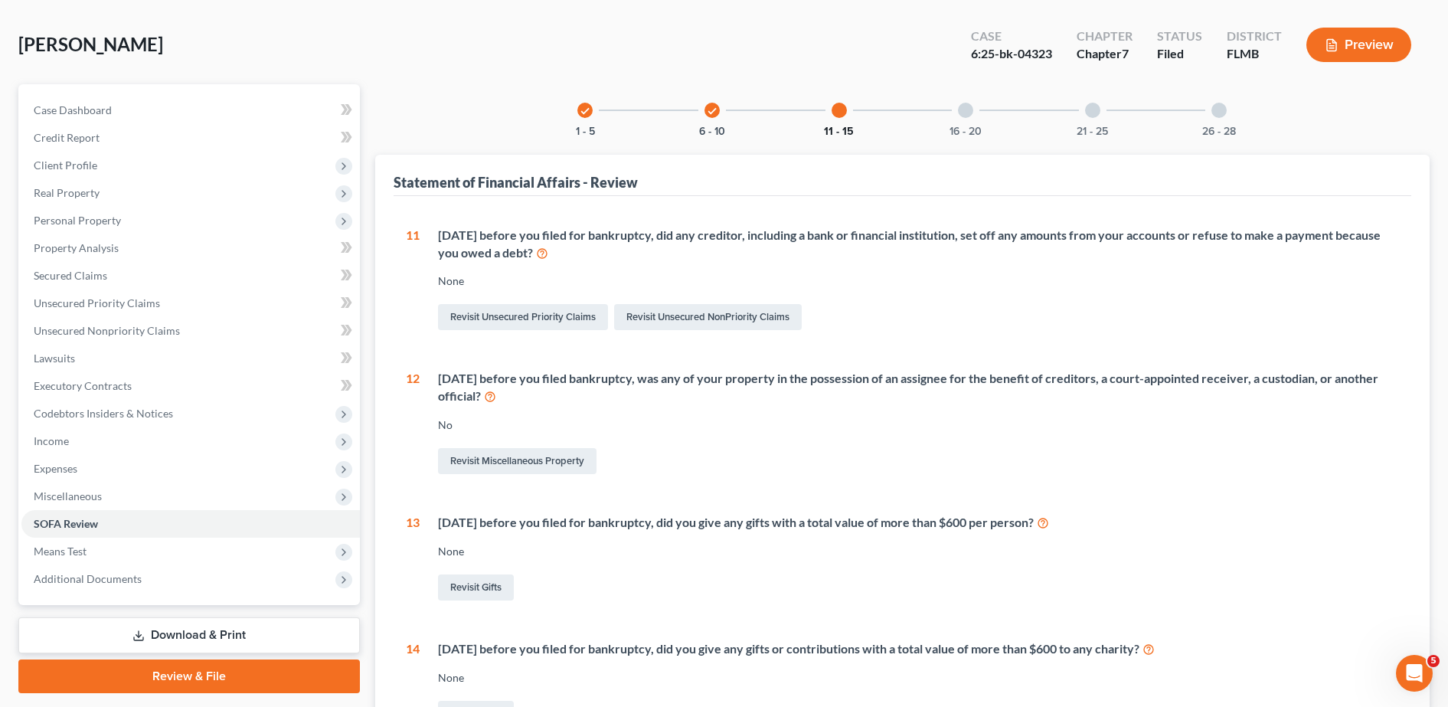
scroll to position [62, 0]
click at [957, 113] on div "16 - 20" at bounding box center [966, 111] width 52 height 52
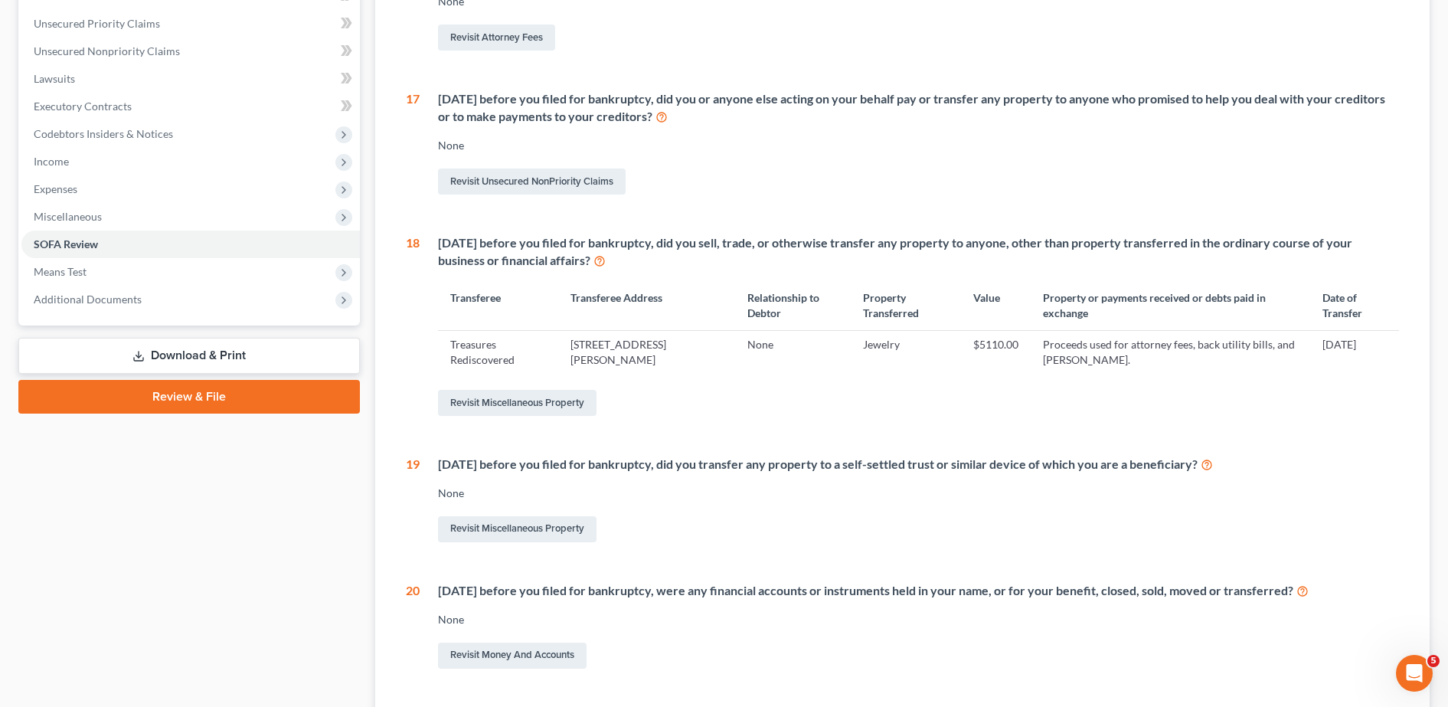
scroll to position [344, 0]
click at [580, 396] on link "Revisit Miscellaneous Property" at bounding box center [517, 401] width 159 height 26
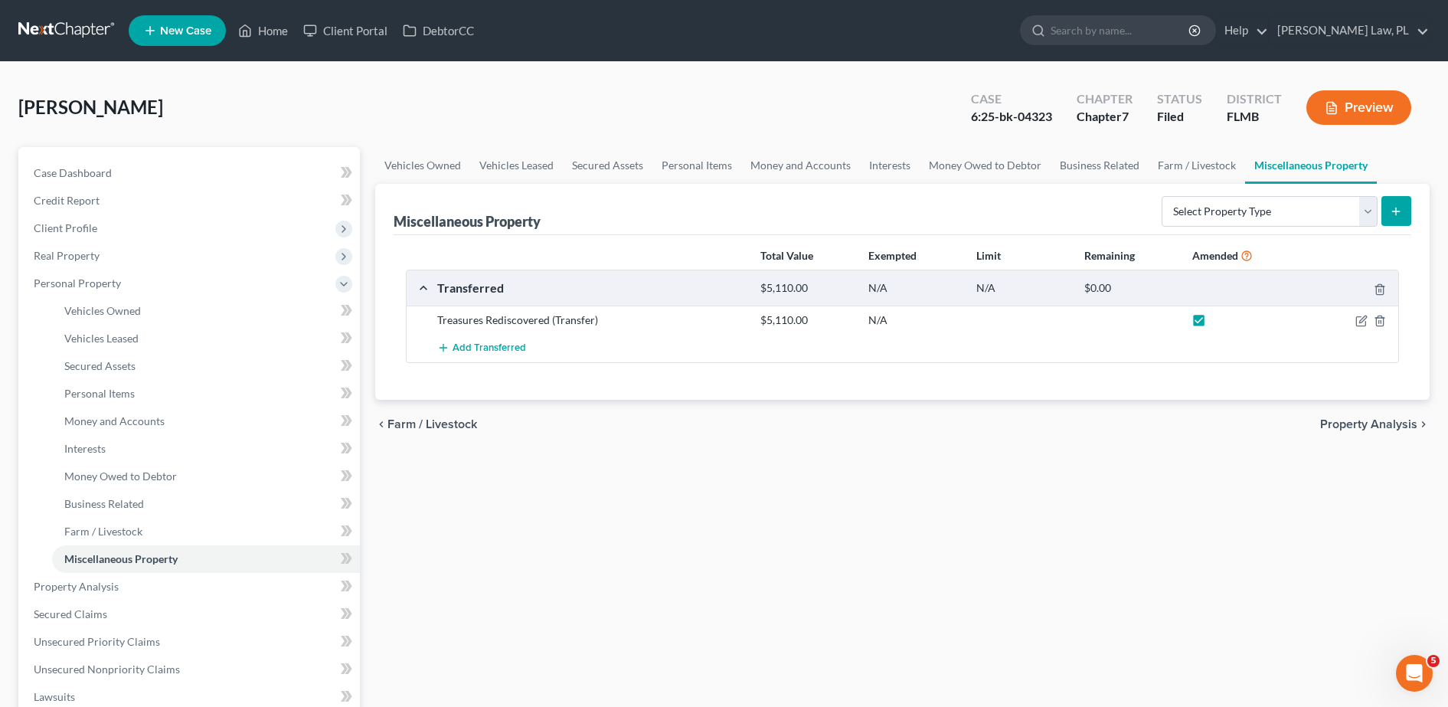
click at [1346, 129] on div "Preview" at bounding box center [1362, 109] width 136 height 45
click at [1336, 119] on button "Preview" at bounding box center [1358, 107] width 105 height 34
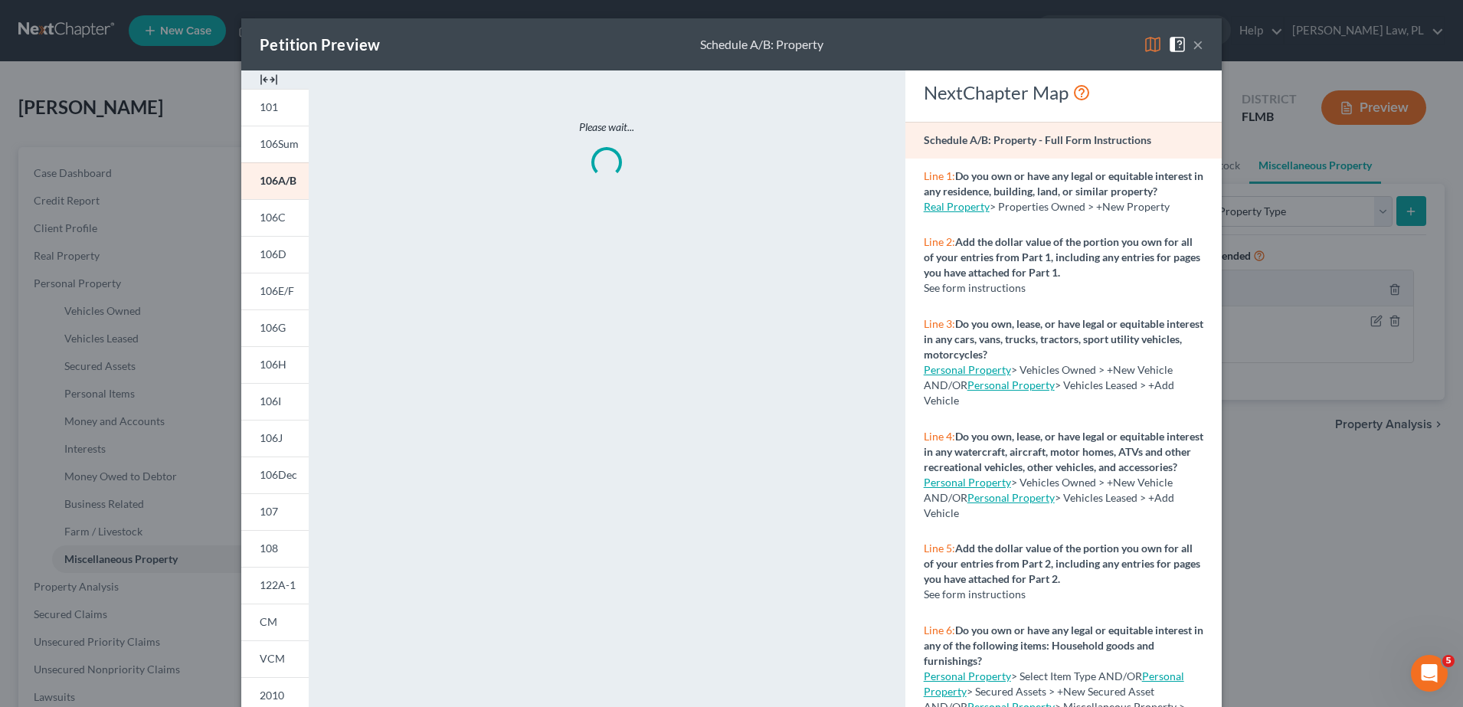
scroll to position [142, 0]
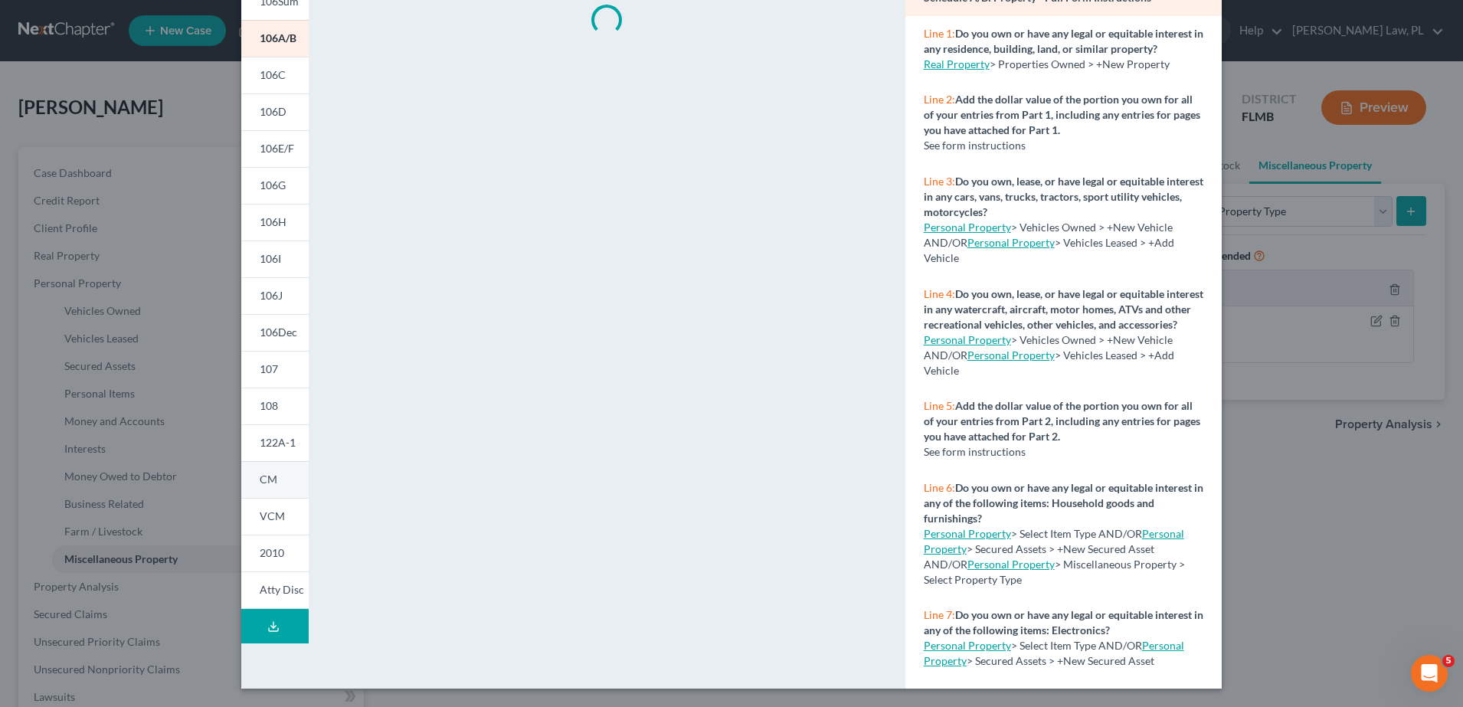
click at [271, 486] on link "CM" at bounding box center [274, 479] width 67 height 37
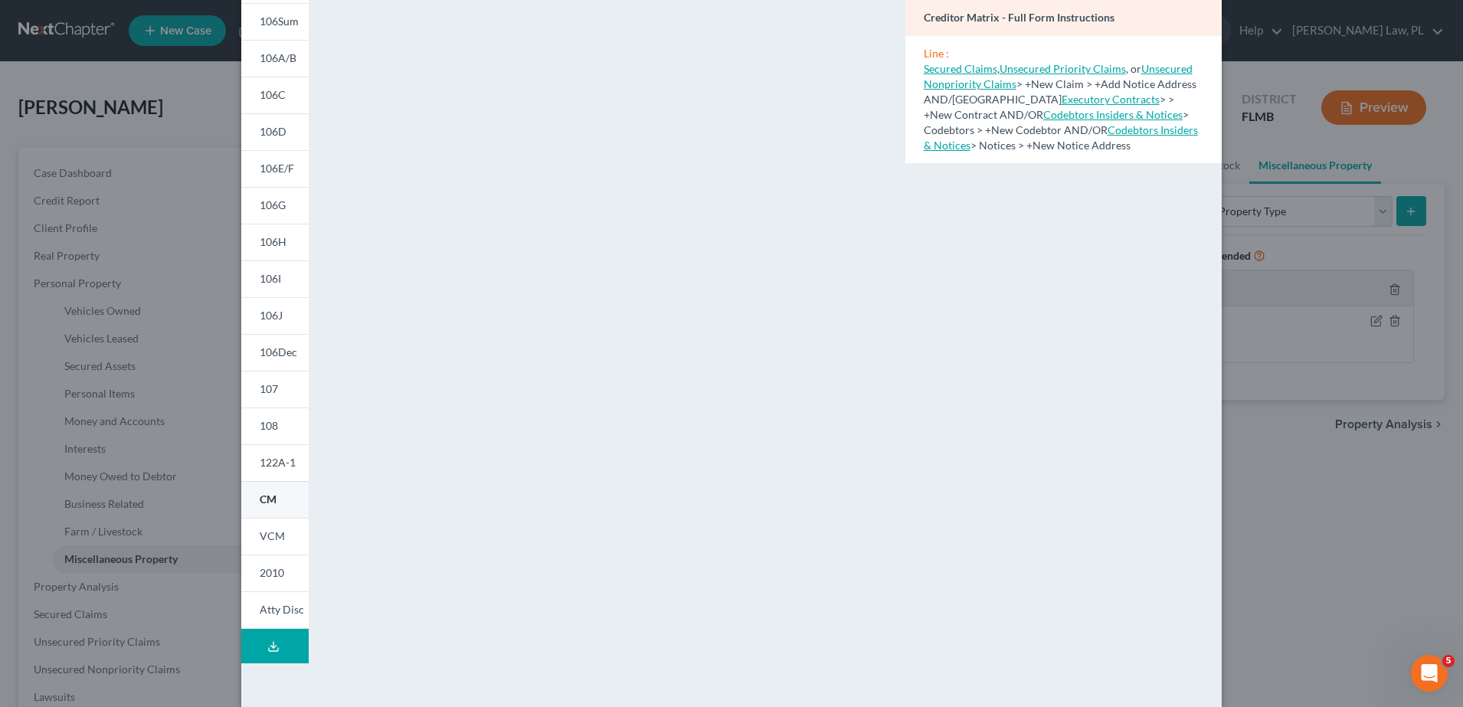
scroll to position [119, 0]
click at [267, 477] on link "122A-1" at bounding box center [274, 465] width 67 height 37
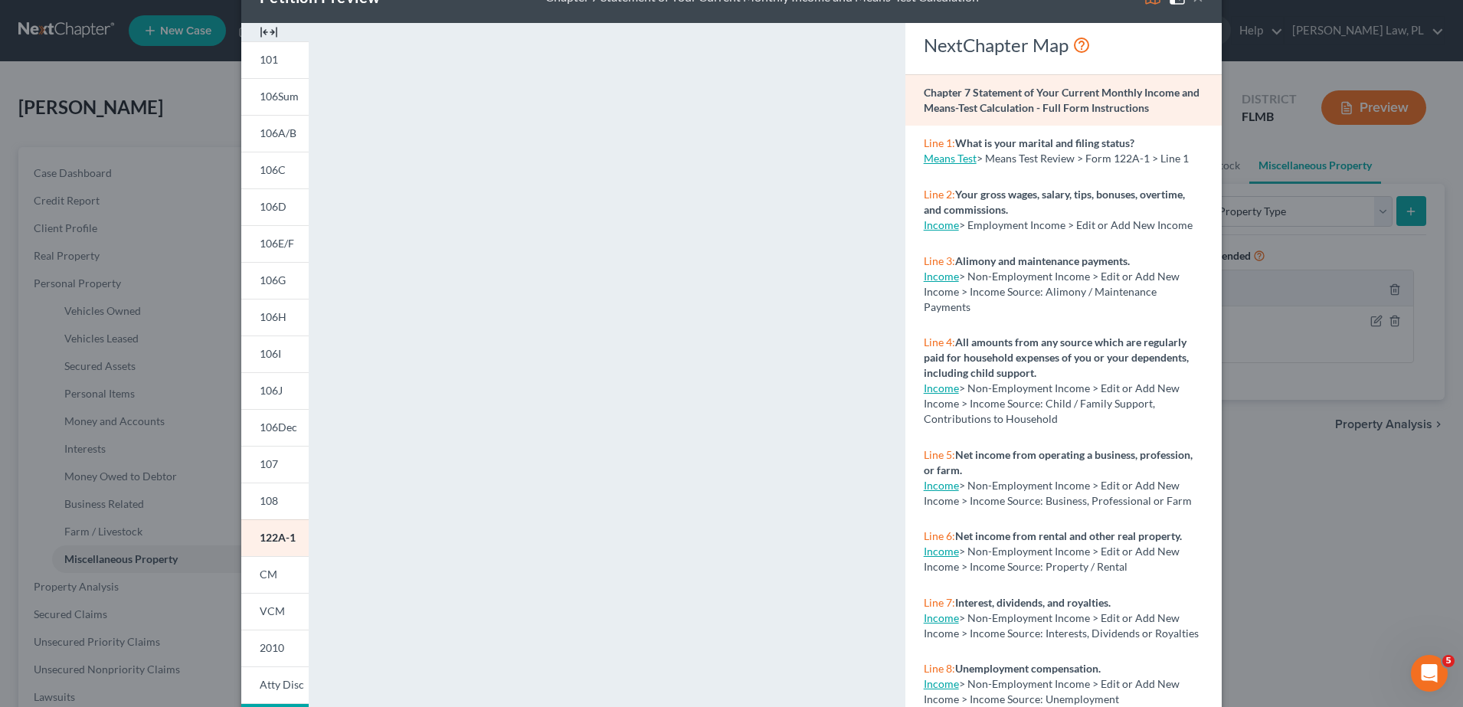
scroll to position [47, 0]
click at [271, 509] on link "108" at bounding box center [274, 501] width 67 height 37
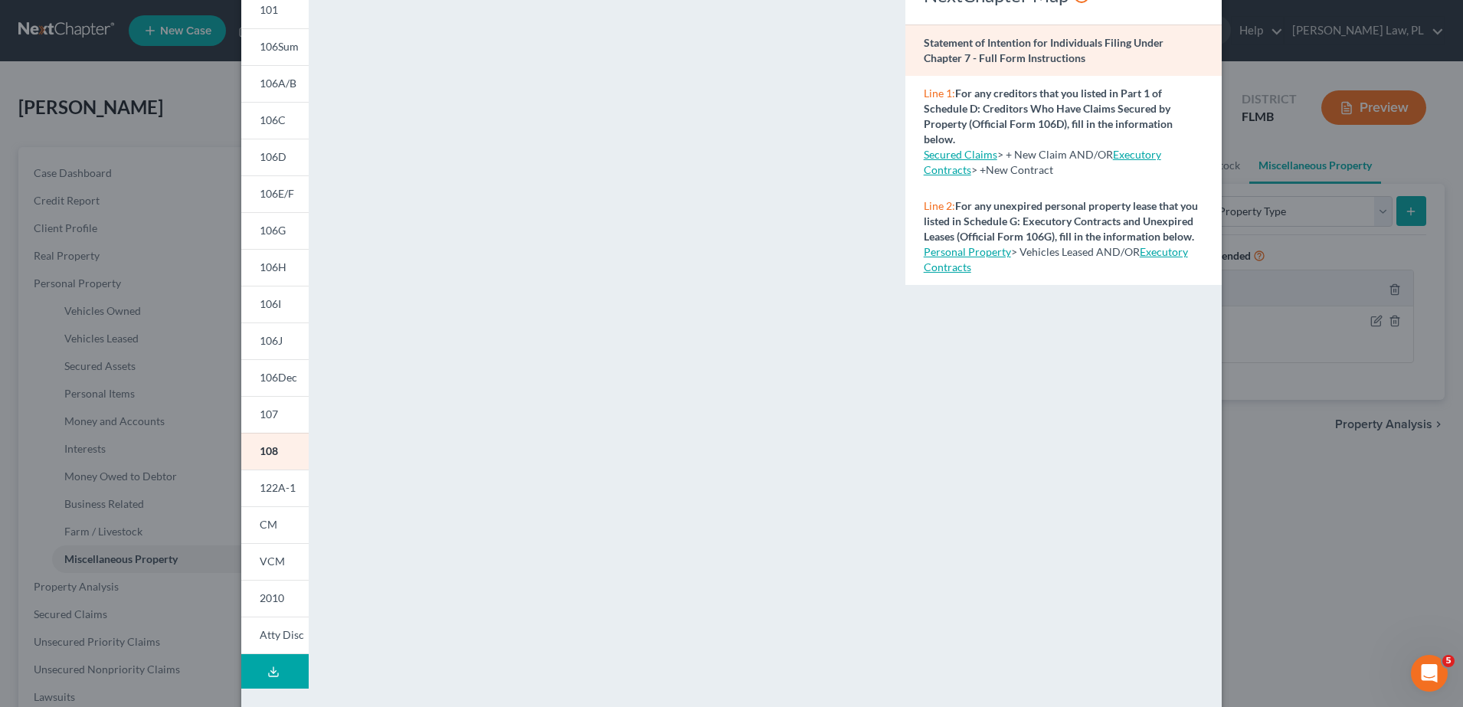
scroll to position [124, 0]
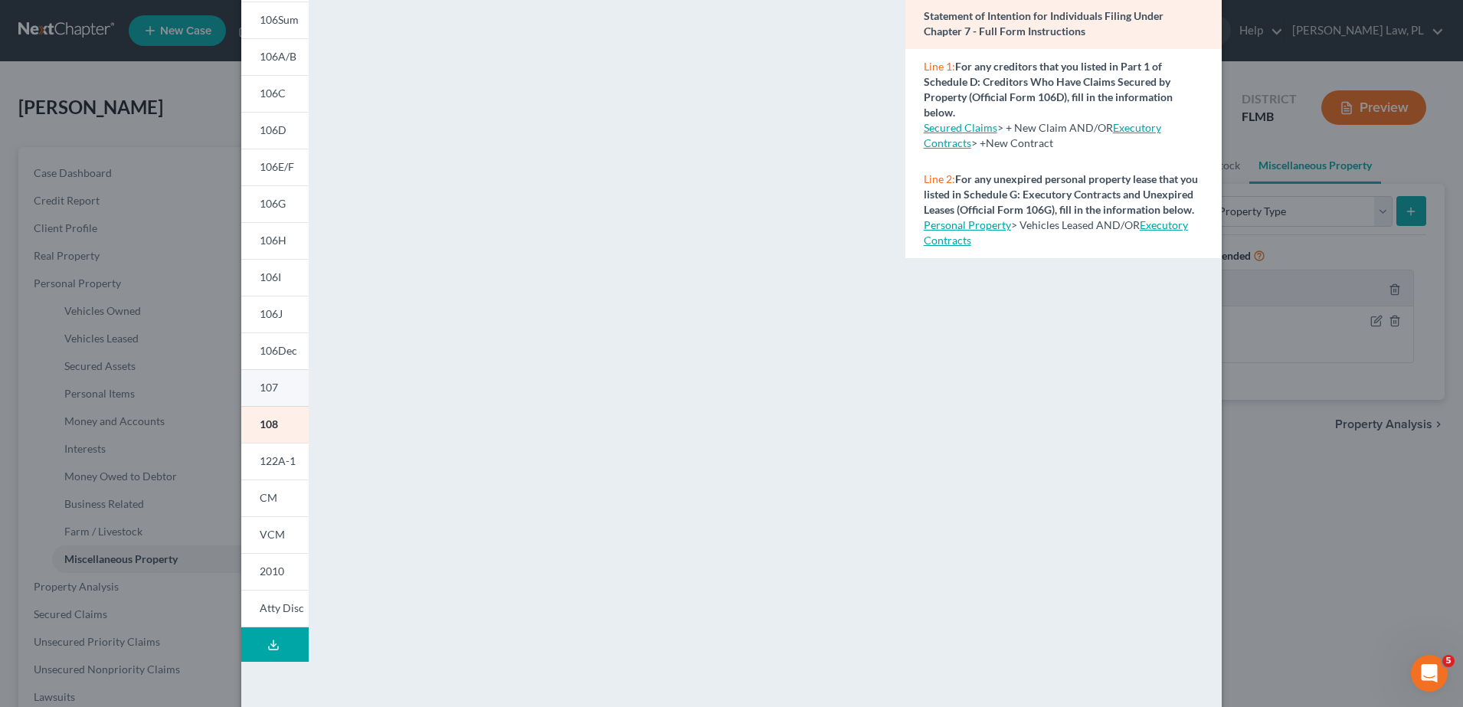
click at [260, 394] on link "107" at bounding box center [274, 387] width 67 height 37
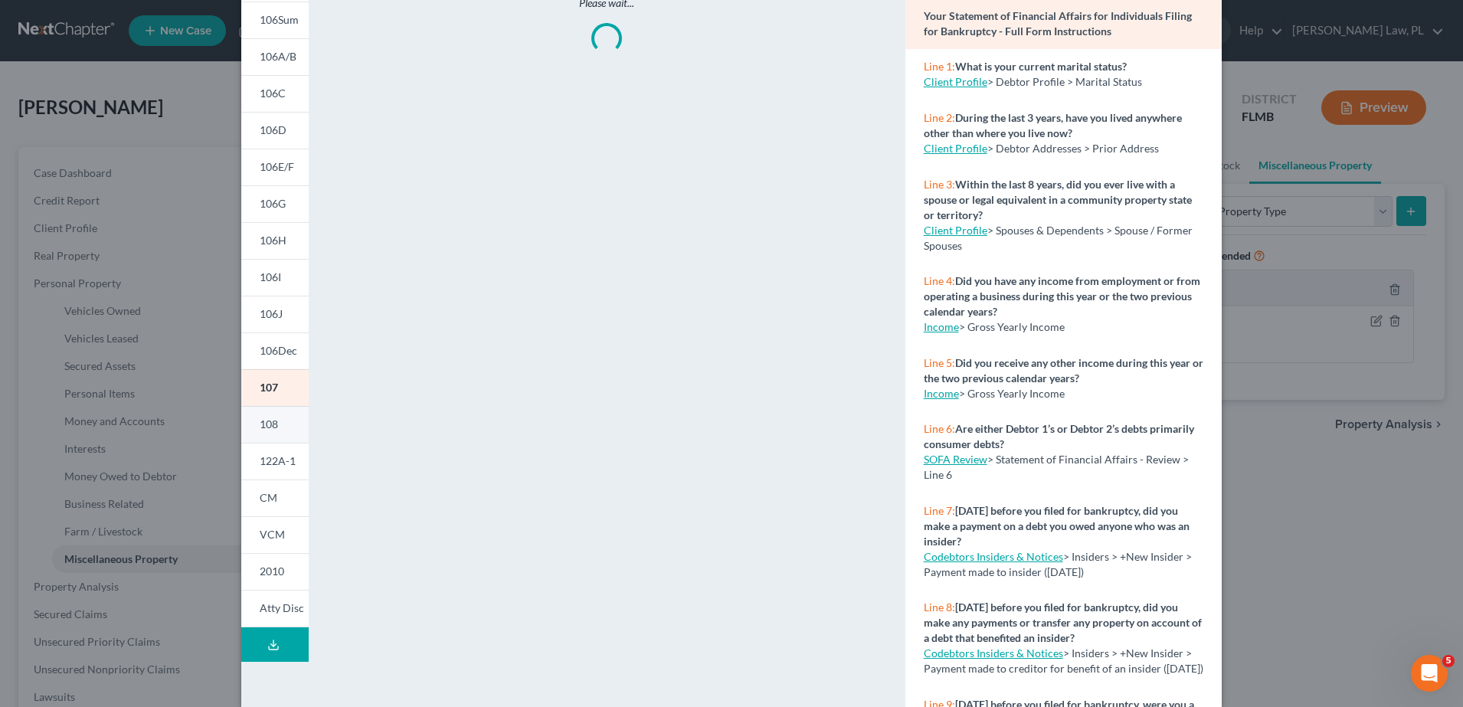
click at [260, 423] on span "108" at bounding box center [269, 423] width 18 height 13
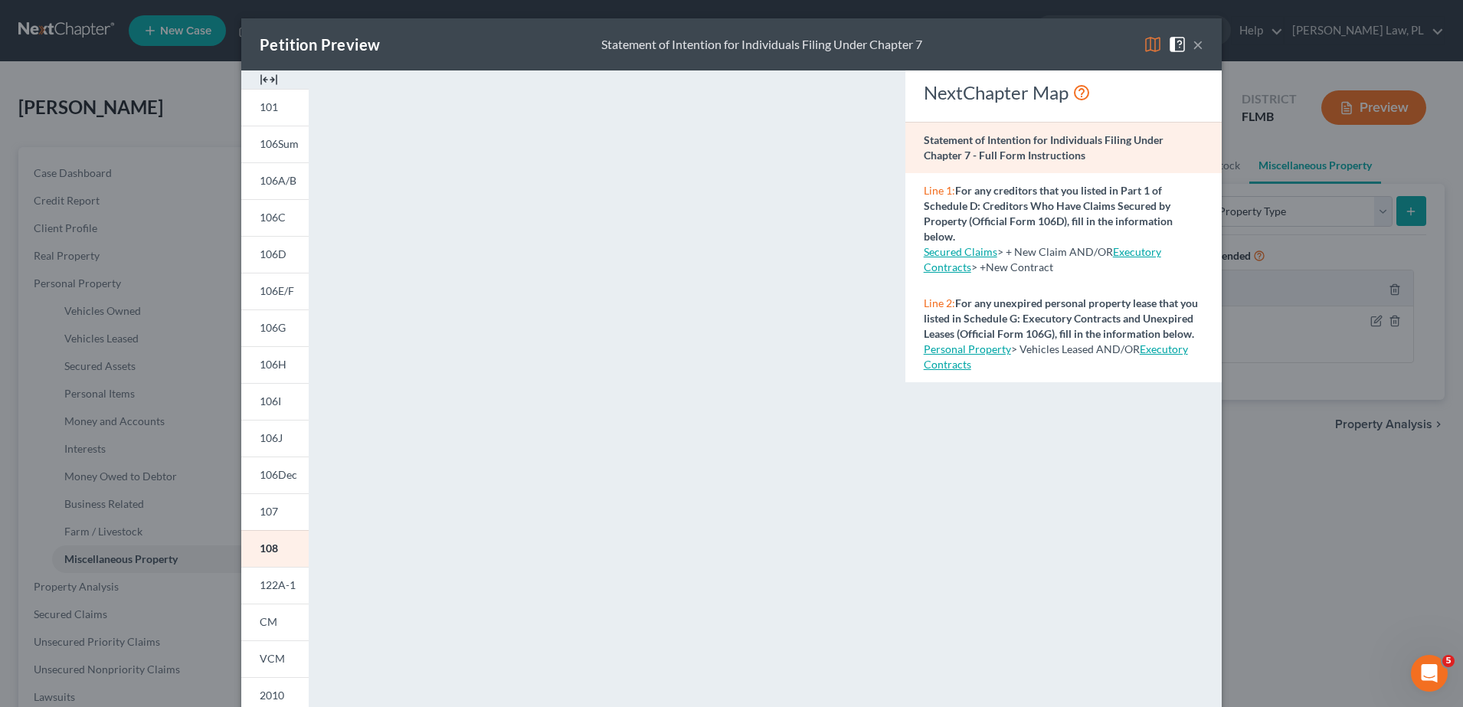
scroll to position [5, 0]
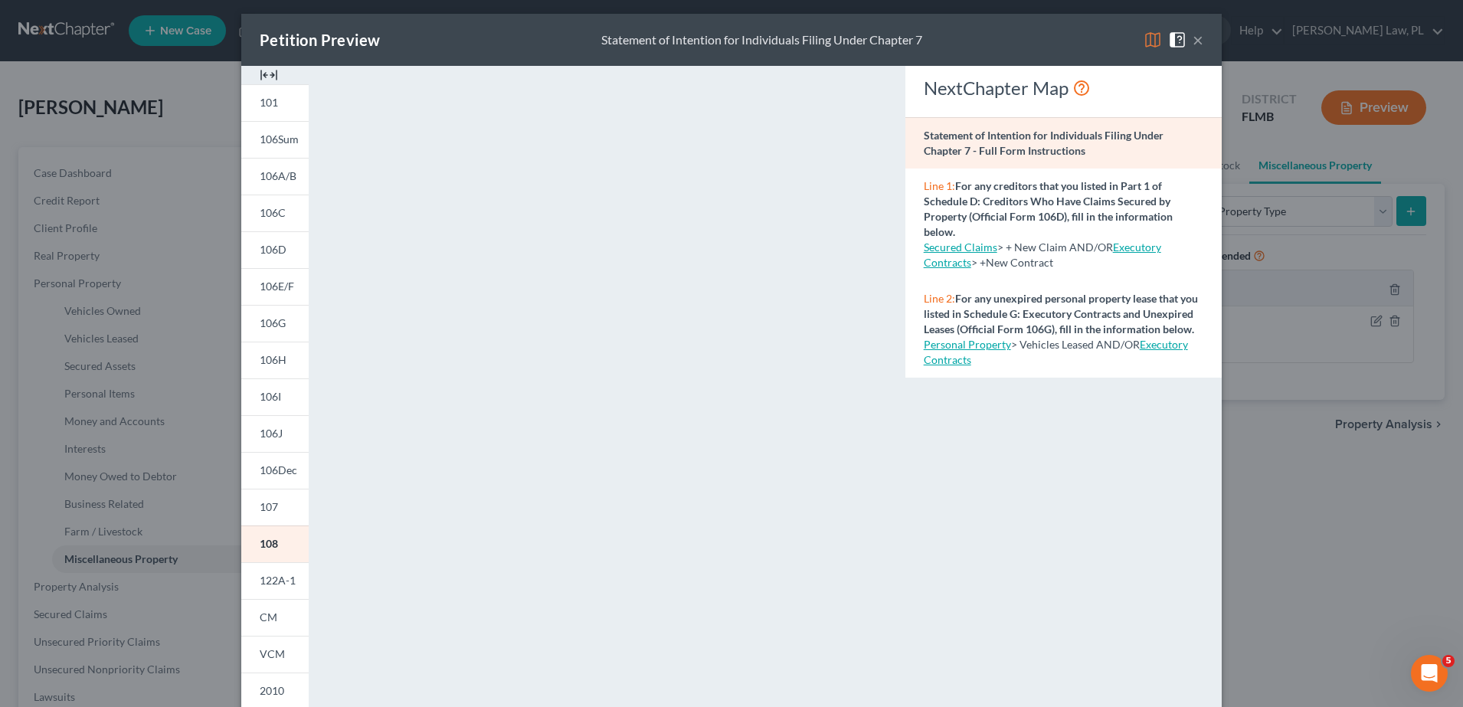
click at [1192, 37] on button "×" at bounding box center [1197, 40] width 11 height 18
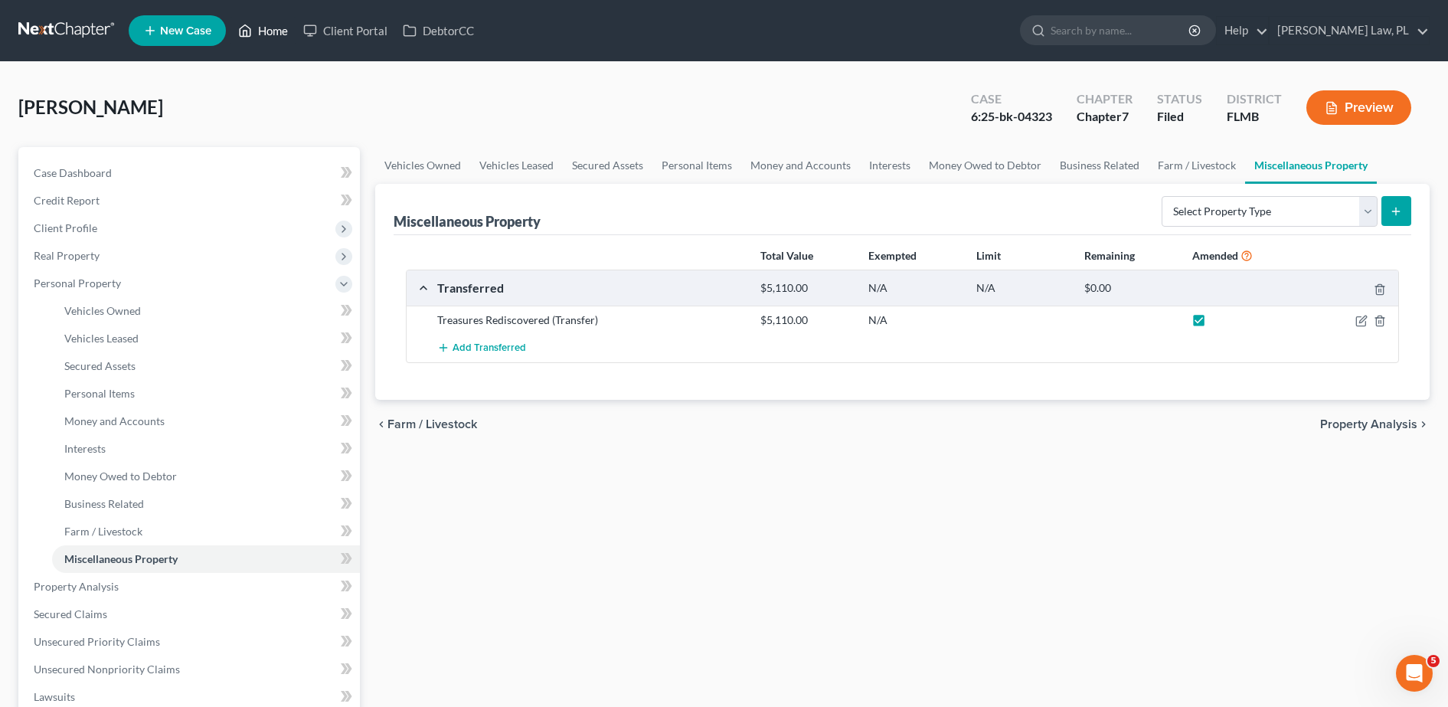
click at [272, 33] on link "Home" at bounding box center [263, 31] width 65 height 28
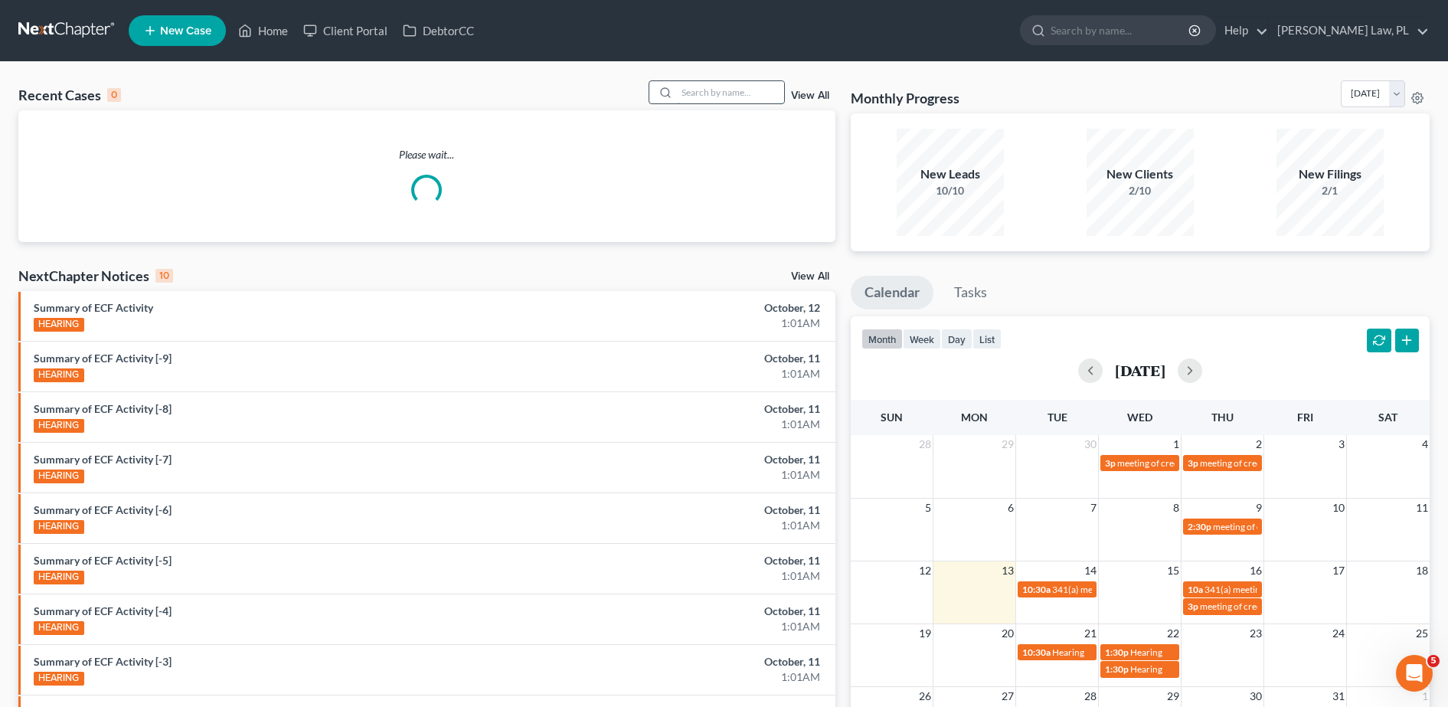
click at [742, 99] on input "search" at bounding box center [730, 92] width 107 height 22
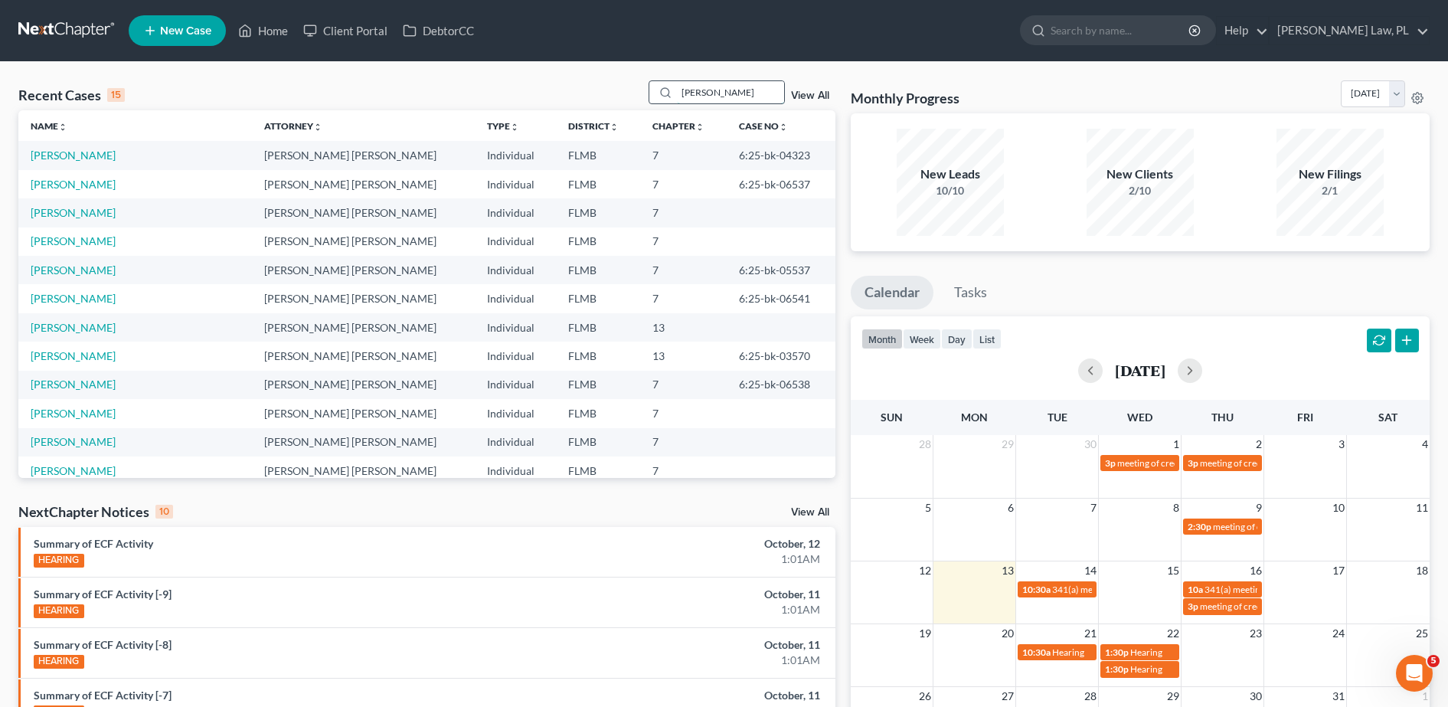
type input "evelyn"
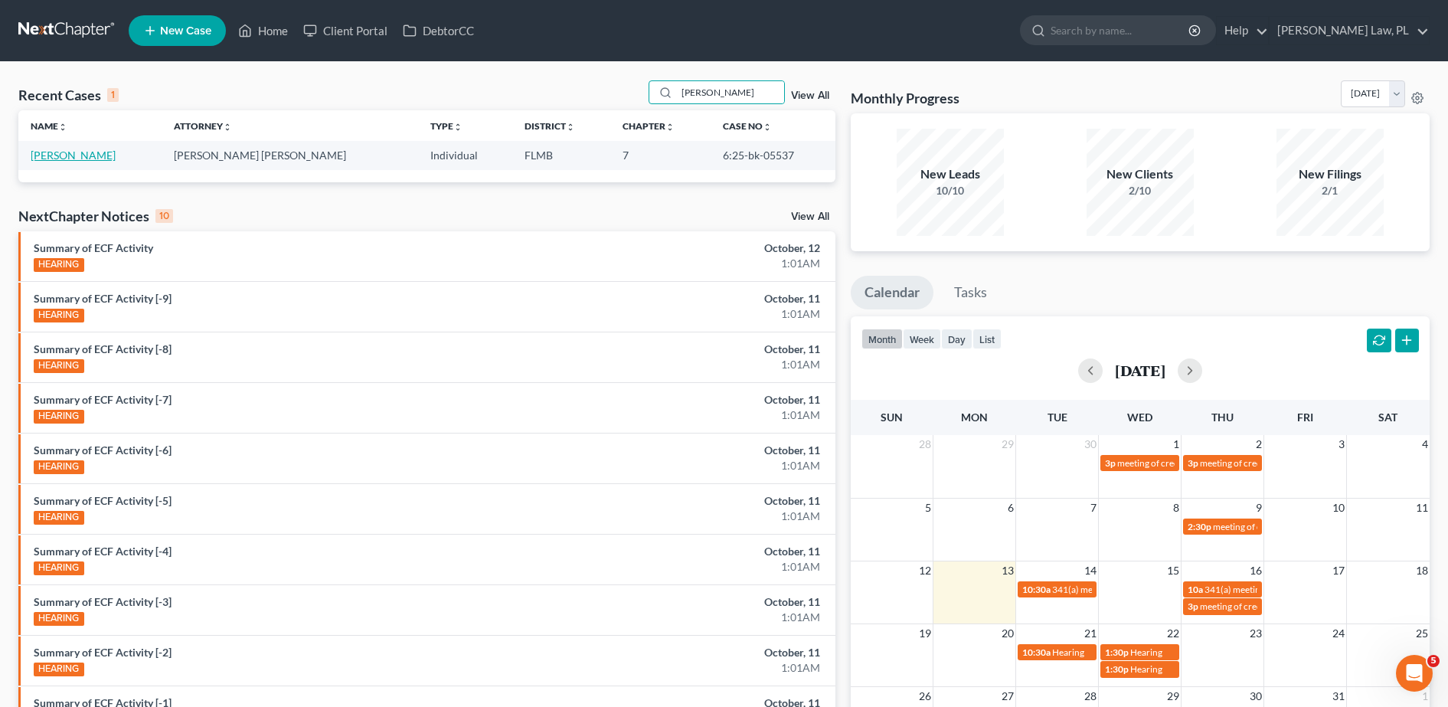
click at [78, 159] on link "[PERSON_NAME]" at bounding box center [73, 155] width 85 height 13
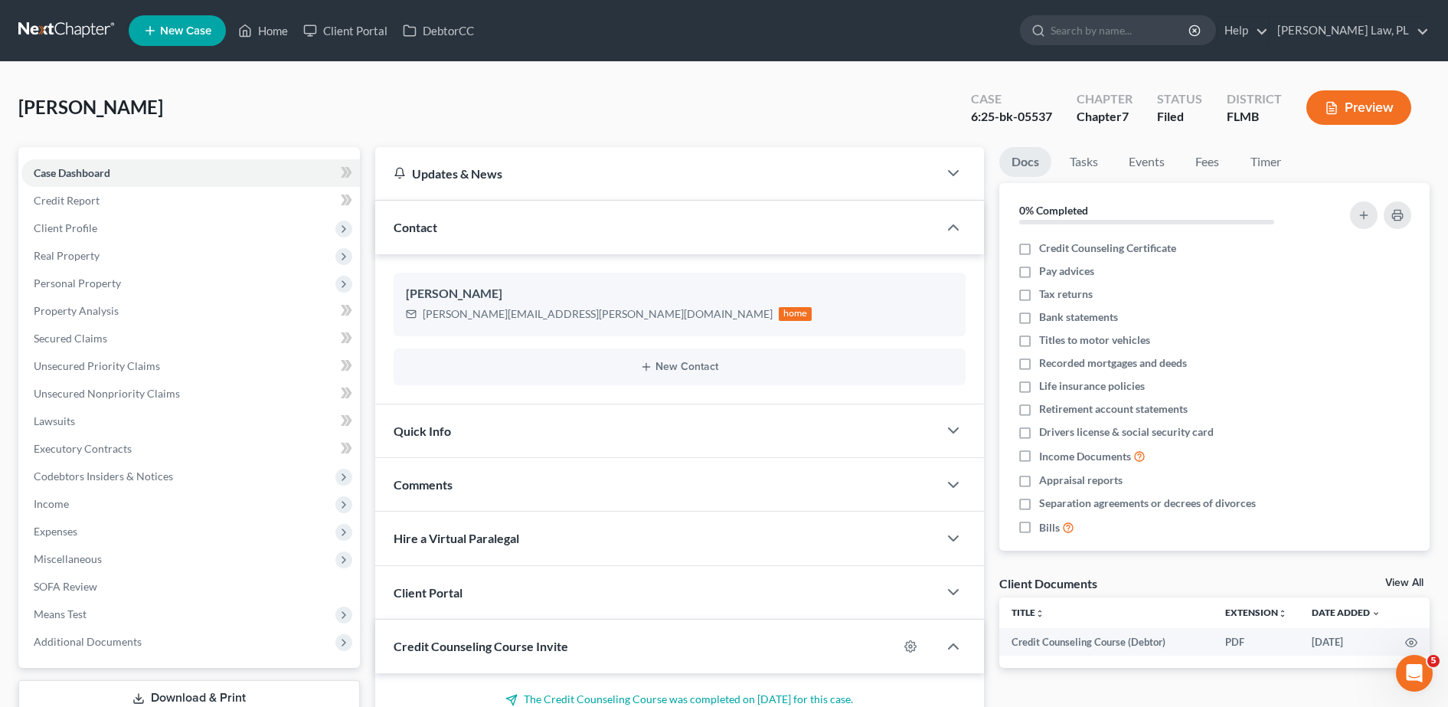
click at [1372, 101] on button "Preview" at bounding box center [1358, 107] width 105 height 34
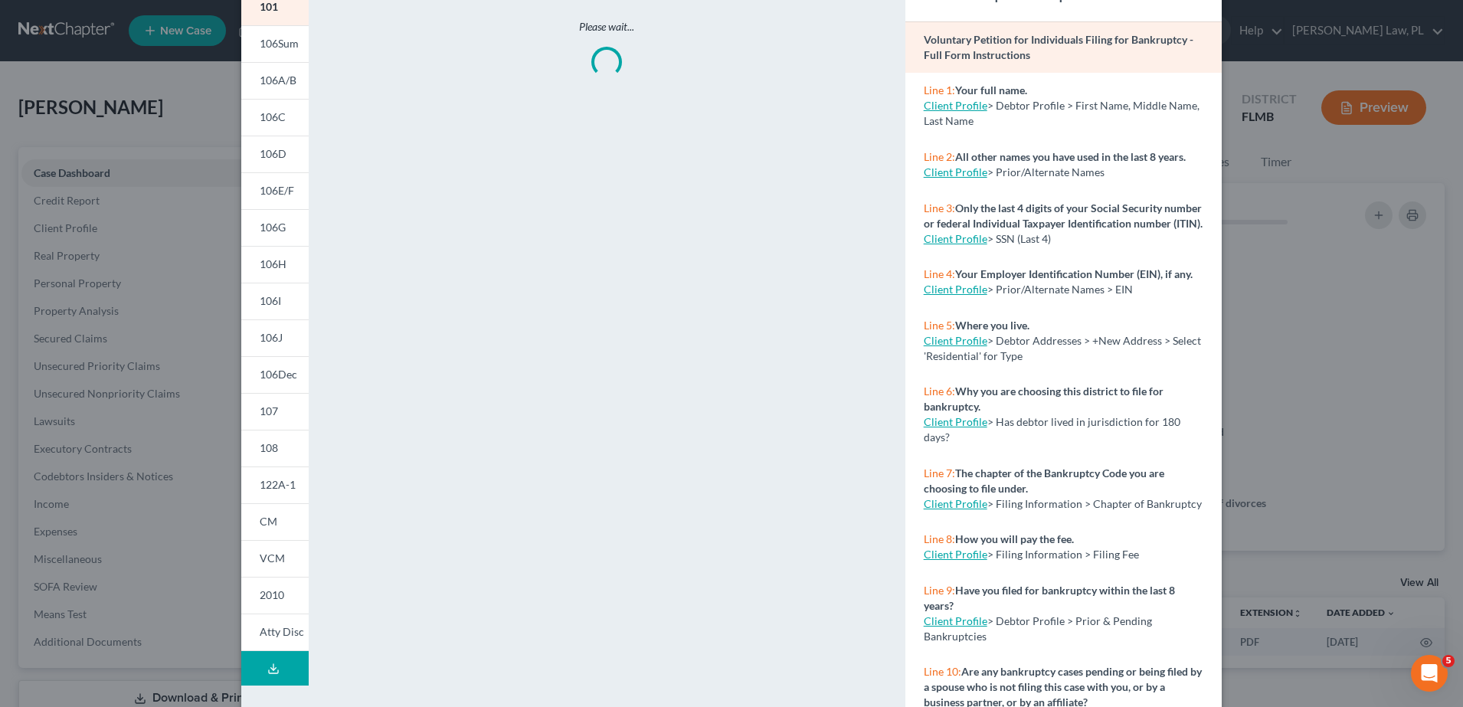
scroll to position [100, 0]
click at [287, 456] on link "108" at bounding box center [274, 448] width 67 height 37
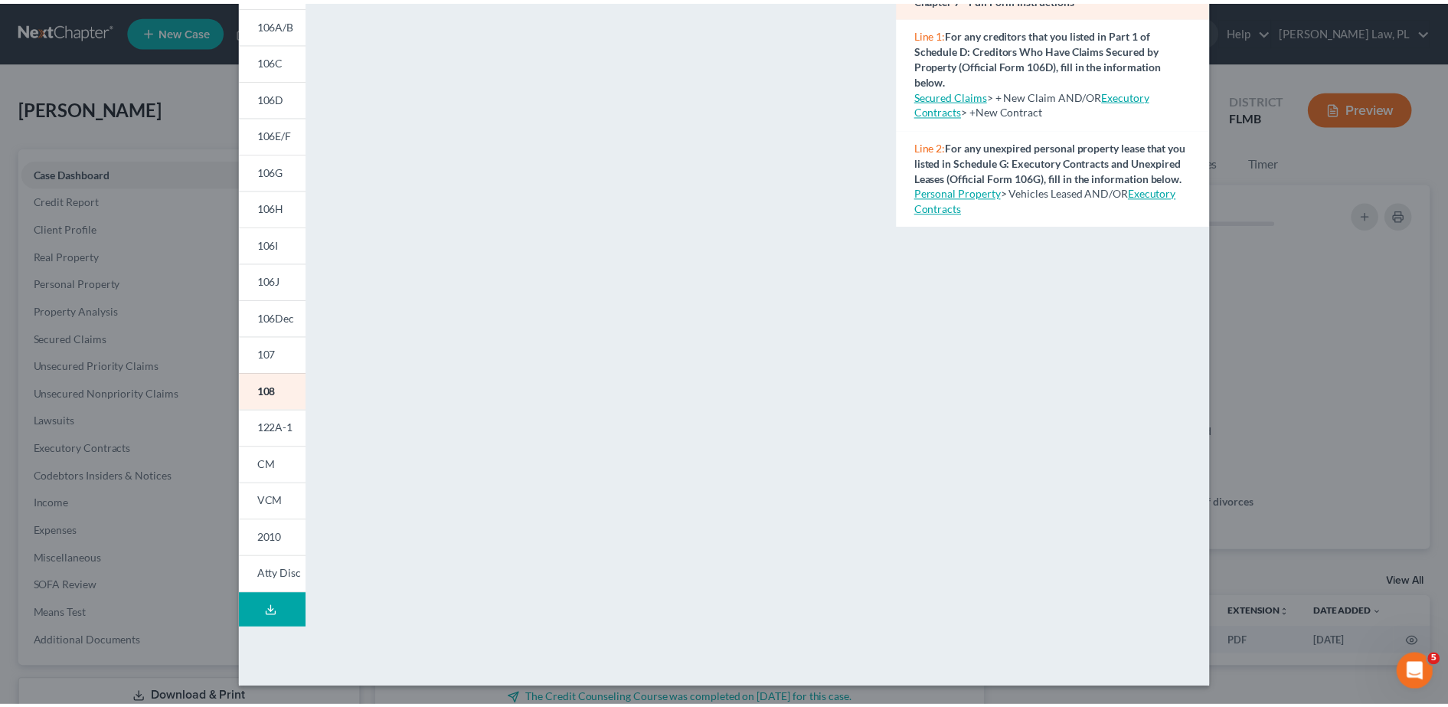
scroll to position [0, 0]
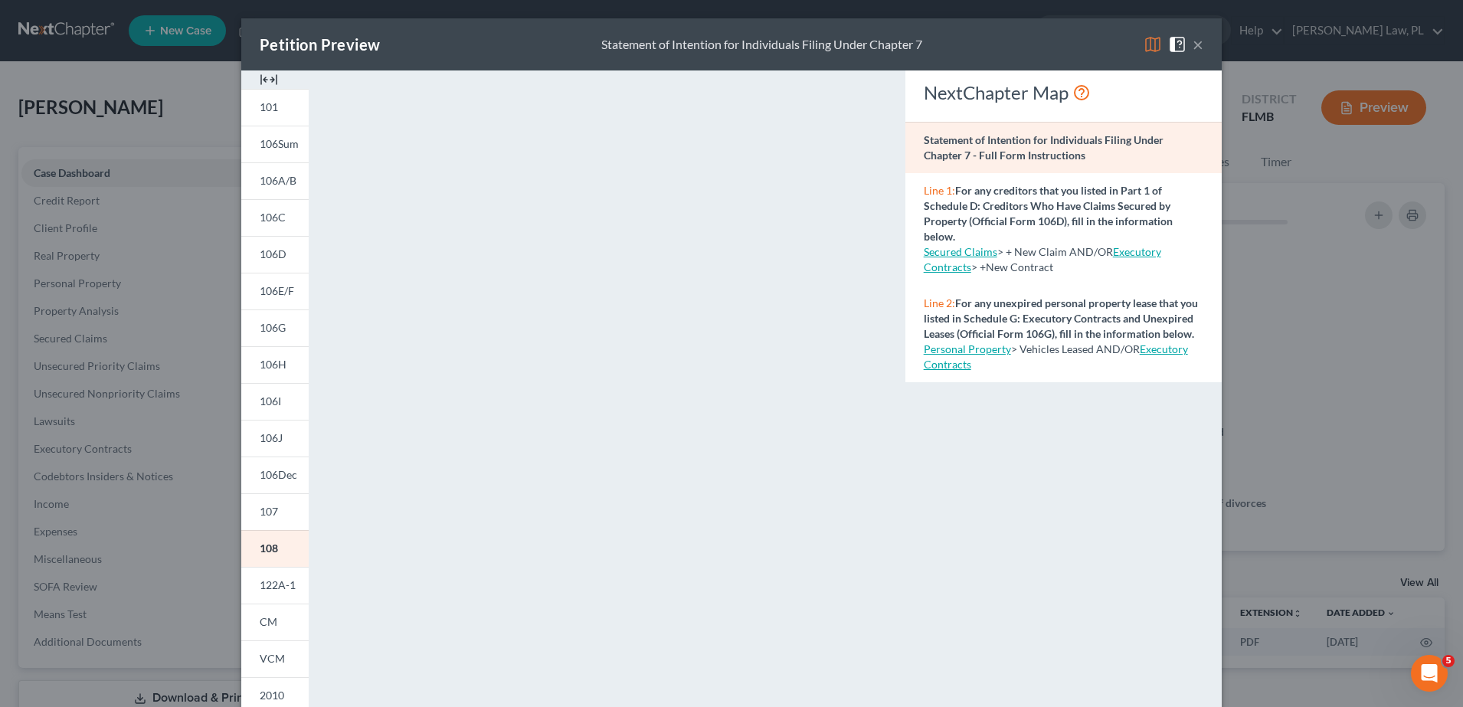
click at [1197, 44] on div "Petition Preview Statement of Intention for Individuals Filing Under Chapter 7 ×" at bounding box center [731, 44] width 980 height 52
click at [1192, 44] on button "×" at bounding box center [1197, 44] width 11 height 18
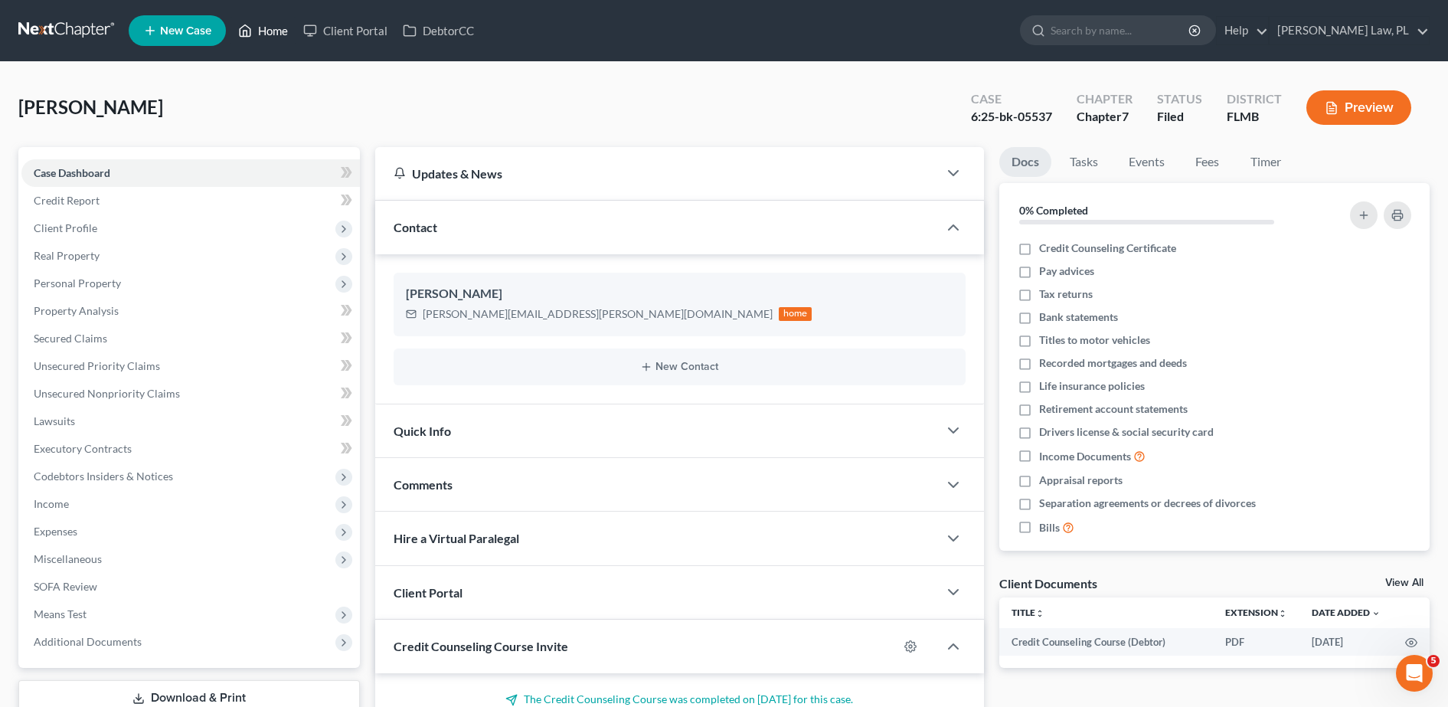
click at [269, 35] on link "Home" at bounding box center [263, 31] width 65 height 28
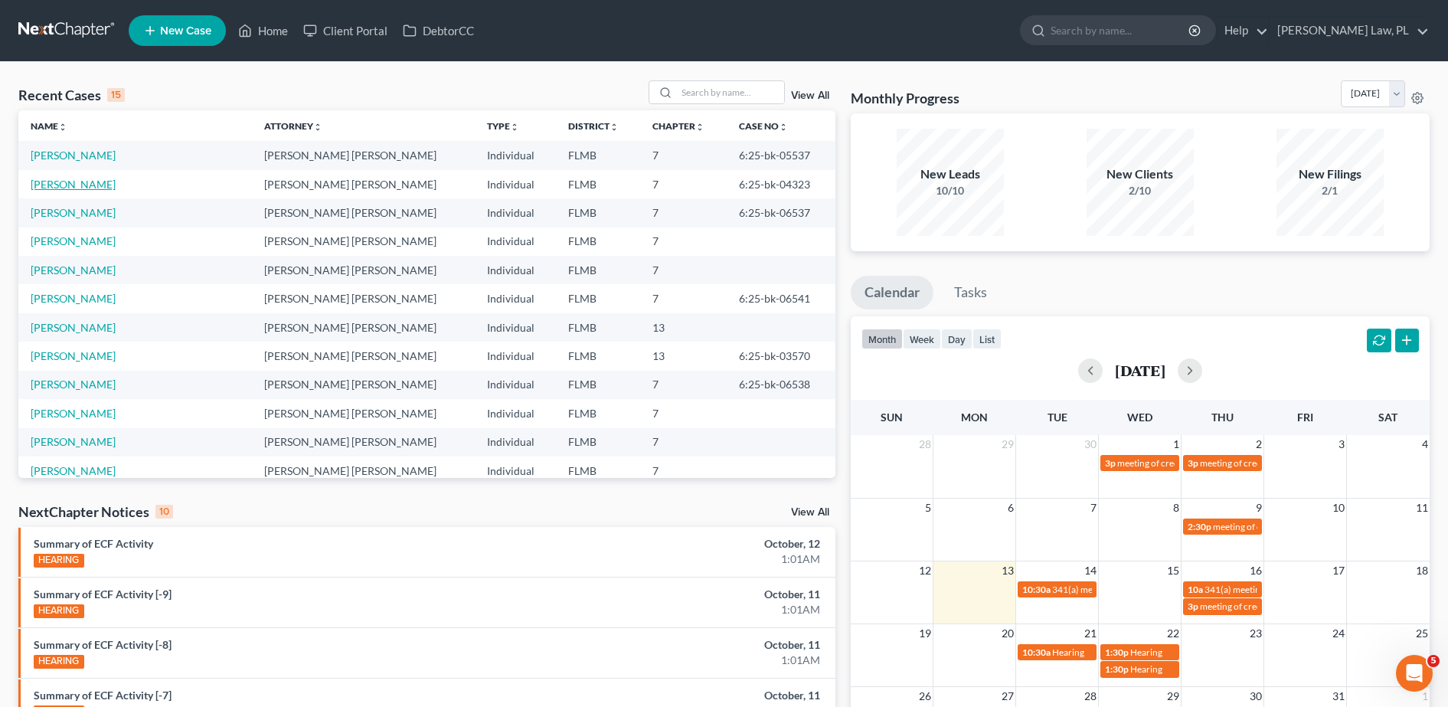
click at [88, 181] on link "[PERSON_NAME]" at bounding box center [73, 184] width 85 height 13
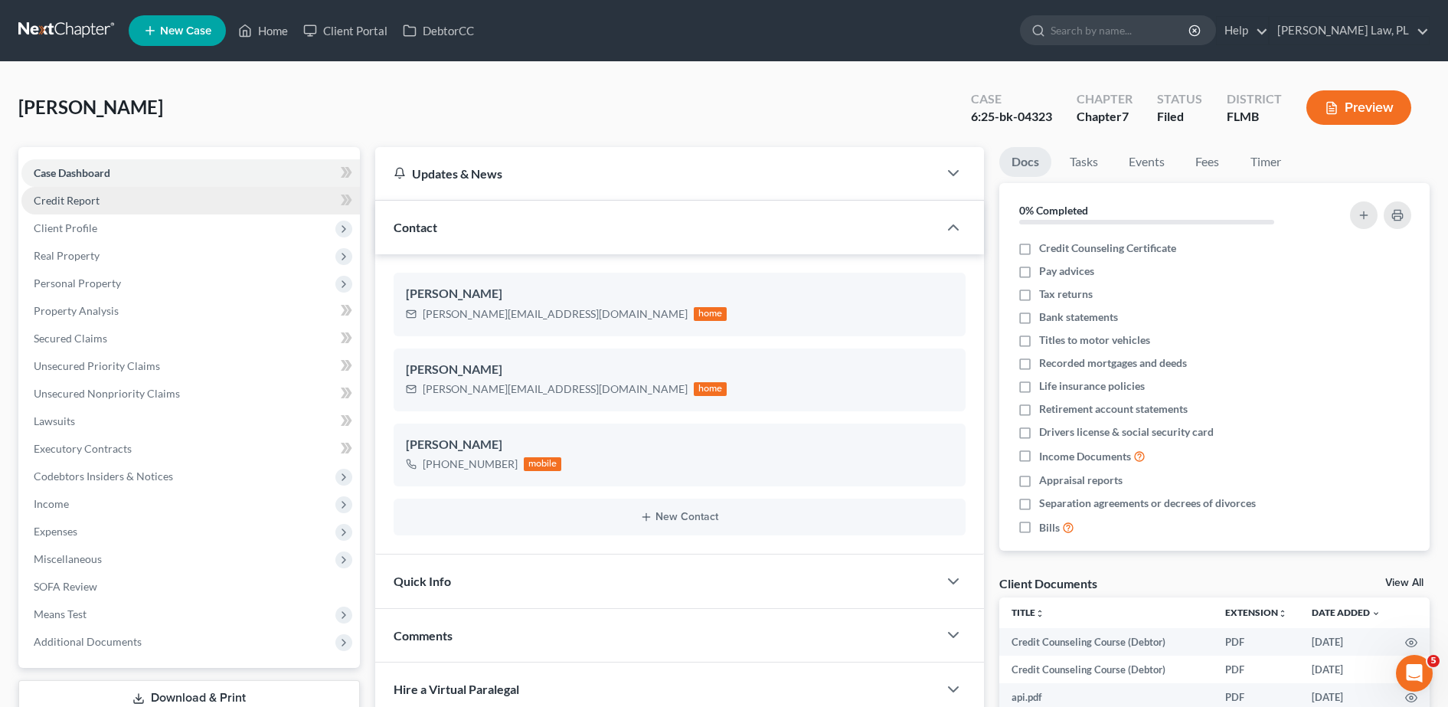
click at [119, 191] on link "Credit Report" at bounding box center [190, 201] width 338 height 28
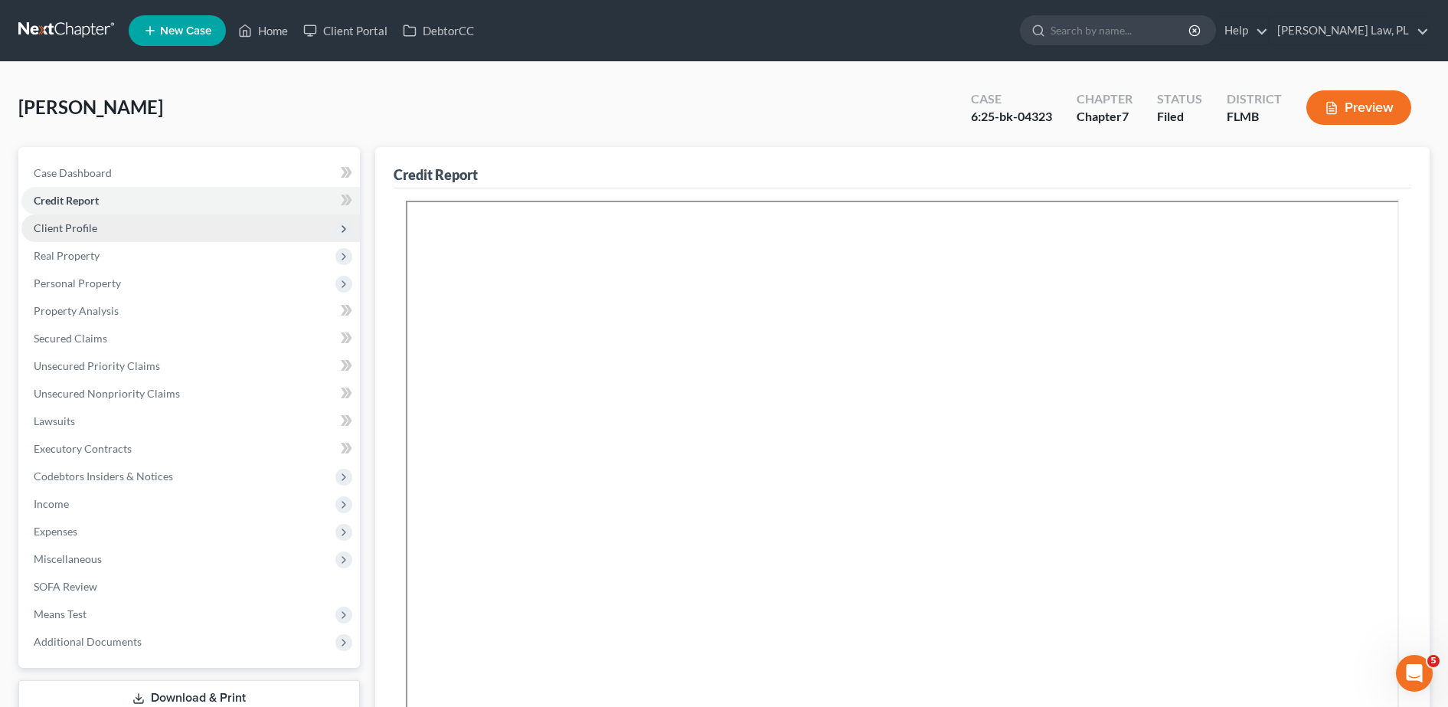
click at [83, 227] on span "Client Profile" at bounding box center [66, 227] width 64 height 13
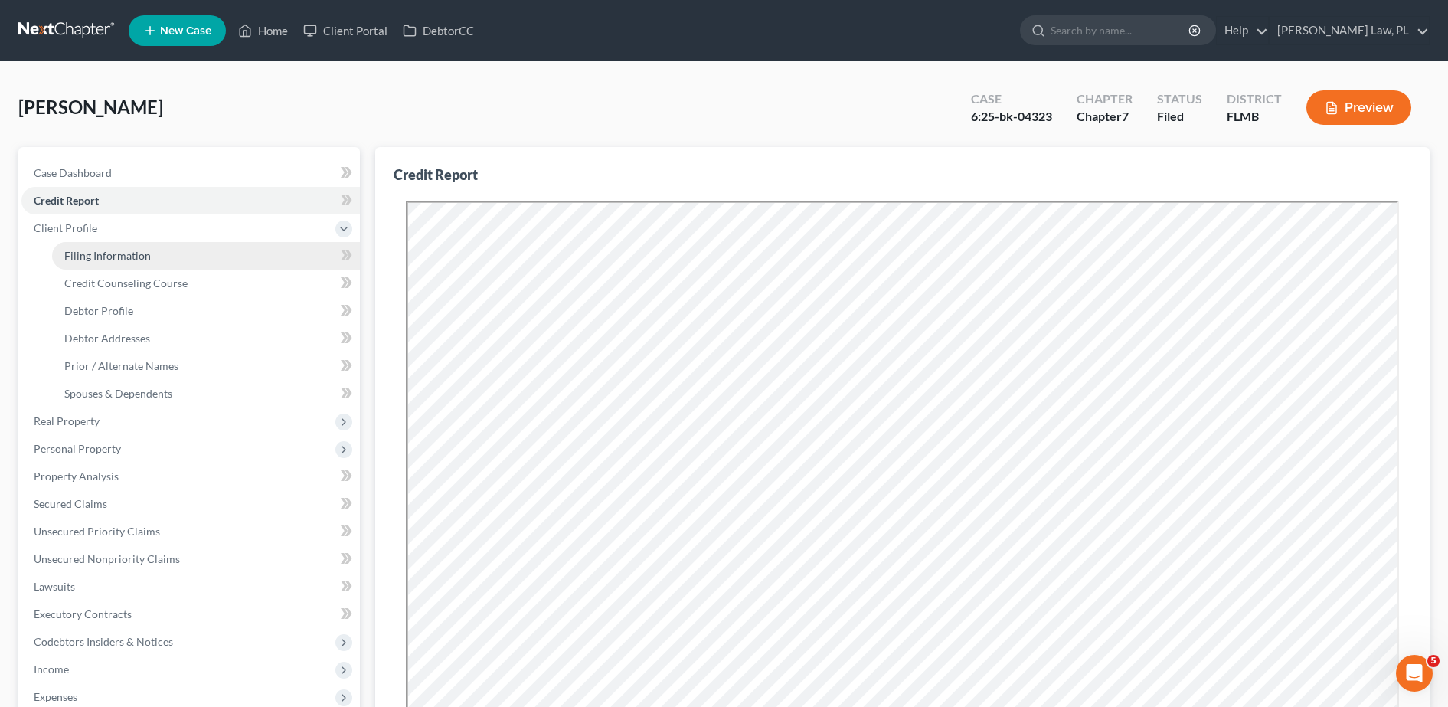
click at [80, 247] on link "Filing Information" at bounding box center [206, 256] width 308 height 28
select select "1"
select select "0"
select select "15"
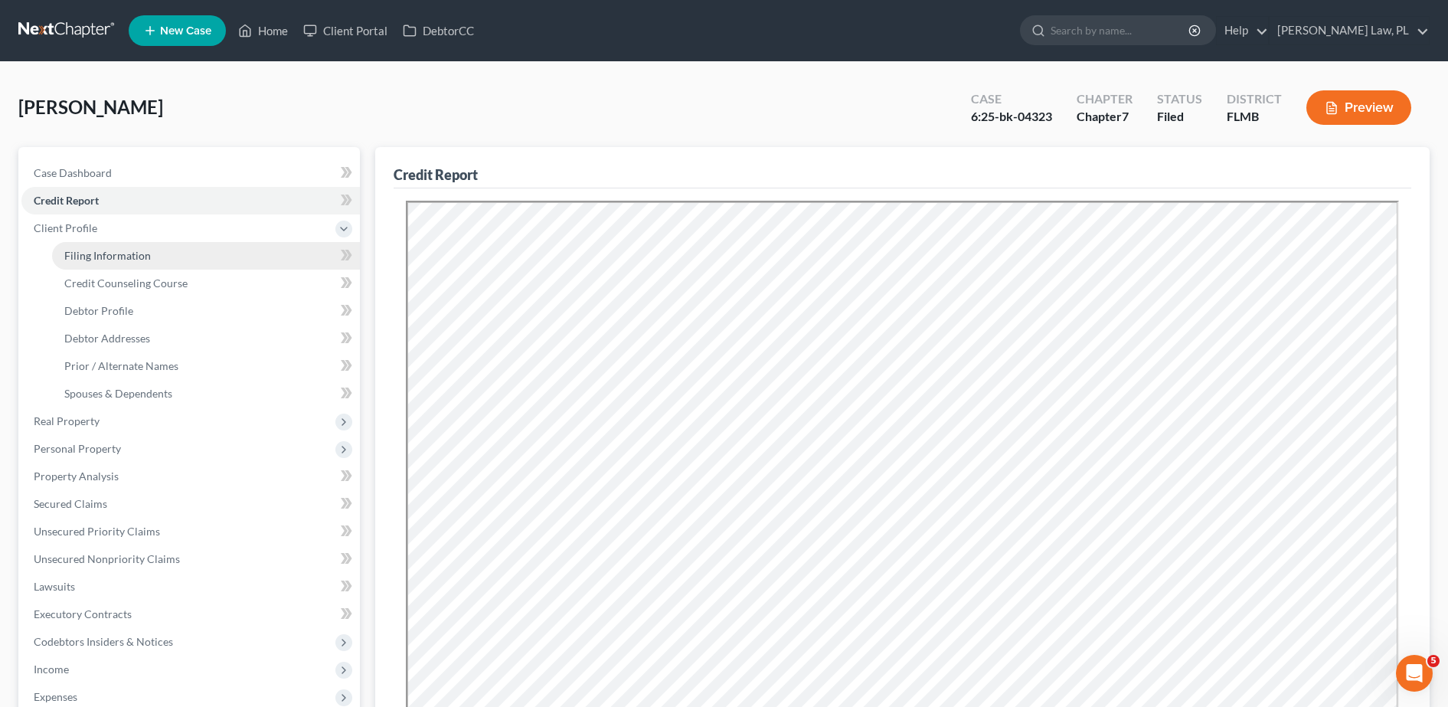
select select "0"
select select "9"
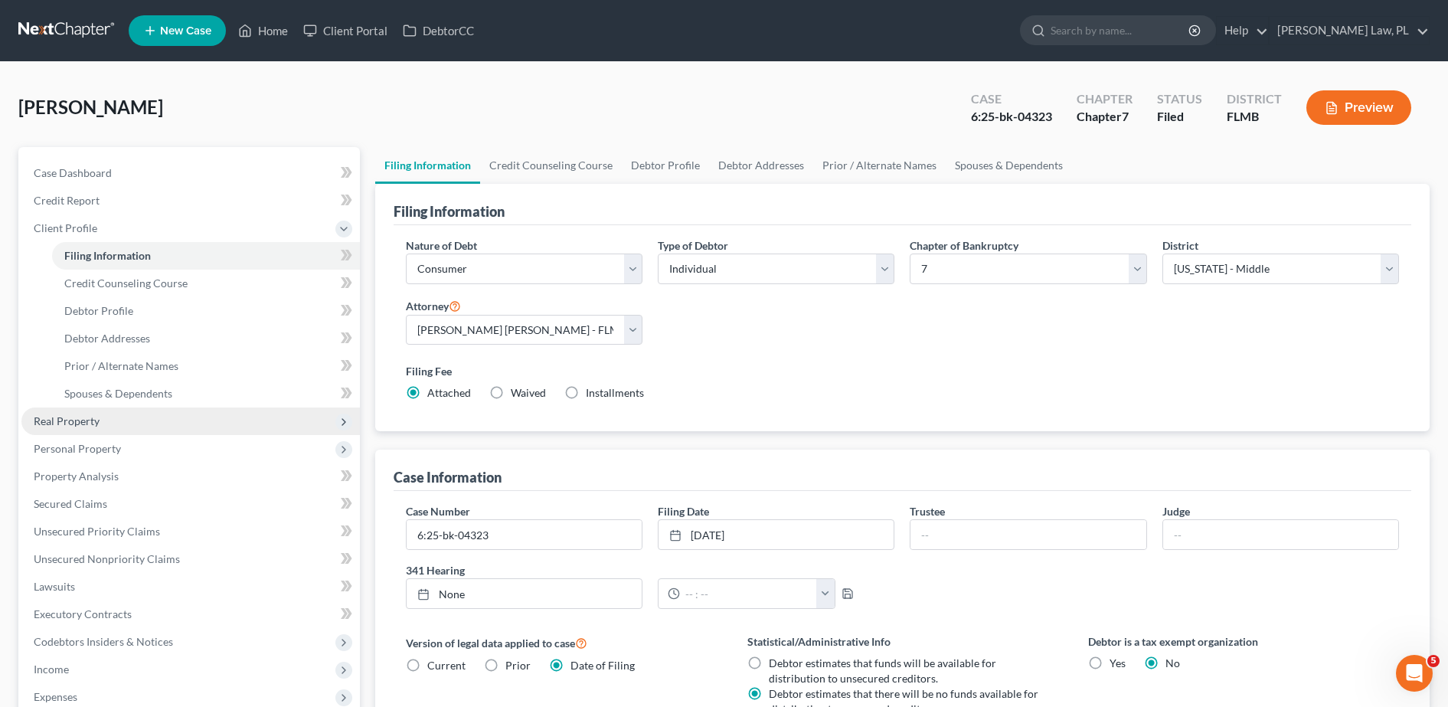
click at [95, 410] on span "Real Property" at bounding box center [190, 421] width 338 height 28
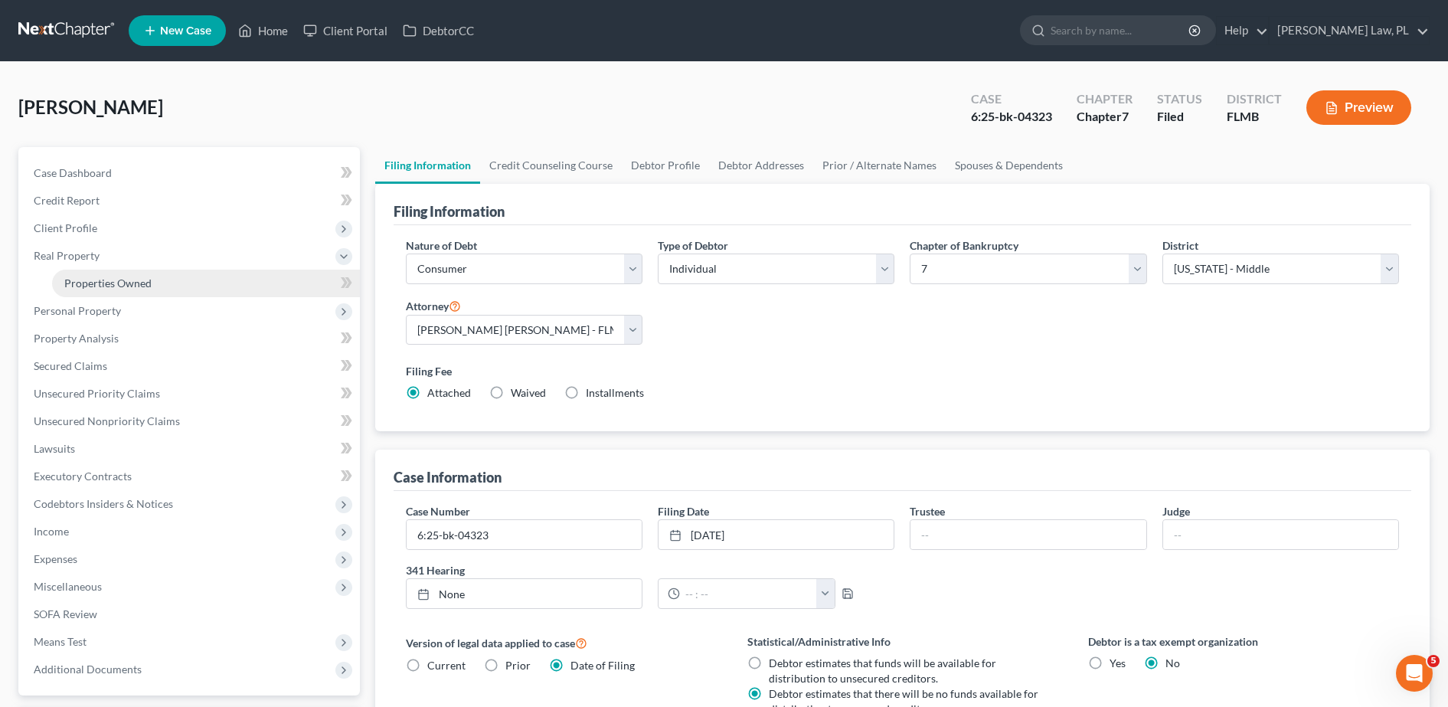
click at [132, 276] on span "Properties Owned" at bounding box center [107, 282] width 87 height 13
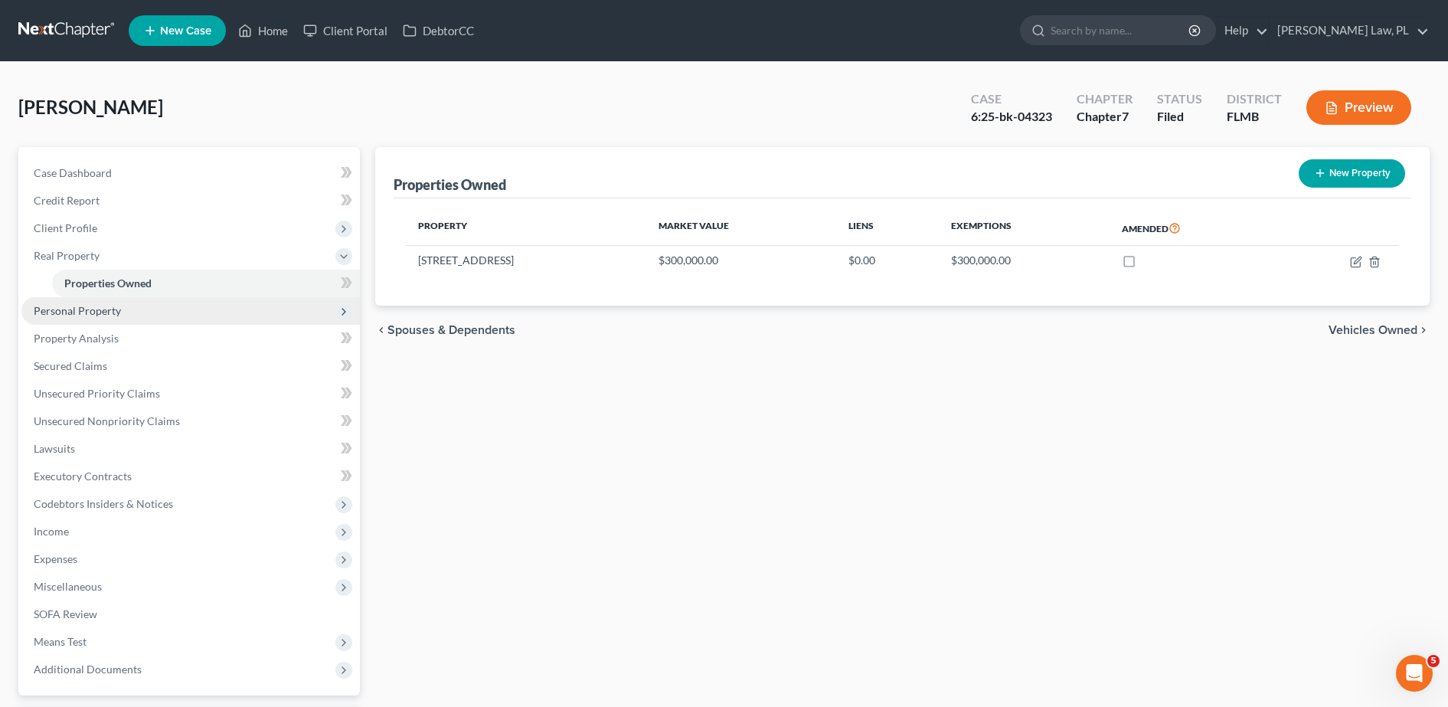
click at [183, 302] on span "Personal Property" at bounding box center [190, 311] width 338 height 28
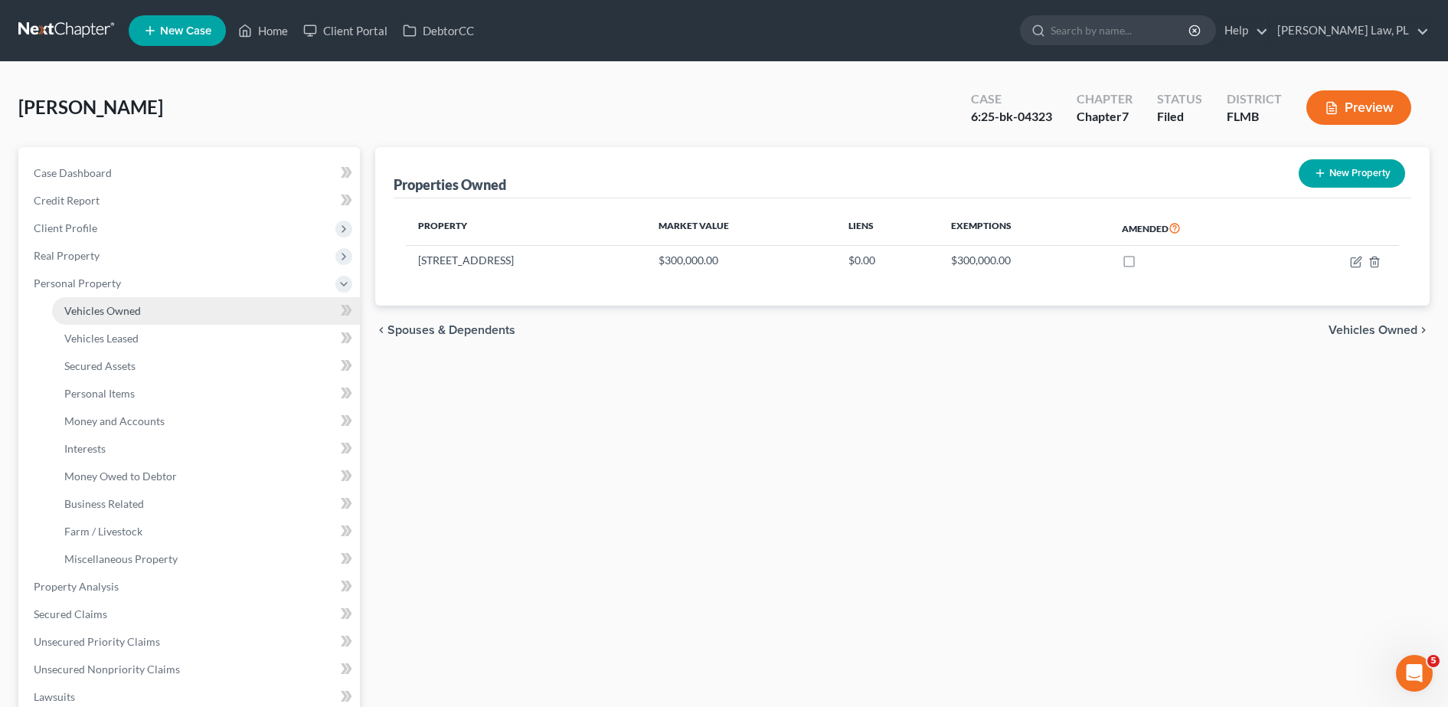
click at [116, 316] on span "Vehicles Owned" at bounding box center [102, 310] width 77 height 13
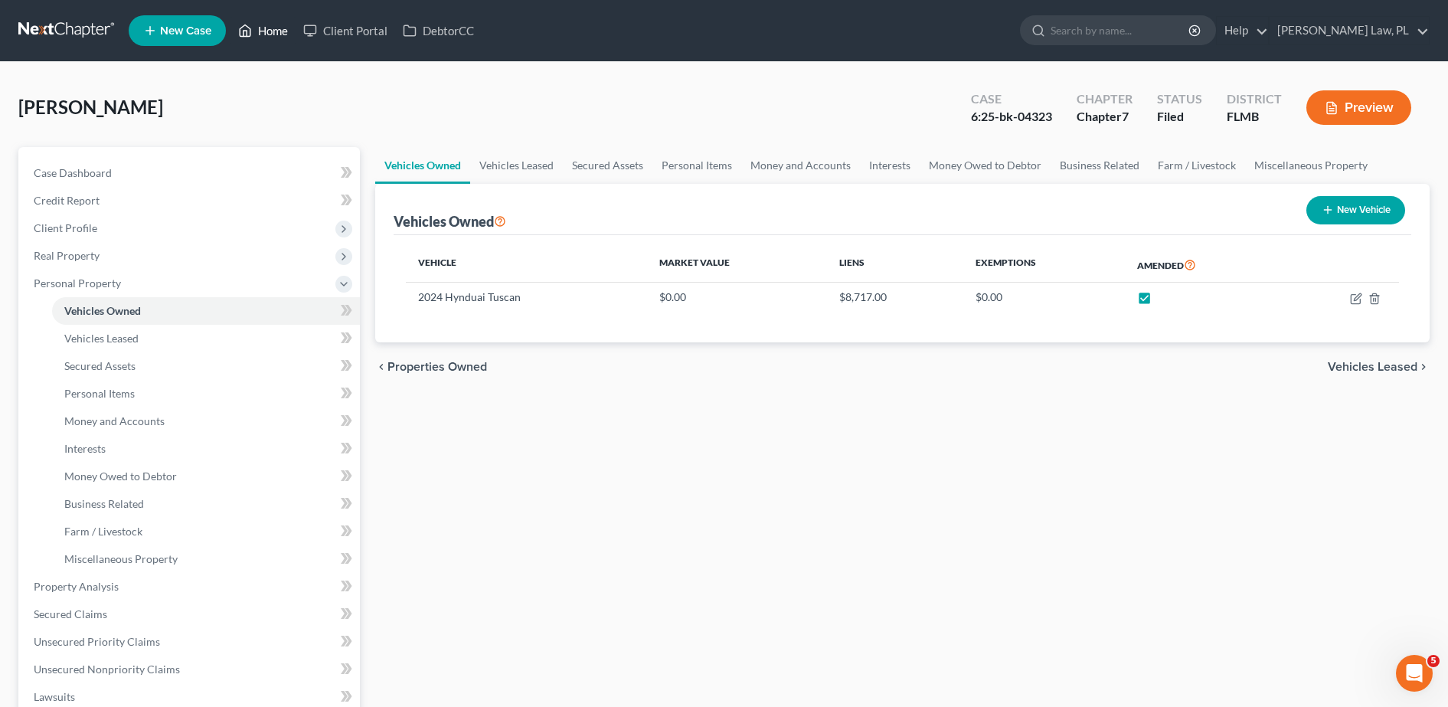
click at [251, 31] on icon at bounding box center [245, 30] width 11 height 11
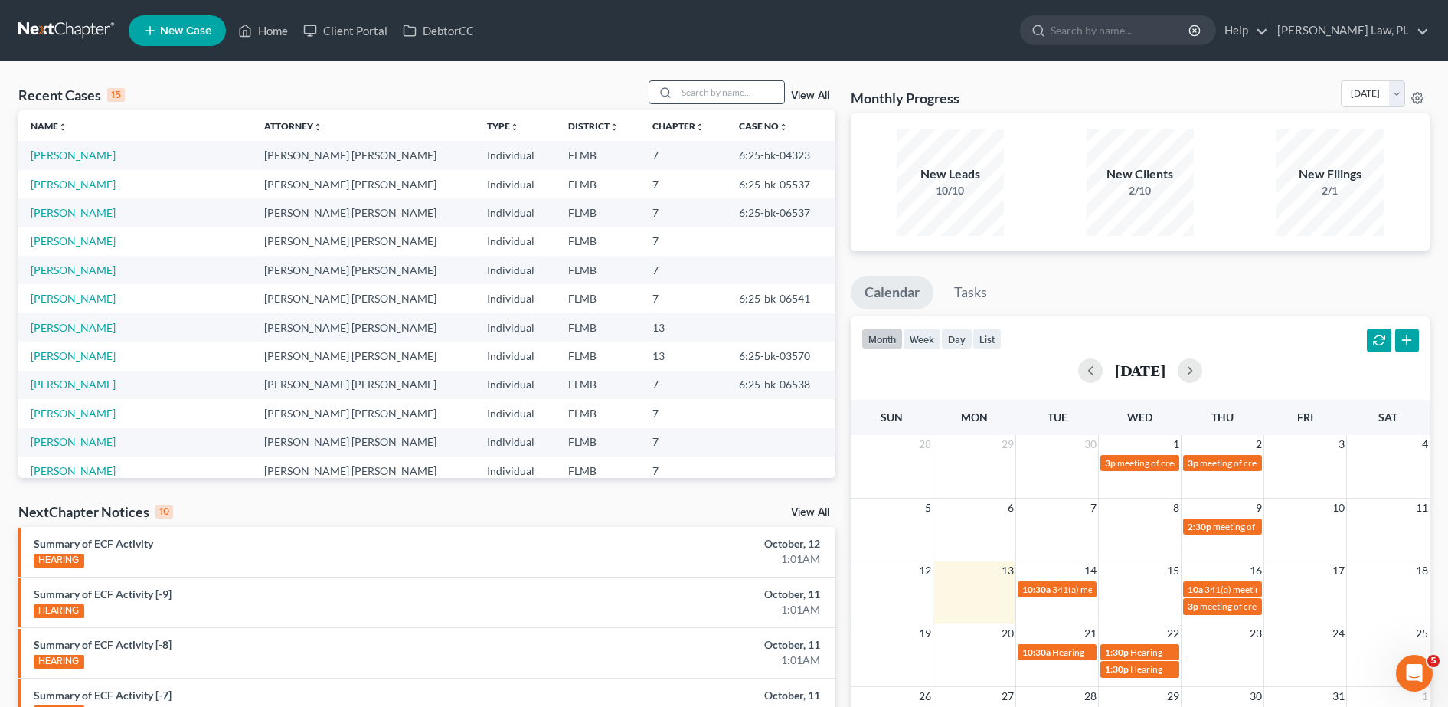
click at [722, 99] on input "search" at bounding box center [730, 92] width 107 height 22
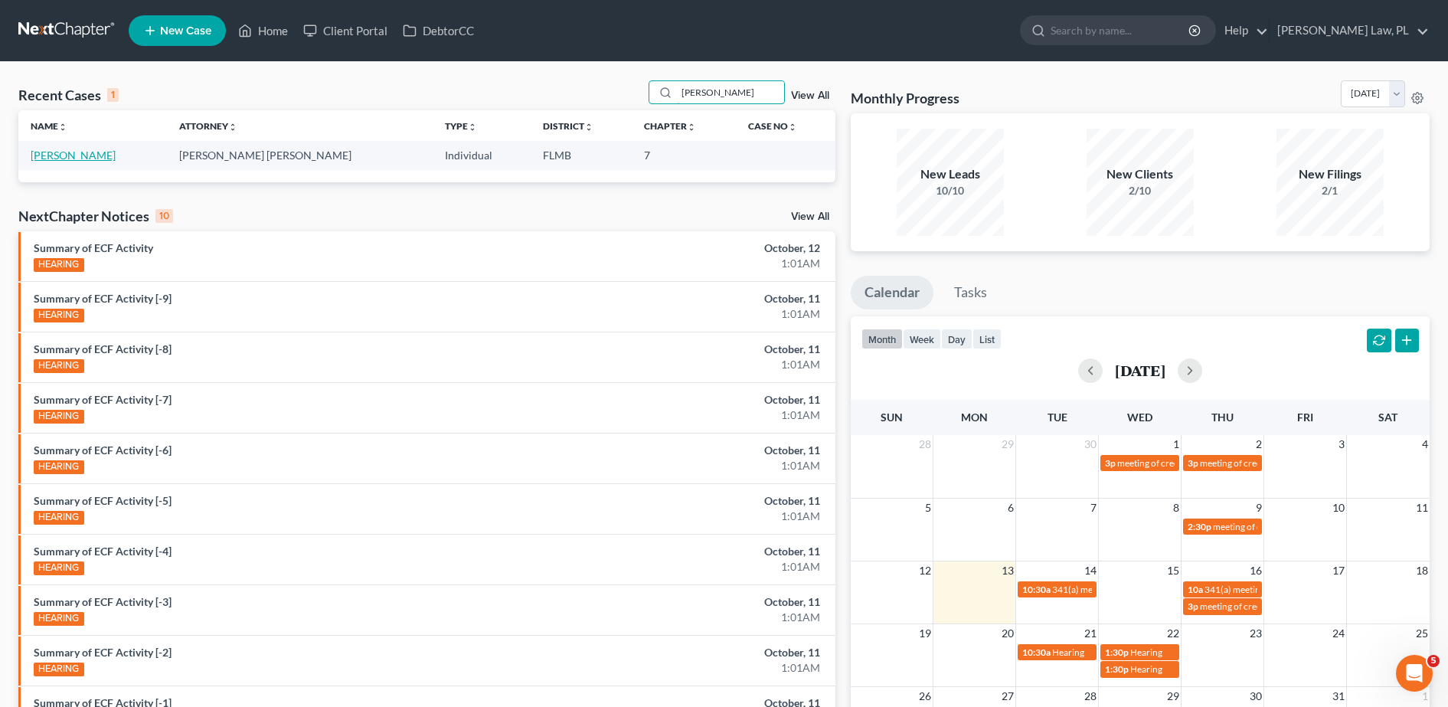
type input "pamela"
click at [71, 156] on link "[PERSON_NAME]" at bounding box center [73, 155] width 85 height 13
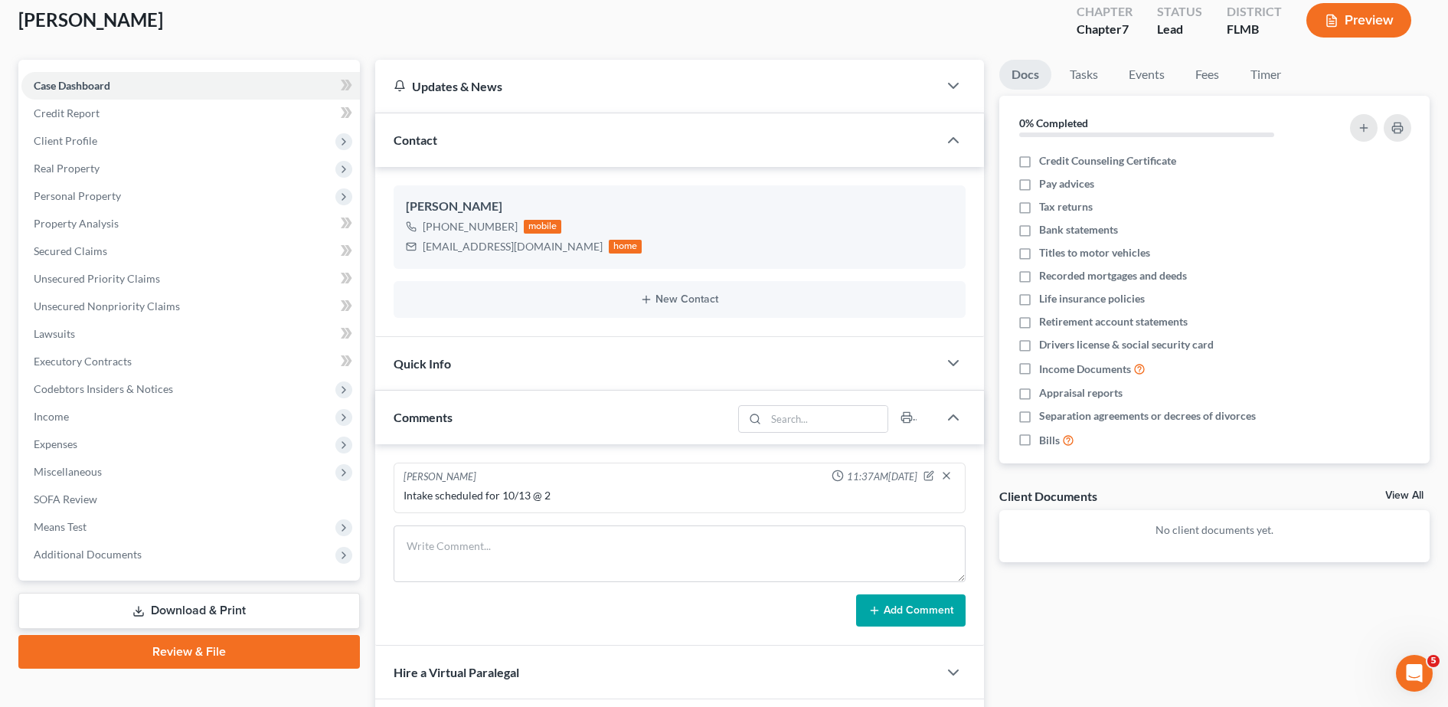
scroll to position [106, 0]
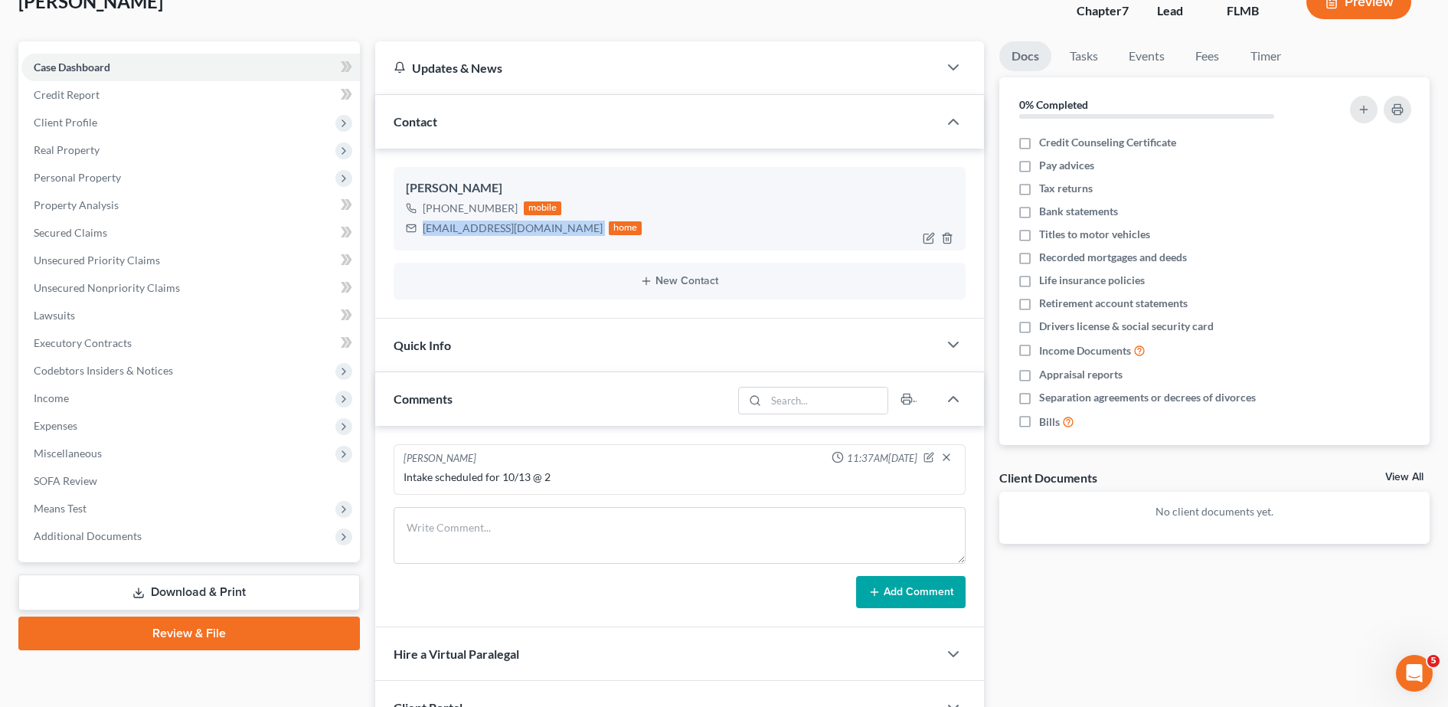
drag, startPoint x: 422, startPoint y: 231, endPoint x: 541, endPoint y: 233, distance: 118.7
click at [541, 233] on div "saleaway13@gmail.com home" at bounding box center [524, 228] width 237 height 20
copy div "saleaway13@gmail.com"
click at [101, 211] on link "Property Analysis" at bounding box center [190, 205] width 338 height 28
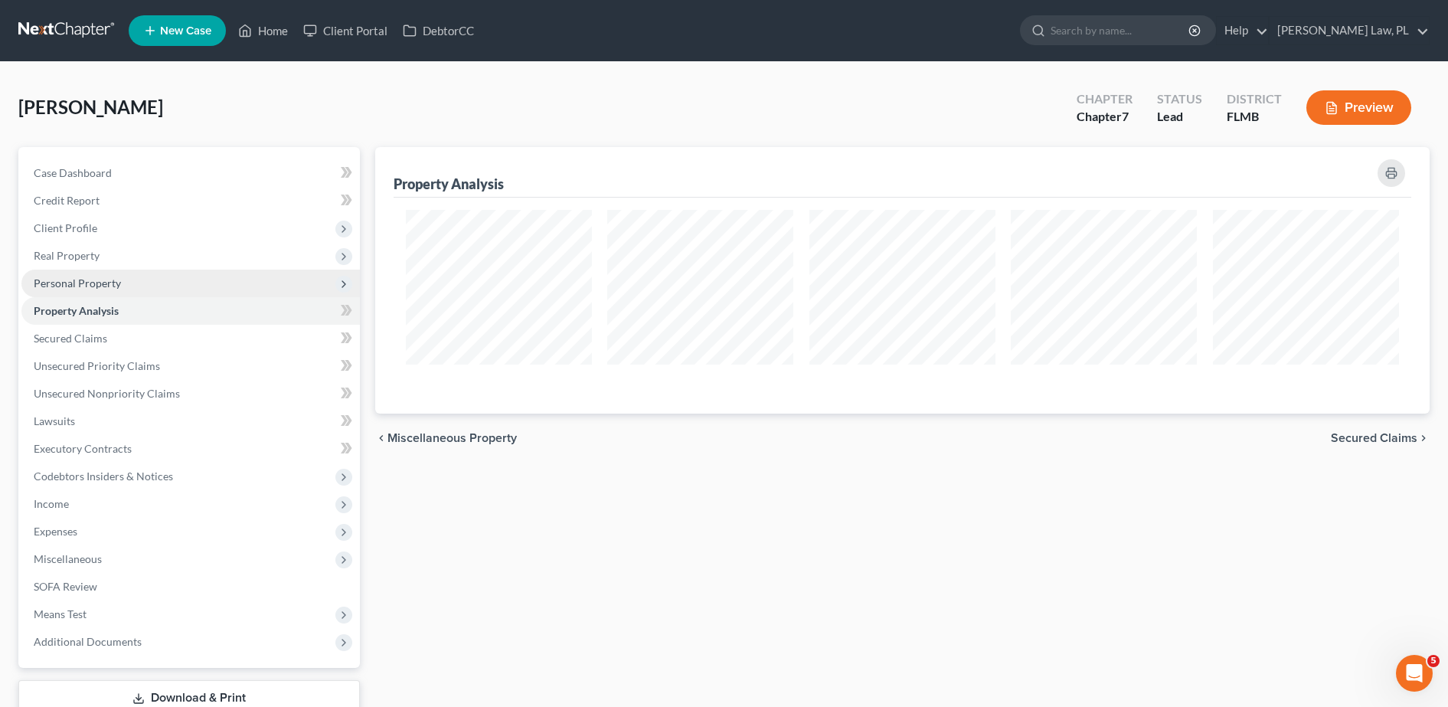
click at [122, 283] on span "Personal Property" at bounding box center [190, 284] width 338 height 28
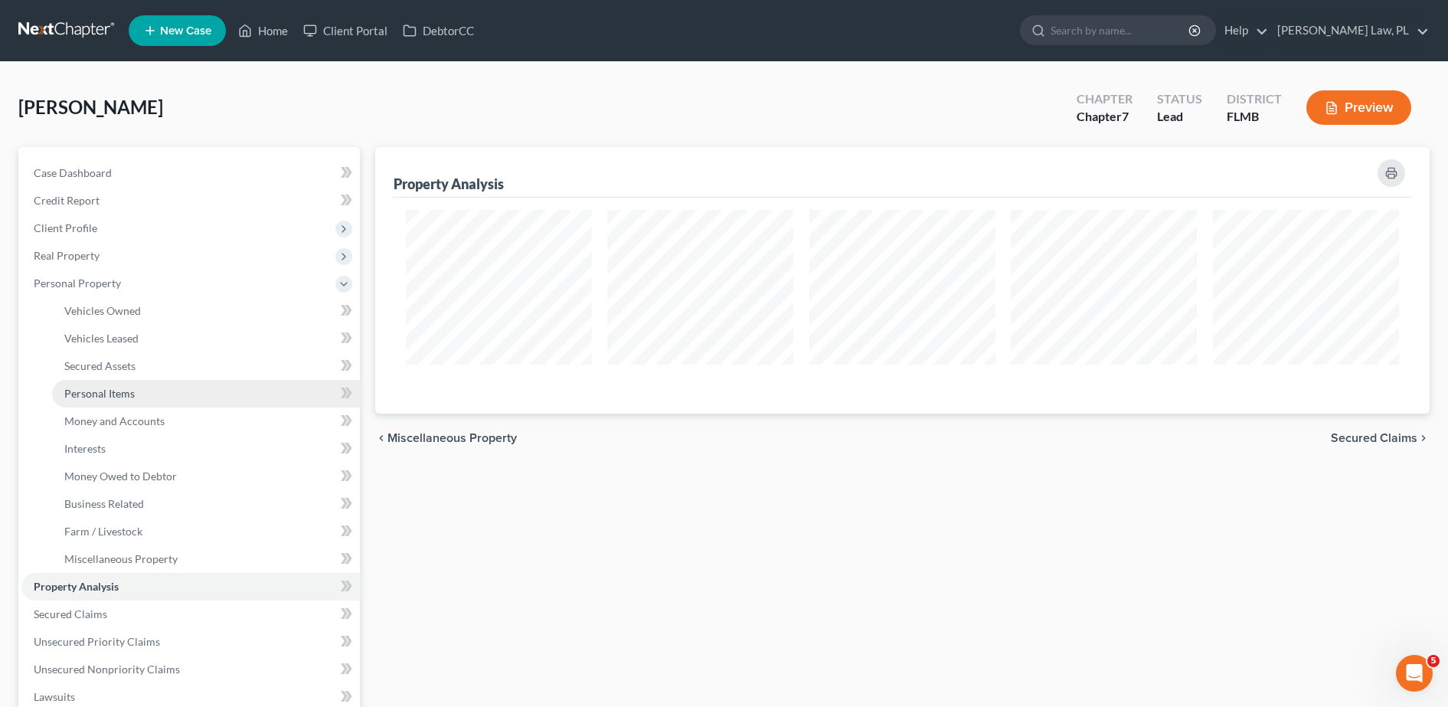
click at [142, 392] on link "Personal Items" at bounding box center [206, 394] width 308 height 28
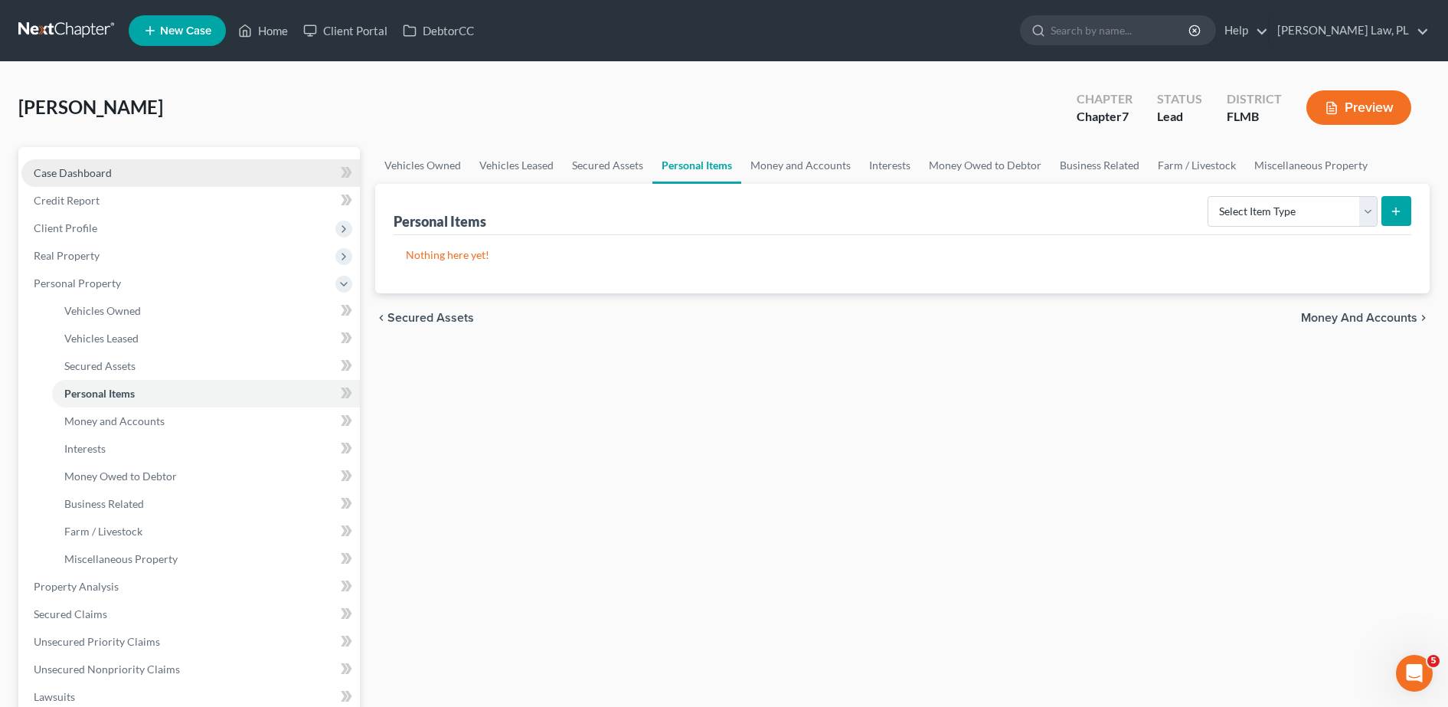
click at [188, 177] on link "Case Dashboard" at bounding box center [190, 173] width 338 height 28
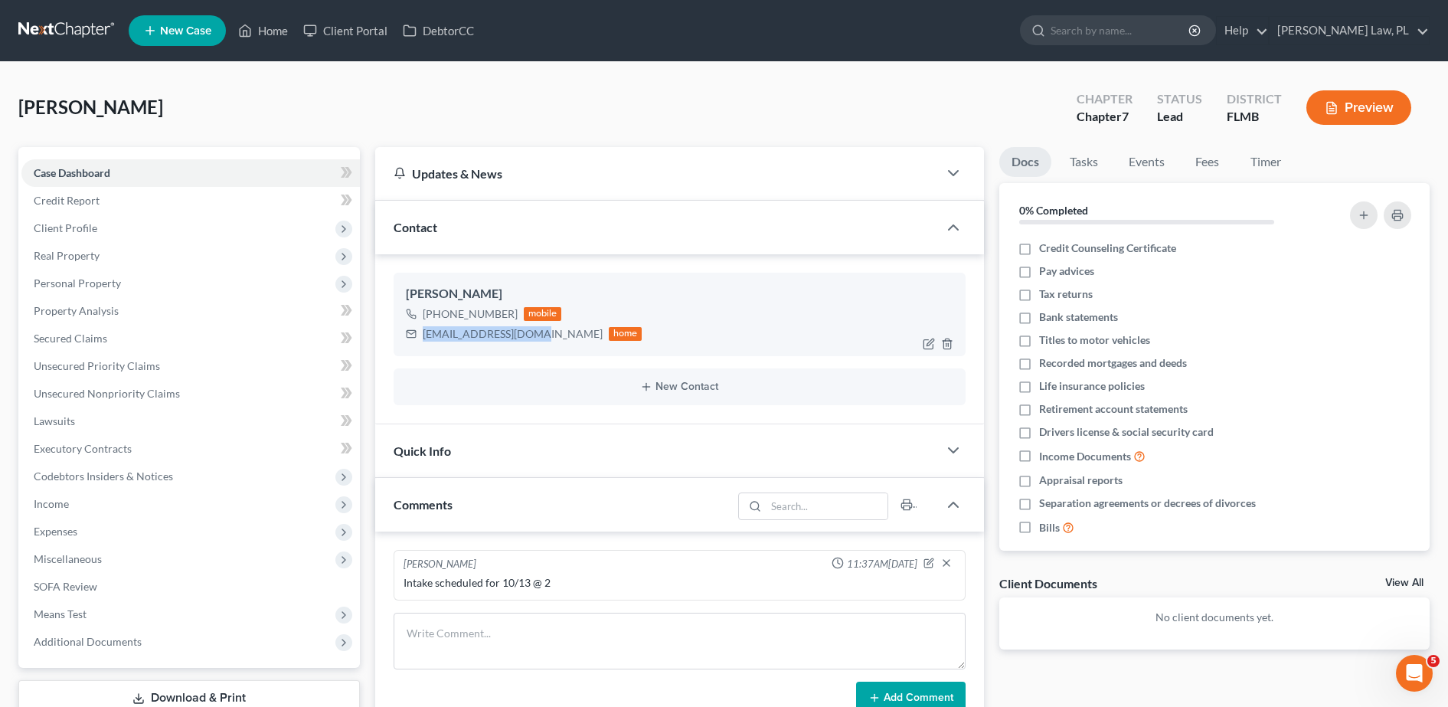
drag, startPoint x: 414, startPoint y: 332, endPoint x: 534, endPoint y: 334, distance: 120.3
click at [534, 334] on div "saleaway13@gmail.com home" at bounding box center [524, 334] width 237 height 20
copy div "saleaway13@gmail.com"
click at [242, 166] on link "Case Dashboard" at bounding box center [190, 173] width 338 height 28
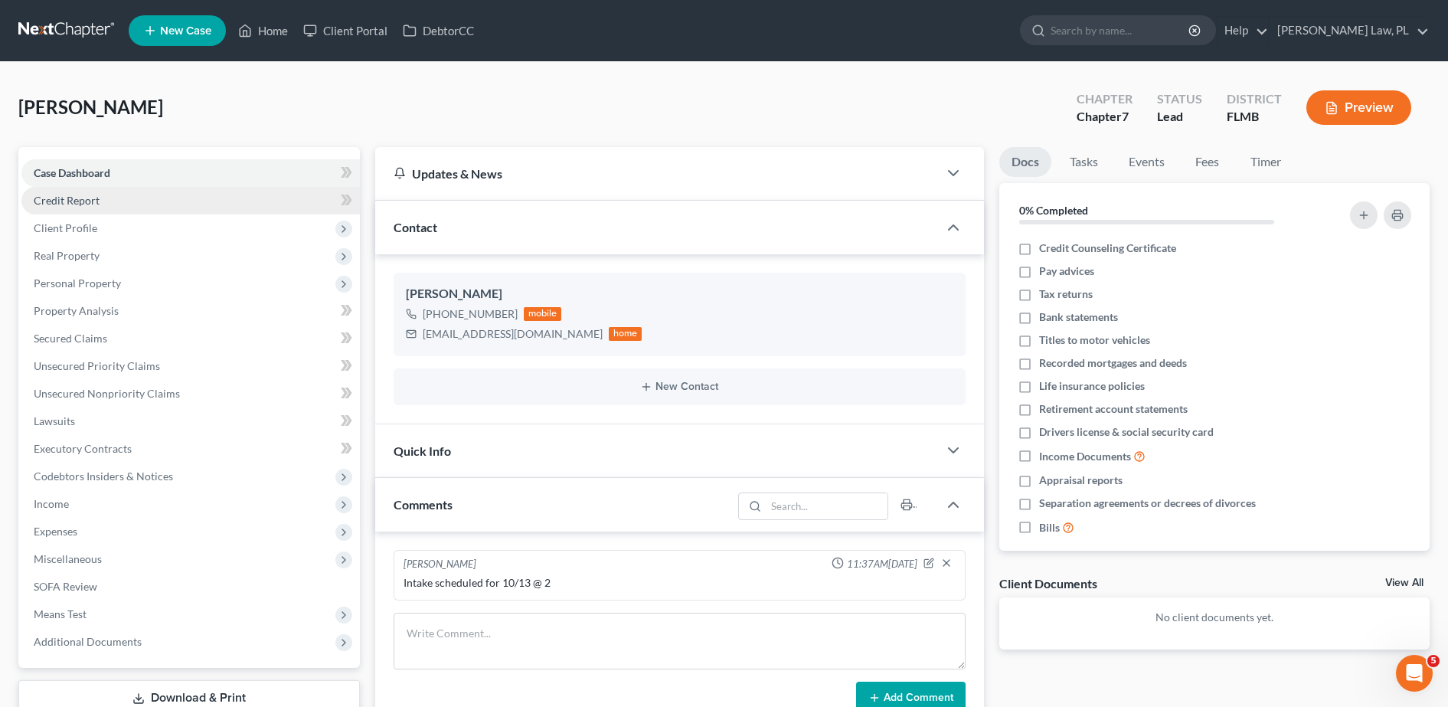
drag, startPoint x: 229, startPoint y: 215, endPoint x: 204, endPoint y: 211, distance: 25.7
click at [229, 215] on span "Client Profile" at bounding box center [190, 228] width 338 height 28
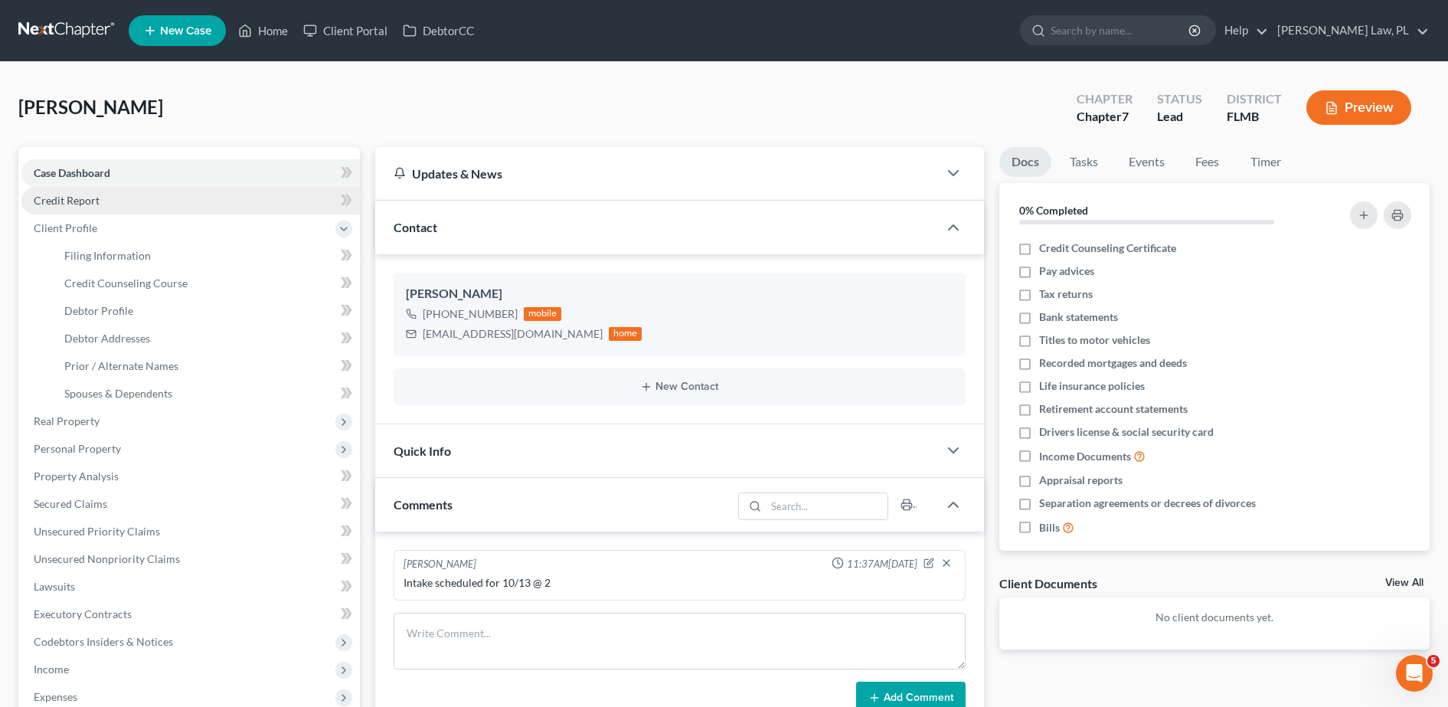
click at [192, 207] on link "Credit Report" at bounding box center [190, 201] width 338 height 28
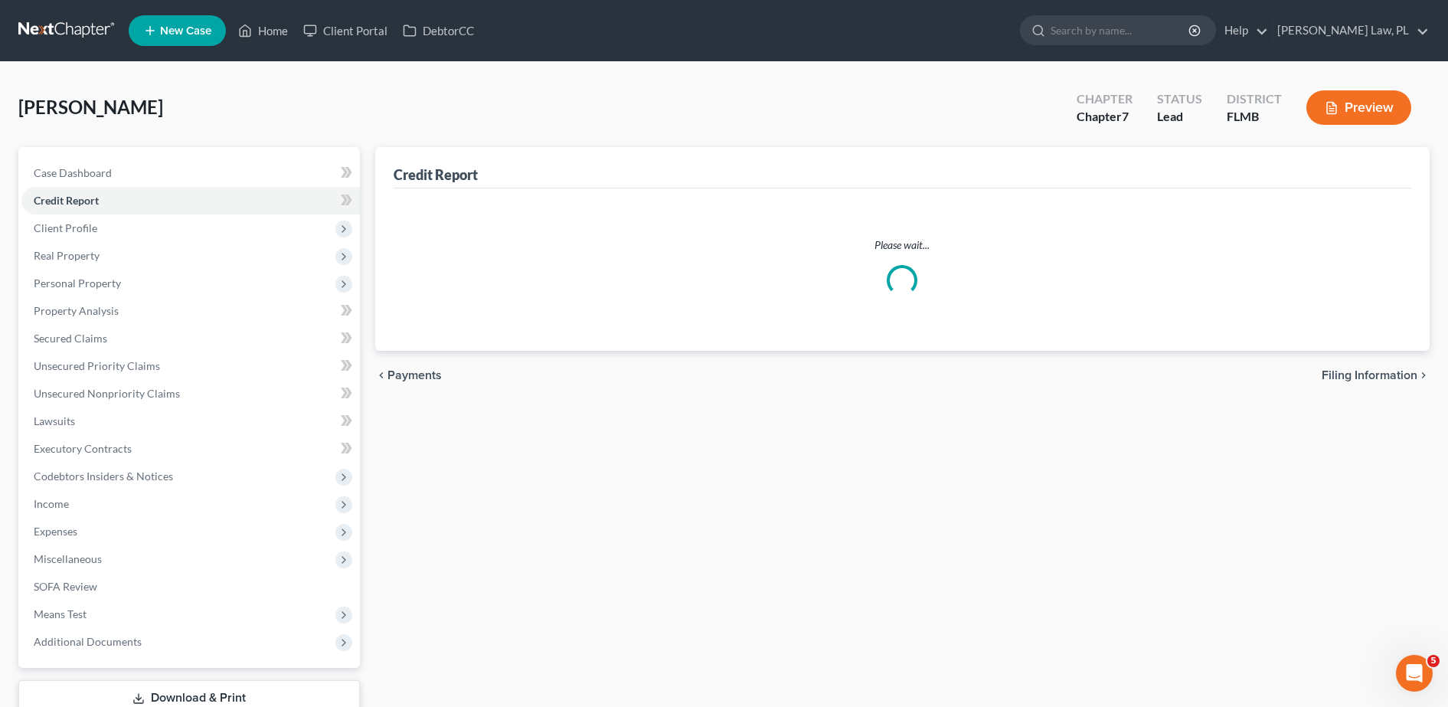
click at [136, 252] on span "Filing Information" at bounding box center [107, 255] width 87 height 13
select select "1"
select select "0"
select select "15"
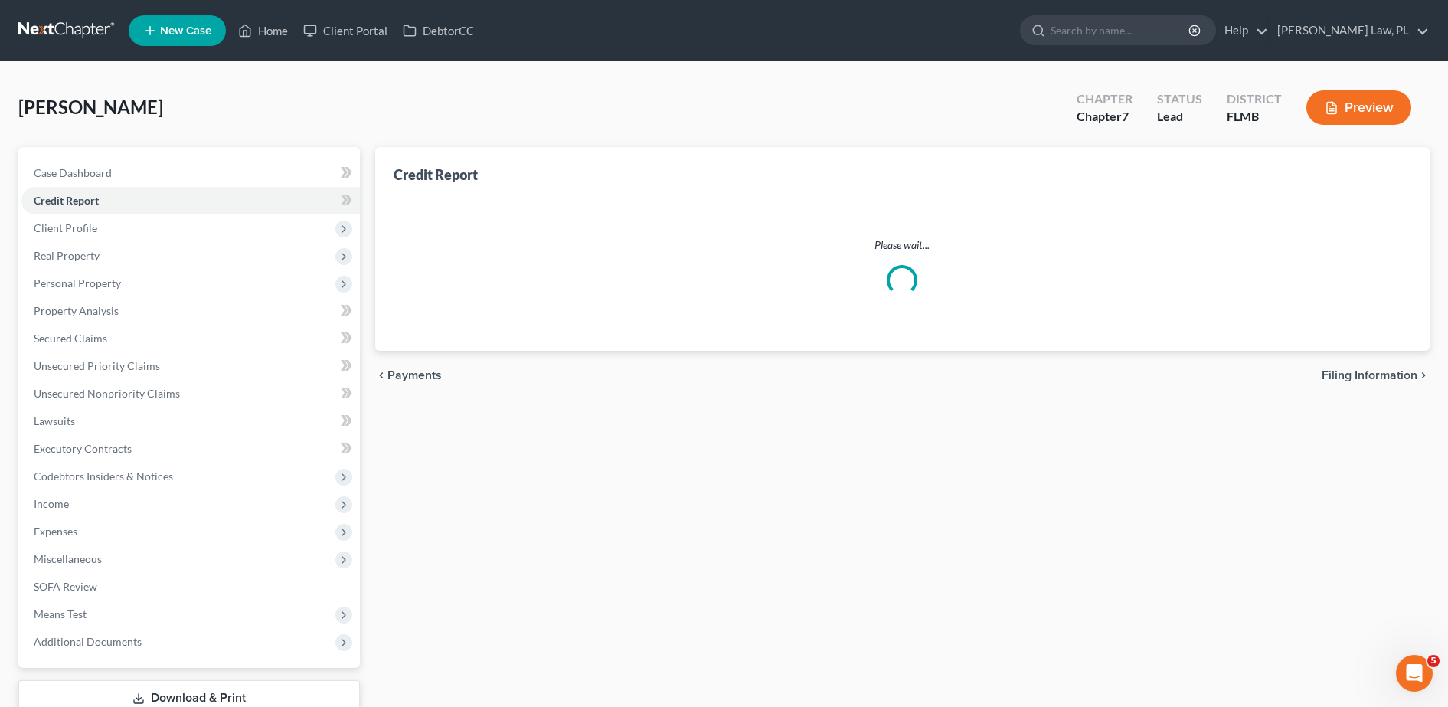
select select "0"
select select "9"
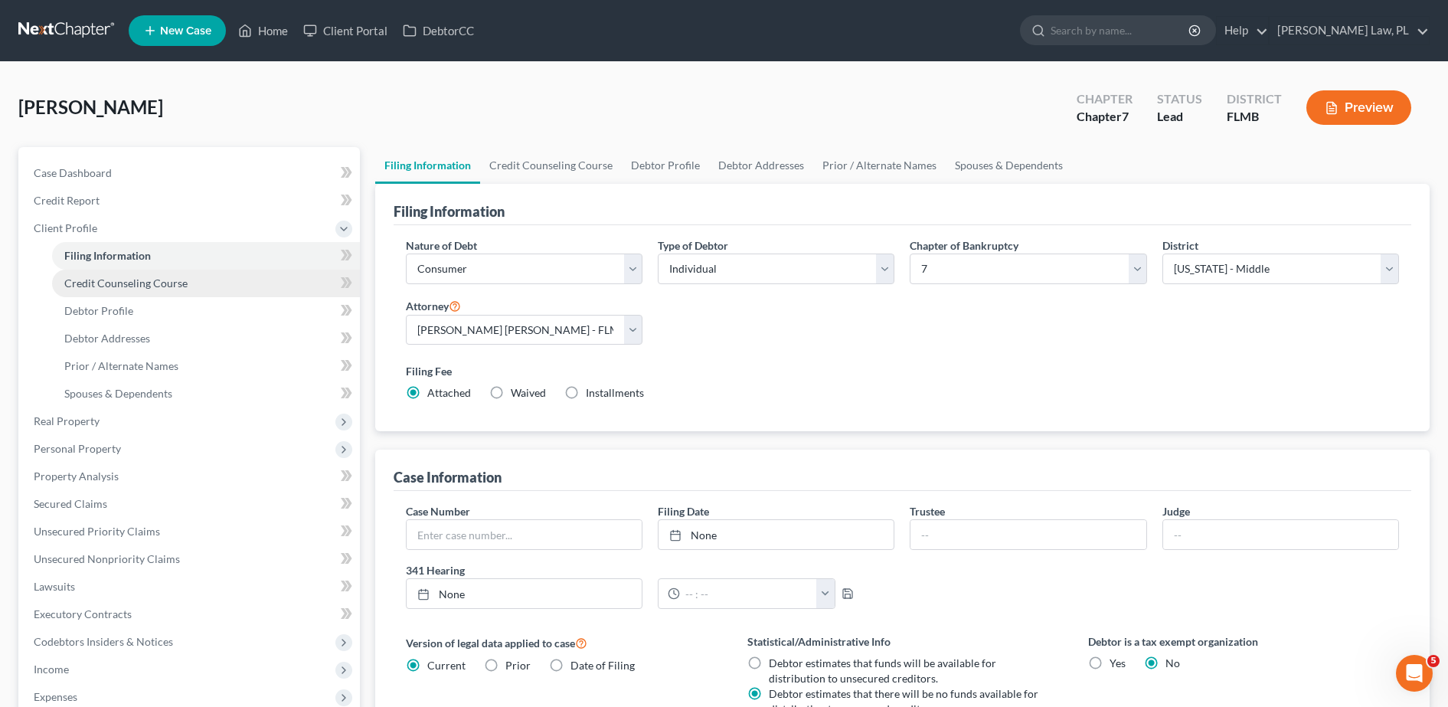
click at [142, 273] on link "Credit Counseling Course" at bounding box center [206, 284] width 308 height 28
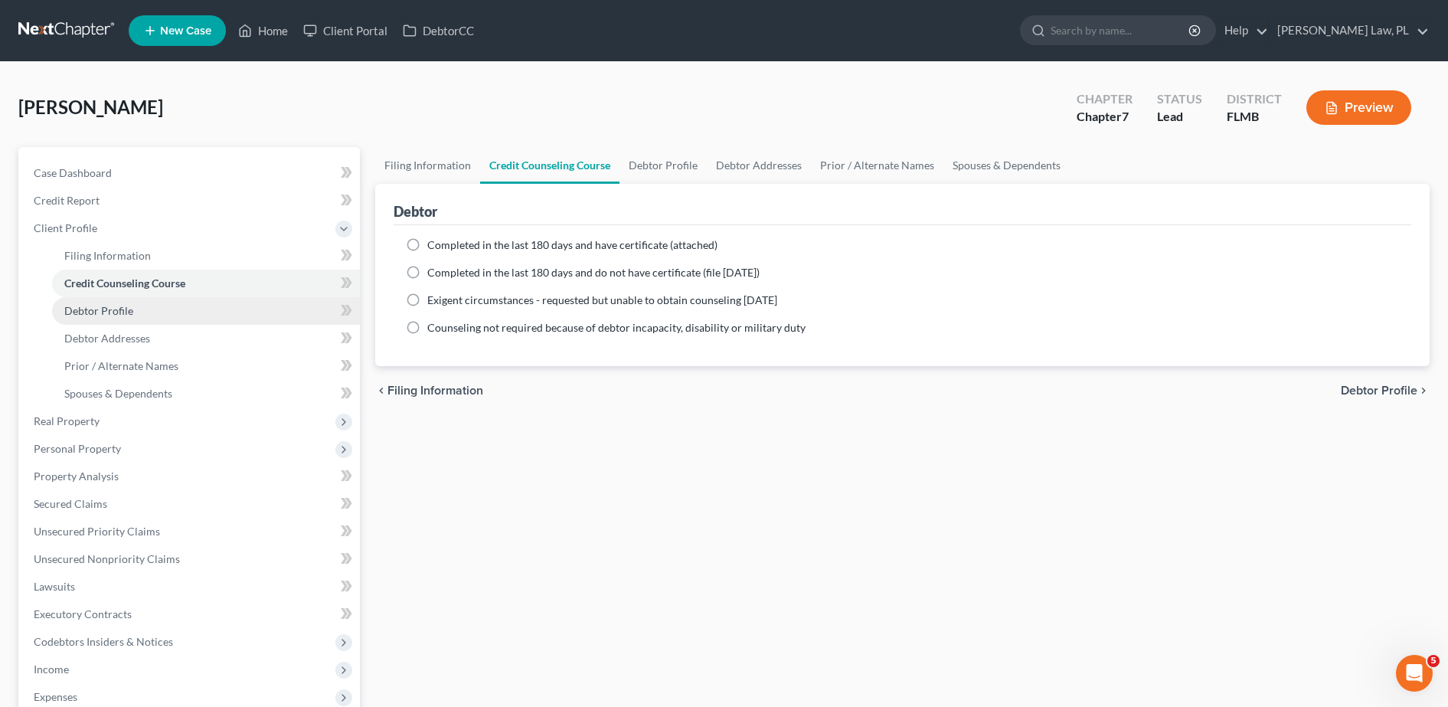
click at [188, 300] on link "Debtor Profile" at bounding box center [206, 311] width 308 height 28
select select "0"
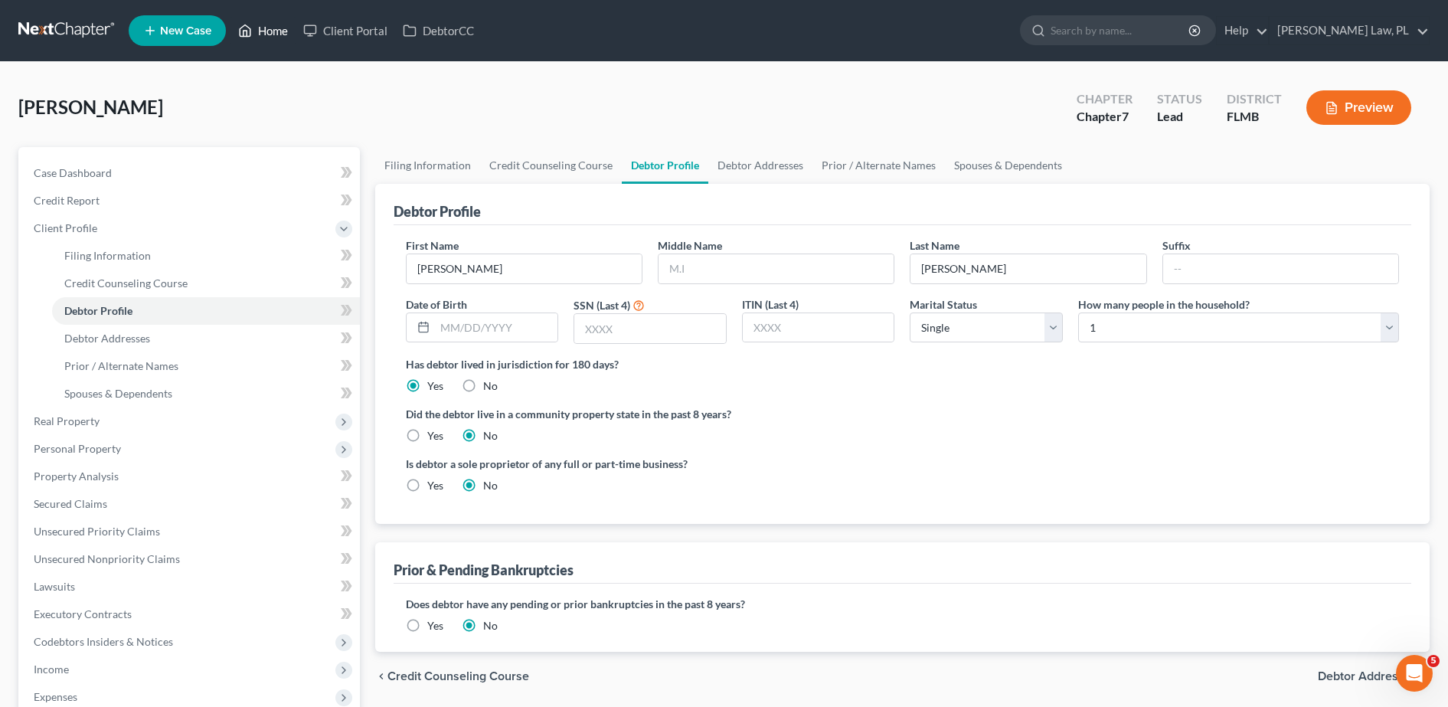
click at [271, 34] on link "Home" at bounding box center [263, 31] width 65 height 28
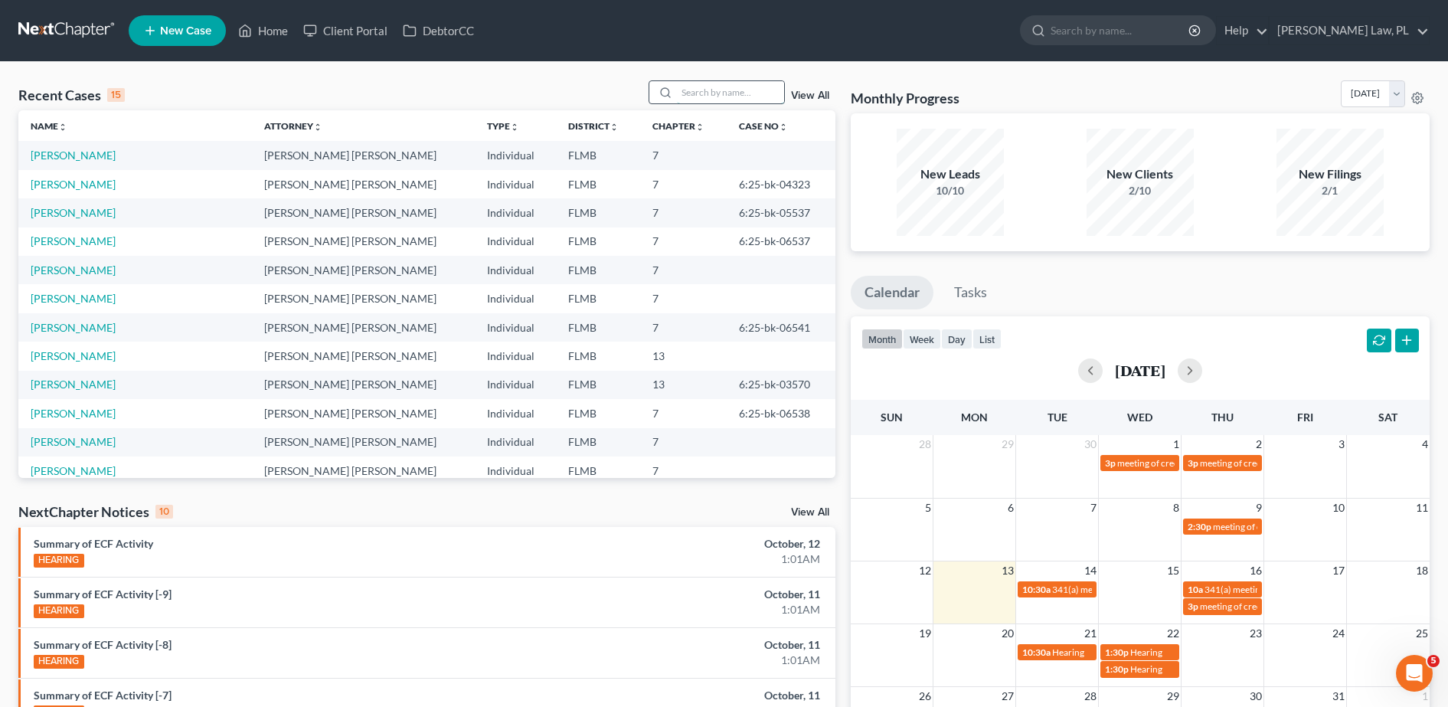
click at [698, 93] on input "search" at bounding box center [730, 92] width 107 height 22
type input "s"
type input "dawn"
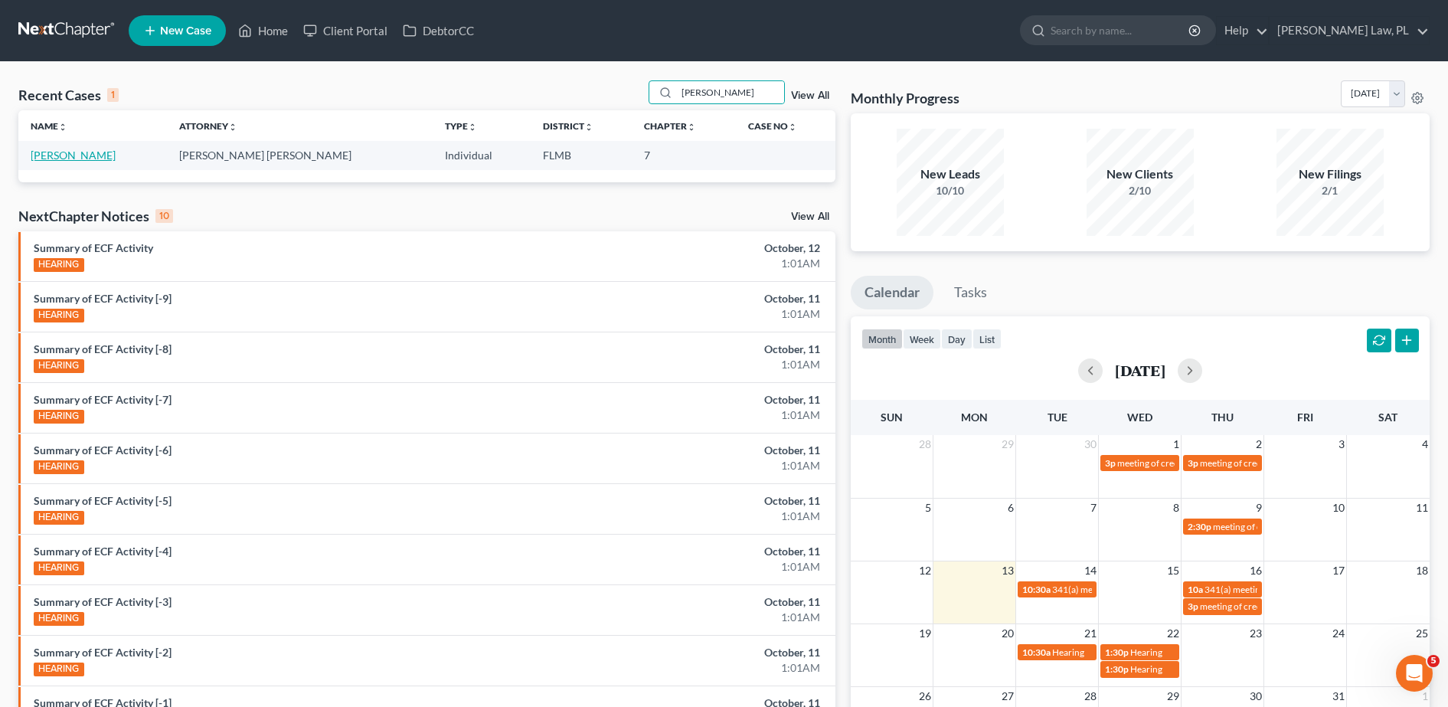
click at [69, 157] on link "[PERSON_NAME]" at bounding box center [73, 155] width 85 height 13
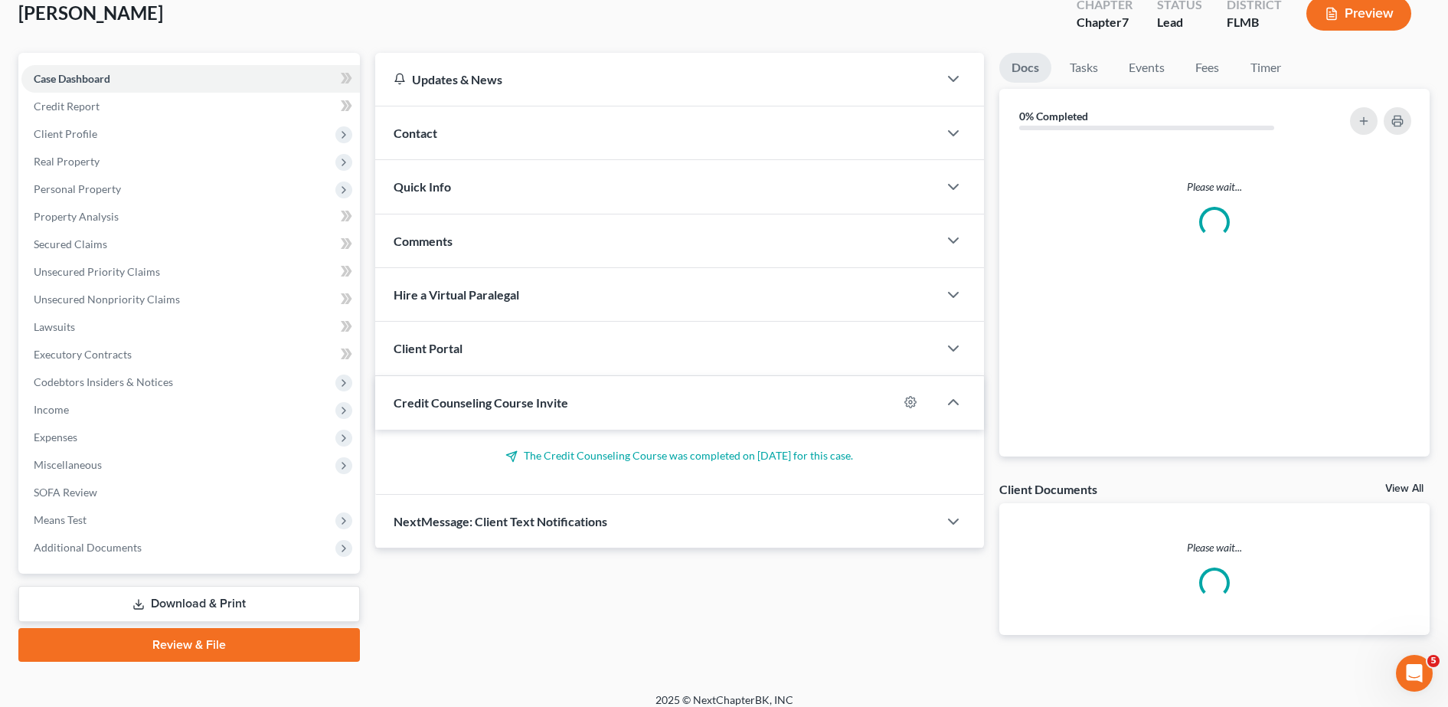
scroll to position [96, 0]
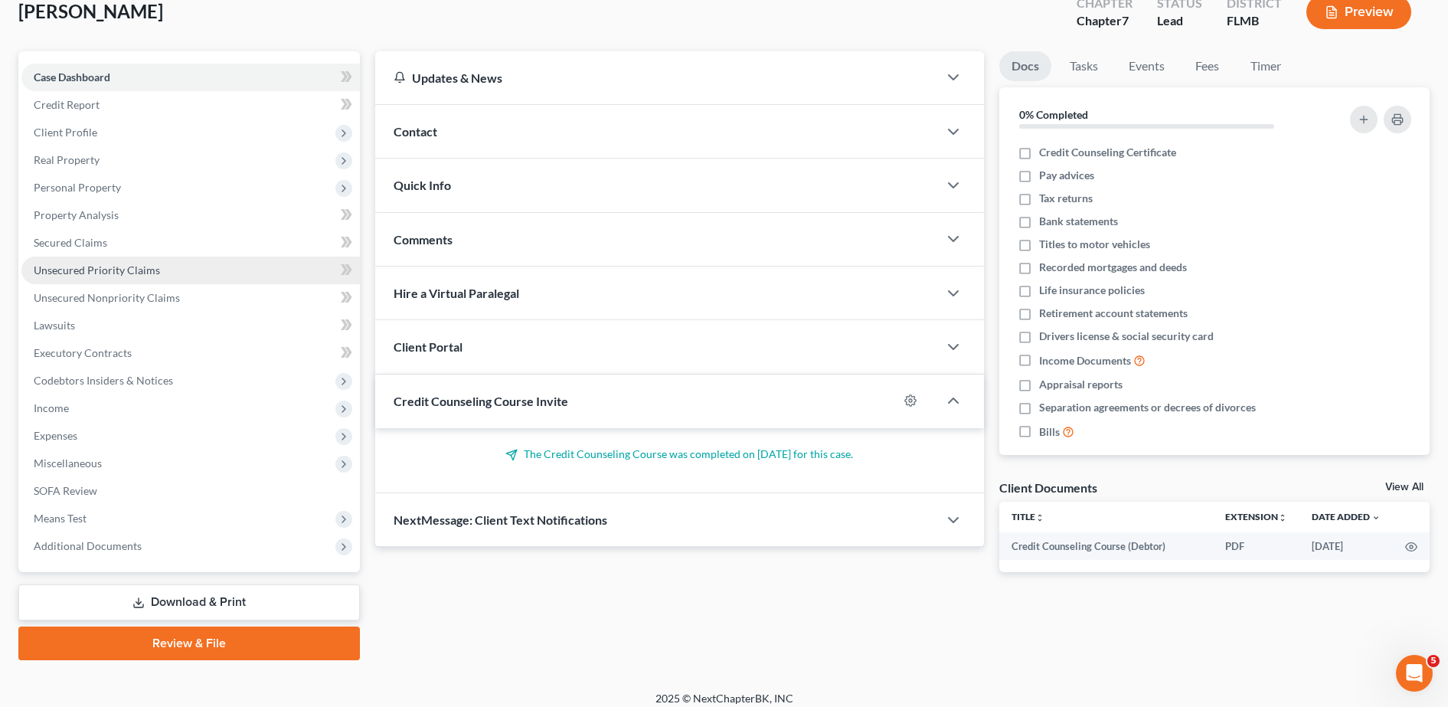
click at [96, 270] on span "Unsecured Priority Claims" at bounding box center [97, 269] width 126 height 13
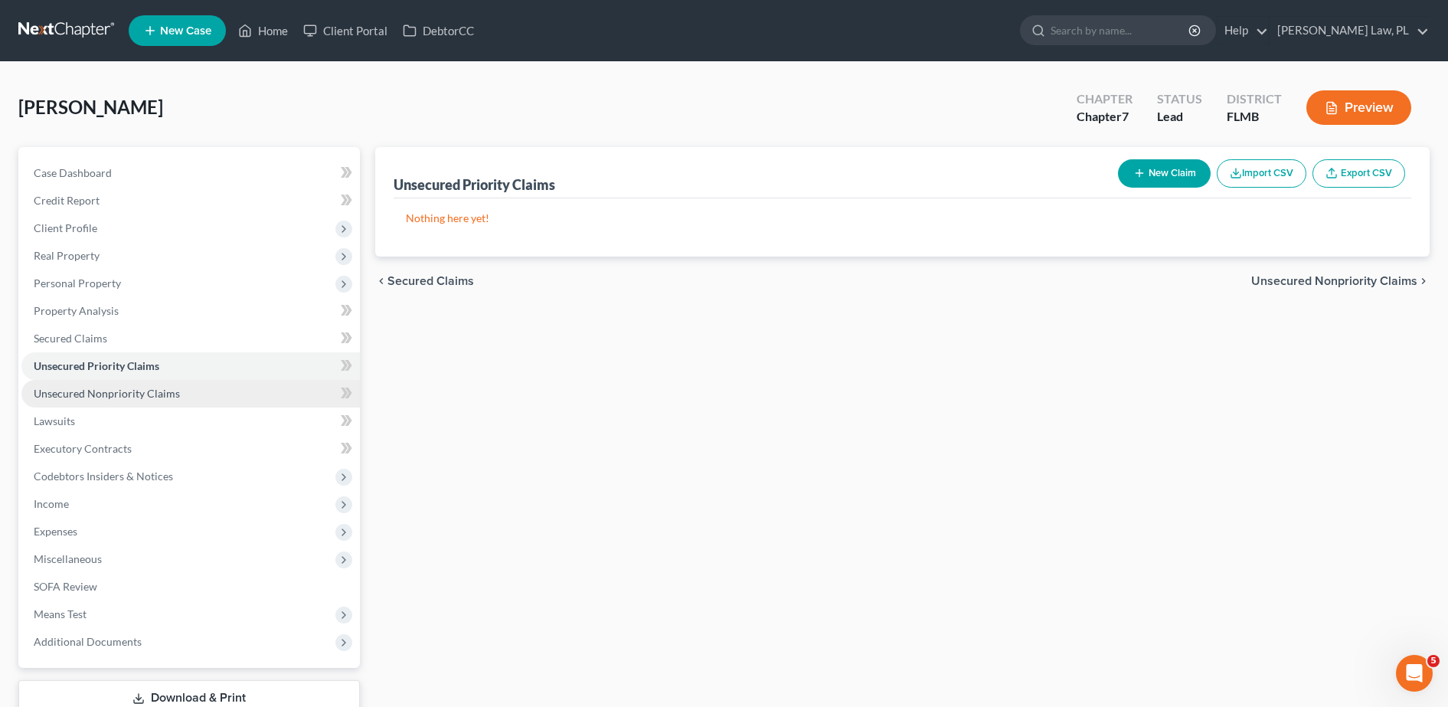
click at [122, 392] on span "Unsecured Nonpriority Claims" at bounding box center [107, 393] width 146 height 13
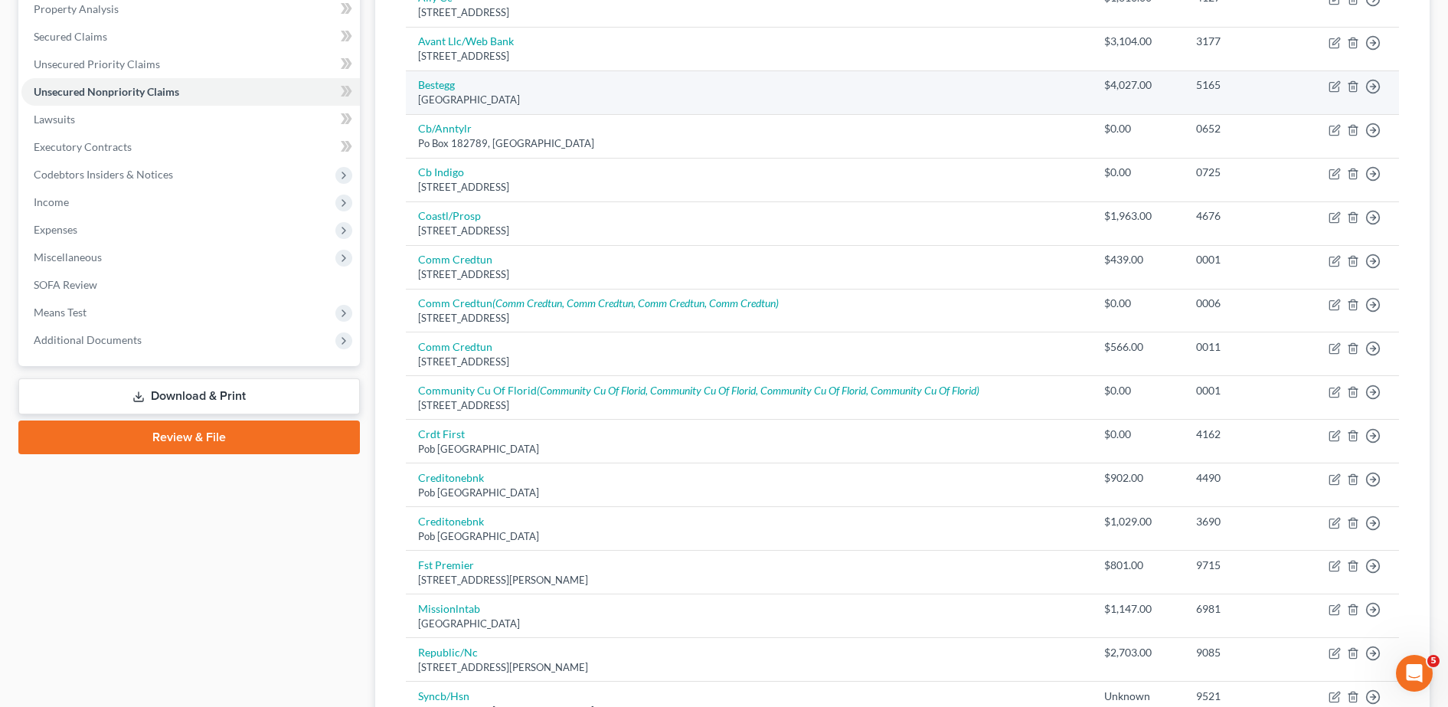
scroll to position [300, 0]
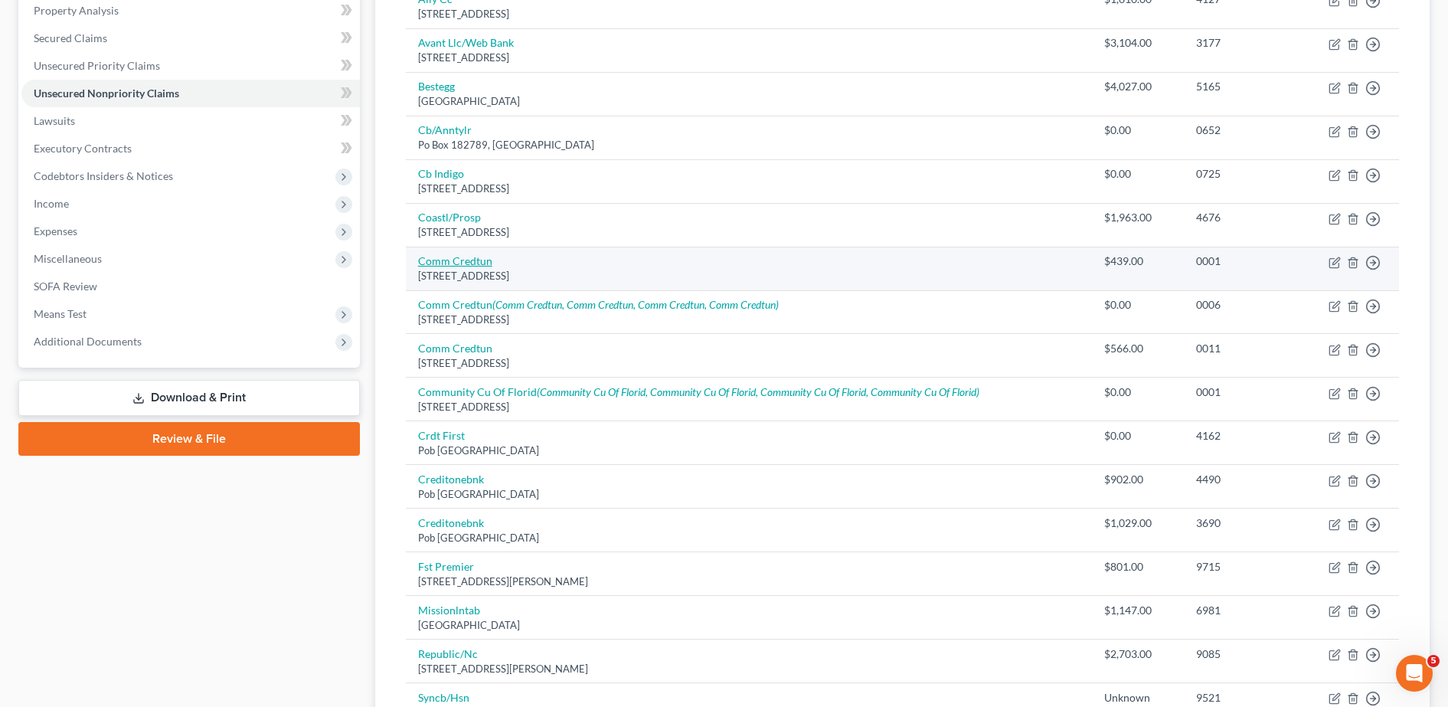
click at [465, 261] on link "Comm Credtun" at bounding box center [455, 260] width 74 height 13
select select "9"
select select "2"
select select "0"
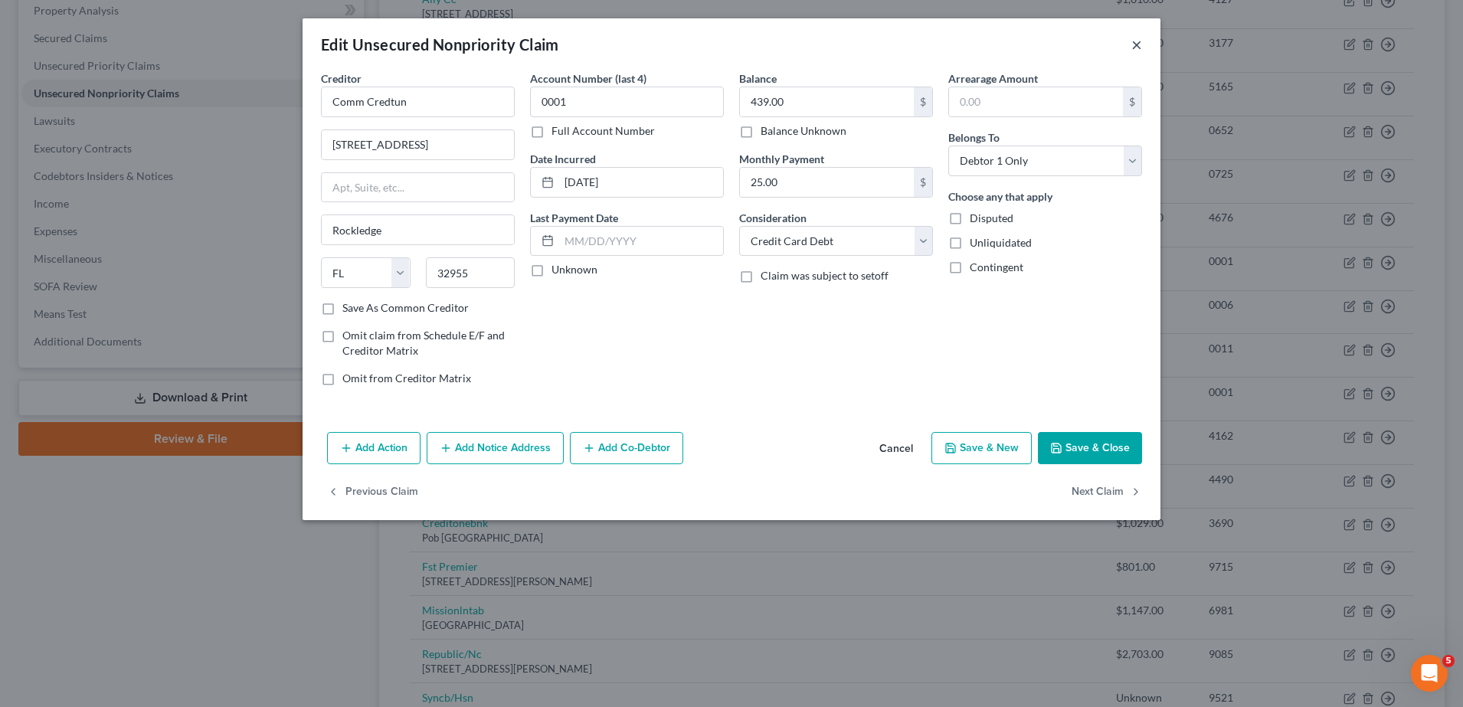
click at [1136, 50] on button "×" at bounding box center [1136, 44] width 11 height 18
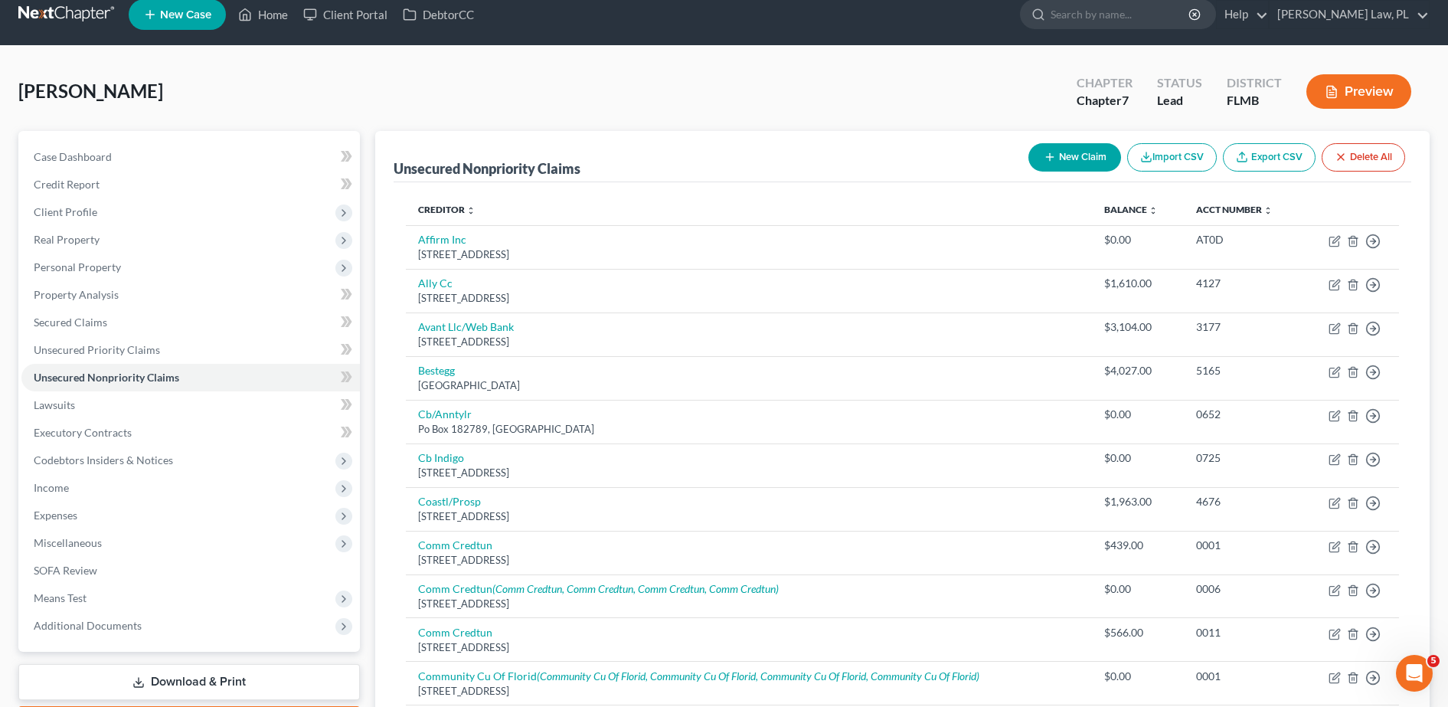
scroll to position [5, 0]
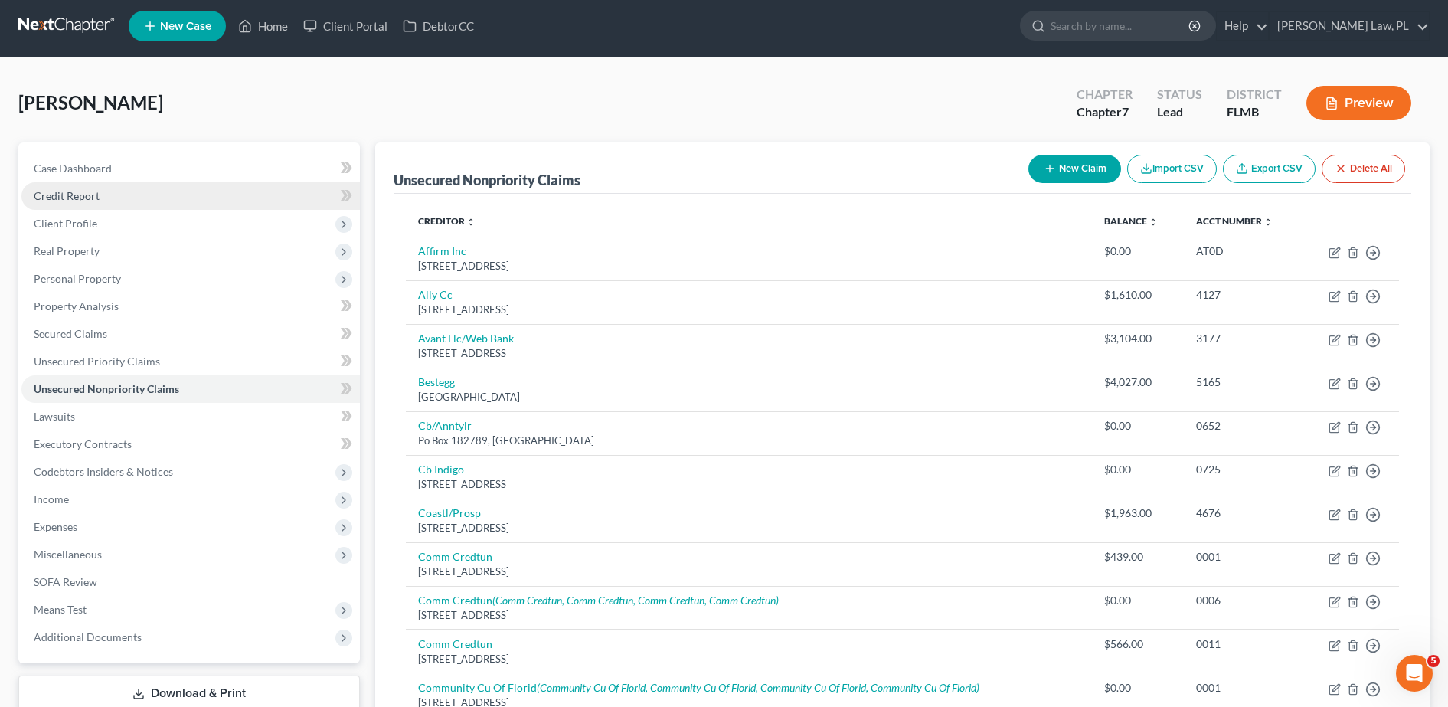
click at [165, 193] on link "Credit Report" at bounding box center [190, 196] width 338 height 28
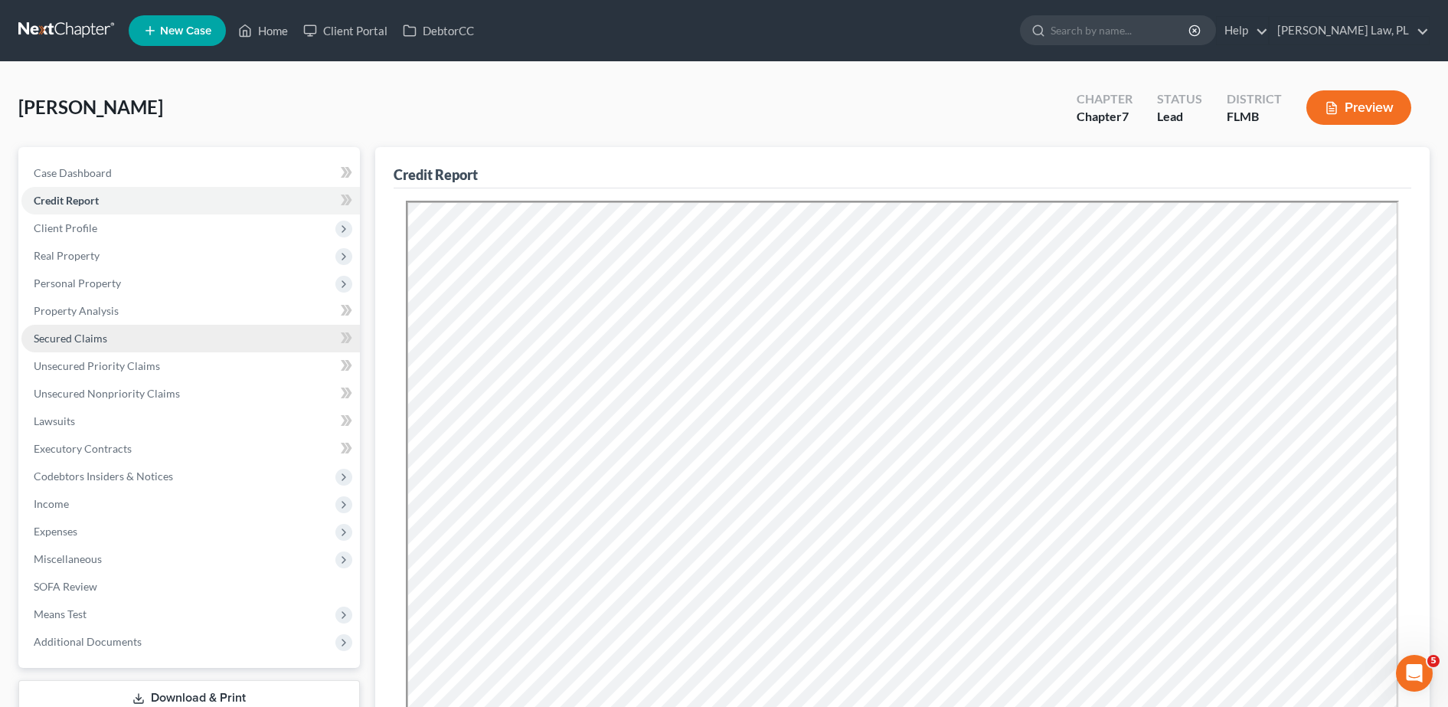
click at [130, 330] on link "Secured Claims" at bounding box center [190, 339] width 338 height 28
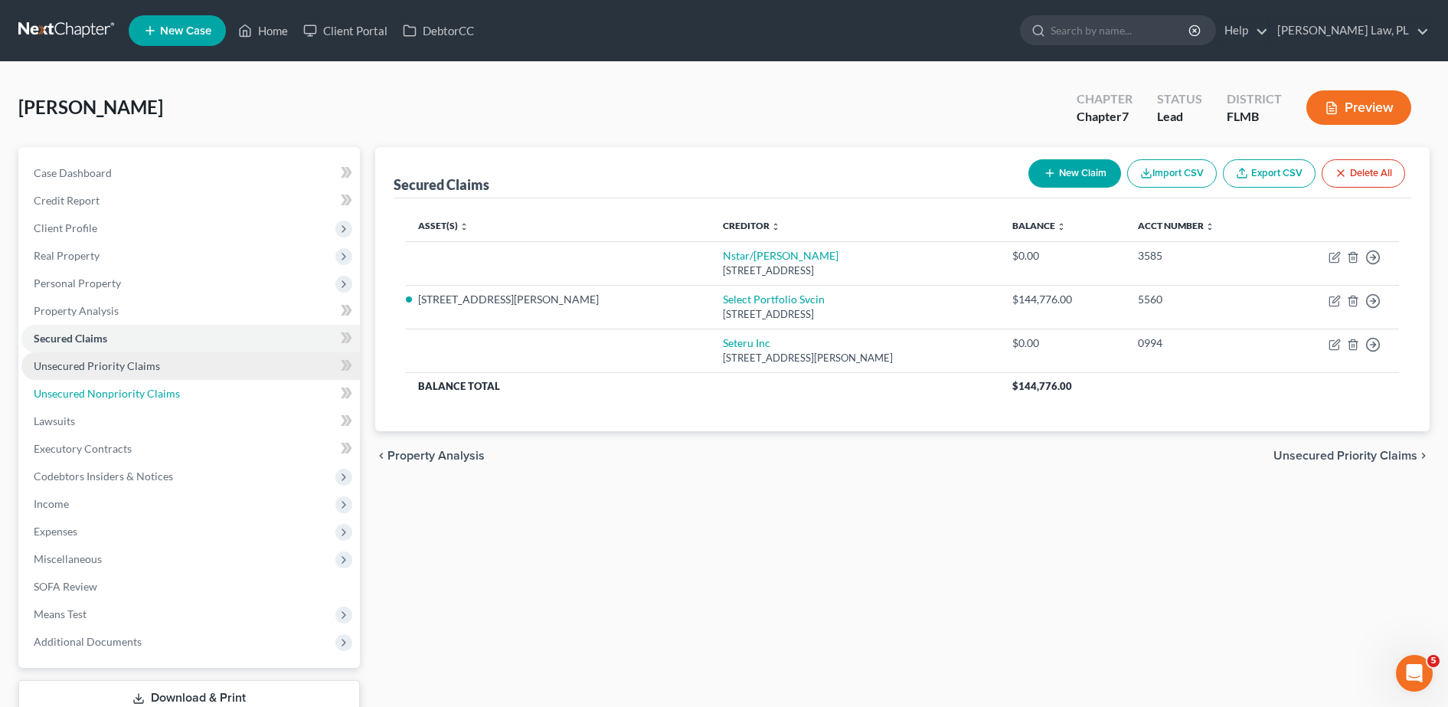
click at [152, 384] on link "Unsecured Nonpriority Claims" at bounding box center [190, 394] width 338 height 28
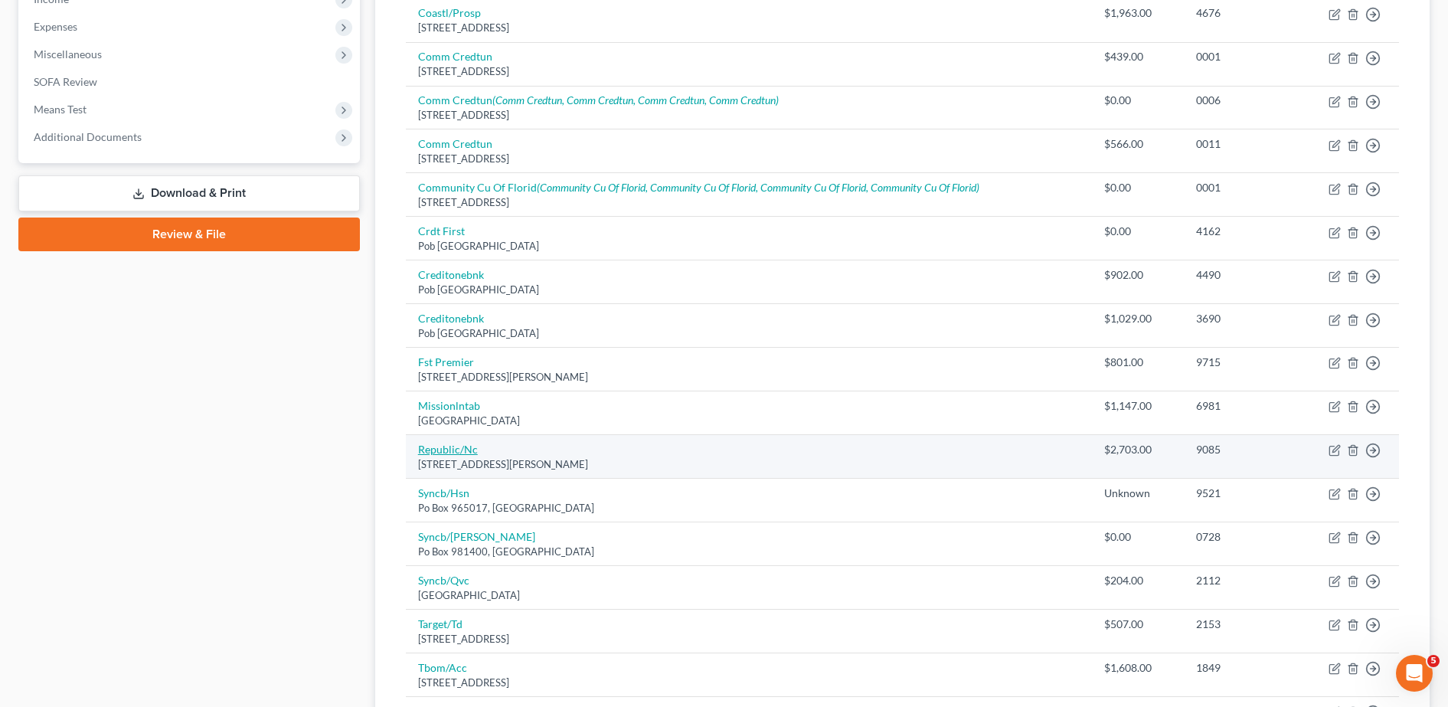
scroll to position [392, 0]
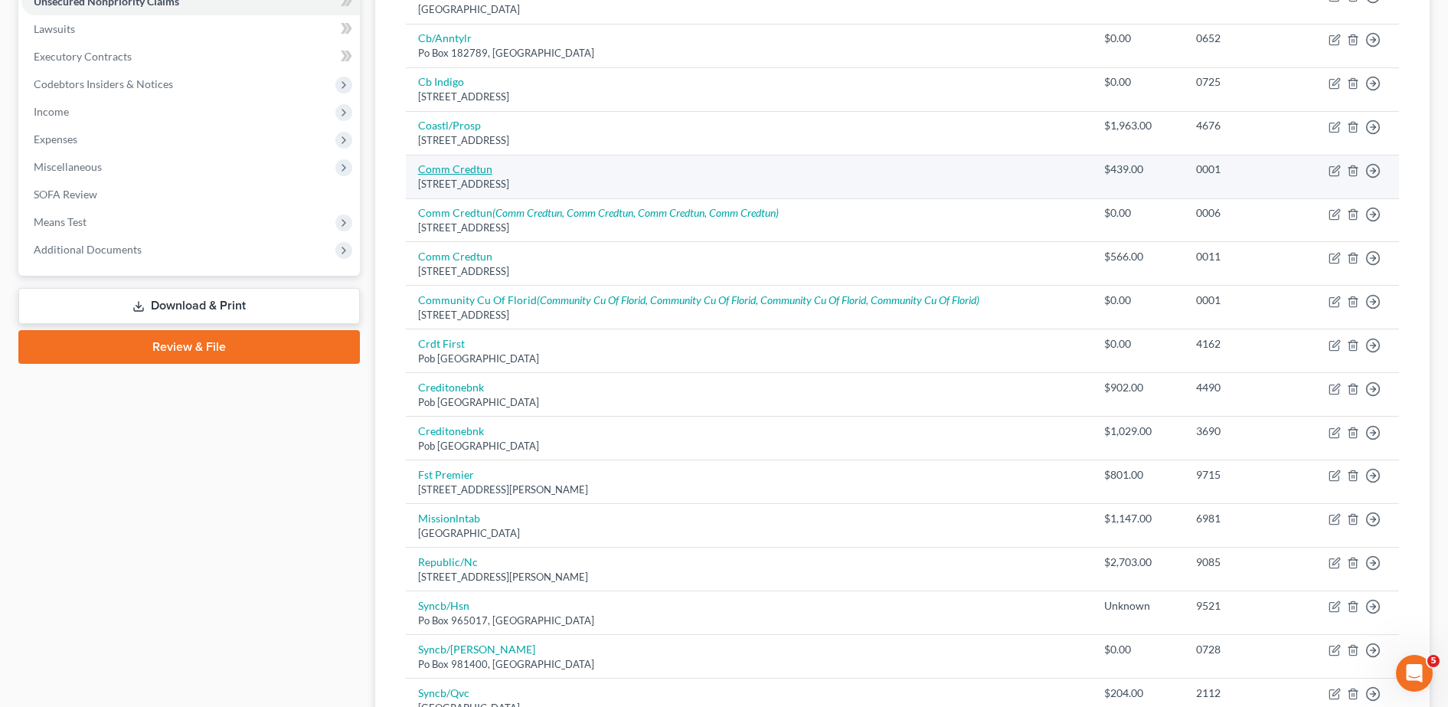
click at [475, 173] on link "Comm Credtun" at bounding box center [455, 168] width 74 height 13
select select "9"
select select "2"
select select "0"
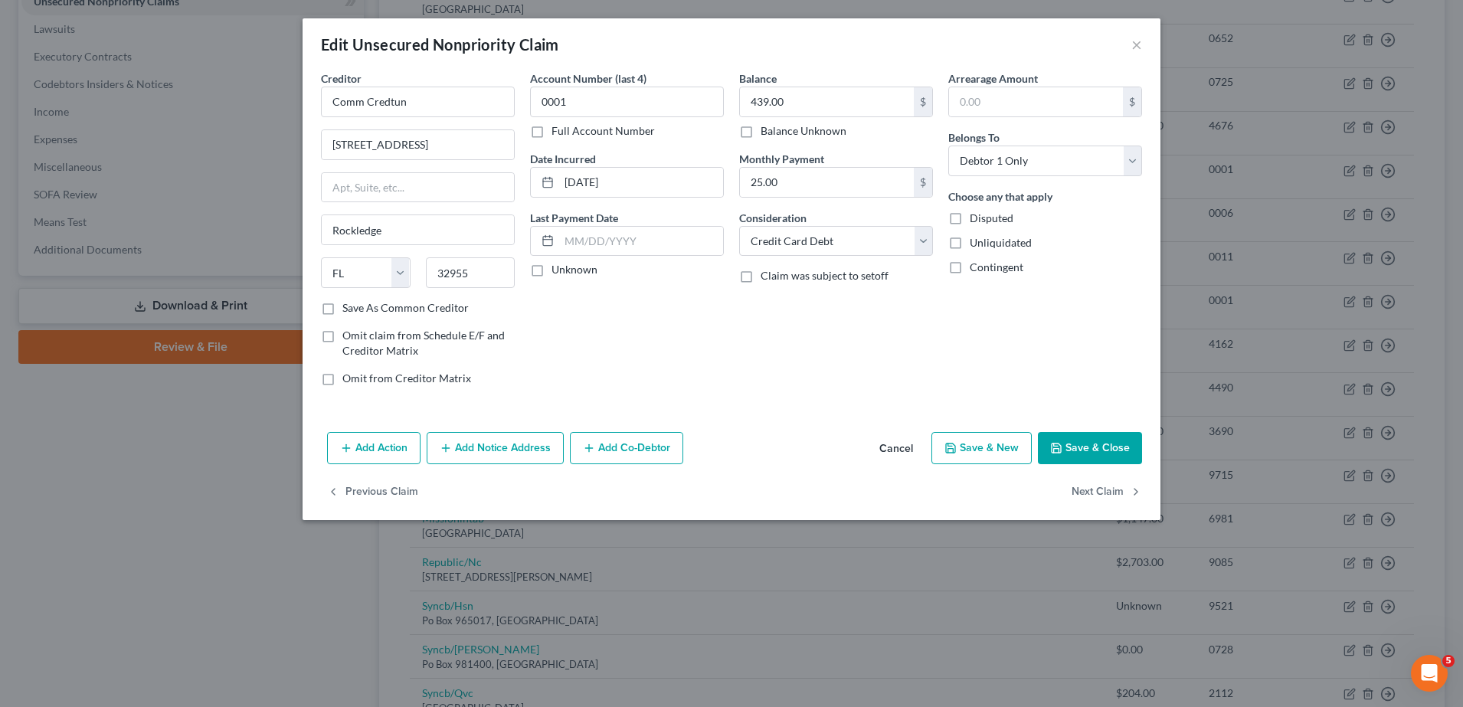
click at [1130, 46] on div "Edit Unsecured Nonpriority Claim ×" at bounding box center [731, 44] width 858 height 52
click at [1137, 48] on button "×" at bounding box center [1136, 44] width 11 height 18
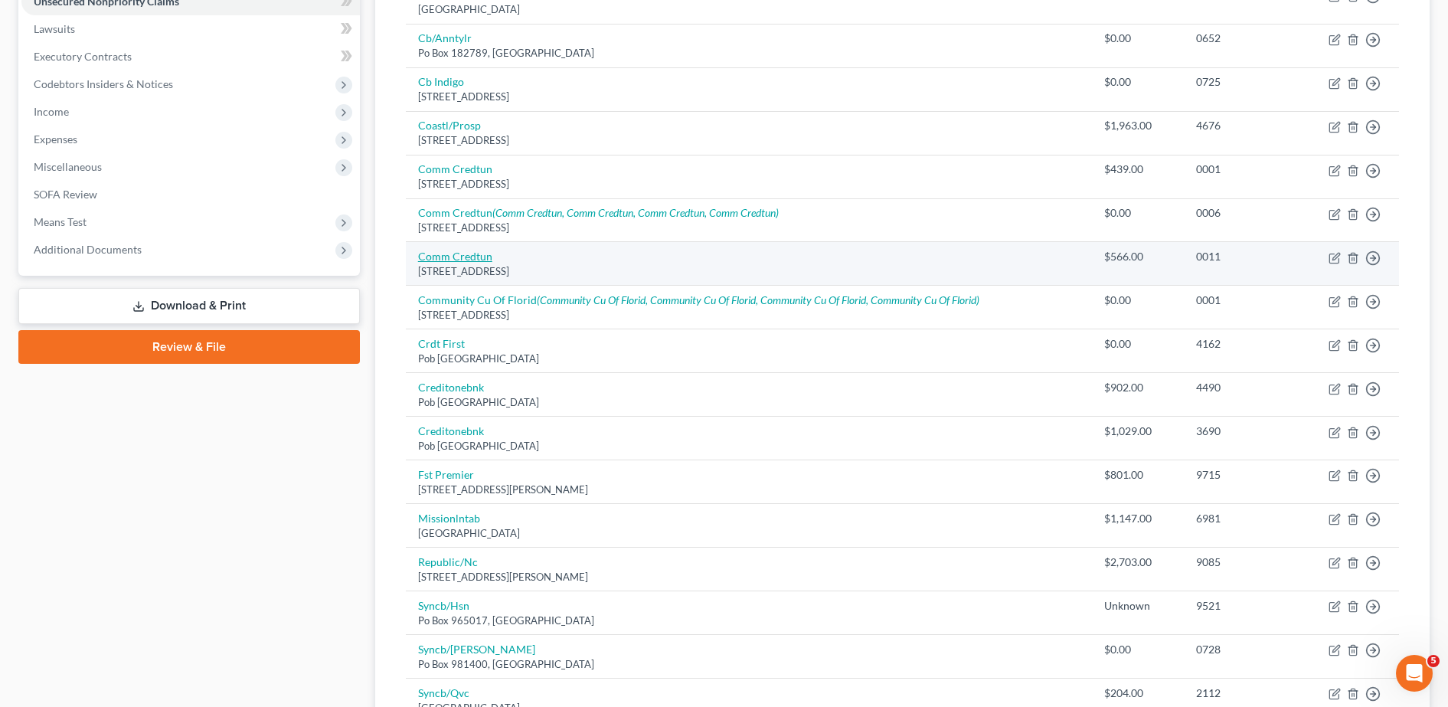
click at [464, 257] on link "Comm Credtun" at bounding box center [455, 256] width 74 height 13
select select "9"
select select "0"
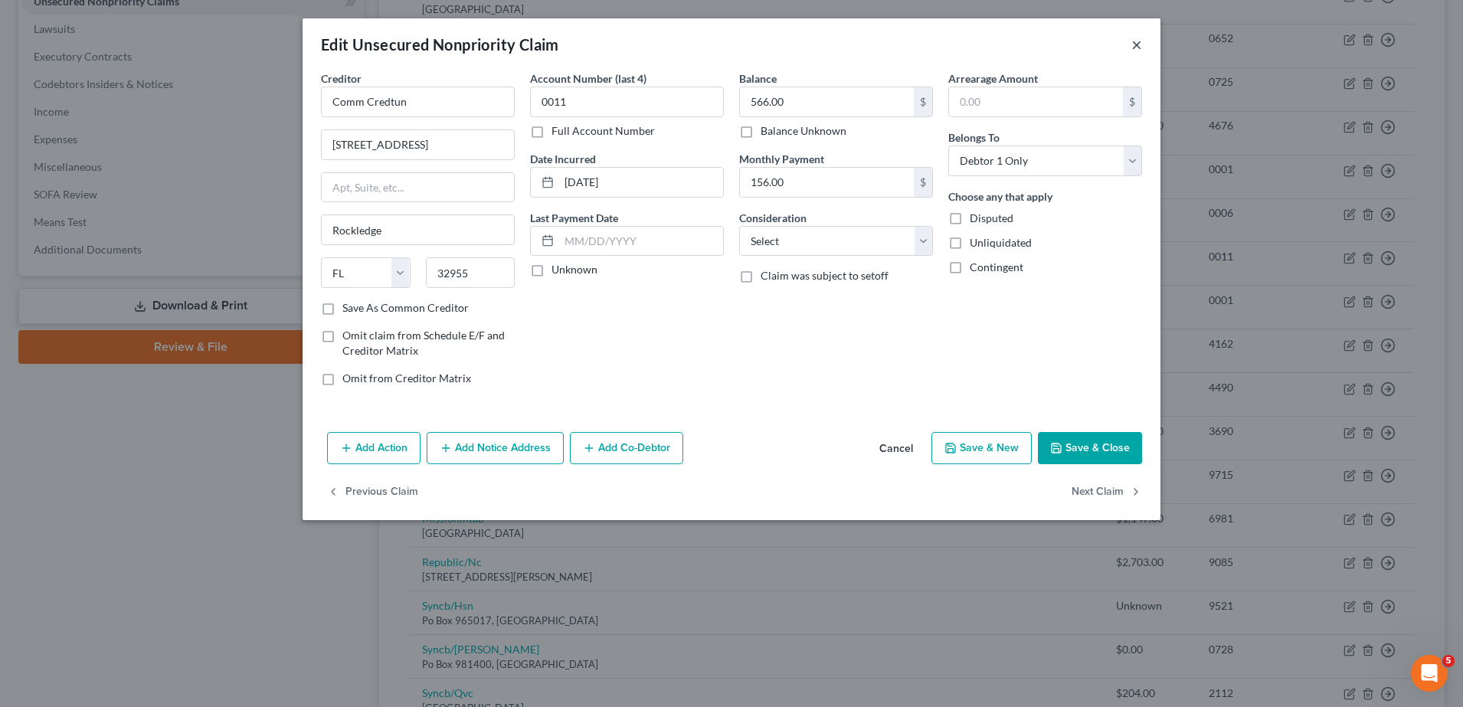
click at [1136, 44] on button "×" at bounding box center [1136, 44] width 11 height 18
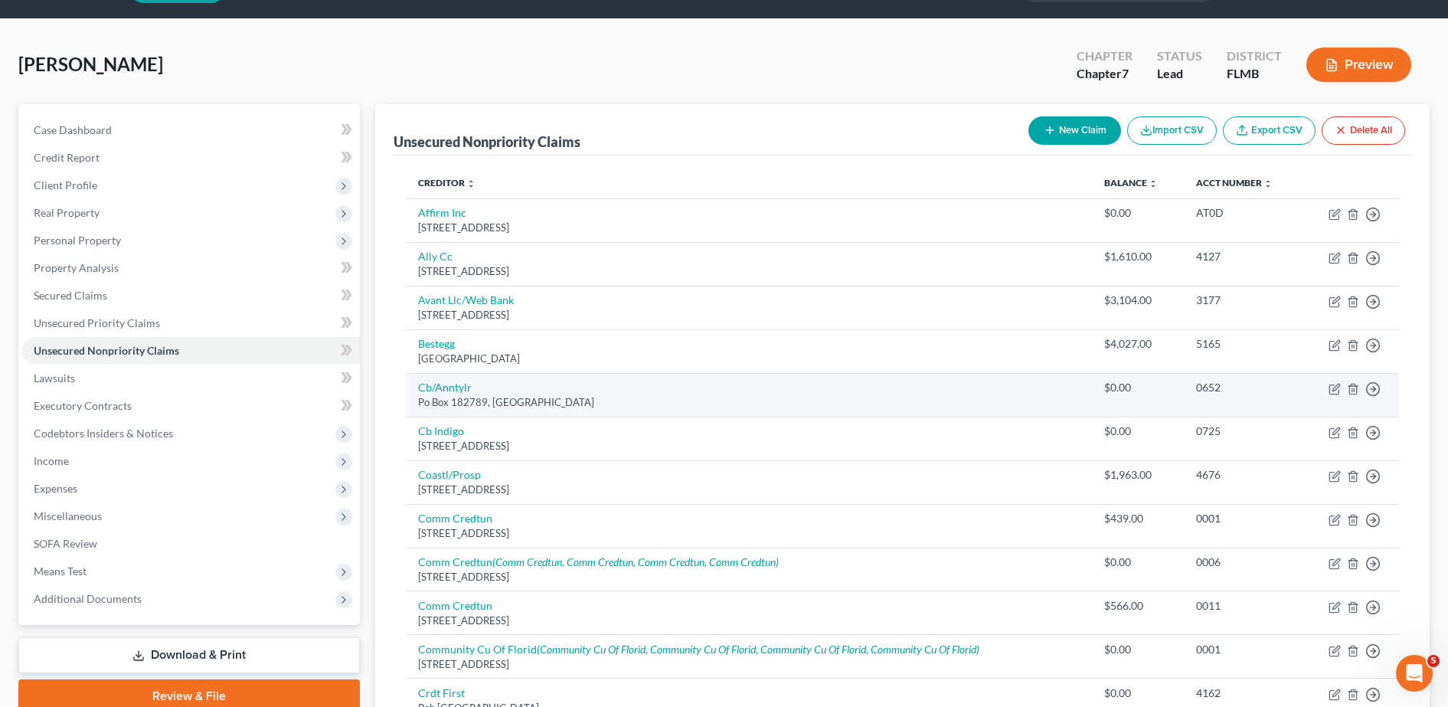
scroll to position [0, 0]
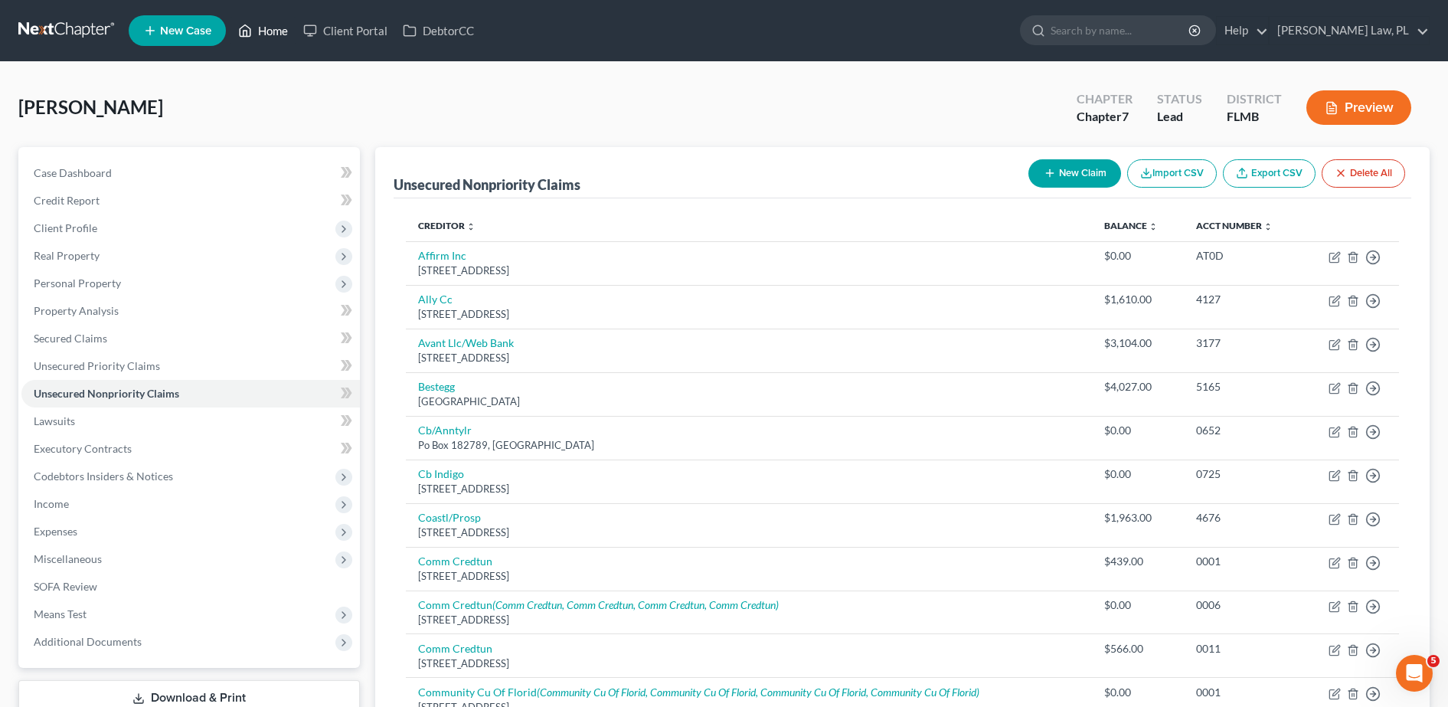
click at [268, 31] on link "Home" at bounding box center [263, 31] width 65 height 28
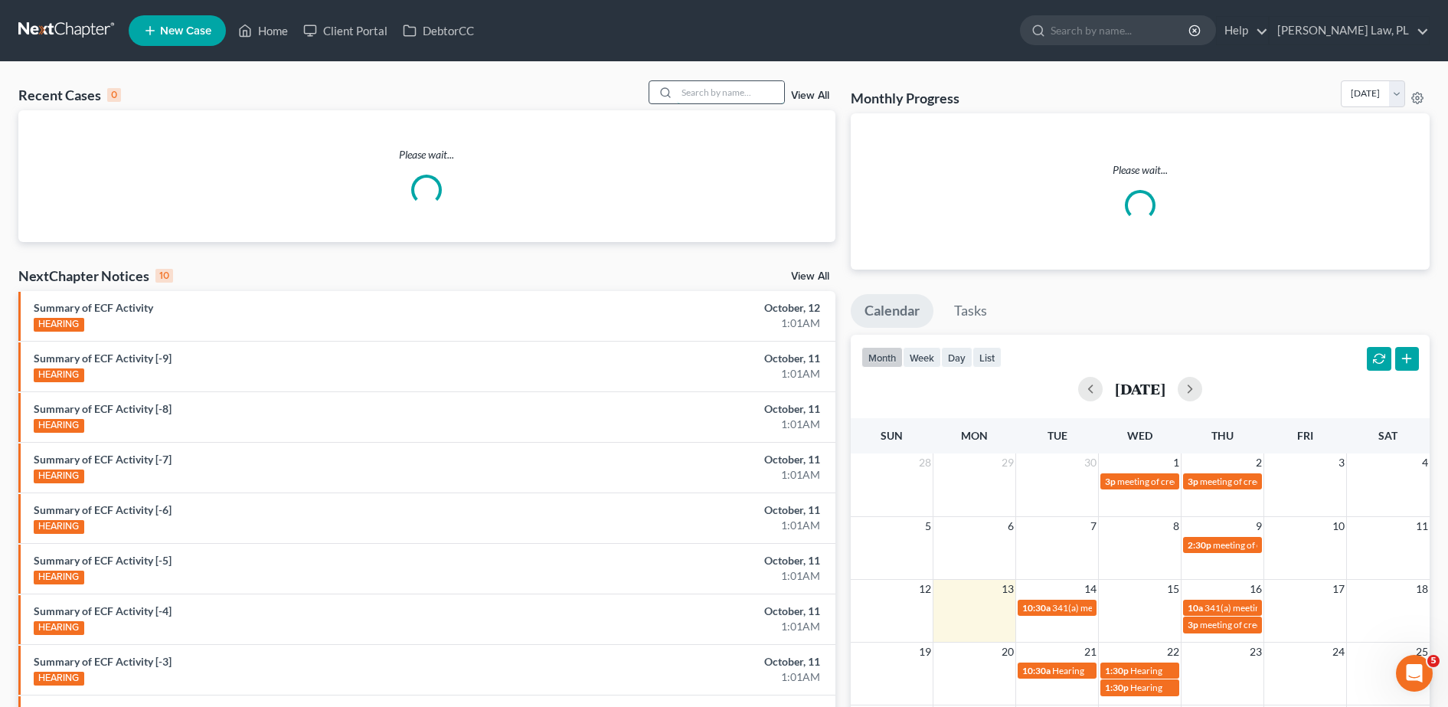
click at [750, 94] on input "search" at bounding box center [730, 92] width 107 height 22
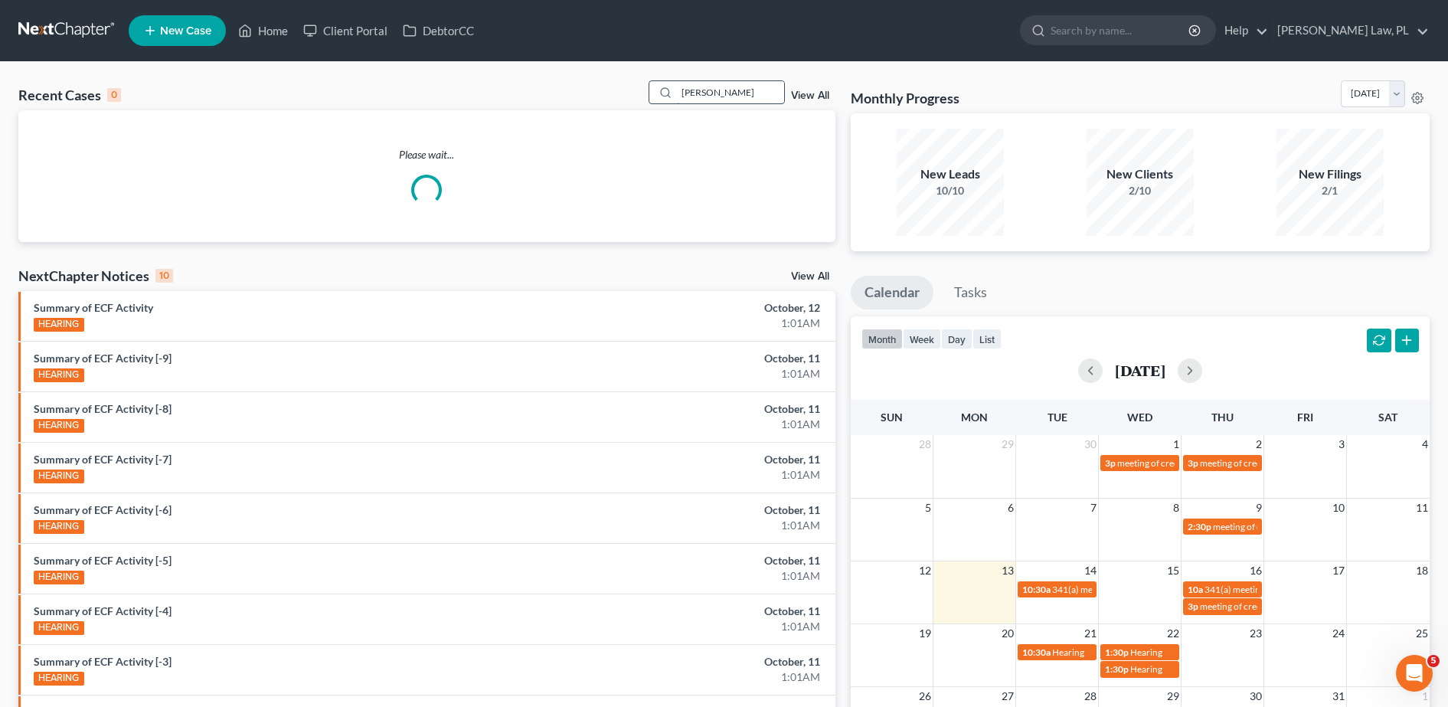
type input "[PERSON_NAME]"
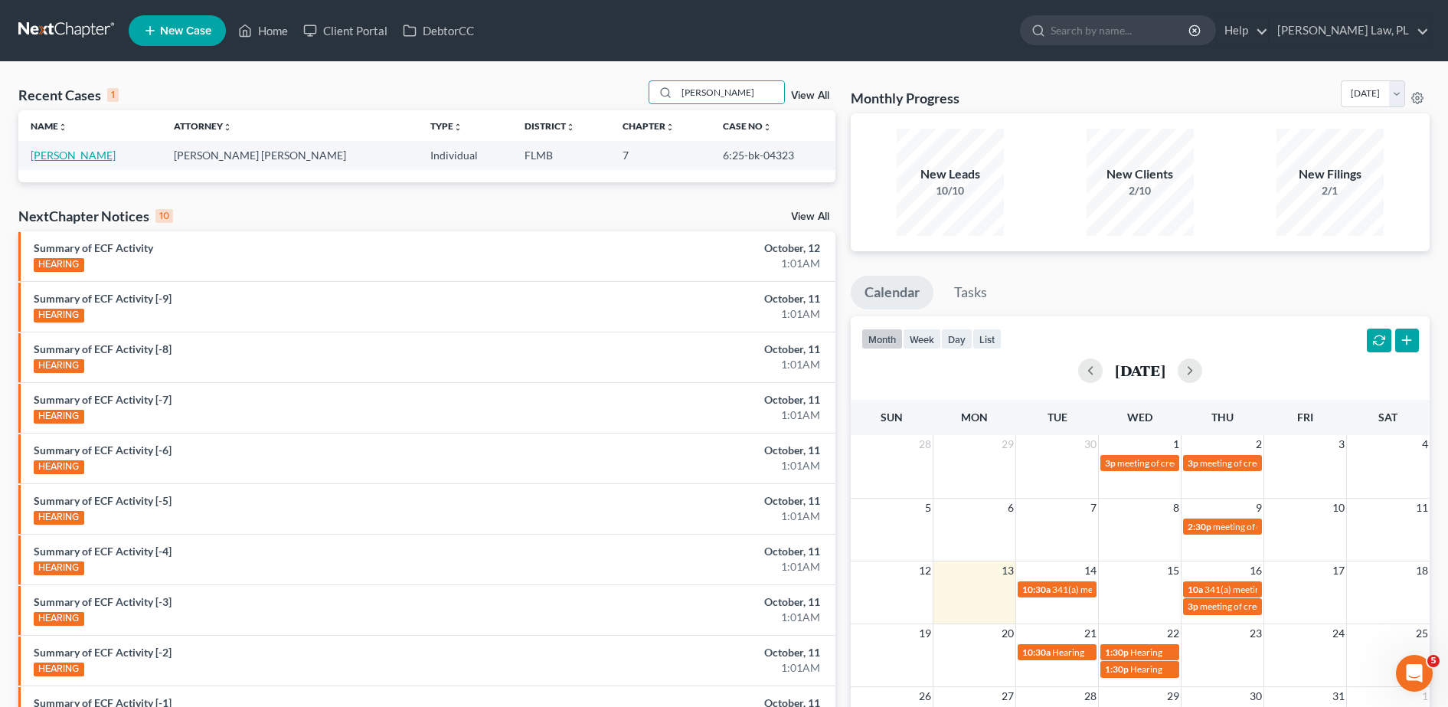
click at [100, 149] on link "[PERSON_NAME]" at bounding box center [73, 155] width 85 height 13
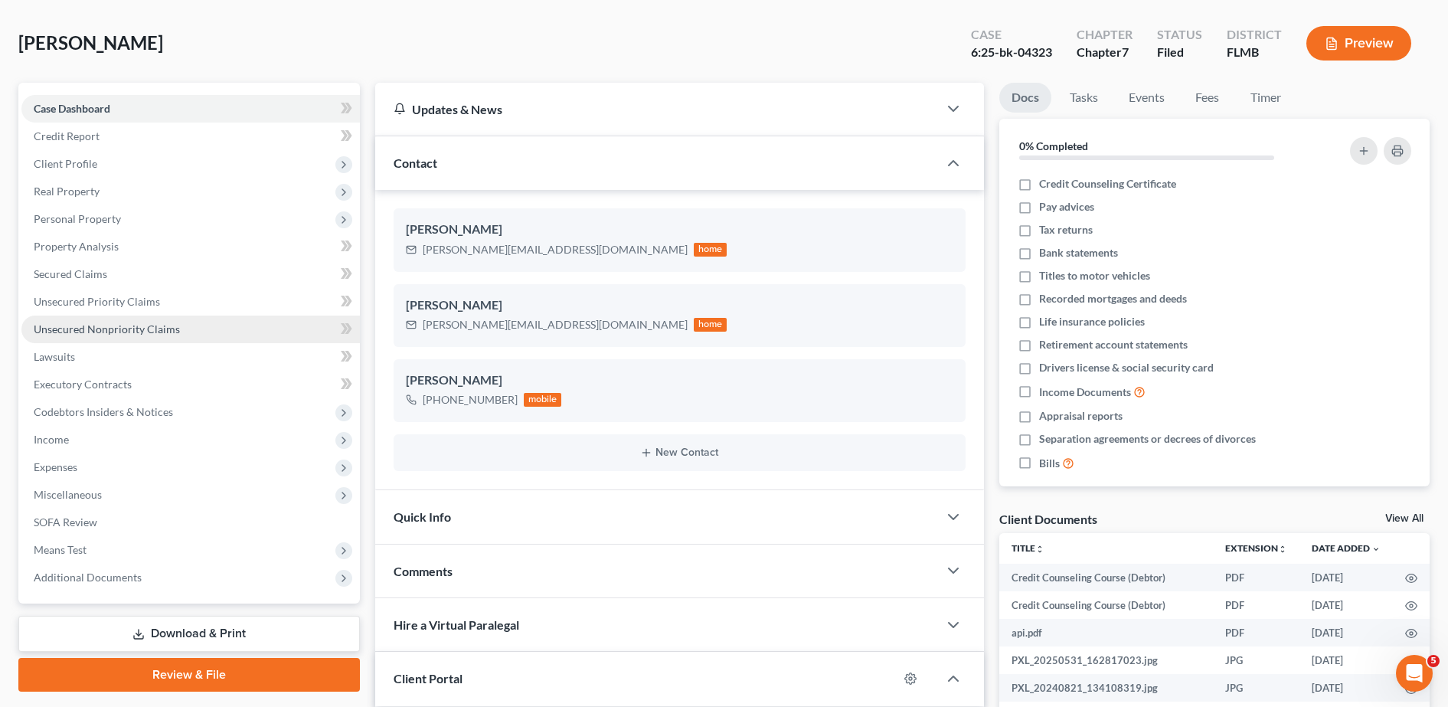
scroll to position [65, 0]
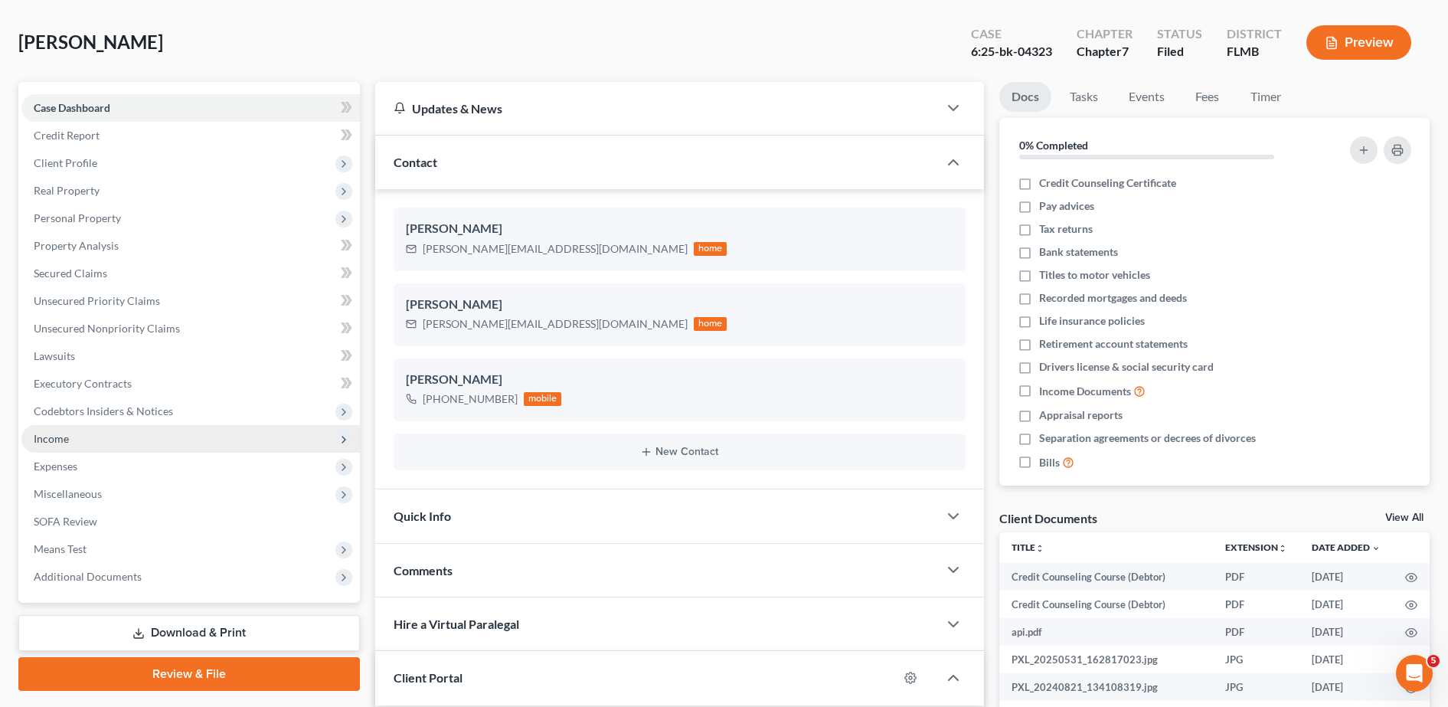
click at [93, 443] on span "Income" at bounding box center [190, 439] width 338 height 28
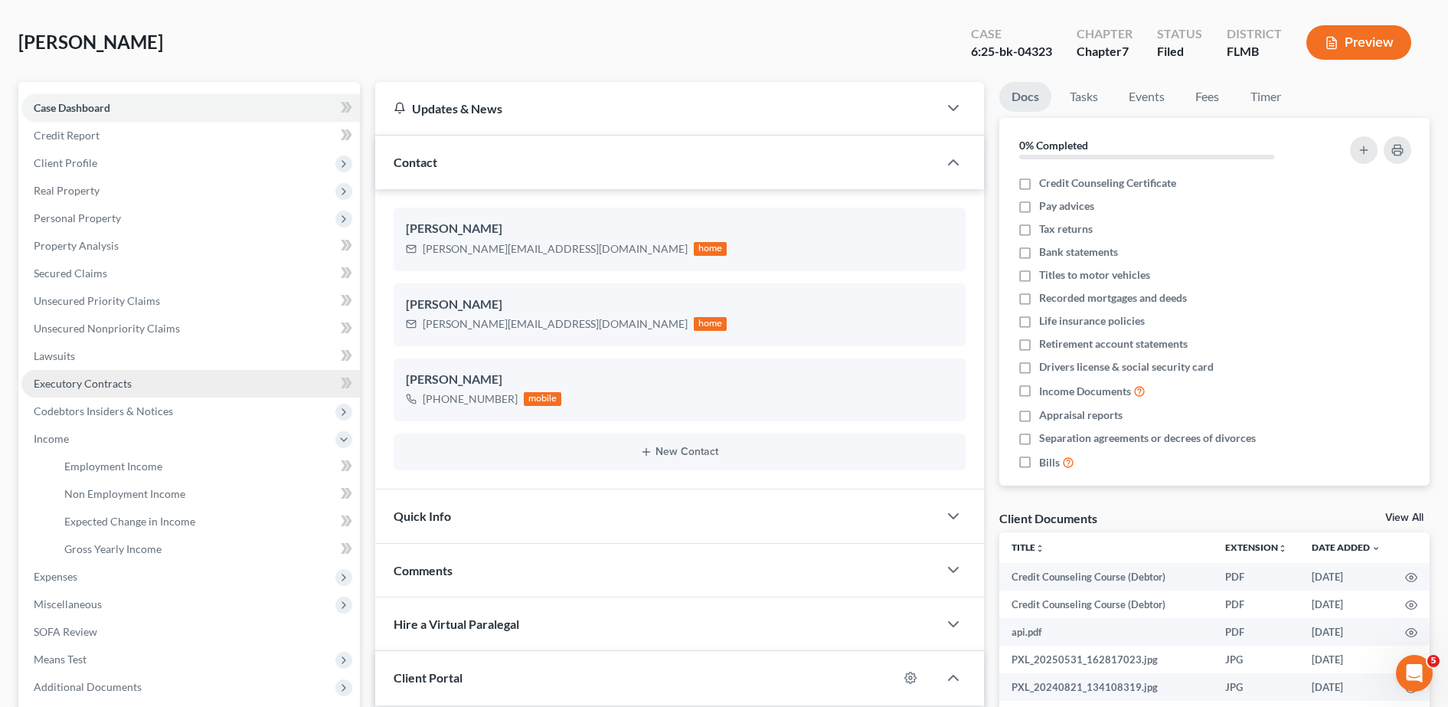
click at [101, 382] on span "Executory Contracts" at bounding box center [83, 383] width 98 height 13
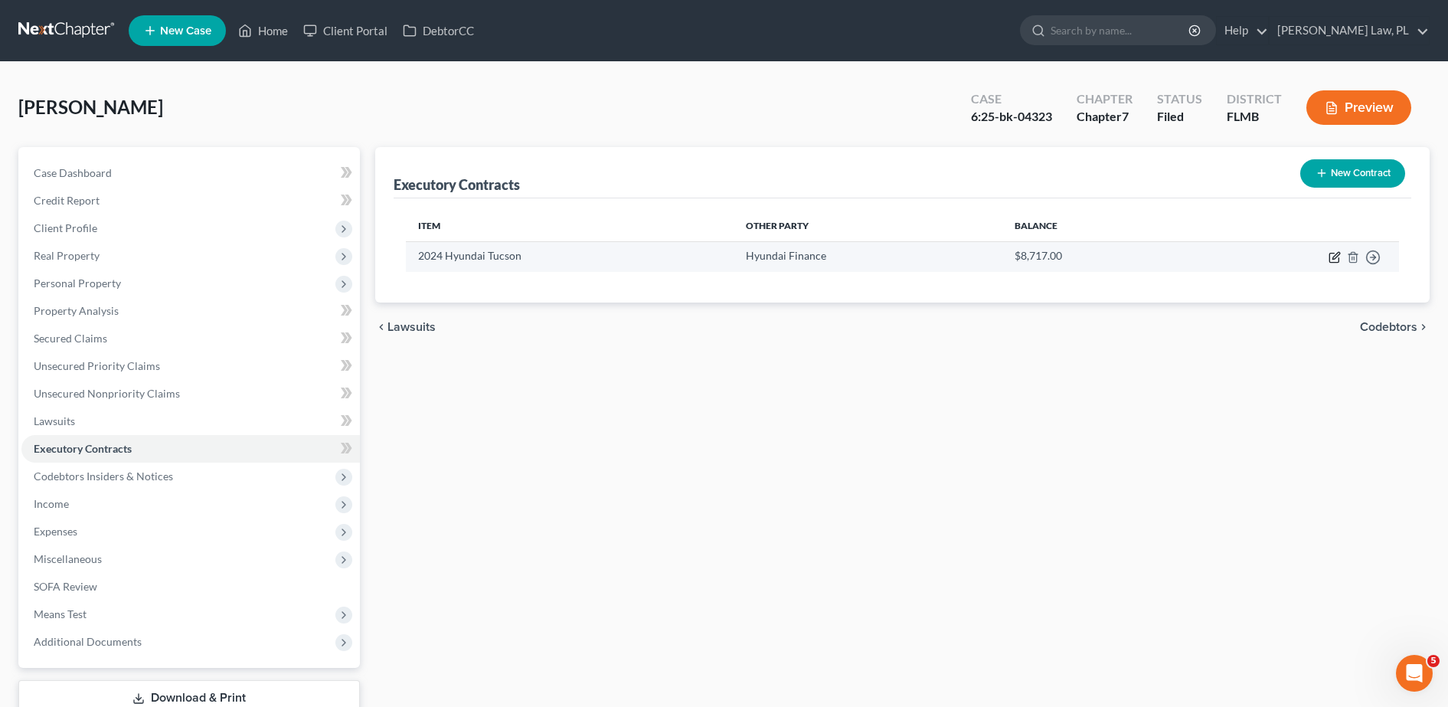
click at [1337, 263] on icon "button" at bounding box center [1335, 257] width 12 height 12
select select "3"
select select "1"
select select "0"
select select "1"
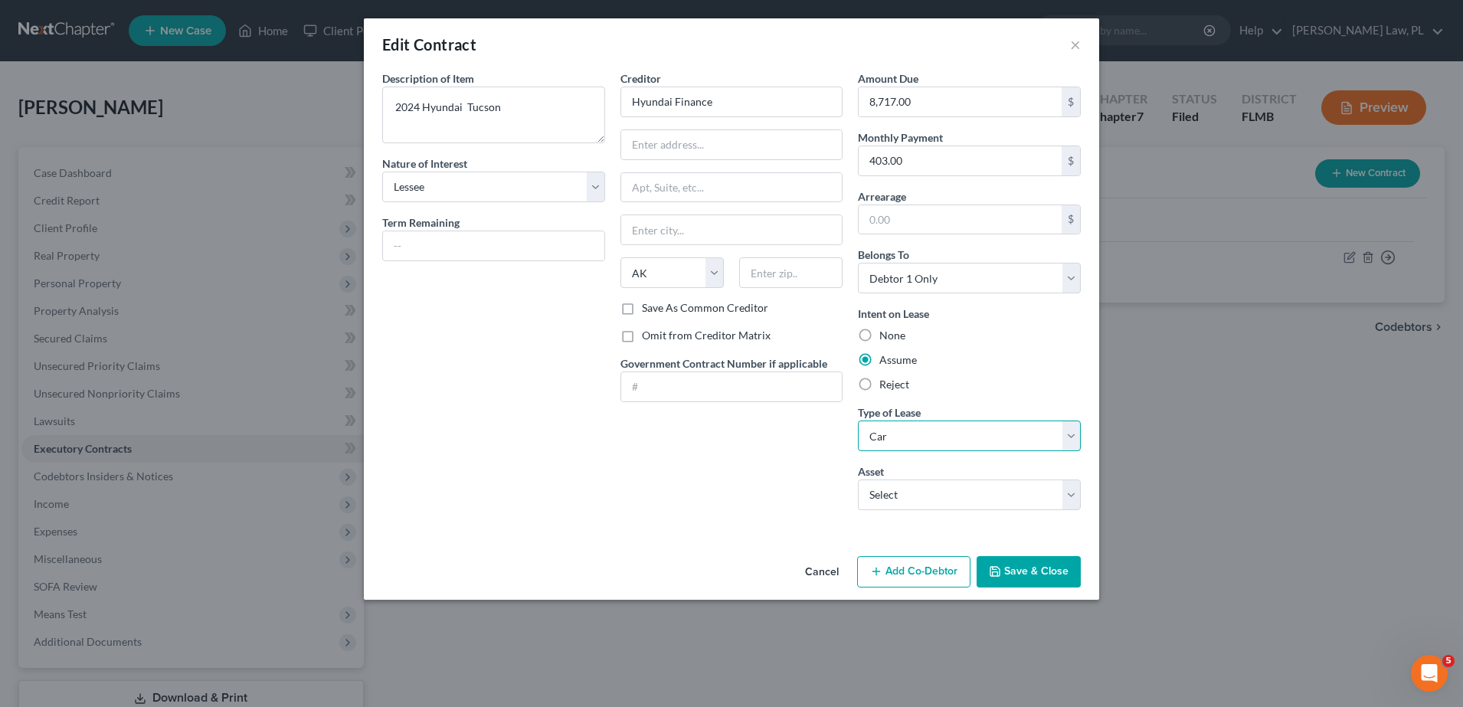
click at [943, 443] on select "Select Real Estate Car Other" at bounding box center [969, 435] width 223 height 31
click at [1005, 502] on select "Select 2024 Hyundai Tucson - $22000.0" at bounding box center [969, 494] width 223 height 31
drag, startPoint x: 1032, startPoint y: 566, endPoint x: 862, endPoint y: 319, distance: 299.9
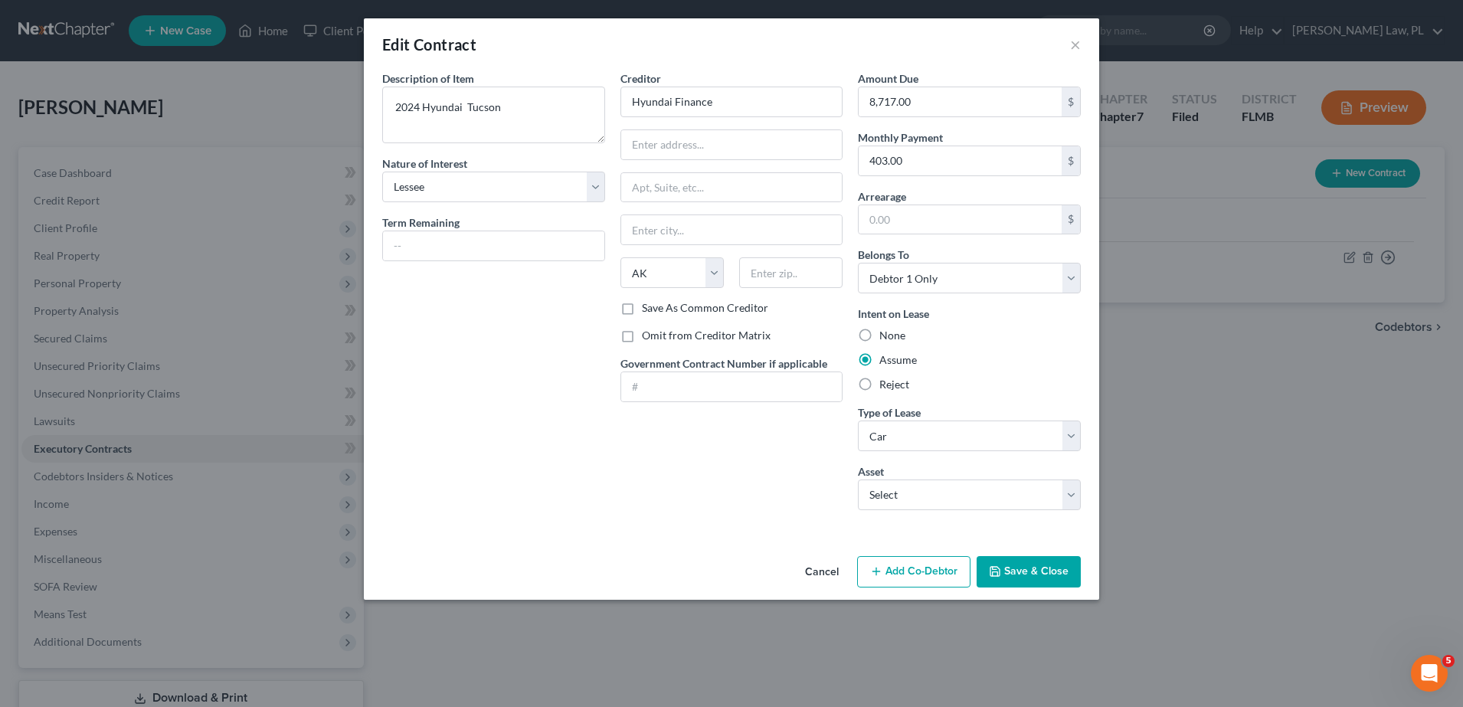
click at [862, 319] on div "Edit Contract × Description of non-residential real property * Description of I…" at bounding box center [731, 308] width 735 height 581
click at [584, 78] on div "Description of non-residential real property * Description of Item * 2024 Hyund…" at bounding box center [493, 106] width 223 height 73
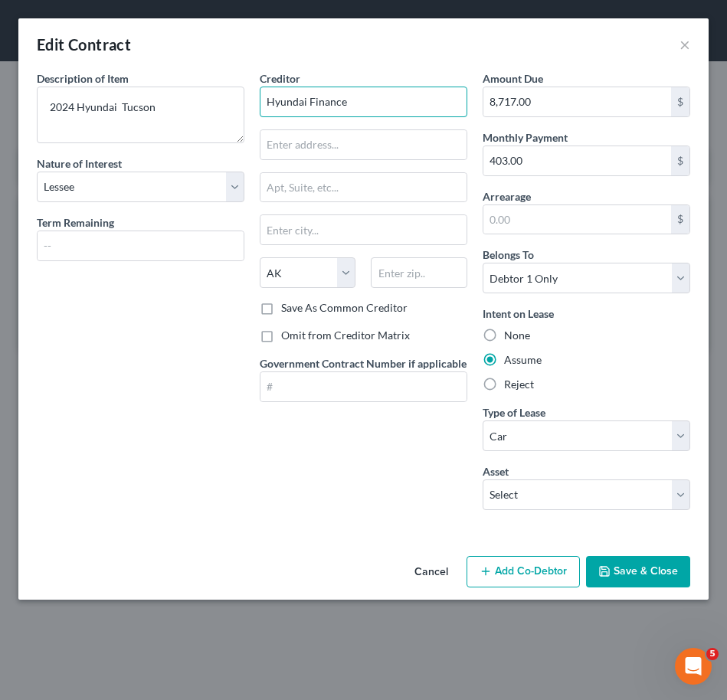
click at [348, 90] on input "Hyundai Finance" at bounding box center [364, 102] width 208 height 31
drag, startPoint x: 348, startPoint y: 90, endPoint x: 319, endPoint y: 85, distance: 30.2
click at [319, 85] on div "Creditor * Hyundai Finance" at bounding box center [364, 93] width 208 height 47
type input "Hyundai Capital America"
click at [636, 567] on button "Save & Close" at bounding box center [638, 572] width 104 height 32
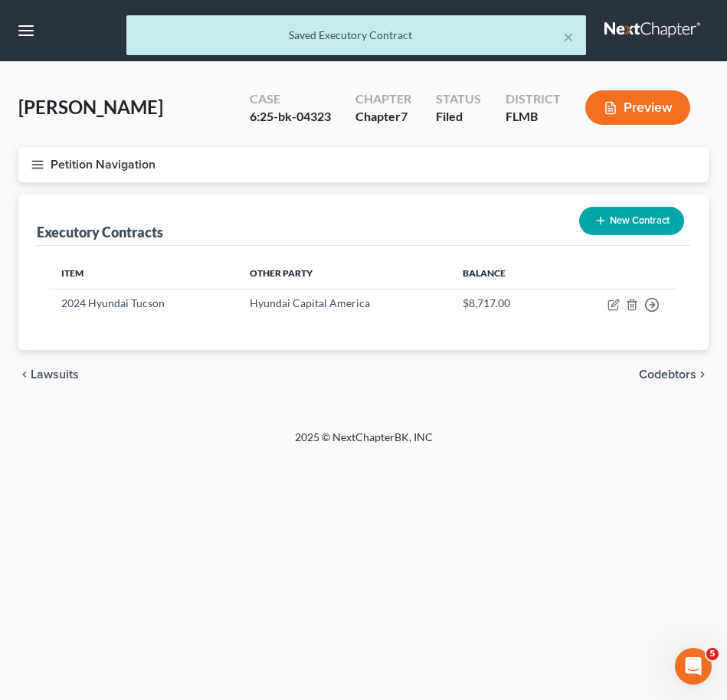
click at [41, 165] on icon "button" at bounding box center [38, 165] width 14 height 14
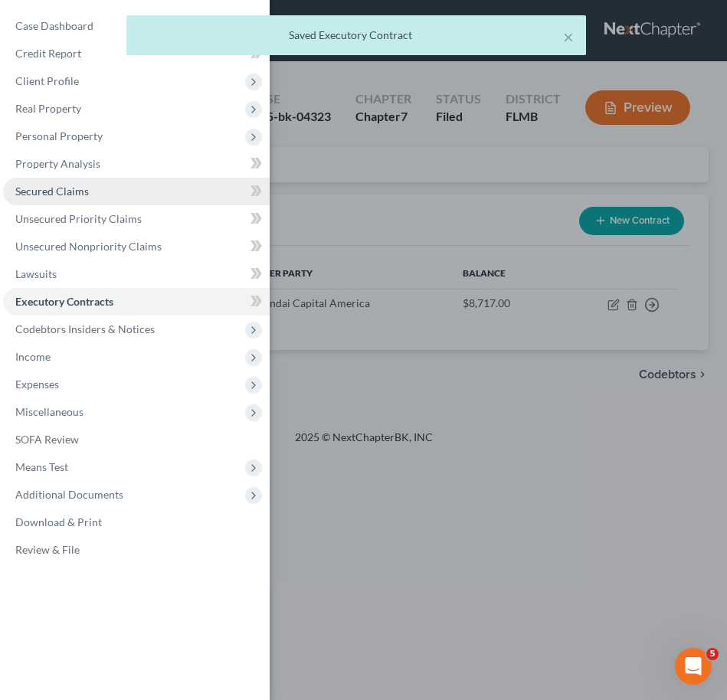
click at [88, 195] on link "Secured Claims" at bounding box center [136, 192] width 266 height 28
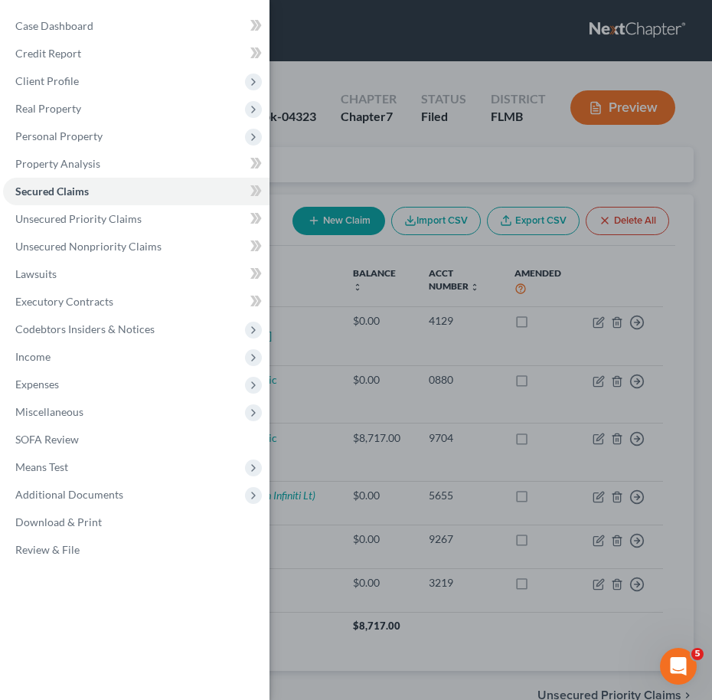
click at [374, 250] on div "Case Dashboard Payments Invoices Payments Payments Credit Report Client Profile" at bounding box center [356, 350] width 712 height 700
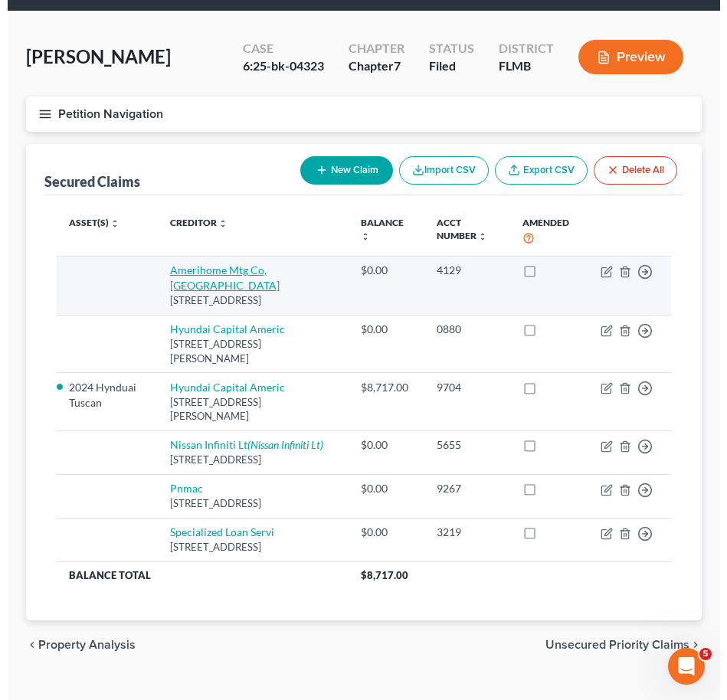
scroll to position [62, 0]
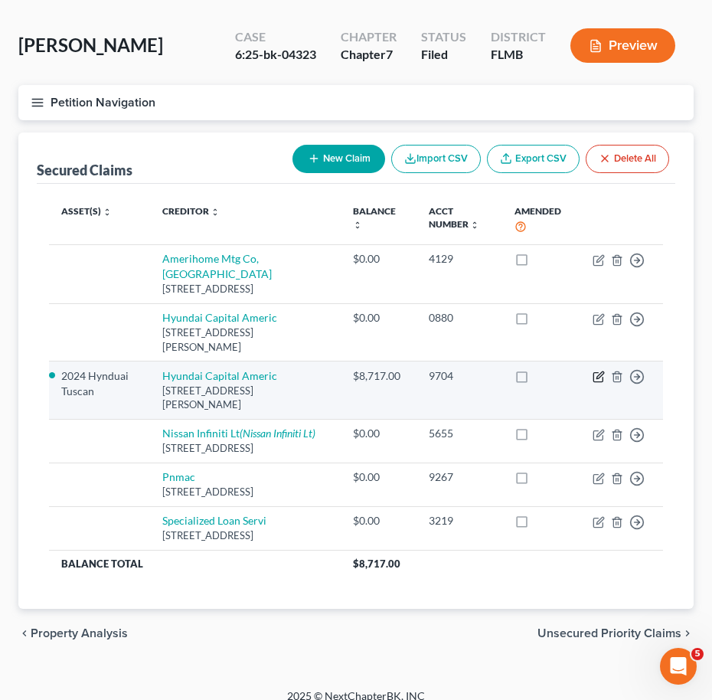
click at [599, 374] on icon "button" at bounding box center [600, 375] width 7 height 7
select select "4"
select select "0"
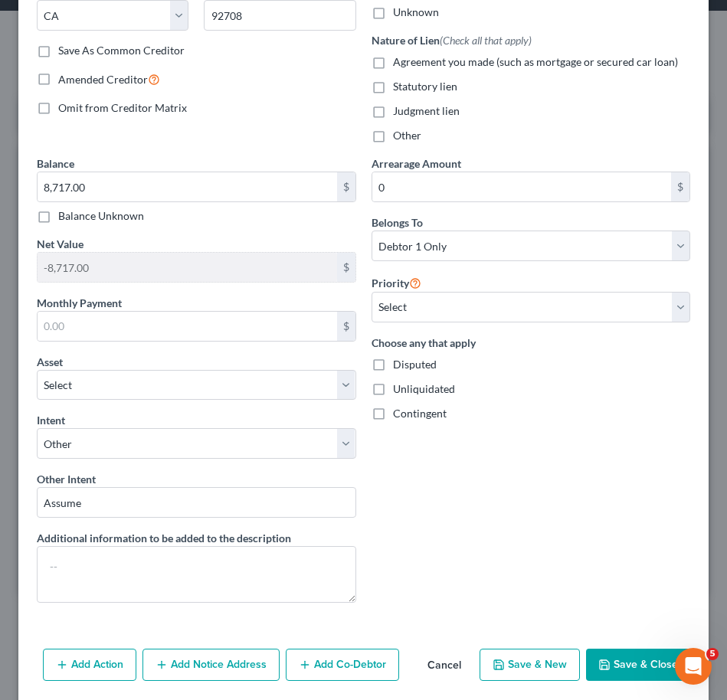
scroll to position [312, 0]
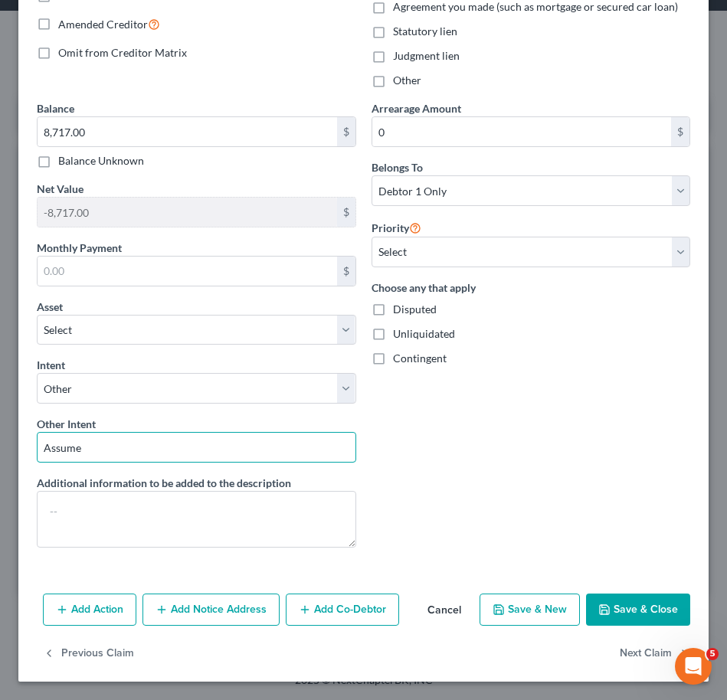
click at [210, 442] on input "Assume" at bounding box center [196, 447] width 319 height 31
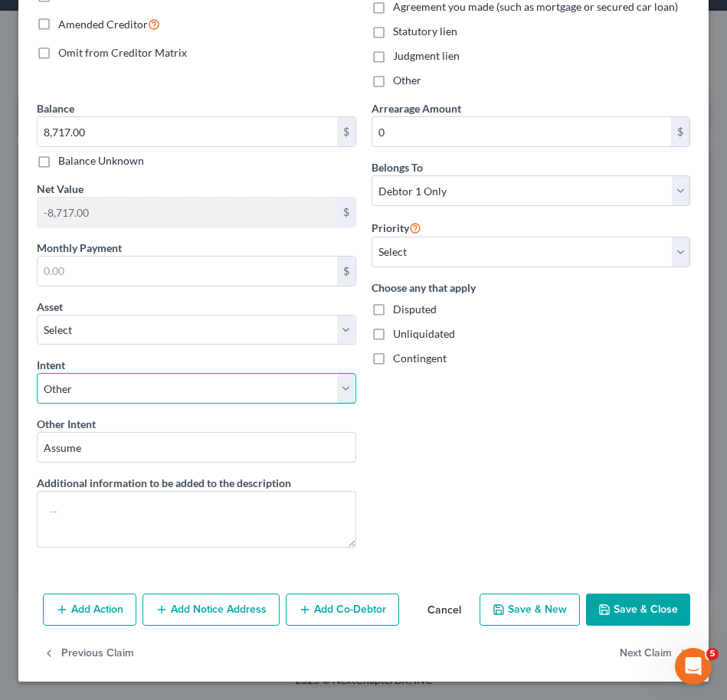
click at [227, 380] on select "Select Surrender Redeem Reaffirm Avoid Other" at bounding box center [196, 388] width 319 height 31
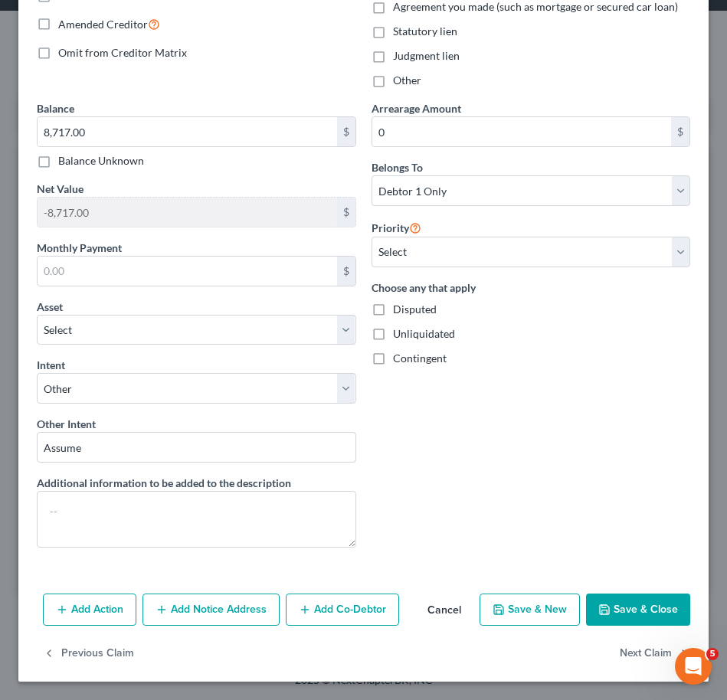
click at [403, 414] on div "Arrearage Amount 0 $ Belongs To * Select Debtor 1 Only Debtor 2 Only Debtor 1 A…" at bounding box center [531, 329] width 335 height 459
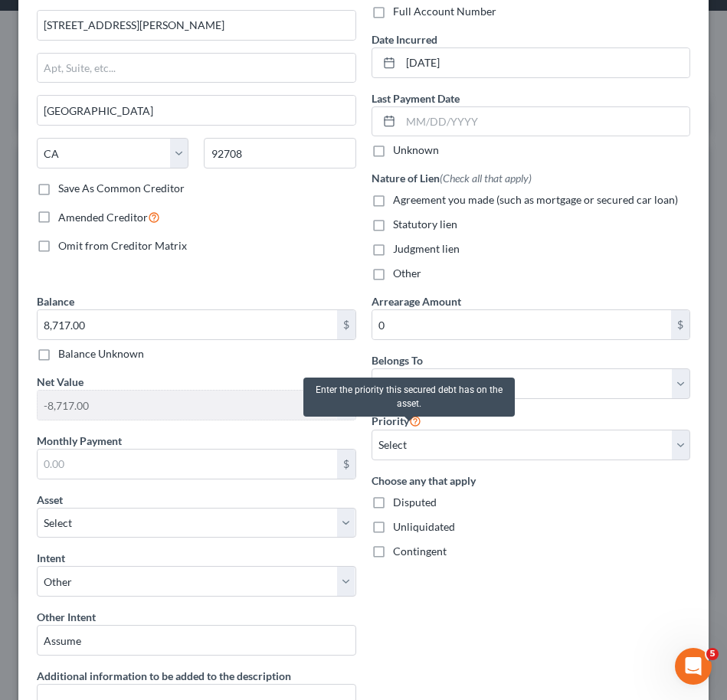
scroll to position [0, 0]
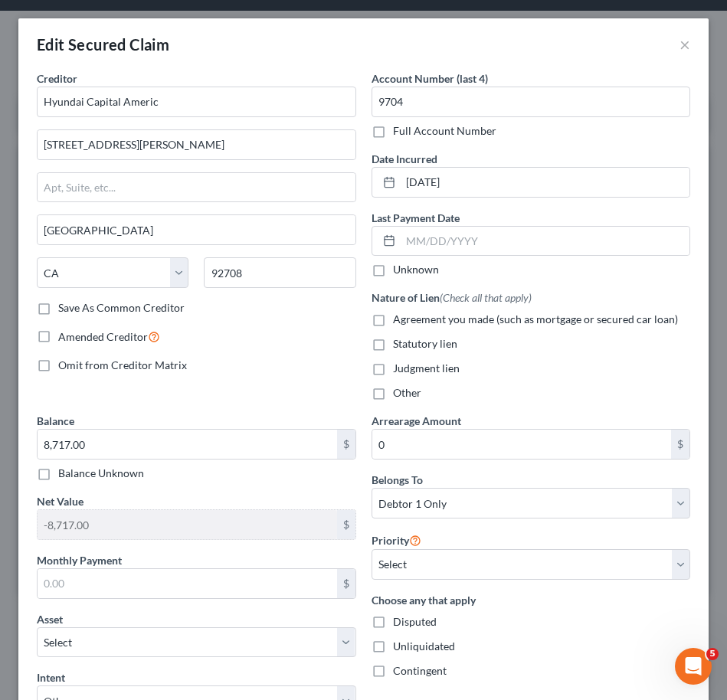
click at [104, 306] on label "Save As Common Creditor" at bounding box center [121, 307] width 126 height 15
click at [74, 306] on input "Save As Common Creditor" at bounding box center [69, 305] width 10 height 10
checkbox input "true"
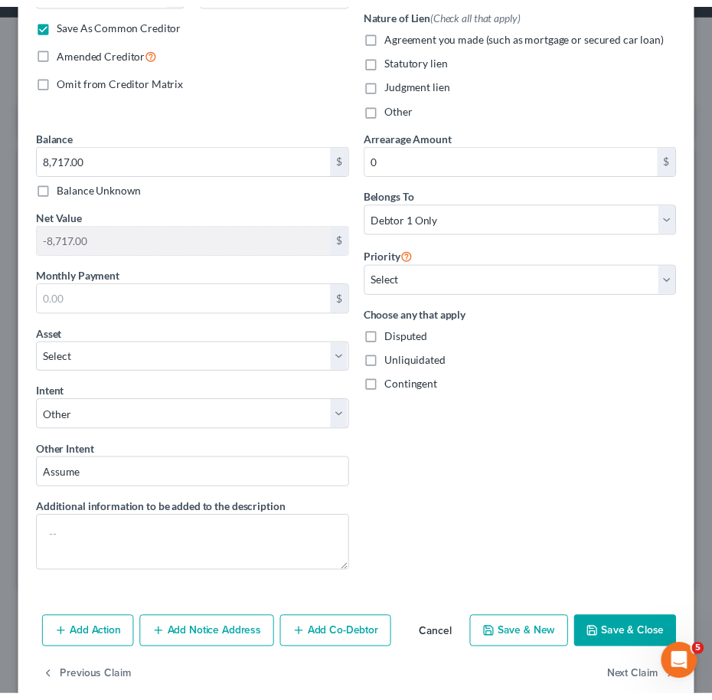
scroll to position [312, 0]
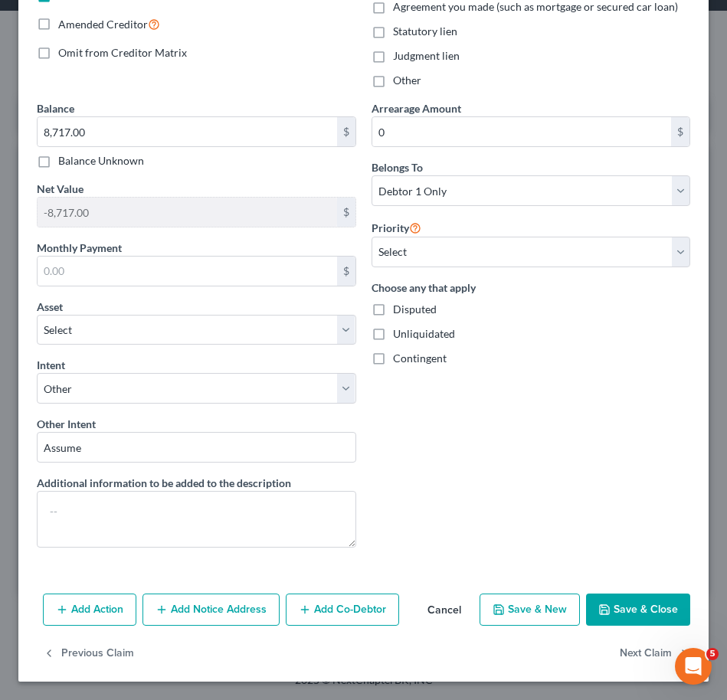
click at [617, 619] on button "Save & Close" at bounding box center [638, 609] width 104 height 32
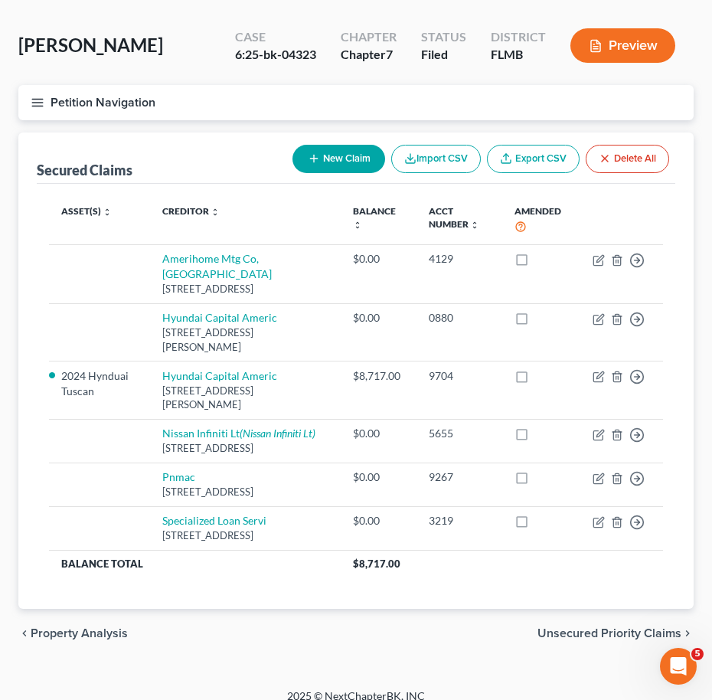
click at [31, 104] on icon "button" at bounding box center [38, 103] width 14 height 14
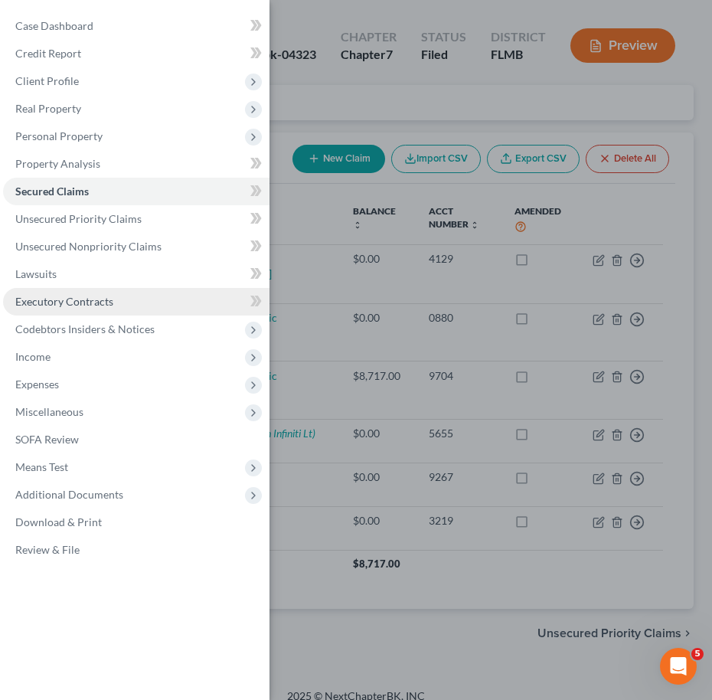
click at [87, 306] on span "Executory Contracts" at bounding box center [64, 301] width 98 height 13
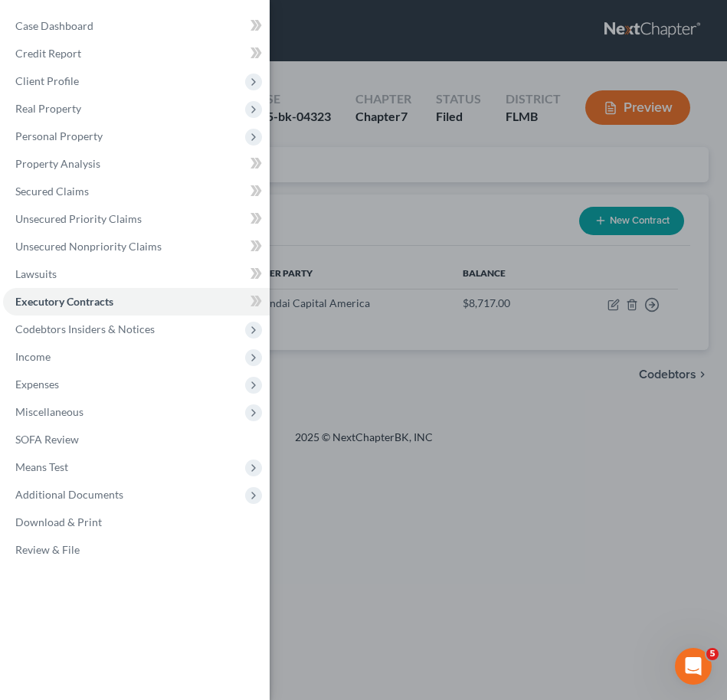
click at [533, 344] on div "Case Dashboard Payments Invoices Payments Payments Credit Report Client Profile" at bounding box center [363, 350] width 727 height 700
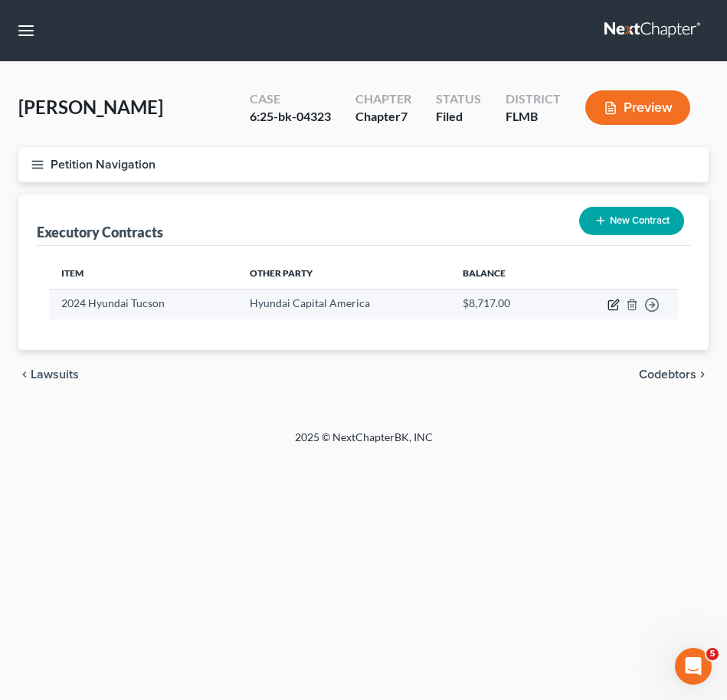
click at [616, 302] on icon "button" at bounding box center [613, 305] width 12 height 12
select select "3"
select select "1"
select select "0"
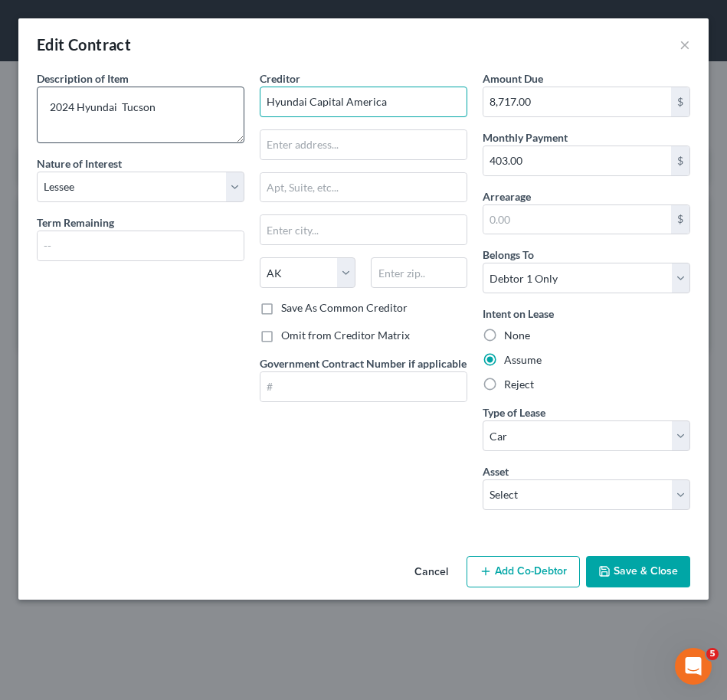
drag, startPoint x: 410, startPoint y: 110, endPoint x: 190, endPoint y: 99, distance: 220.8
click at [190, 99] on div "Description of non-residential real property * Description of Item * 2024 Hyund…" at bounding box center [363, 296] width 669 height 452
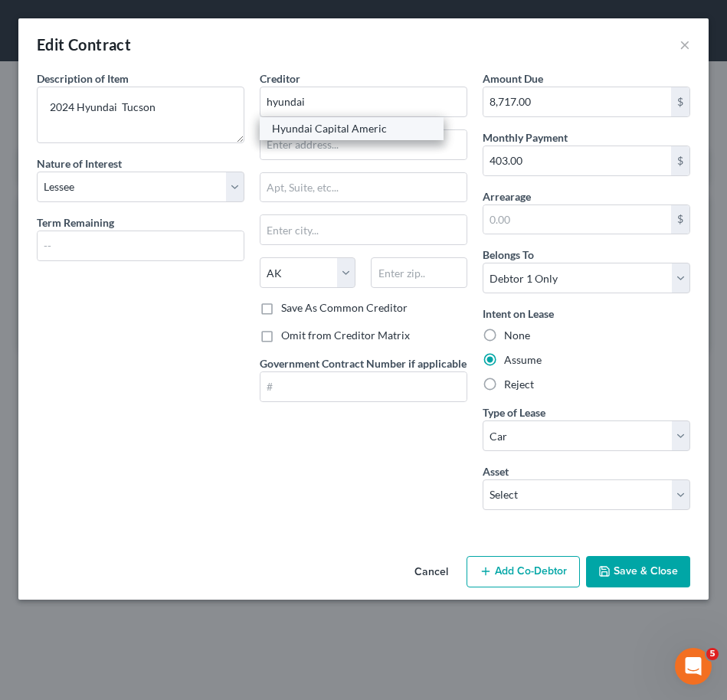
click at [307, 125] on div "Hyundai Capital Americ" at bounding box center [351, 128] width 159 height 15
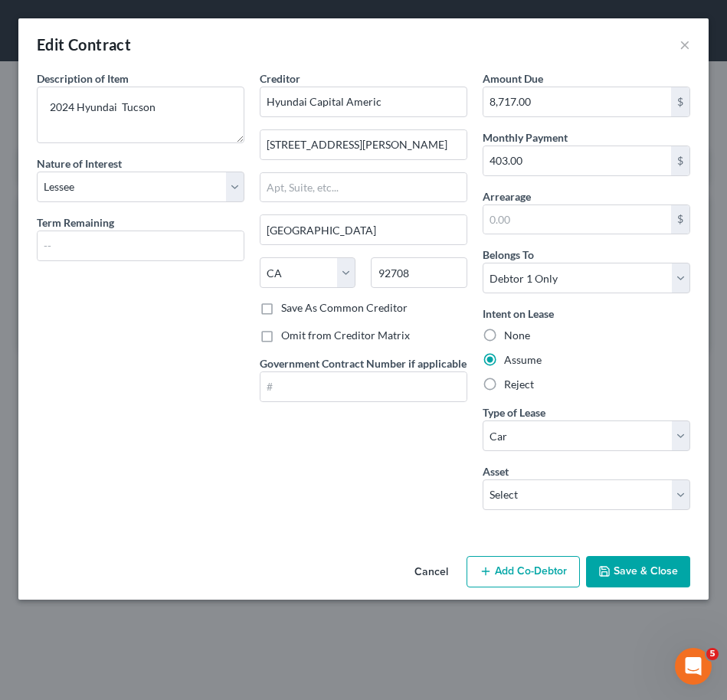
click at [630, 571] on button "Save & Close" at bounding box center [638, 572] width 104 height 32
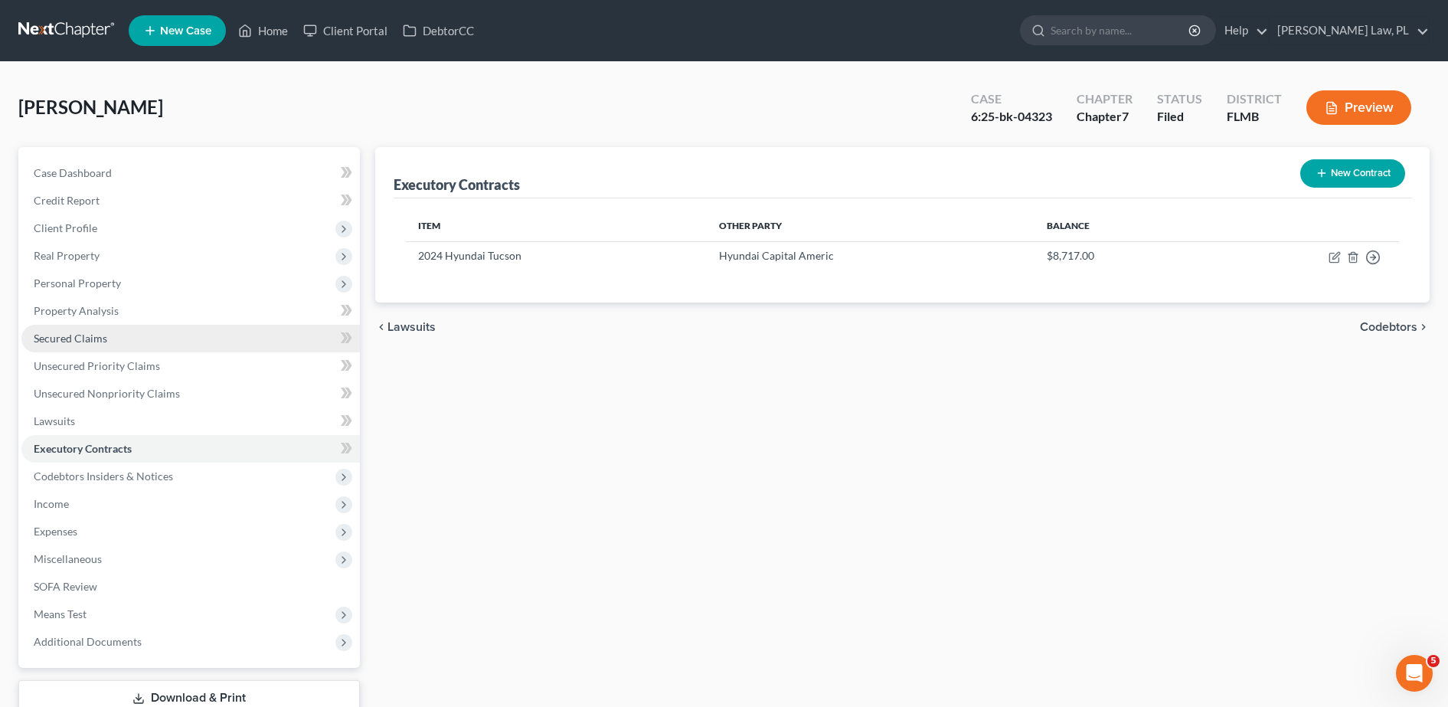
click at [128, 332] on link "Secured Claims" at bounding box center [190, 339] width 338 height 28
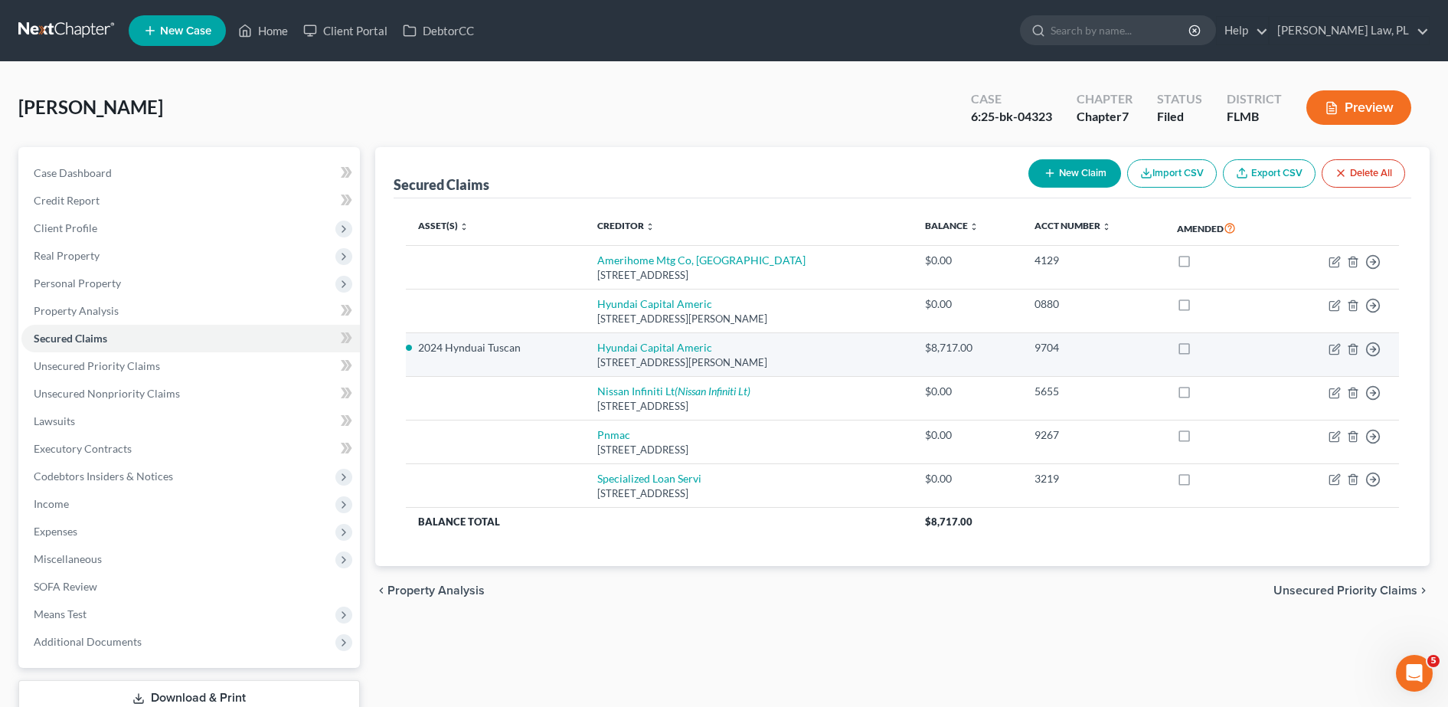
click at [1198, 352] on label at bounding box center [1198, 352] width 0 height 0
click at [1205, 349] on input "checkbox" at bounding box center [1210, 345] width 10 height 10
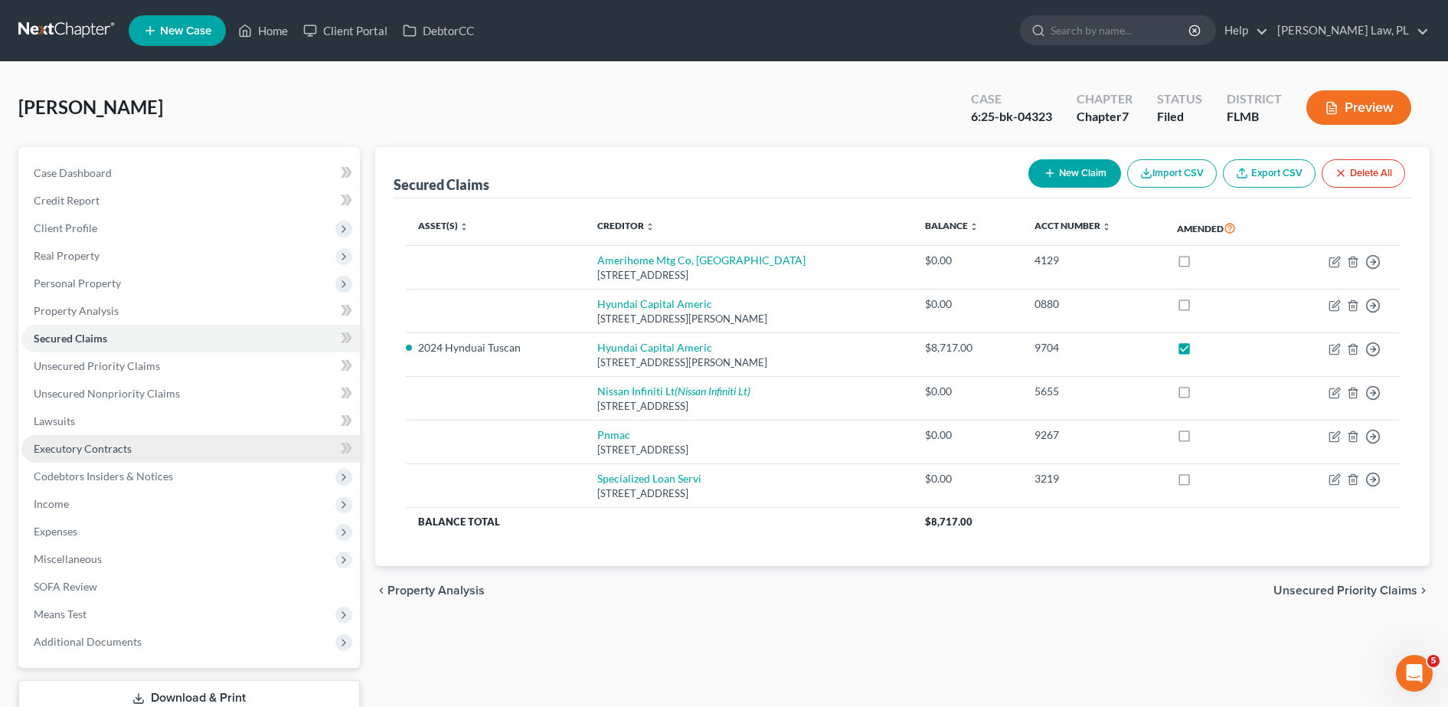
click at [181, 450] on link "Executory Contracts" at bounding box center [190, 449] width 338 height 28
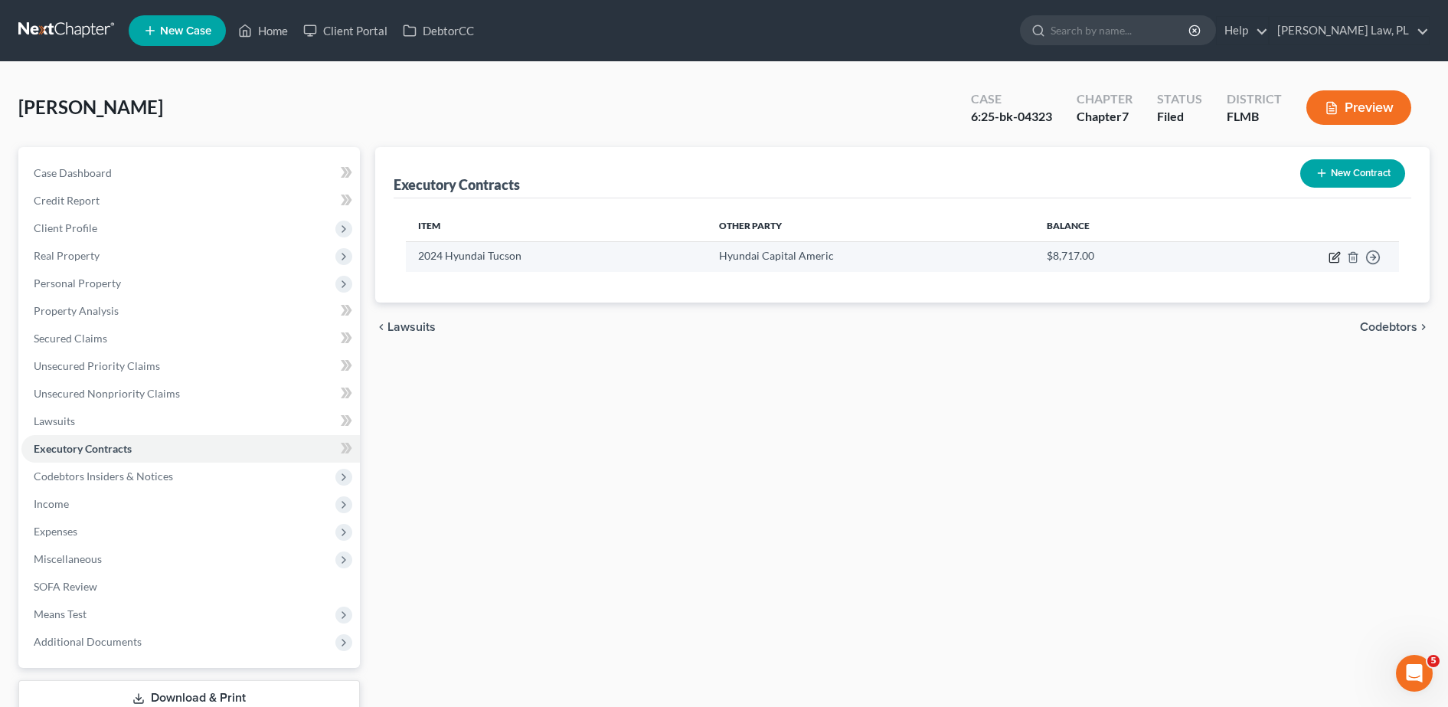
click at [1338, 258] on icon "button" at bounding box center [1335, 257] width 12 height 12
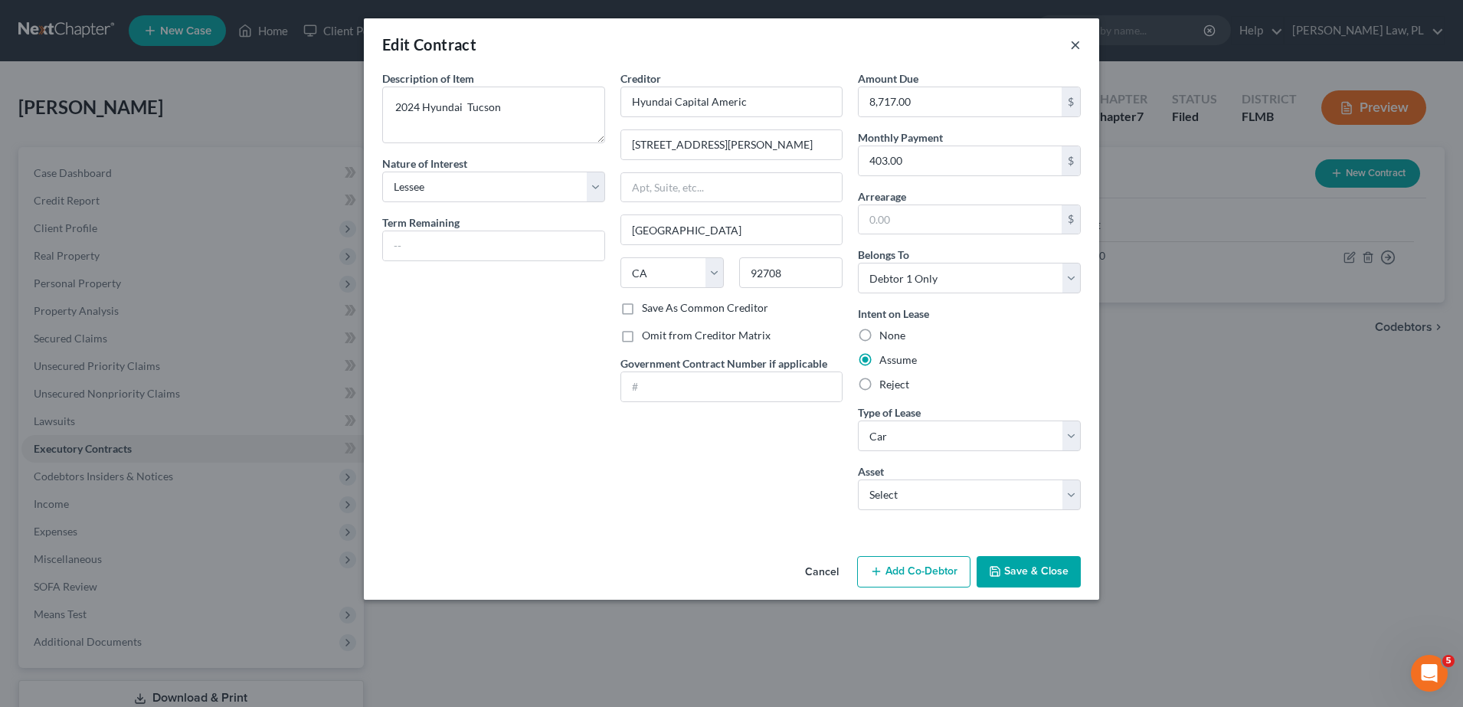
click at [1077, 45] on button "×" at bounding box center [1075, 44] width 11 height 18
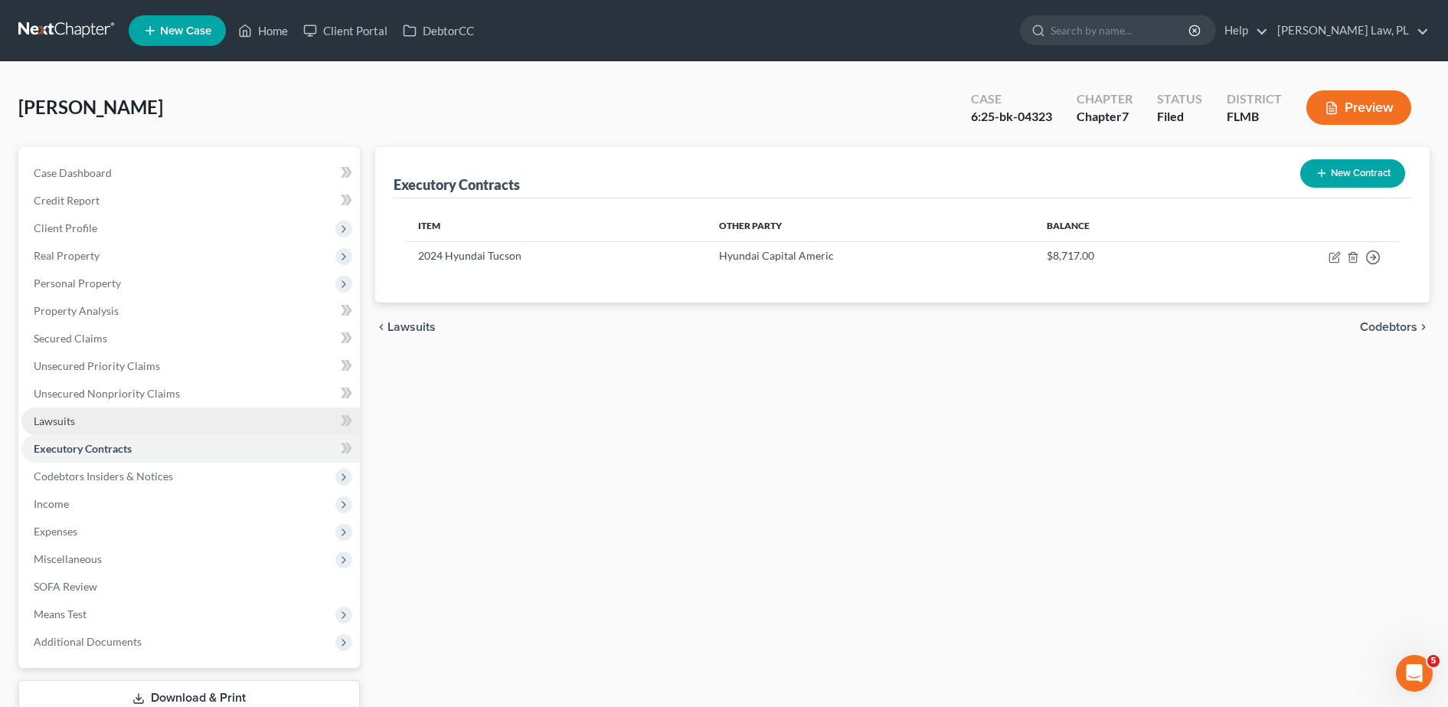
click at [87, 419] on link "Lawsuits" at bounding box center [190, 421] width 338 height 28
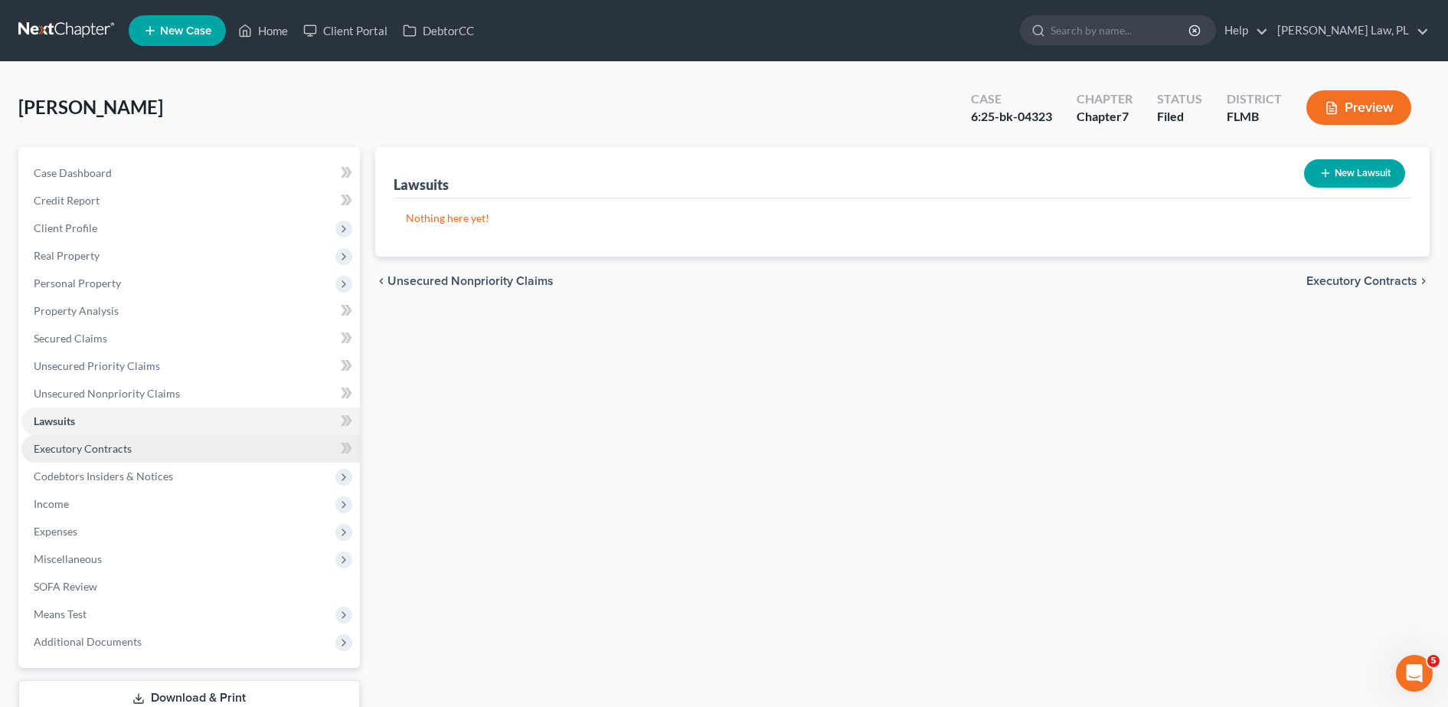
click at [124, 442] on span "Executory Contracts" at bounding box center [83, 448] width 98 height 13
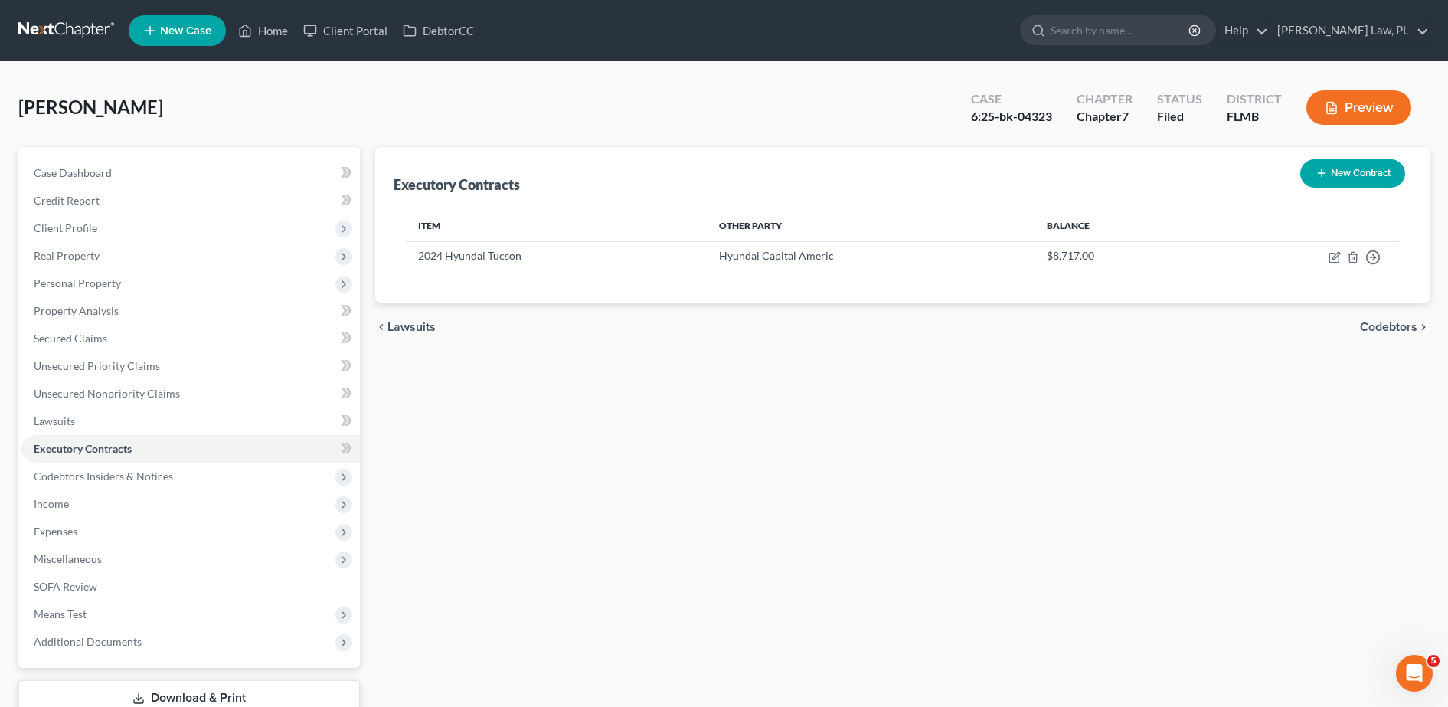
click at [1361, 91] on button "Preview" at bounding box center [1358, 107] width 105 height 34
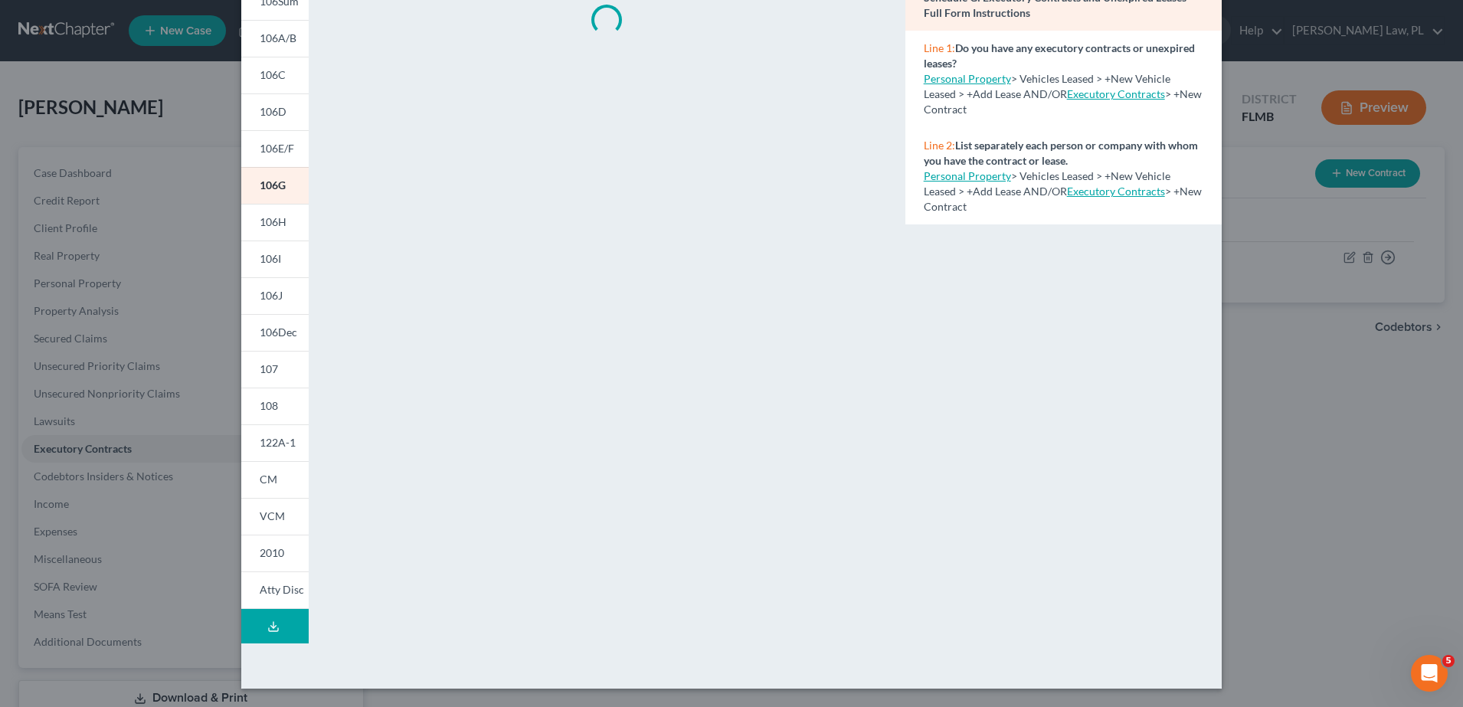
scroll to position [142, 0]
click at [253, 416] on link "108" at bounding box center [274, 406] width 67 height 37
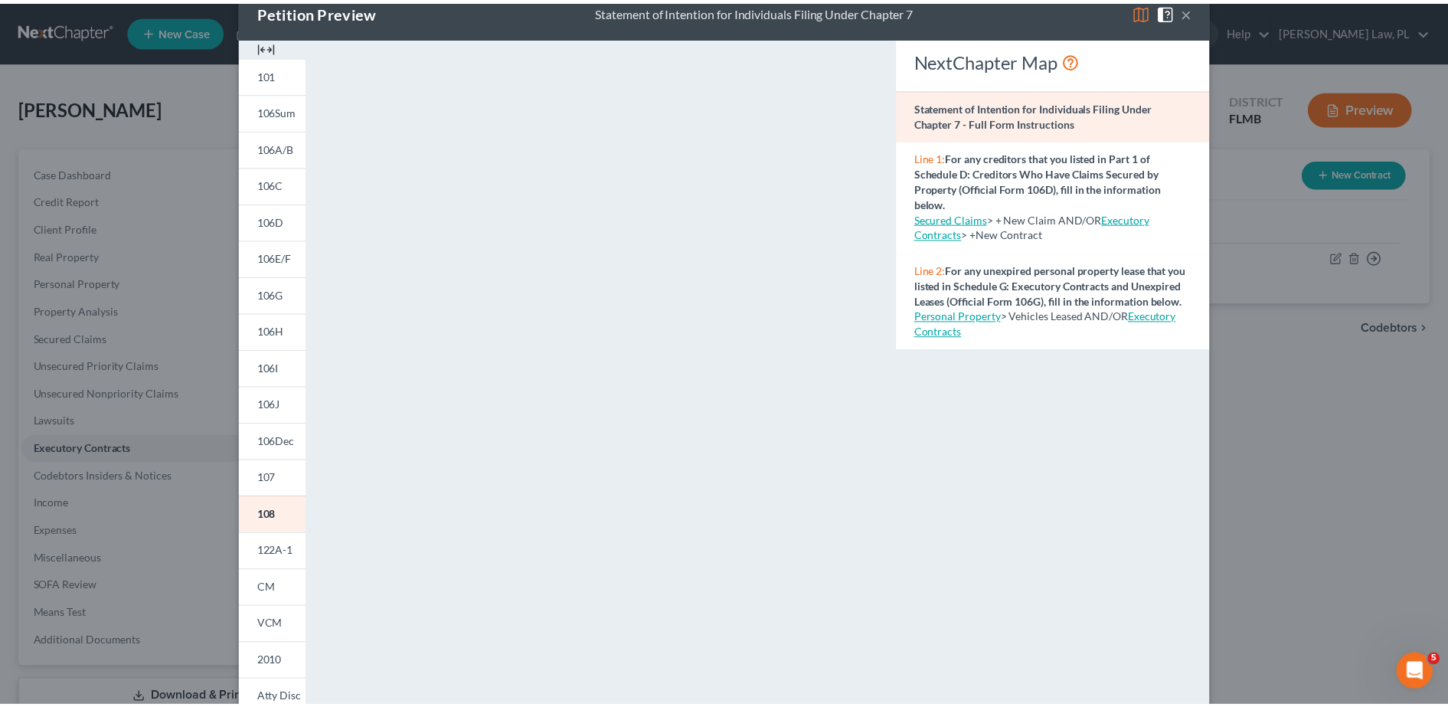
scroll to position [34, 0]
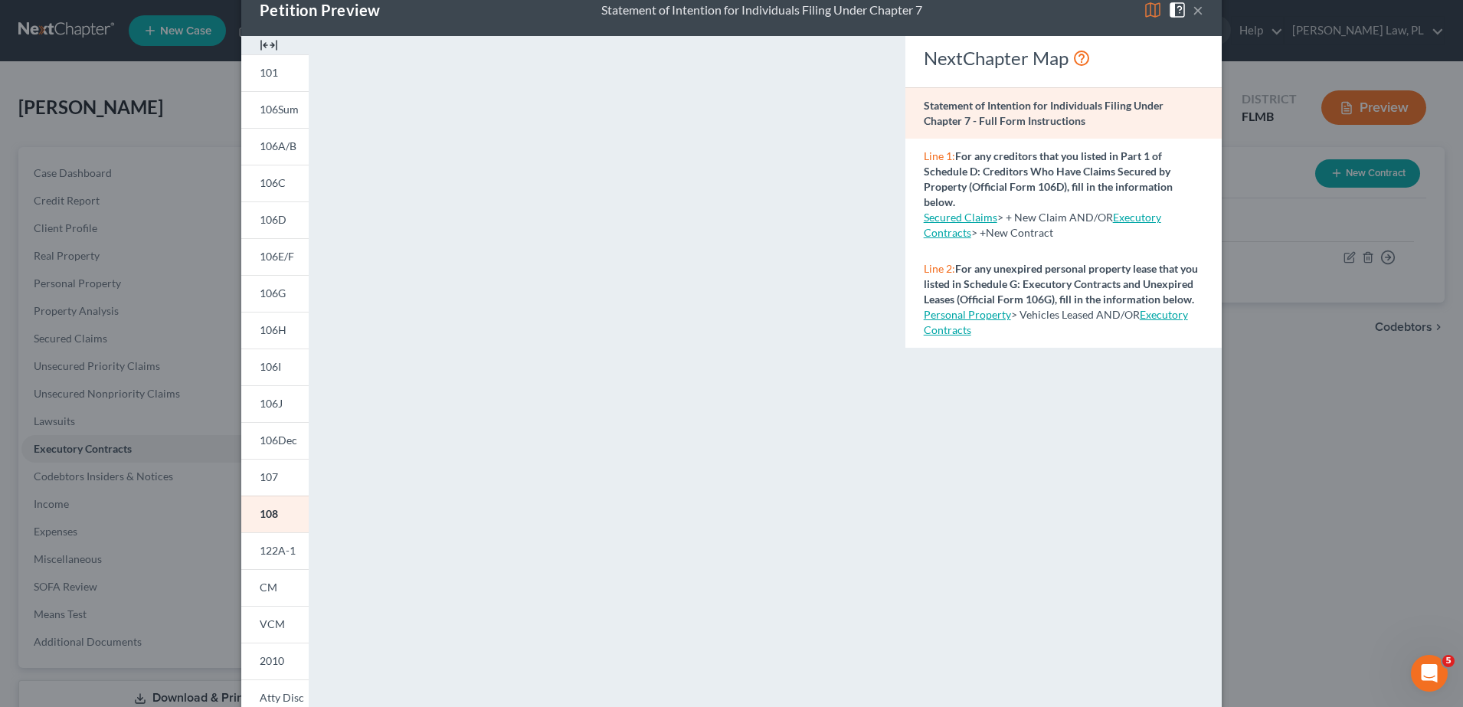
click at [1192, 11] on button "×" at bounding box center [1197, 10] width 11 height 18
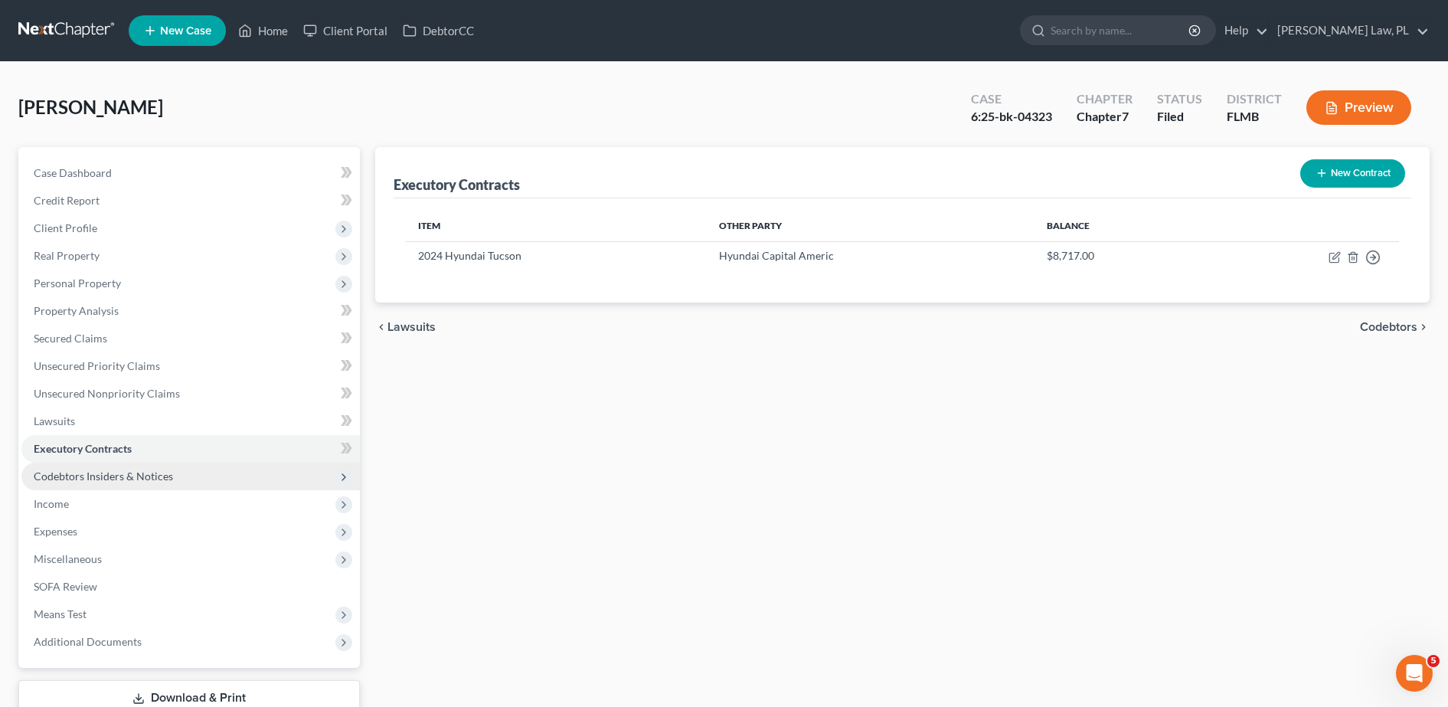
click at [132, 472] on span "Codebtors Insiders & Notices" at bounding box center [103, 475] width 139 height 13
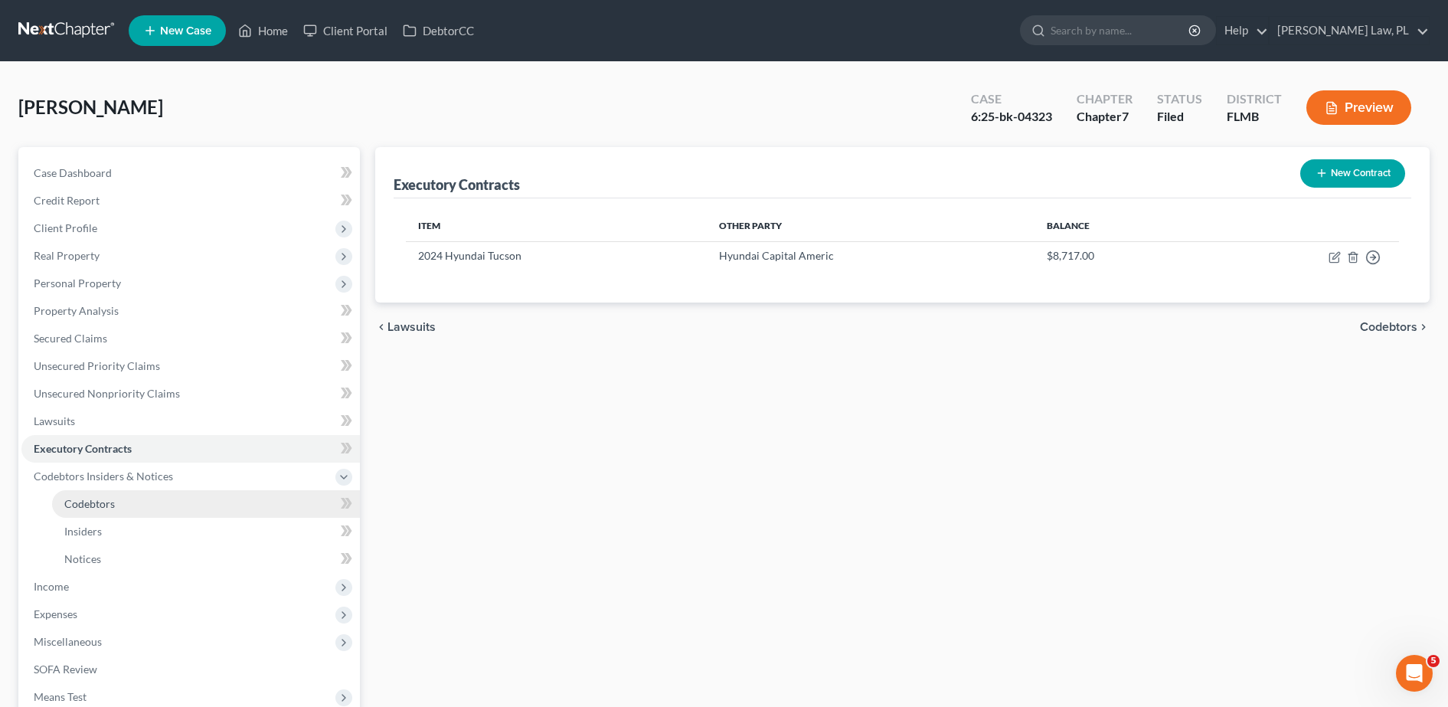
click at [85, 499] on span "Codebtors" at bounding box center [89, 503] width 51 height 13
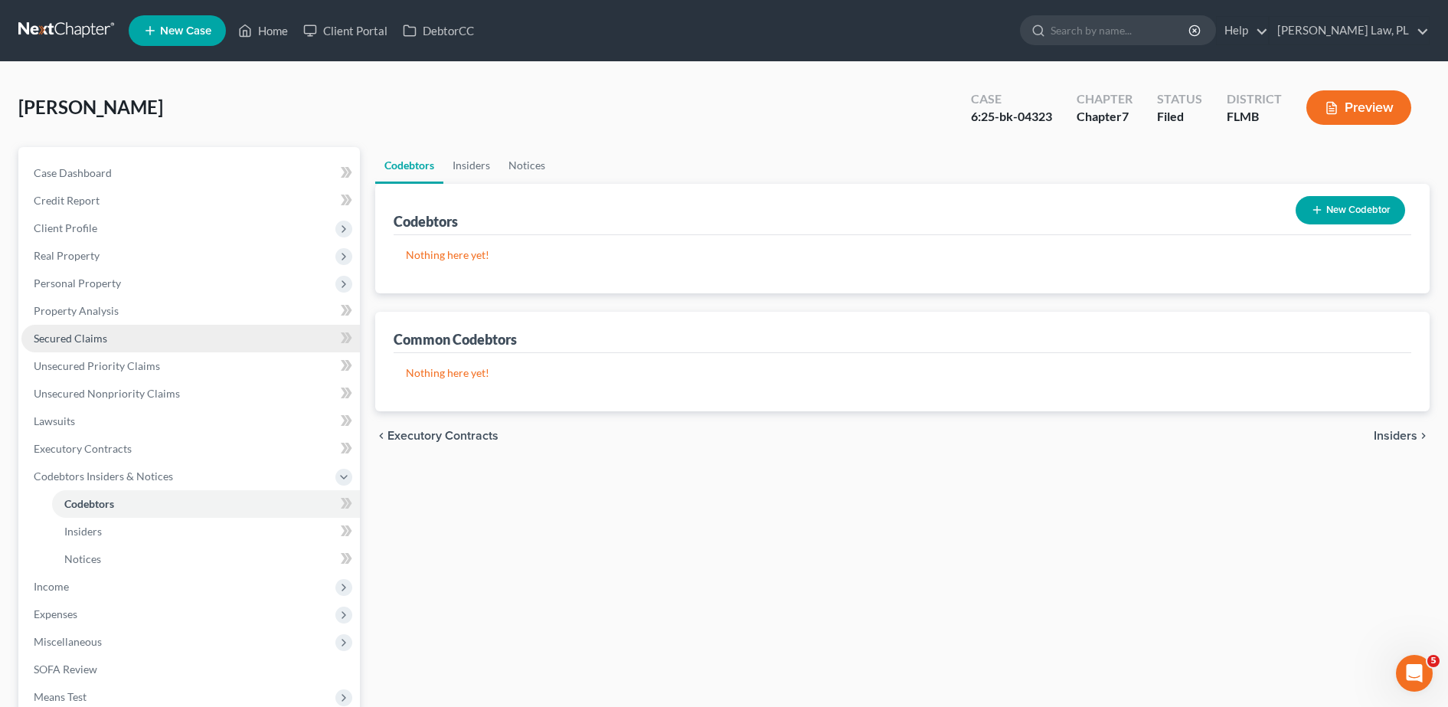
click at [106, 331] on link "Secured Claims" at bounding box center [190, 339] width 338 height 28
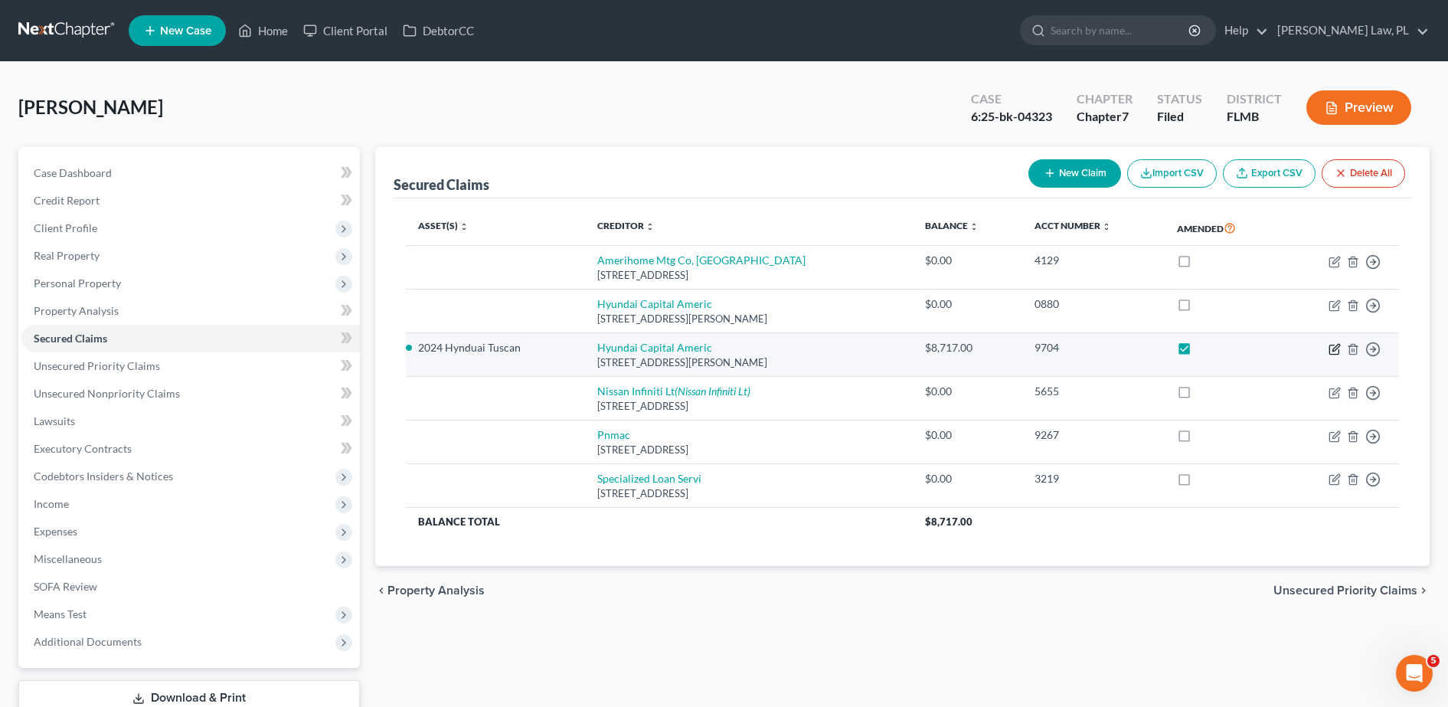
click at [1332, 344] on icon "button" at bounding box center [1335, 349] width 12 height 12
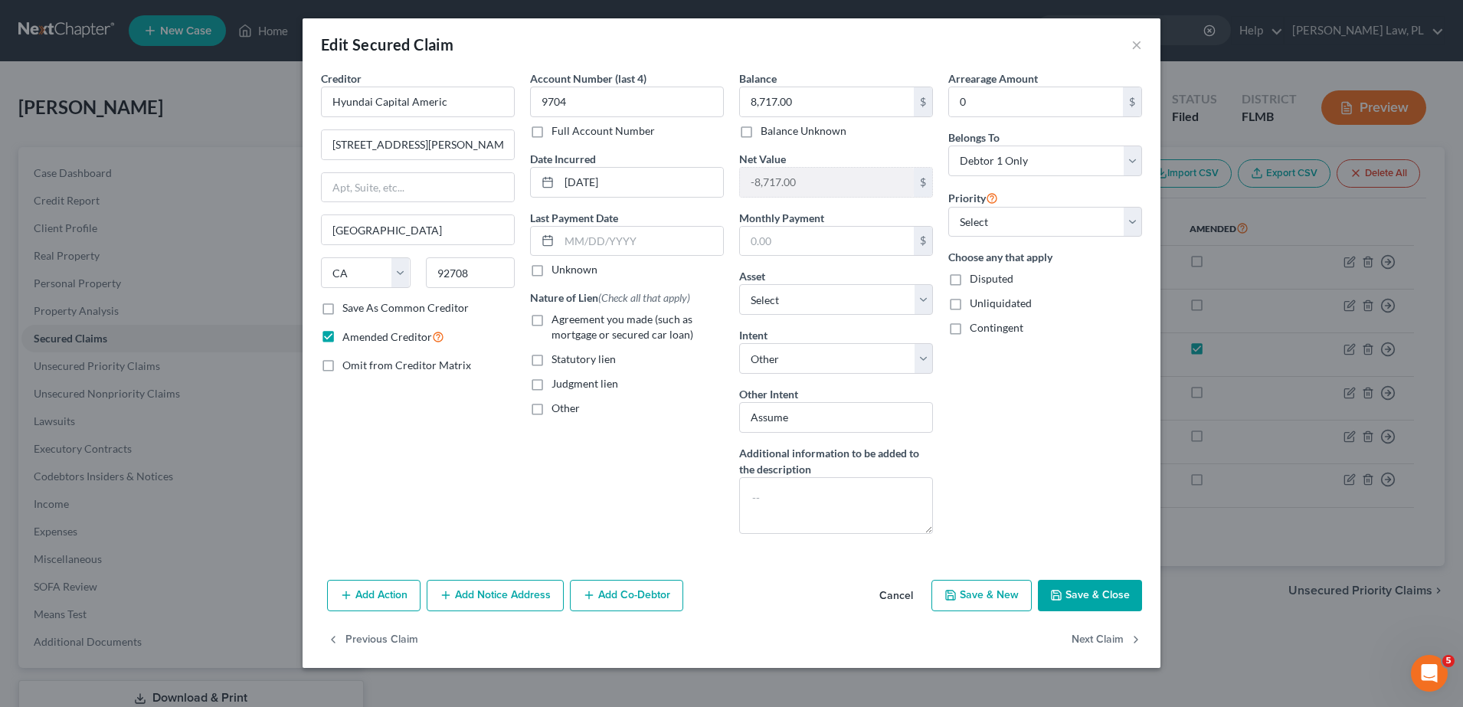
click at [1084, 594] on button "Save & Close" at bounding box center [1090, 596] width 104 height 32
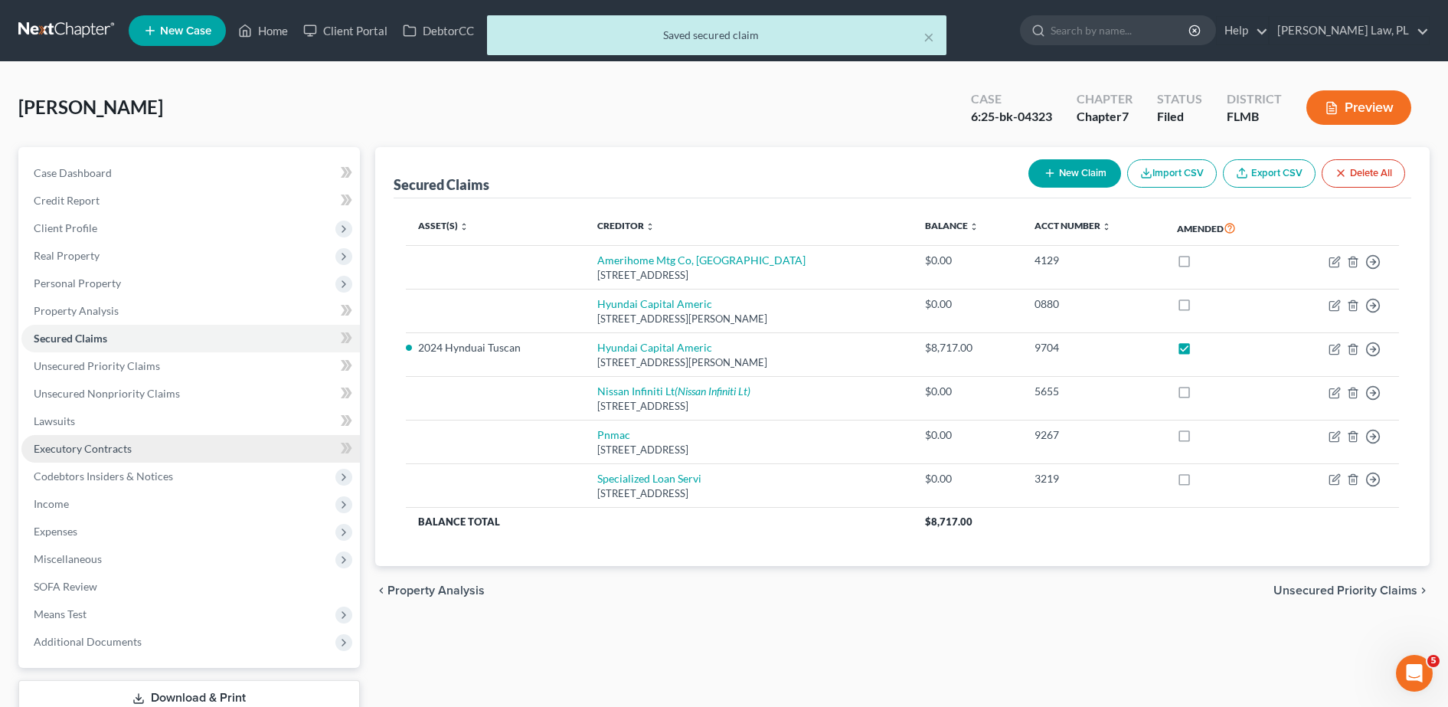
click at [103, 453] on span "Executory Contracts" at bounding box center [83, 448] width 98 height 13
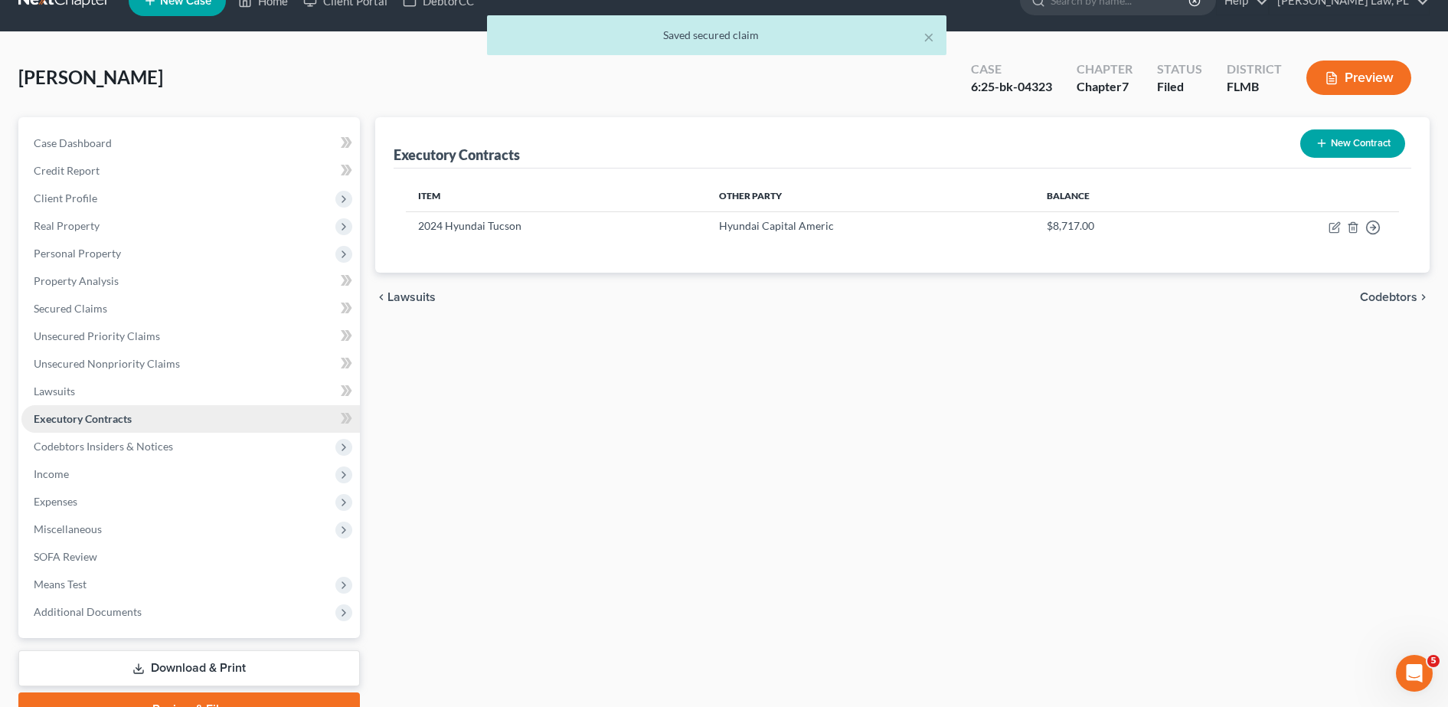
scroll to position [31, 0]
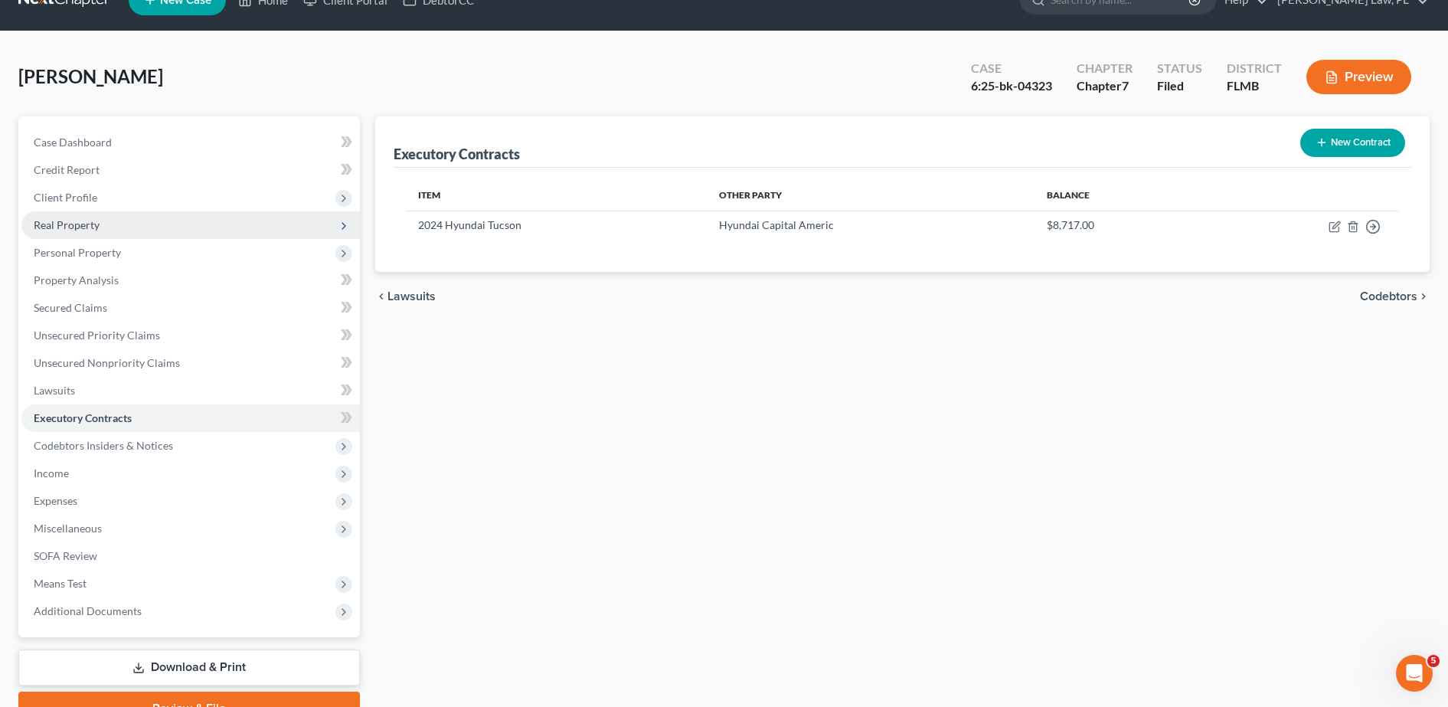
click at [110, 228] on span "Real Property" at bounding box center [190, 225] width 338 height 28
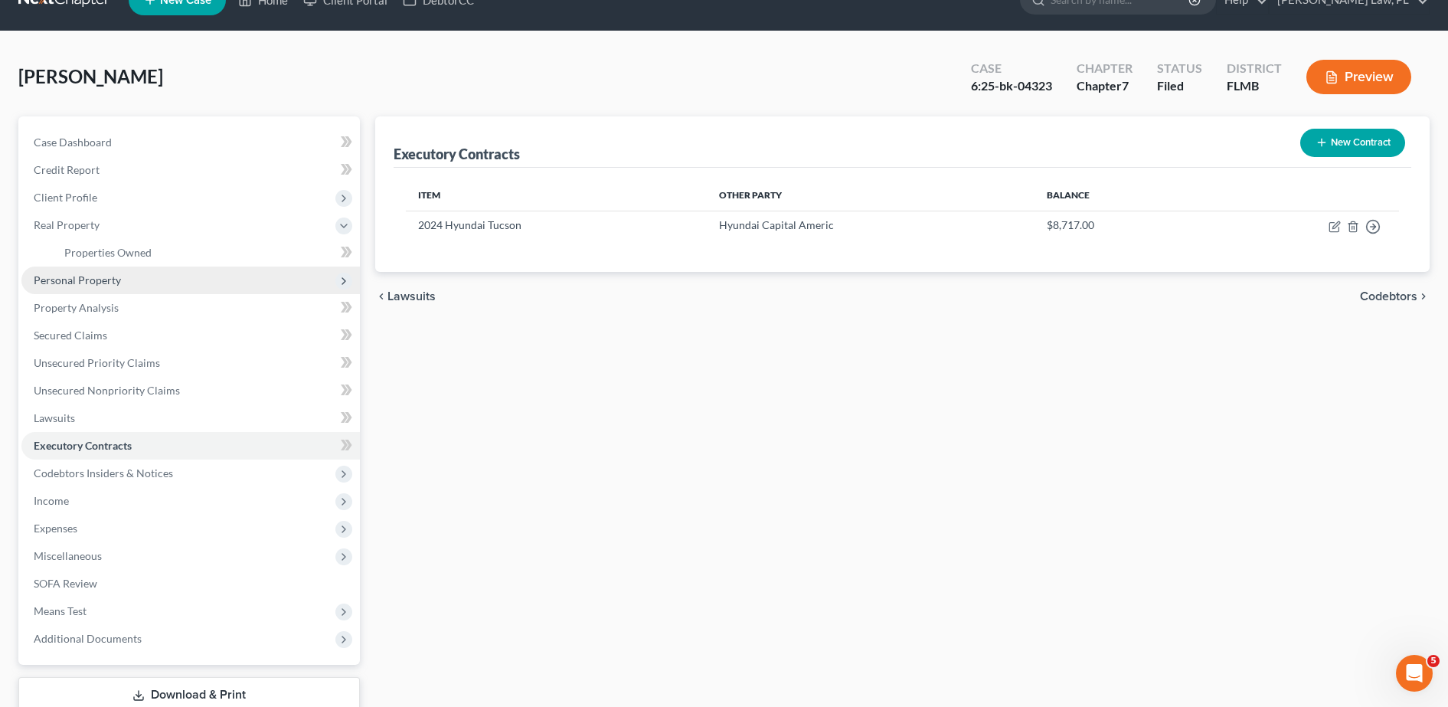
click at [100, 270] on span "Personal Property" at bounding box center [190, 280] width 338 height 28
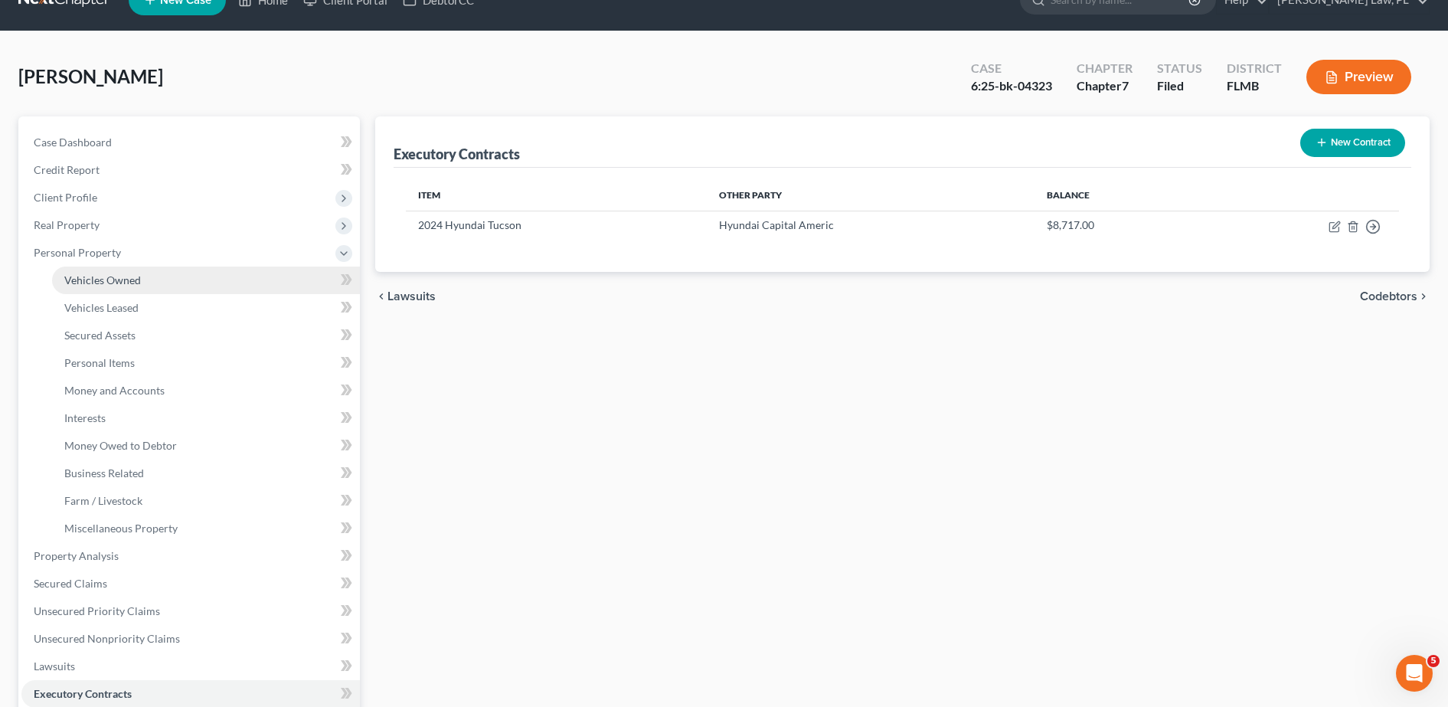
click at [110, 286] on link "Vehicles Owned" at bounding box center [206, 280] width 308 height 28
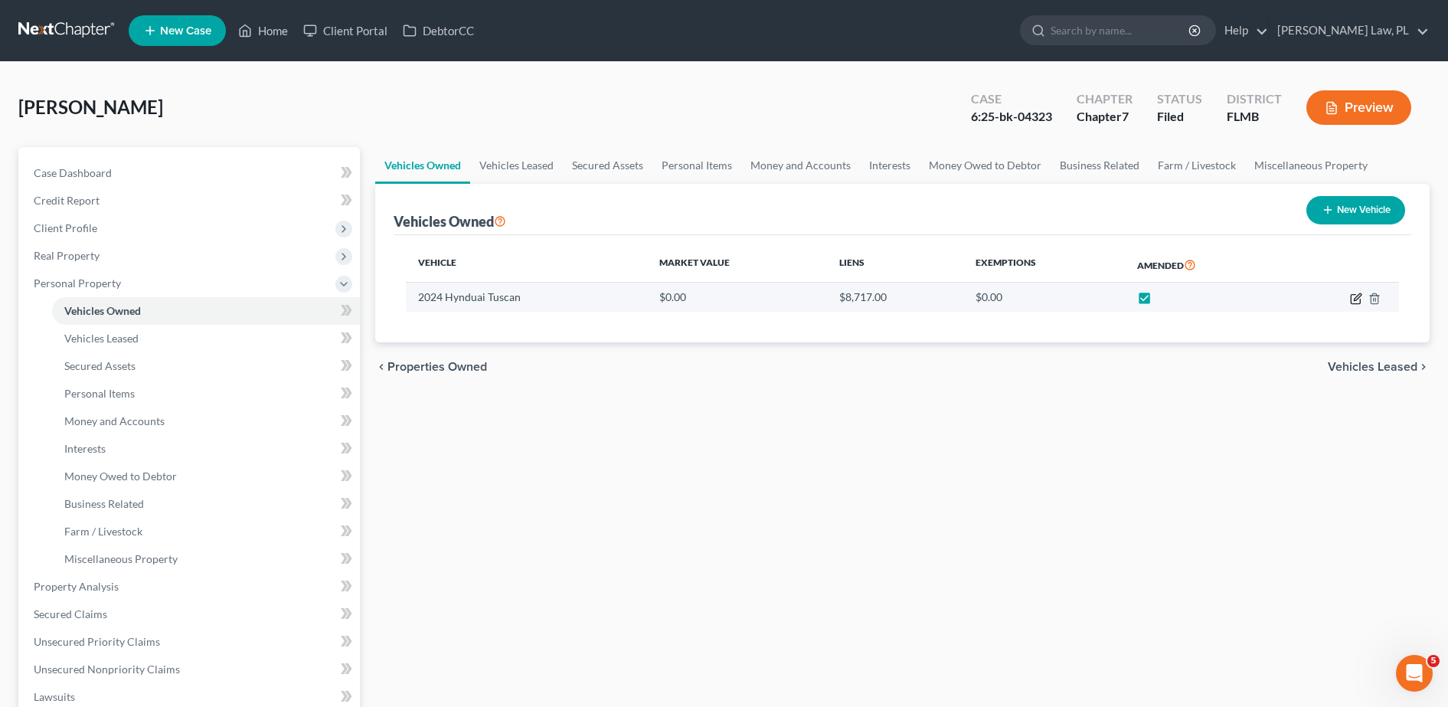
click at [1357, 299] on icon "button" at bounding box center [1357, 296] width 7 height 7
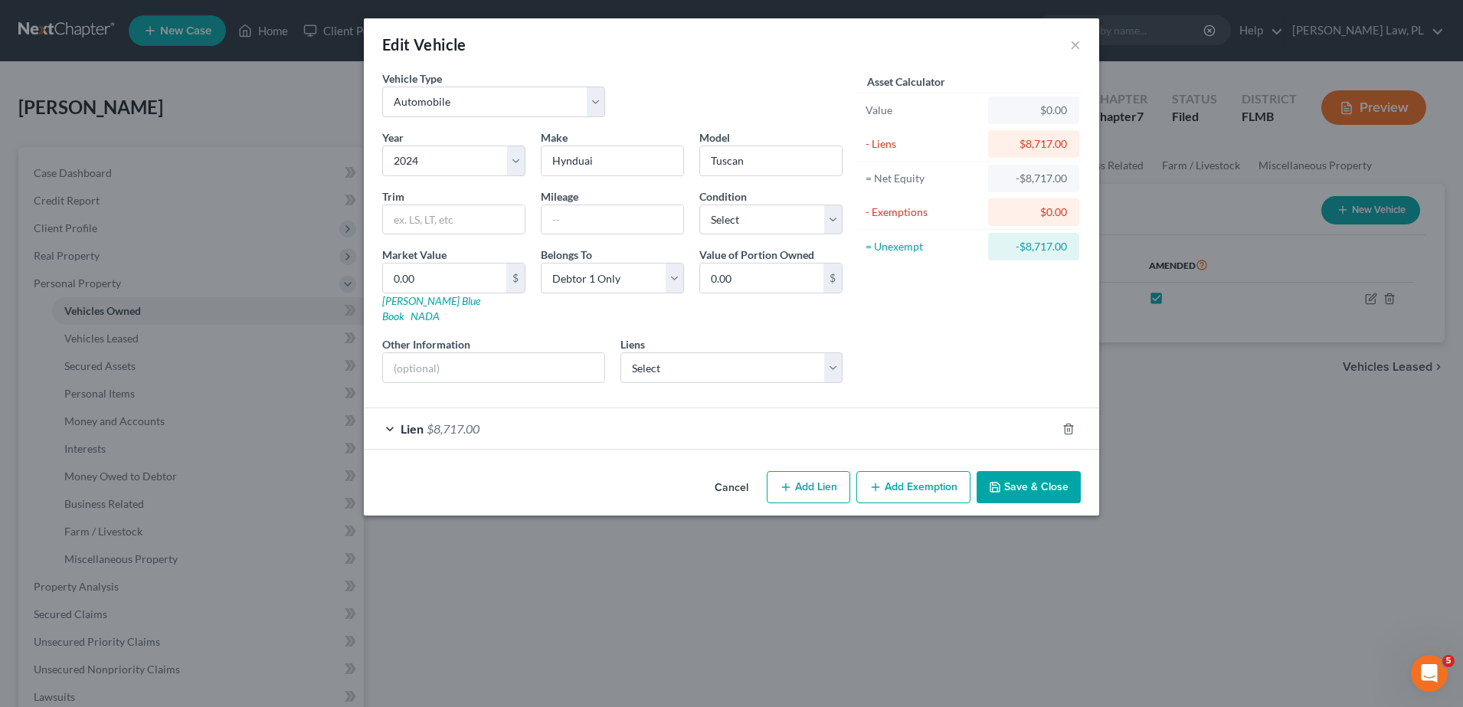
click at [947, 423] on div "Lien $8,717.00" at bounding box center [710, 428] width 692 height 41
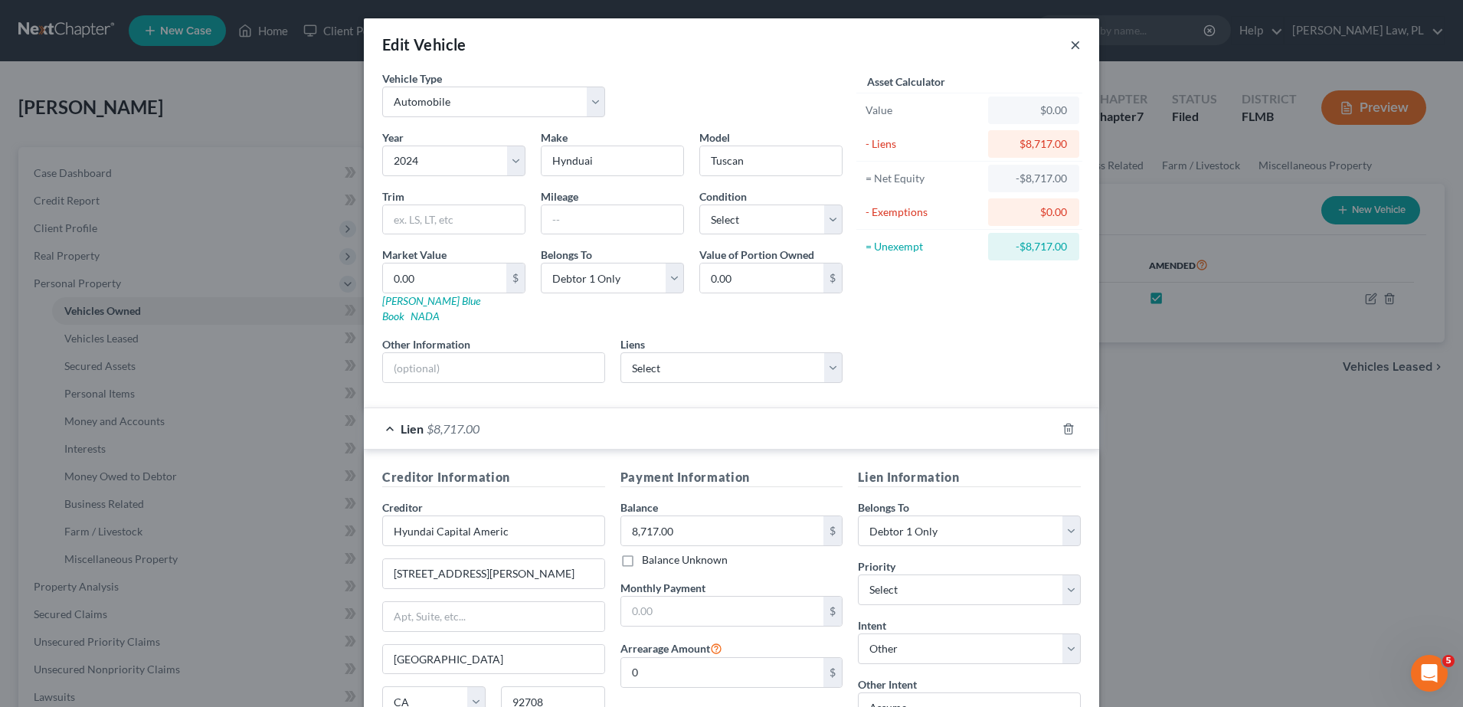
click at [1070, 42] on button "×" at bounding box center [1075, 44] width 11 height 18
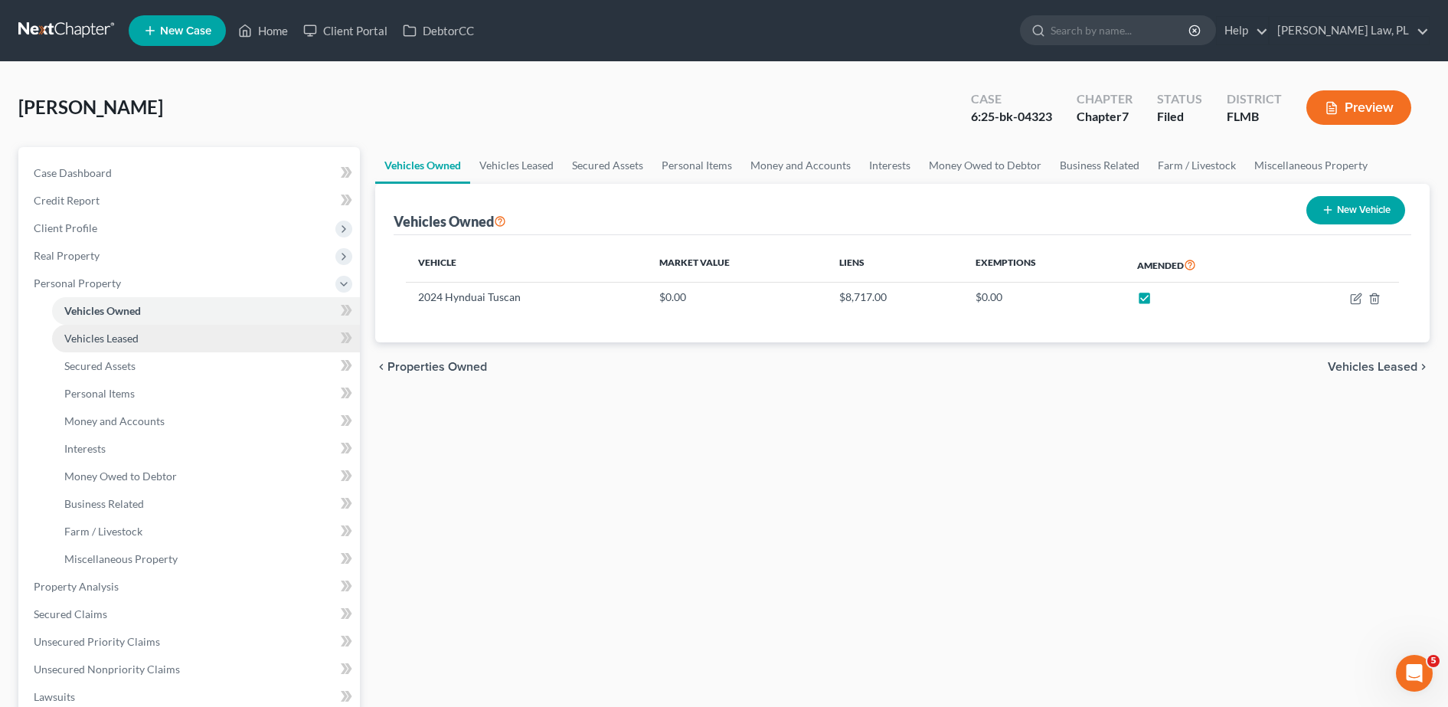
click at [158, 339] on link "Vehicles Leased" at bounding box center [206, 339] width 308 height 28
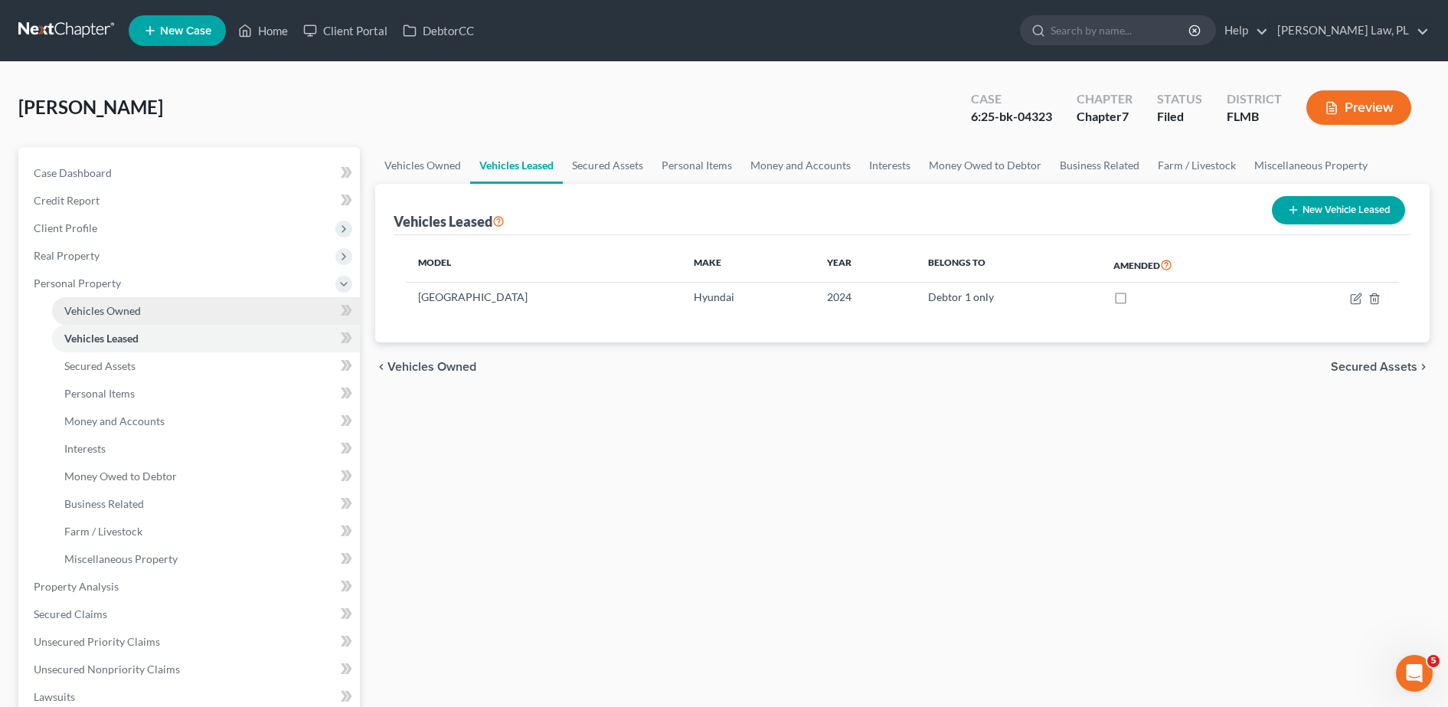
click at [131, 315] on span "Vehicles Owned" at bounding box center [102, 310] width 77 height 13
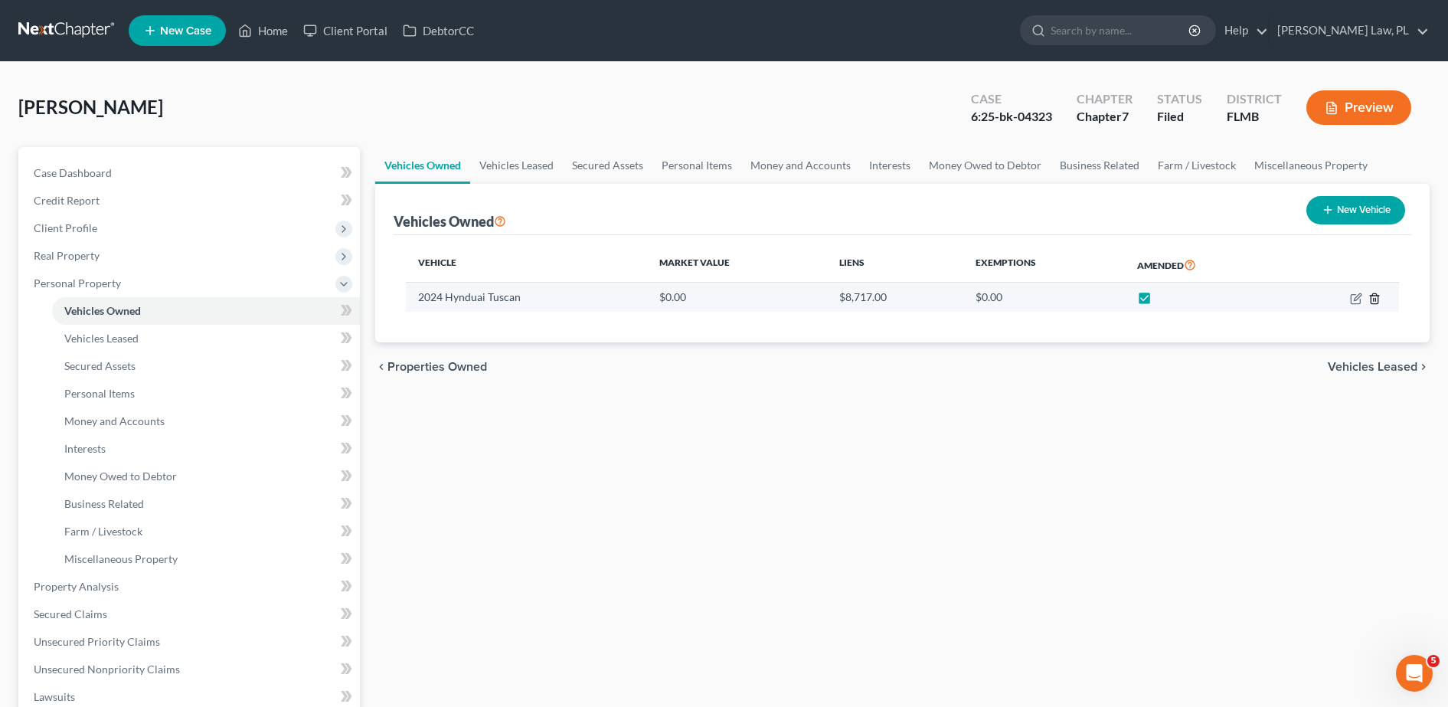
click at [1375, 298] on line "button" at bounding box center [1375, 299] width 0 height 3
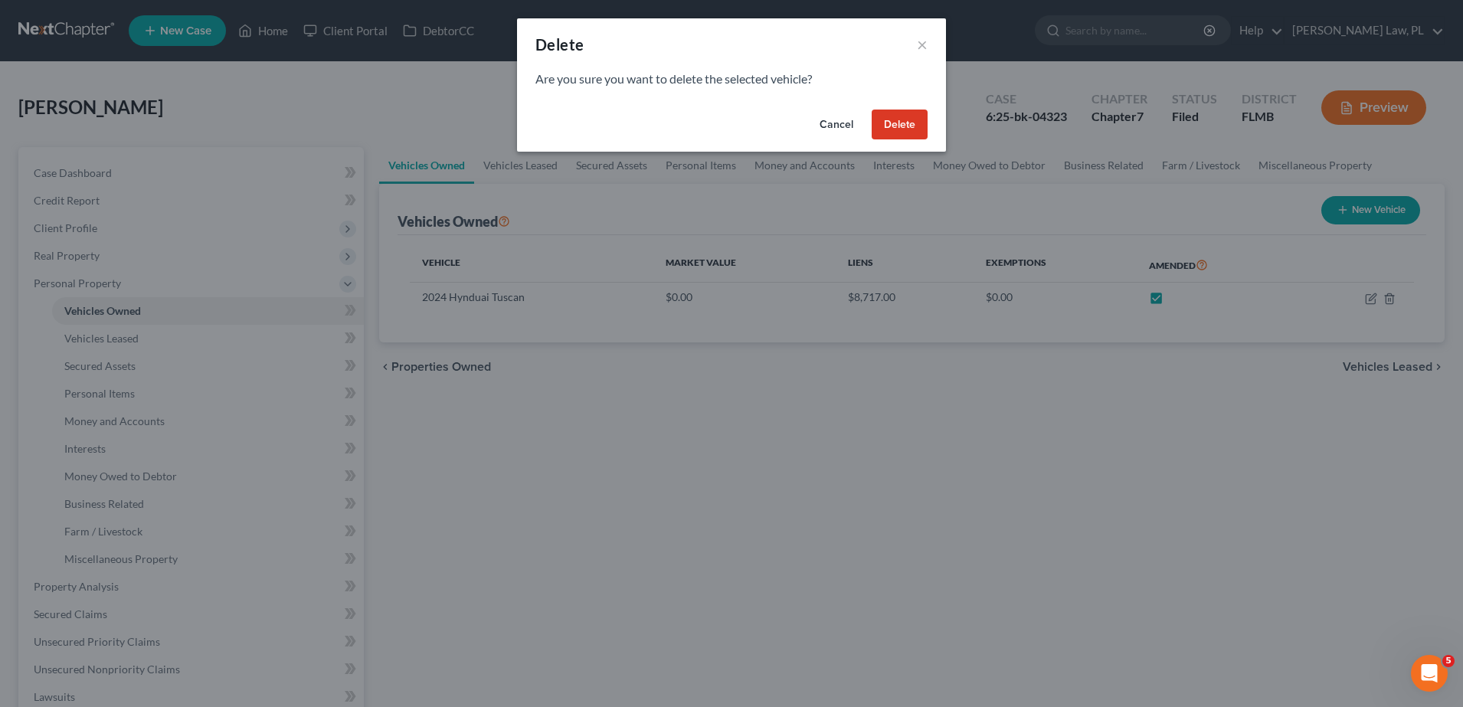
click at [918, 118] on button "Delete" at bounding box center [899, 125] width 56 height 31
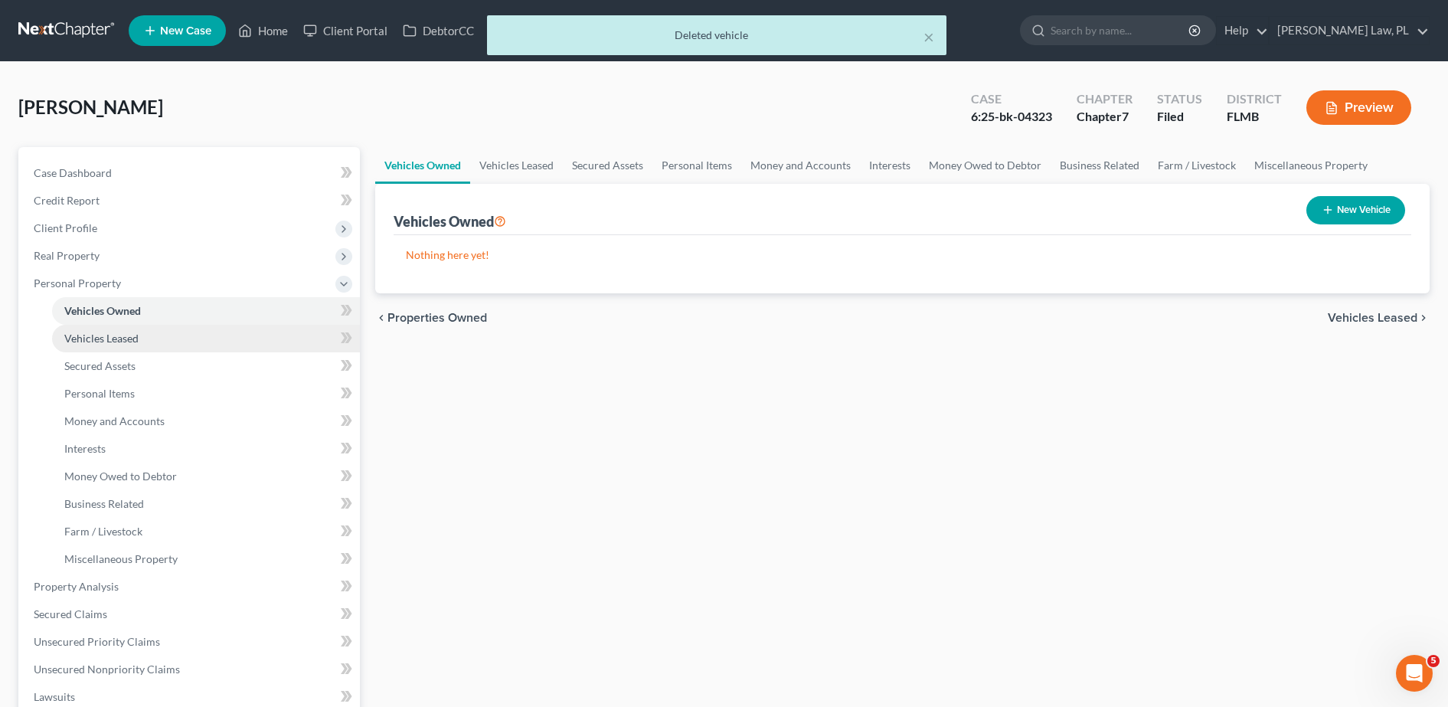
click at [209, 338] on link "Vehicles Leased" at bounding box center [206, 339] width 308 height 28
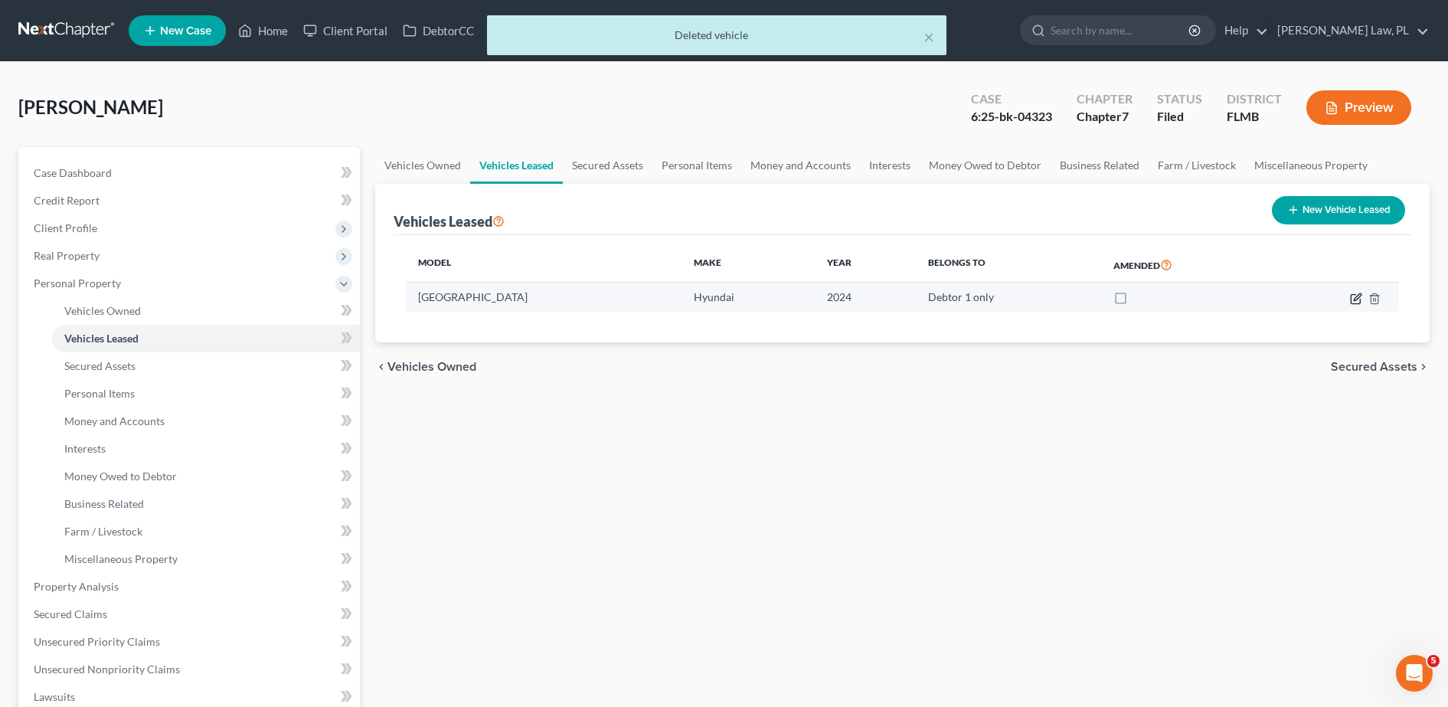
click at [1355, 300] on icon "button" at bounding box center [1357, 296] width 7 height 7
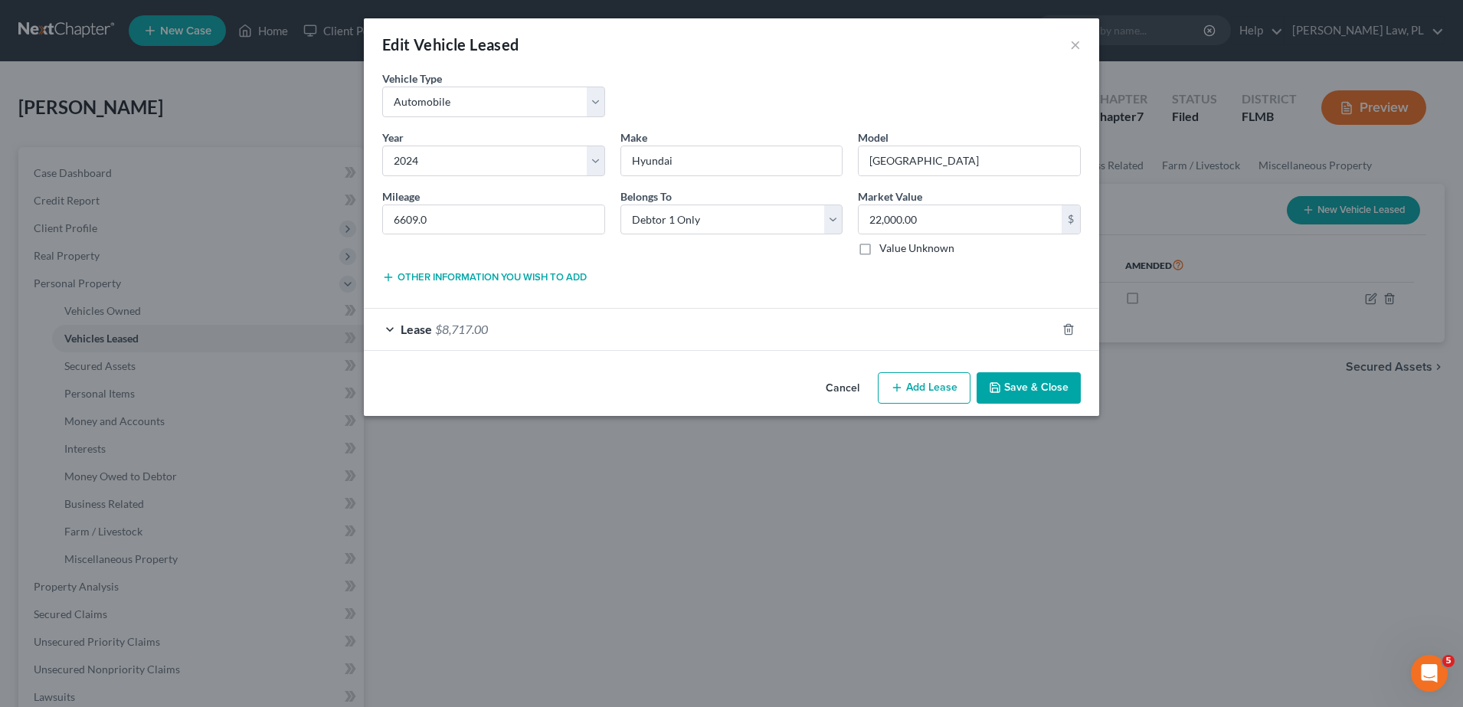
click at [796, 331] on div "Lease $8,717.00" at bounding box center [710, 329] width 692 height 41
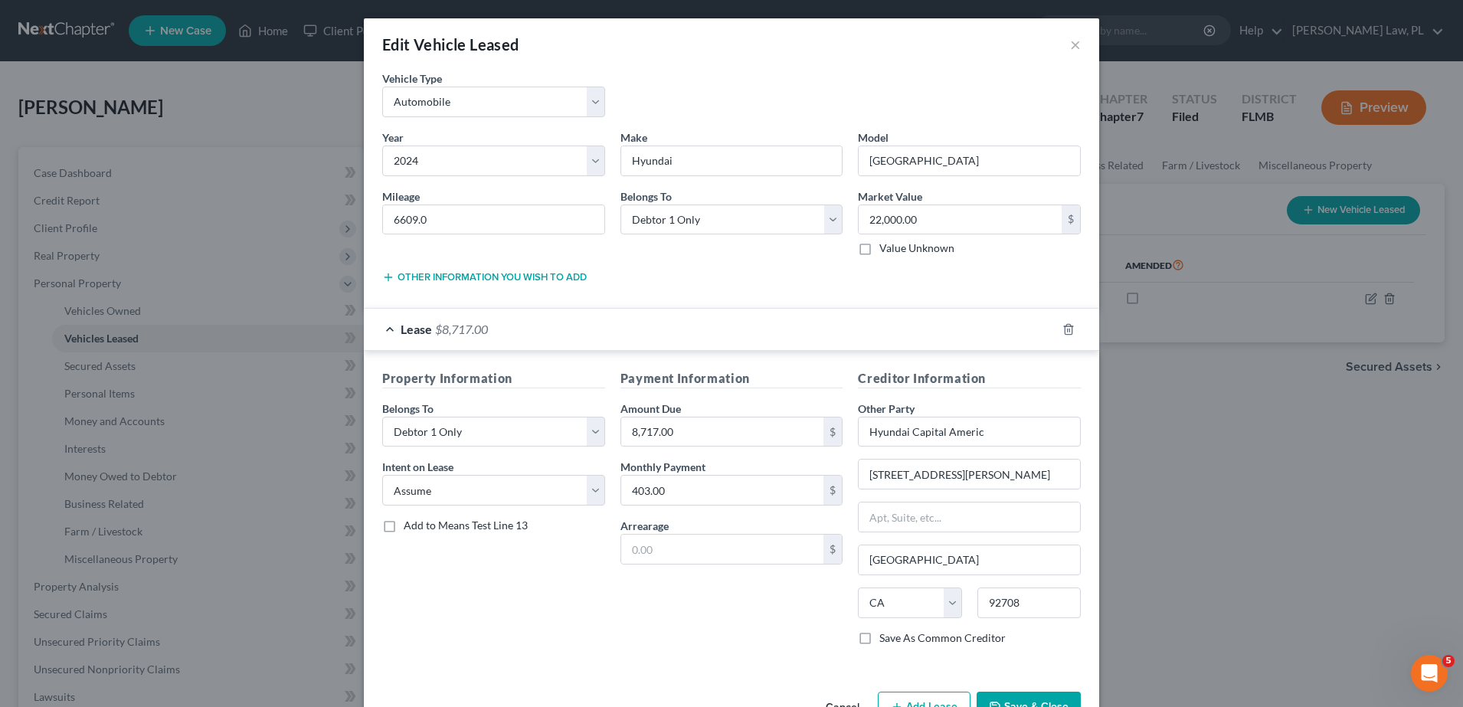
click at [715, 334] on div "Lease $8,717.00" at bounding box center [710, 329] width 692 height 41
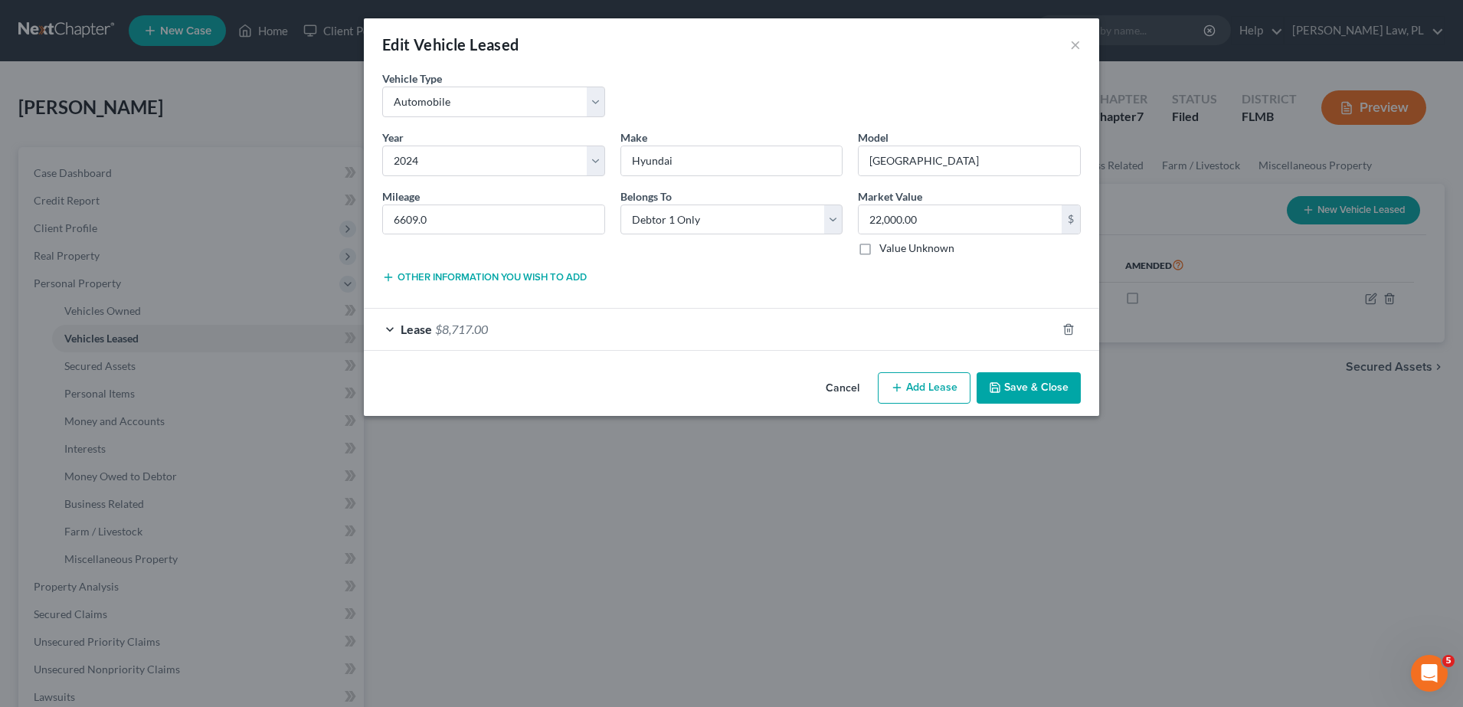
click at [715, 334] on div "Lease $8,717.00" at bounding box center [710, 329] width 692 height 41
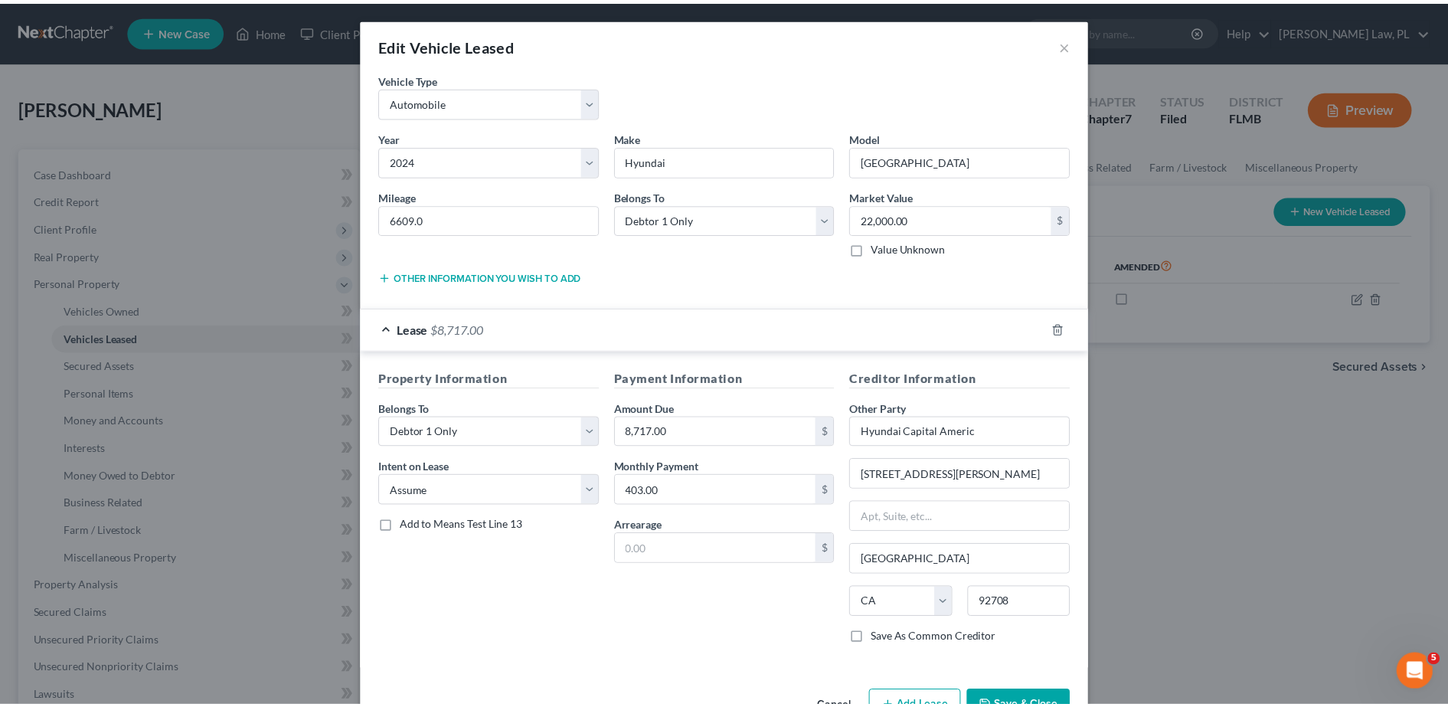
scroll to position [47, 0]
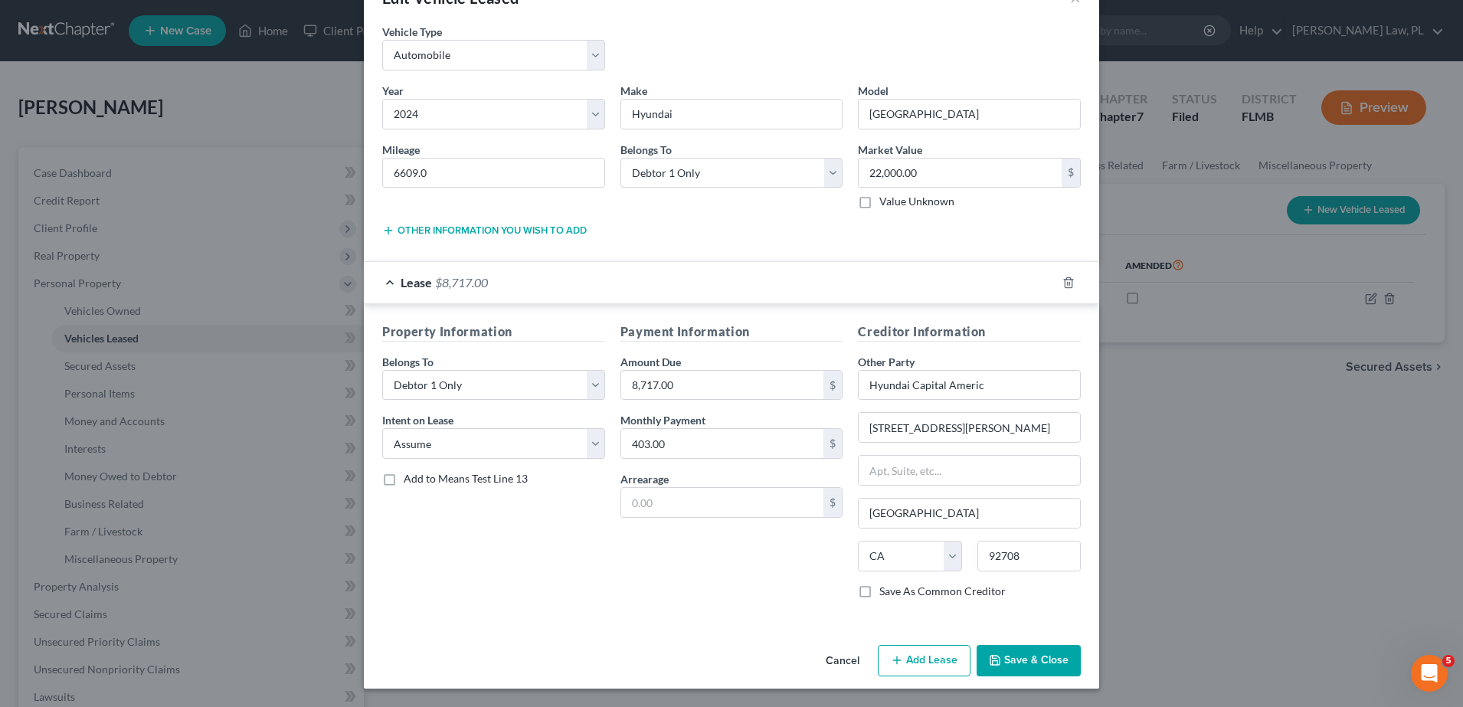
click at [1019, 663] on button "Save & Close" at bounding box center [1028, 661] width 104 height 32
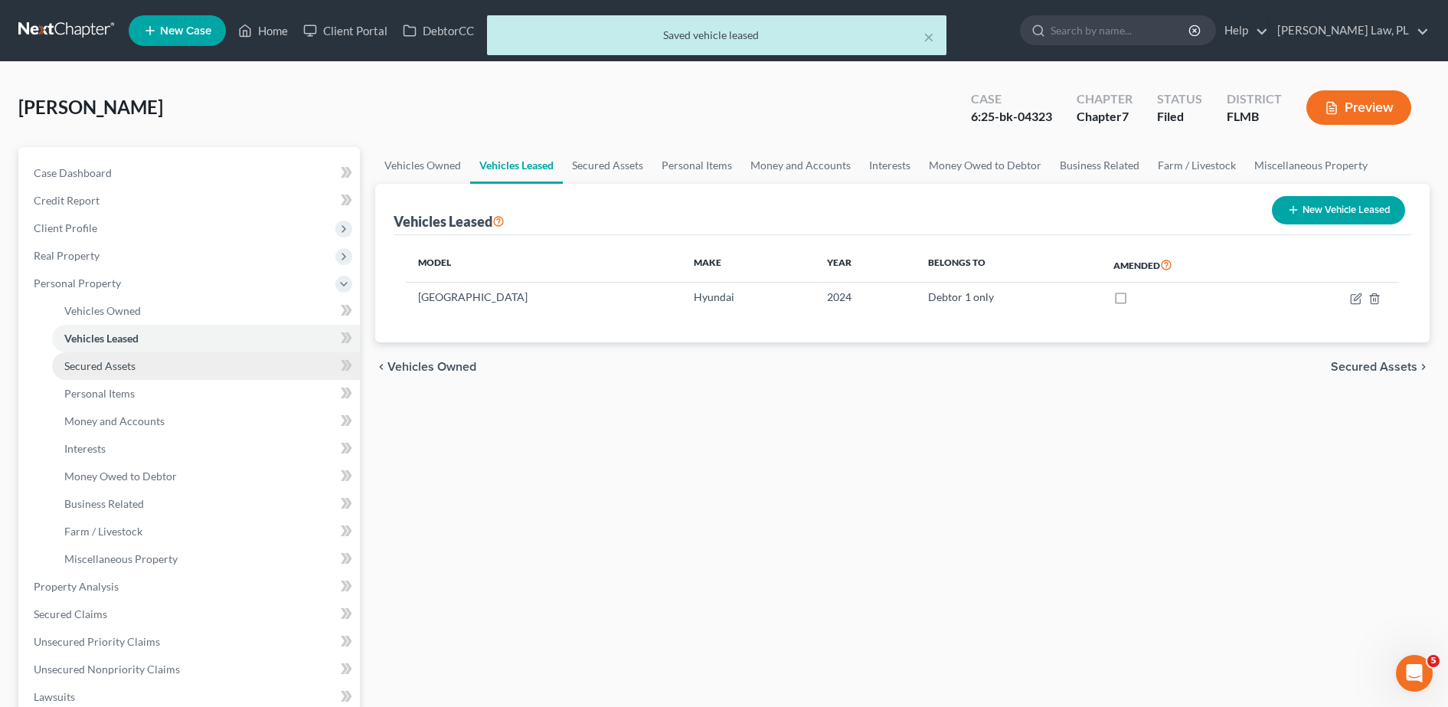
click at [63, 369] on link "Secured Assets" at bounding box center [206, 366] width 308 height 28
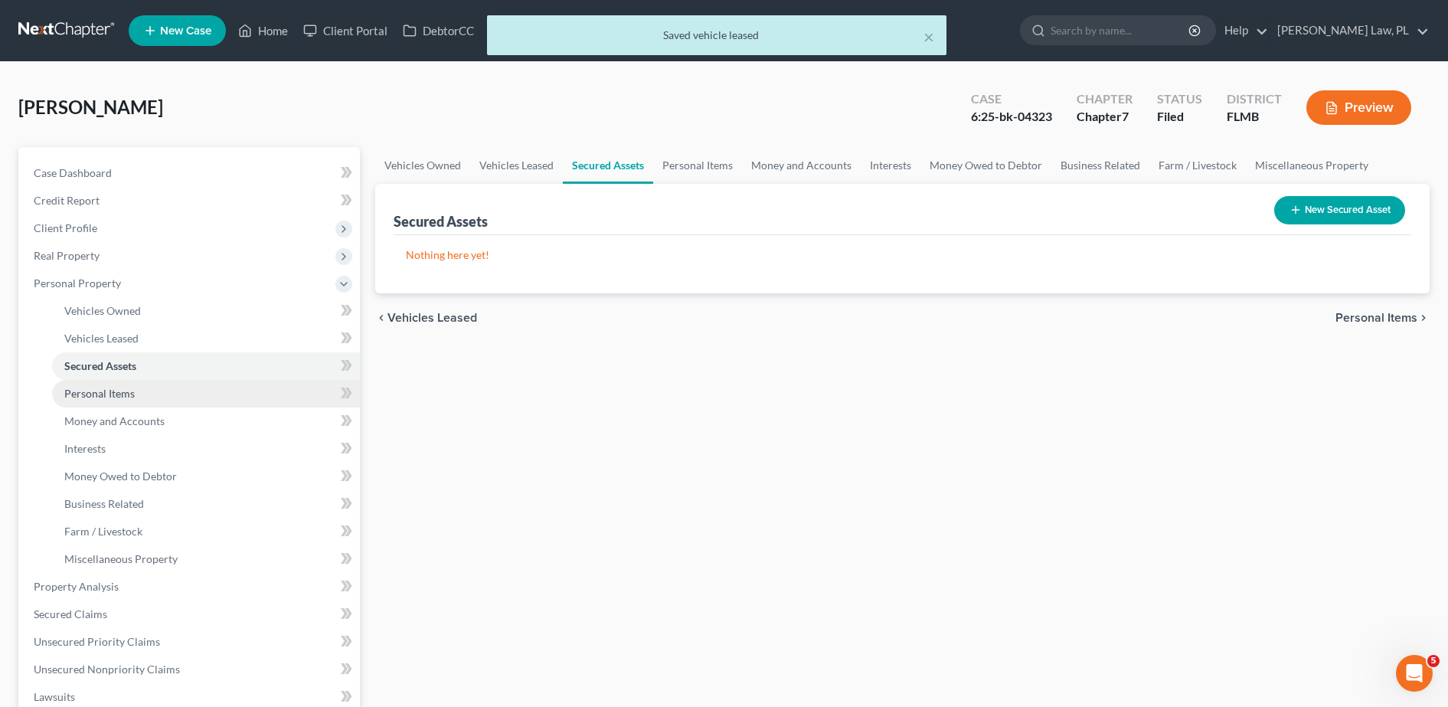
click at [104, 385] on link "Personal Items" at bounding box center [206, 394] width 308 height 28
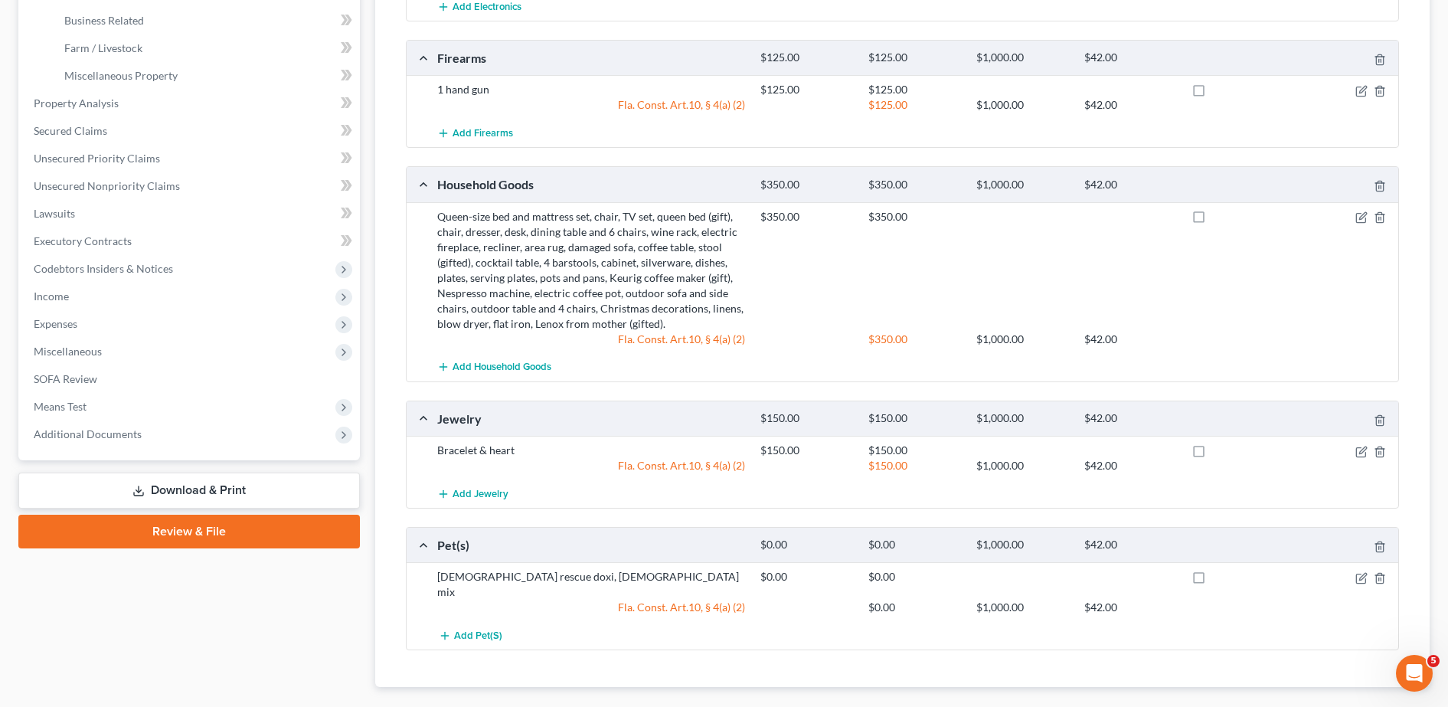
scroll to position [449, 0]
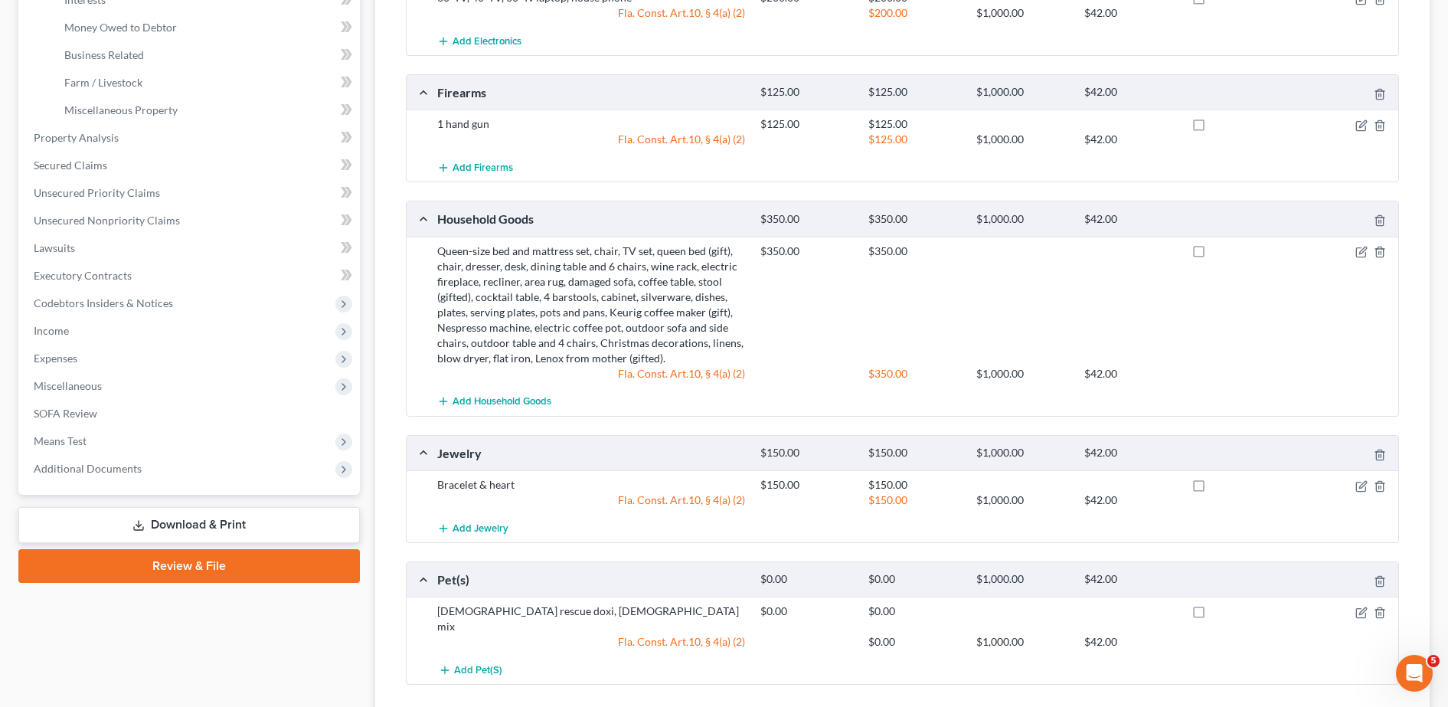
click at [263, 521] on link "Download & Print" at bounding box center [189, 525] width 342 height 36
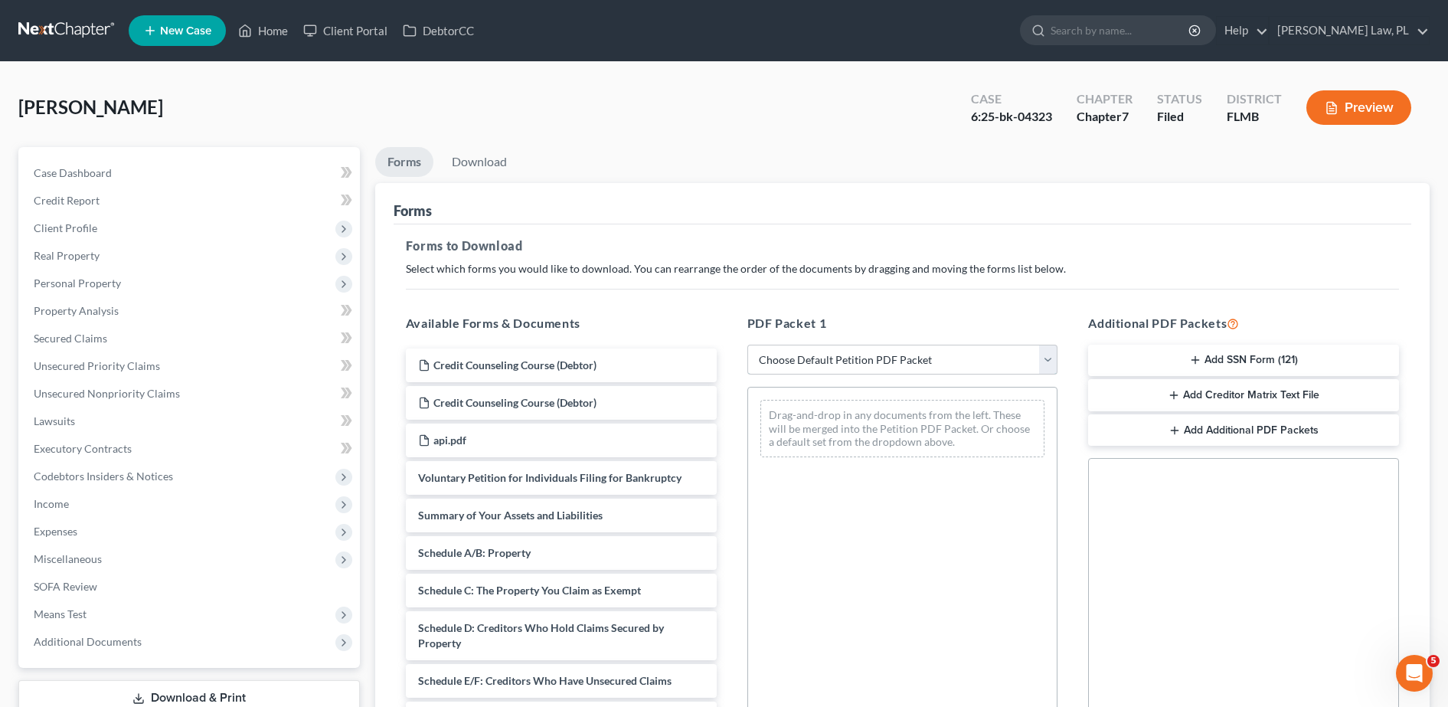
click at [806, 363] on select "Choose Default Petition PDF Packet Complete Bankruptcy Petition (all forms and …" at bounding box center [902, 360] width 311 height 31
click at [747, 345] on select "Choose Default Petition PDF Packet Complete Bankruptcy Petition (all forms and …" at bounding box center [902, 360] width 311 height 31
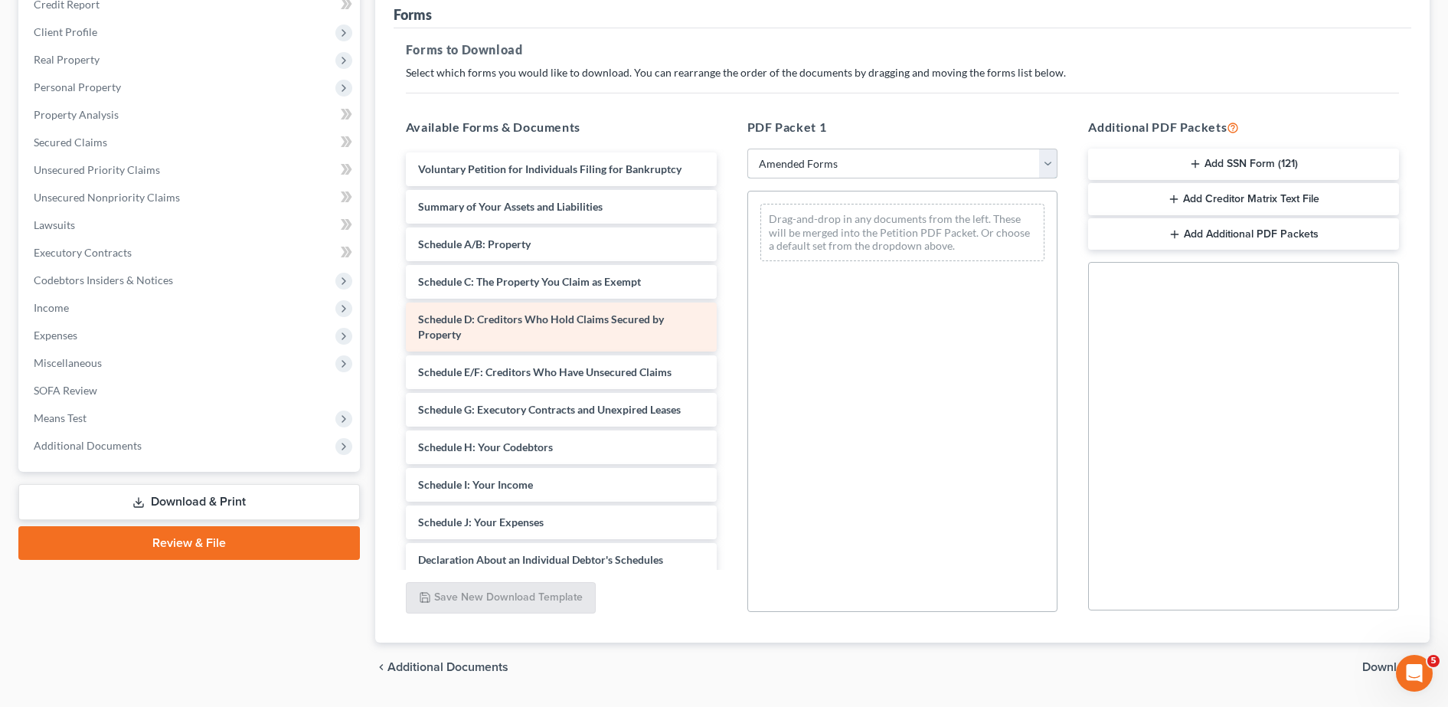
scroll to position [186, 0]
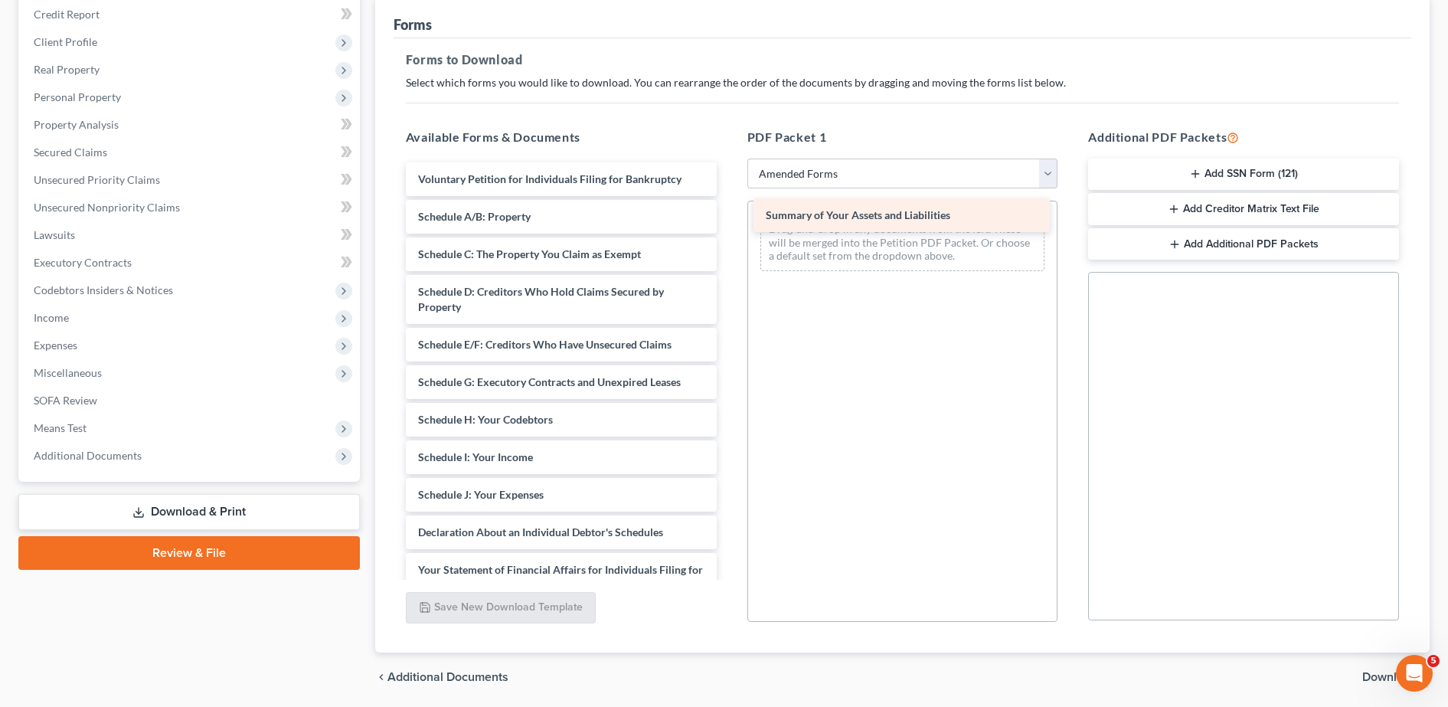
drag, startPoint x: 542, startPoint y: 217, endPoint x: 907, endPoint y: 218, distance: 364.5
click at [729, 218] on div "Summary of Your Assets and Liabilities Voluntary Petition for Individuals Filin…" at bounding box center [561, 517] width 335 height 711
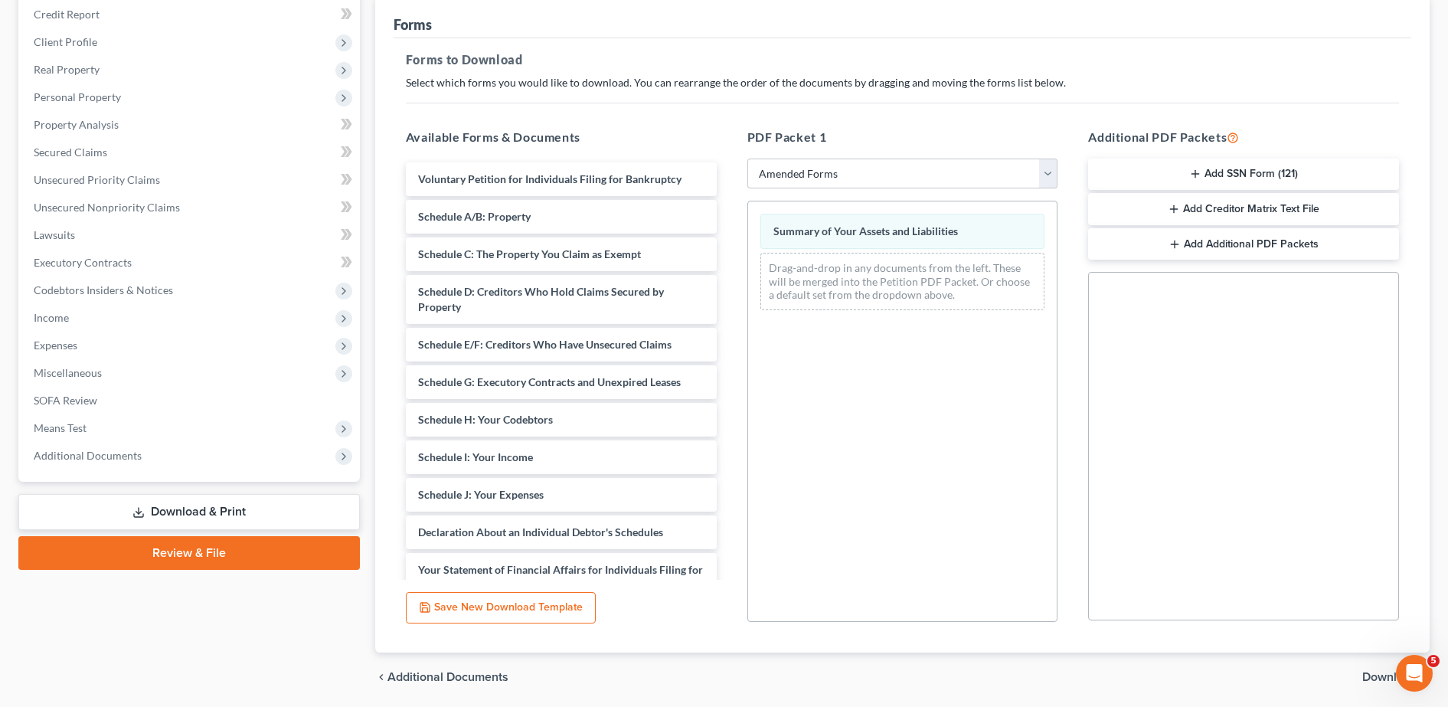
drag, startPoint x: 600, startPoint y: 299, endPoint x: 836, endPoint y: 299, distance: 235.9
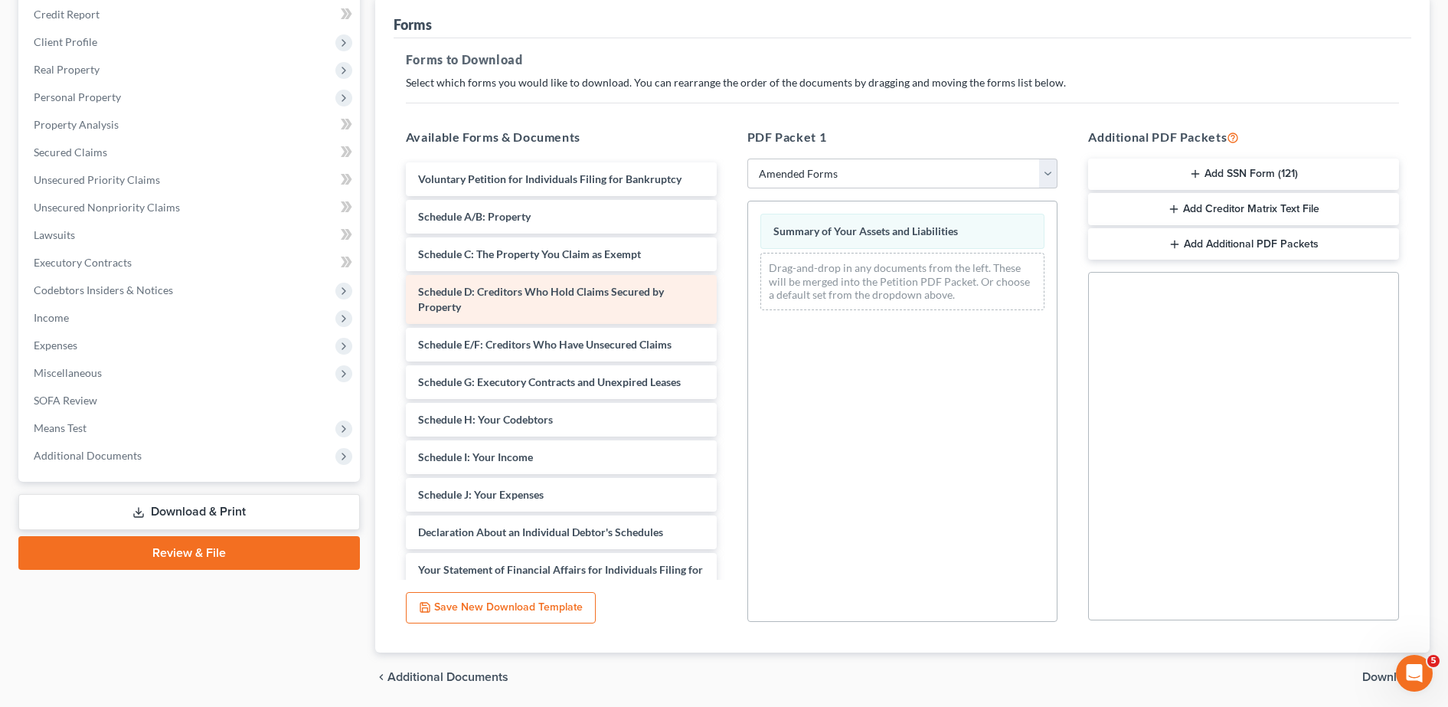
click at [623, 295] on div "Voluntary Petition for Individuals Filing for Bankruptcy Schedule A/B: Property…" at bounding box center [561, 517] width 335 height 711
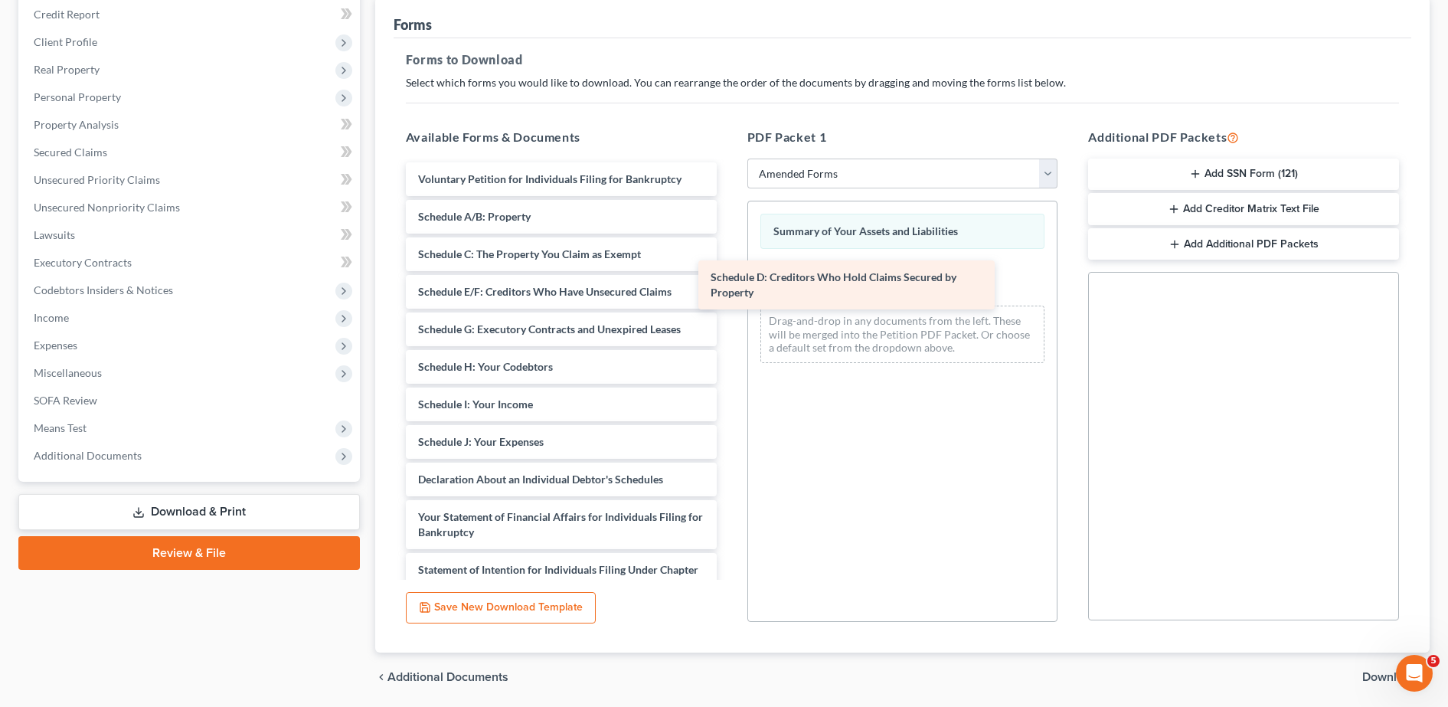
drag, startPoint x: 602, startPoint y: 299, endPoint x: 895, endPoint y: 284, distance: 293.7
click at [729, 284] on div "Schedule D: Creditors Who Hold Claims Secured by Property Voluntary Petition fo…" at bounding box center [561, 491] width 335 height 658
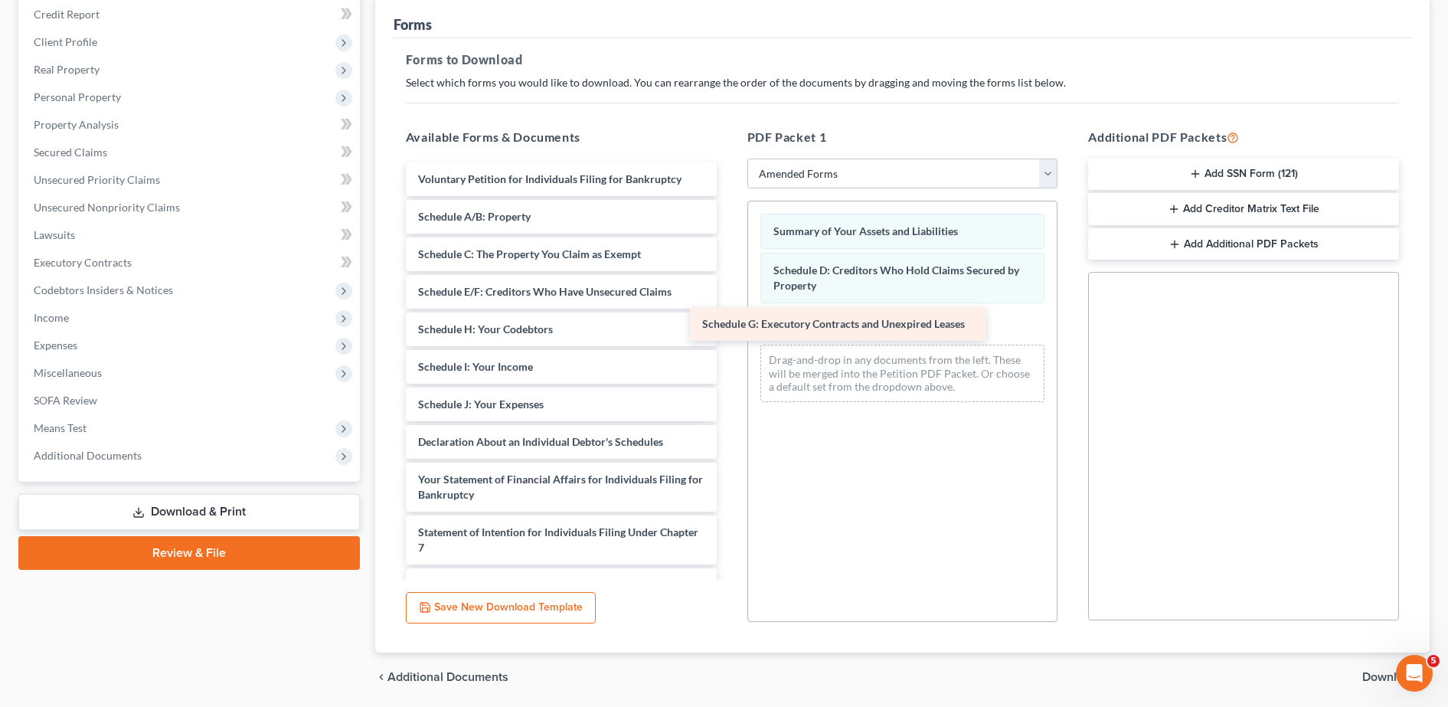
drag, startPoint x: 616, startPoint y: 327, endPoint x: 931, endPoint y: 323, distance: 315.5
click at [729, 323] on div "Schedule G: Executory Contracts and Unexpired Leases Voluntary Petition for Ind…" at bounding box center [561, 472] width 335 height 620
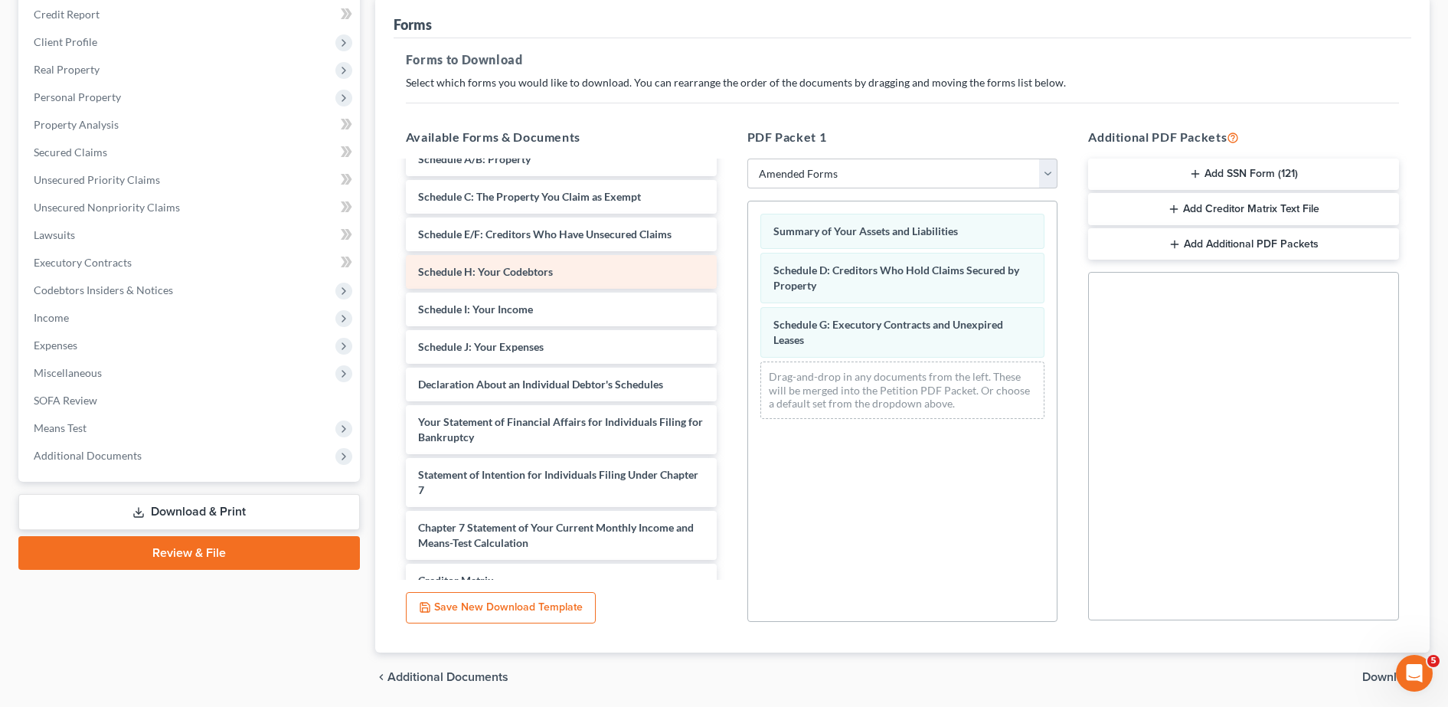
scroll to position [67, 0]
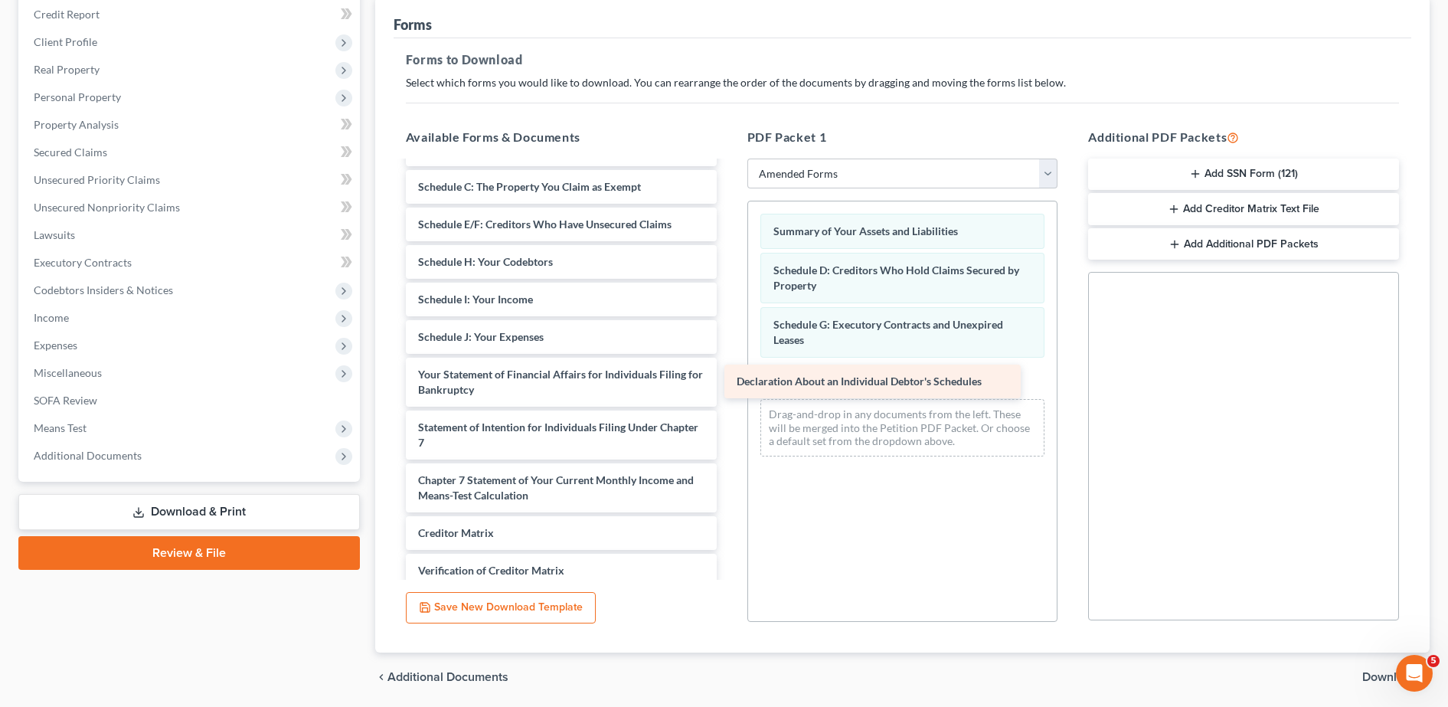
drag, startPoint x: 593, startPoint y: 383, endPoint x: 913, endPoint y: 391, distance: 319.4
click at [729, 391] on div "Declaration About an Individual Debtor's Schedules Voluntary Petition for Indiv…" at bounding box center [561, 386] width 335 height 583
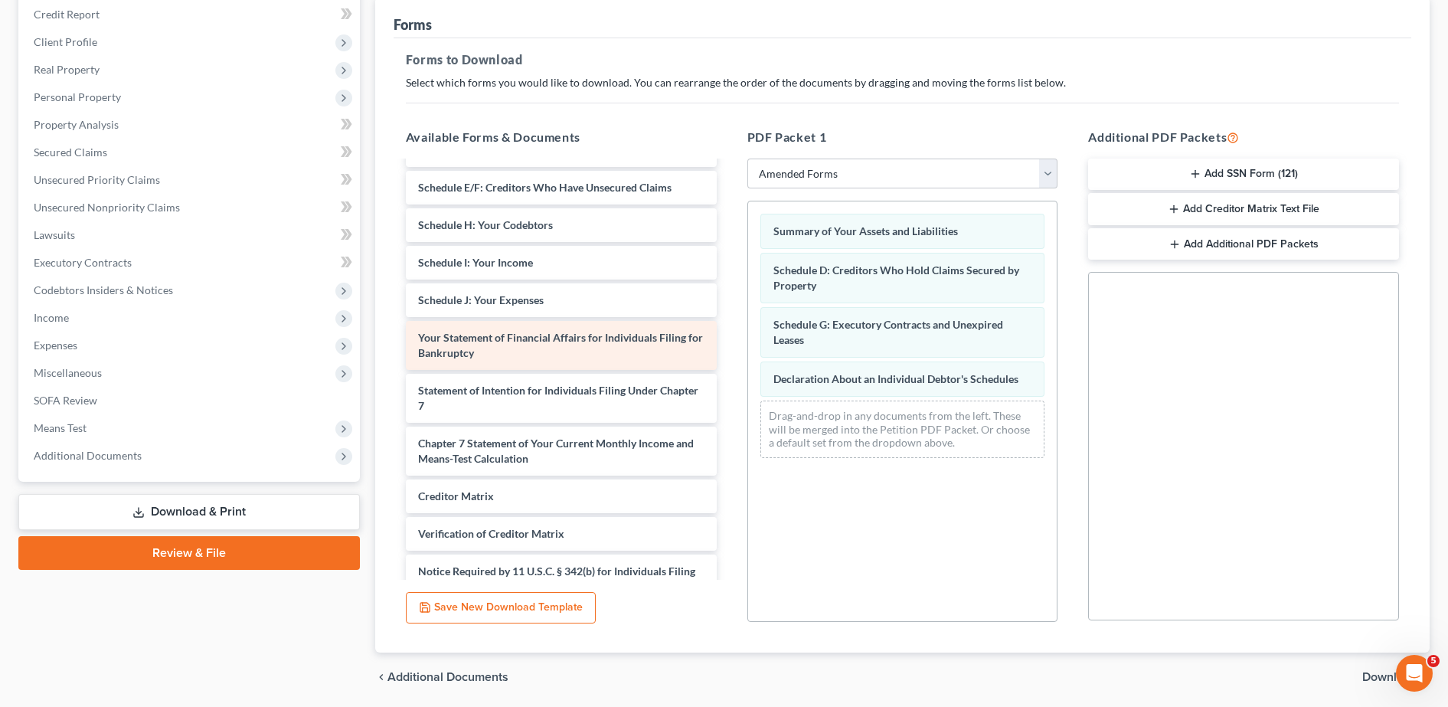
scroll to position [106, 0]
drag, startPoint x: 596, startPoint y: 344, endPoint x: 613, endPoint y: 337, distance: 18.9
click at [613, 337] on div "Your Statement of Financial Affairs for Individuals Filing for Bankruptcy Volun…" at bounding box center [561, 348] width 335 height 583
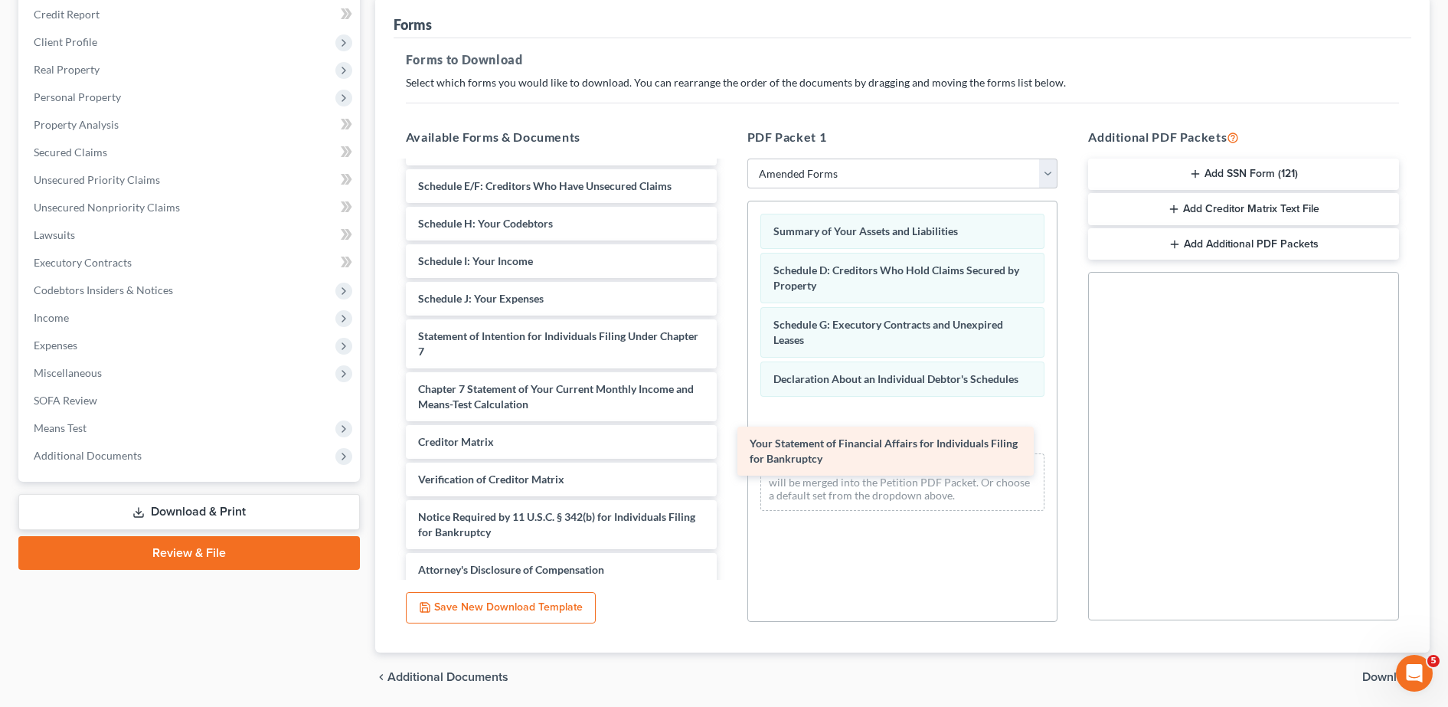
drag, startPoint x: 538, startPoint y: 341, endPoint x: 872, endPoint y: 449, distance: 350.9
click at [729, 449] on div "Your Statement of Financial Affairs for Individuals Filing for Bankruptcy Volun…" at bounding box center [561, 322] width 335 height 530
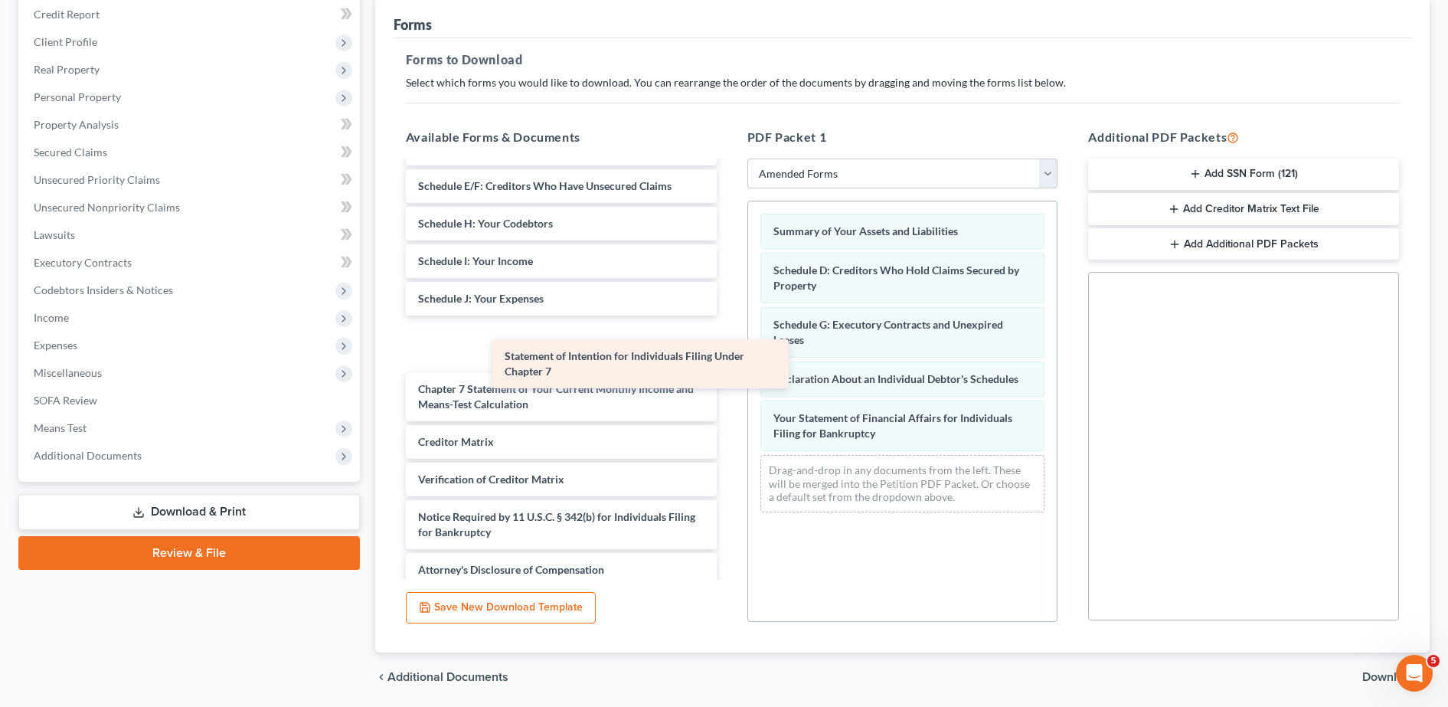
scroll to position [64, 0]
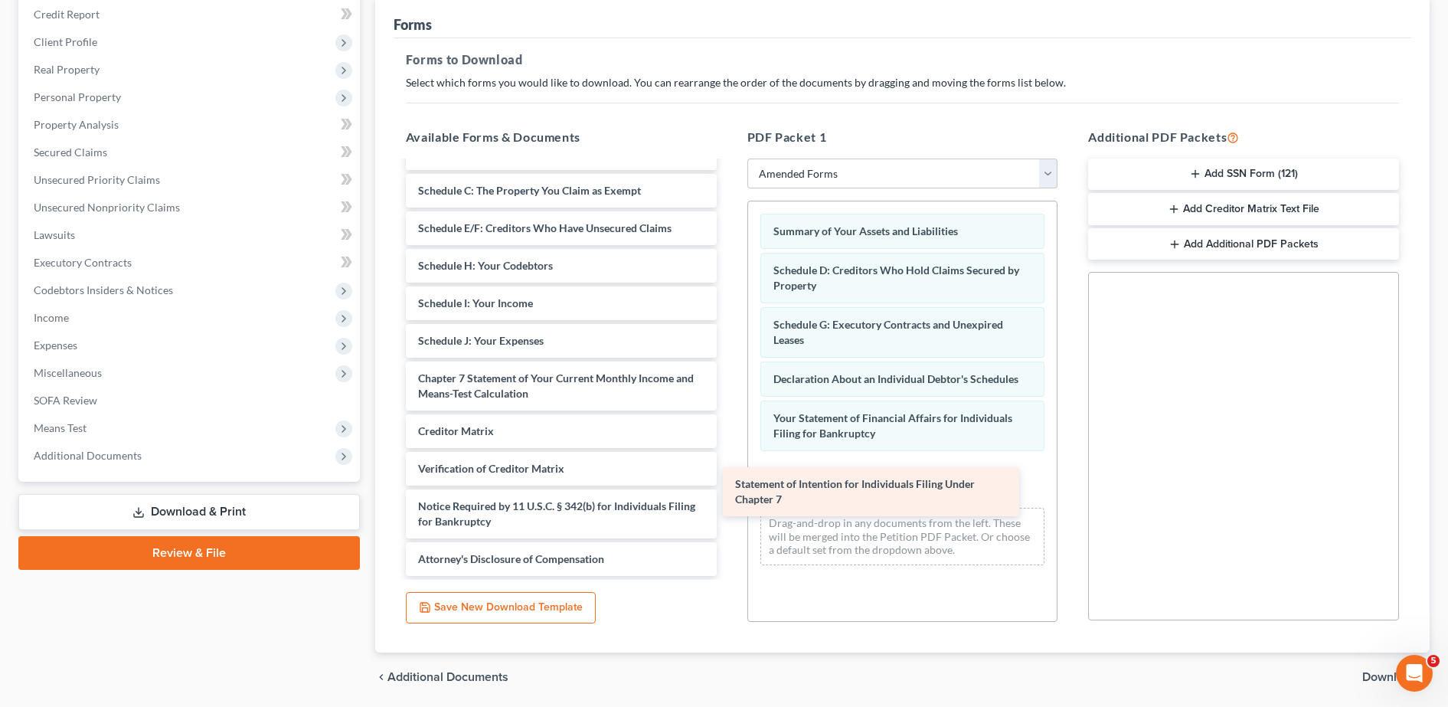
drag, startPoint x: 563, startPoint y: 342, endPoint x: 880, endPoint y: 486, distance: 348.5
click at [729, 486] on div "Statement of Intention for Individuals Filing Under Chapter 7 Voluntary Petitio…" at bounding box center [561, 337] width 335 height 477
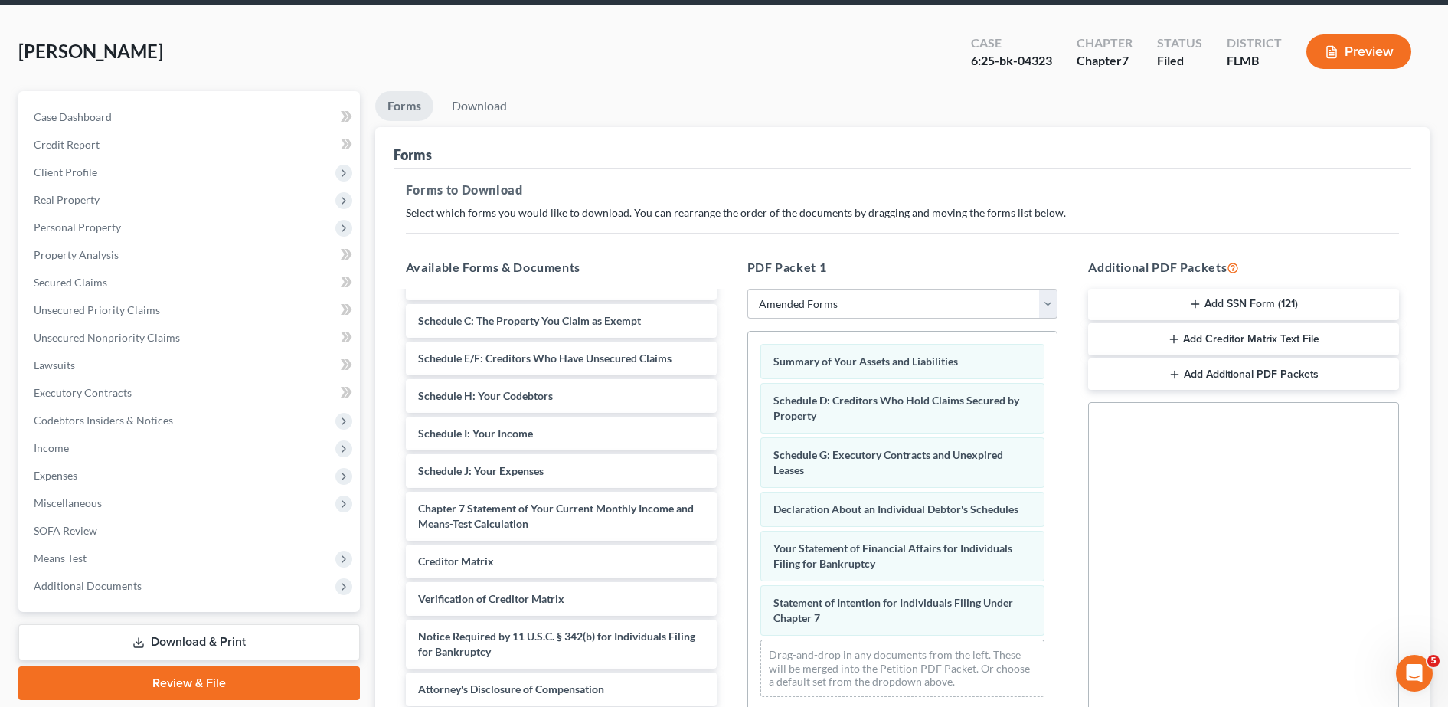
scroll to position [239, 0]
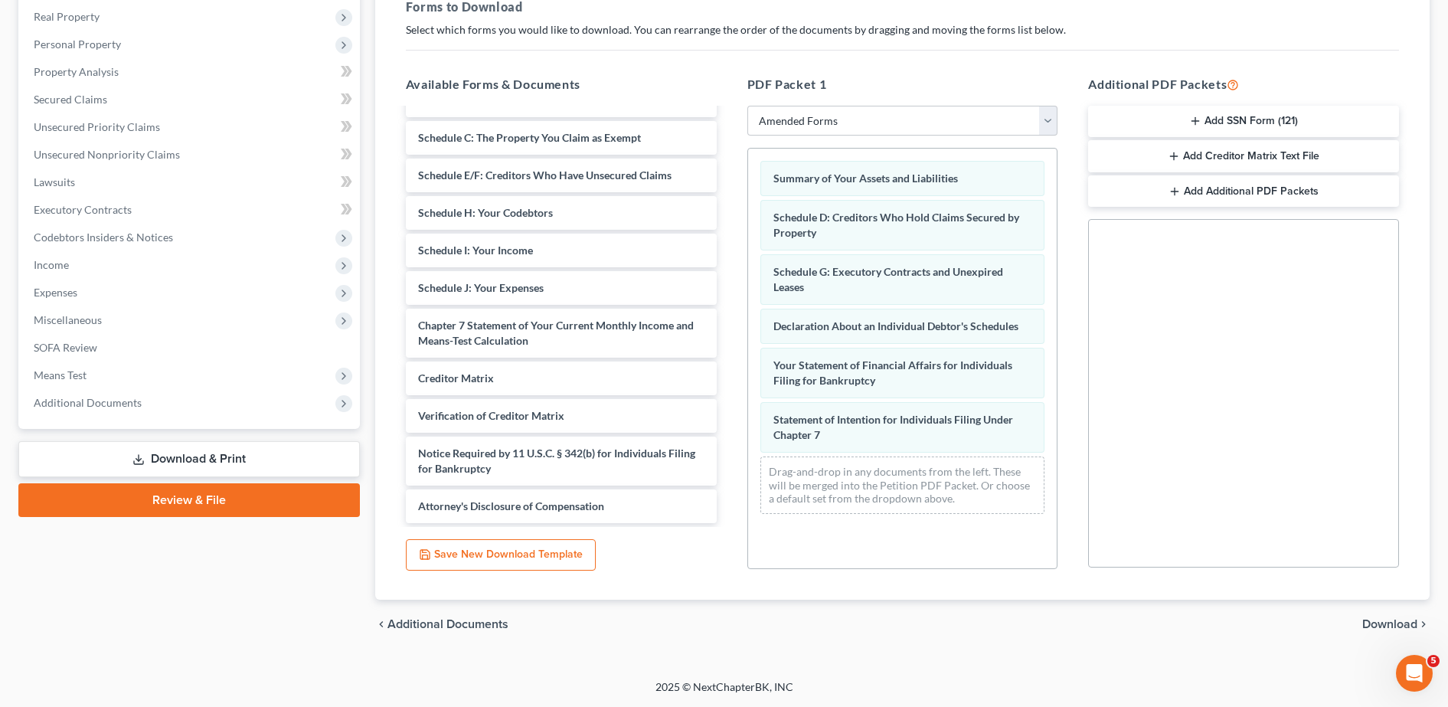
click at [1382, 624] on span "Download" at bounding box center [1389, 624] width 55 height 12
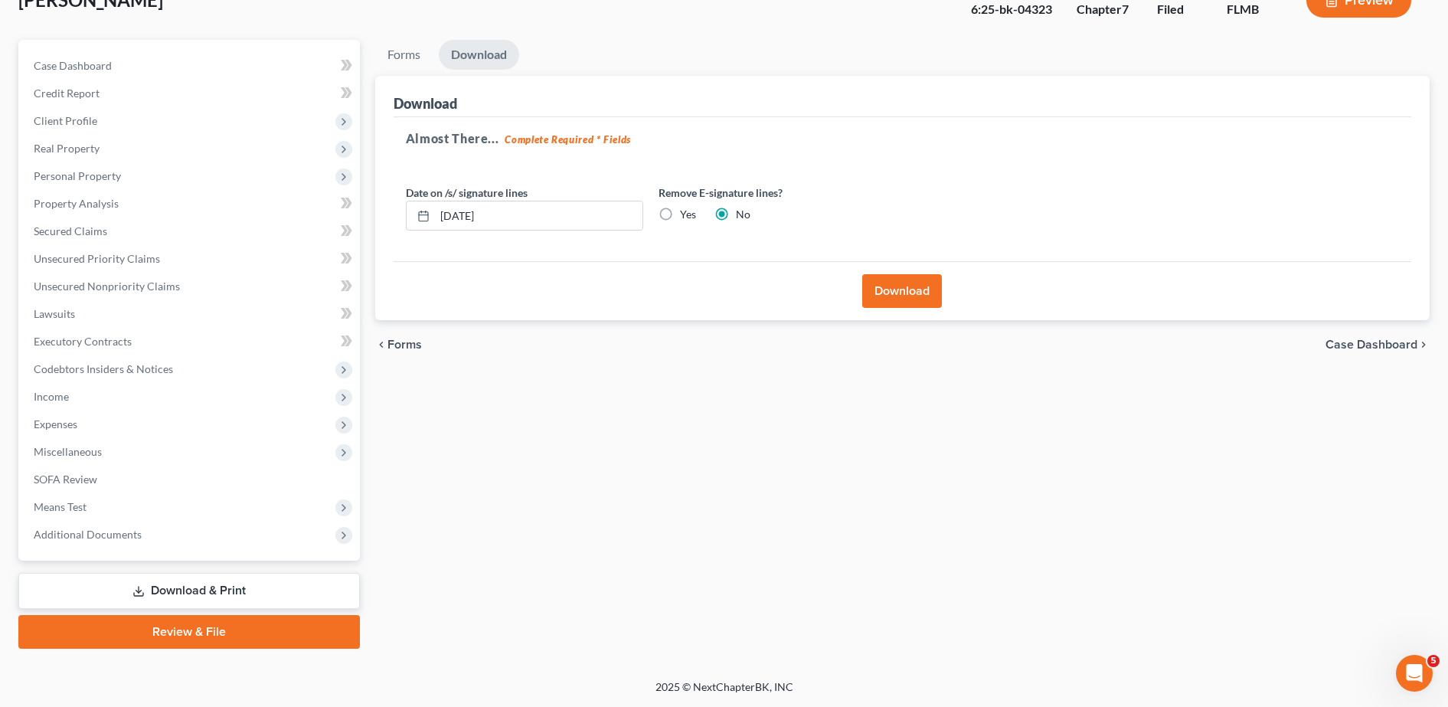
scroll to position [107, 0]
click at [920, 295] on button "Download" at bounding box center [902, 291] width 80 height 34
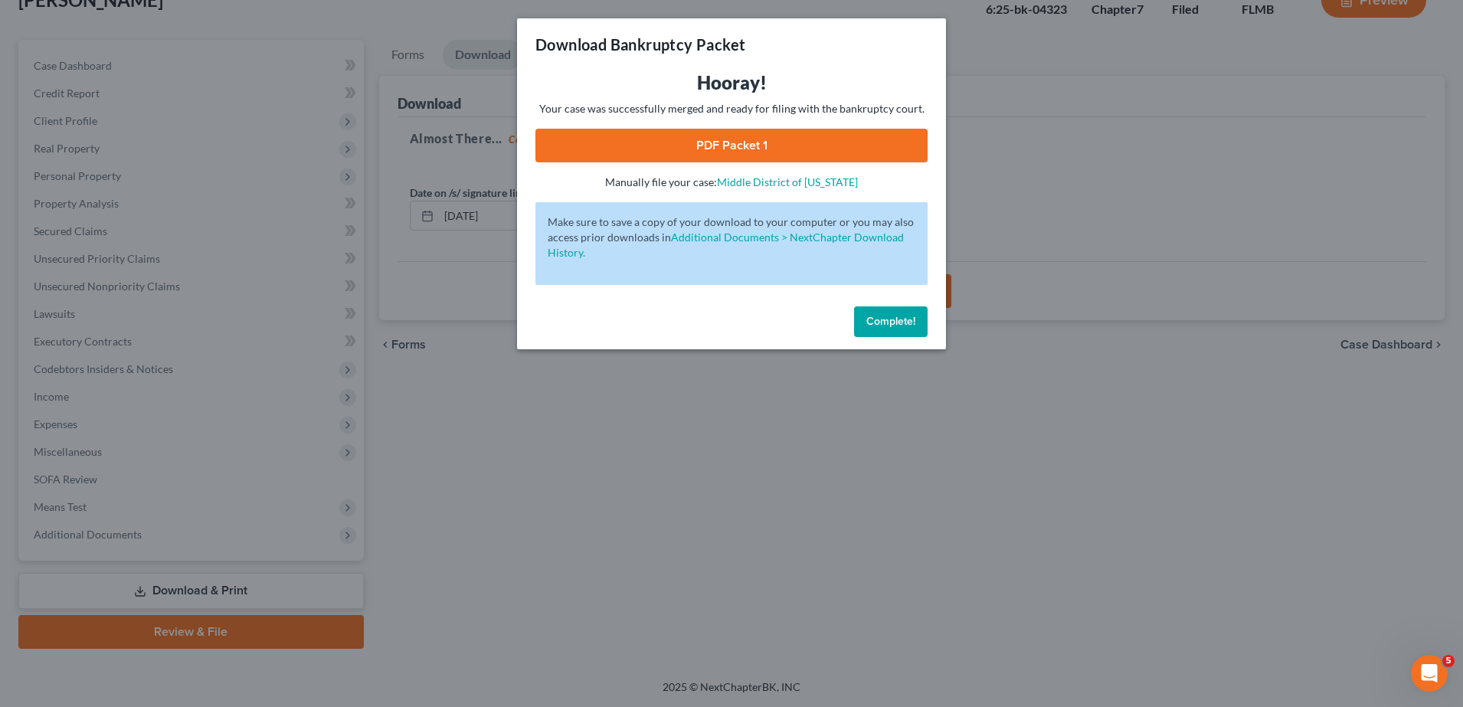
click at [760, 156] on link "PDF Packet 1" at bounding box center [731, 146] width 392 height 34
click at [499, 245] on div "Download Bankruptcy Packet Hooray! Your case was successfully merged and ready …" at bounding box center [731, 353] width 1463 height 707
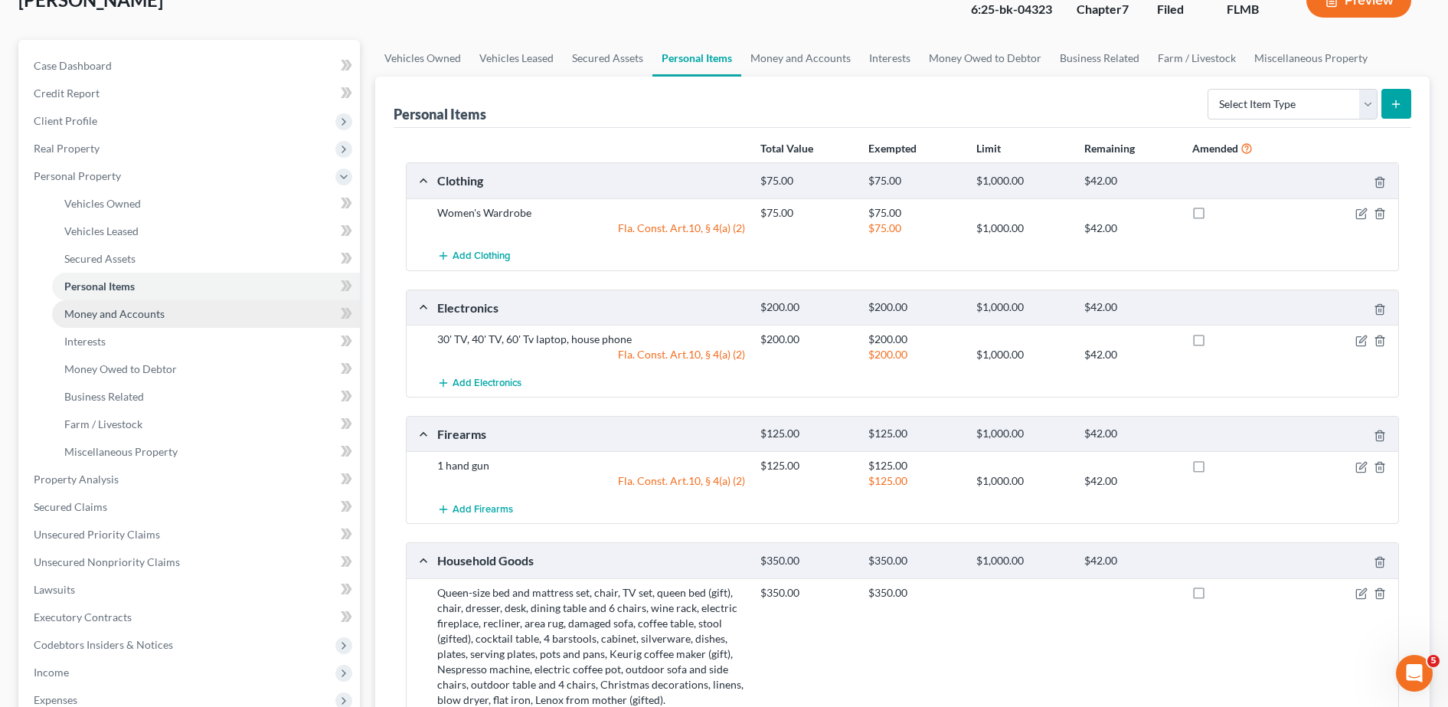
scroll to position [555, 0]
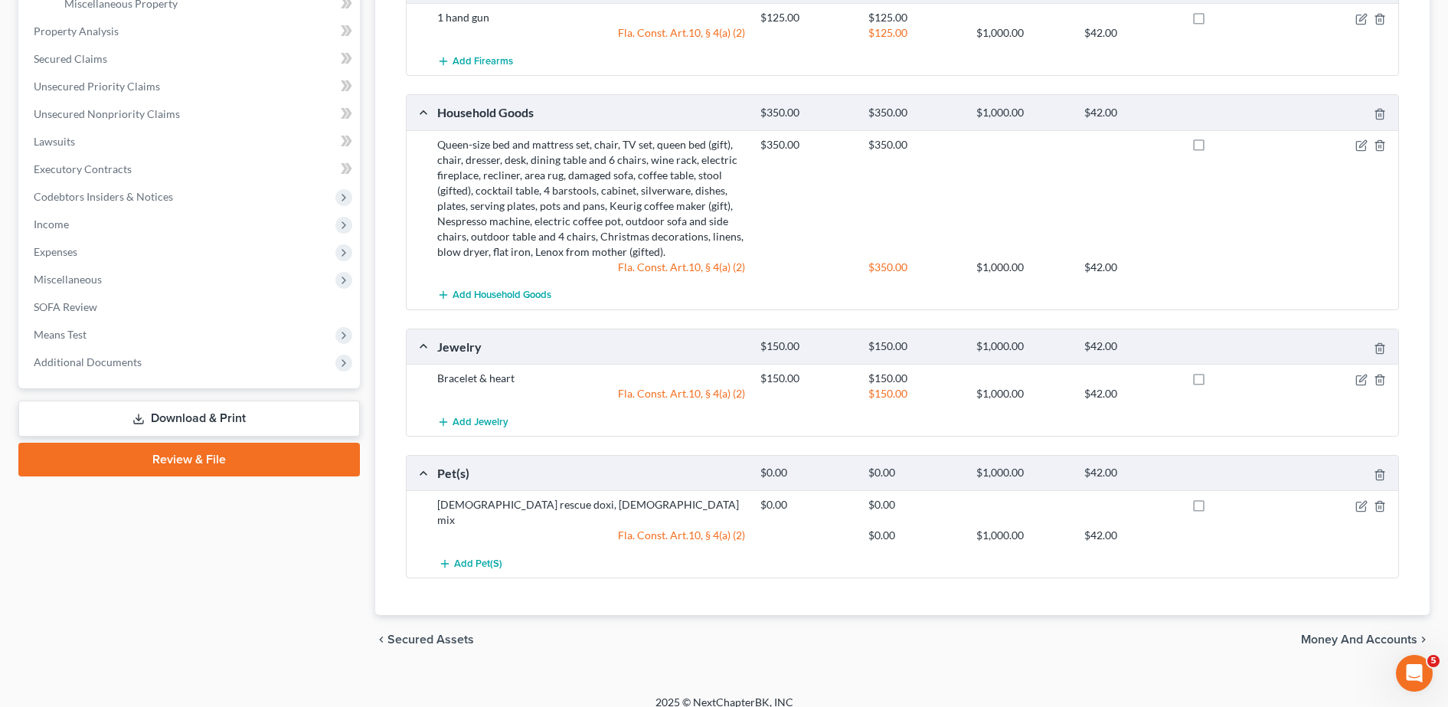
click at [198, 430] on link "Download & Print" at bounding box center [189, 419] width 342 height 36
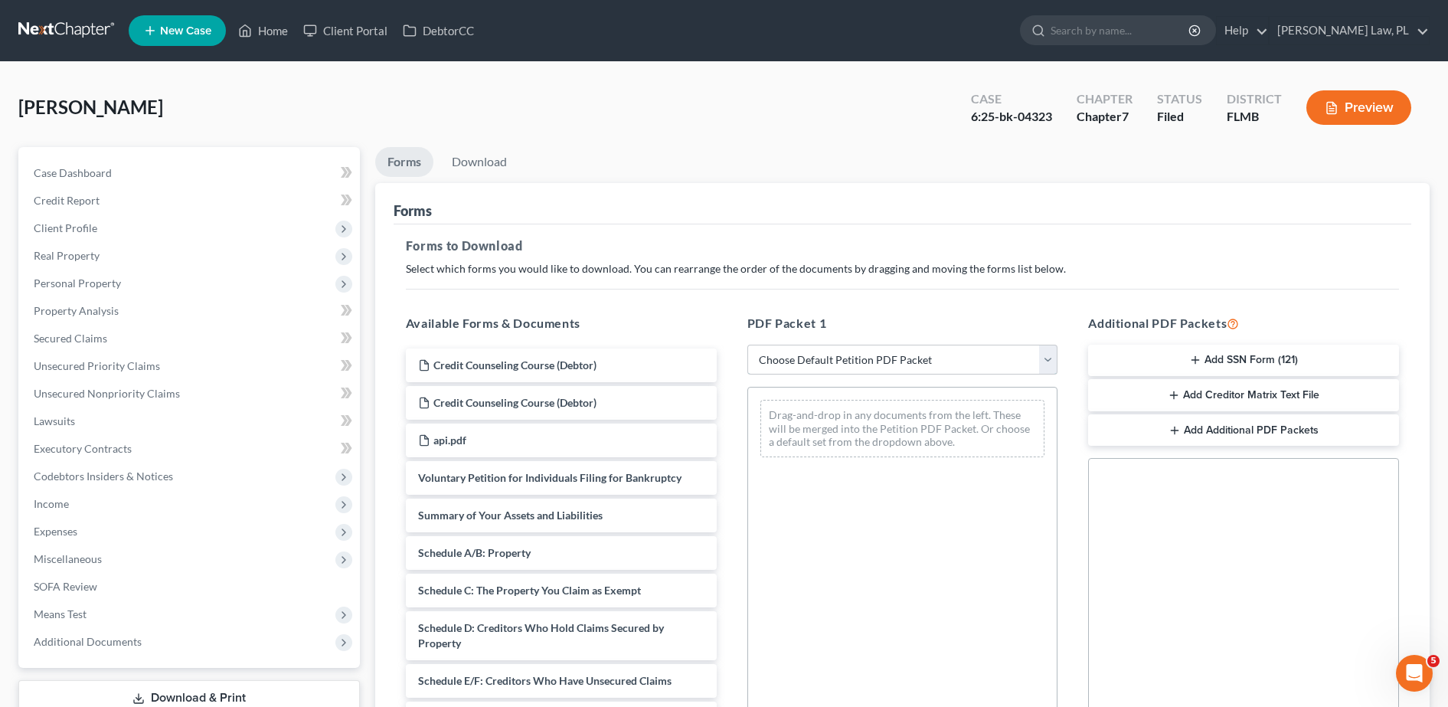
click at [883, 361] on select "Choose Default Petition PDF Packet Complete Bankruptcy Petition (all forms and …" at bounding box center [902, 360] width 311 height 31
click at [747, 345] on select "Choose Default Petition PDF Packet Complete Bankruptcy Petition (all forms and …" at bounding box center [902, 360] width 311 height 31
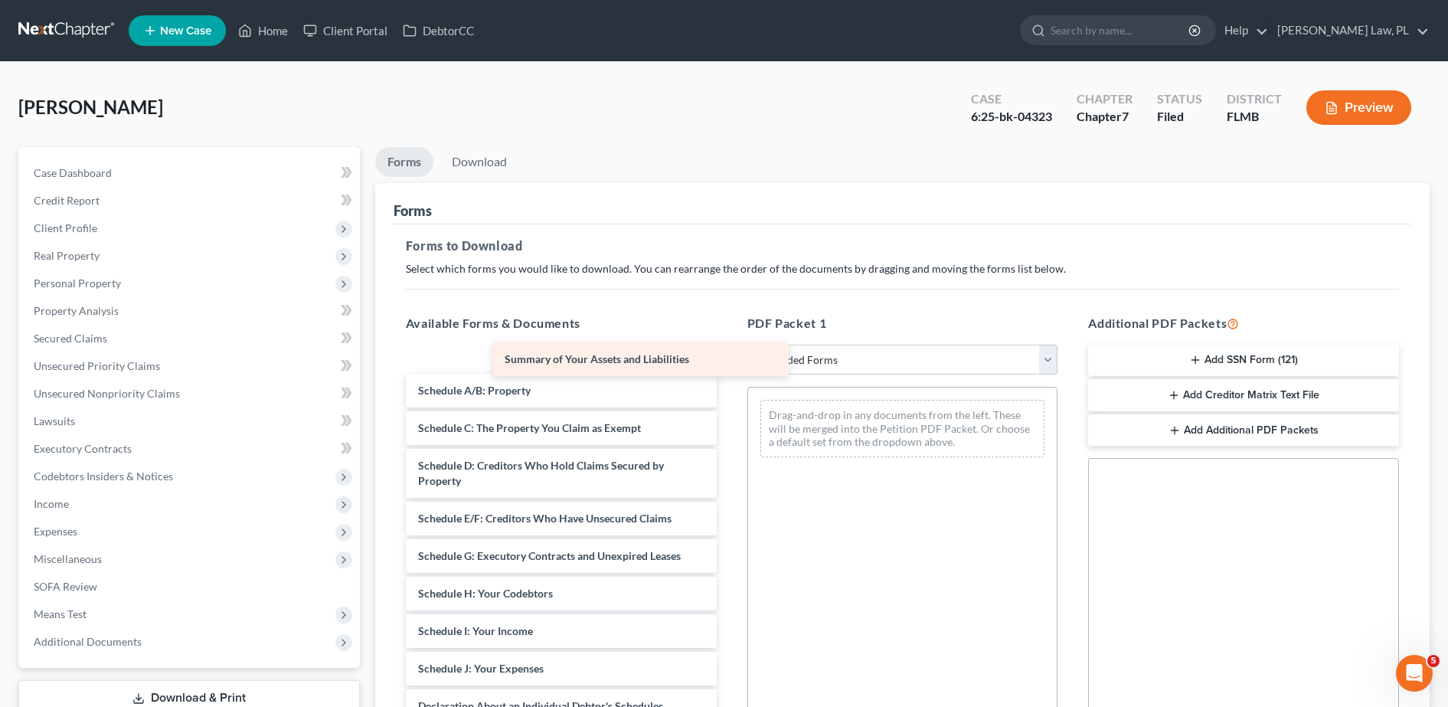
scroll to position [12, 0]
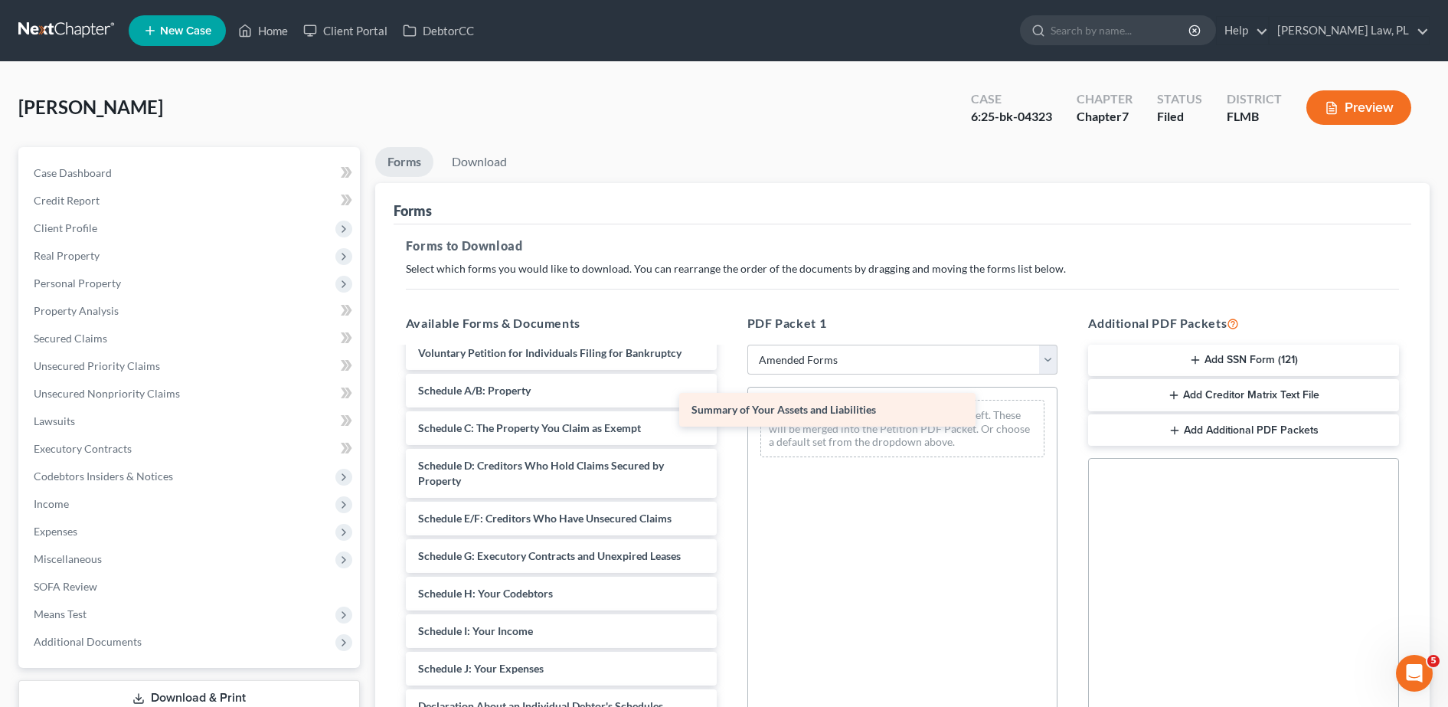
drag, startPoint x: 535, startPoint y: 359, endPoint x: 809, endPoint y: 416, distance: 279.2
click at [729, 416] on div "Summary of Your Assets and Liabilities Voluntary Petition for Individuals Filin…" at bounding box center [561, 691] width 335 height 711
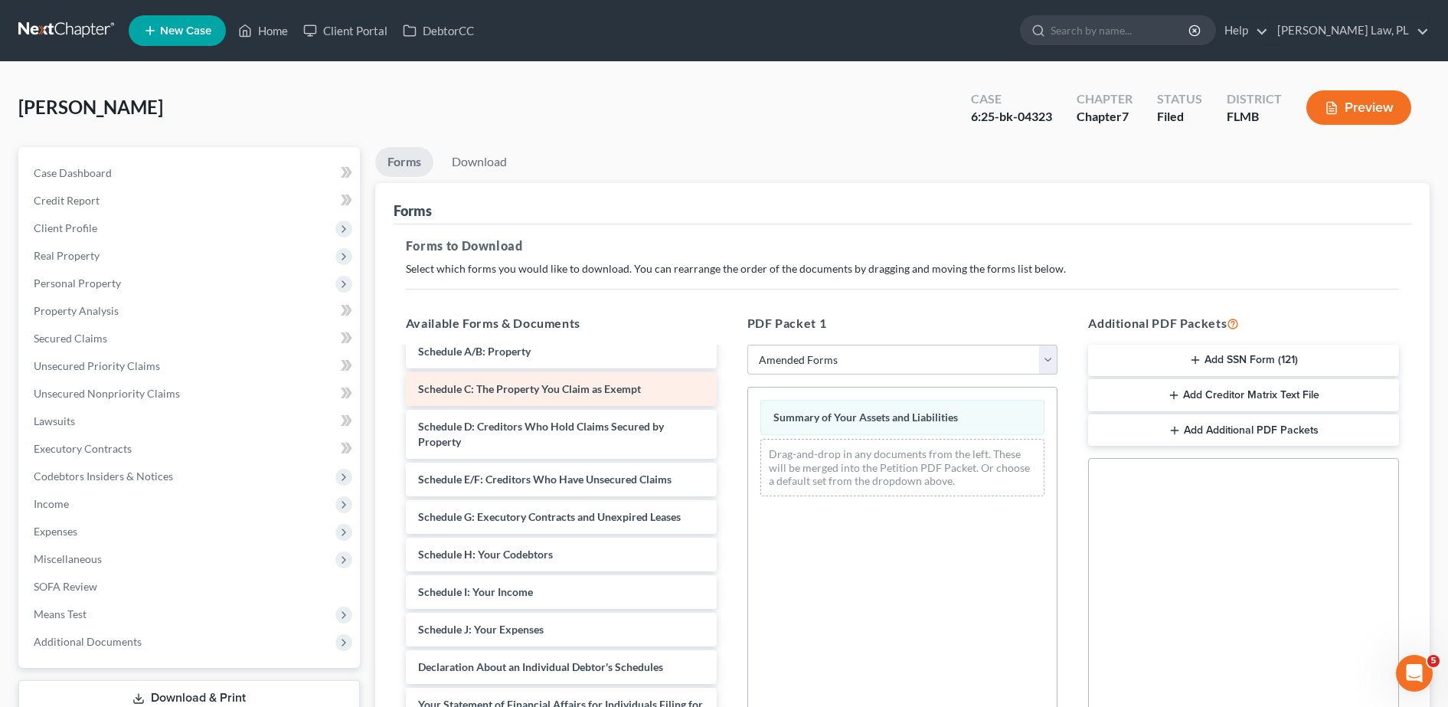
scroll to position [51, 0]
click at [428, 25] on link "DebtorCC" at bounding box center [438, 31] width 87 height 28
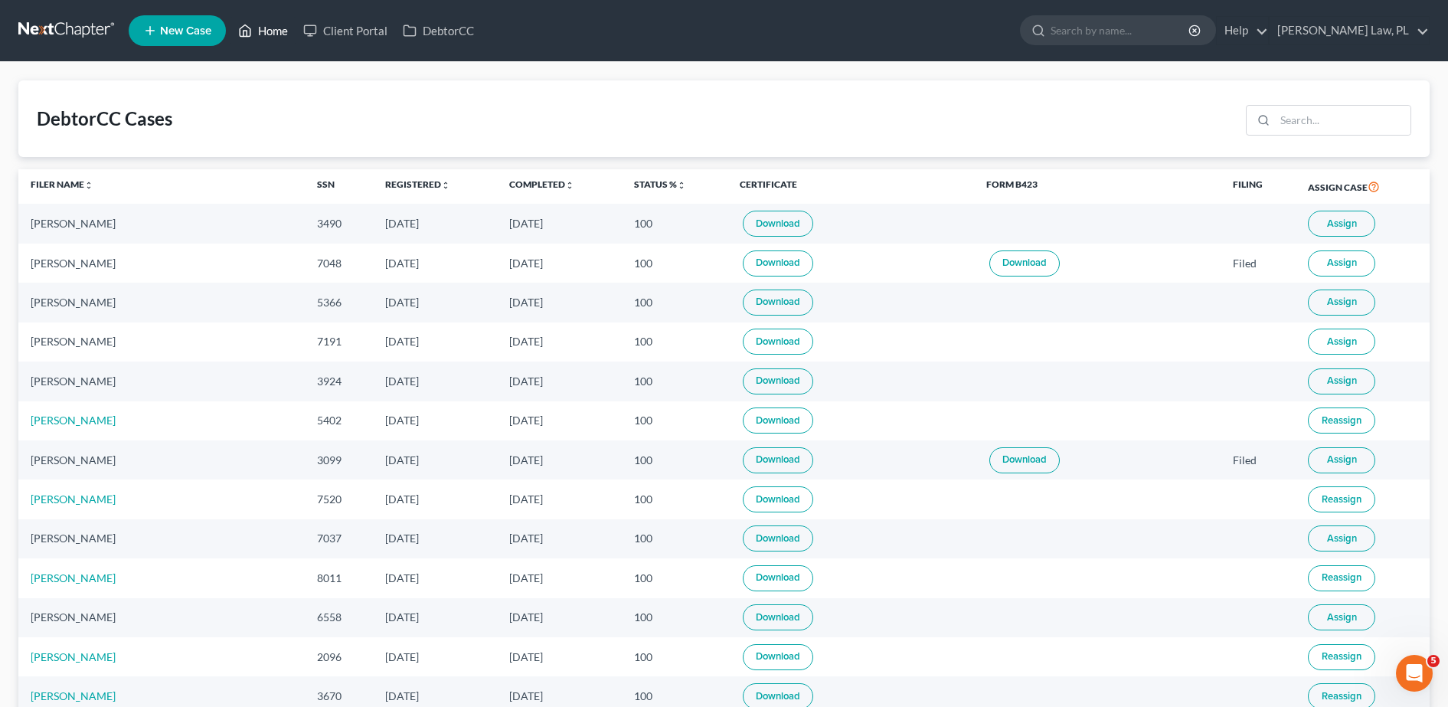
click at [273, 26] on link "Home" at bounding box center [263, 31] width 65 height 28
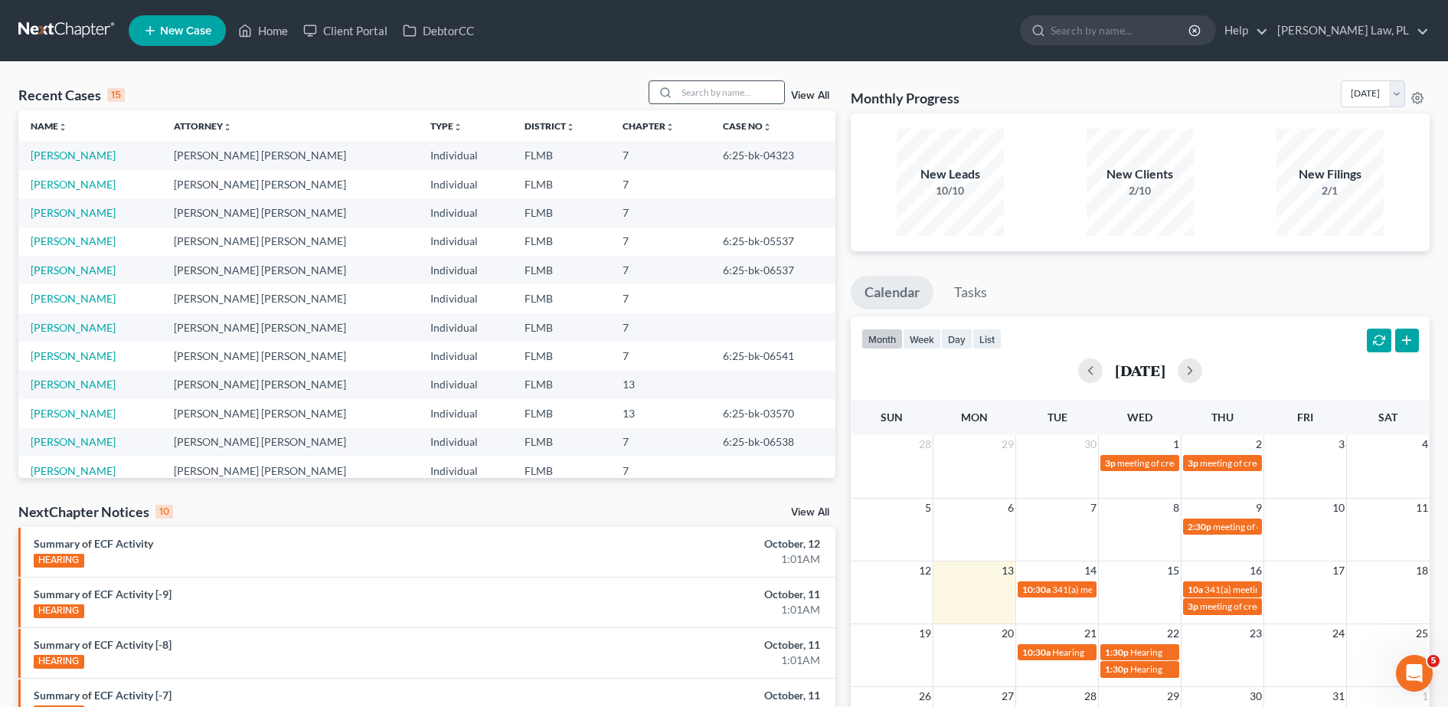
click at [717, 96] on input "search" at bounding box center [730, 92] width 107 height 22
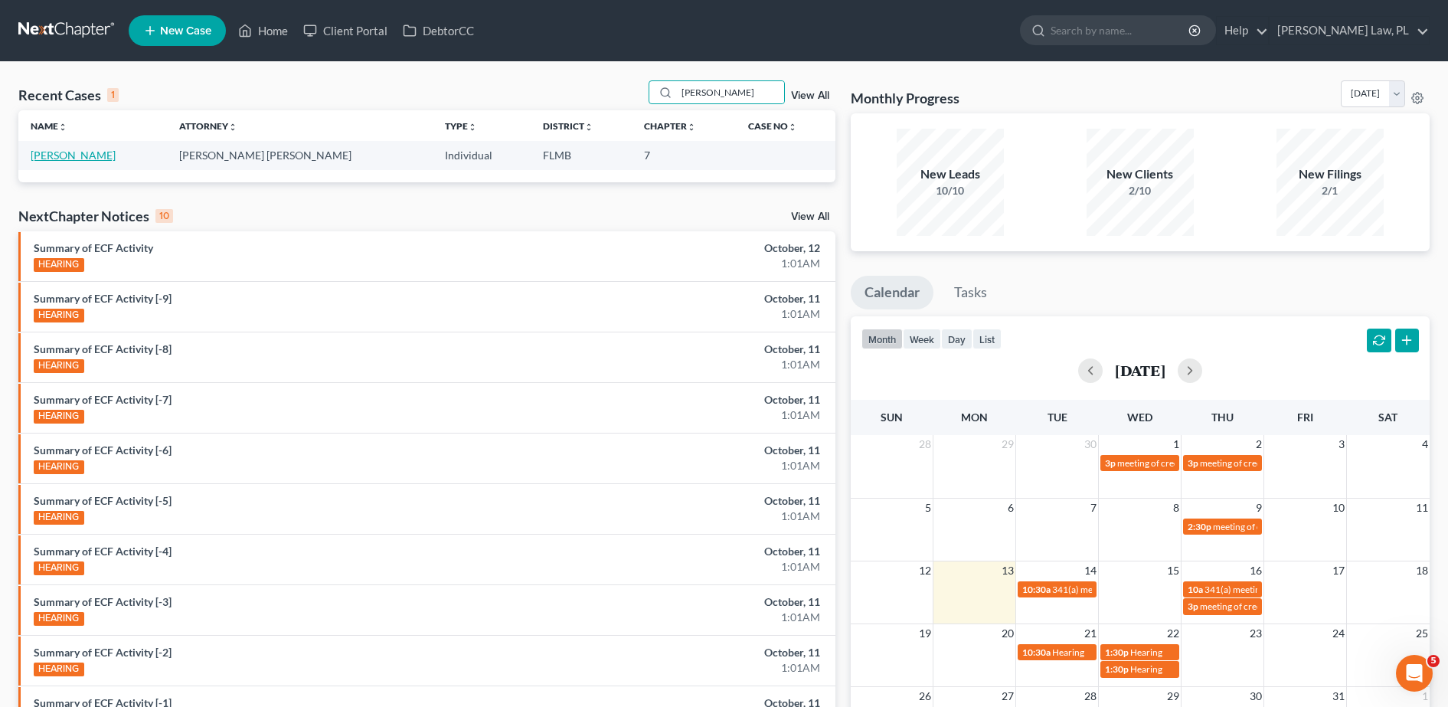
click at [70, 157] on link "[PERSON_NAME]" at bounding box center [73, 155] width 85 height 13
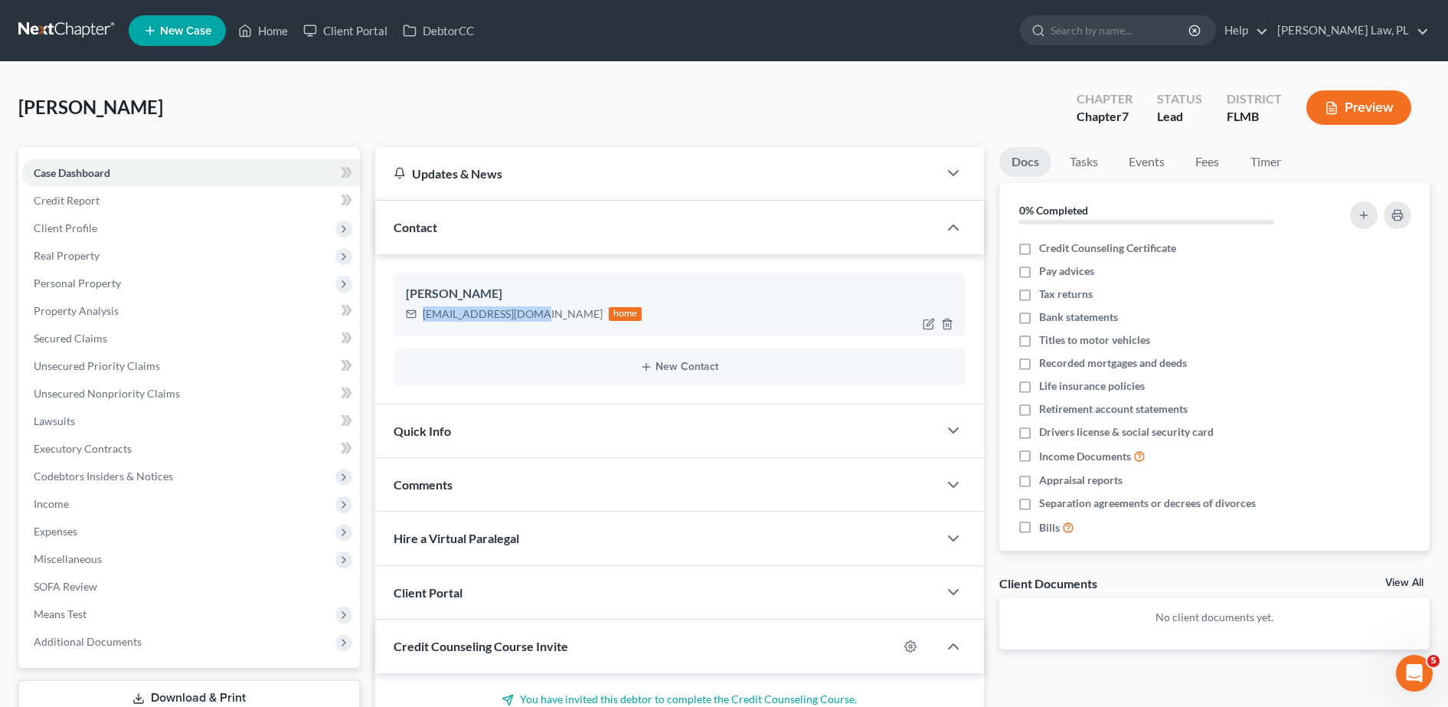
drag, startPoint x: 421, startPoint y: 312, endPoint x: 538, endPoint y: 322, distance: 116.9
click at [538, 322] on div "eddere2003@yahoo.com home" at bounding box center [524, 314] width 237 height 20
copy div "eddere2003@yahoo.com"
click at [136, 199] on link "Credit Report" at bounding box center [190, 201] width 338 height 28
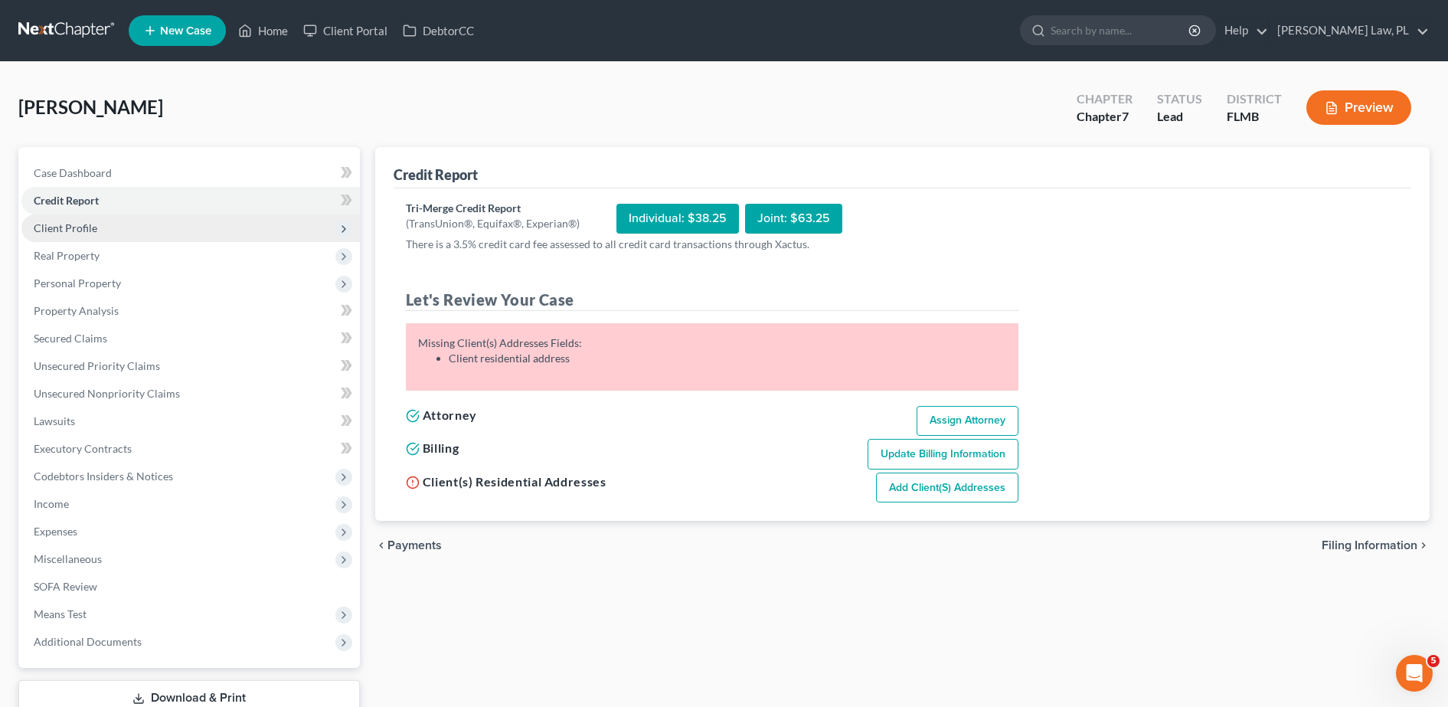
click at [99, 232] on span "Client Profile" at bounding box center [190, 228] width 338 height 28
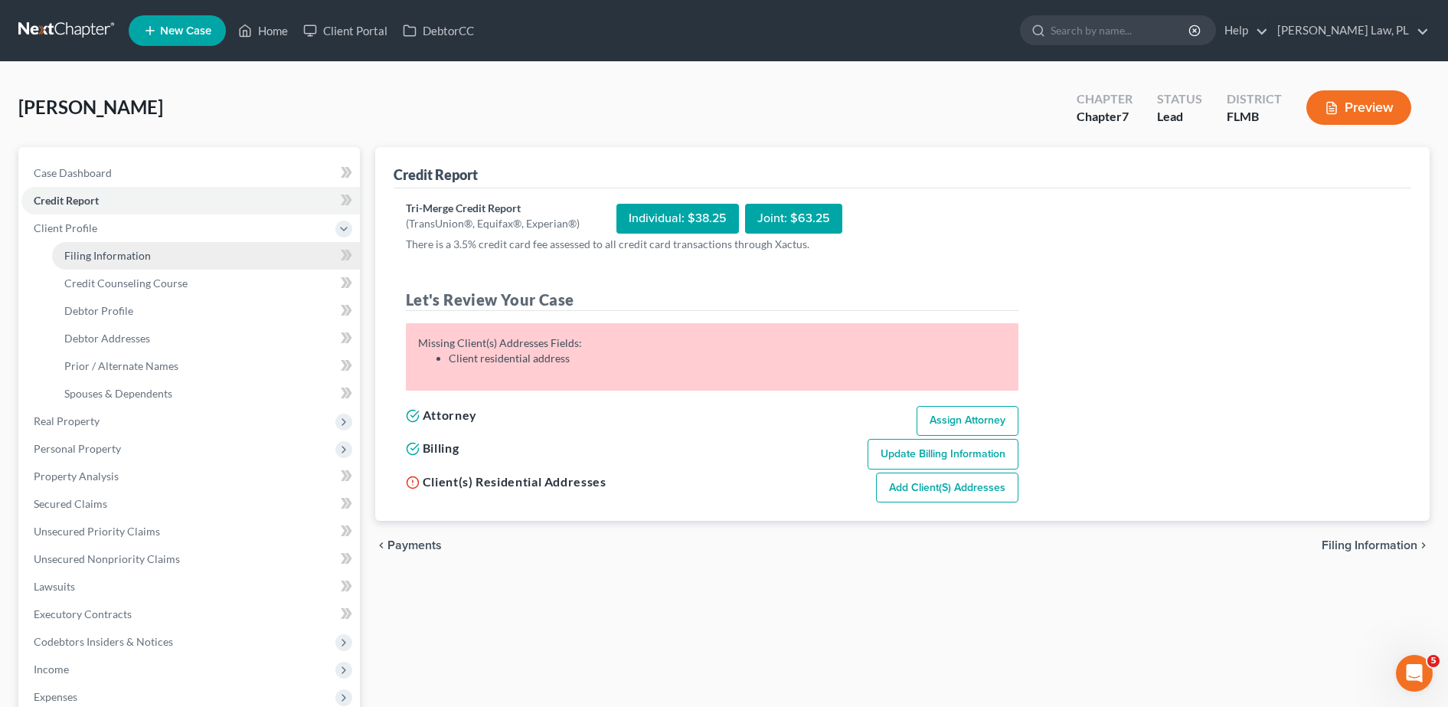
click at [98, 257] on span "Filing Information" at bounding box center [107, 255] width 87 height 13
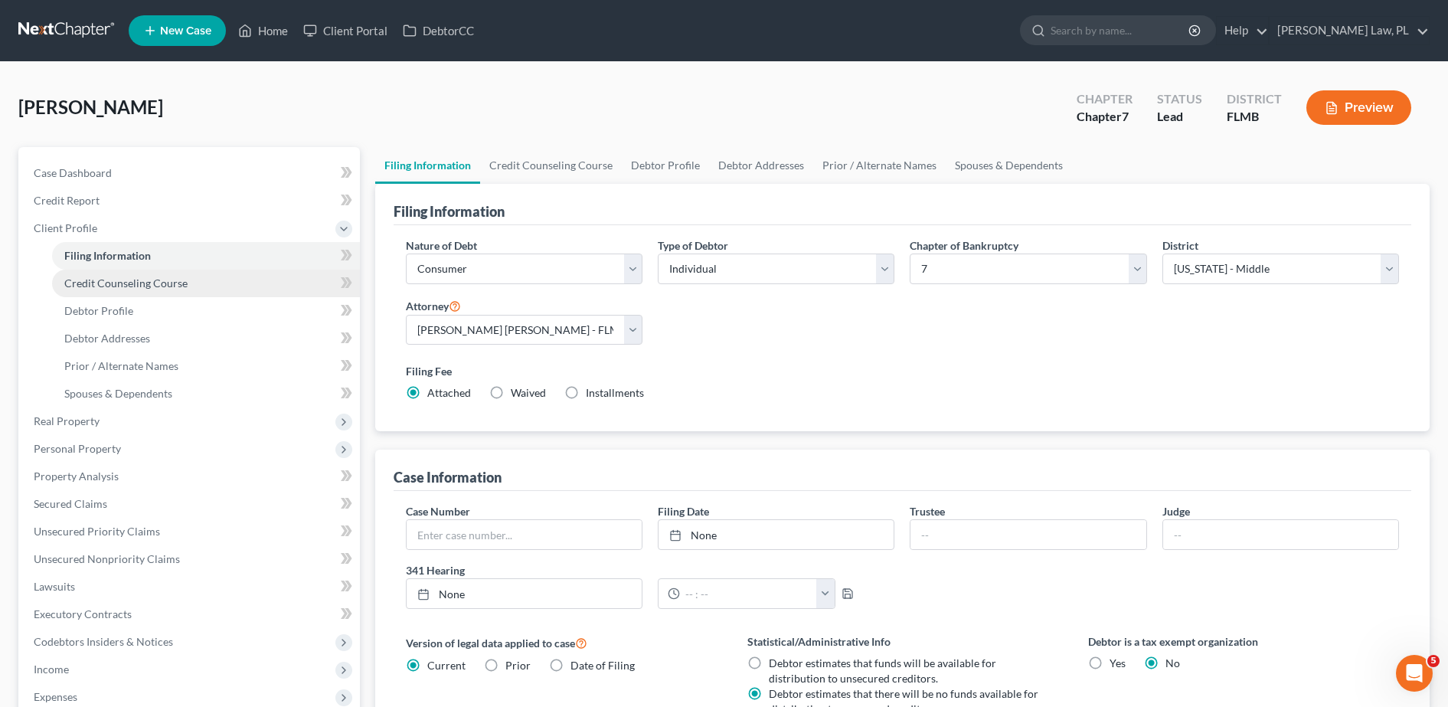
click at [136, 288] on span "Credit Counseling Course" at bounding box center [125, 282] width 123 height 13
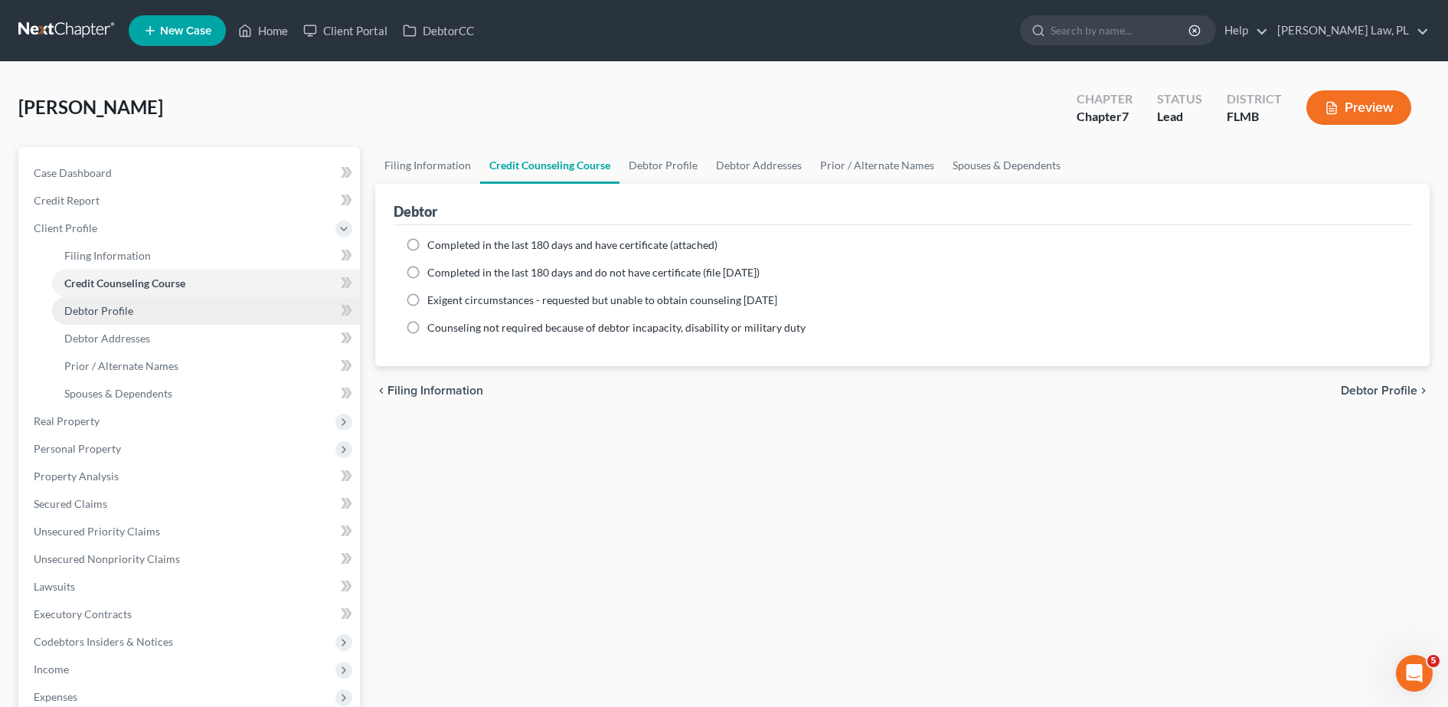
click at [135, 312] on link "Debtor Profile" at bounding box center [206, 311] width 308 height 28
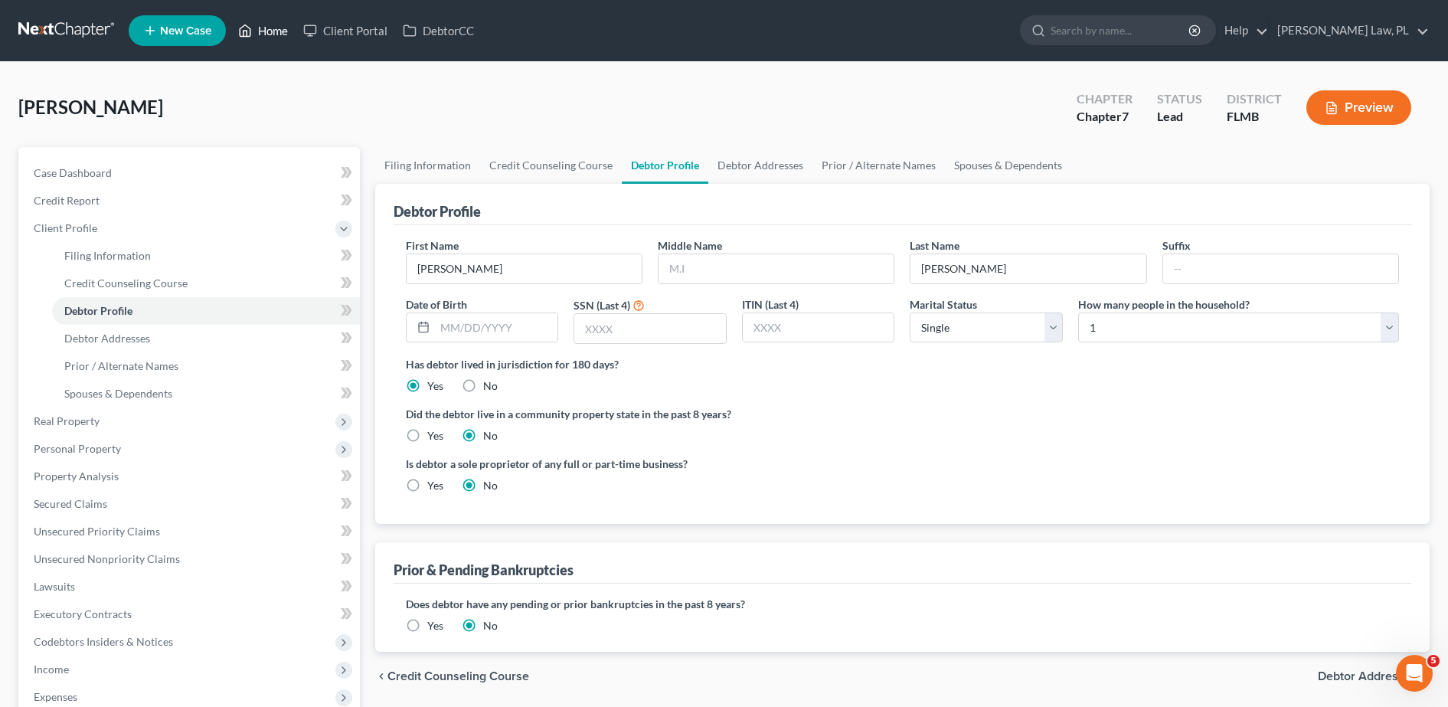
click at [265, 22] on link "Home" at bounding box center [263, 31] width 65 height 28
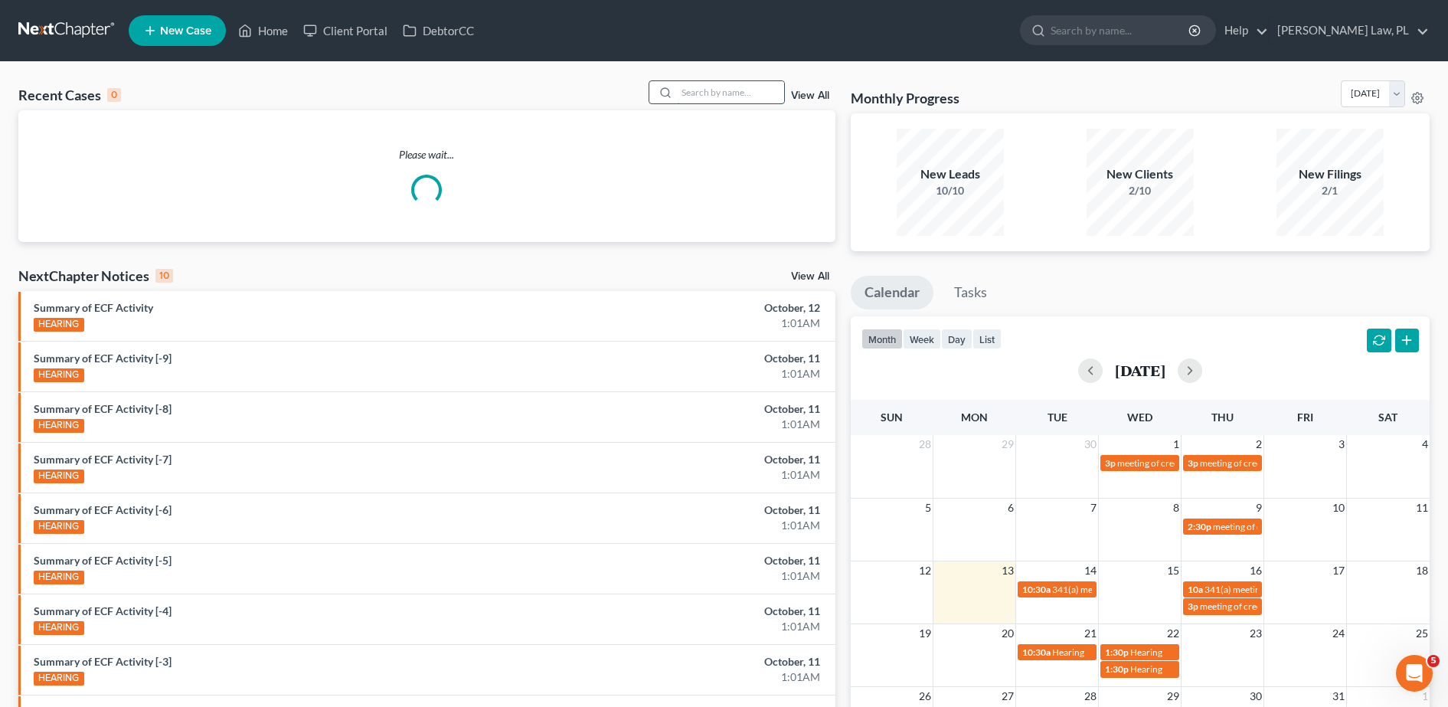
click at [728, 96] on input "search" at bounding box center [730, 92] width 107 height 22
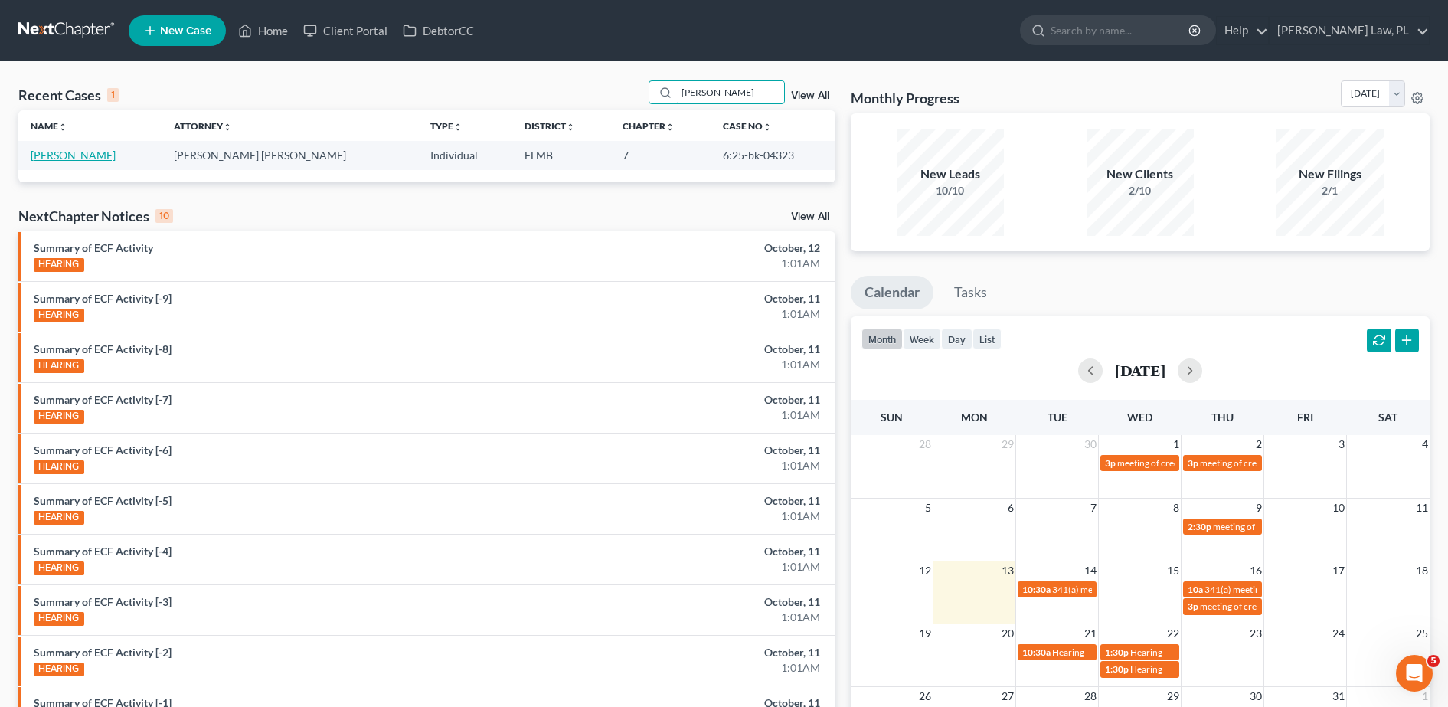
type input "[PERSON_NAME]"
click at [78, 153] on link "[PERSON_NAME]" at bounding box center [73, 155] width 85 height 13
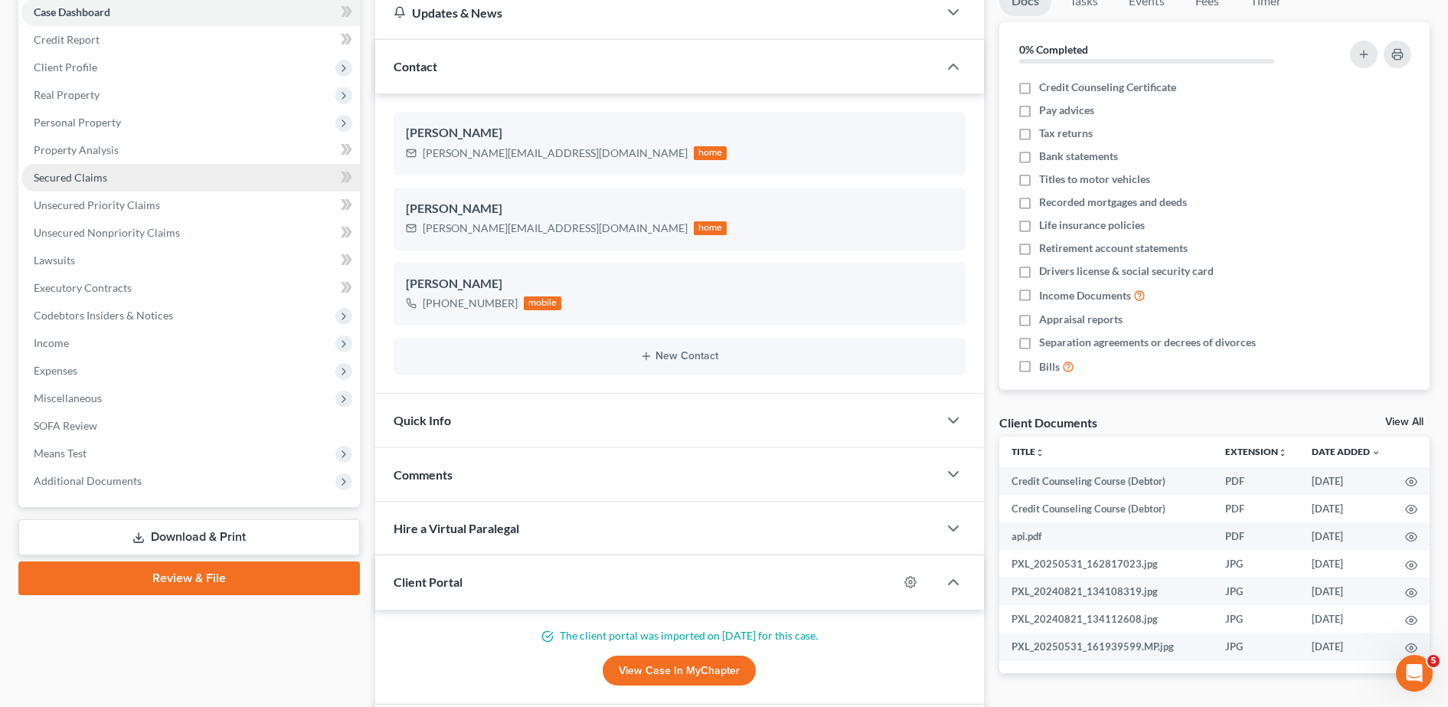
scroll to position [169, 0]
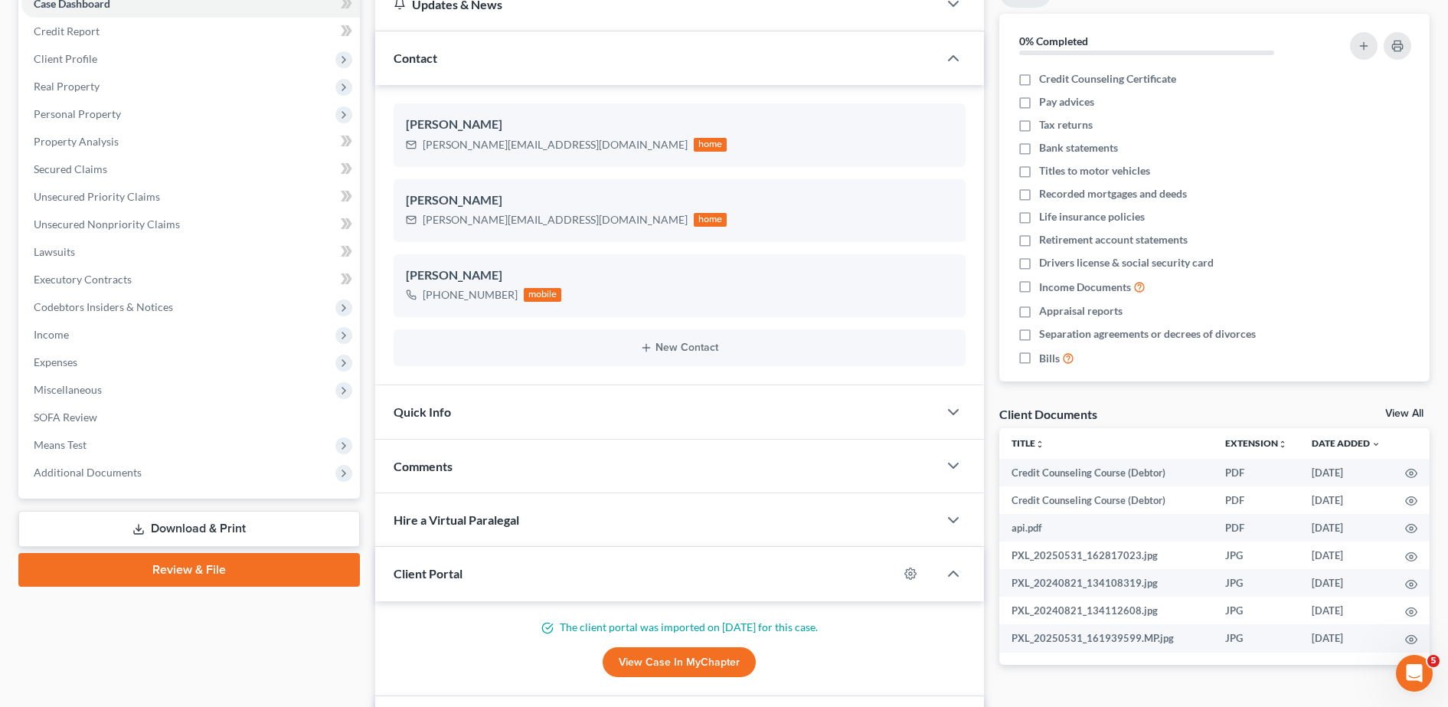
click at [137, 528] on icon at bounding box center [138, 529] width 12 height 12
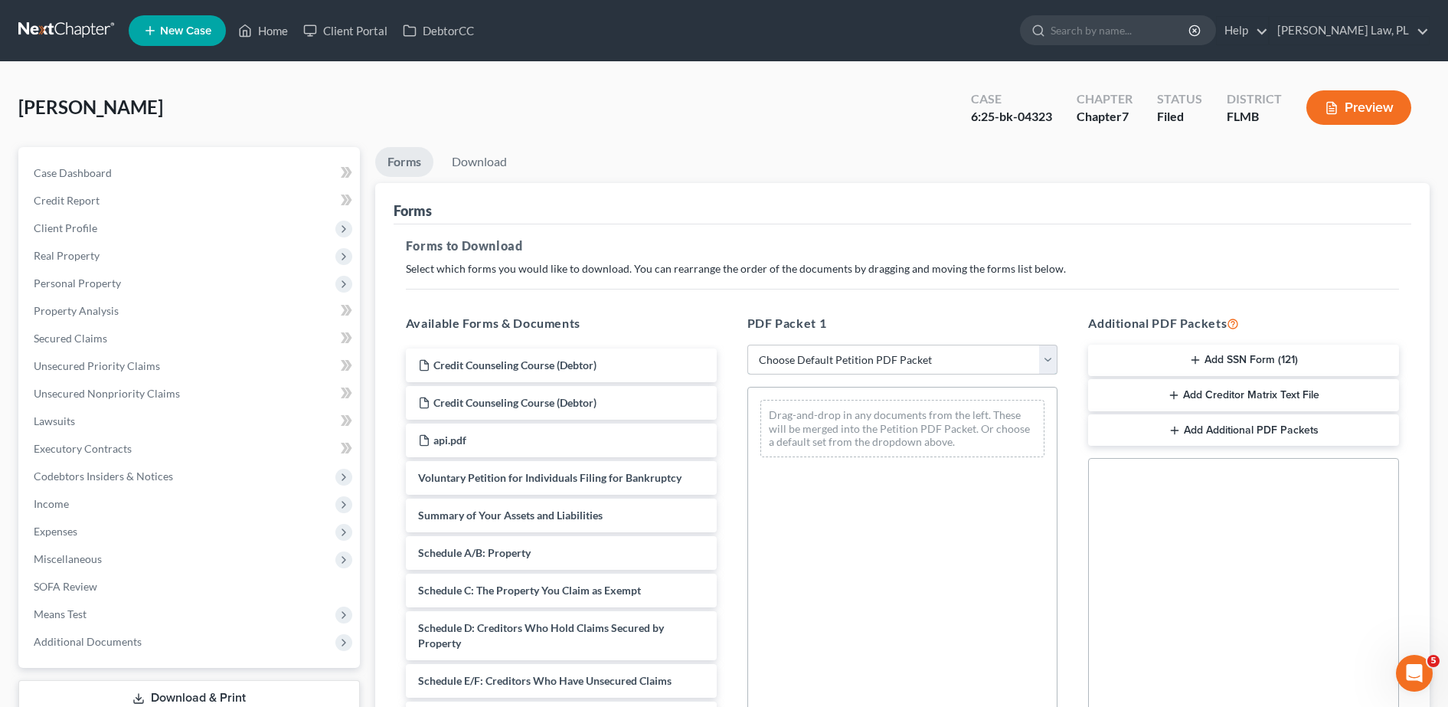
click at [784, 366] on select "Choose Default Petition PDF Packet Complete Bankruptcy Petition (all forms and …" at bounding box center [902, 360] width 311 height 31
select select "2"
click at [747, 345] on select "Choose Default Petition PDF Packet Complete Bankruptcy Petition (all forms and …" at bounding box center [902, 360] width 311 height 31
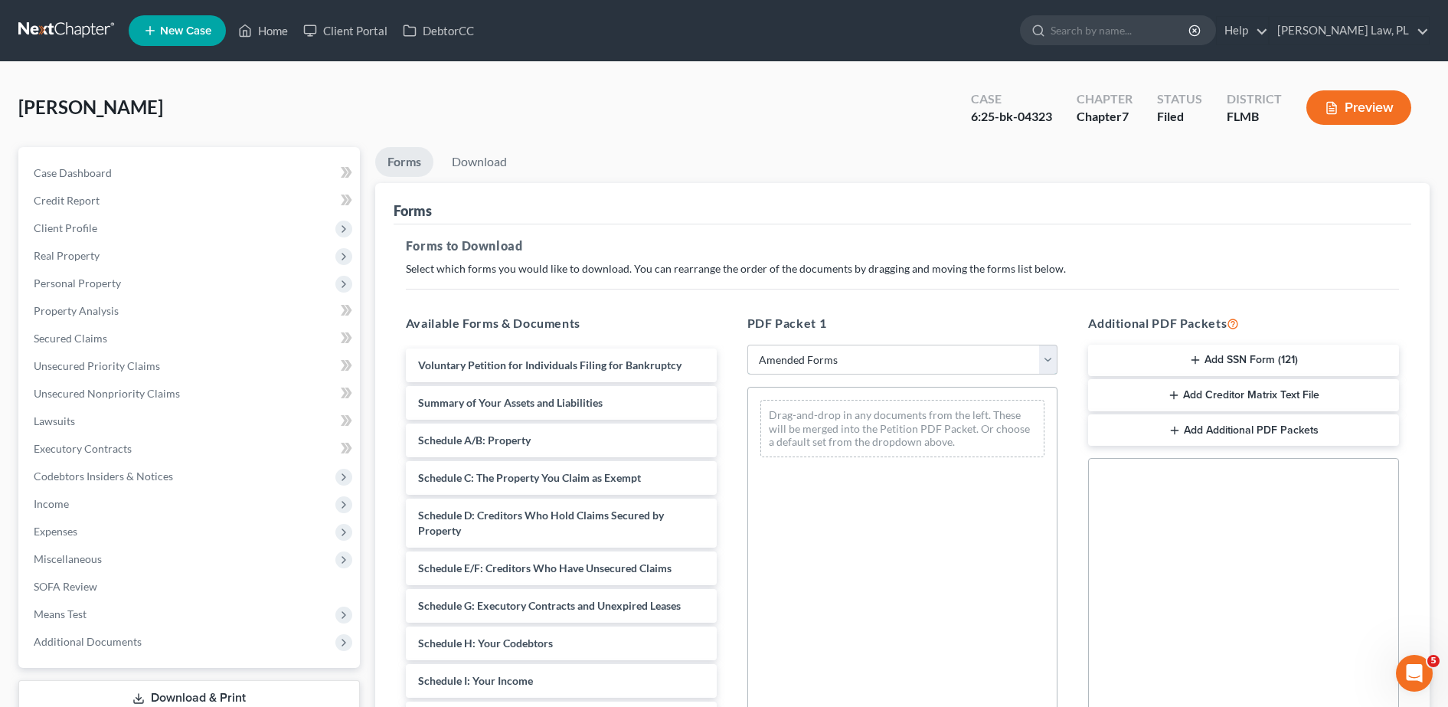
scroll to position [239, 0]
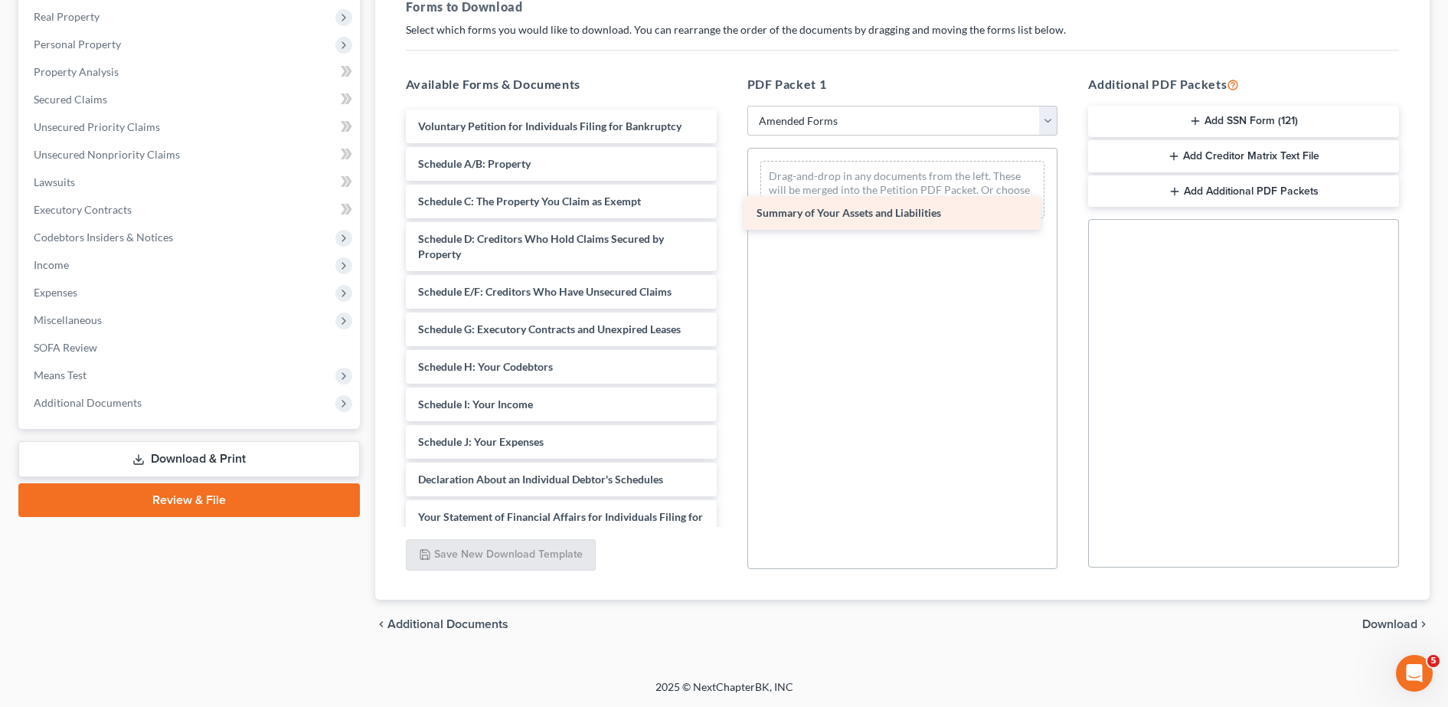
drag, startPoint x: 545, startPoint y: 168, endPoint x: 884, endPoint y: 217, distance: 342.8
click at [729, 217] on div "Summary of Your Assets and Liabilities Voluntary Petition for Individuals Filin…" at bounding box center [561, 465] width 335 height 711
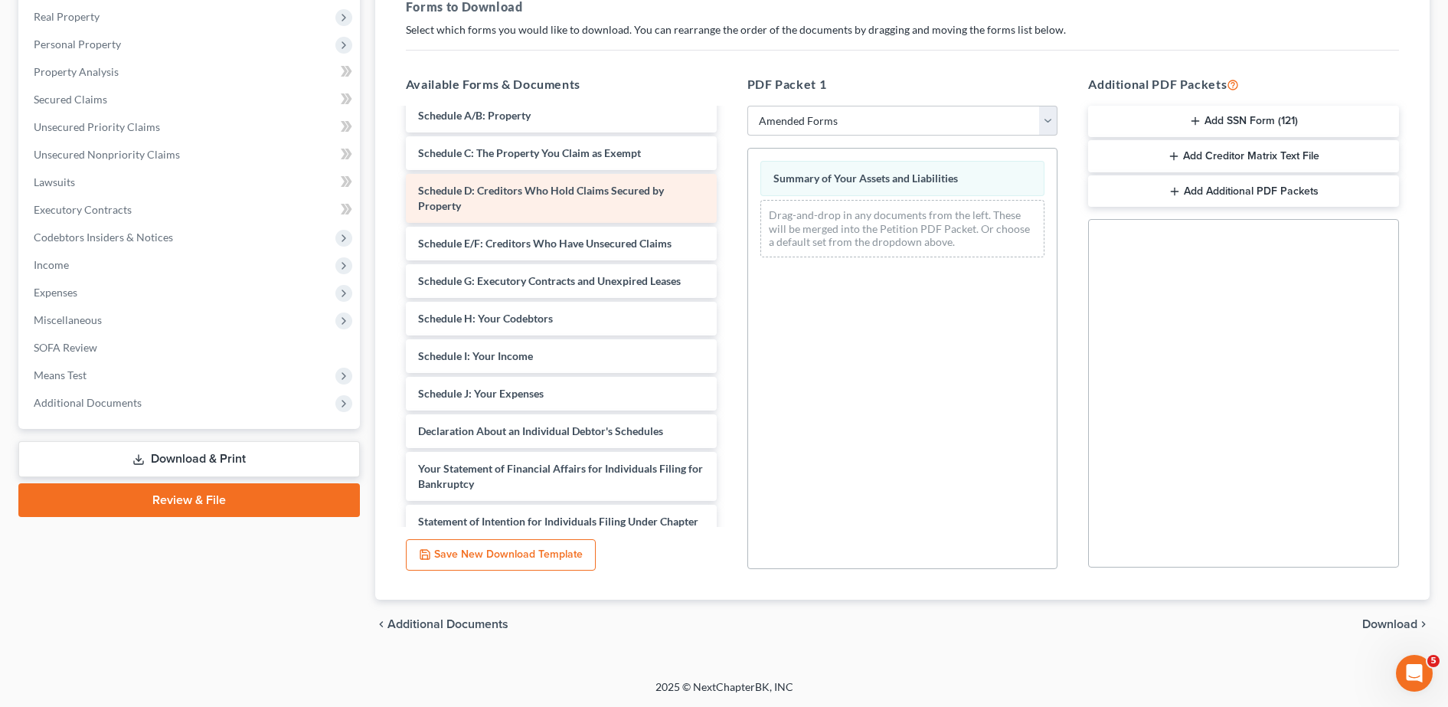
scroll to position [49, 0]
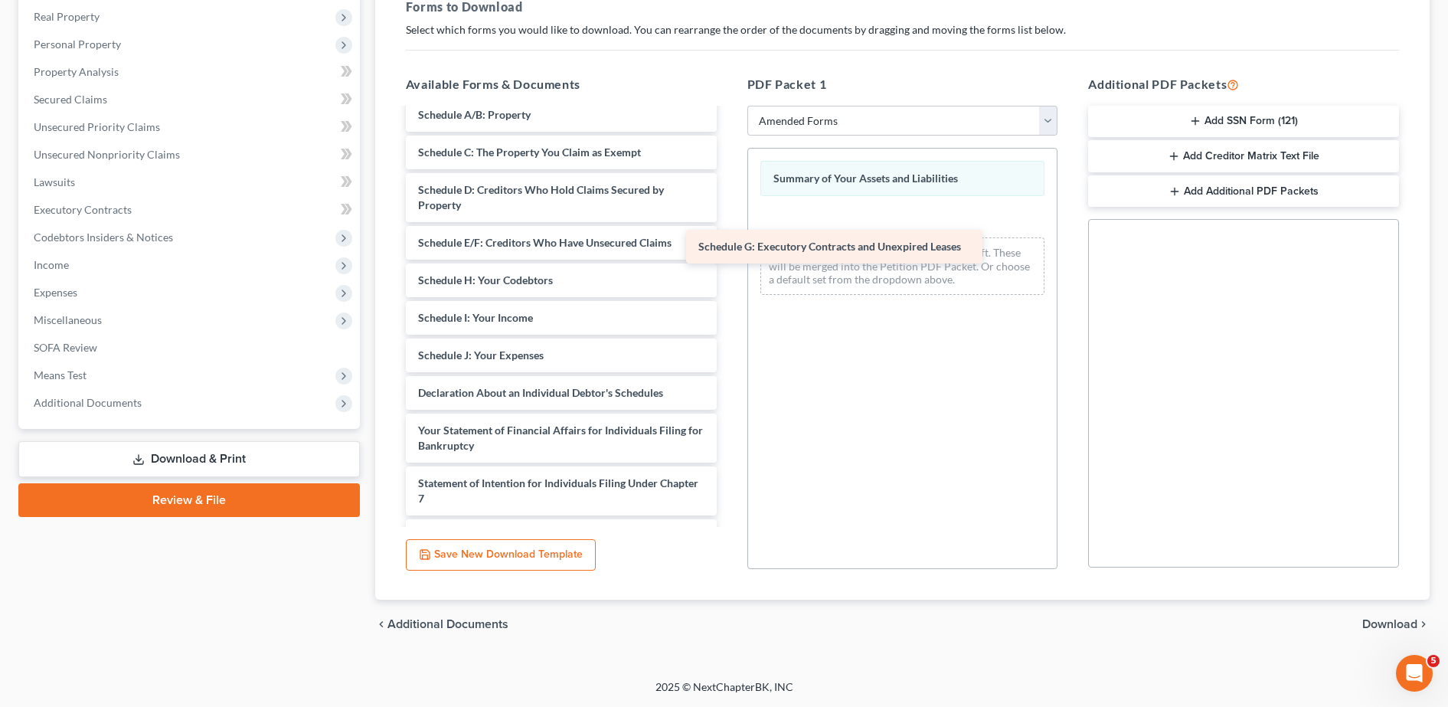
drag, startPoint x: 605, startPoint y: 272, endPoint x: 887, endPoint y: 238, distance: 283.8
click at [729, 238] on div "Schedule G: Executory Contracts and Unexpired Leases Voluntary Petition for Ind…" at bounding box center [561, 396] width 335 height 673
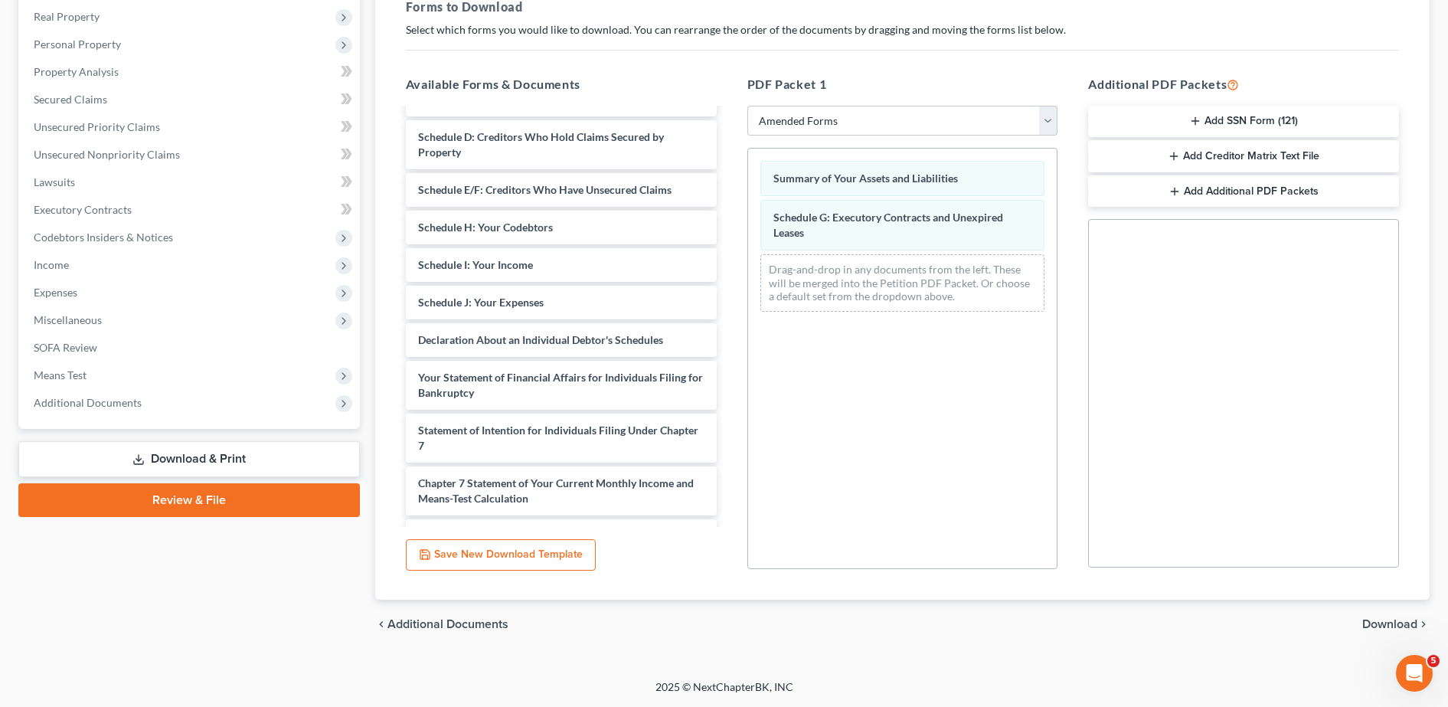
scroll to position [108, 0]
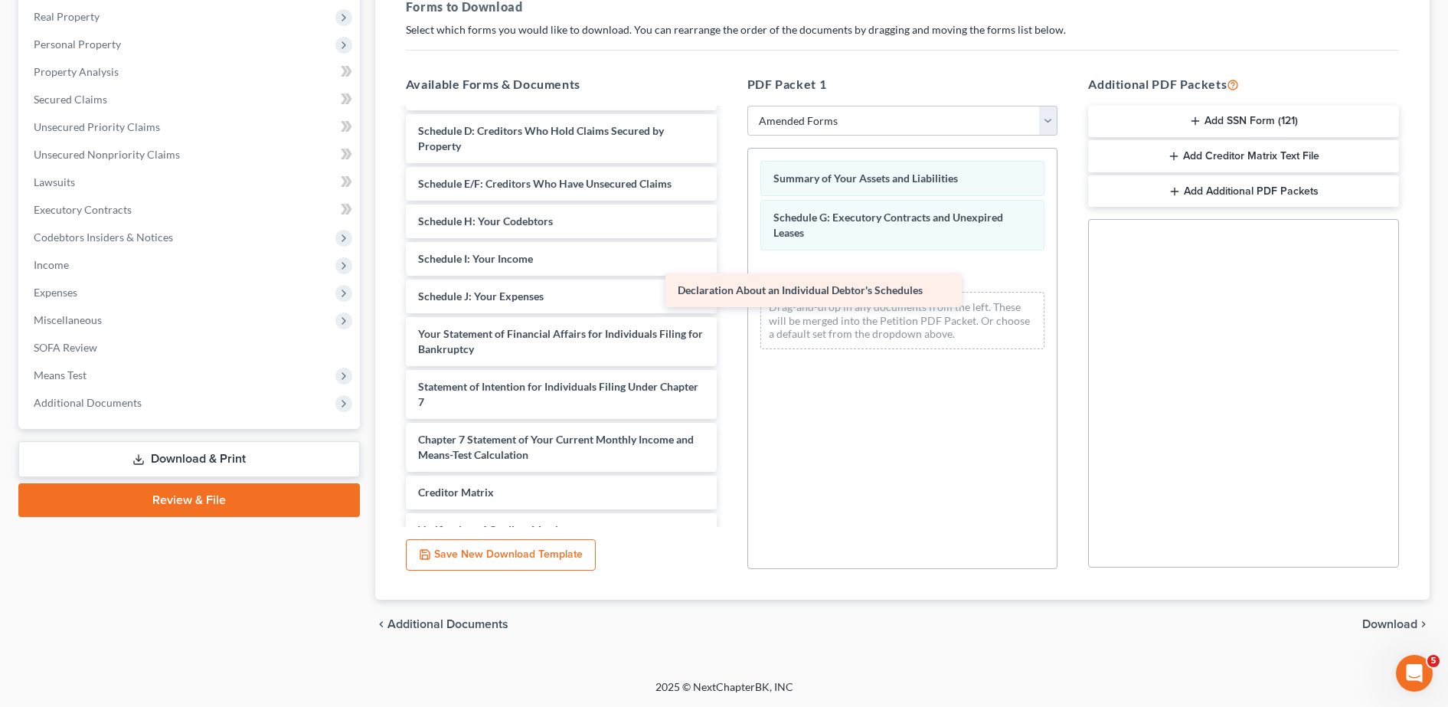
drag, startPoint x: 595, startPoint y: 343, endPoint x: 869, endPoint y: 293, distance: 278.6
click at [729, 293] on div "Declaration About an Individual Debtor's Schedules Voluntary Petition for Indiv…" at bounding box center [561, 320] width 335 height 636
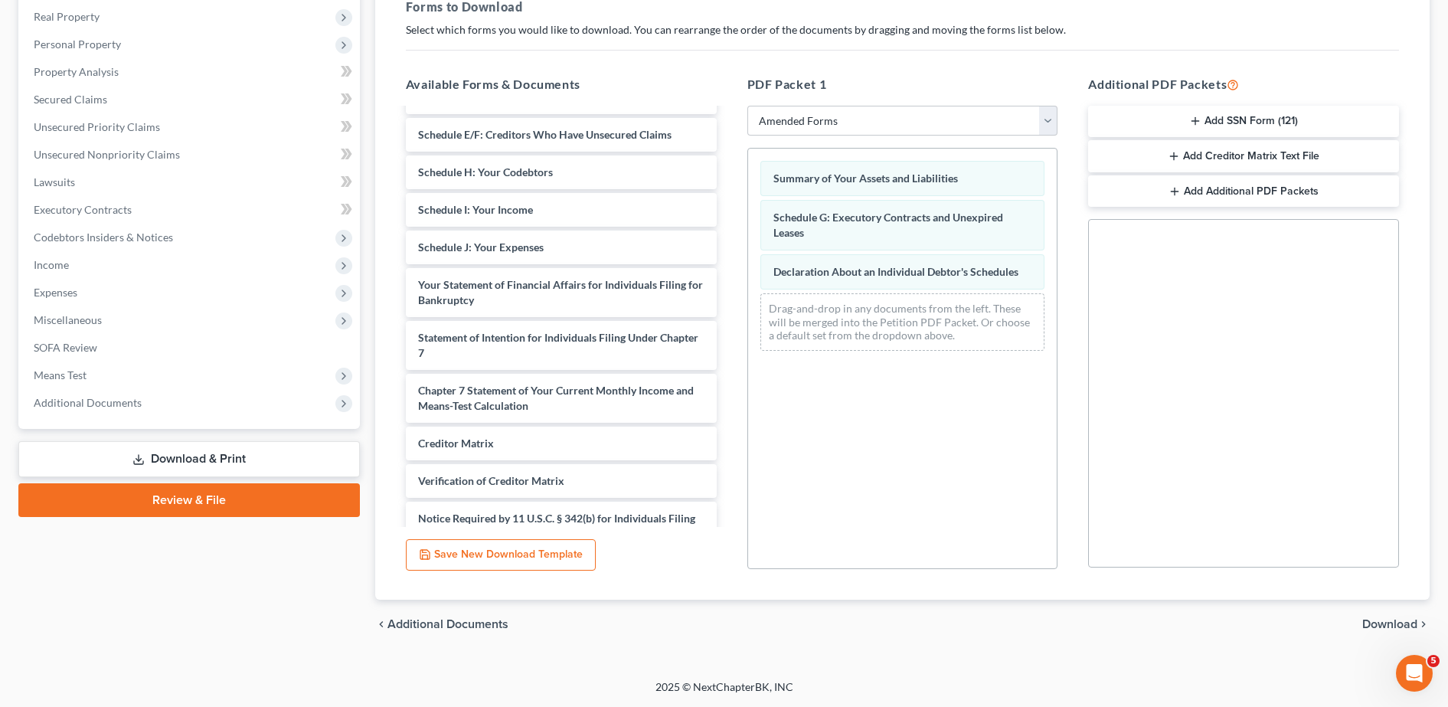
scroll to position [160, 0]
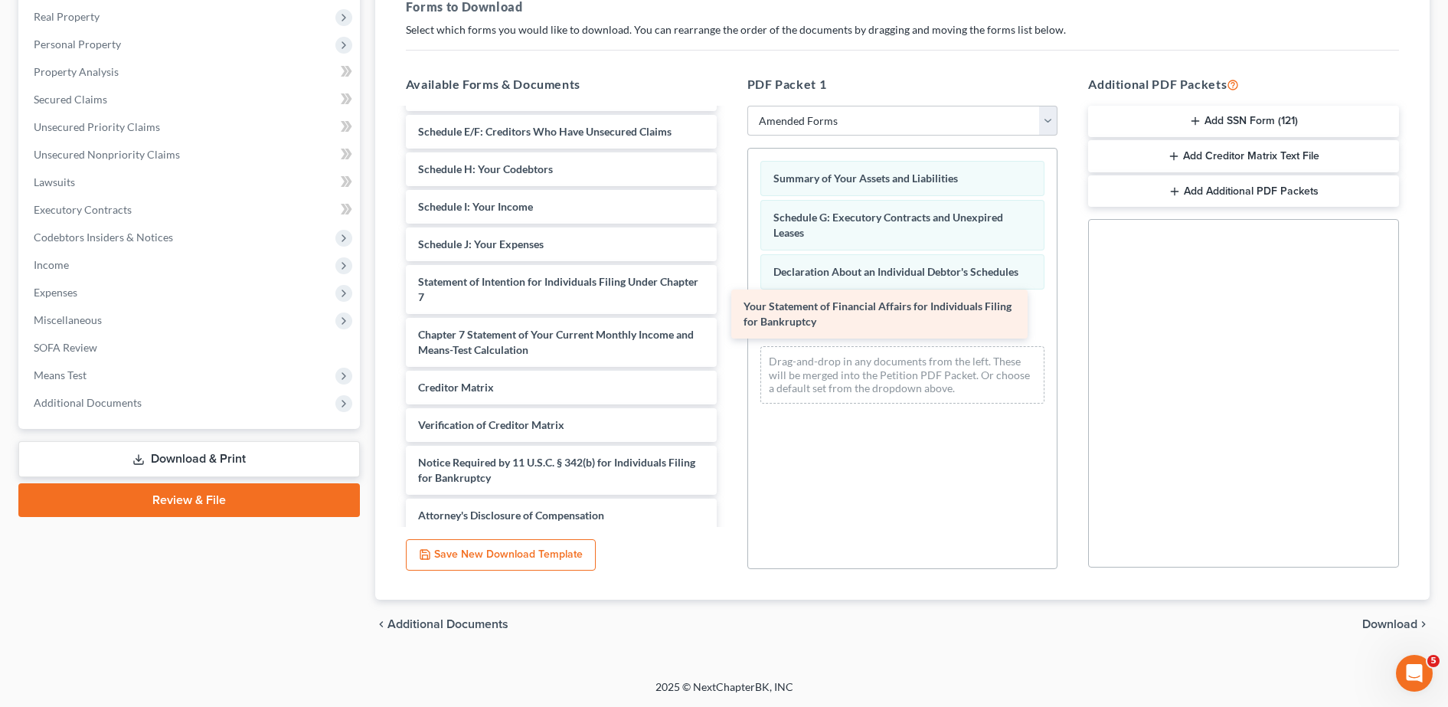
drag, startPoint x: 584, startPoint y: 279, endPoint x: 919, endPoint y: 311, distance: 336.2
click at [729, 311] on div "Your Statement of Financial Affairs for Individuals Filing for Bankruptcy Volun…" at bounding box center [561, 240] width 335 height 583
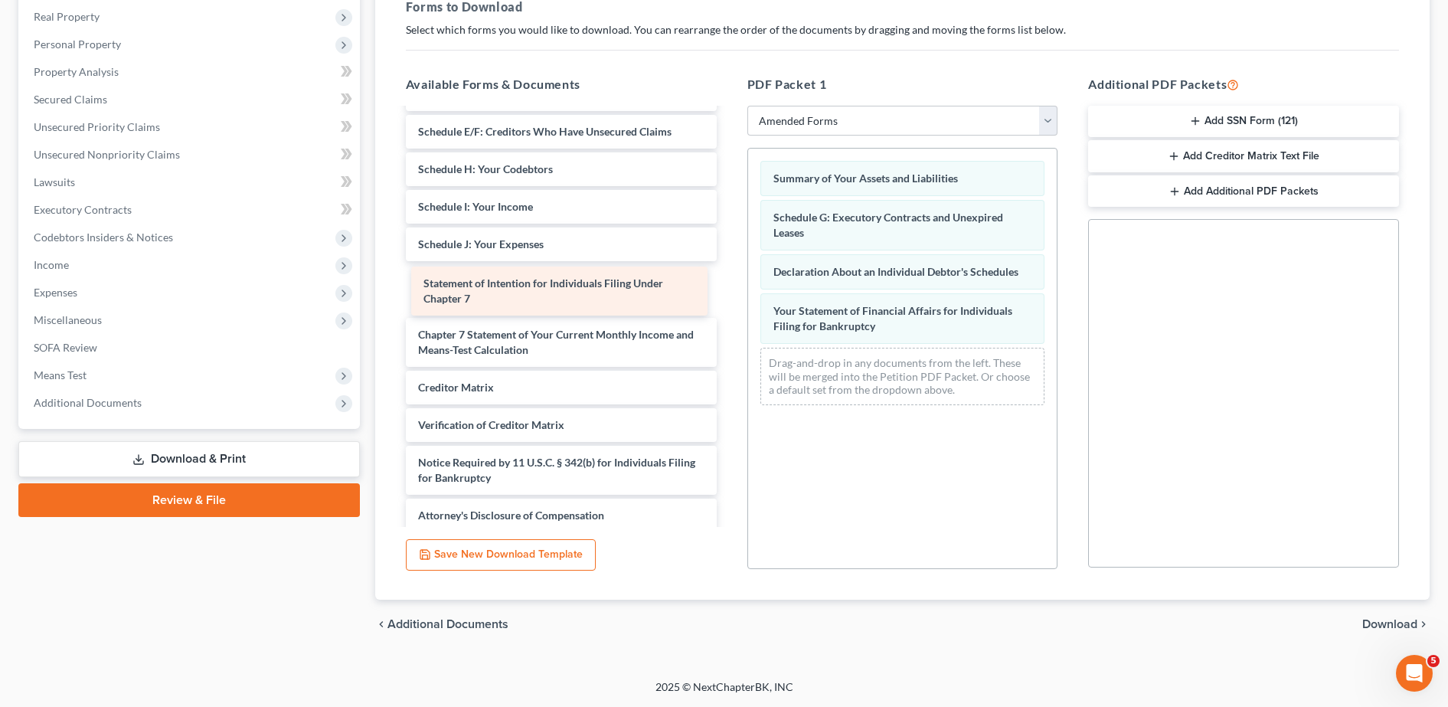
scroll to position [116, 0]
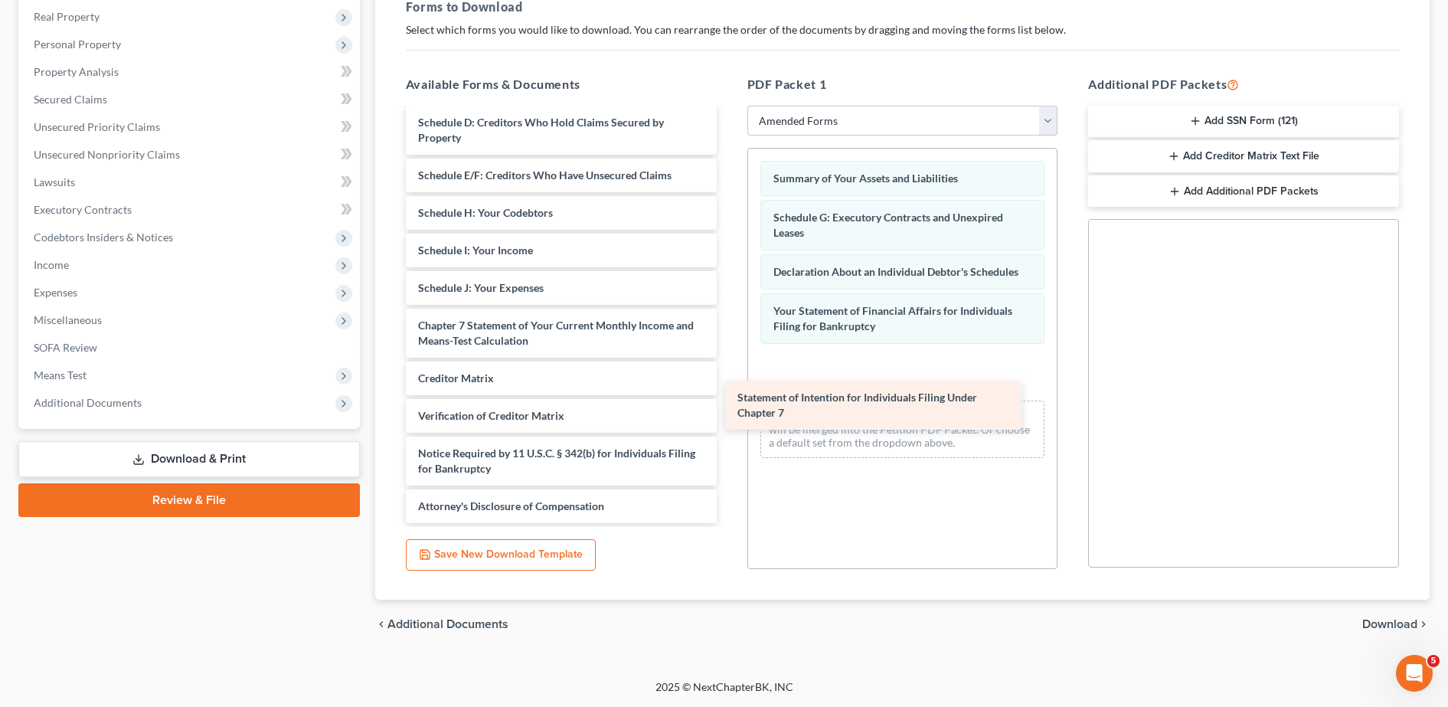
drag, startPoint x: 608, startPoint y: 299, endPoint x: 940, endPoint y: 381, distance: 341.6
click at [729, 381] on div "Statement of Intention for Individuals Filing Under Chapter 7 Voluntary Petitio…" at bounding box center [561, 258] width 335 height 530
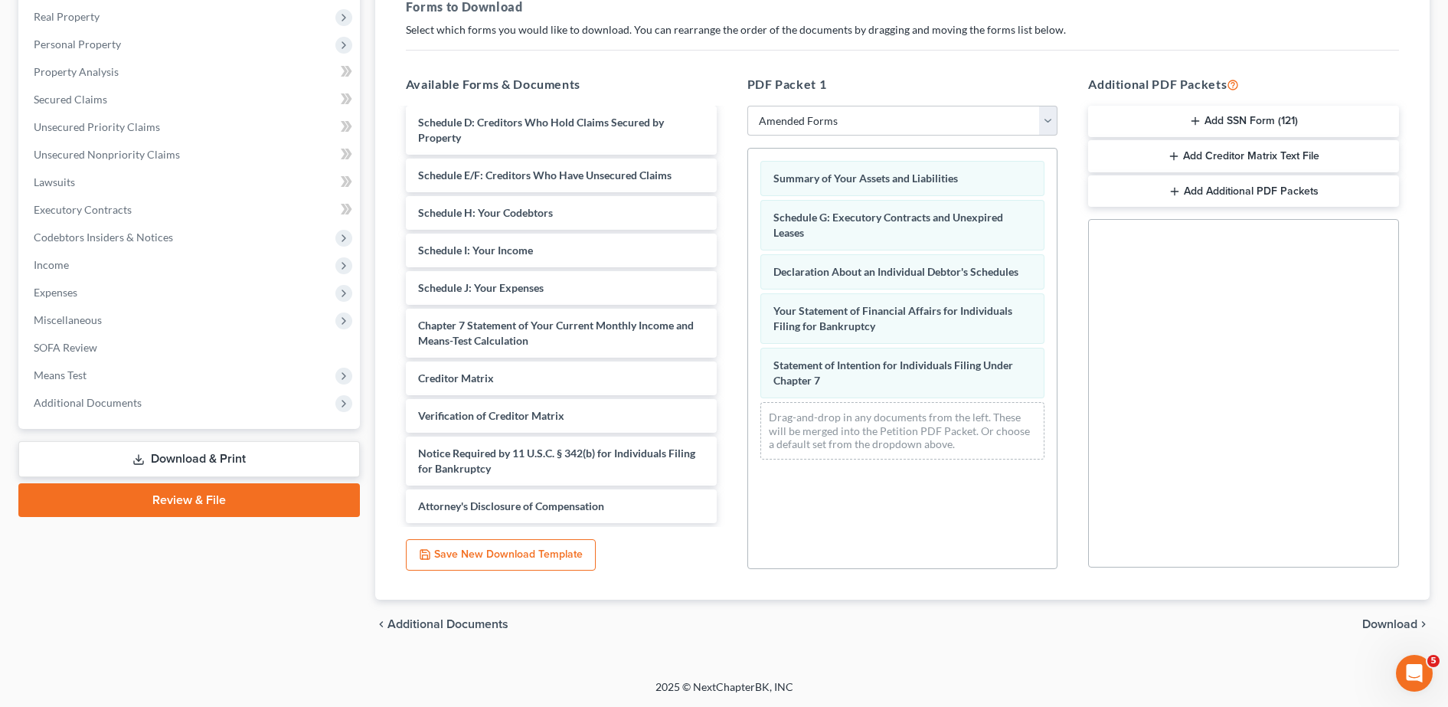
click at [1382, 626] on span "Download" at bounding box center [1389, 624] width 55 height 12
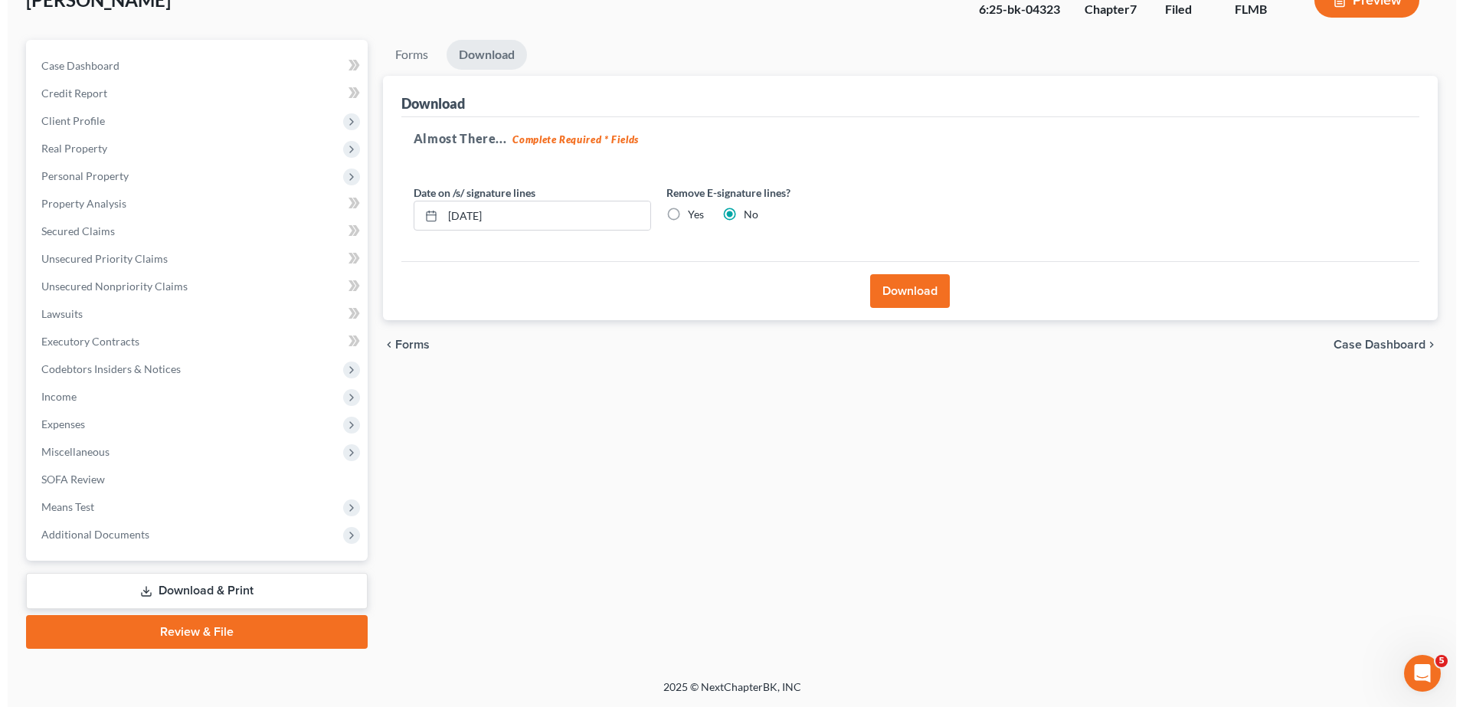
scroll to position [107, 0]
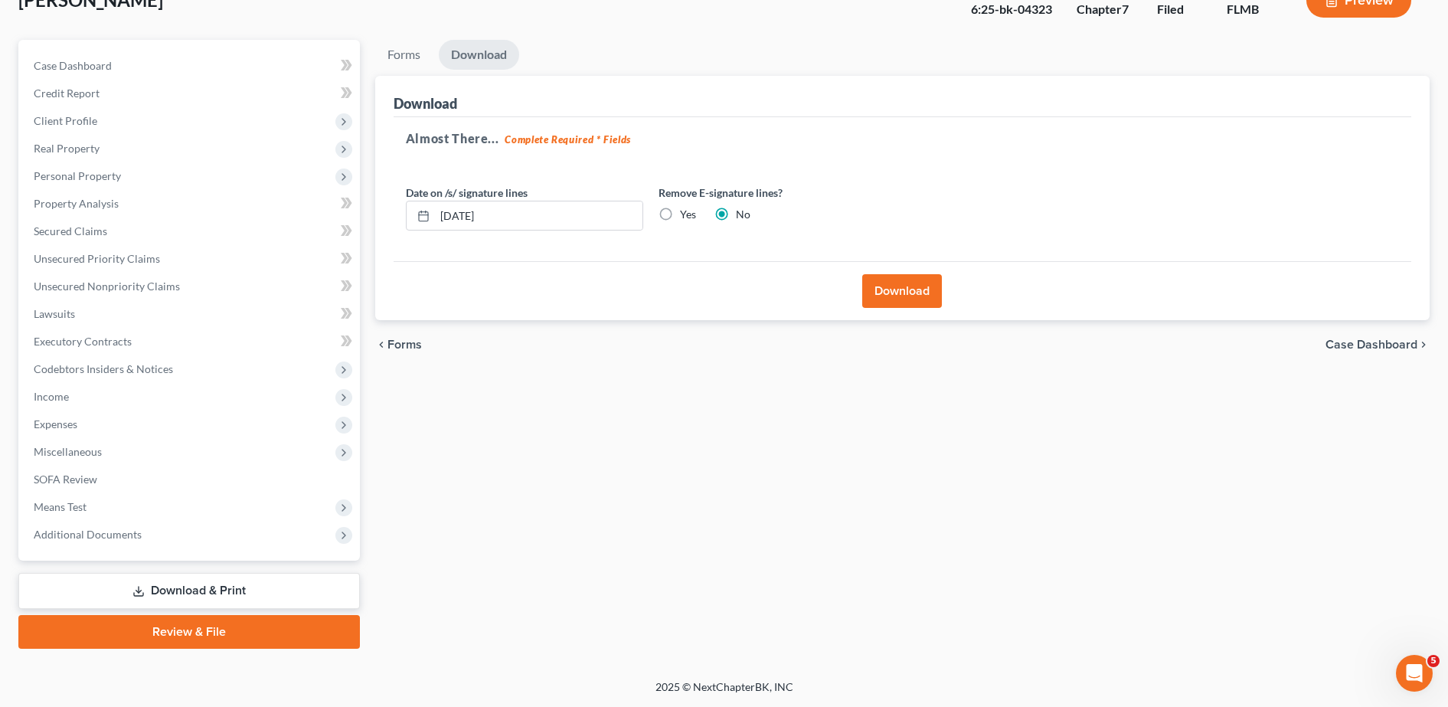
click at [905, 282] on button "Download" at bounding box center [902, 291] width 80 height 34
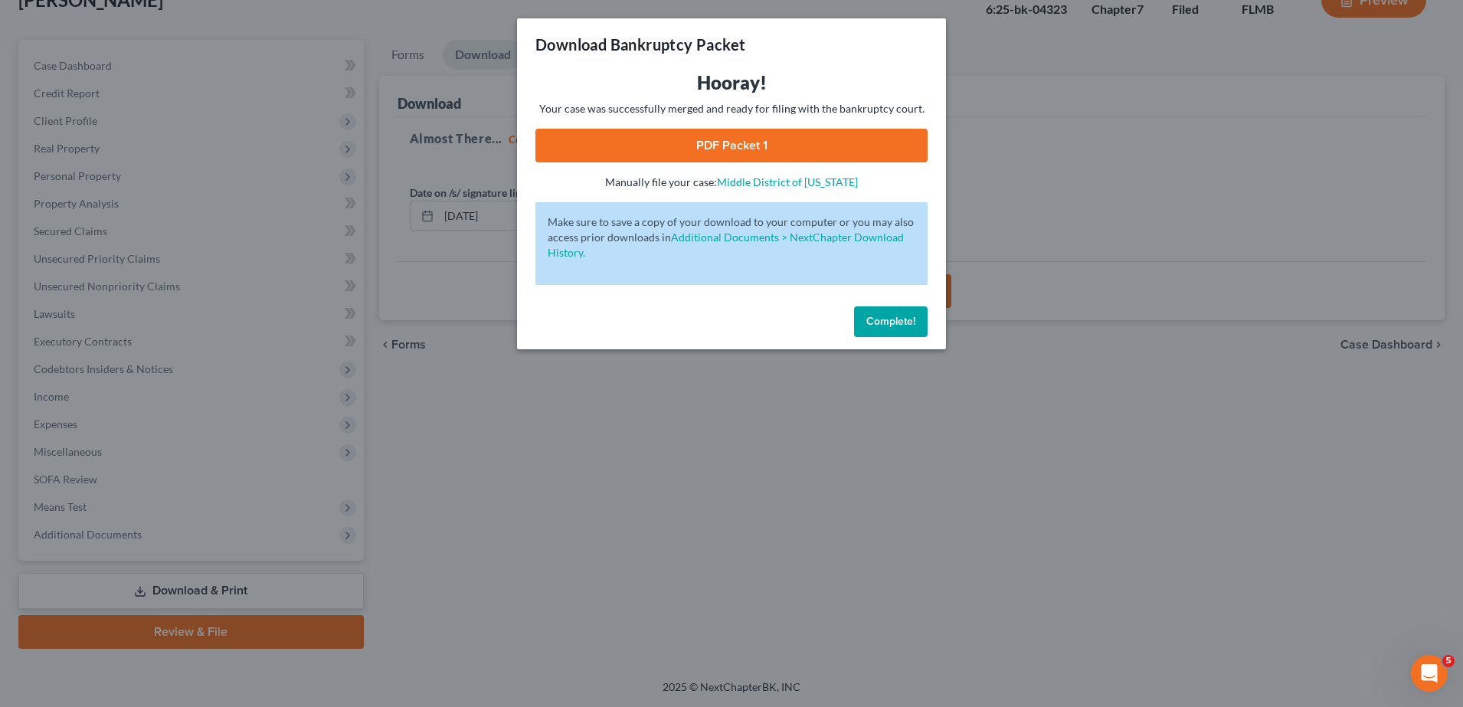
click at [791, 147] on link "PDF Packet 1" at bounding box center [731, 146] width 392 height 34
